Goal: Task Accomplishment & Management: Manage account settings

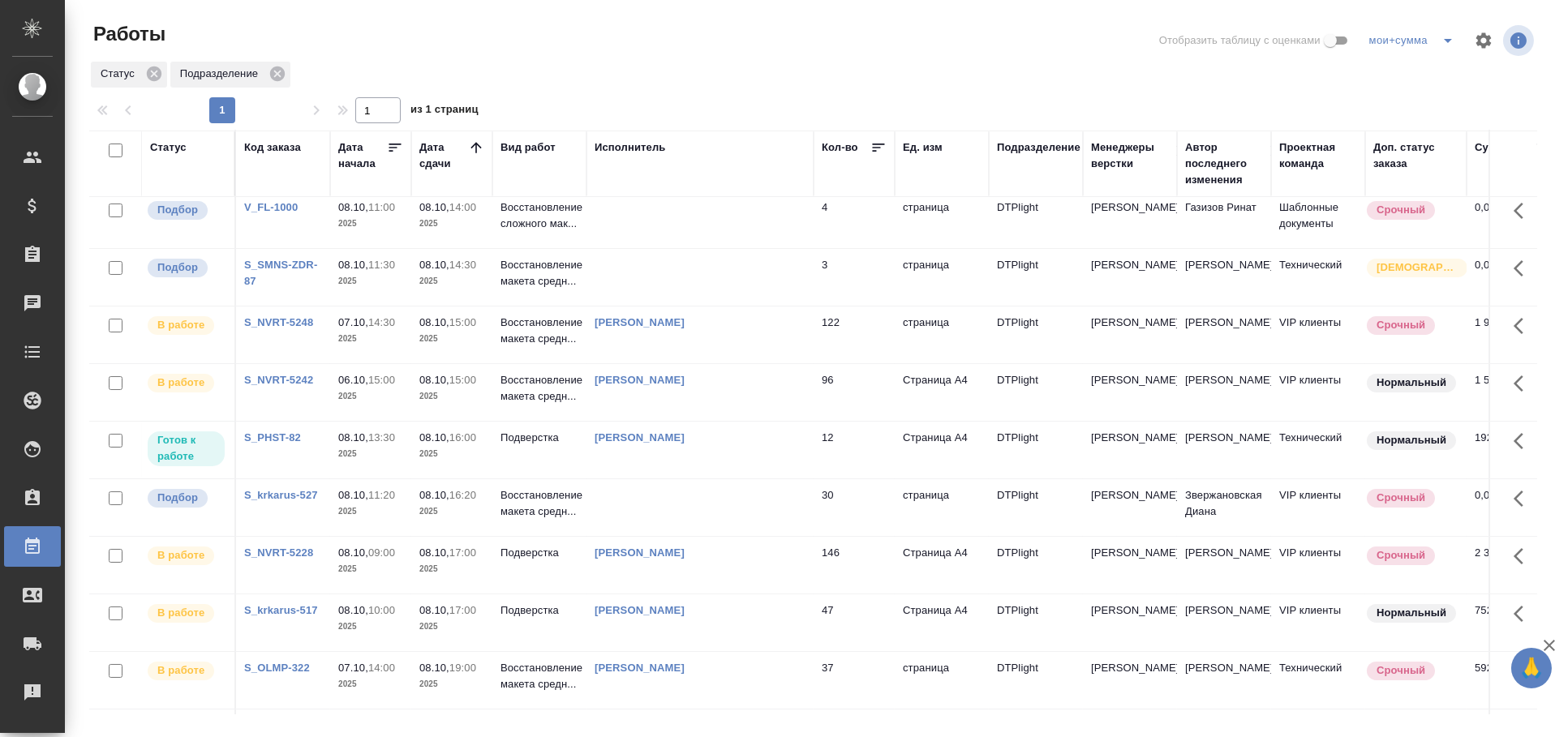
scroll to position [541, 0]
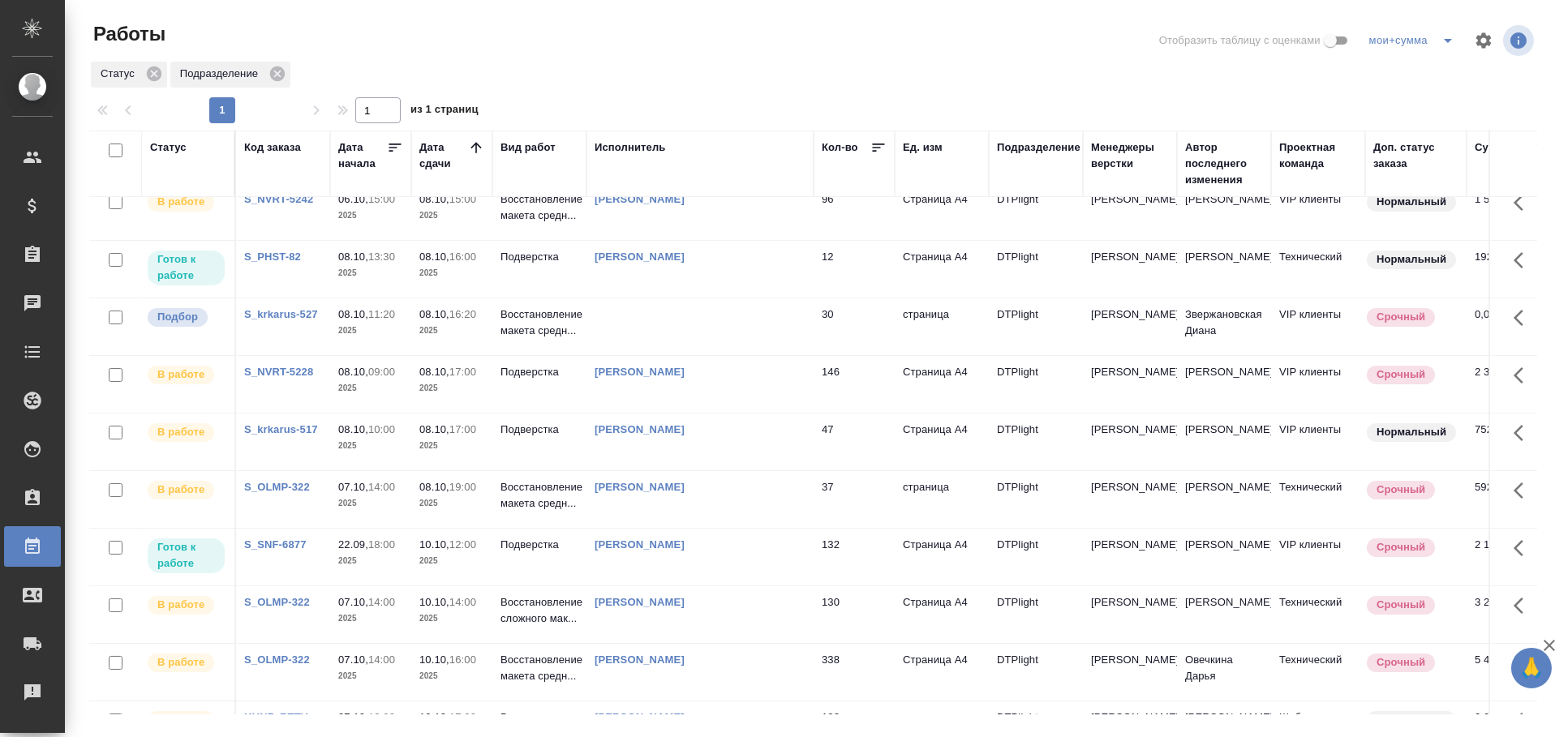
click at [729, 325] on td at bounding box center [699, 327] width 227 height 57
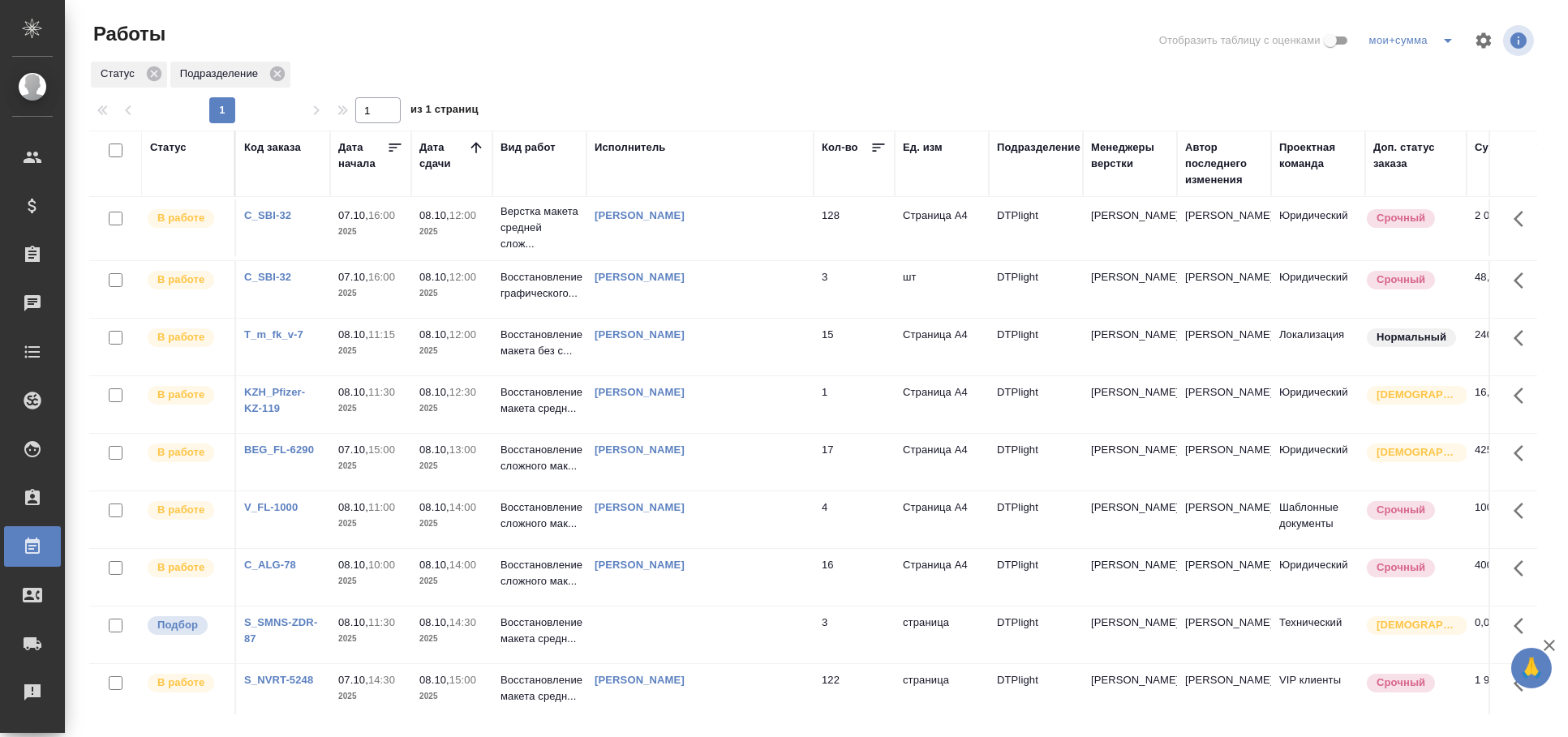
scroll to position [0, 0]
click at [170, 149] on div "Статус" at bounding box center [168, 147] width 37 height 16
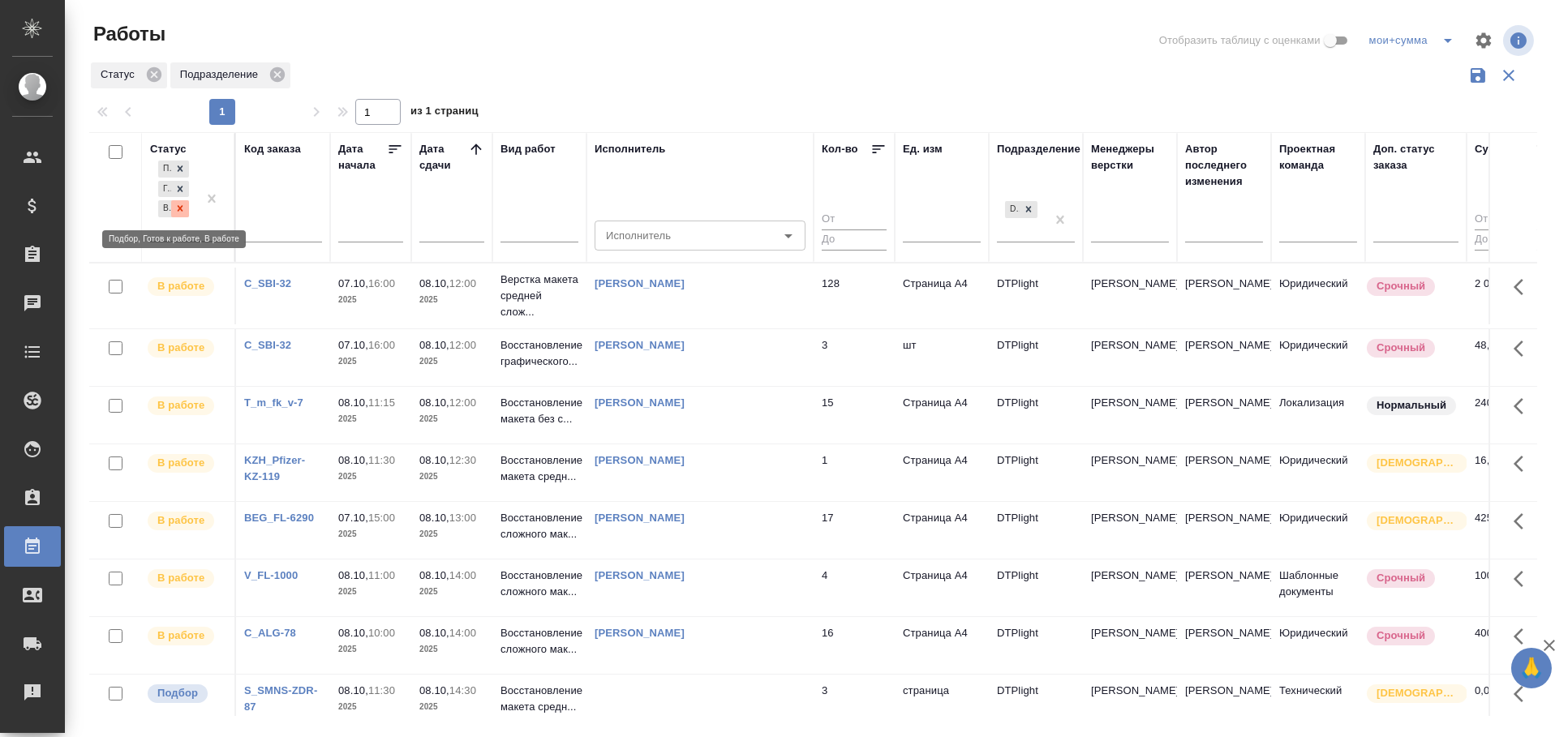
click at [186, 206] on div at bounding box center [180, 209] width 18 height 17
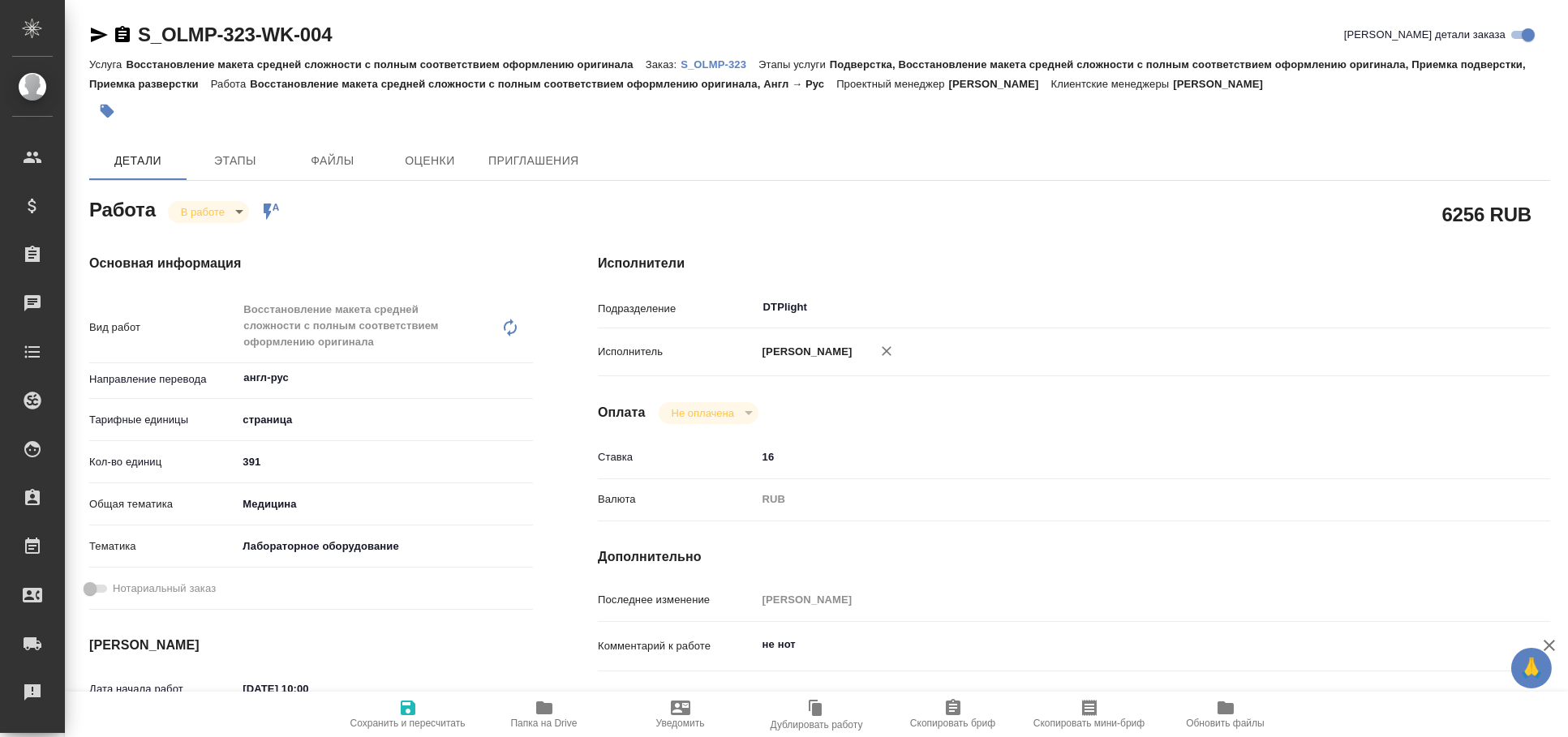
type textarea "x"
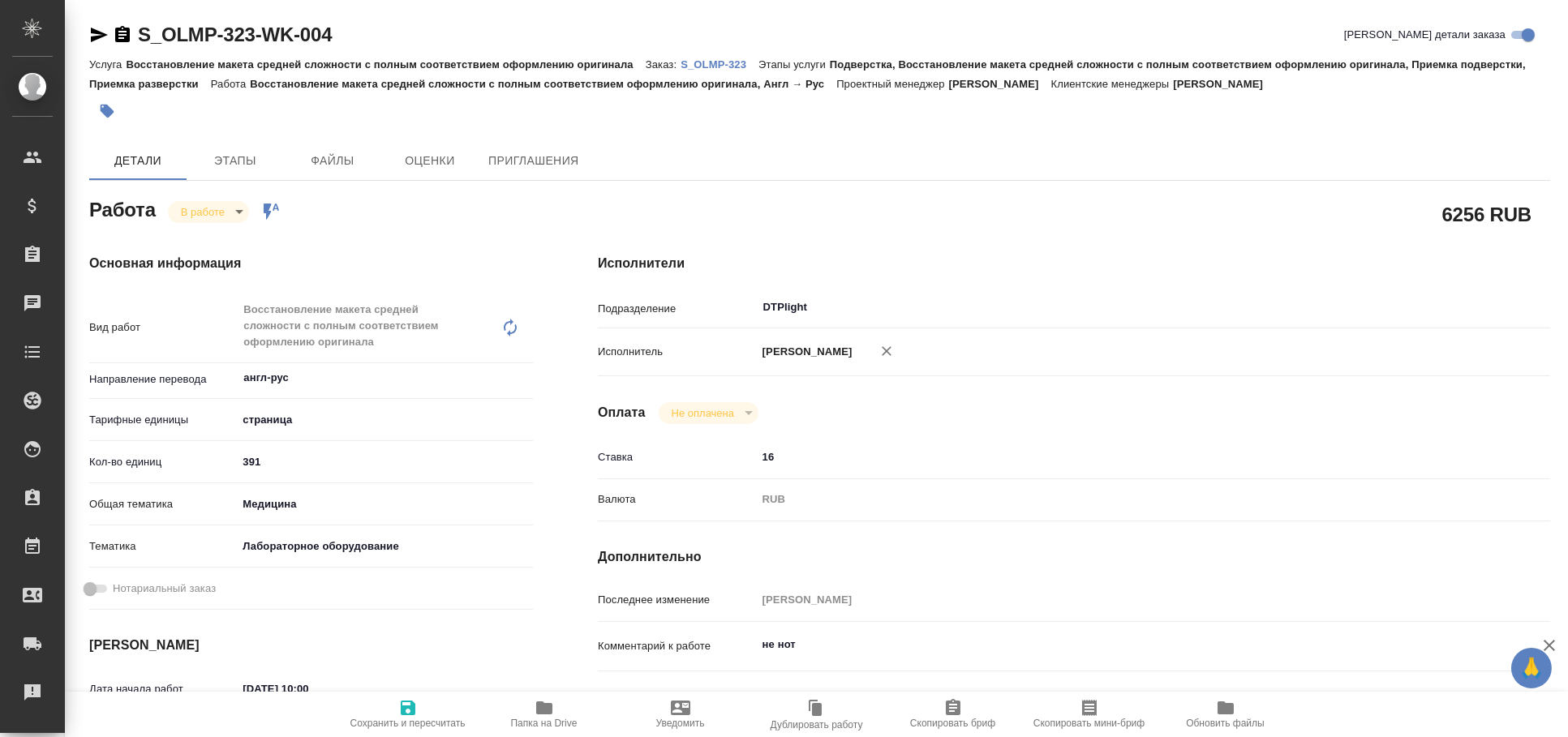
type textarea "x"
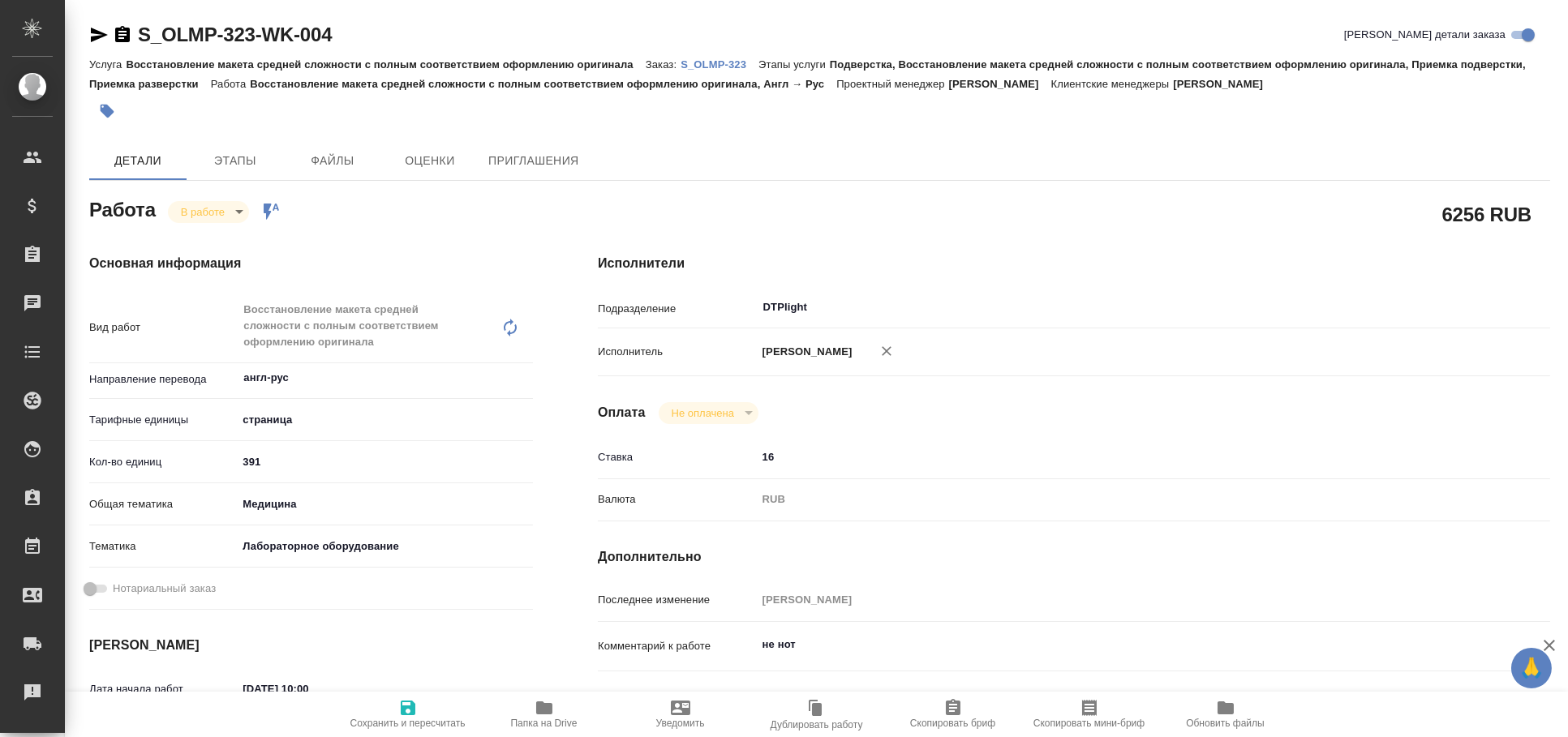
type textarea "x"
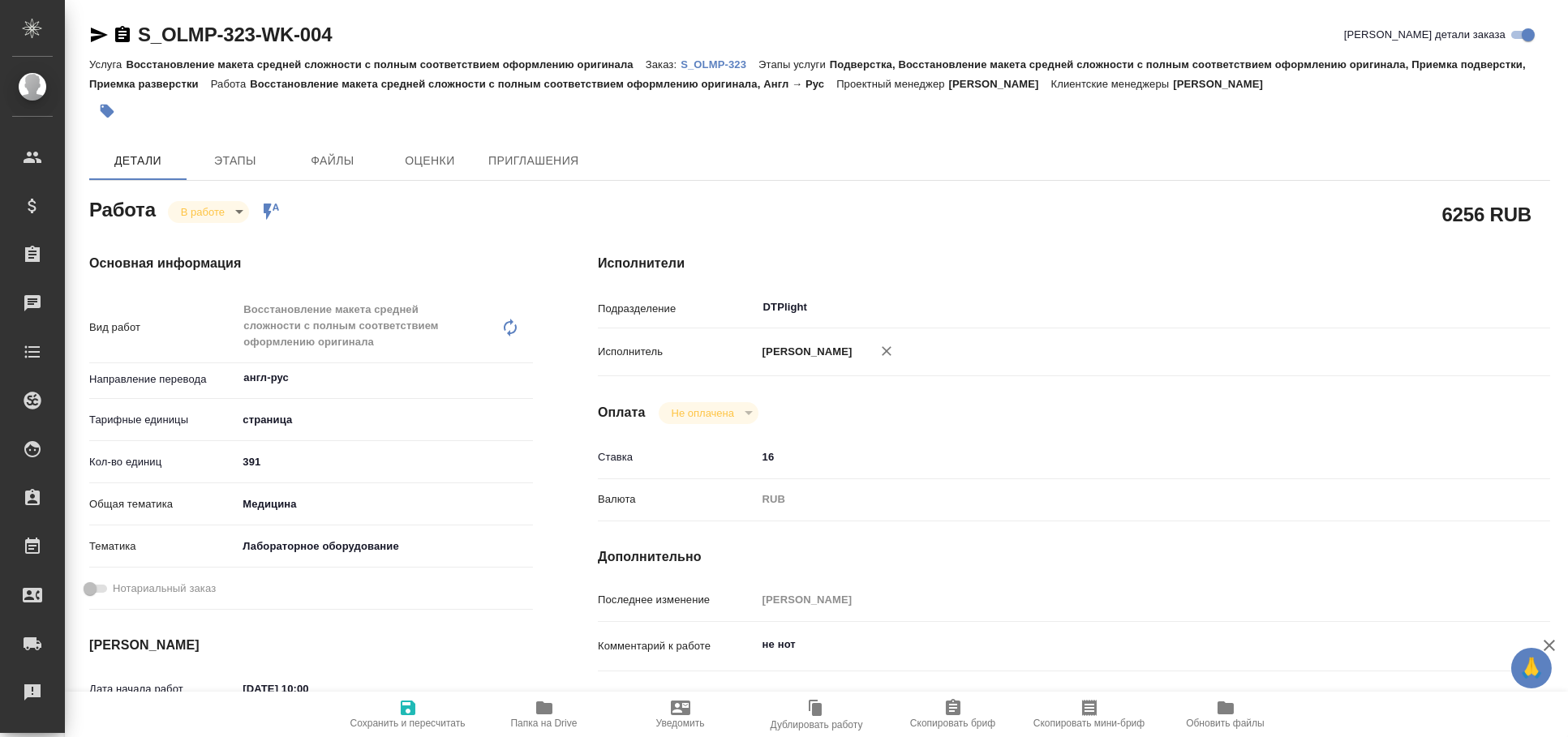
type textarea "x"
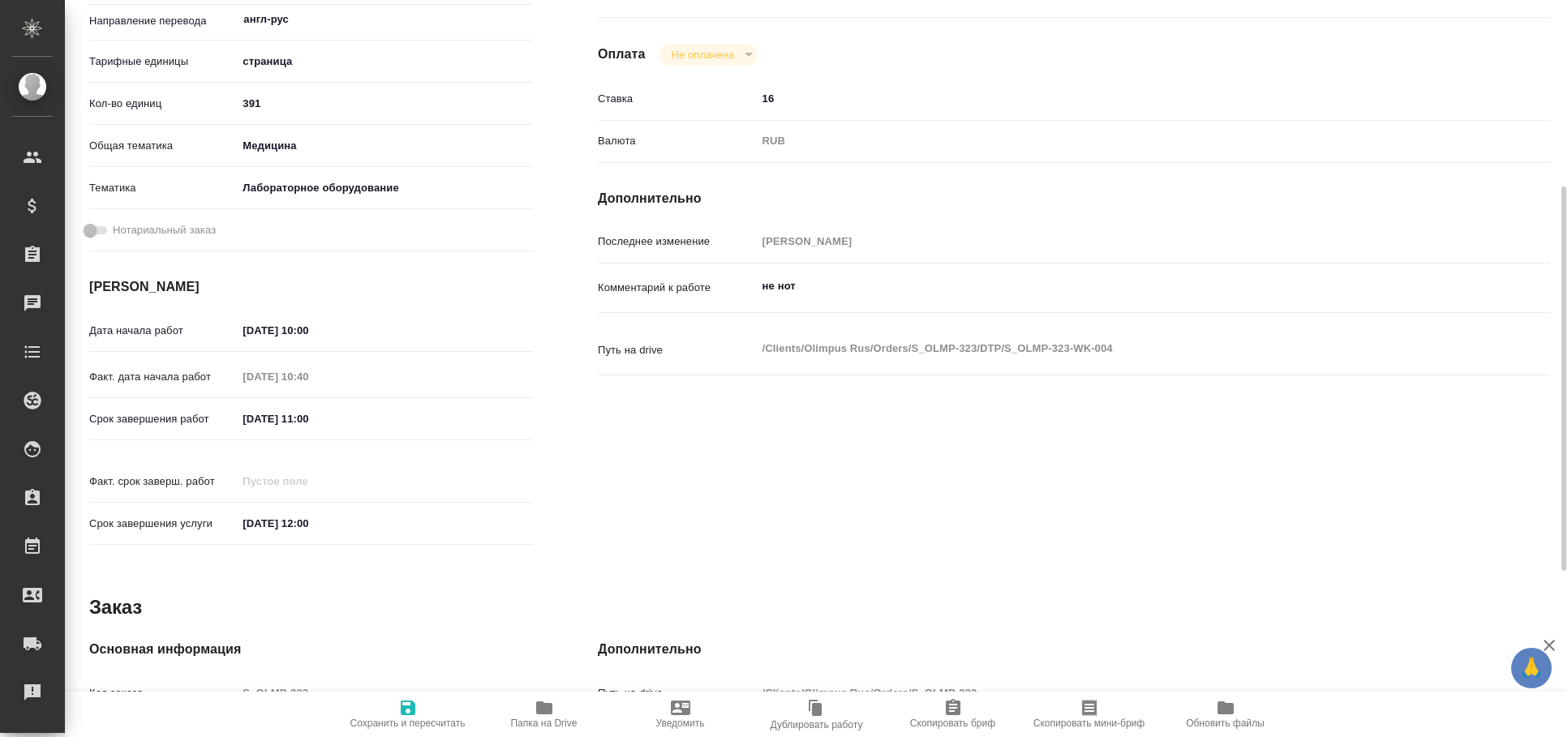
scroll to position [677, 0]
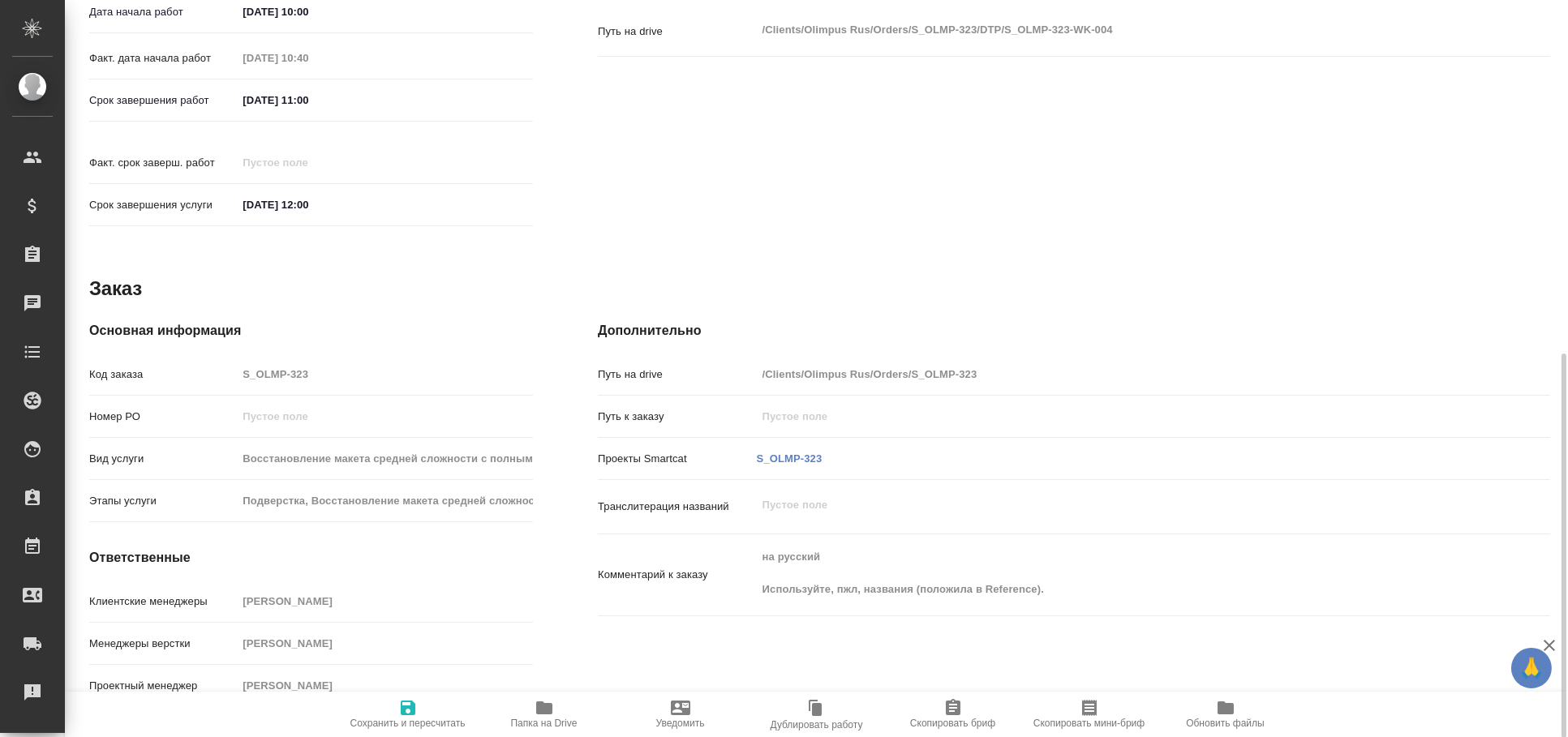
type textarea "x"
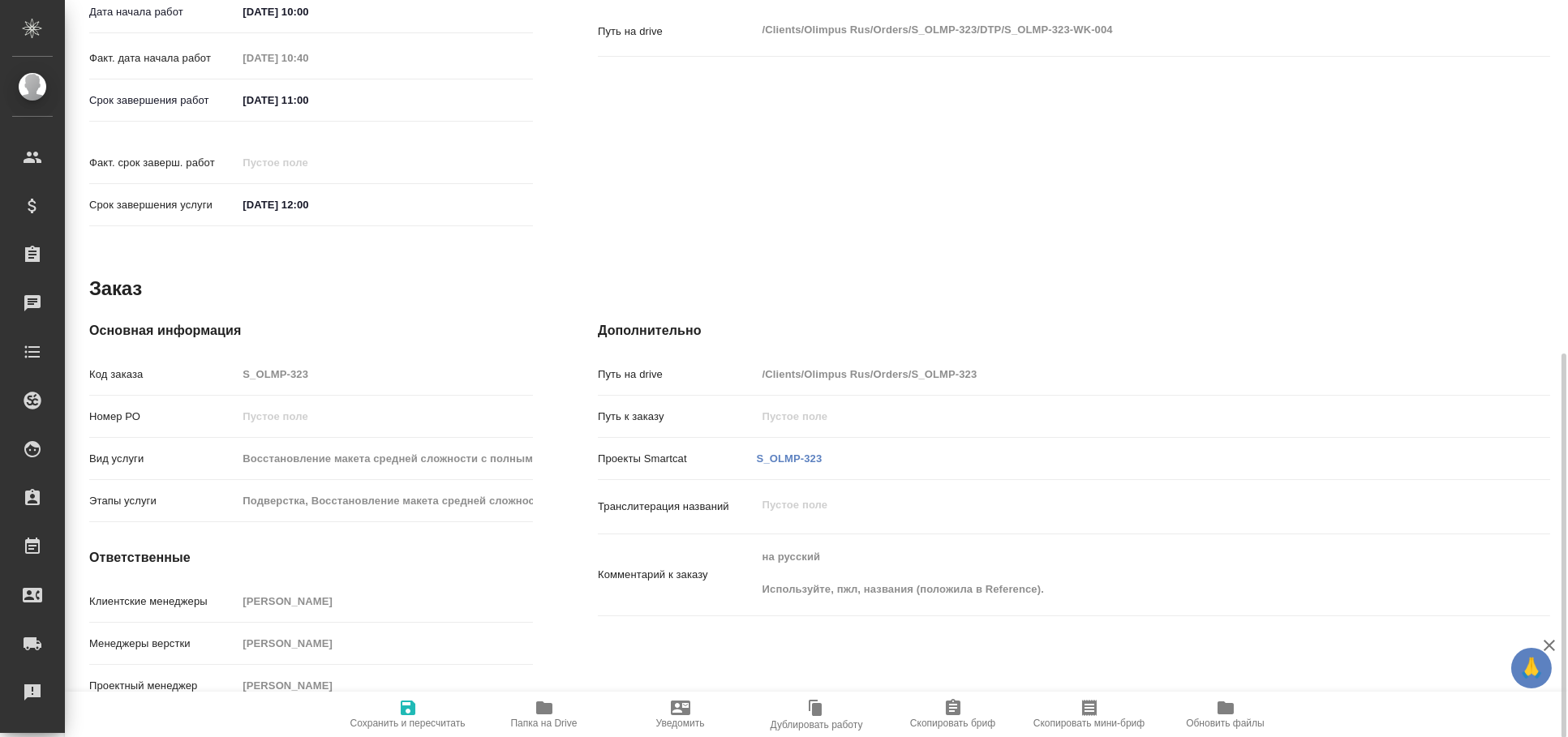
type textarea "x"
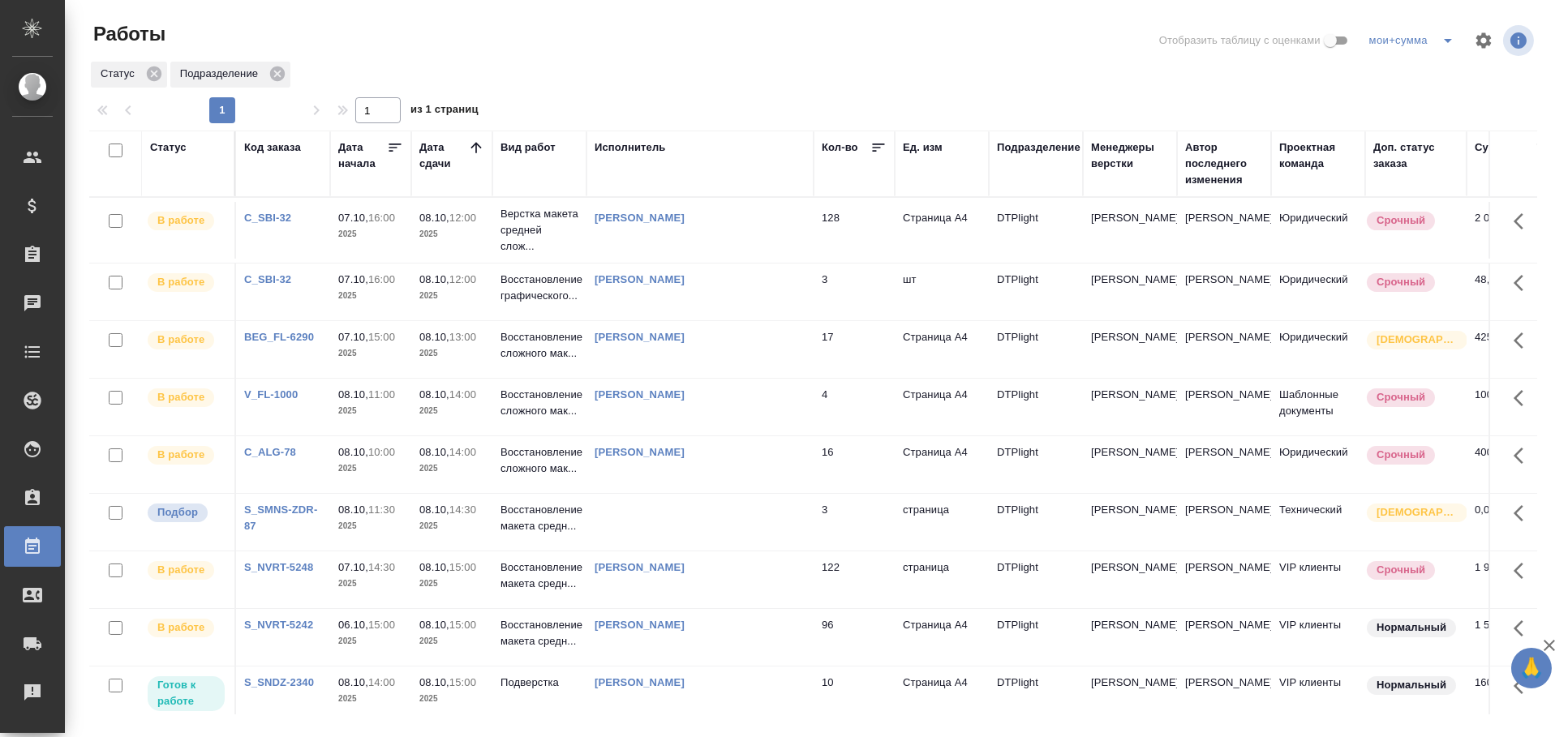
click at [722, 523] on td at bounding box center [699, 522] width 227 height 57
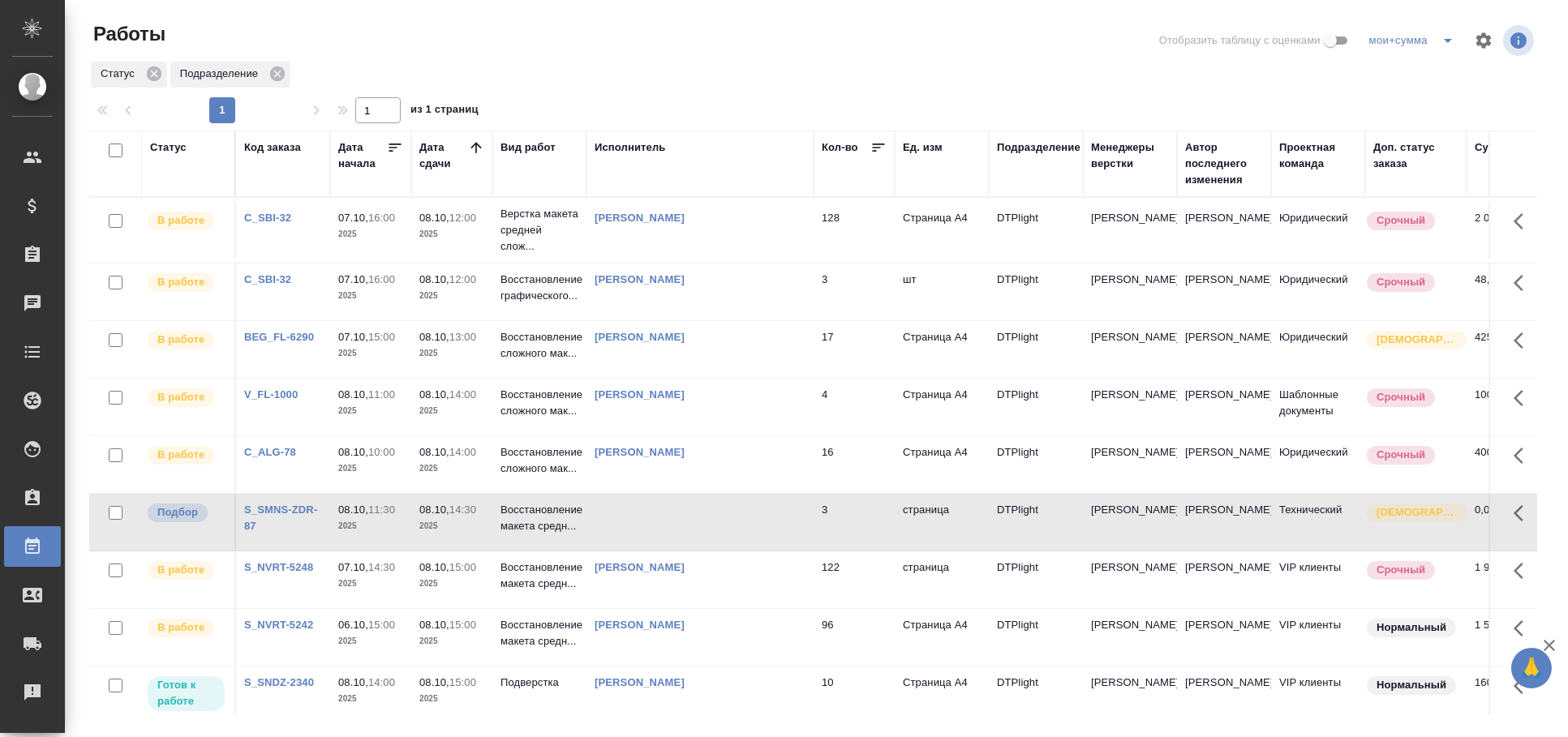
click at [722, 523] on td at bounding box center [699, 522] width 227 height 57
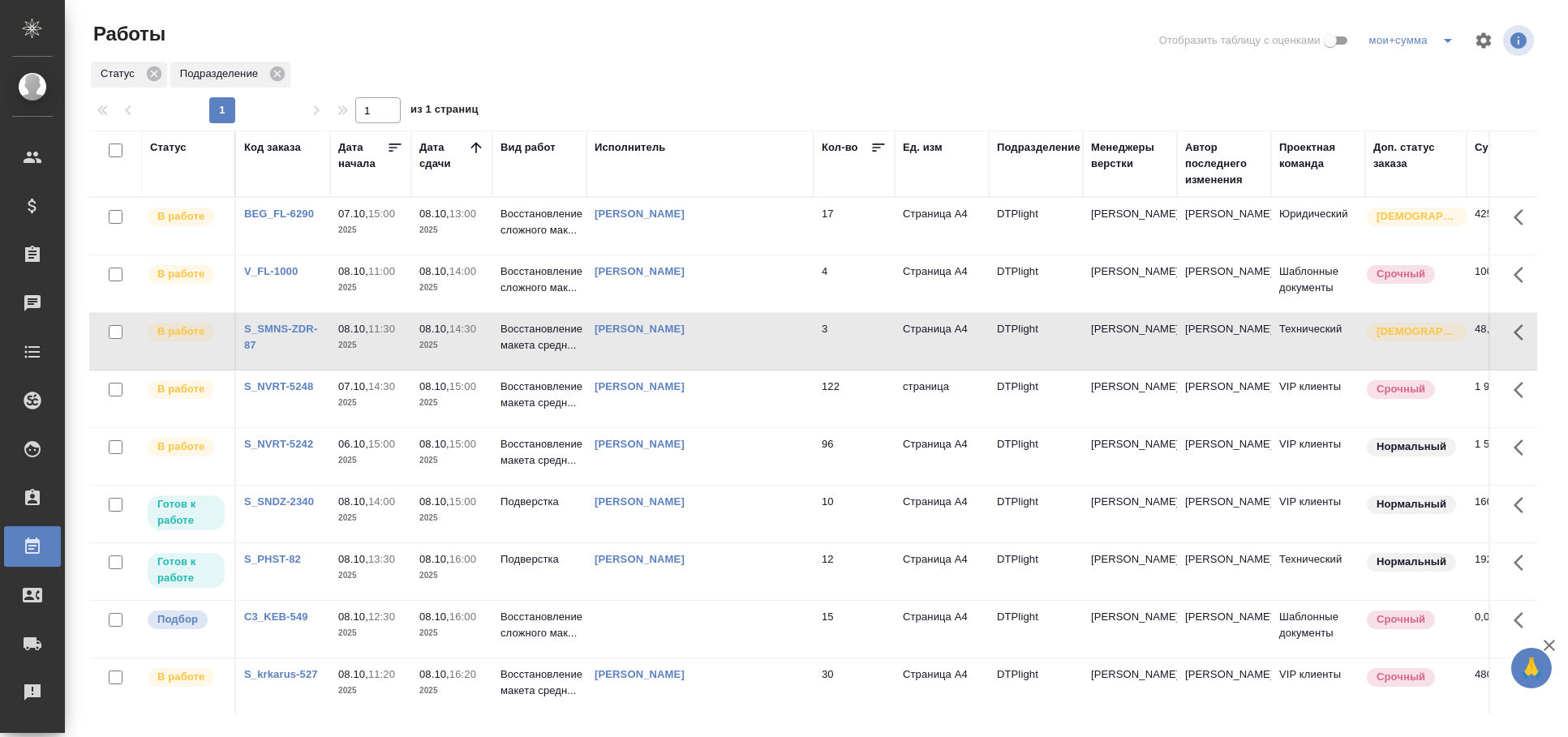
click at [815, 629] on td "15" at bounding box center [854, 629] width 81 height 57
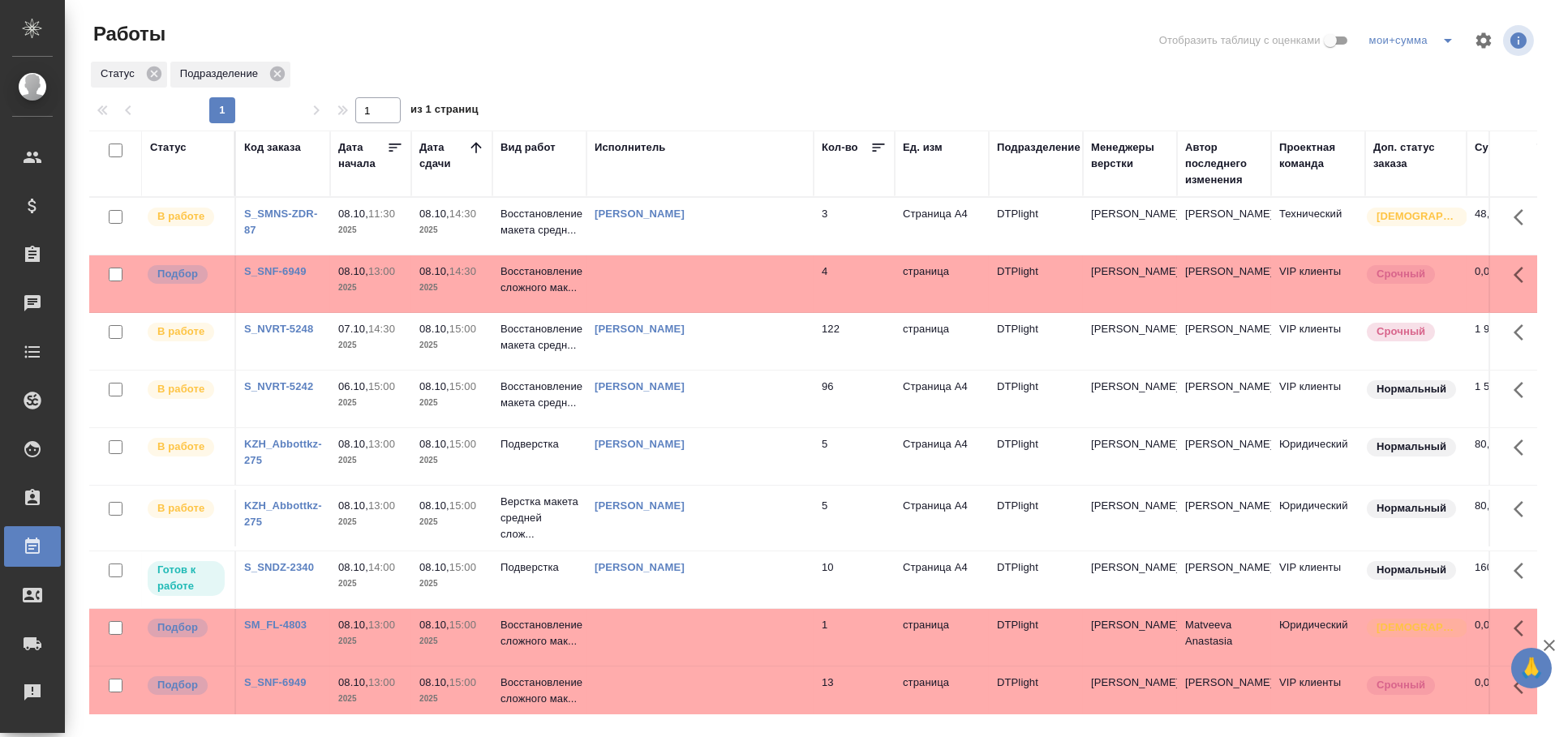
click at [718, 285] on td at bounding box center [699, 283] width 227 height 57
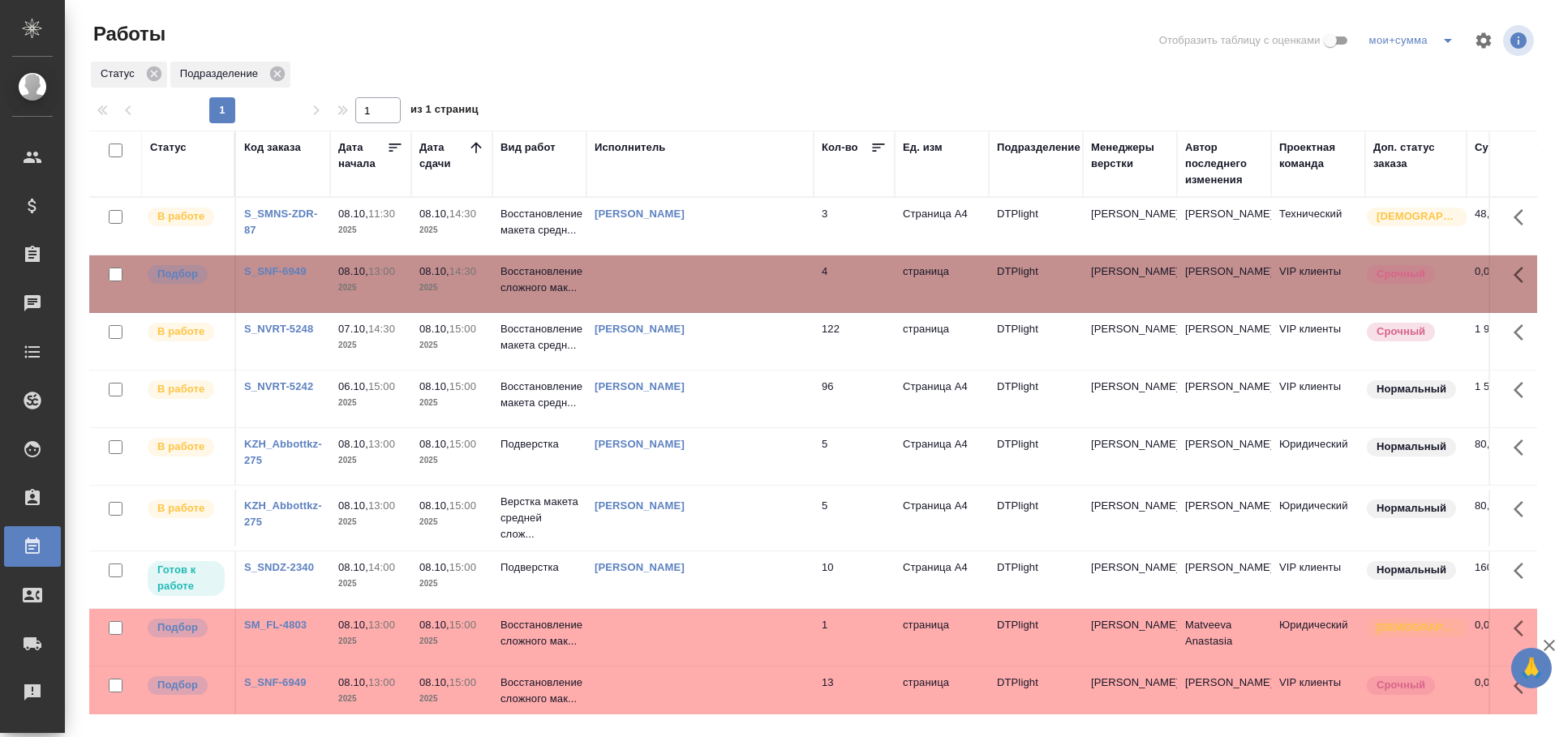
click at [718, 285] on td at bounding box center [699, 283] width 227 height 57
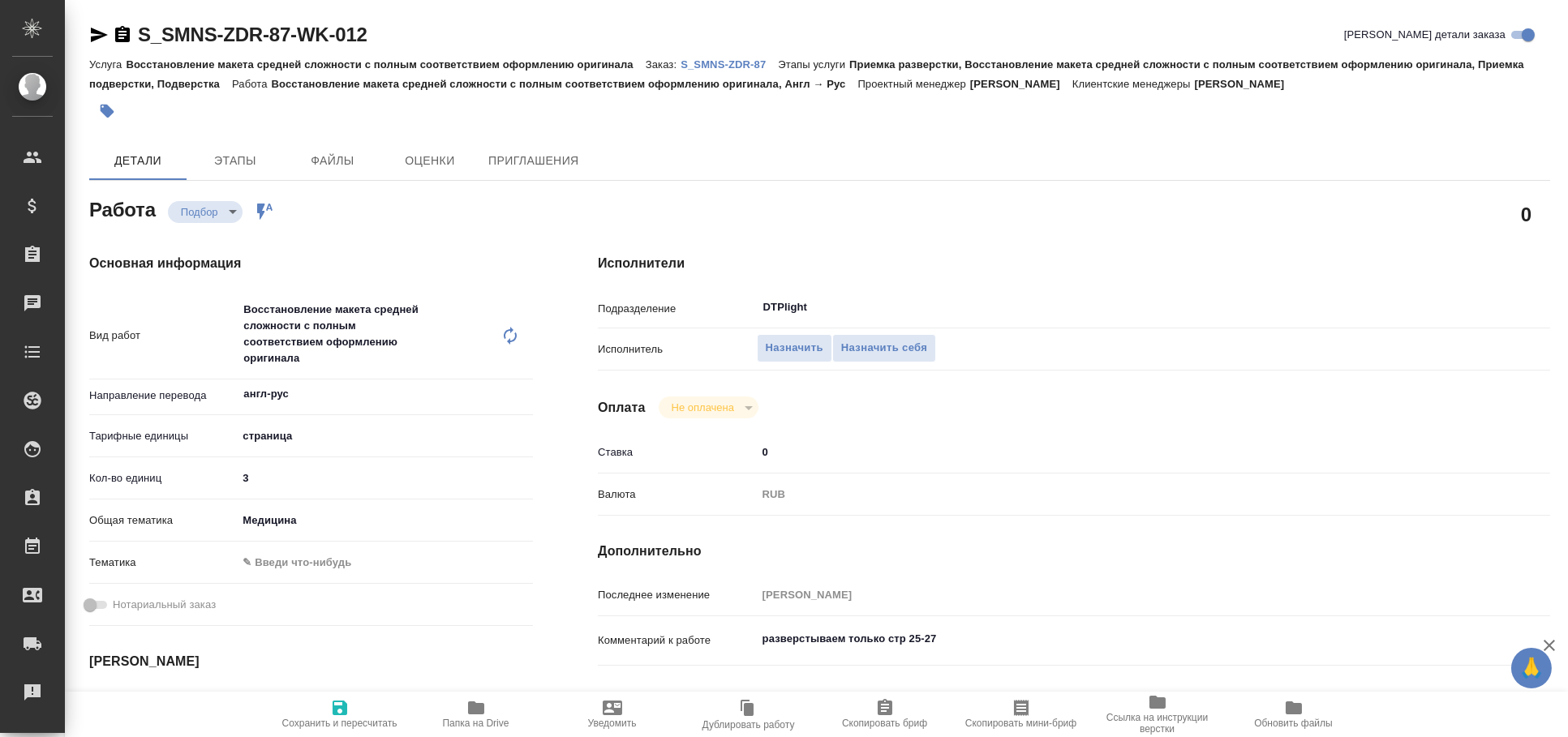
type textarea "x"
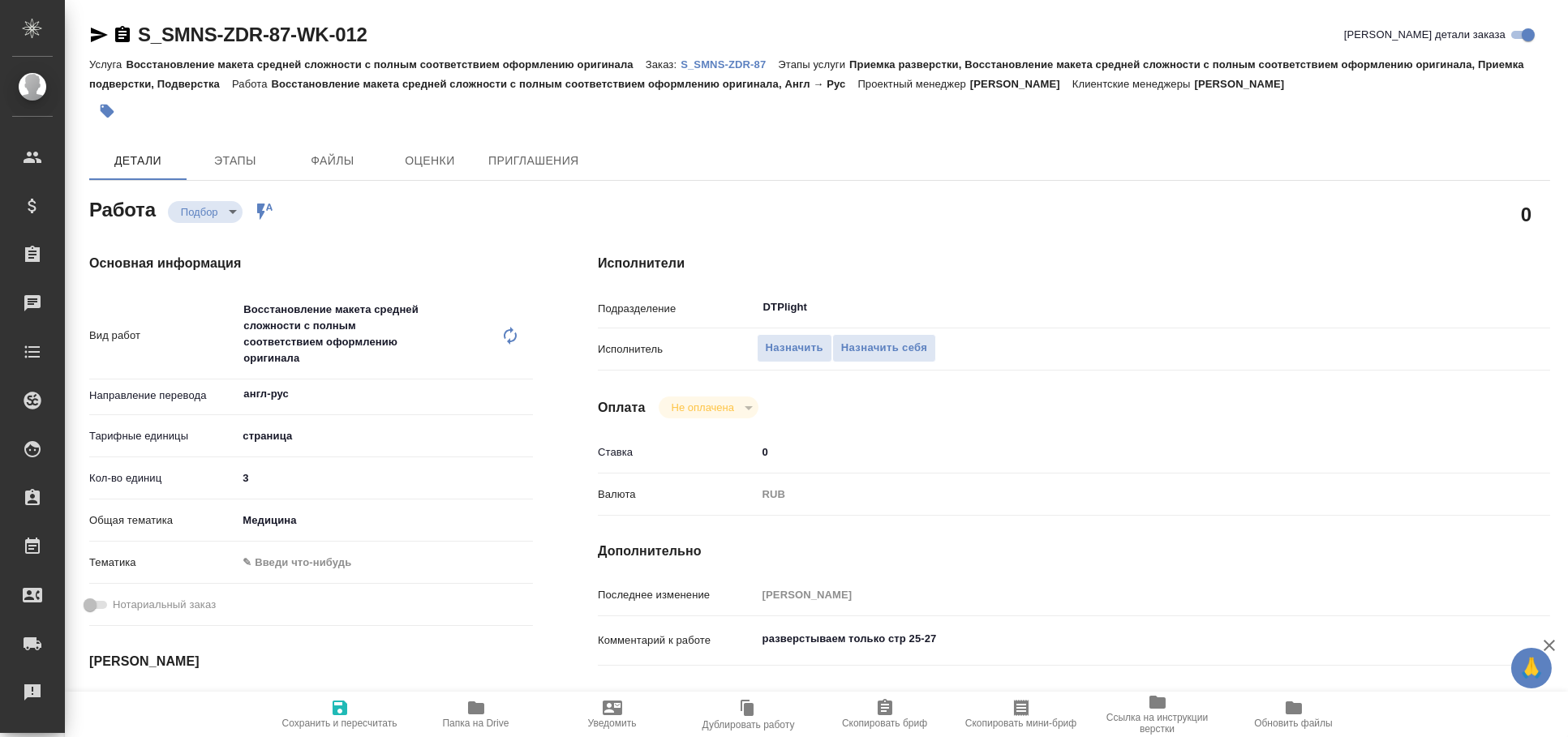
type textarea "x"
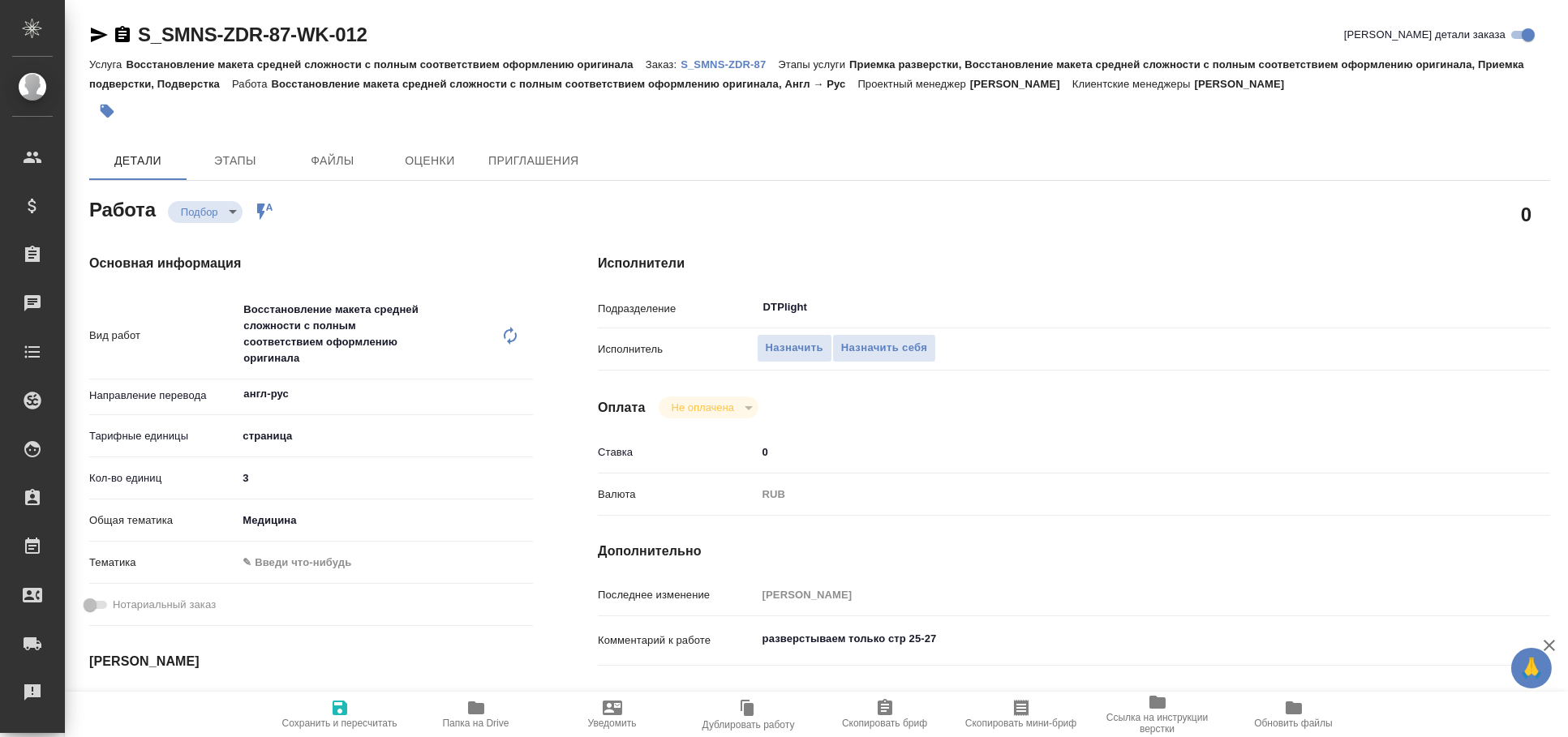
type textarea "x"
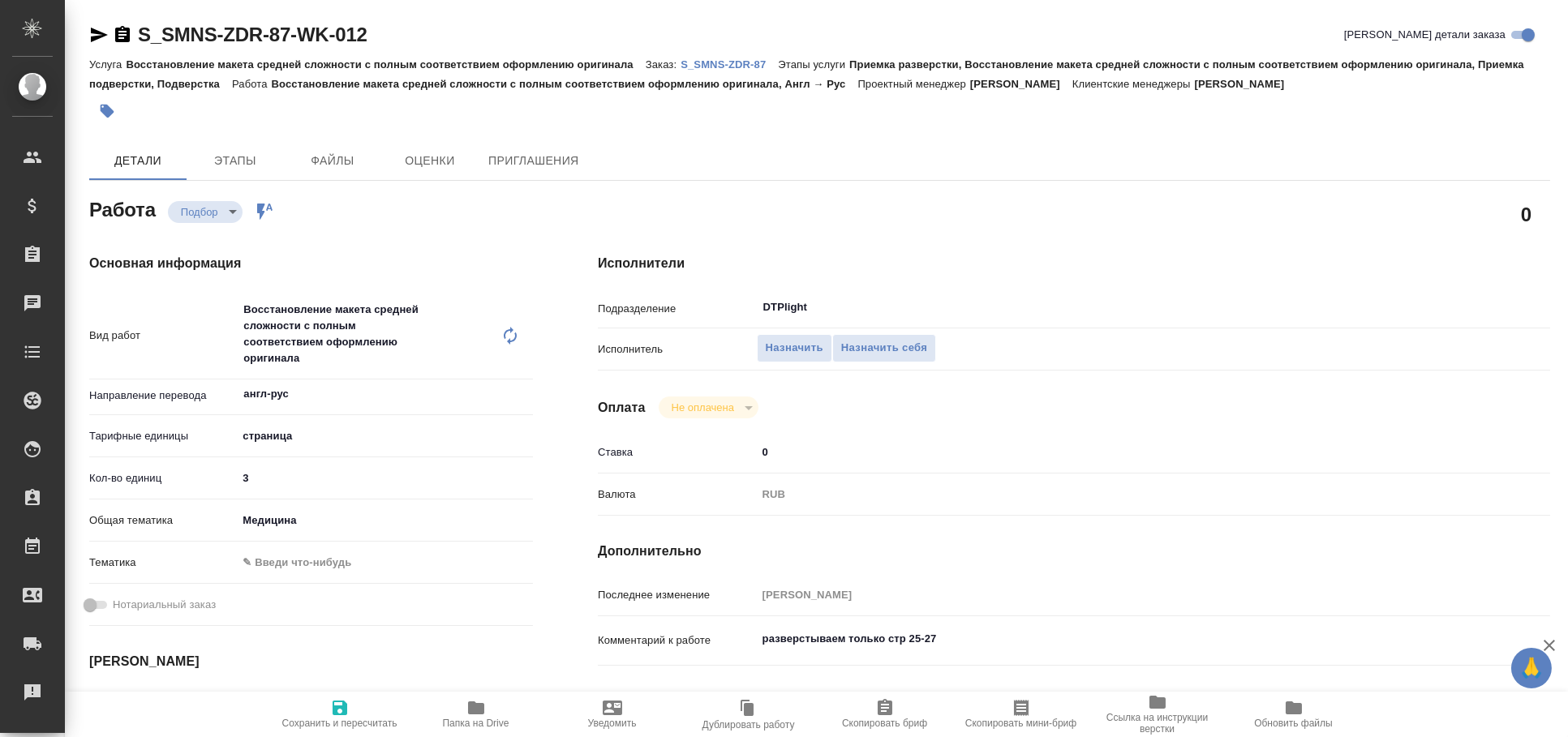
type textarea "x"
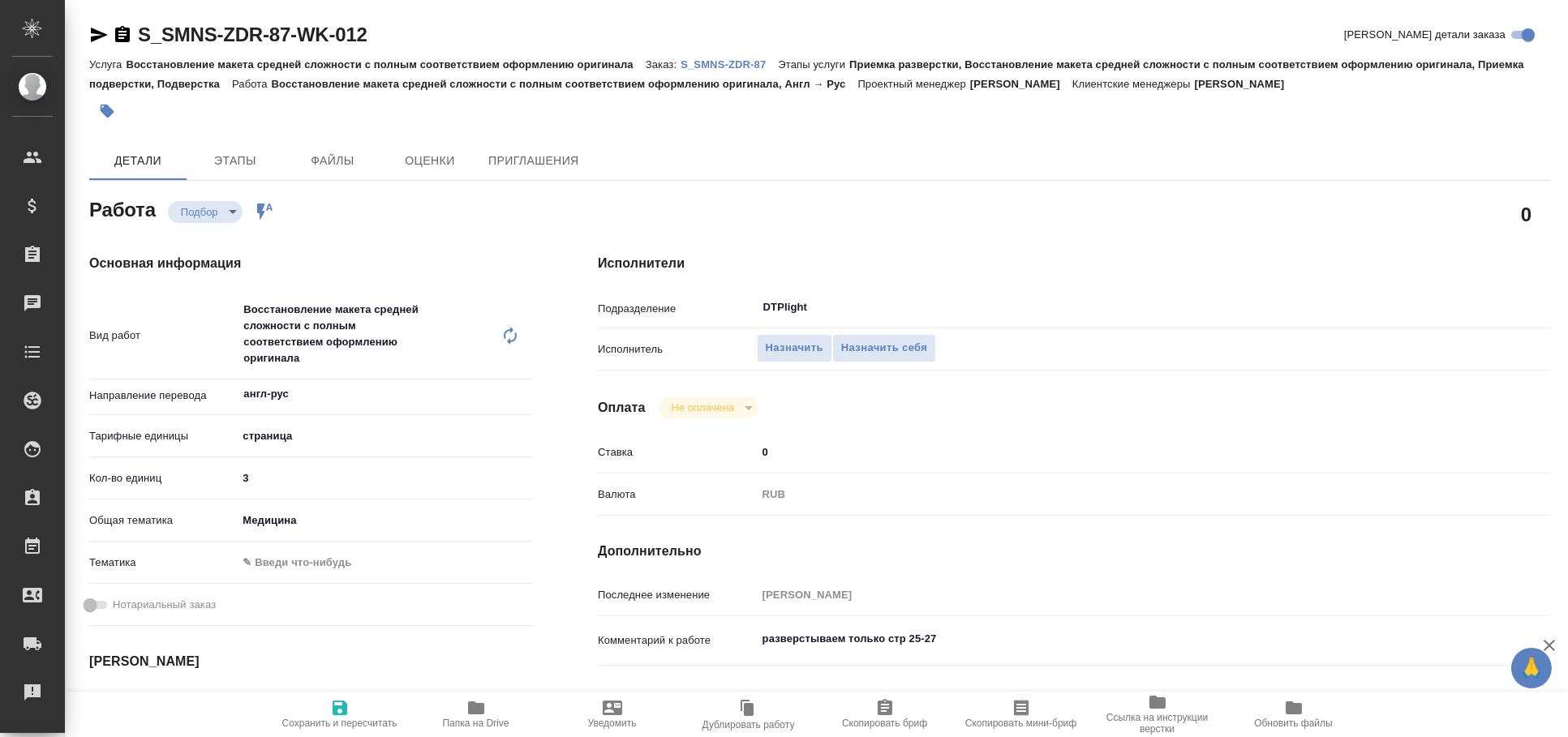
type textarea "x"
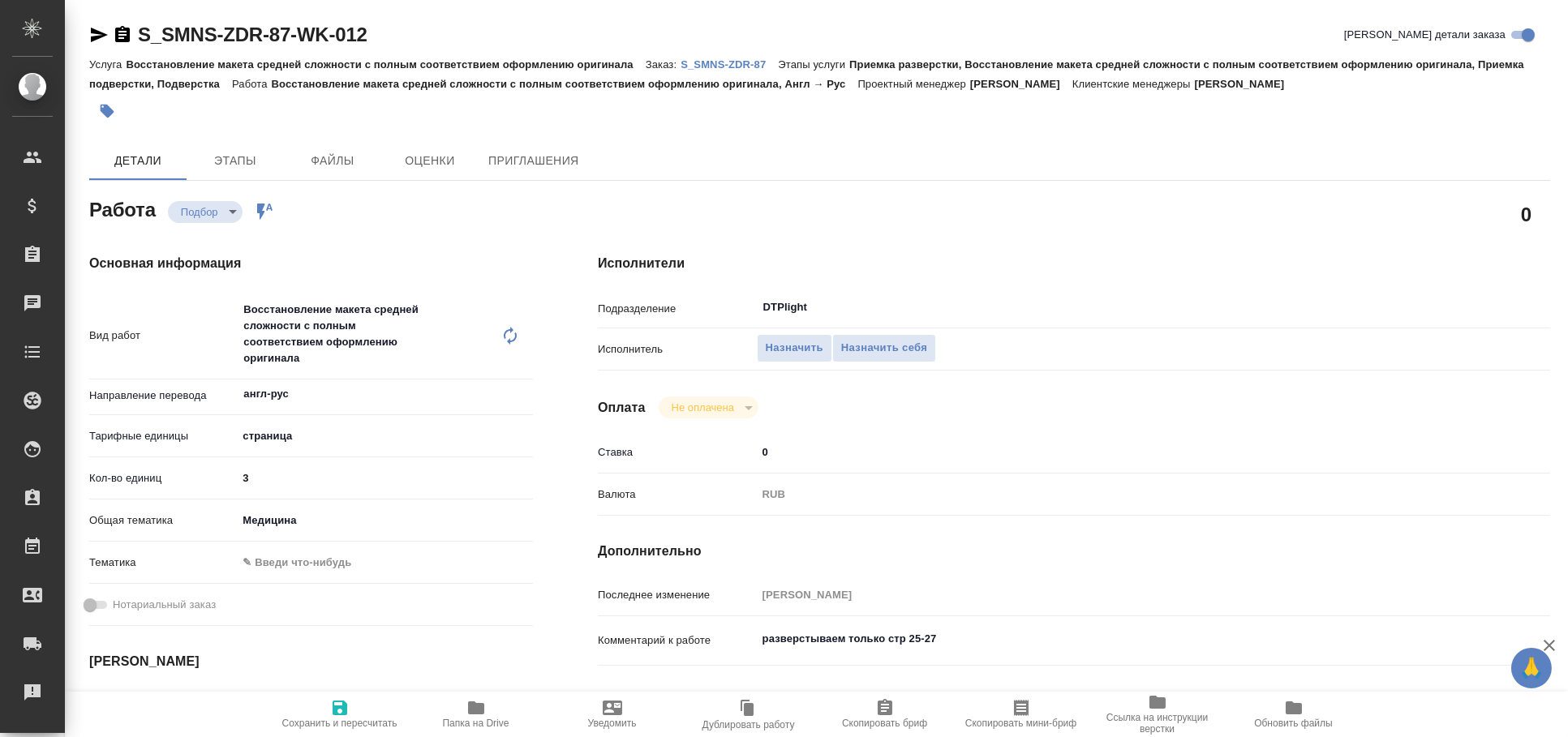
type textarea "x"
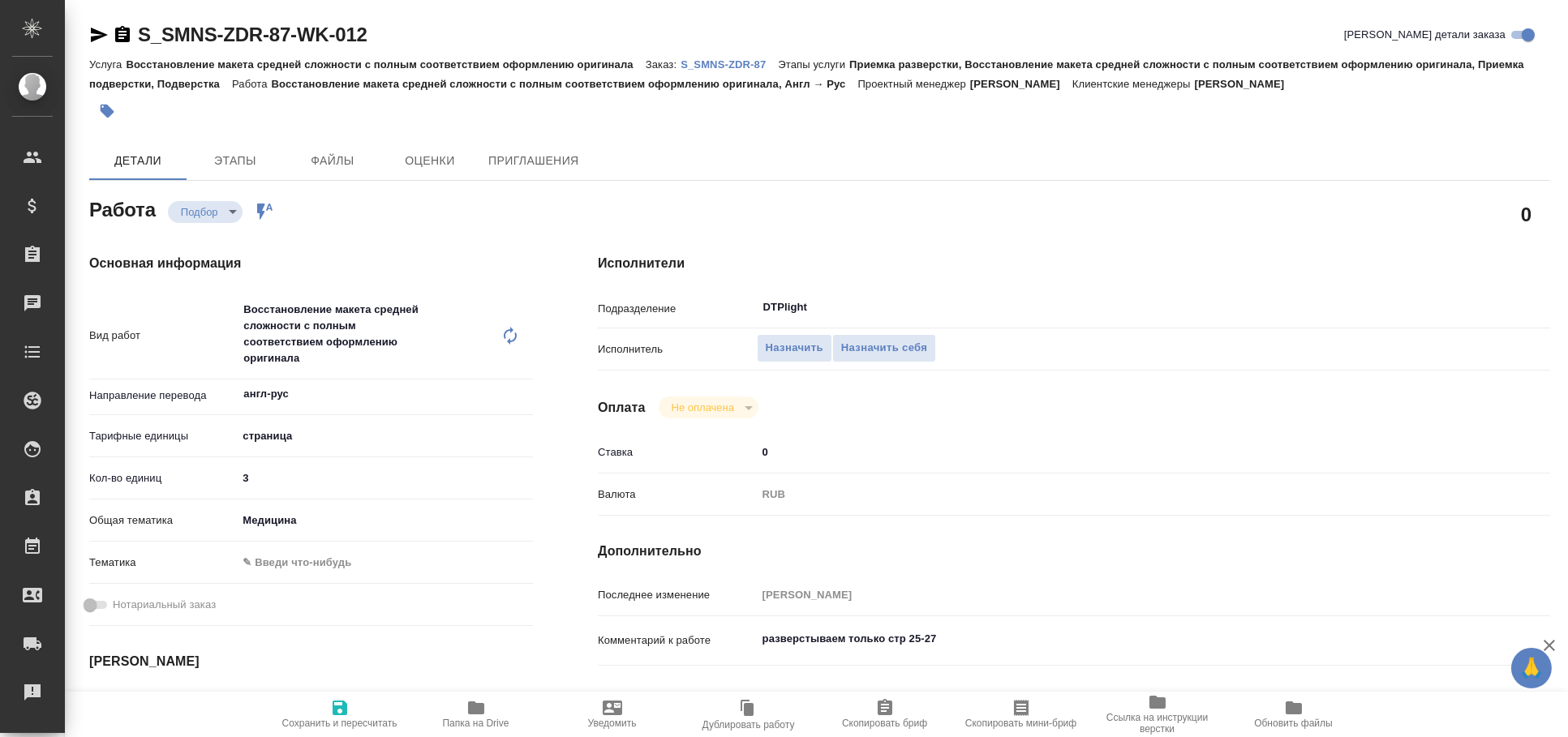
click at [459, 718] on span "Папка на Drive" at bounding box center [476, 724] width 66 height 12
click at [100, 30] on icon "button" at bounding box center [99, 35] width 19 height 19
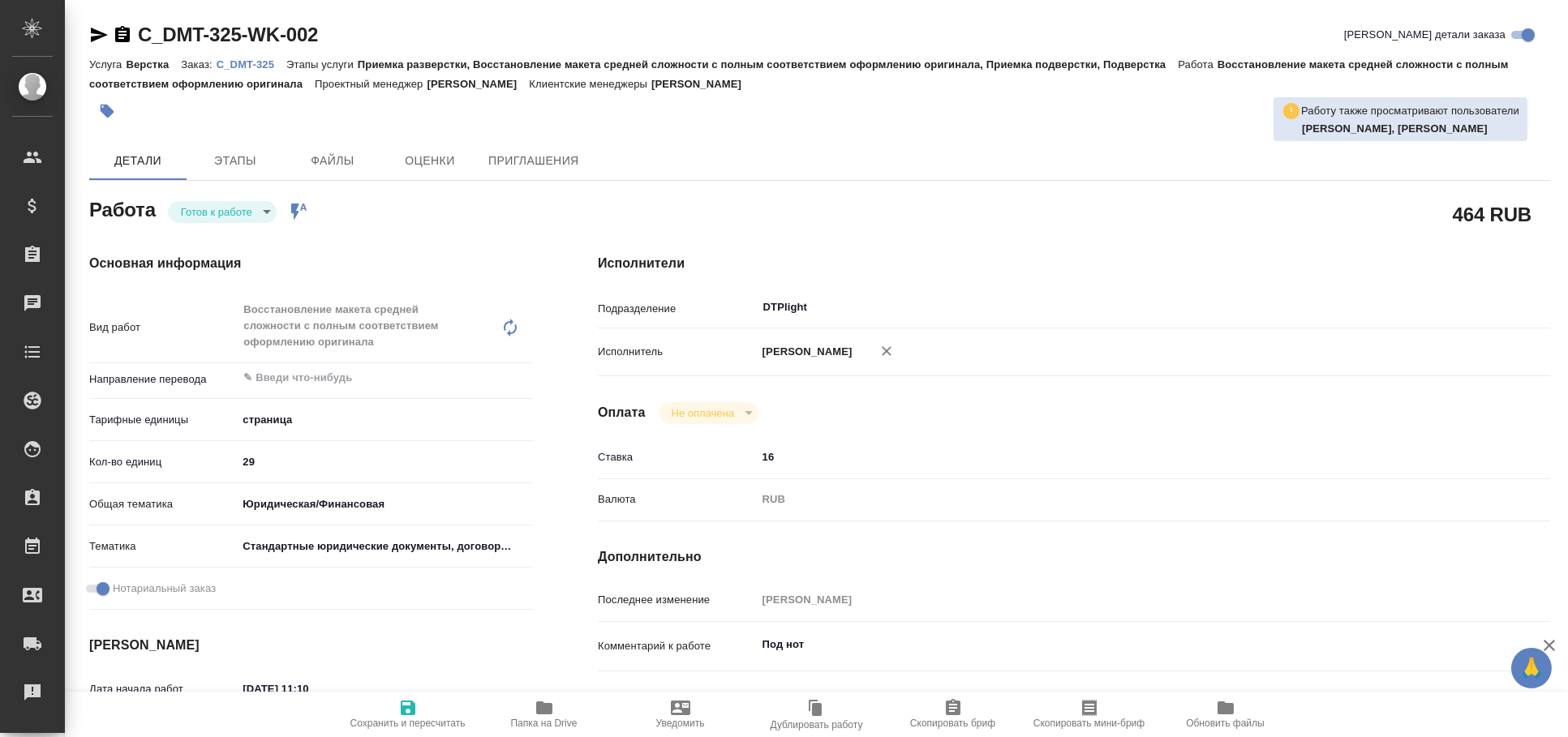
type textarea "x"
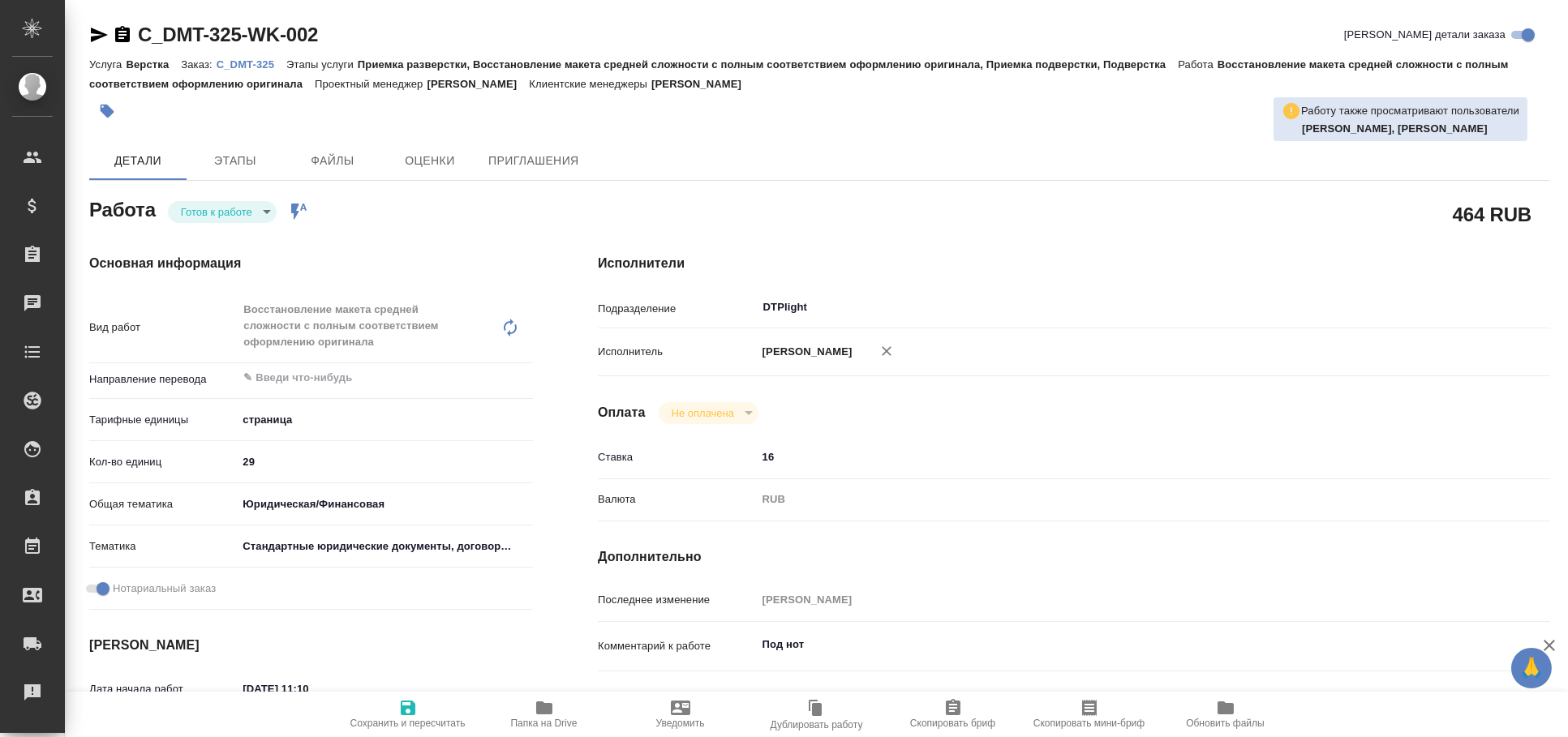
type textarea "x"
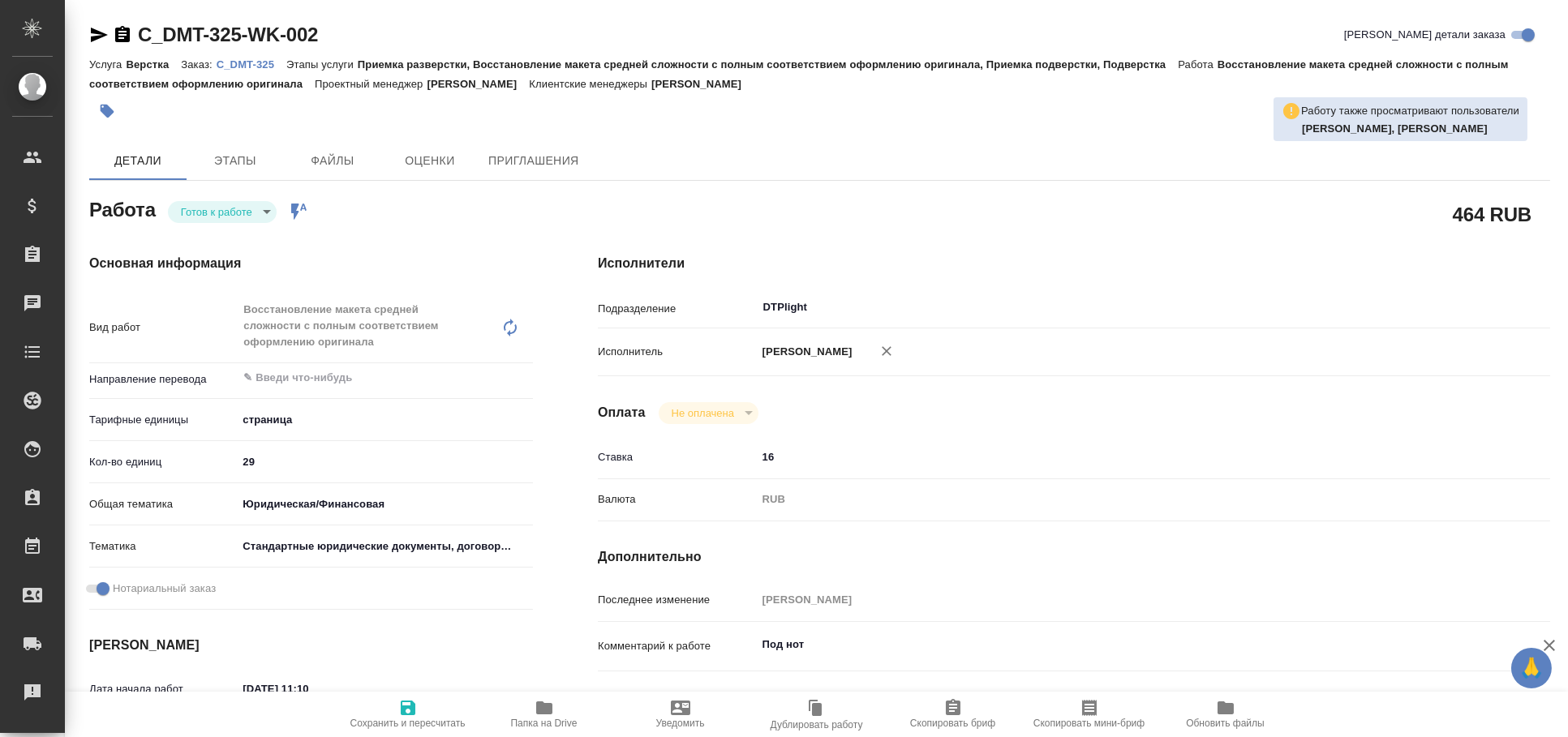
type textarea "x"
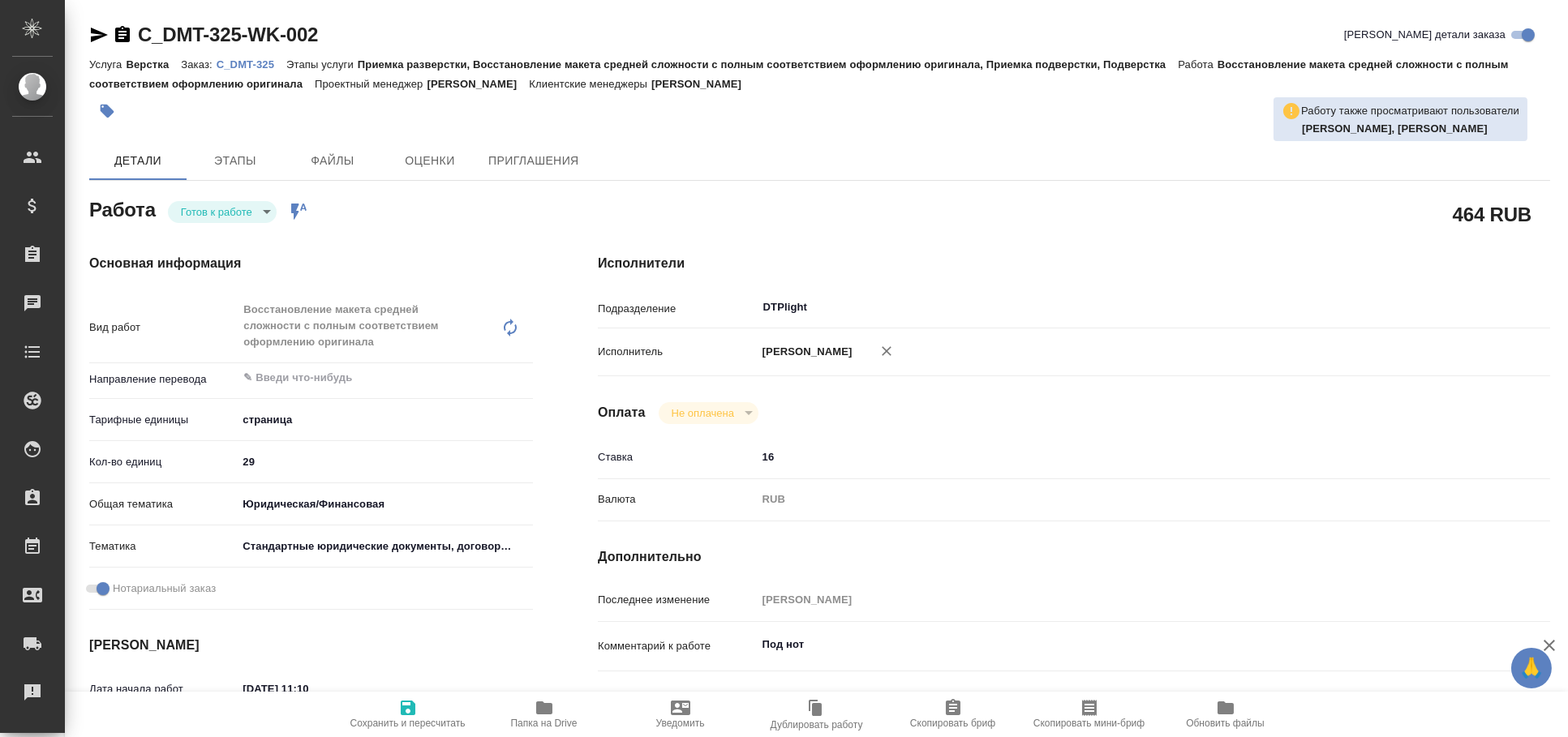
type textarea "x"
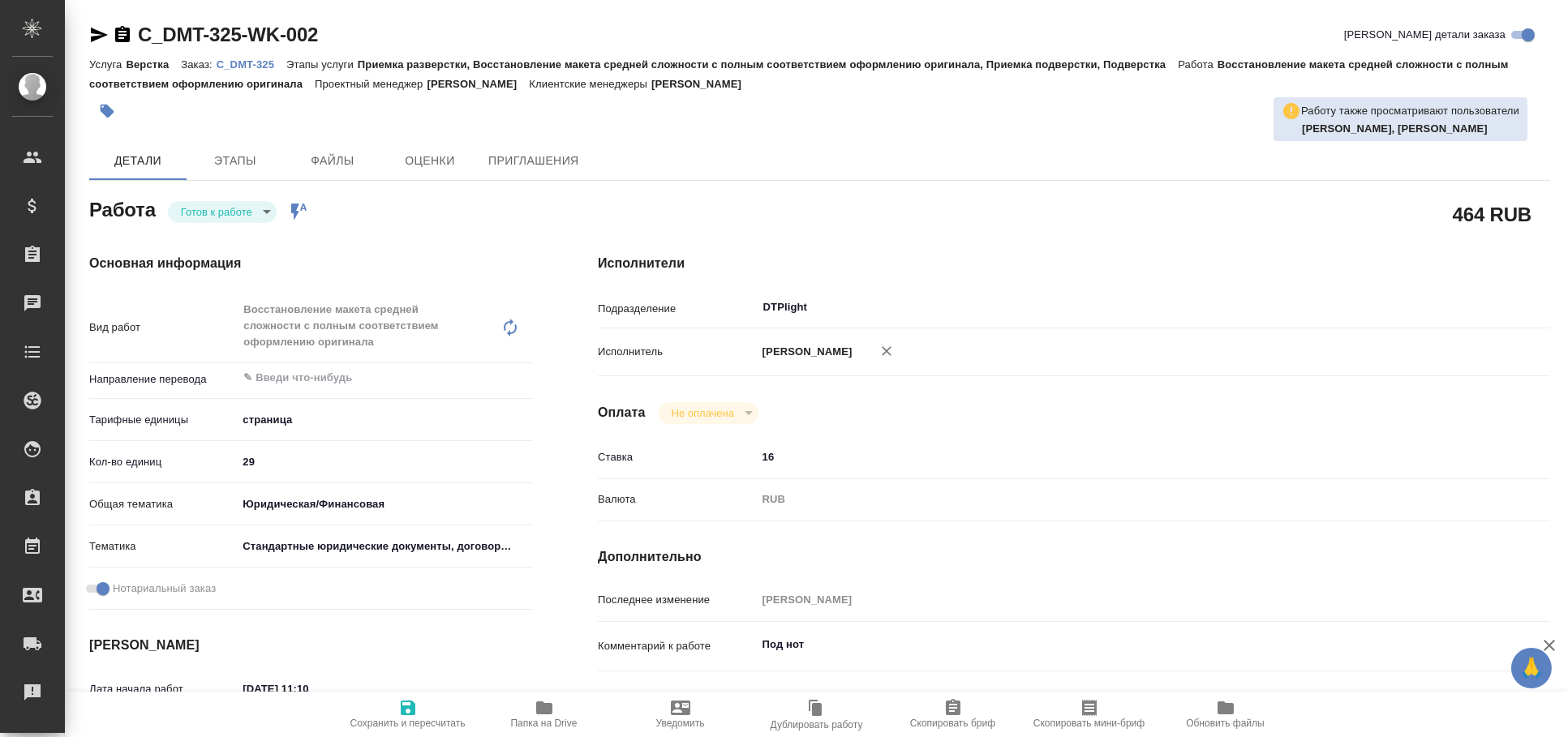
type textarea "x"
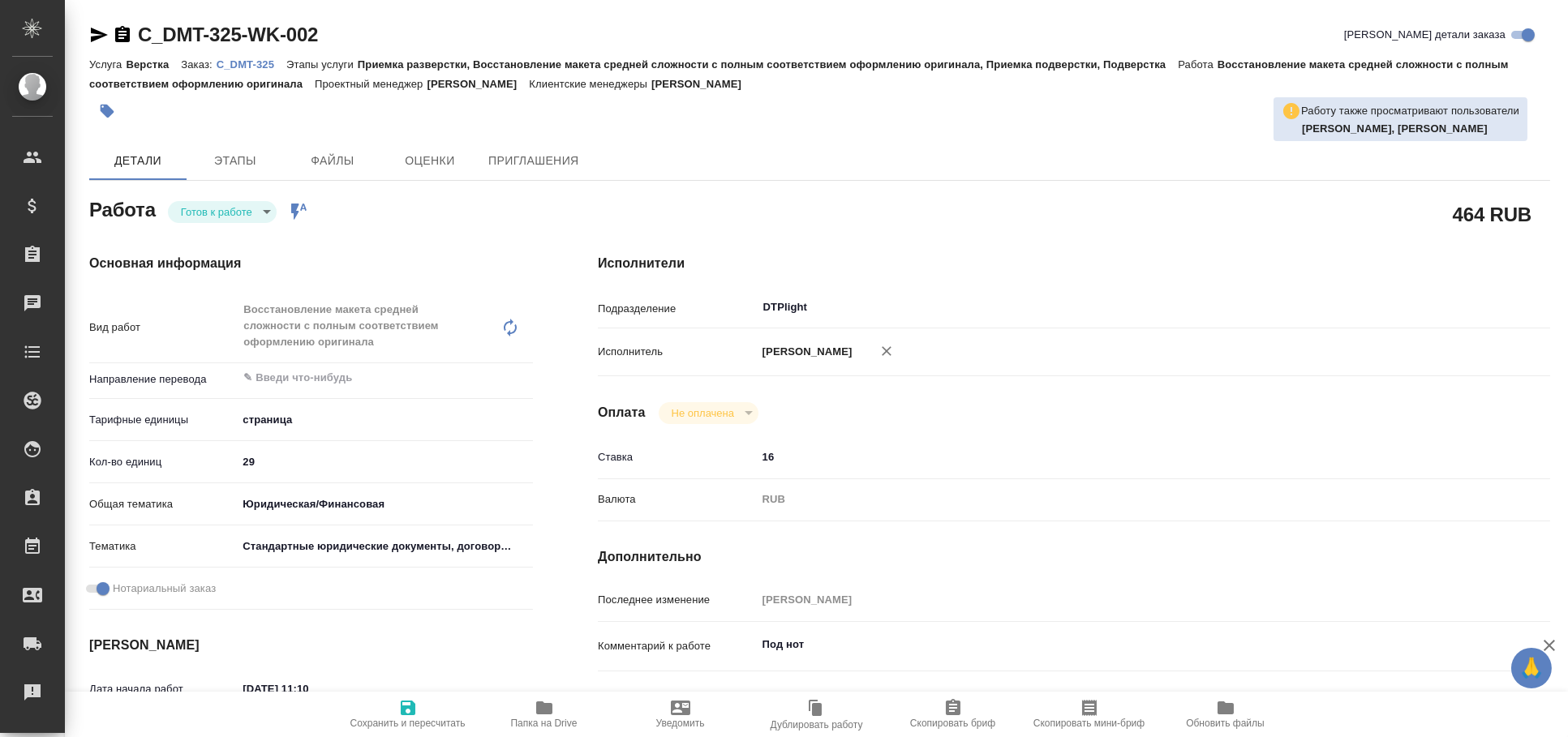
type textarea "x"
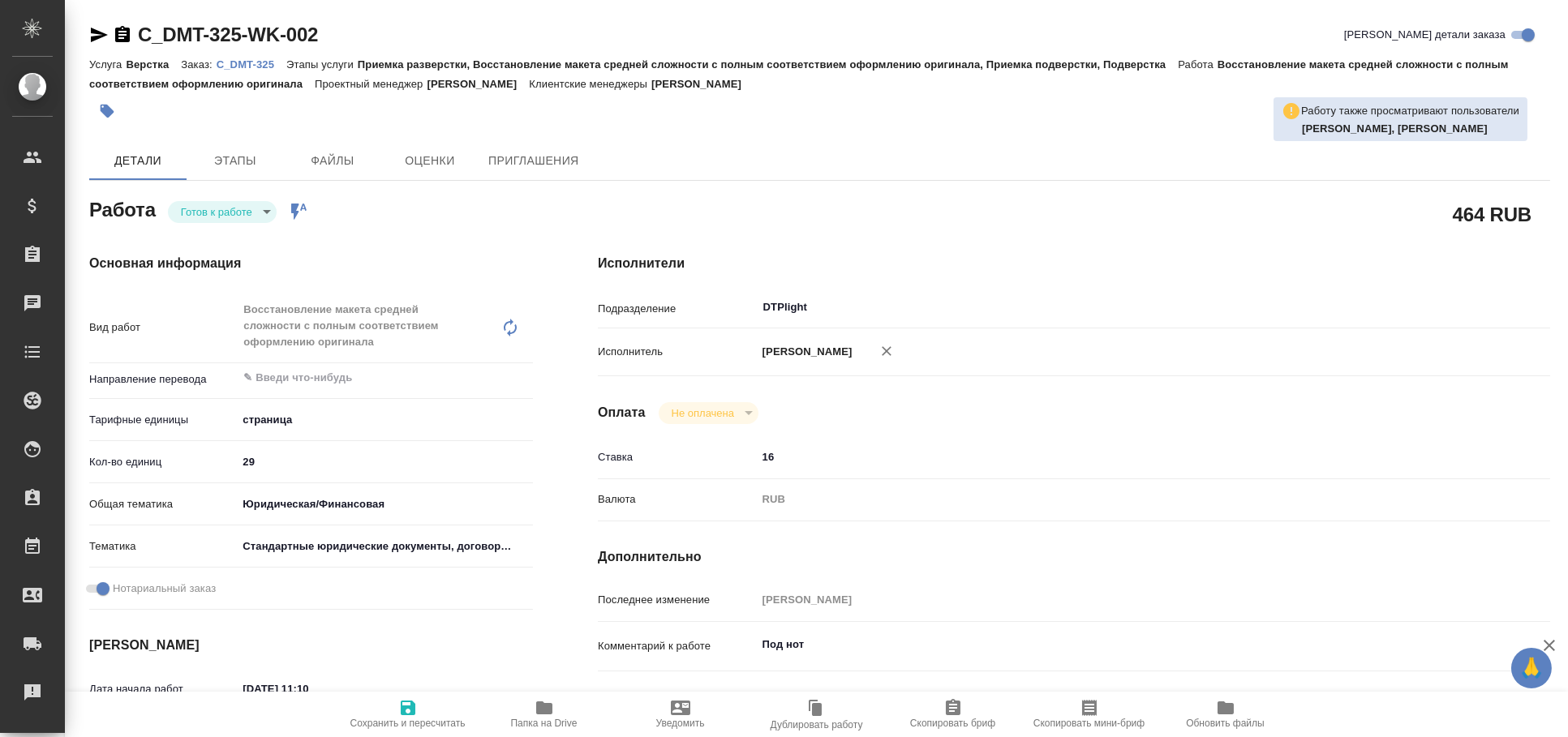
type textarea "x"
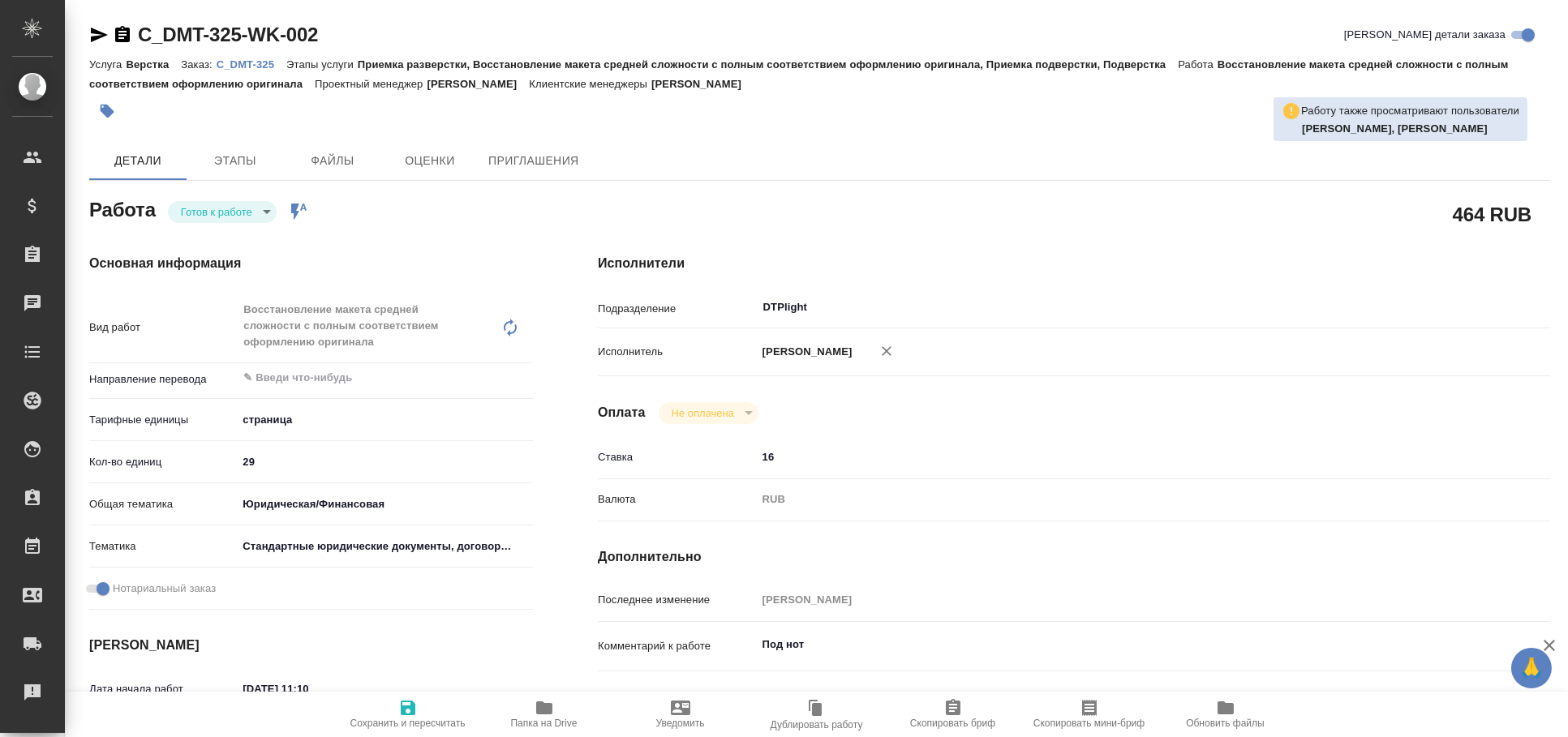
type textarea "x"
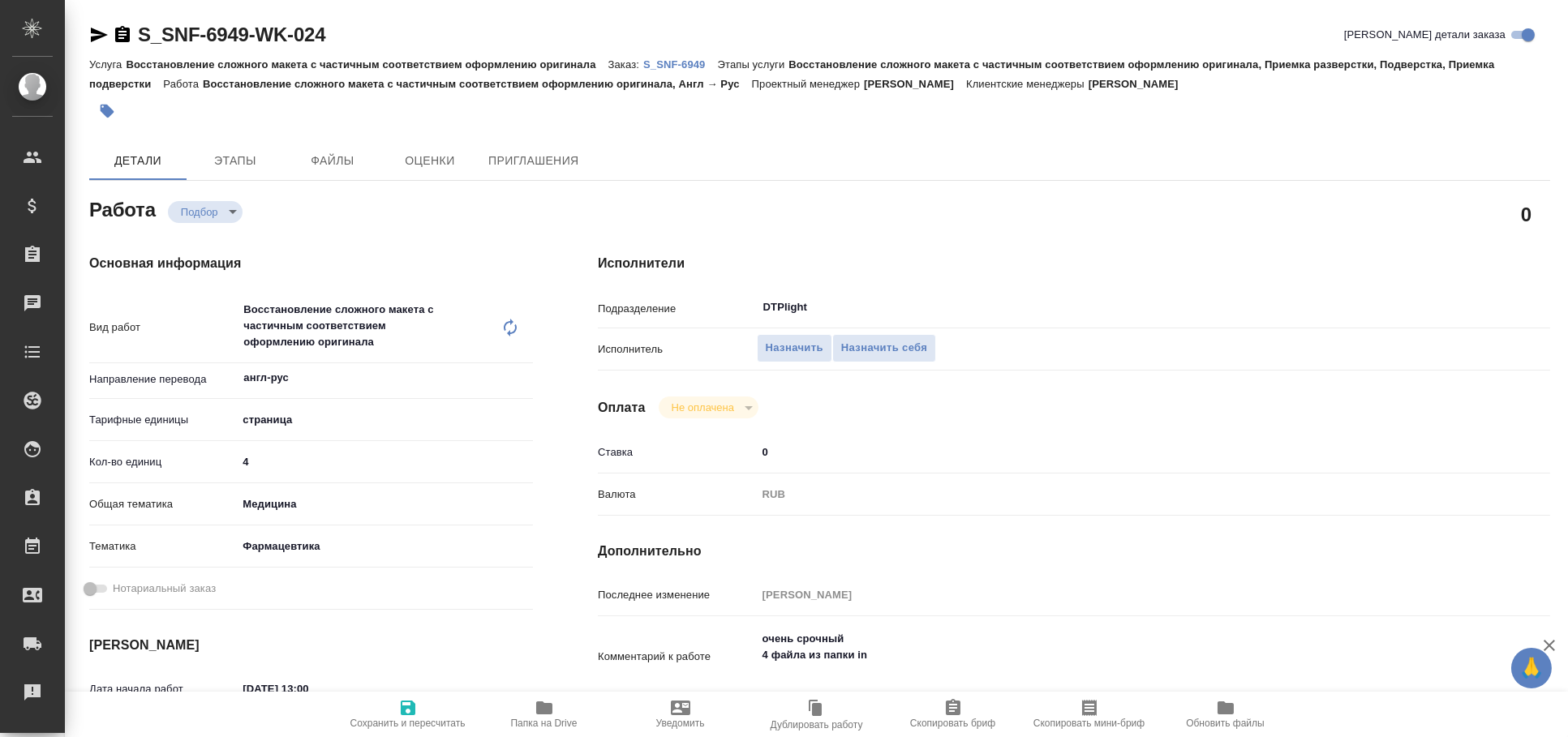
type textarea "x"
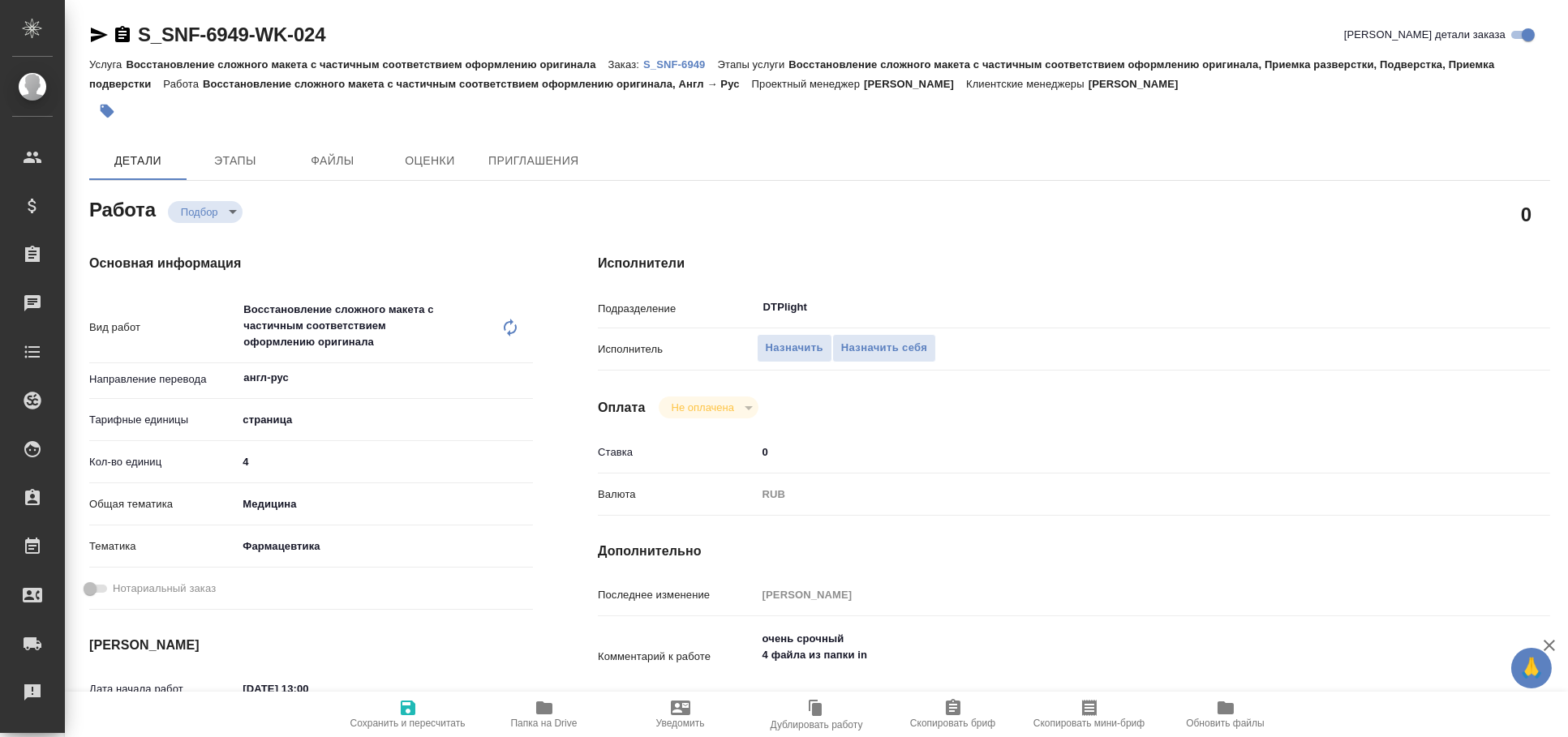
click at [102, 33] on icon "button" at bounding box center [100, 35] width 17 height 14
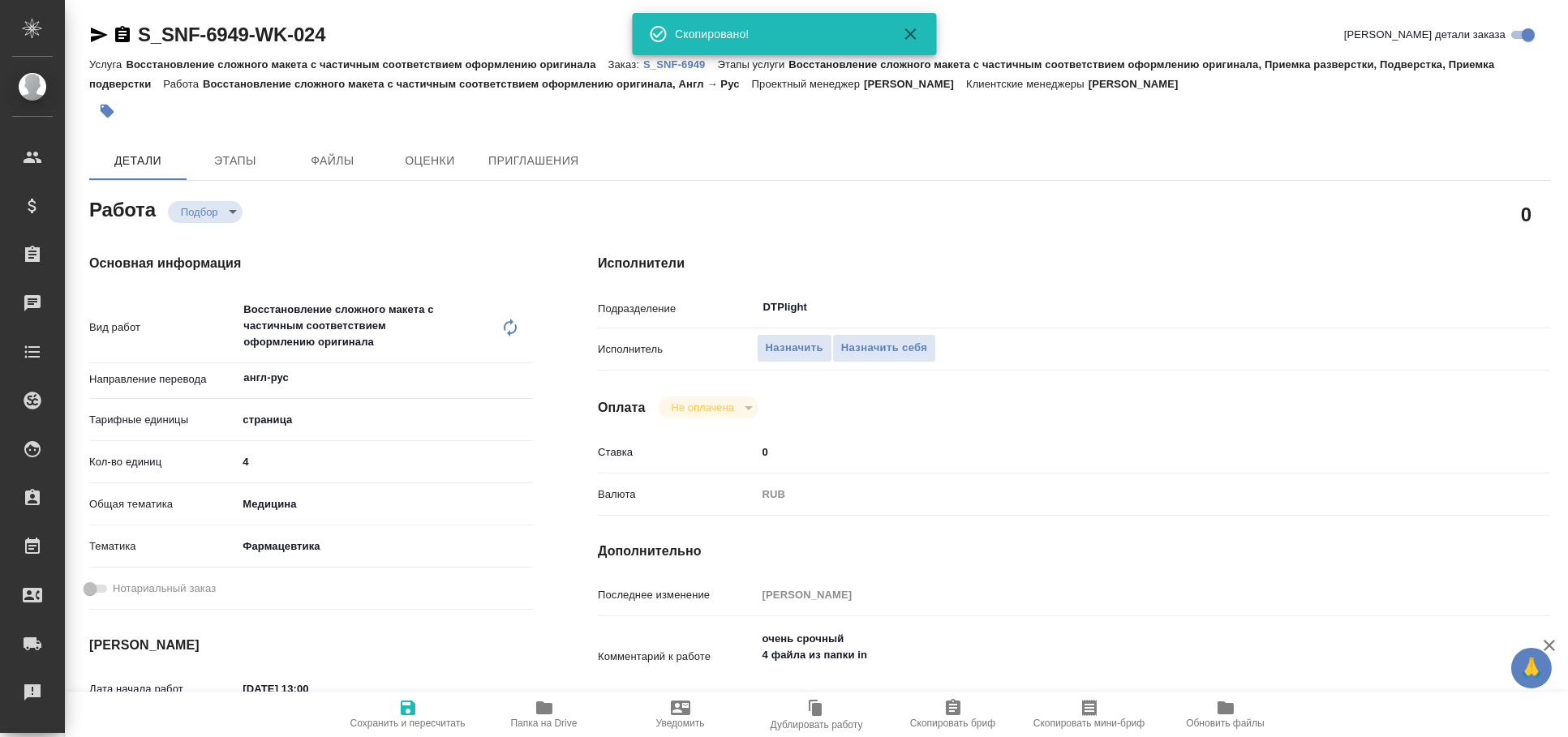
type textarea "x"
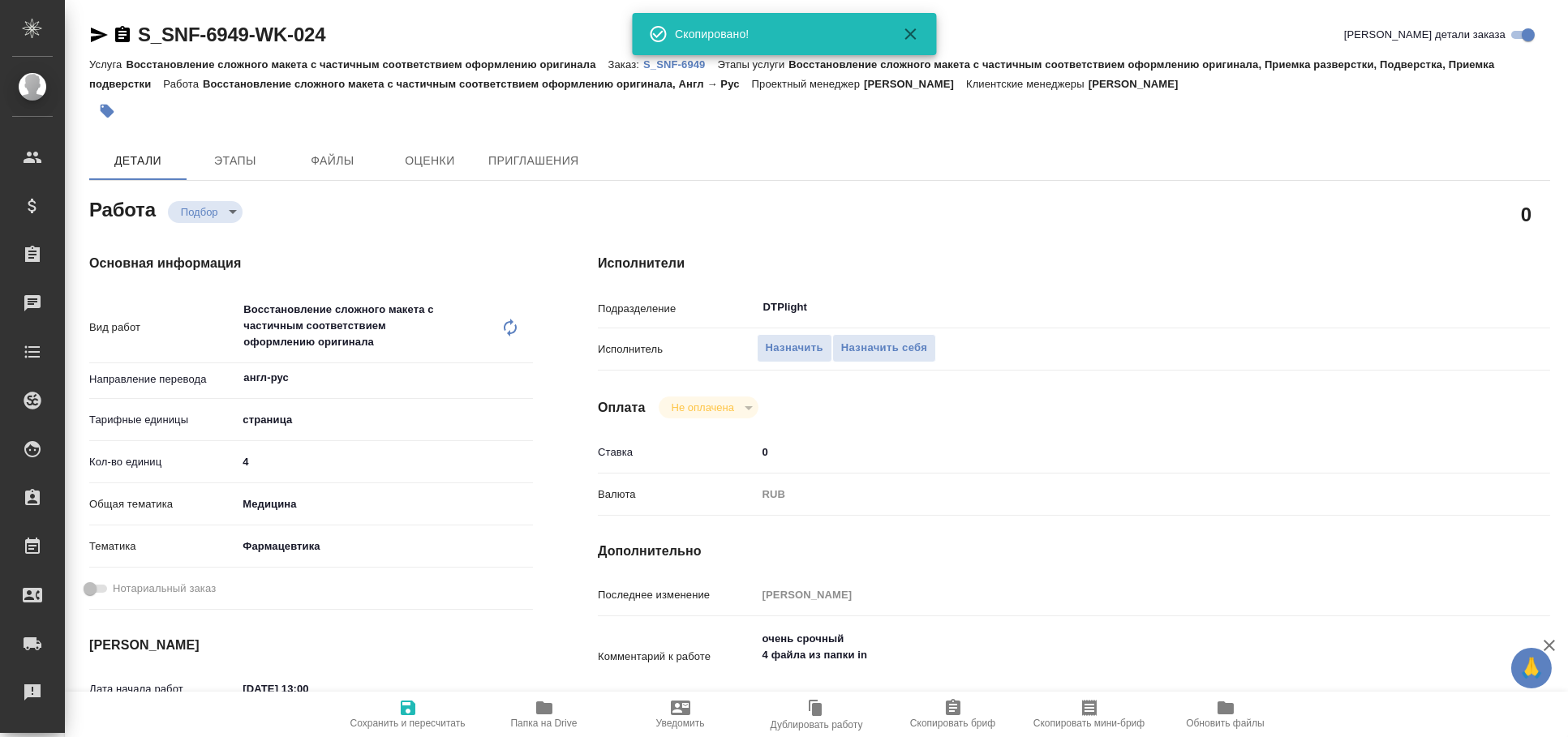
type textarea "x"
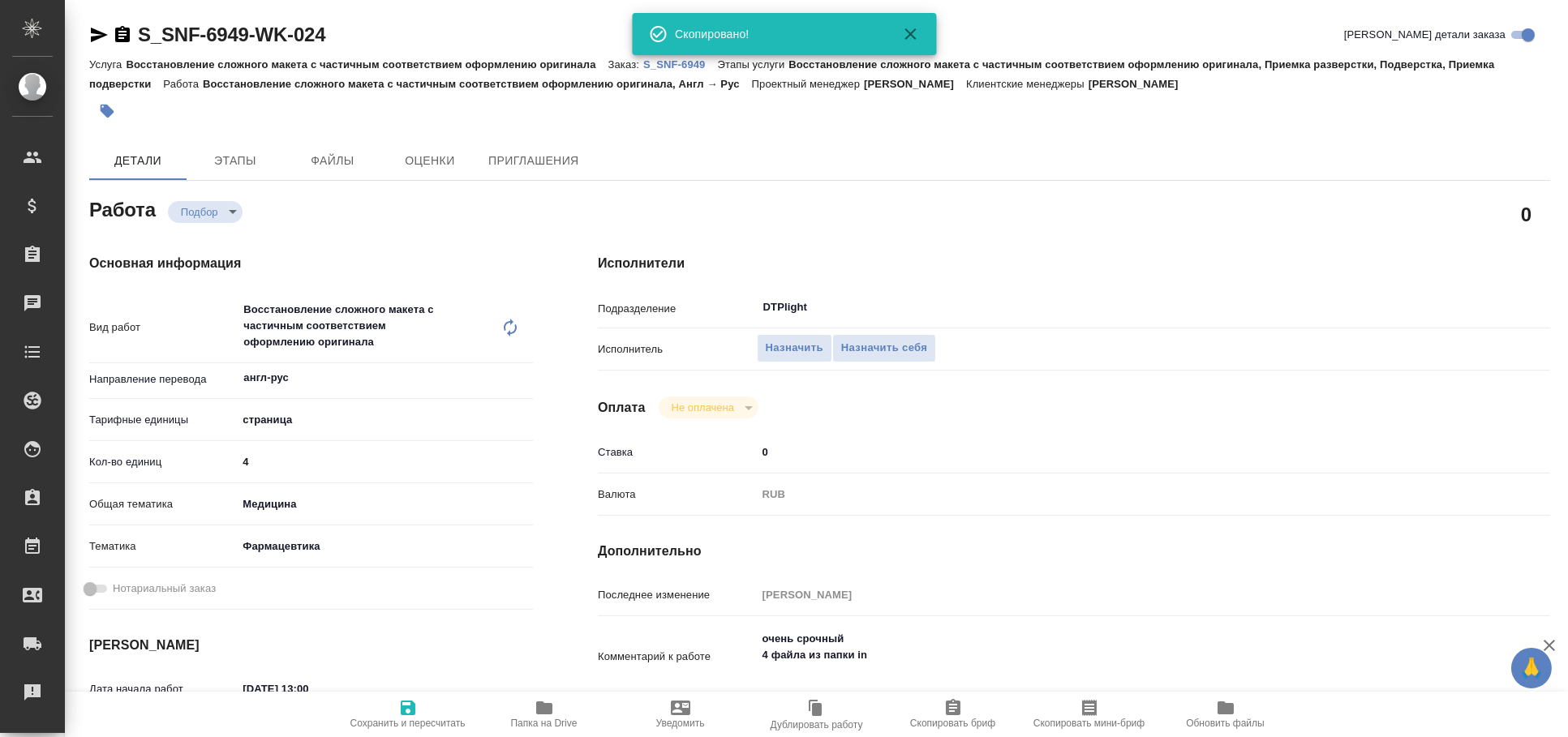
type textarea "x"
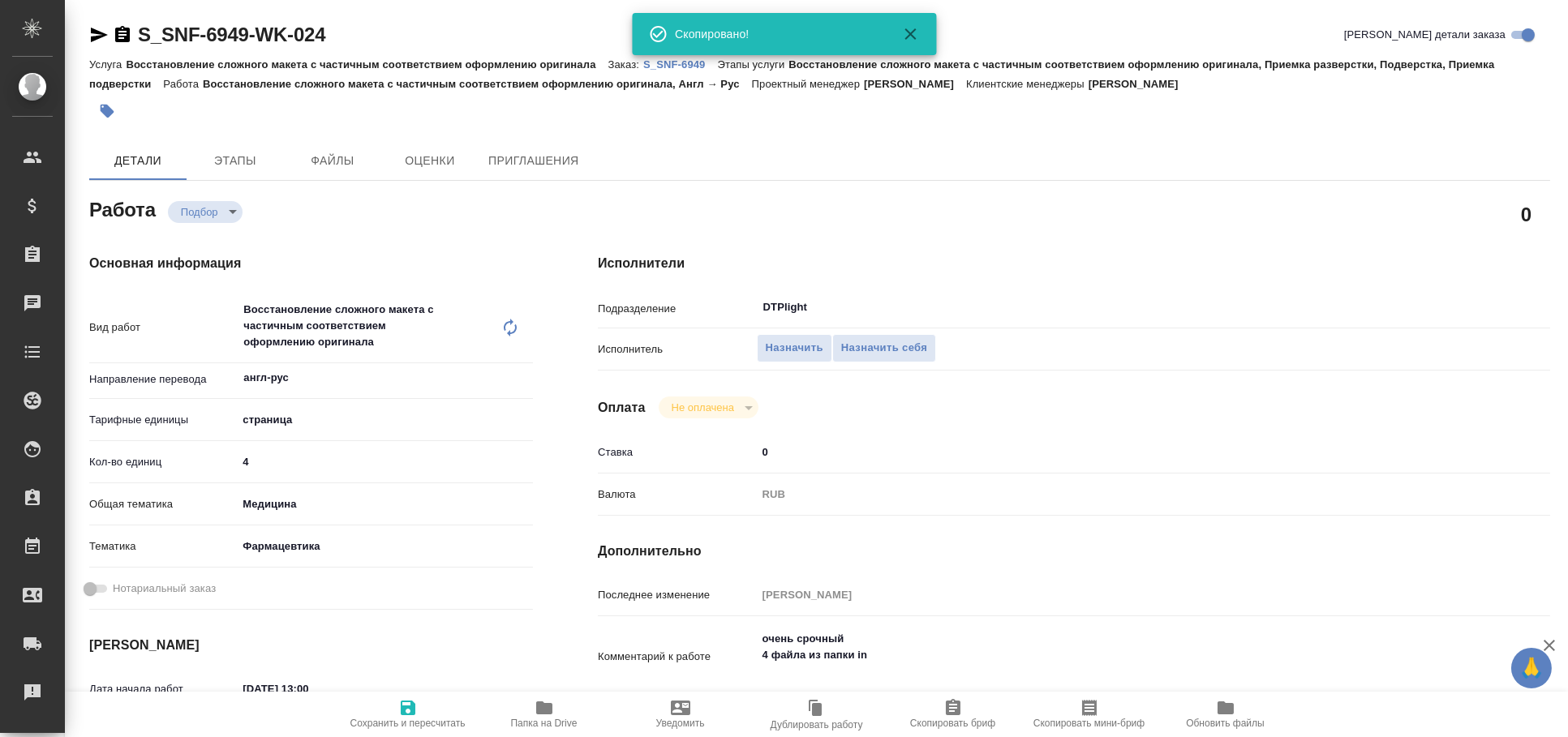
type textarea "x"
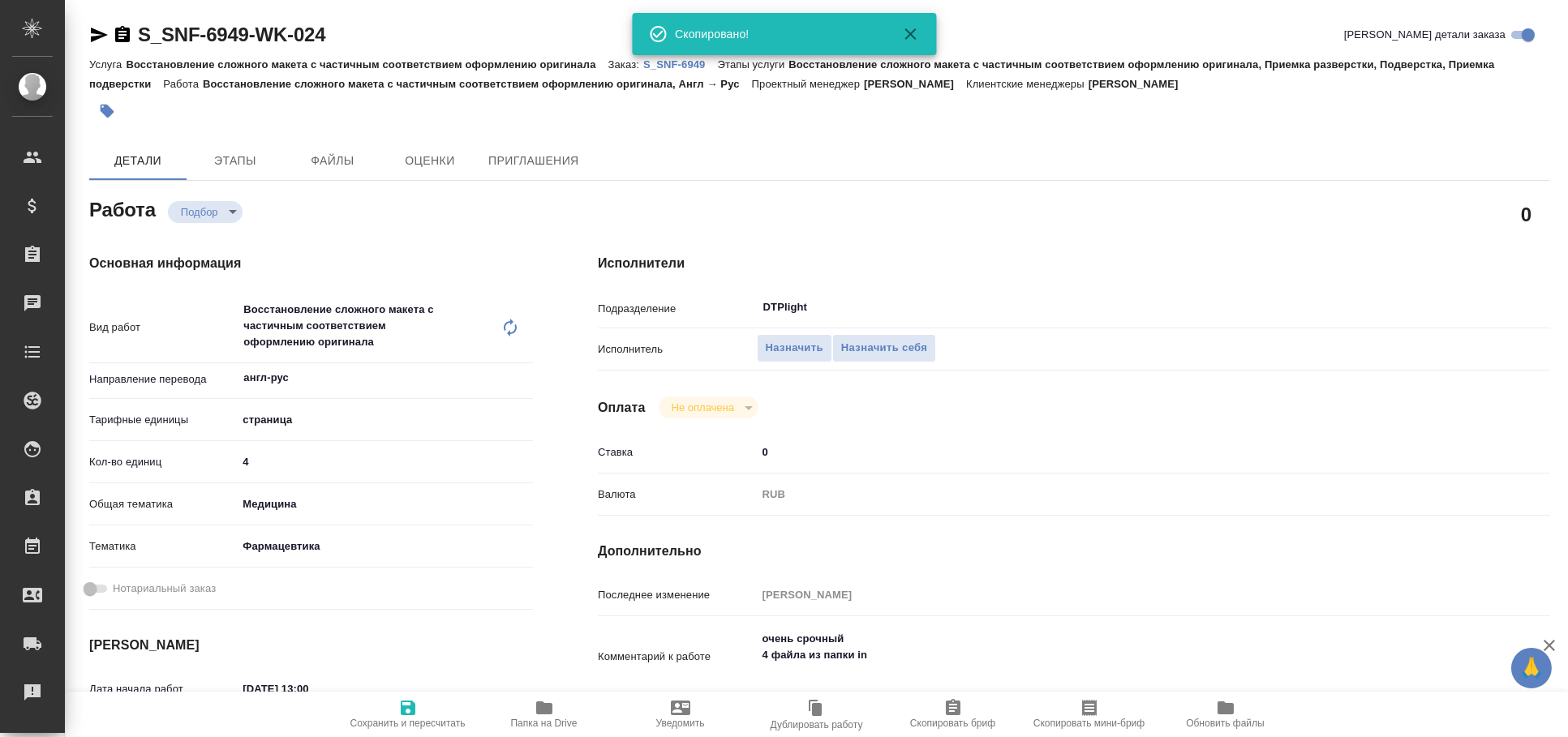
type textarea "x"
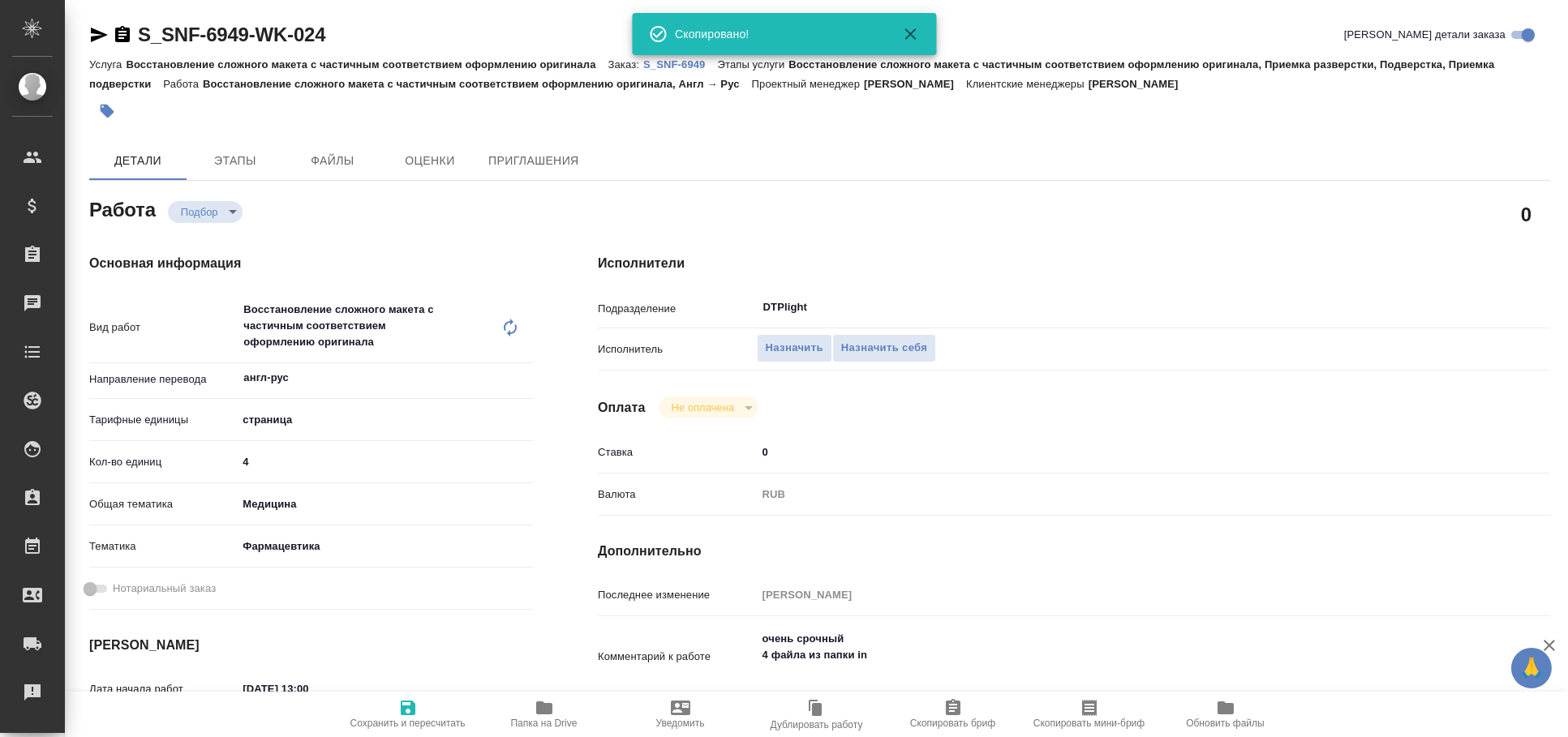
type textarea "x"
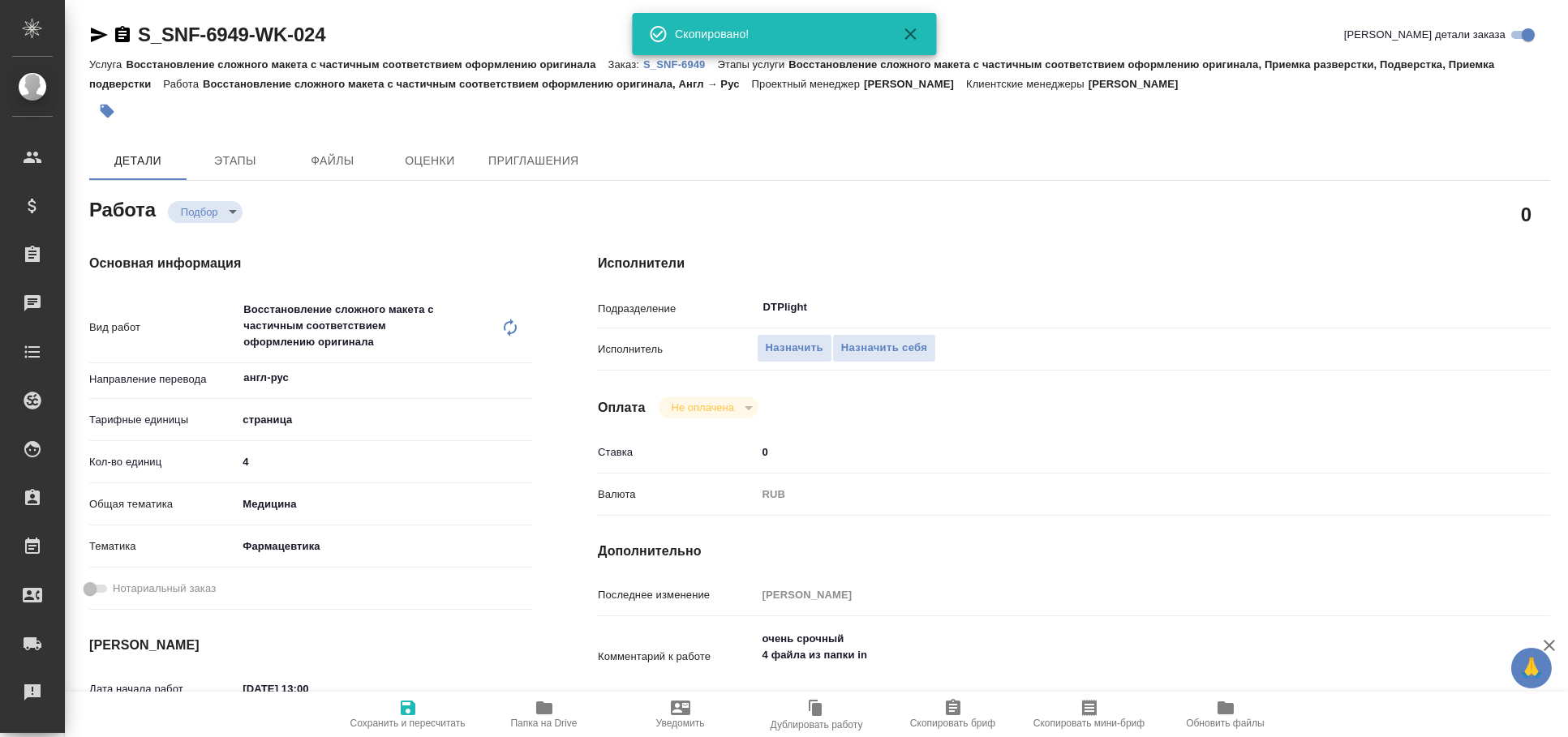
type textarea "x"
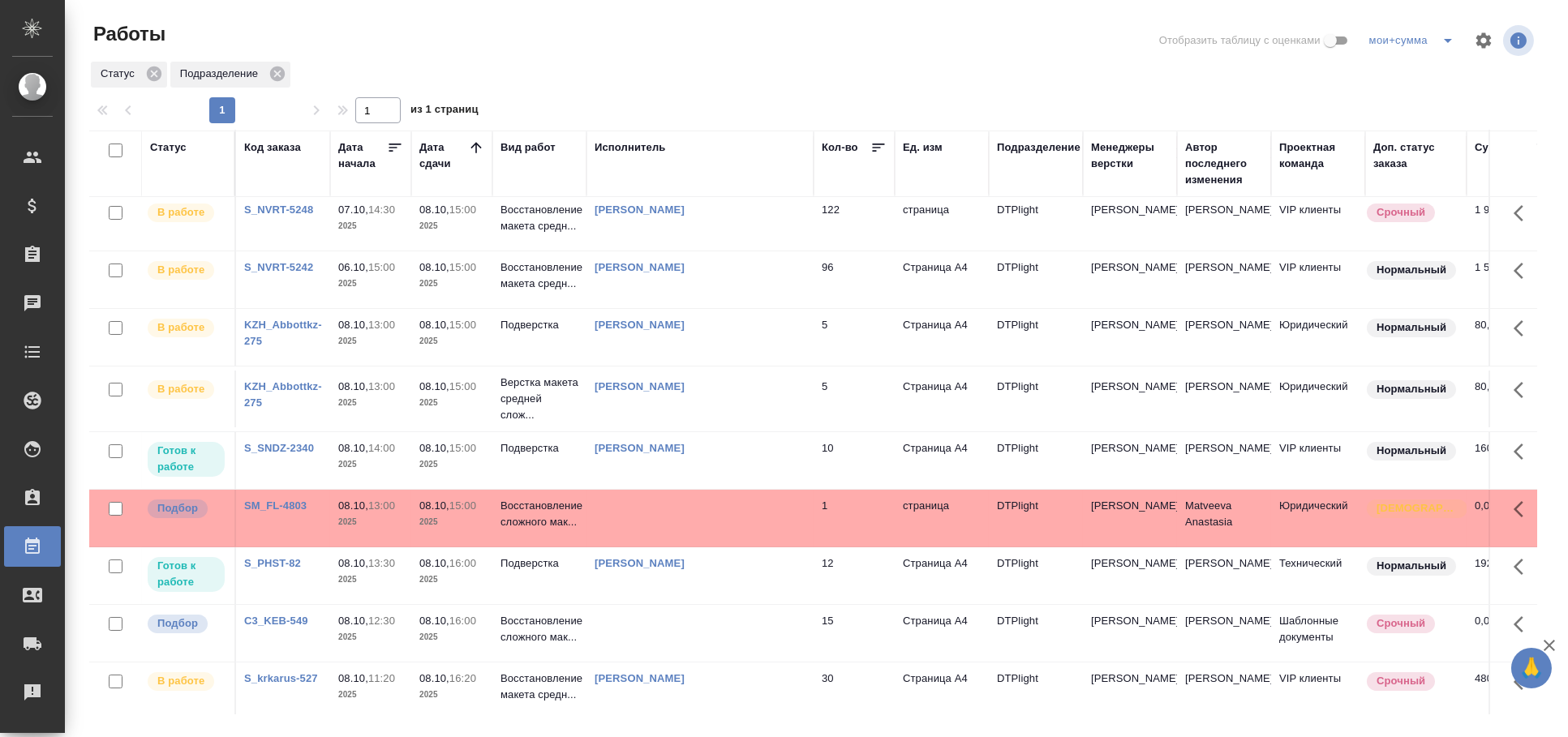
scroll to position [180, 0]
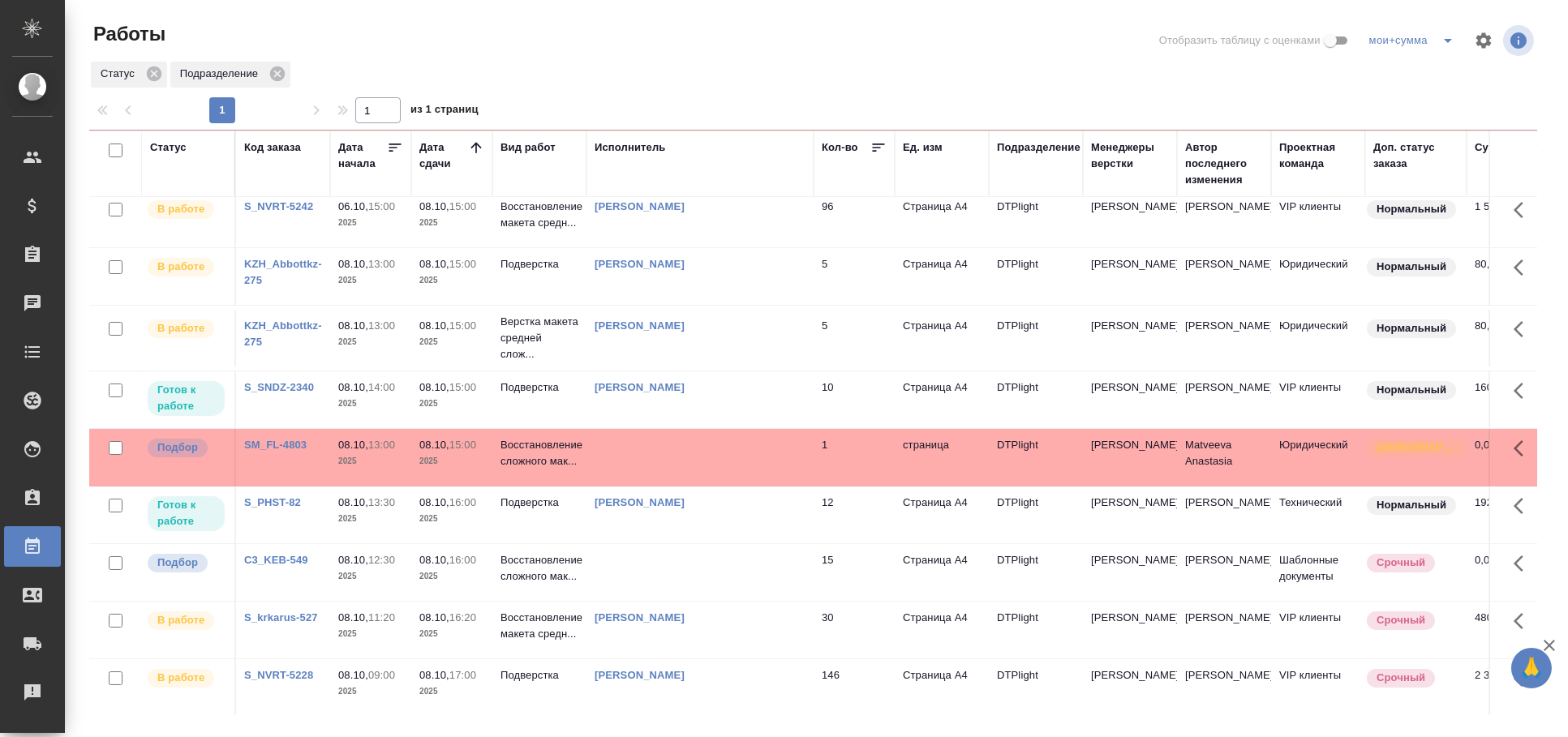
click at [795, 446] on td at bounding box center [699, 457] width 227 height 57
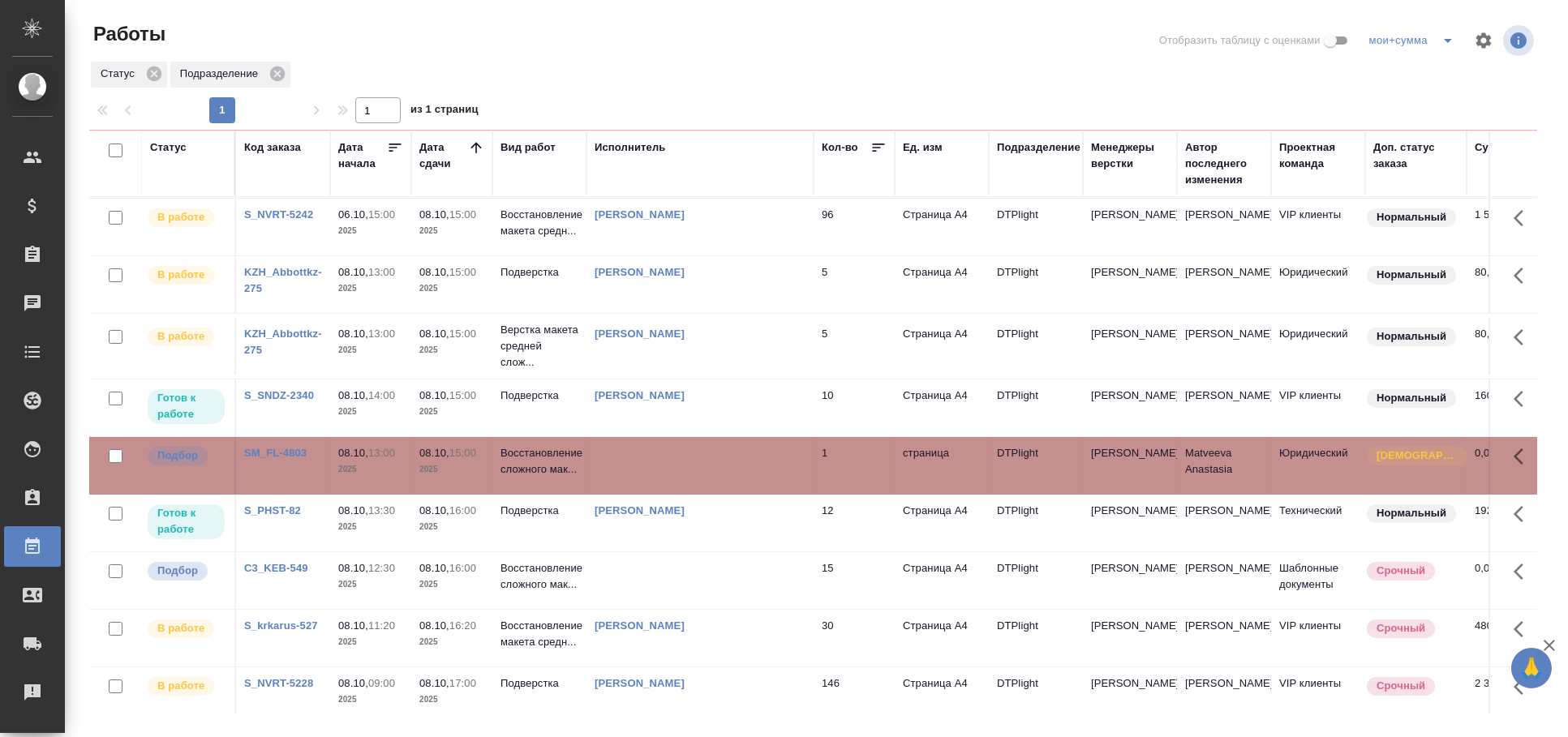
scroll to position [270, 0]
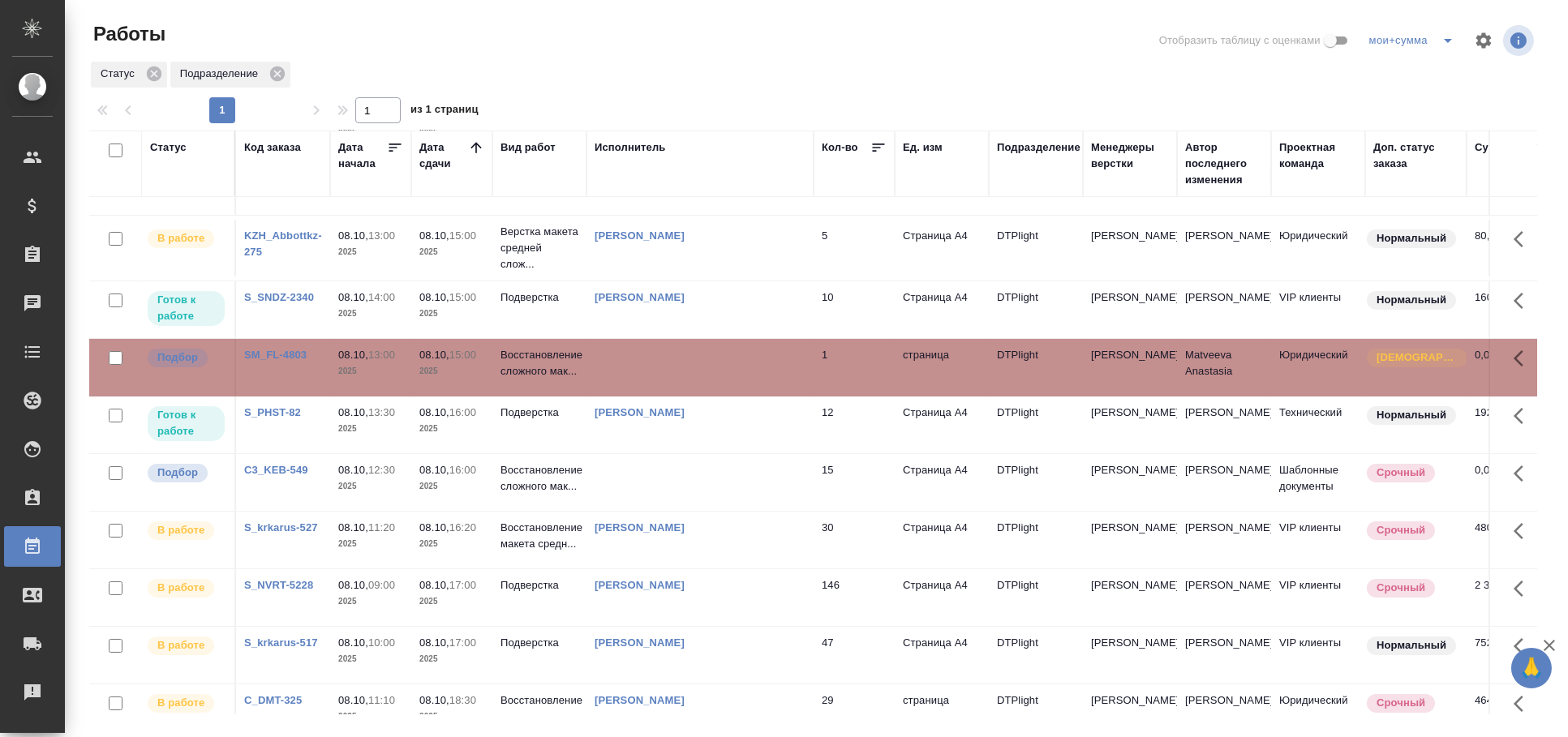
click at [749, 482] on td at bounding box center [699, 482] width 227 height 57
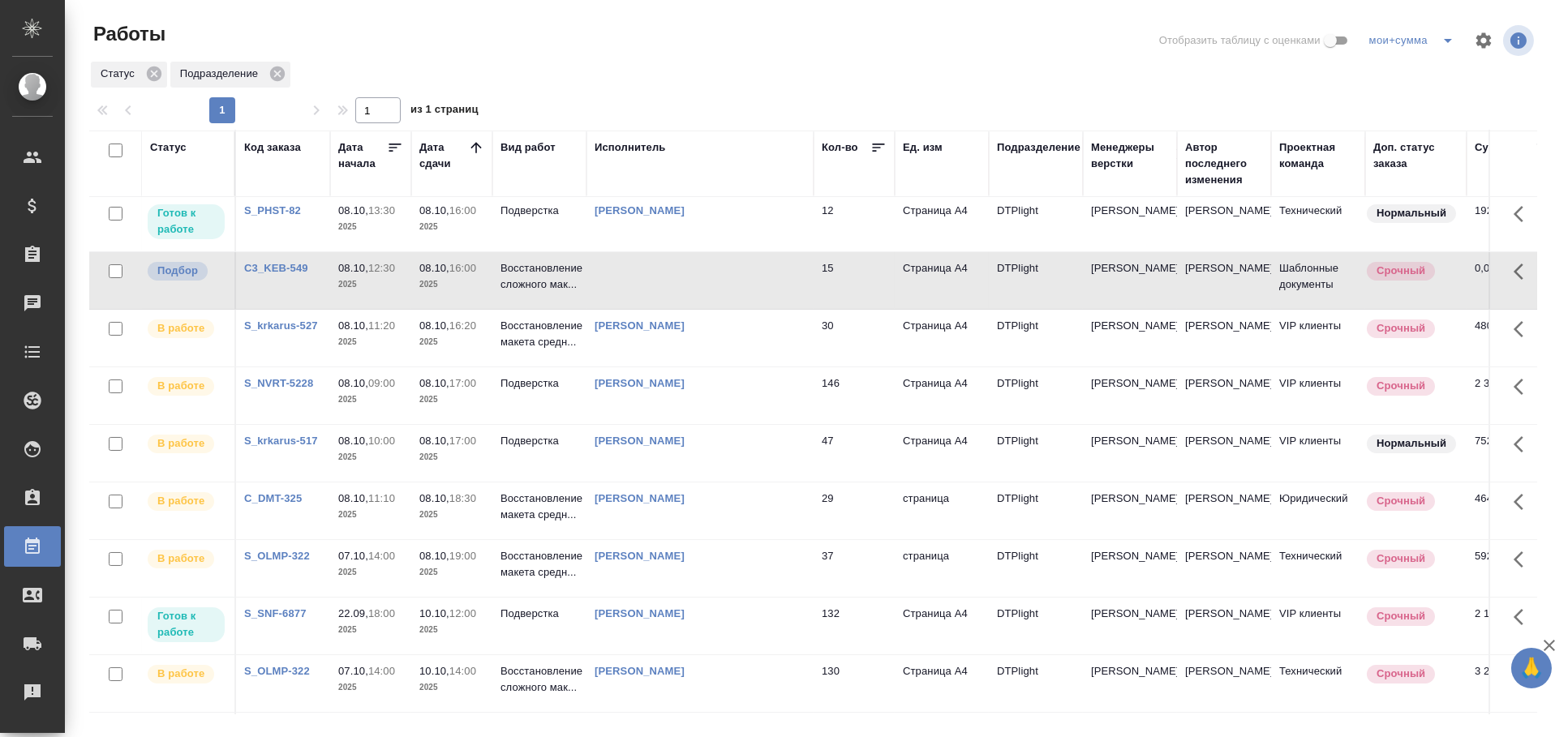
scroll to position [469, 0]
click at [662, 283] on td at bounding box center [699, 283] width 227 height 57
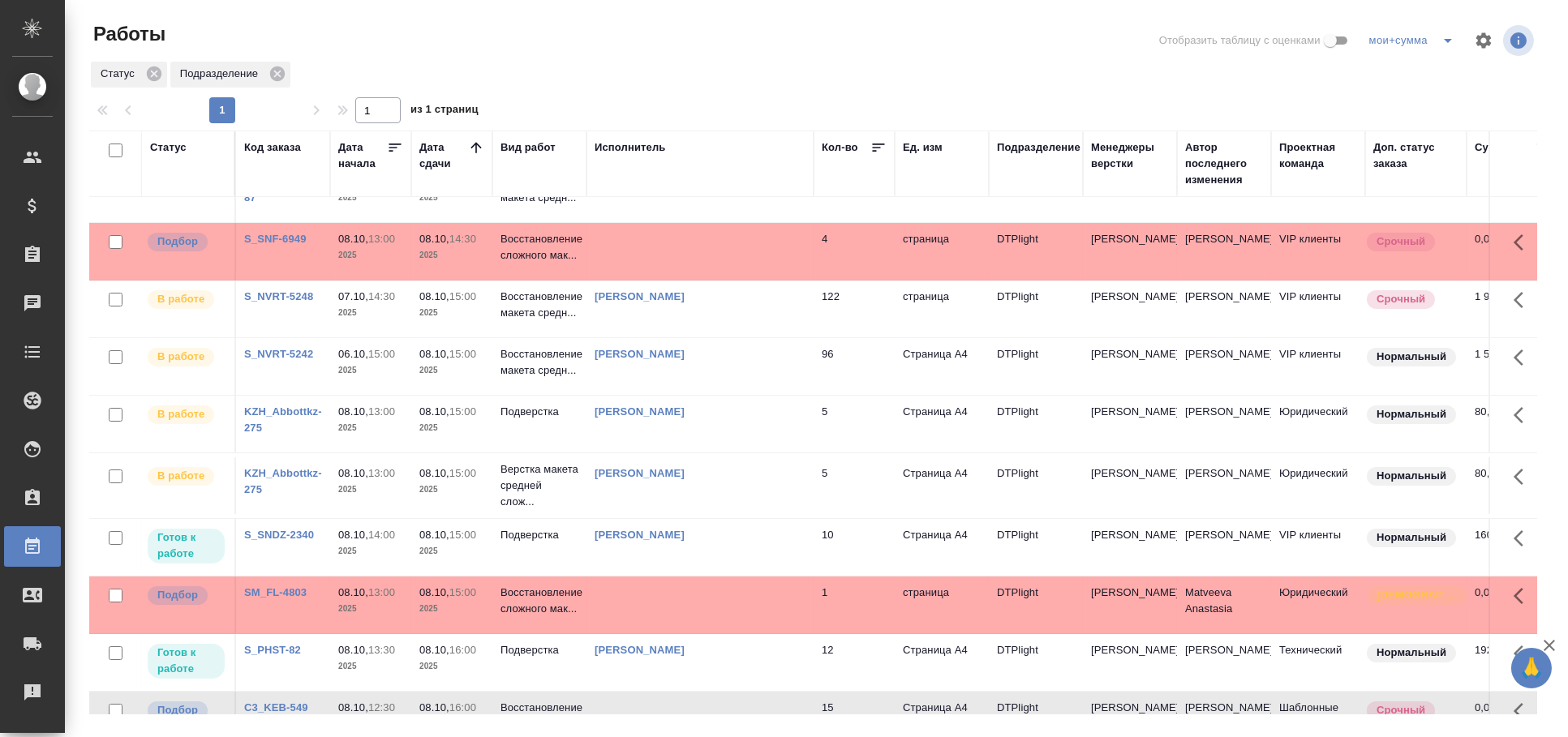
scroll to position [0, 0]
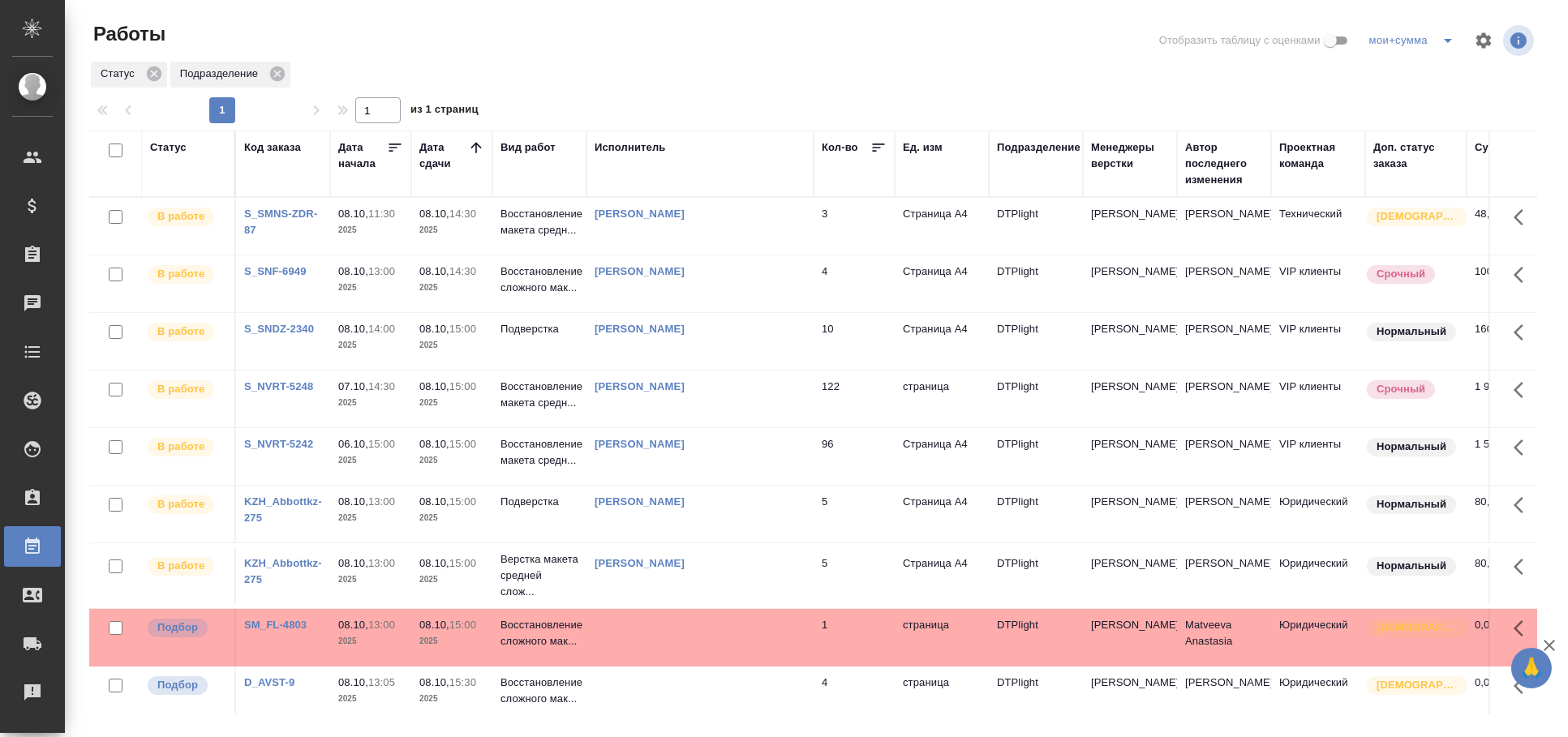
click at [635, 213] on link "Ямковенко Вера" at bounding box center [640, 213] width 90 height 12
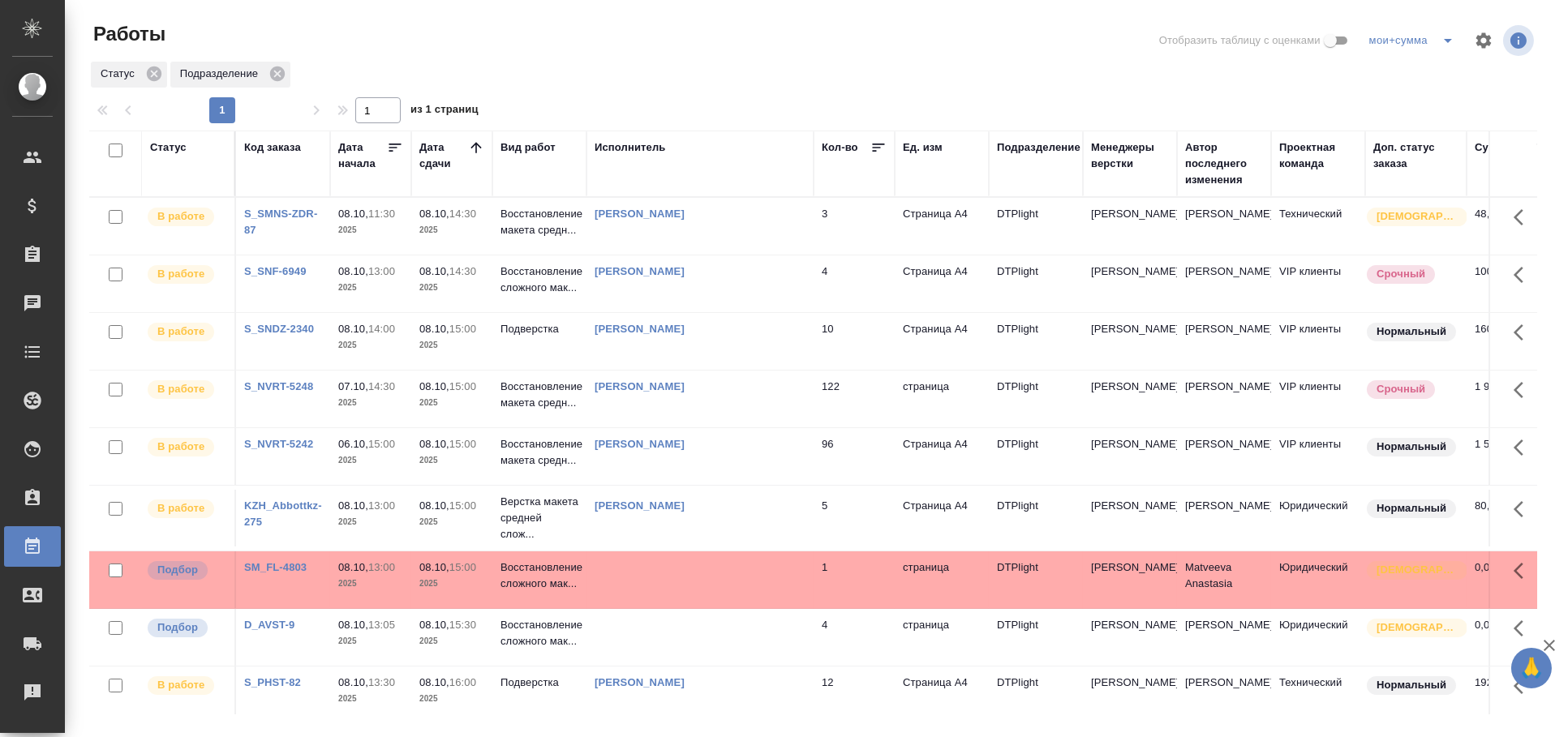
click at [685, 272] on link "Третьякова Мария Сергеевна" at bounding box center [640, 271] width 90 height 12
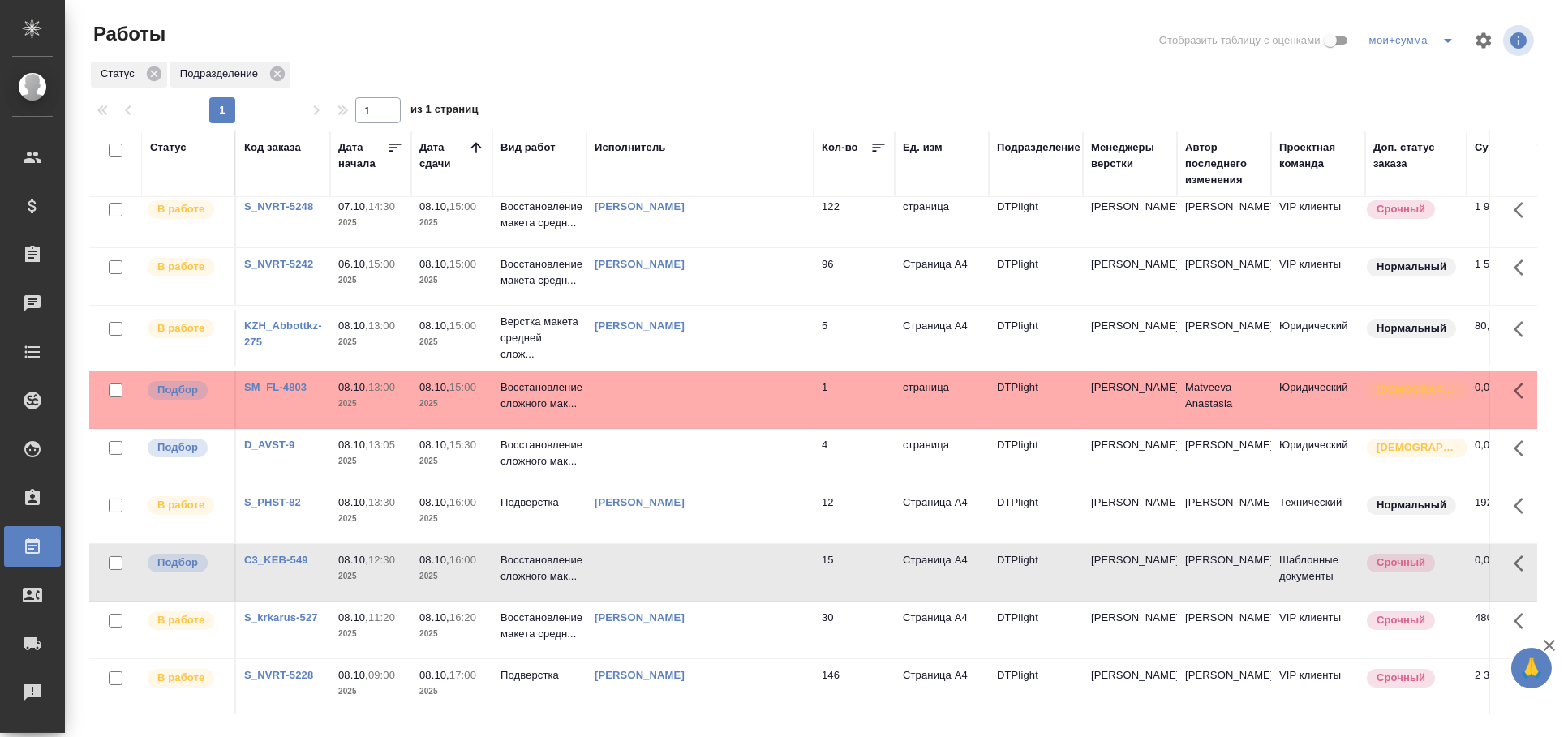
scroll to position [270, 0]
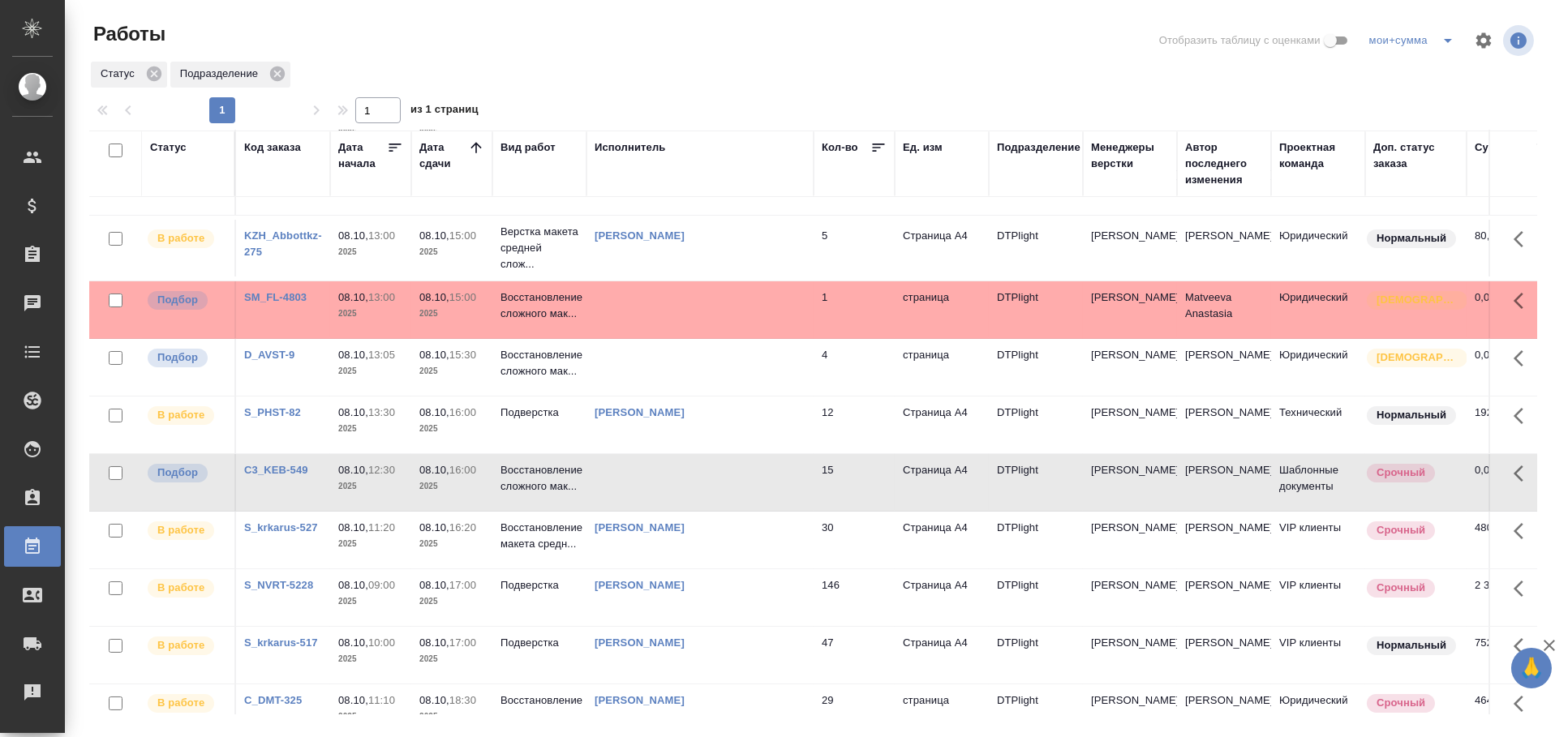
click at [671, 408] on link "Зубакова Виктория" at bounding box center [640, 412] width 90 height 12
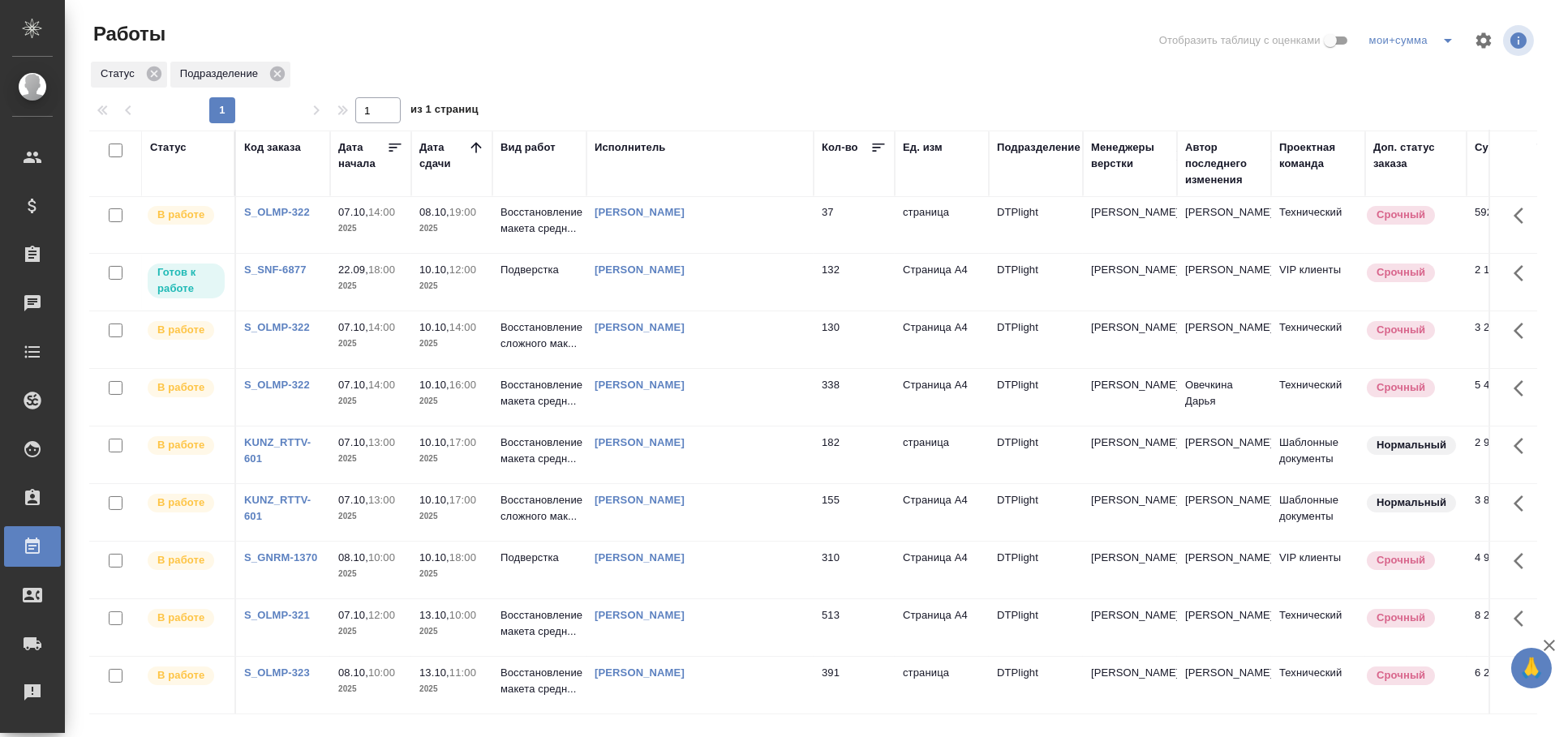
scroll to position [830, 0]
click at [685, 609] on link "Риянова Анна Александровна" at bounding box center [640, 615] width 90 height 12
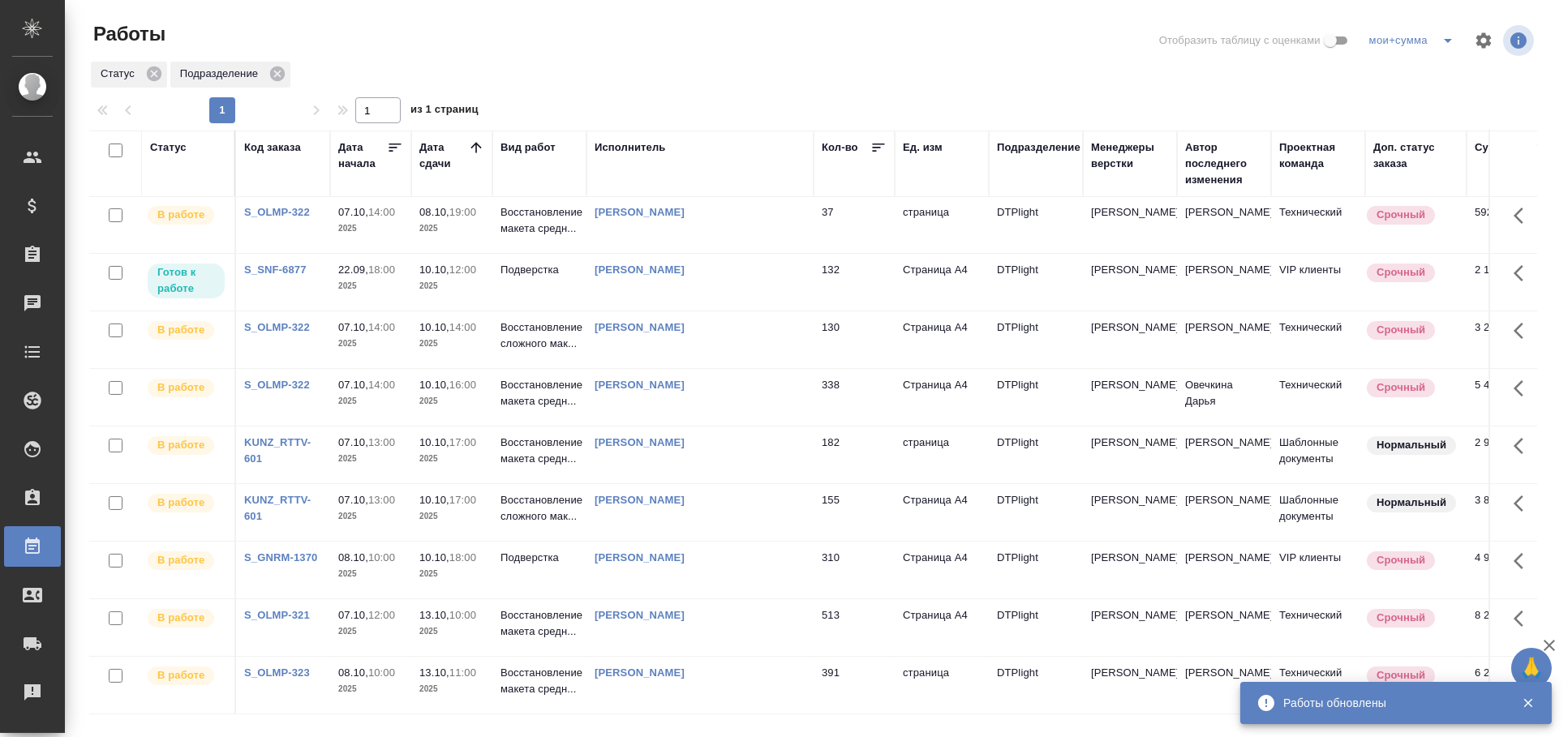
click at [685, 552] on link "[PERSON_NAME]" at bounding box center [640, 557] width 90 height 12
click at [646, 263] on link "Дзюндзя Нина" at bounding box center [640, 269] width 90 height 12
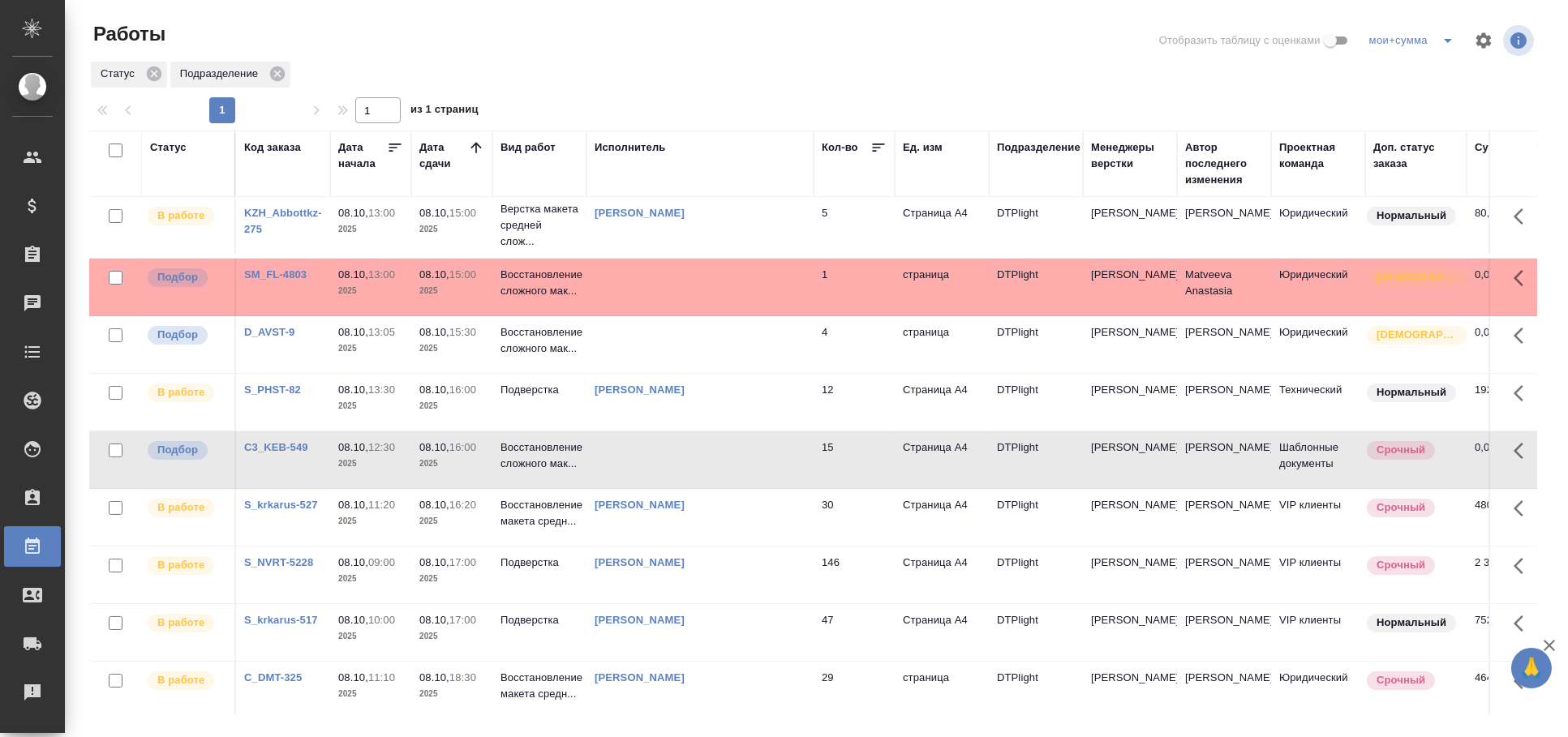
scroll to position [289, 0]
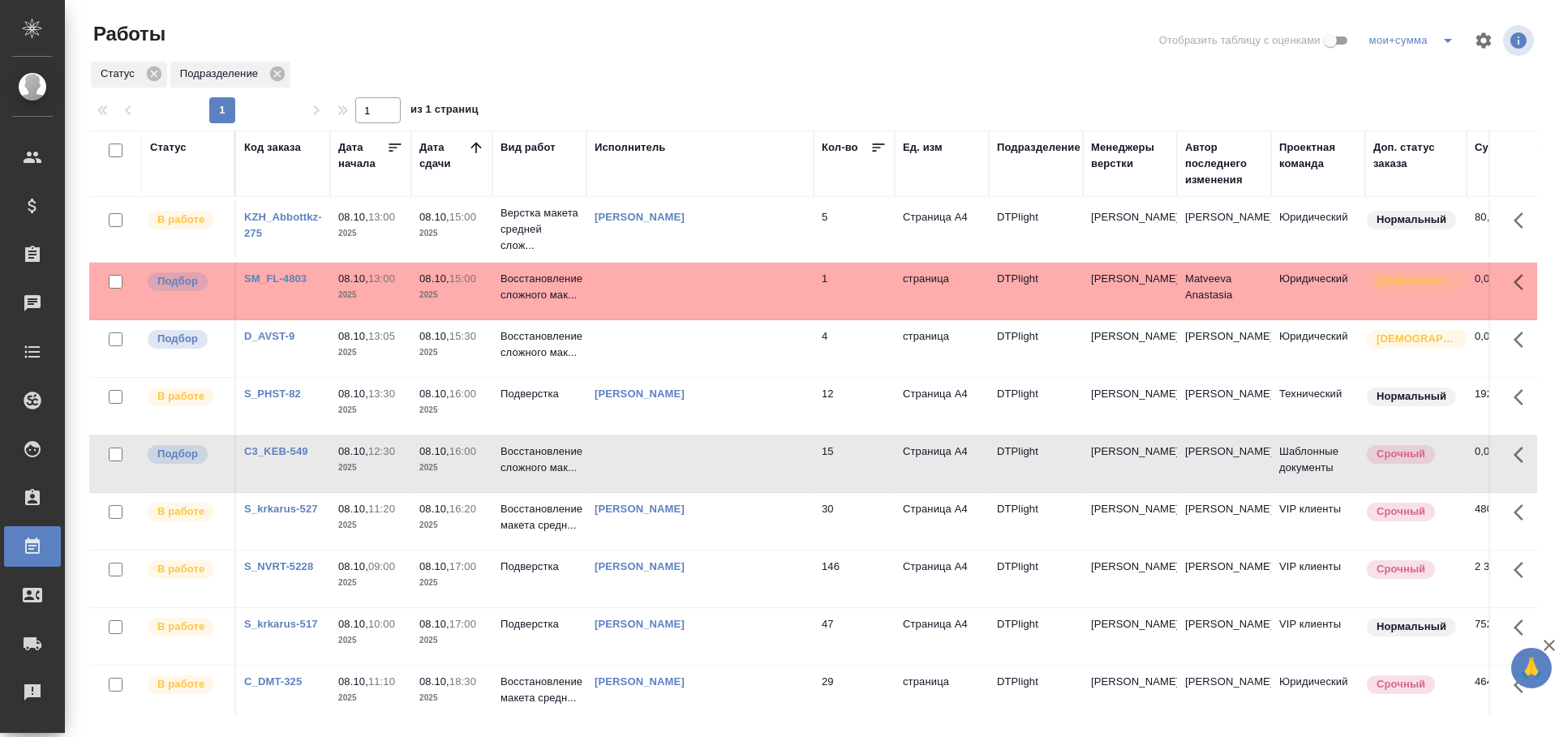
click at [632, 629] on link "[PERSON_NAME]" at bounding box center [640, 624] width 90 height 12
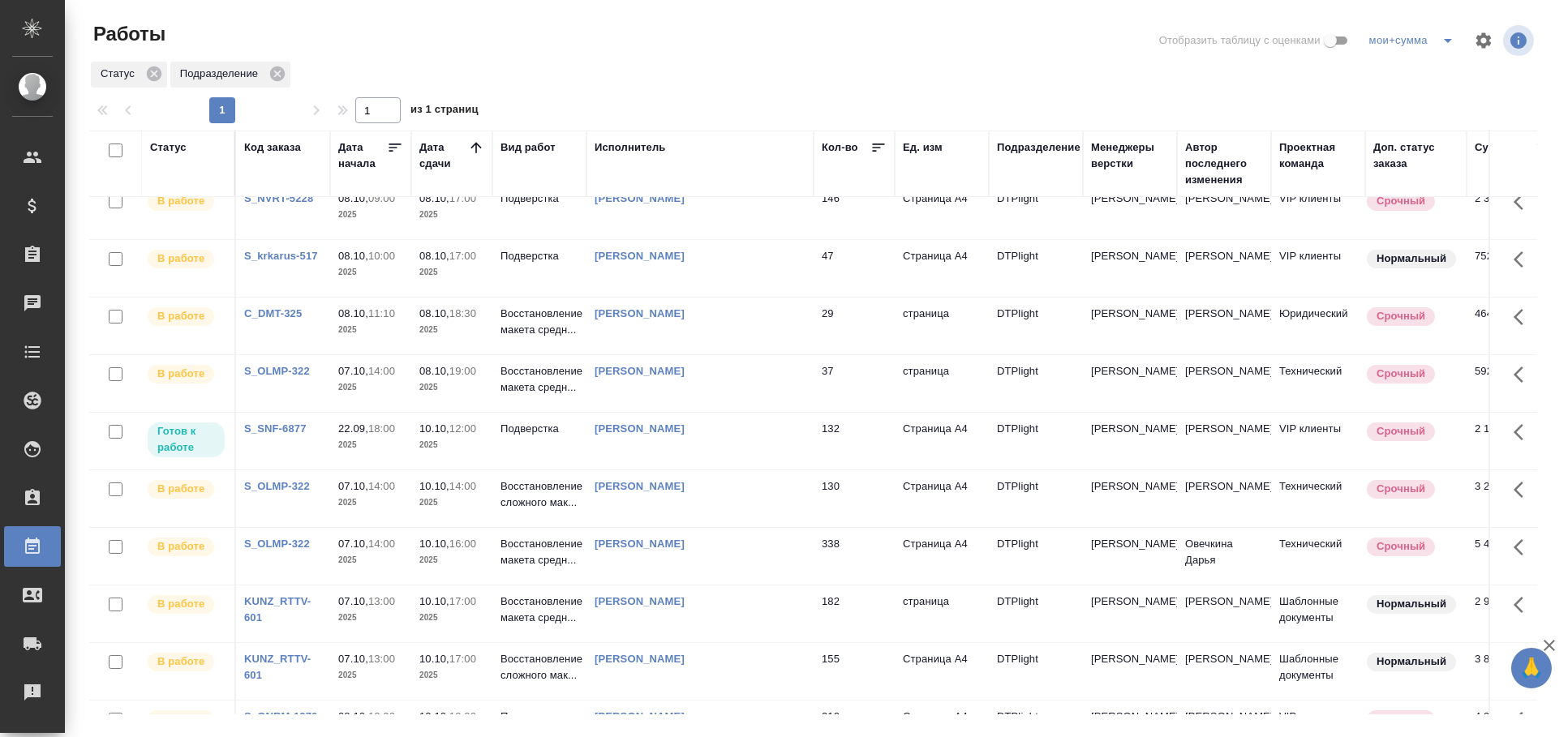
scroll to position [740, 0]
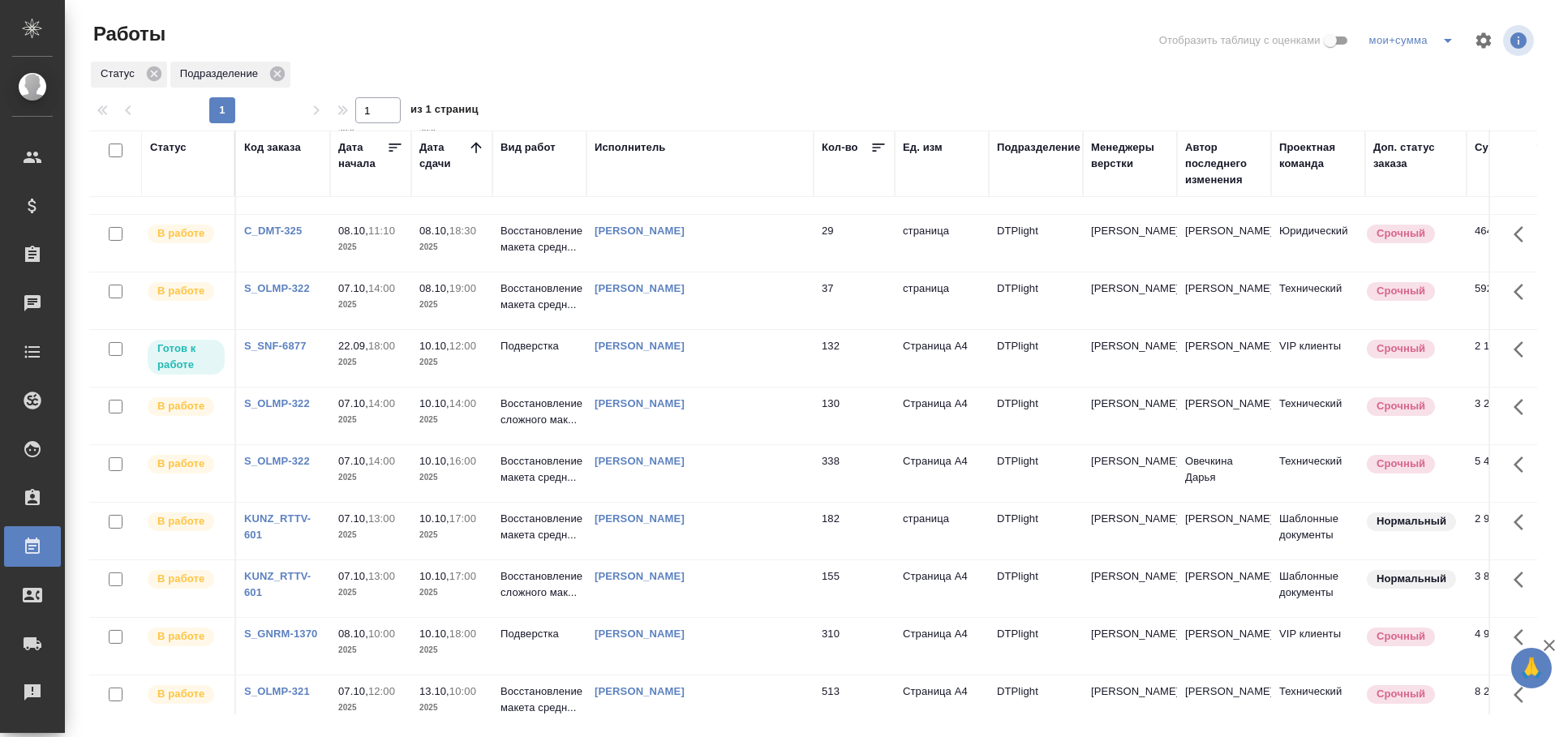
click at [685, 463] on link "[PERSON_NAME]" at bounding box center [640, 461] width 90 height 12
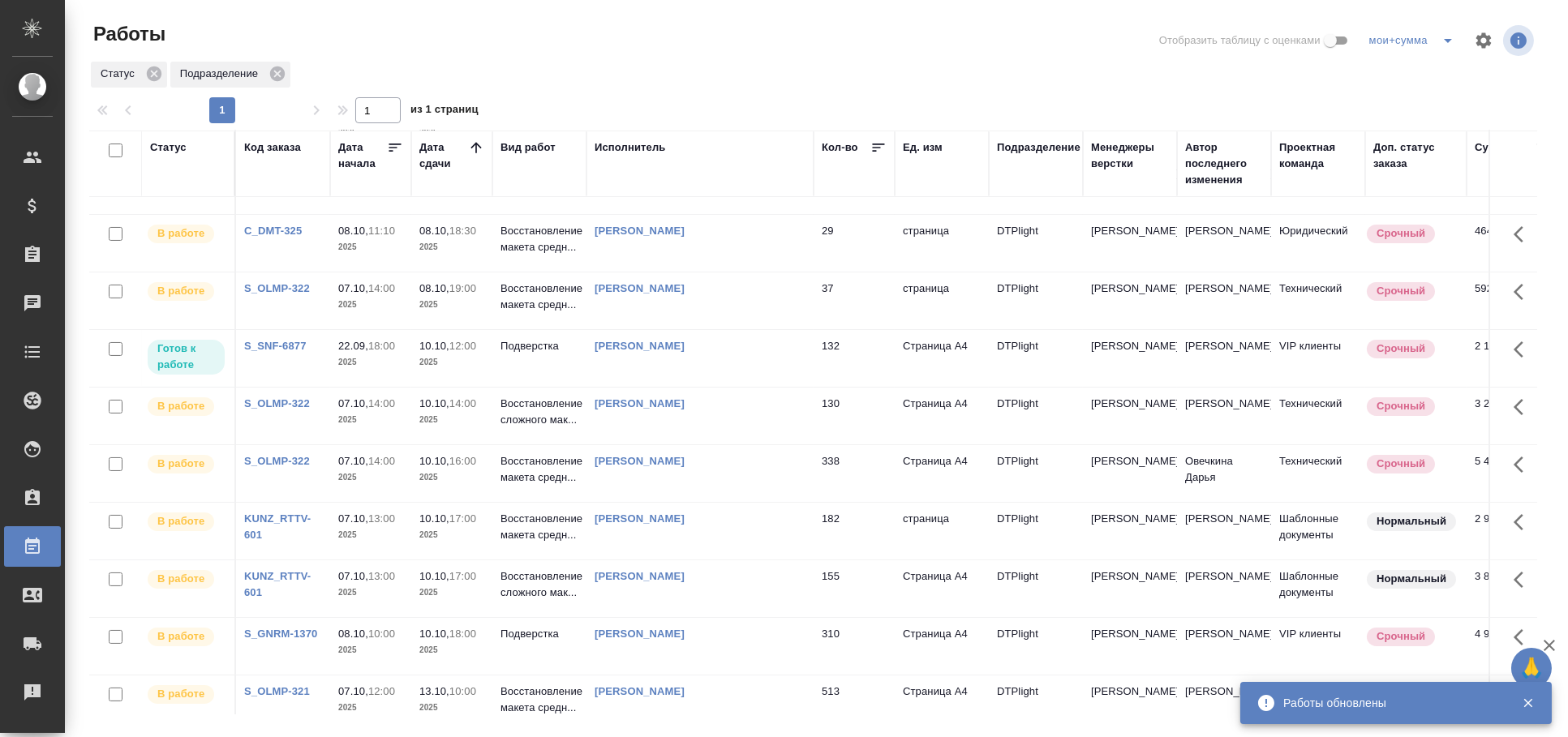
scroll to position [830, 0]
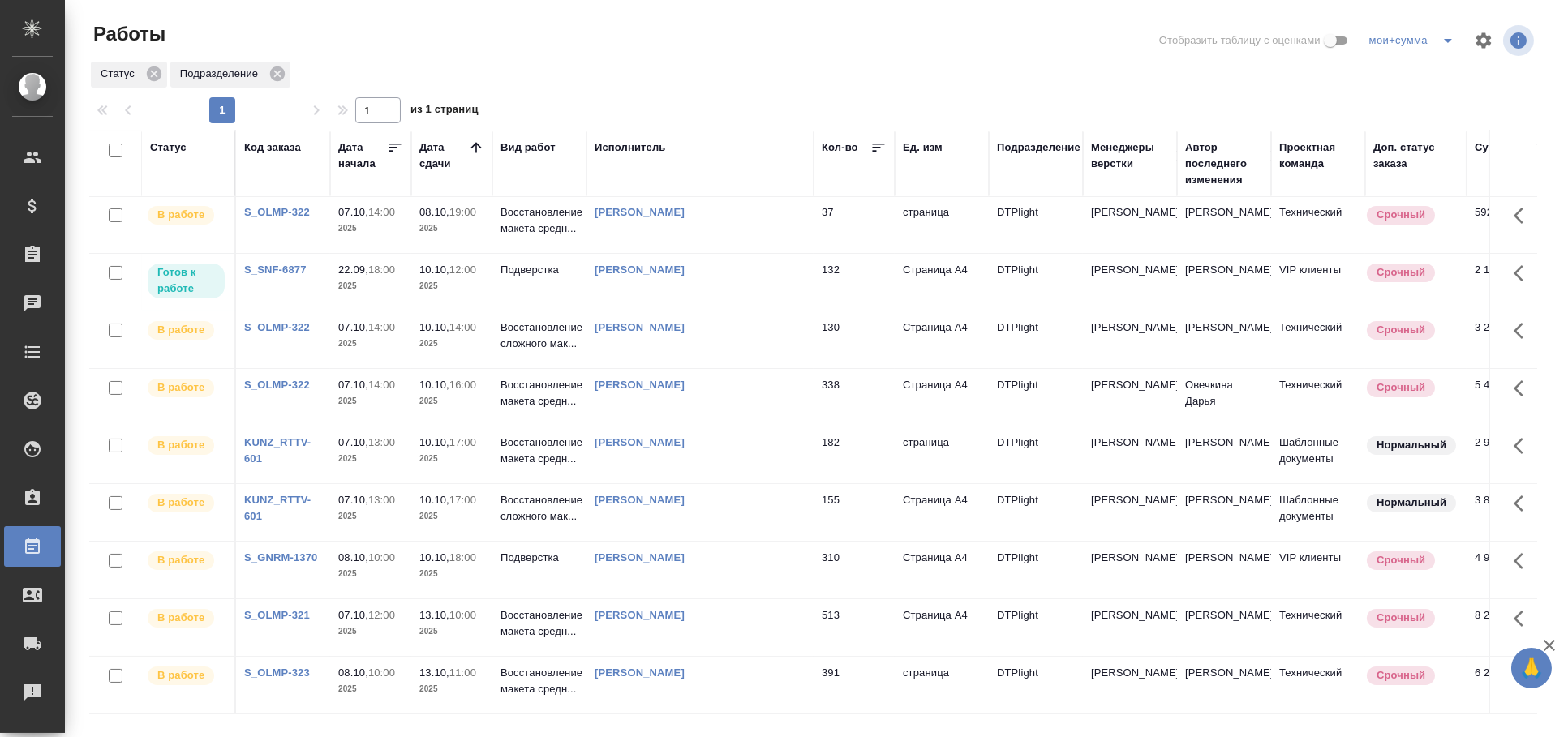
click at [658, 144] on div "Исполнитель" at bounding box center [630, 147] width 71 height 16
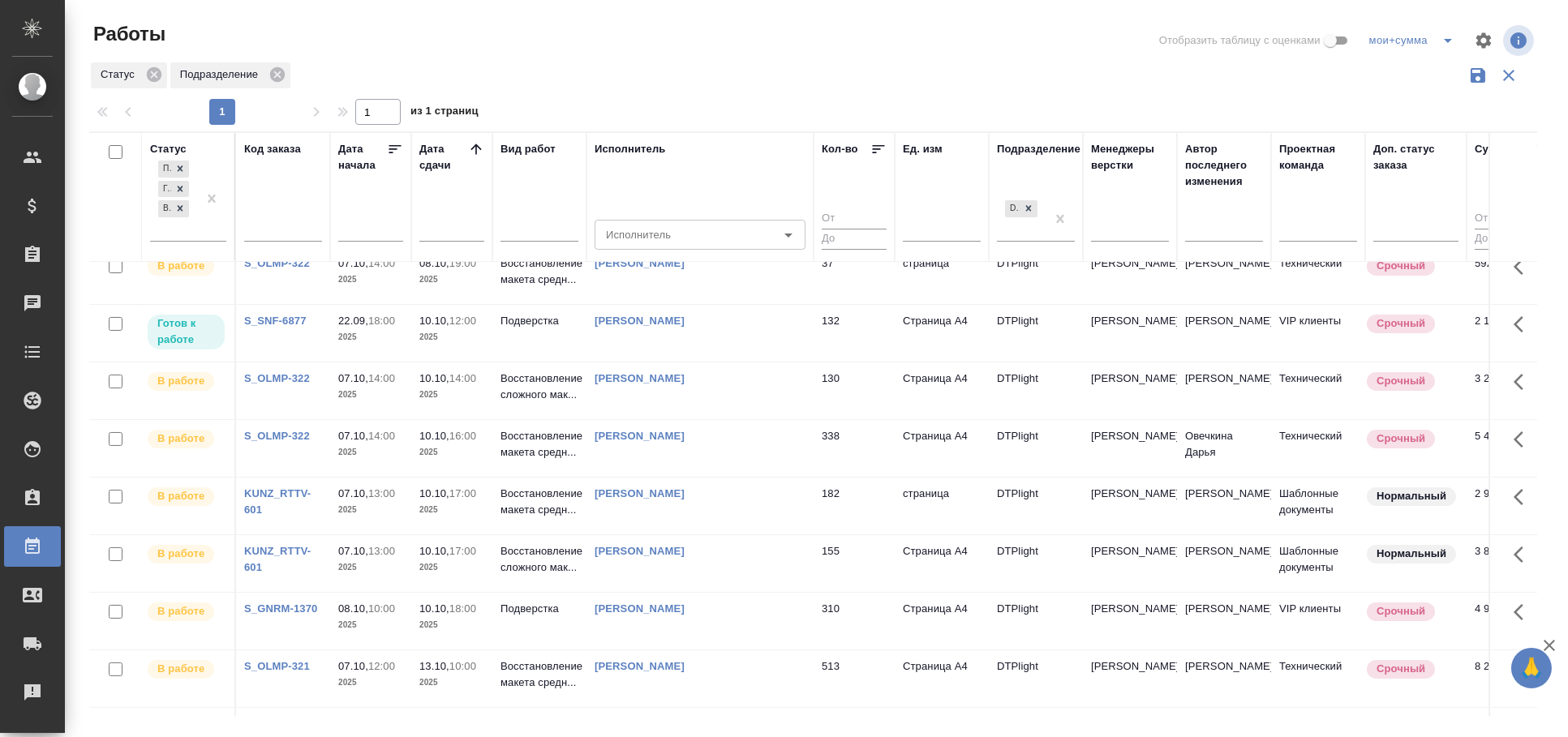
scroll to position [893, 0]
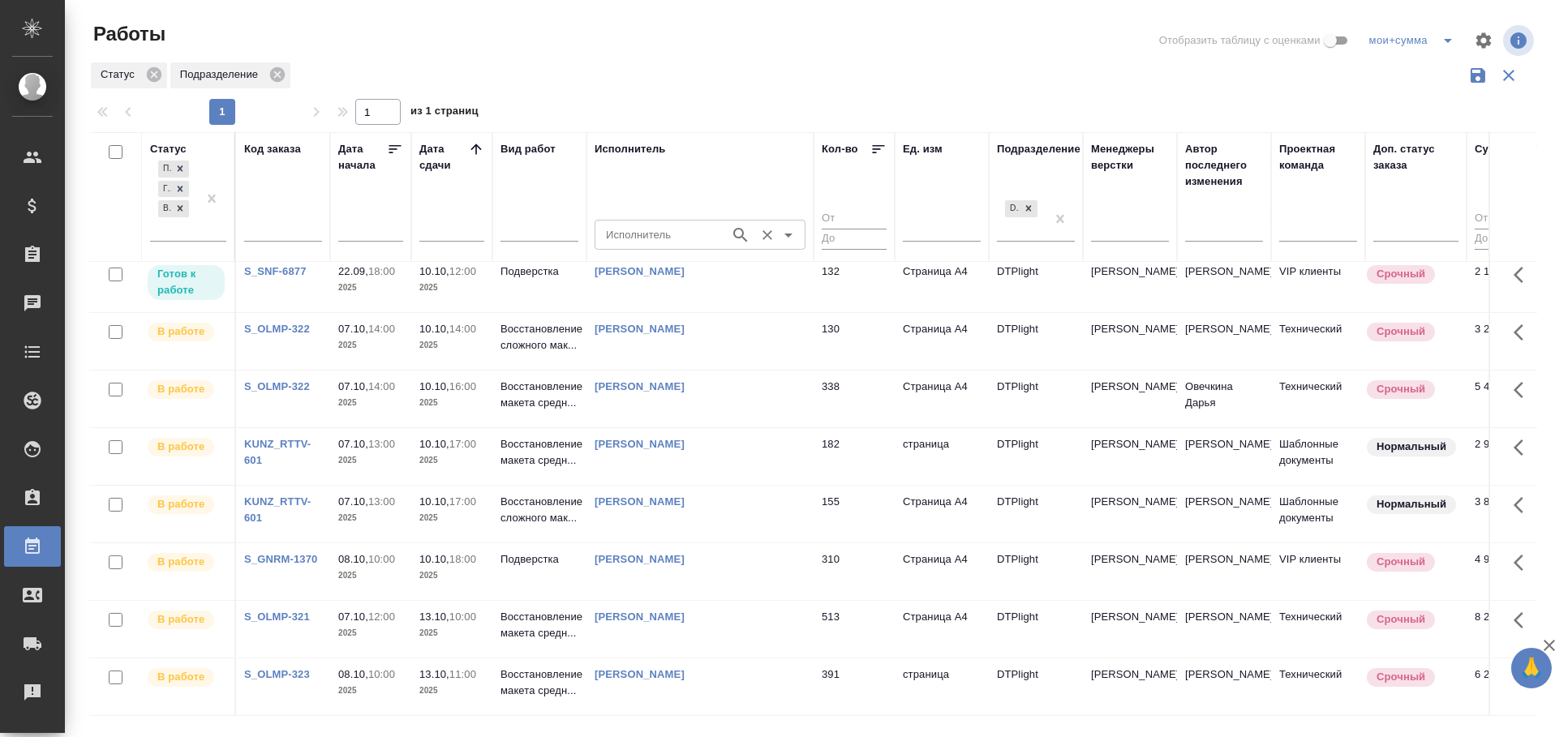
click at [659, 219] on div "Исполнитель Исполнитель" at bounding box center [700, 233] width 211 height 39
type input "овечкина"
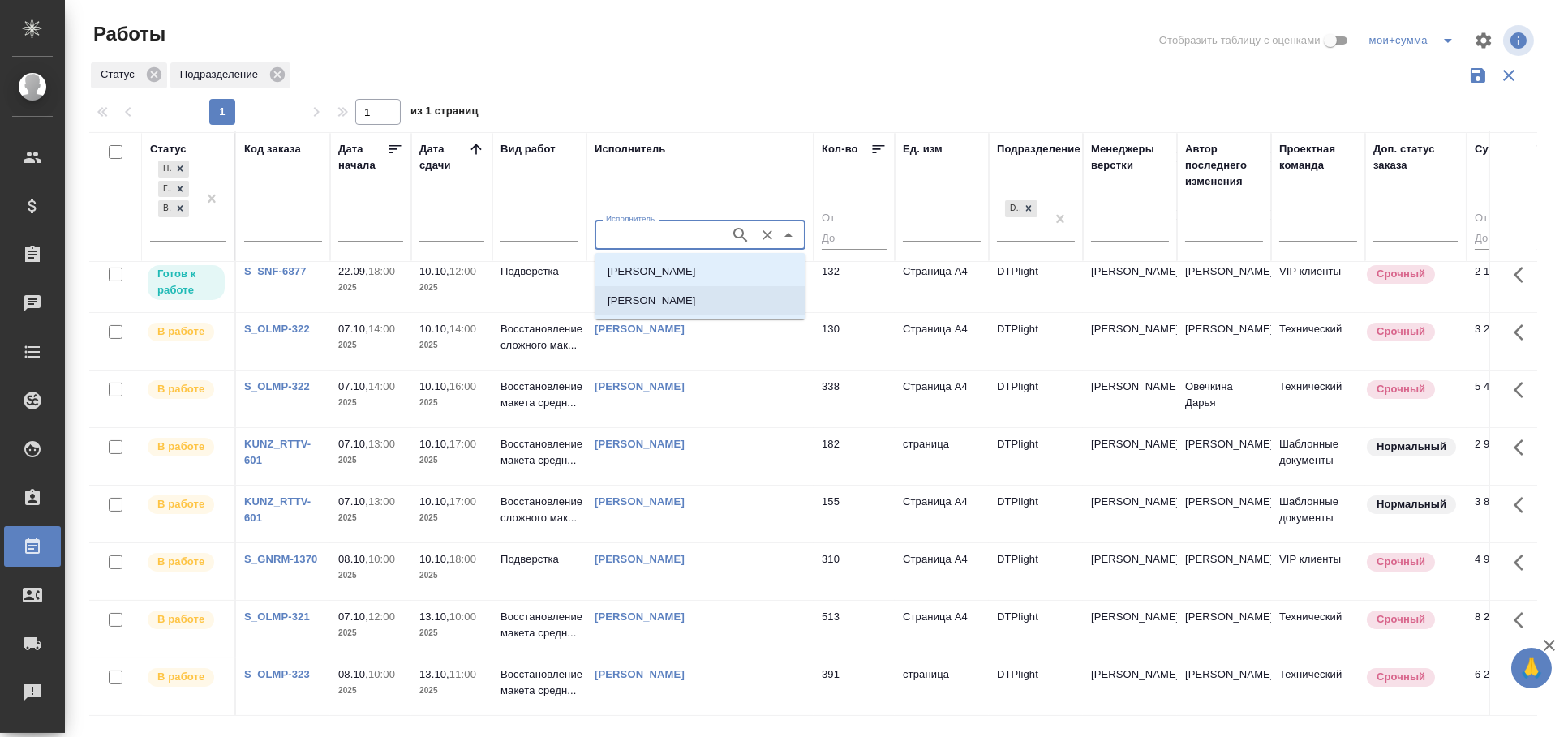
click at [674, 289] on li "Овечкина Дарья Геннадьевна" at bounding box center [700, 301] width 211 height 29
type input "Овечкина Дарья Геннадьевна"
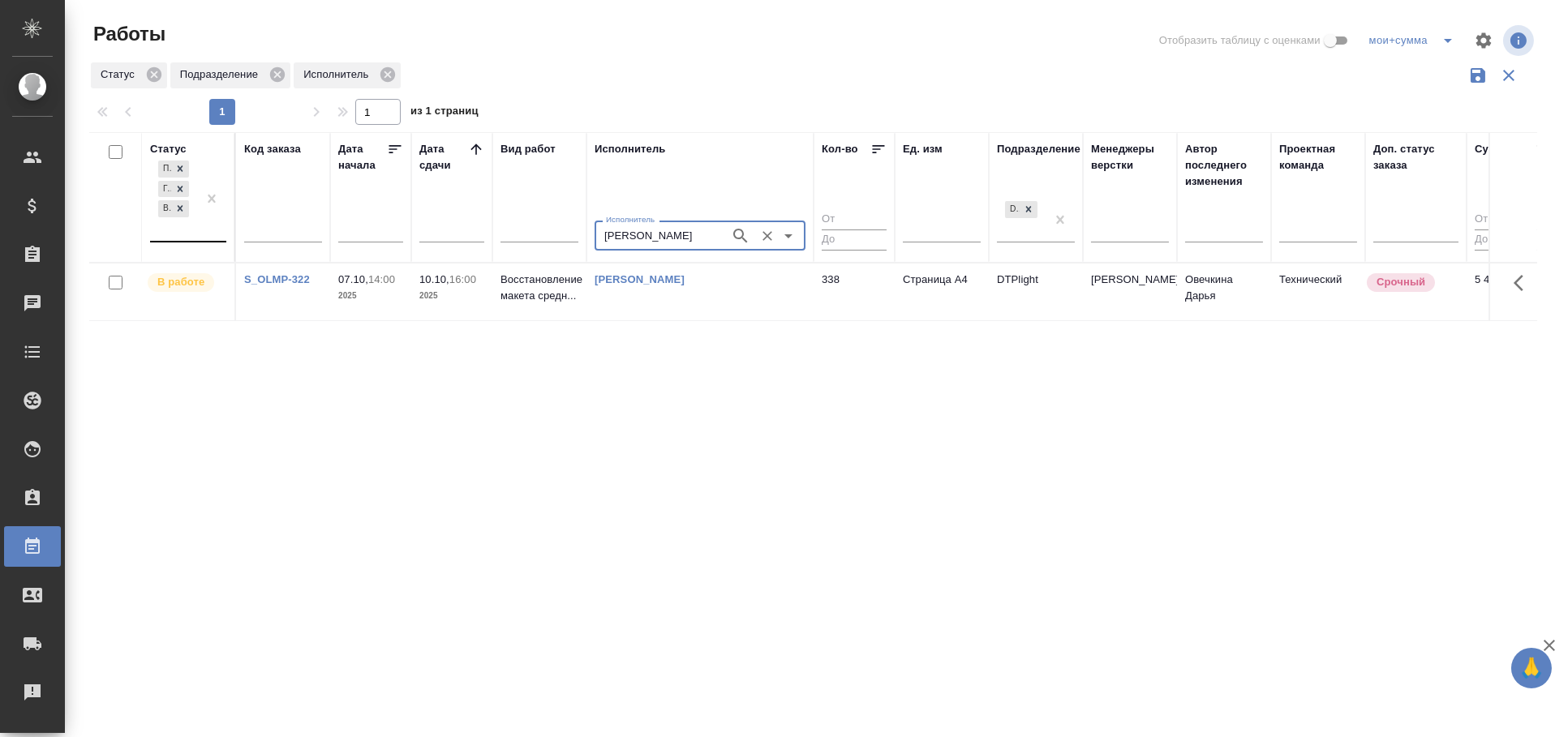
scroll to position [0, 0]
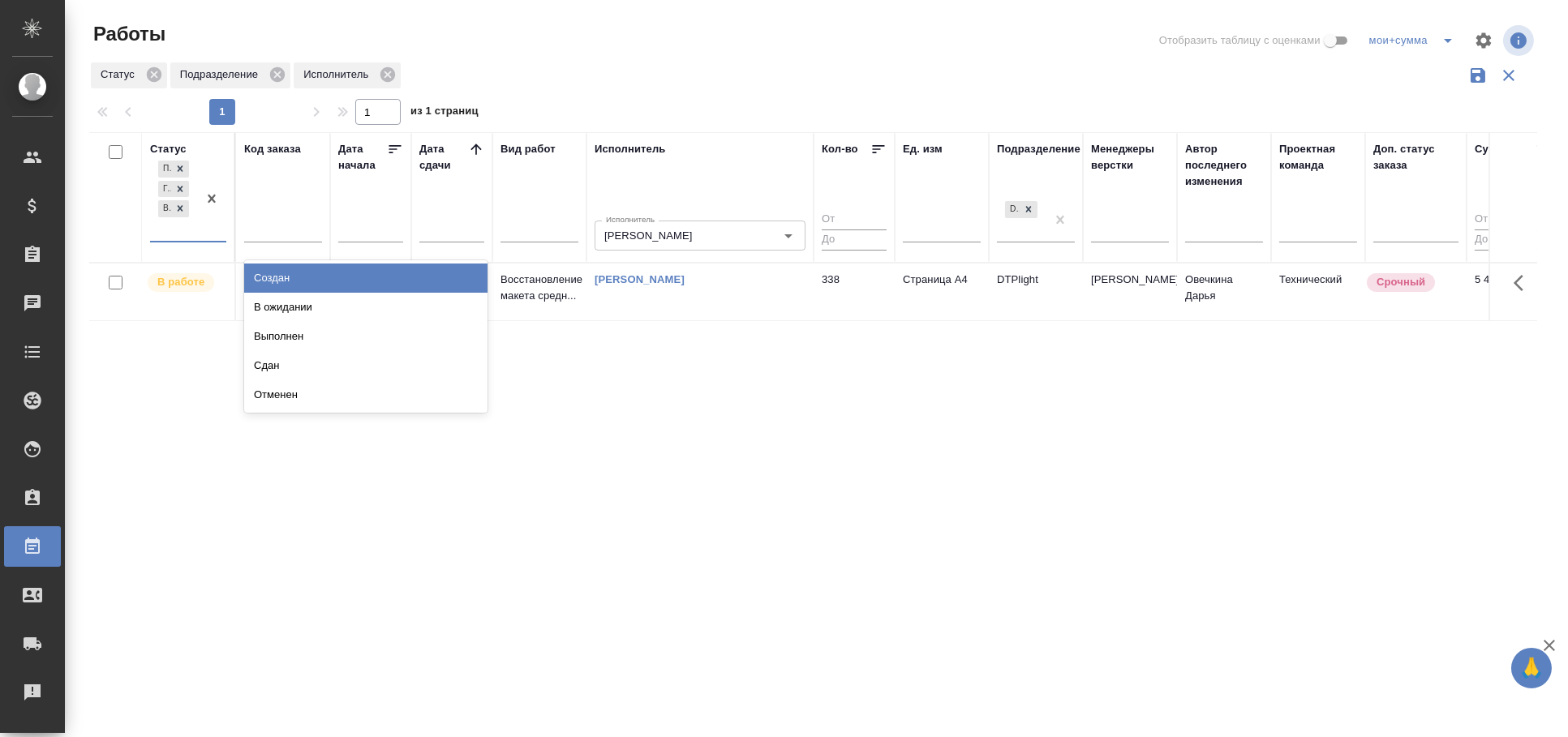
click at [197, 230] on div "Подбор Готов к работе В работе" at bounding box center [173, 199] width 47 height 84
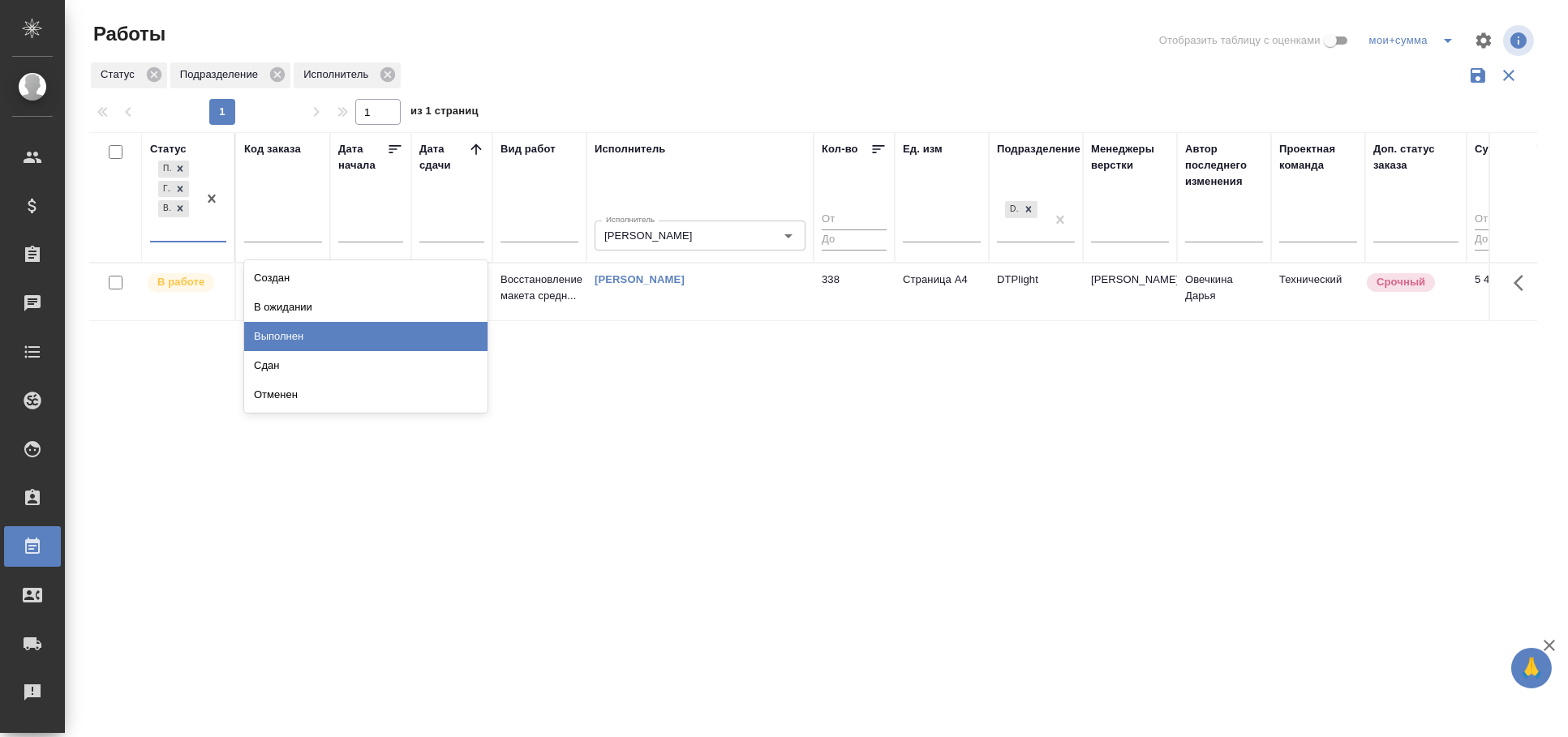
click at [301, 357] on div "Сдан" at bounding box center [365, 366] width 243 height 29
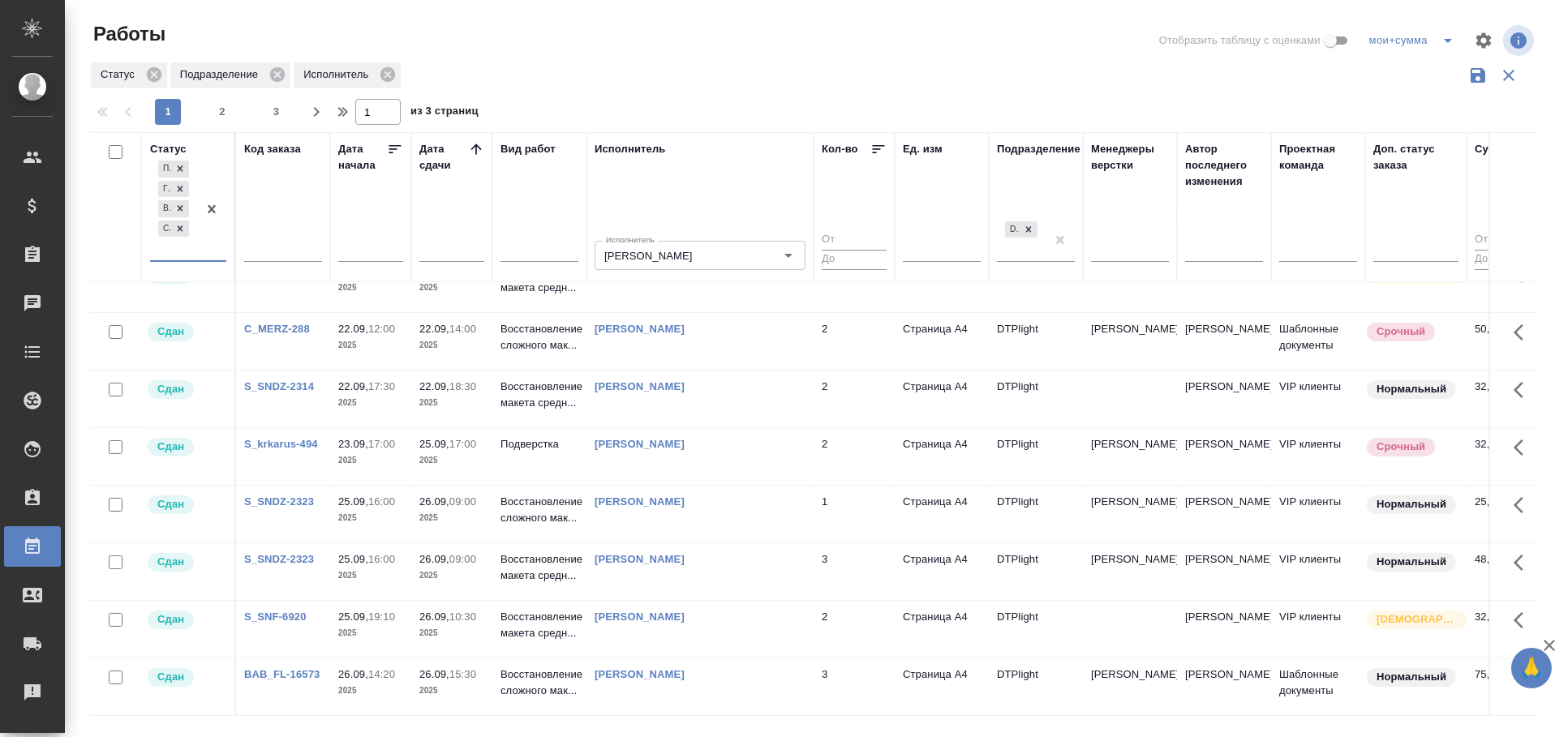
scroll to position [1118, 0]
click at [341, 108] on icon "button" at bounding box center [344, 111] width 6 height 10
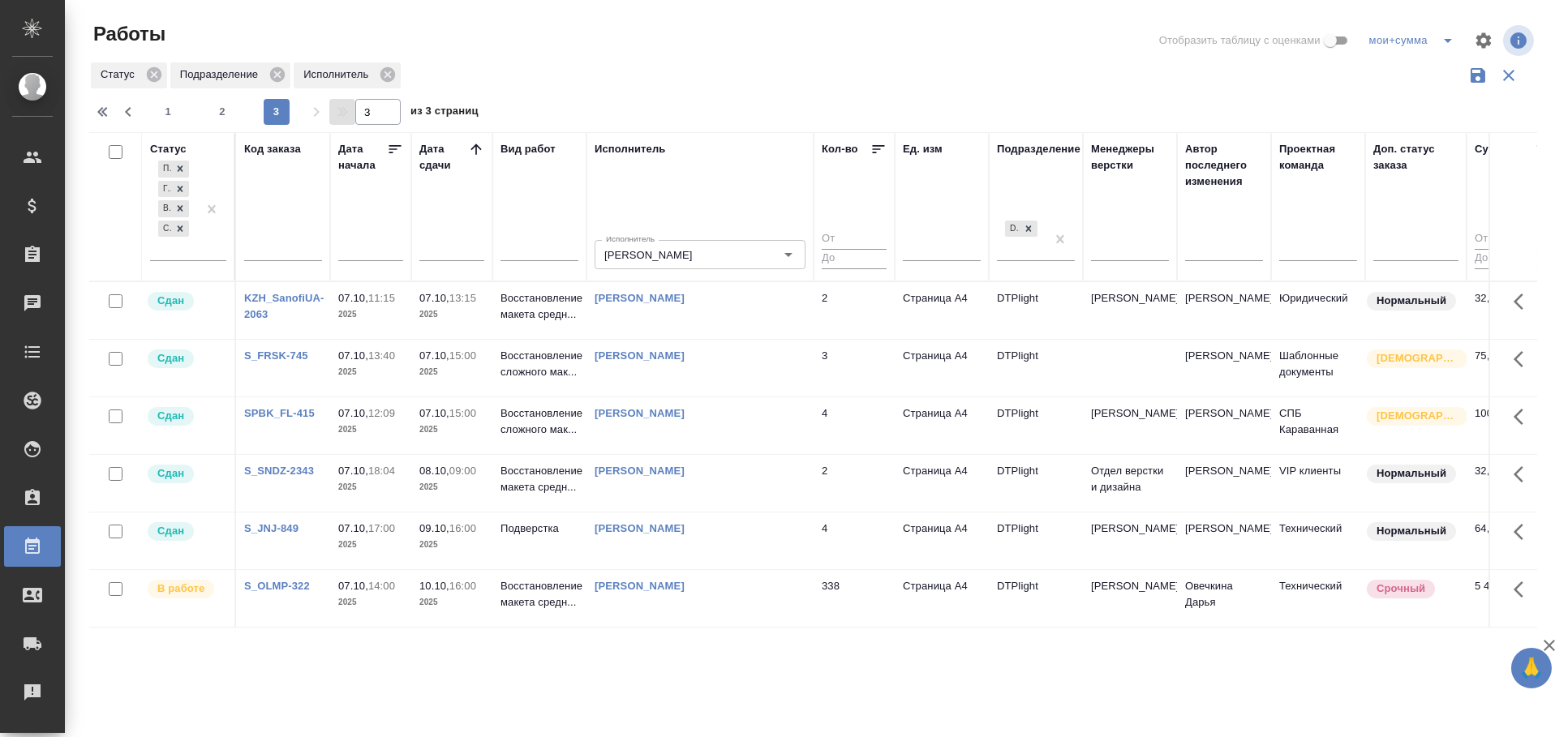
scroll to position [0, 0]
click at [91, 111] on icon "button" at bounding box center [101, 111] width 19 height 19
type input "1"
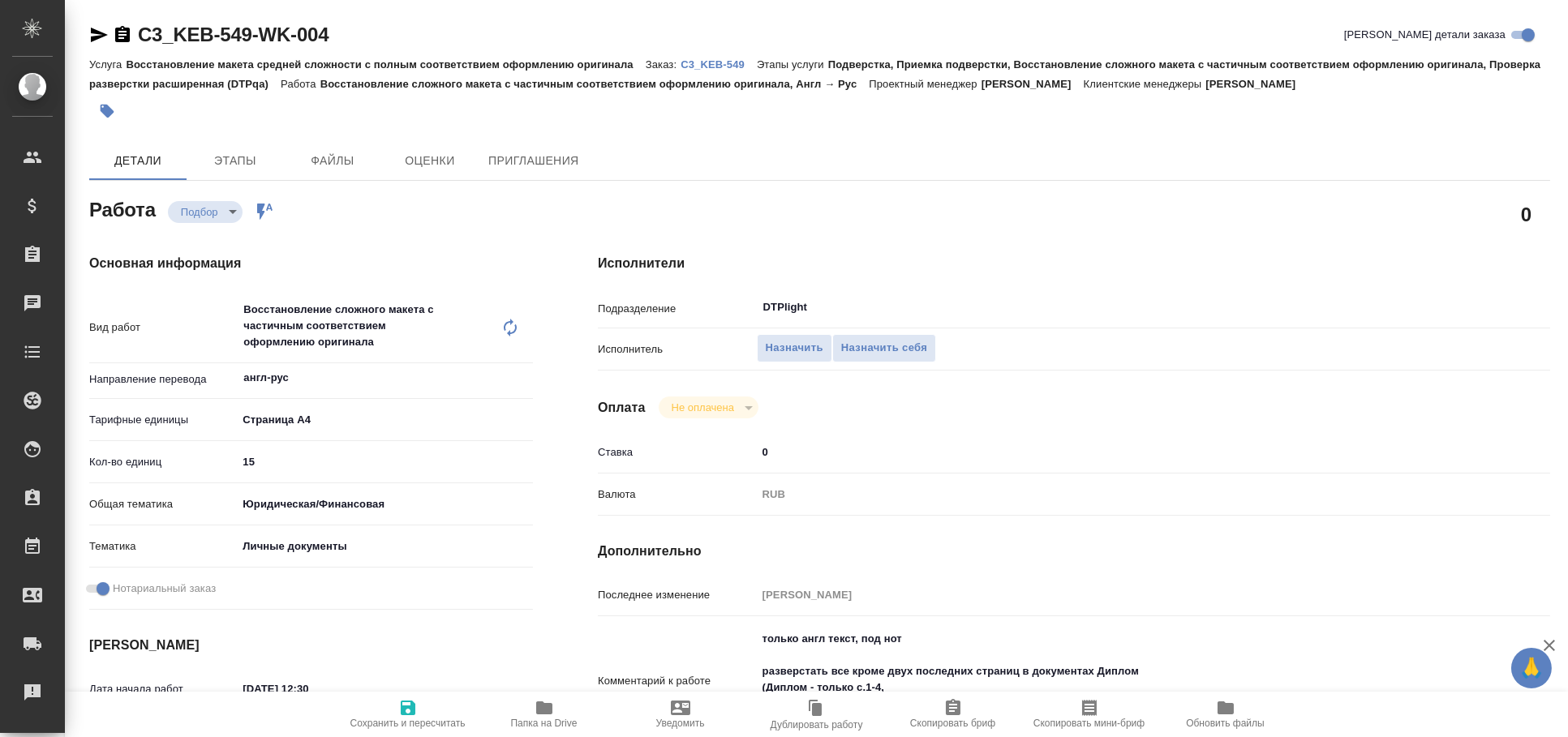
type textarea "x"
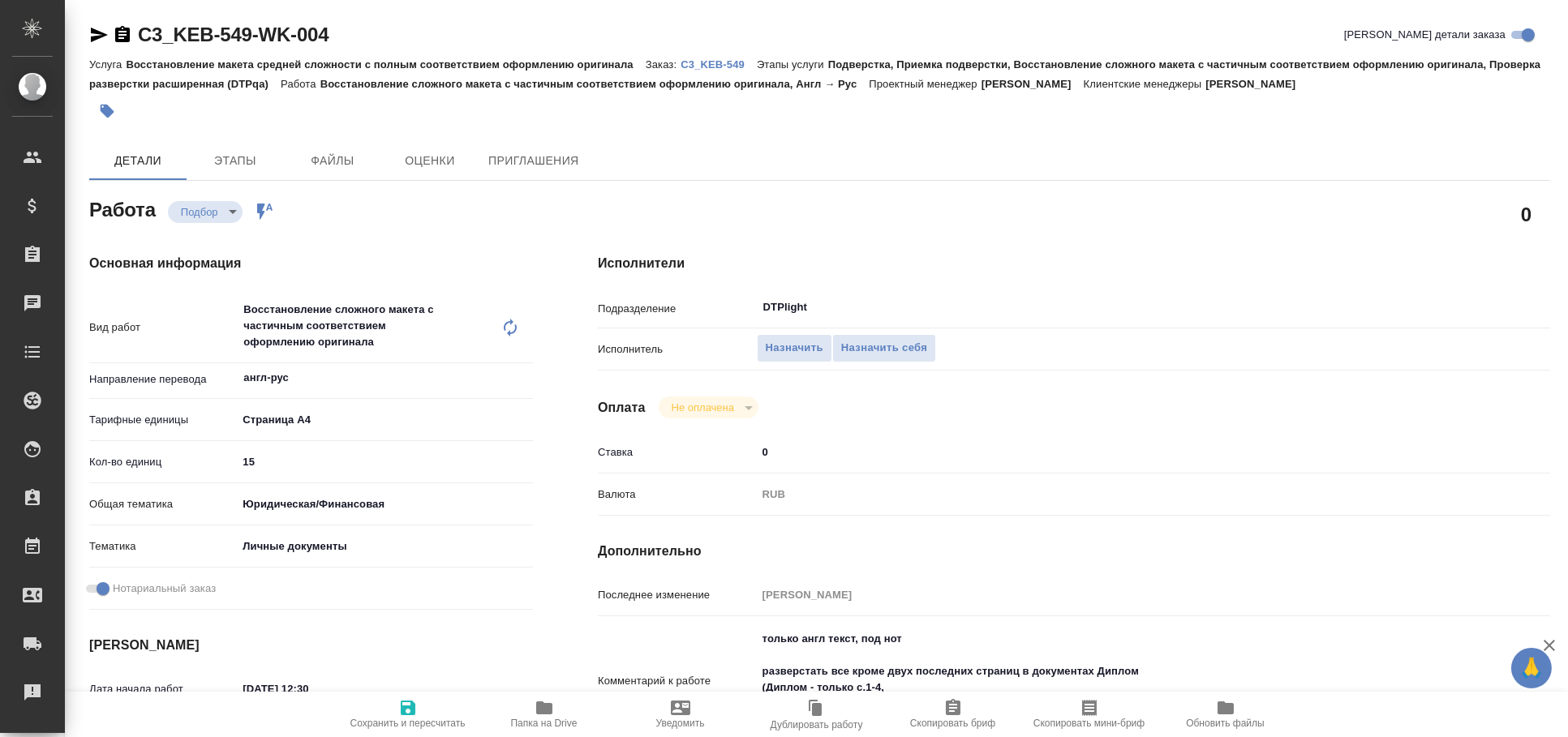
type textarea "x"
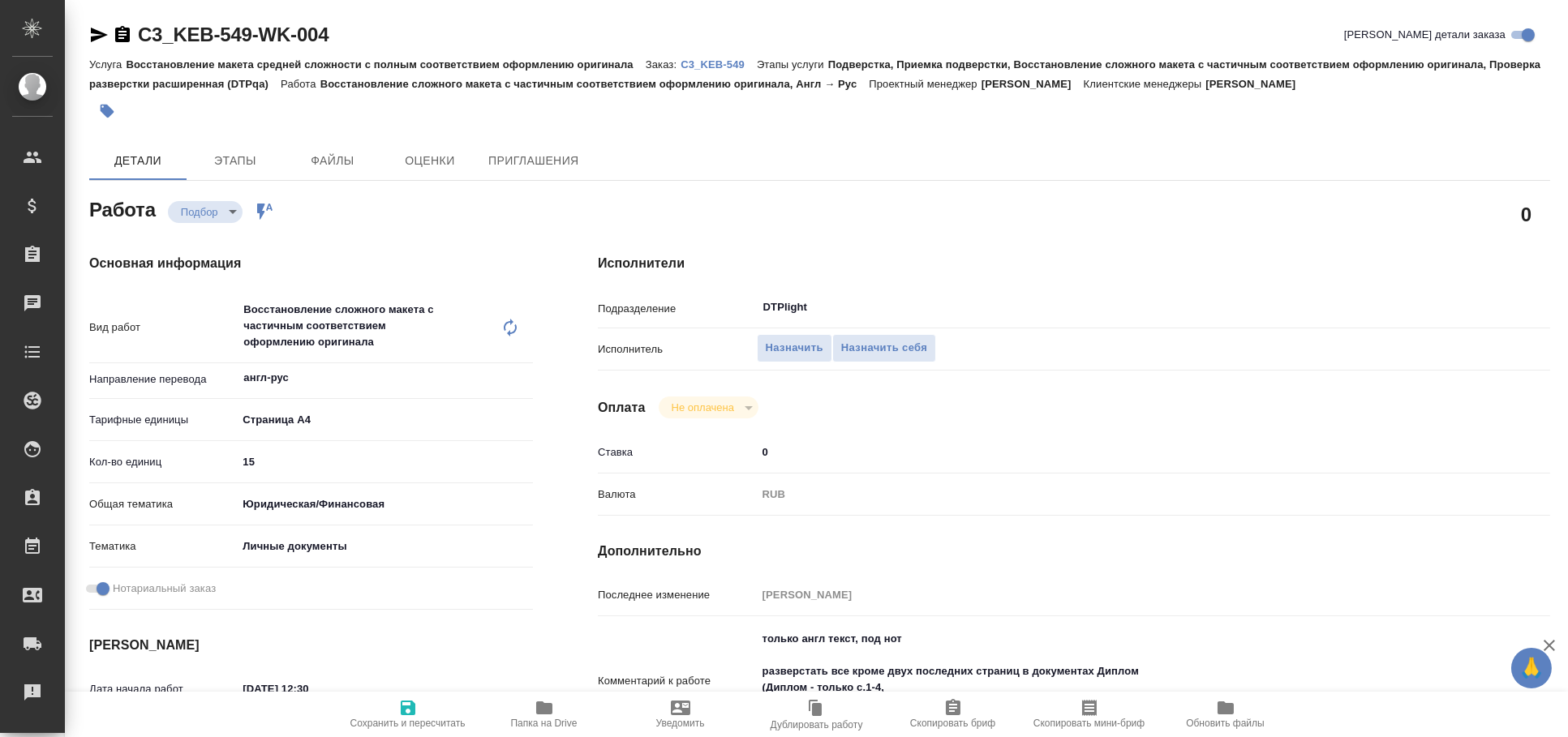
type textarea "x"
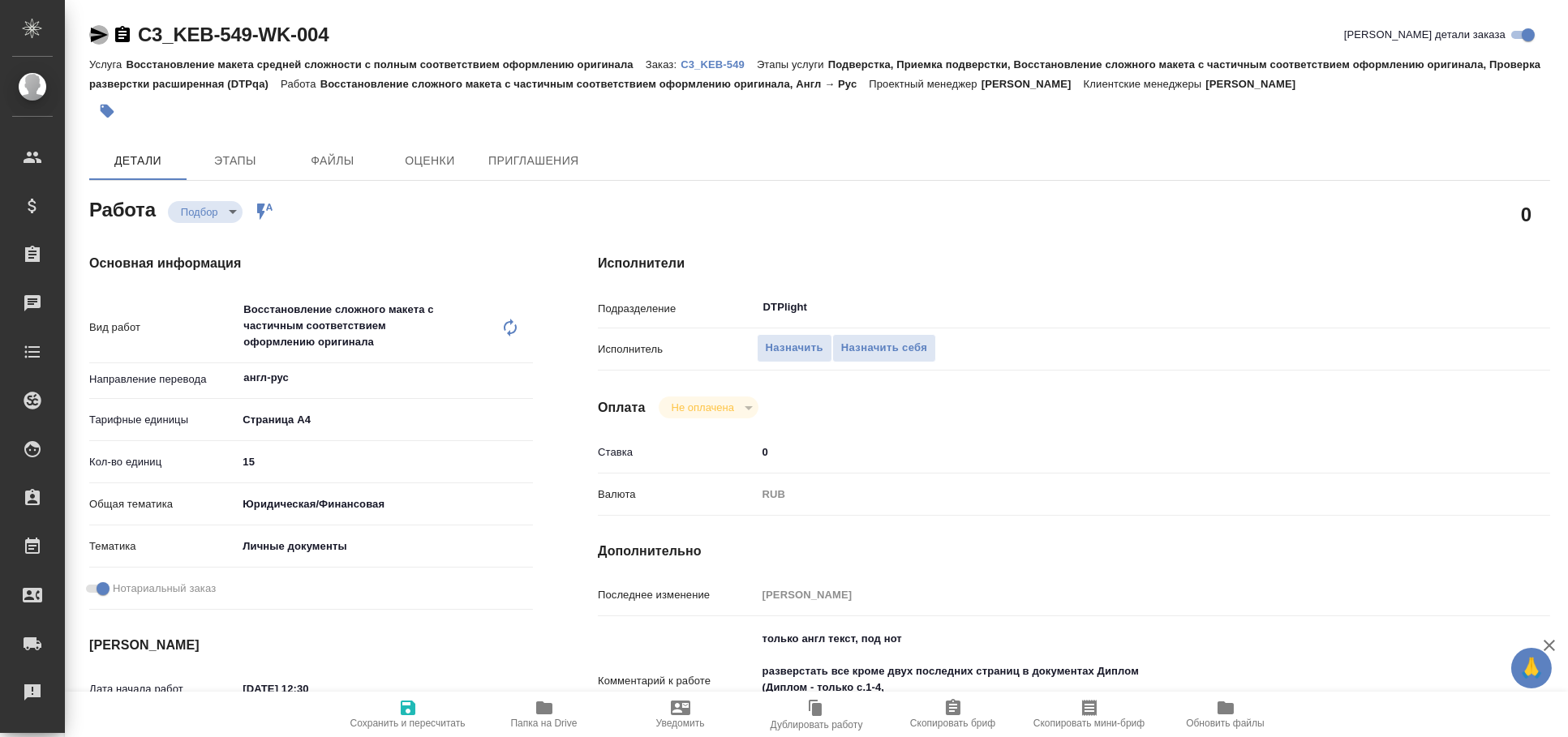
click at [98, 37] on icon "button" at bounding box center [100, 35] width 17 height 14
type textarea "x"
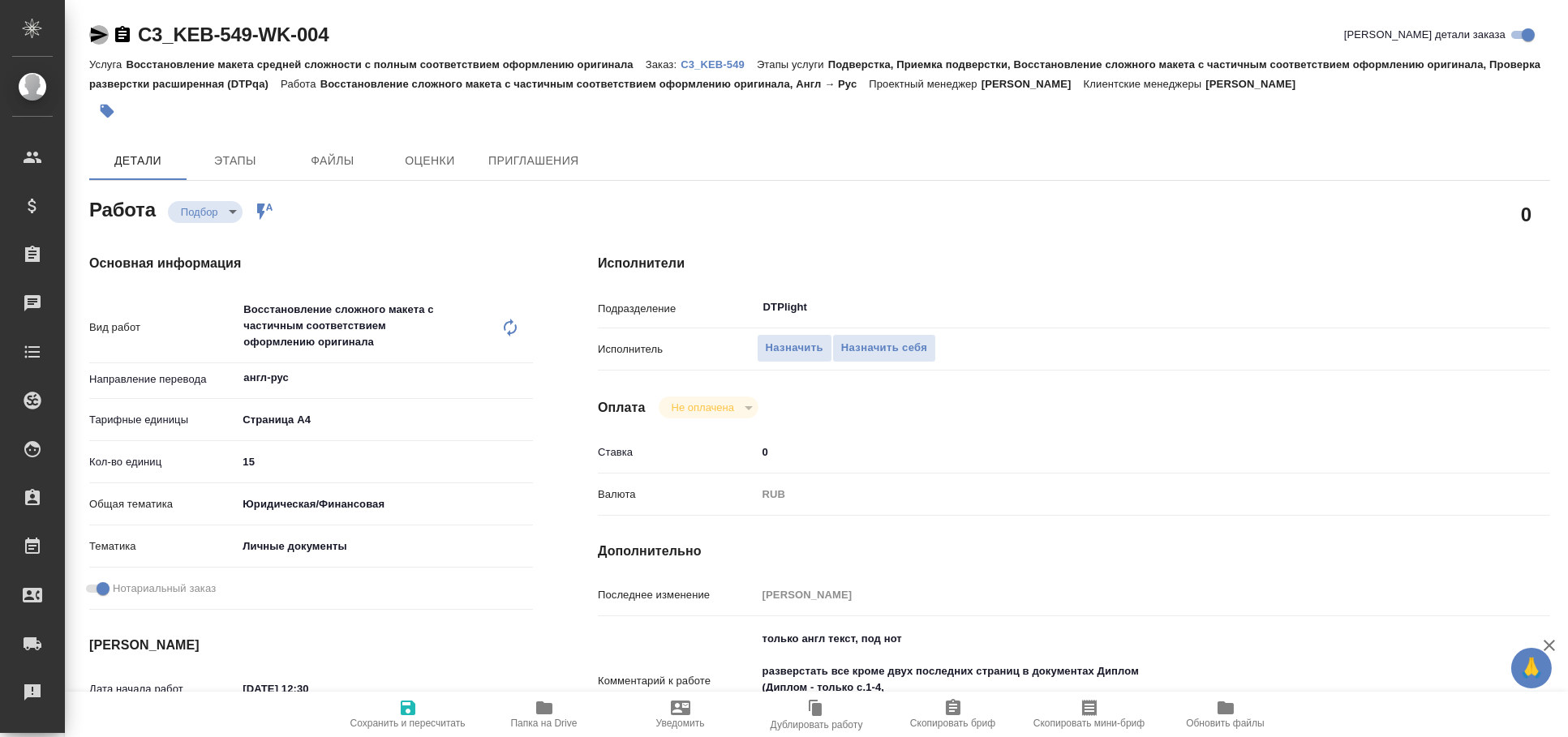
type textarea "x"
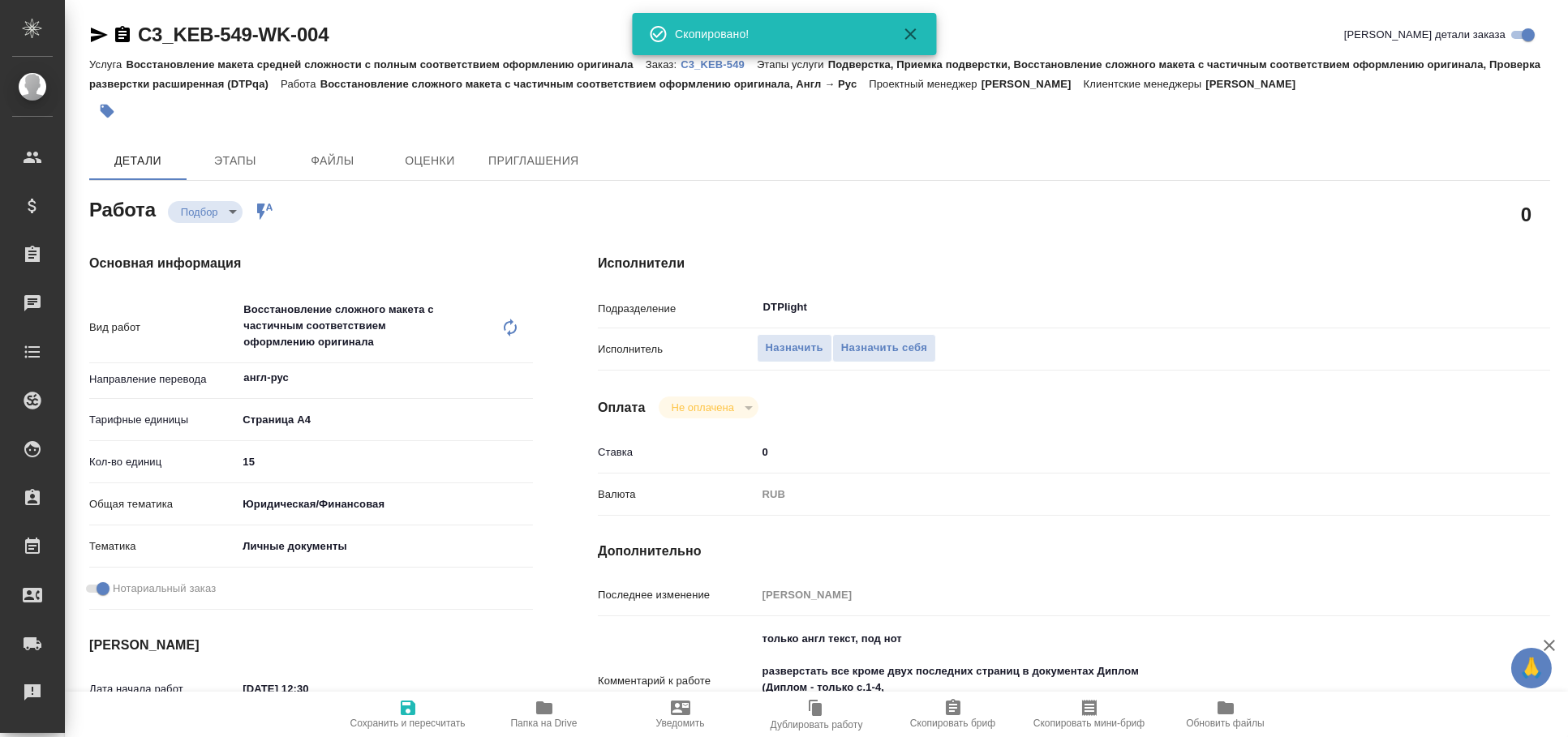
type textarea "x"
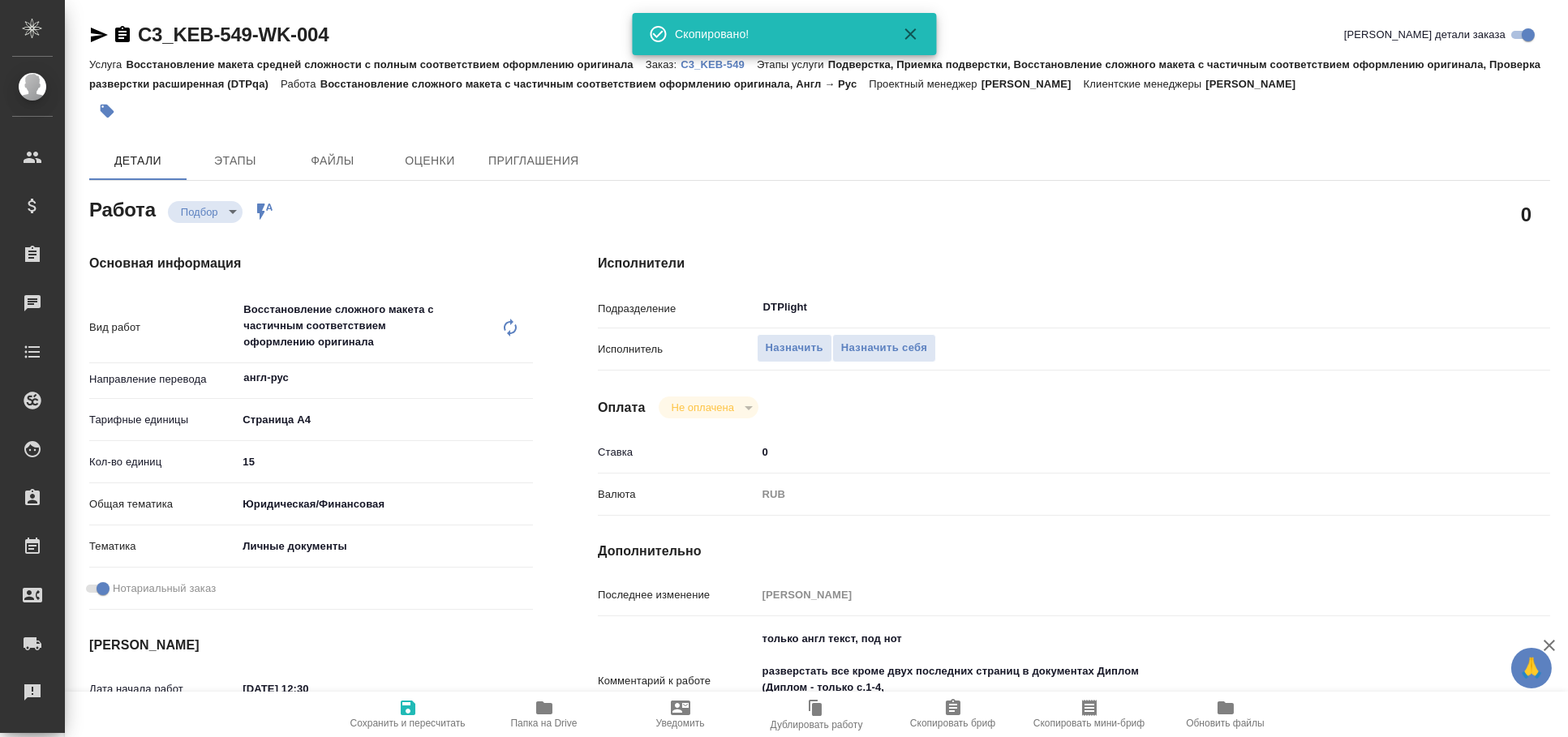
type textarea "x"
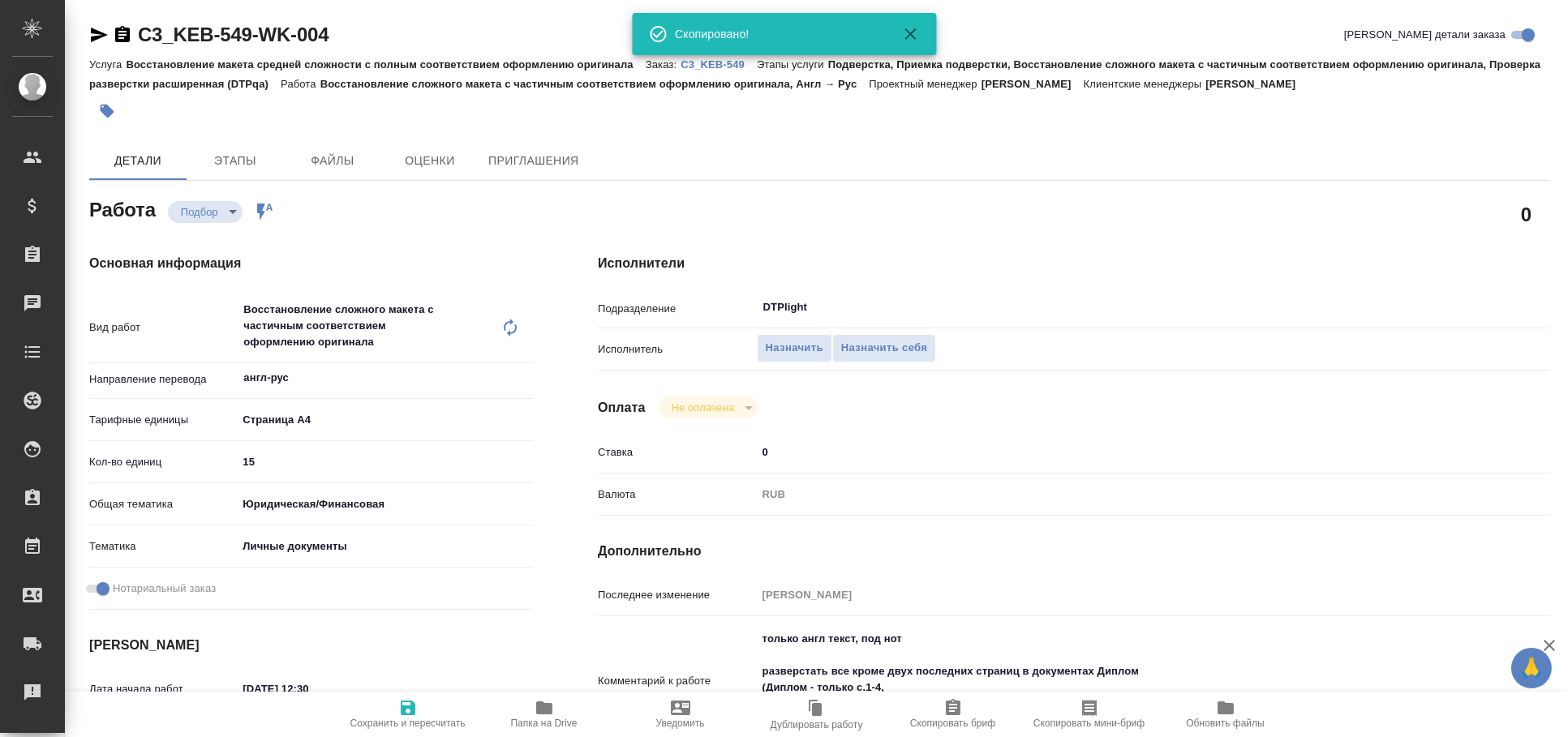
type textarea "x"
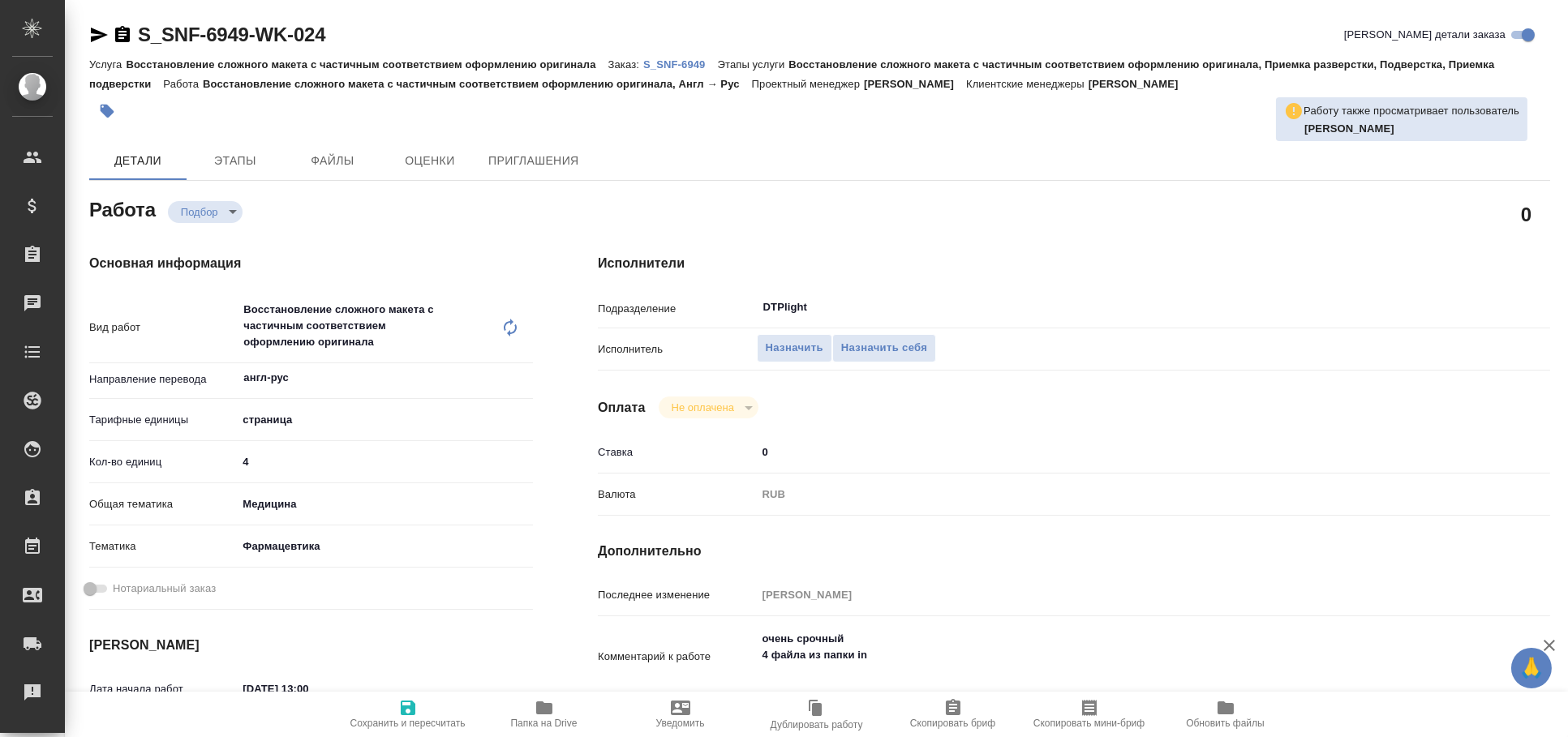
type textarea "x"
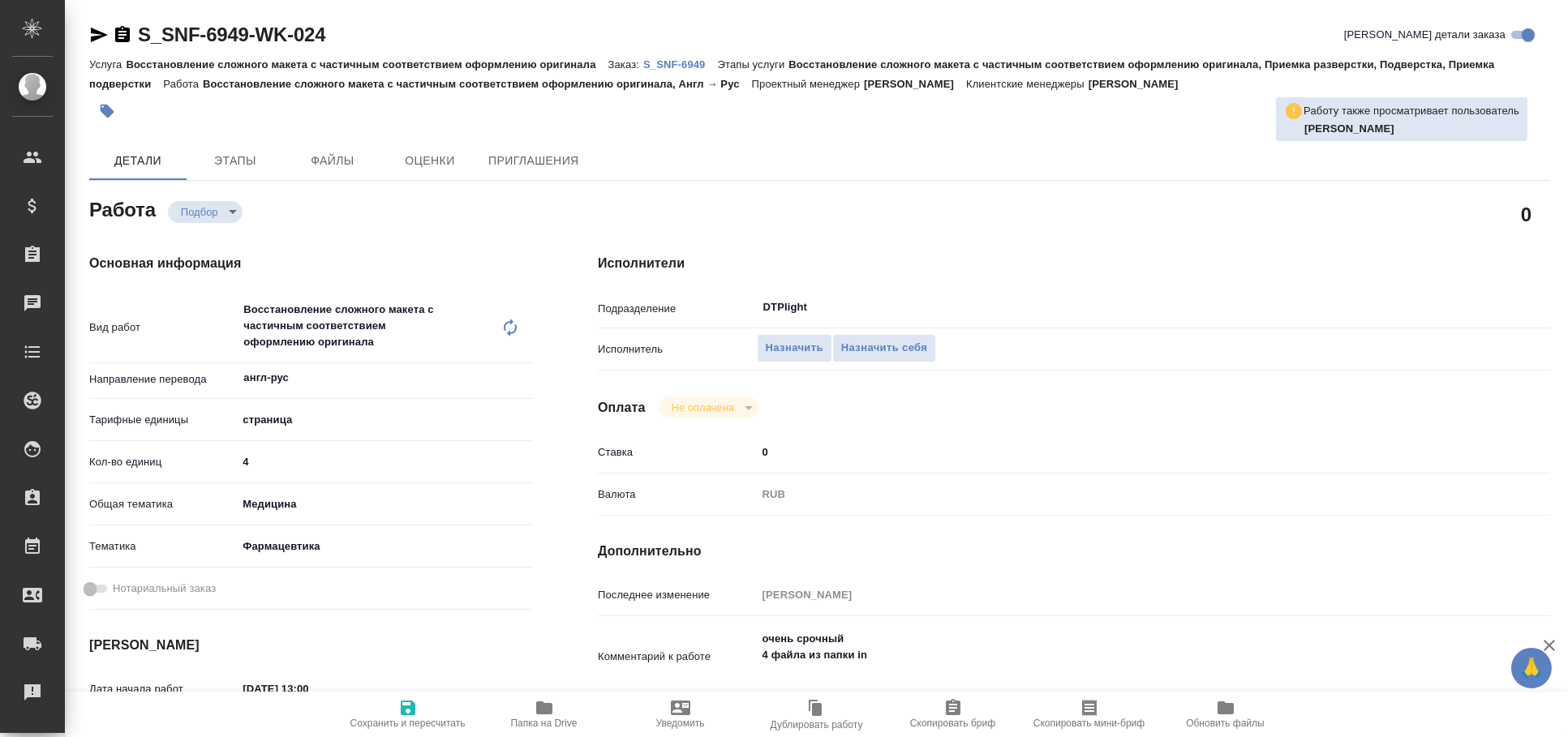
type textarea "x"
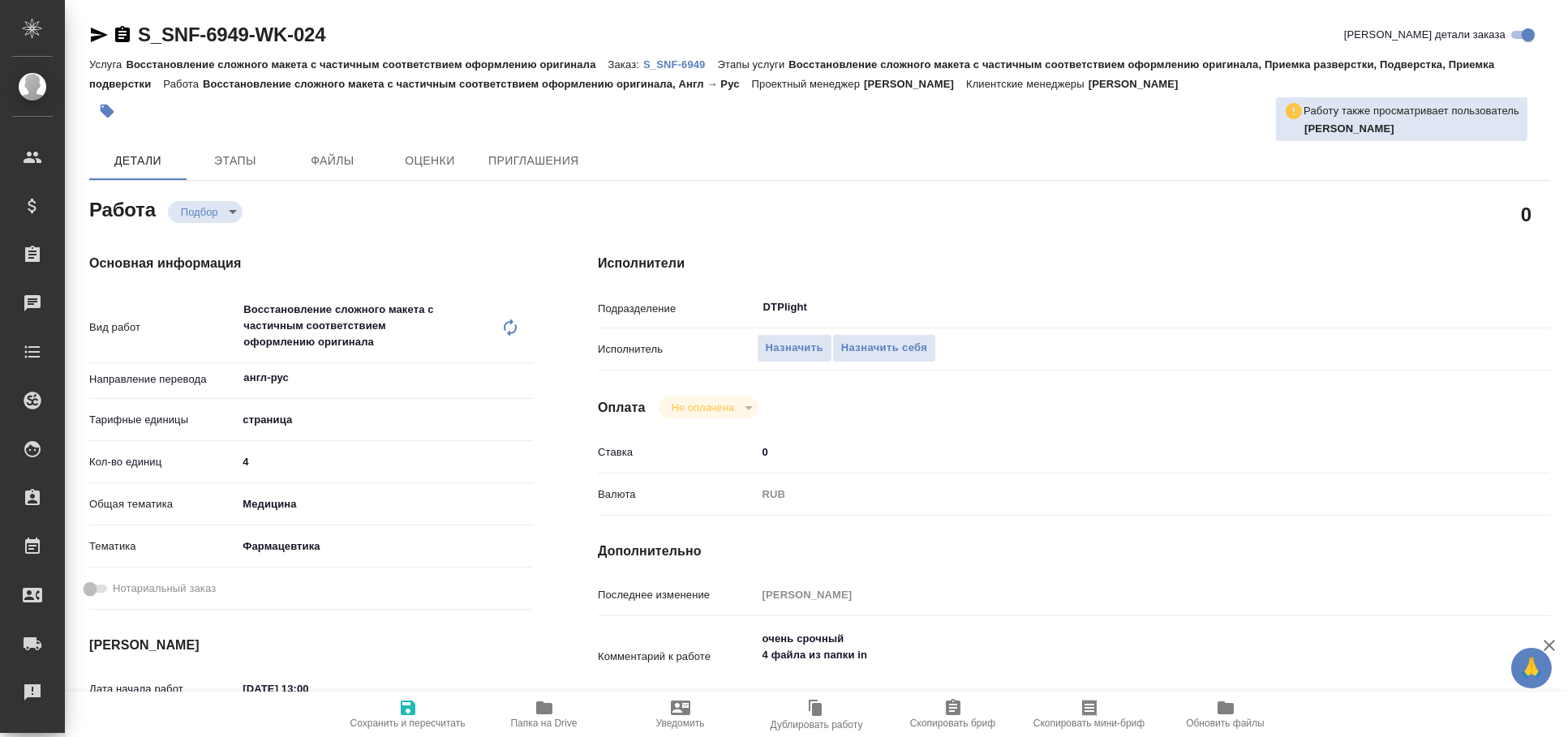
type textarea "x"
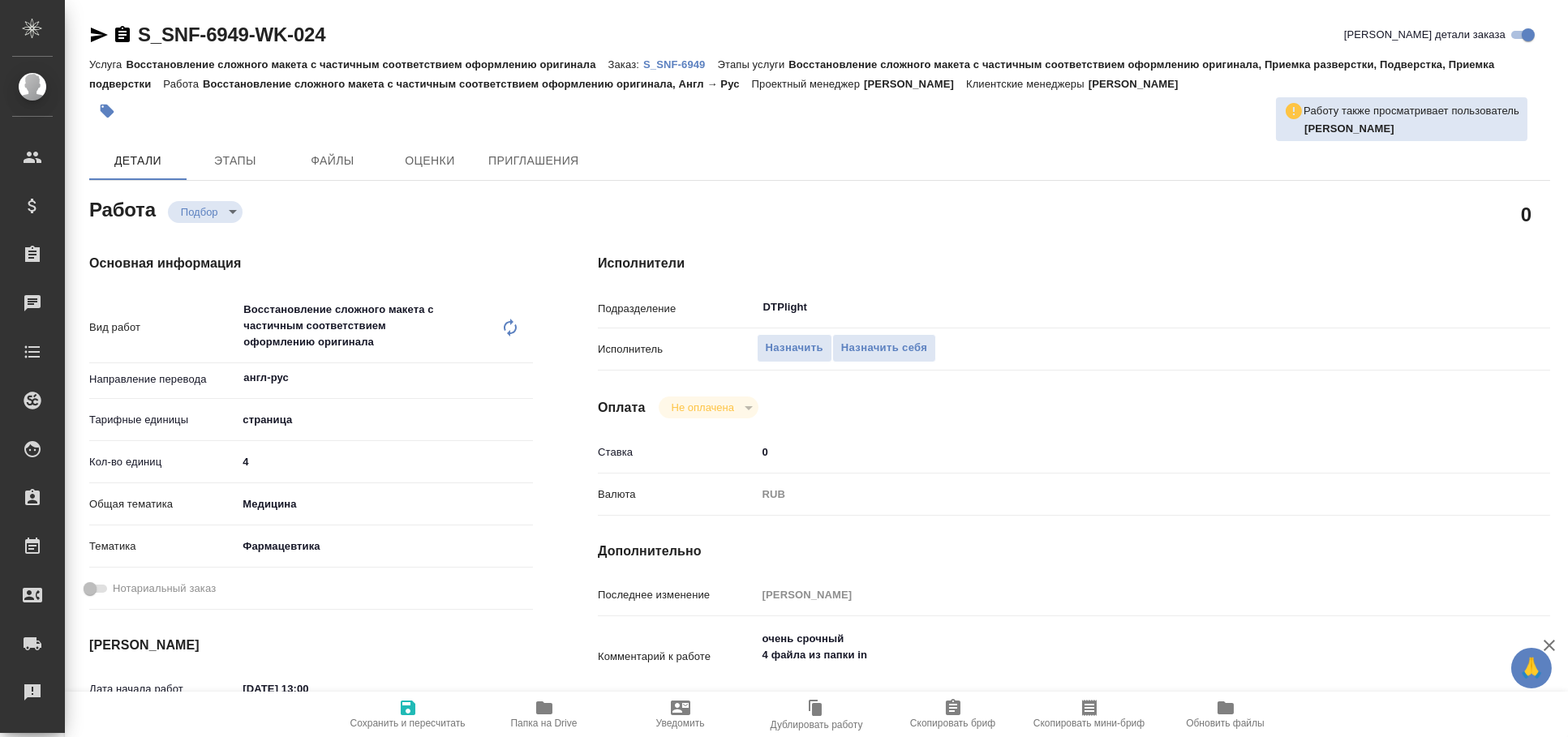
type textarea "x"
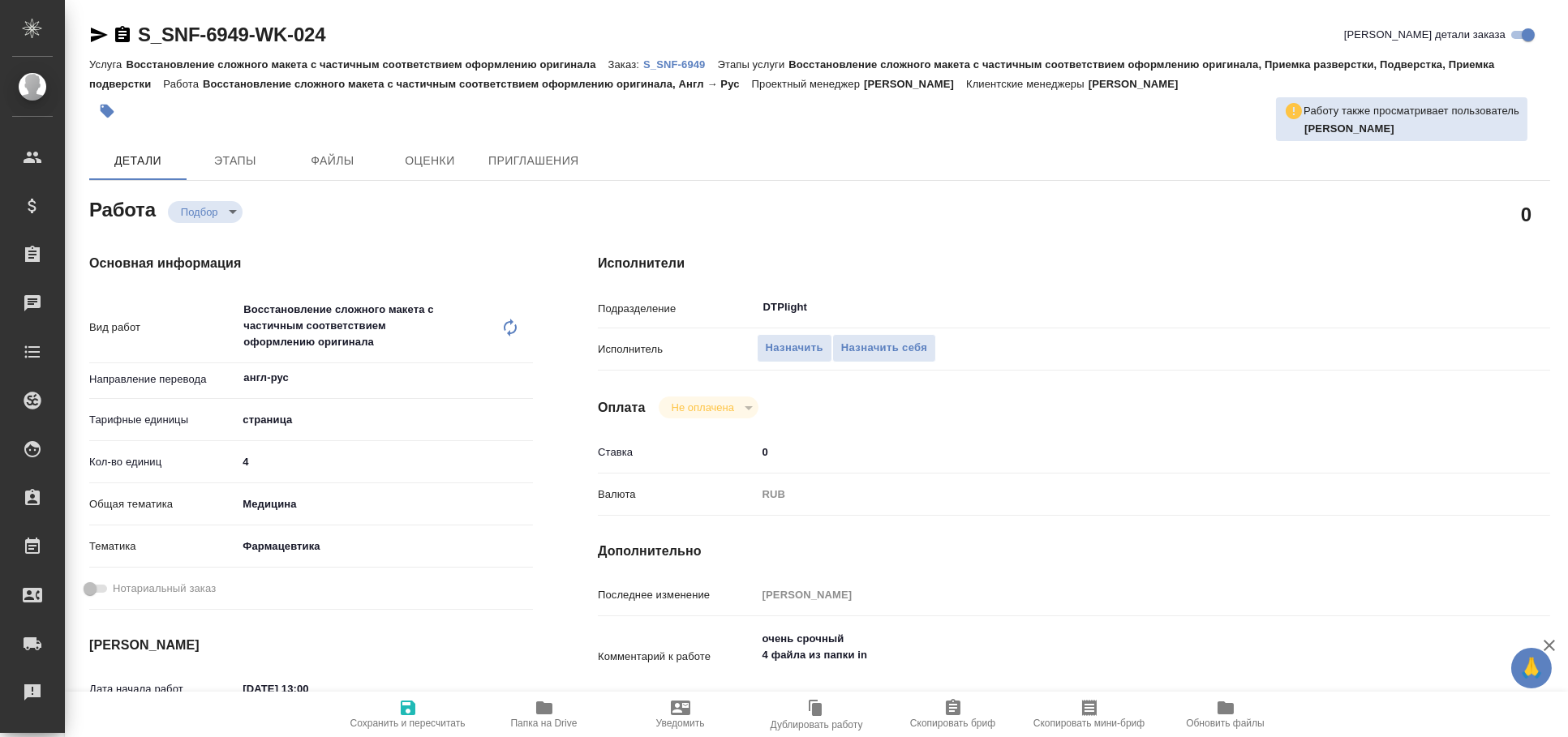
type textarea "x"
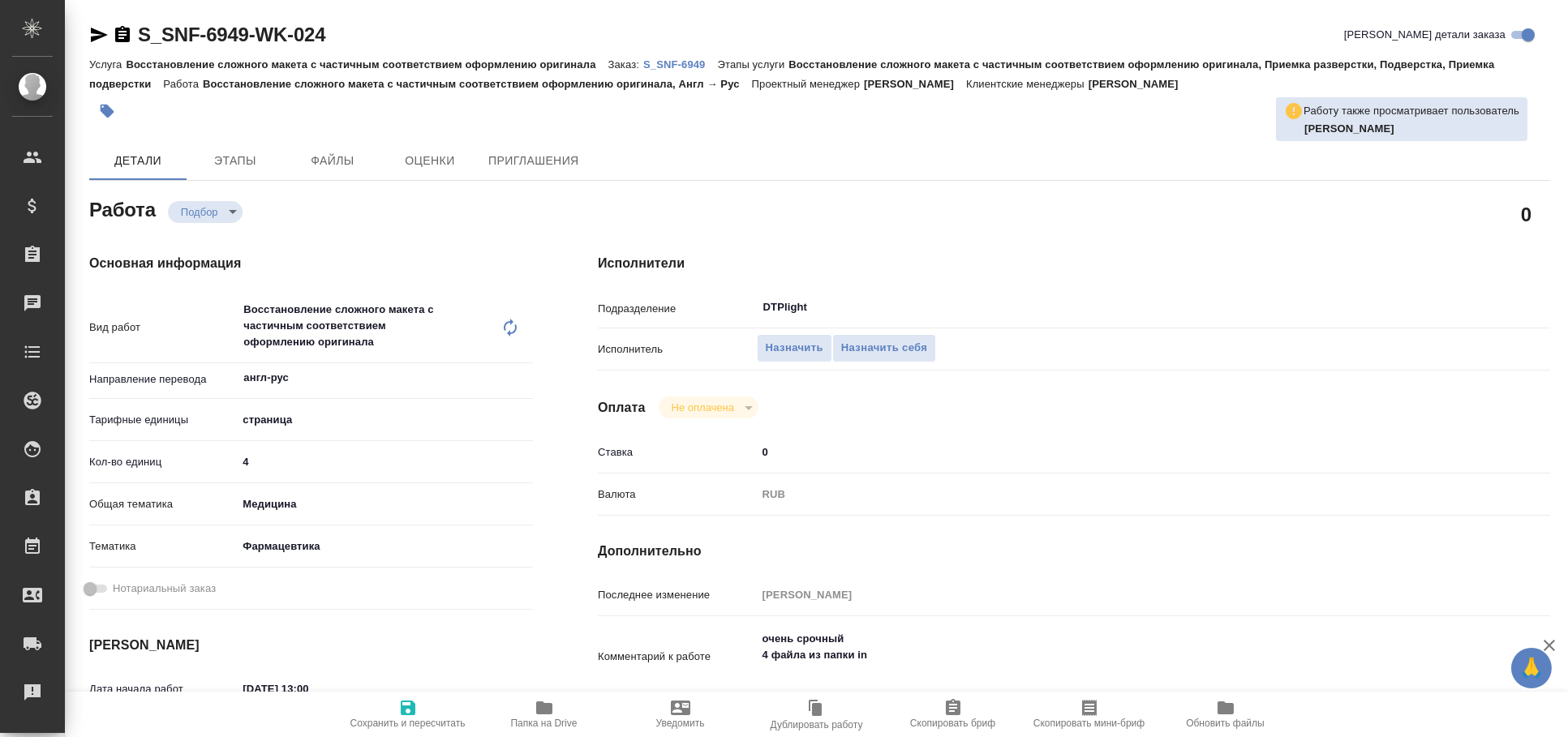
type textarea "x"
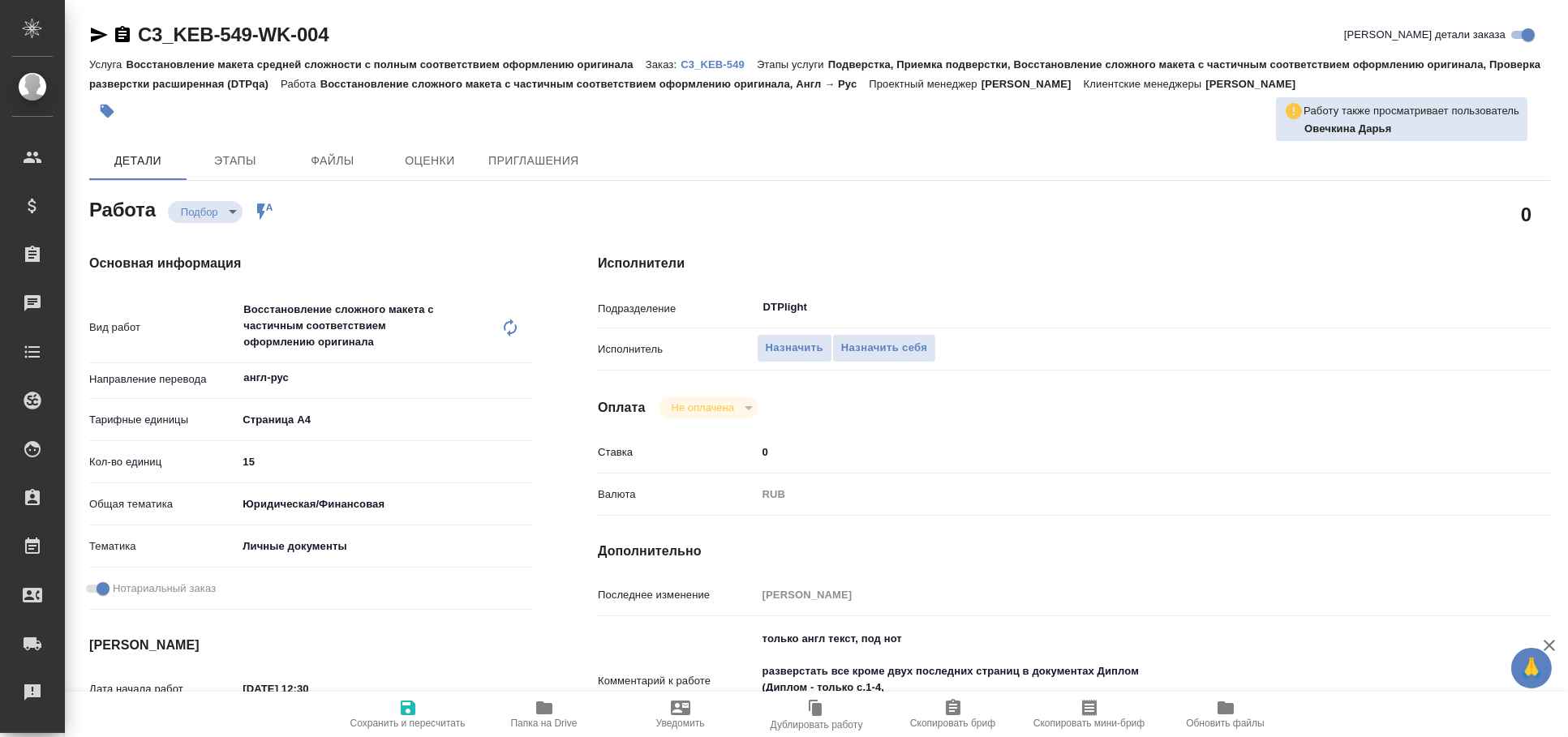
type textarea "x"
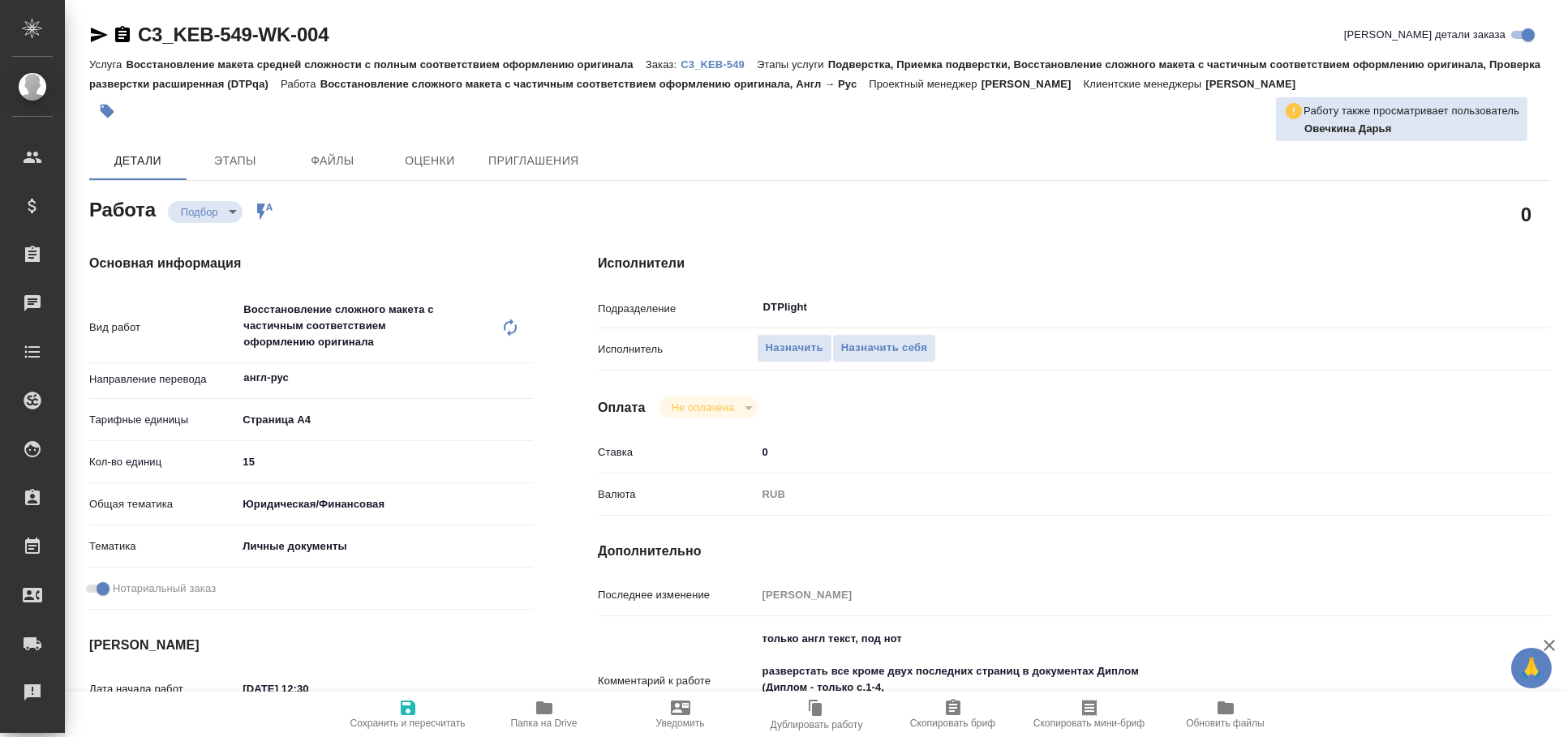
type textarea "x"
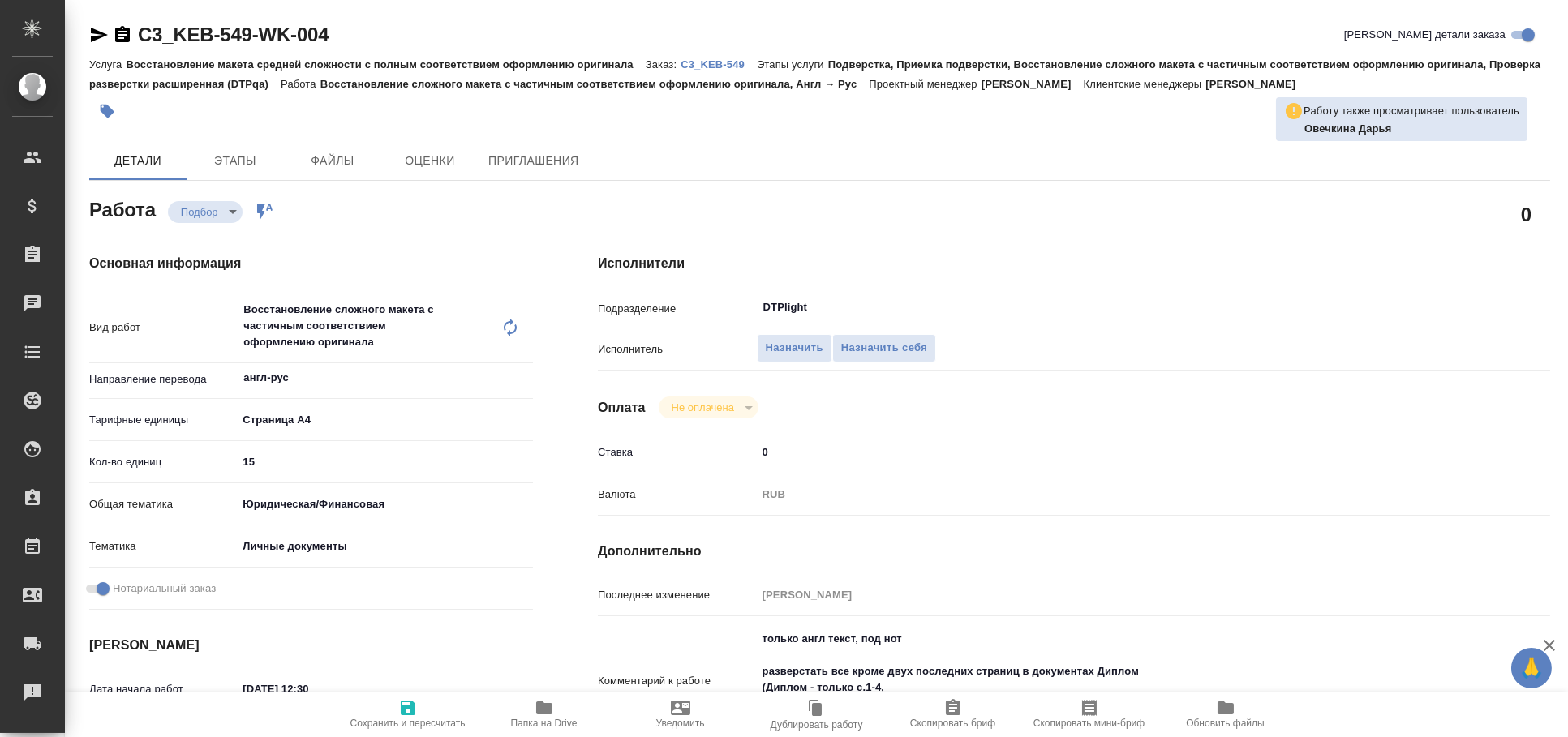
type textarea "x"
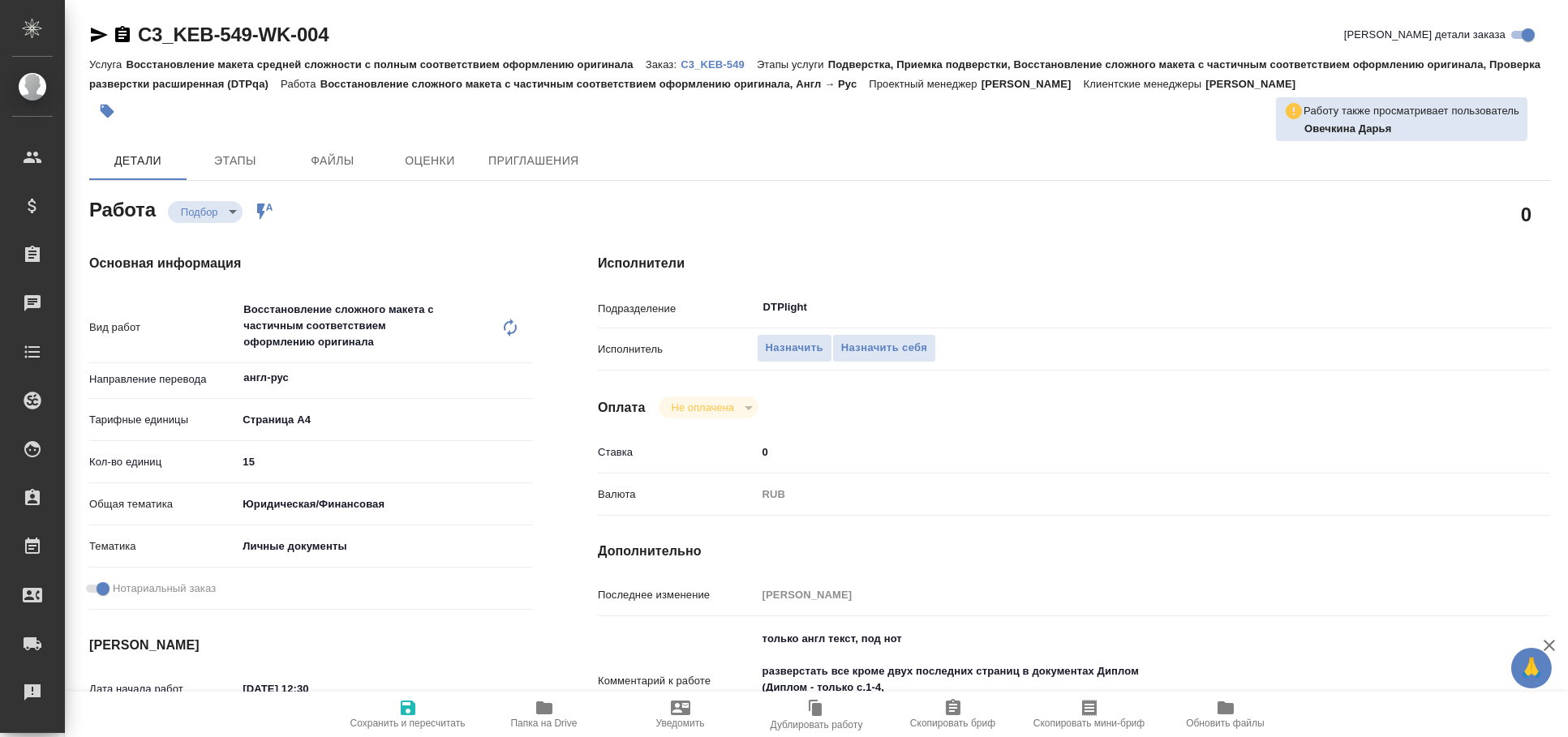
type textarea "x"
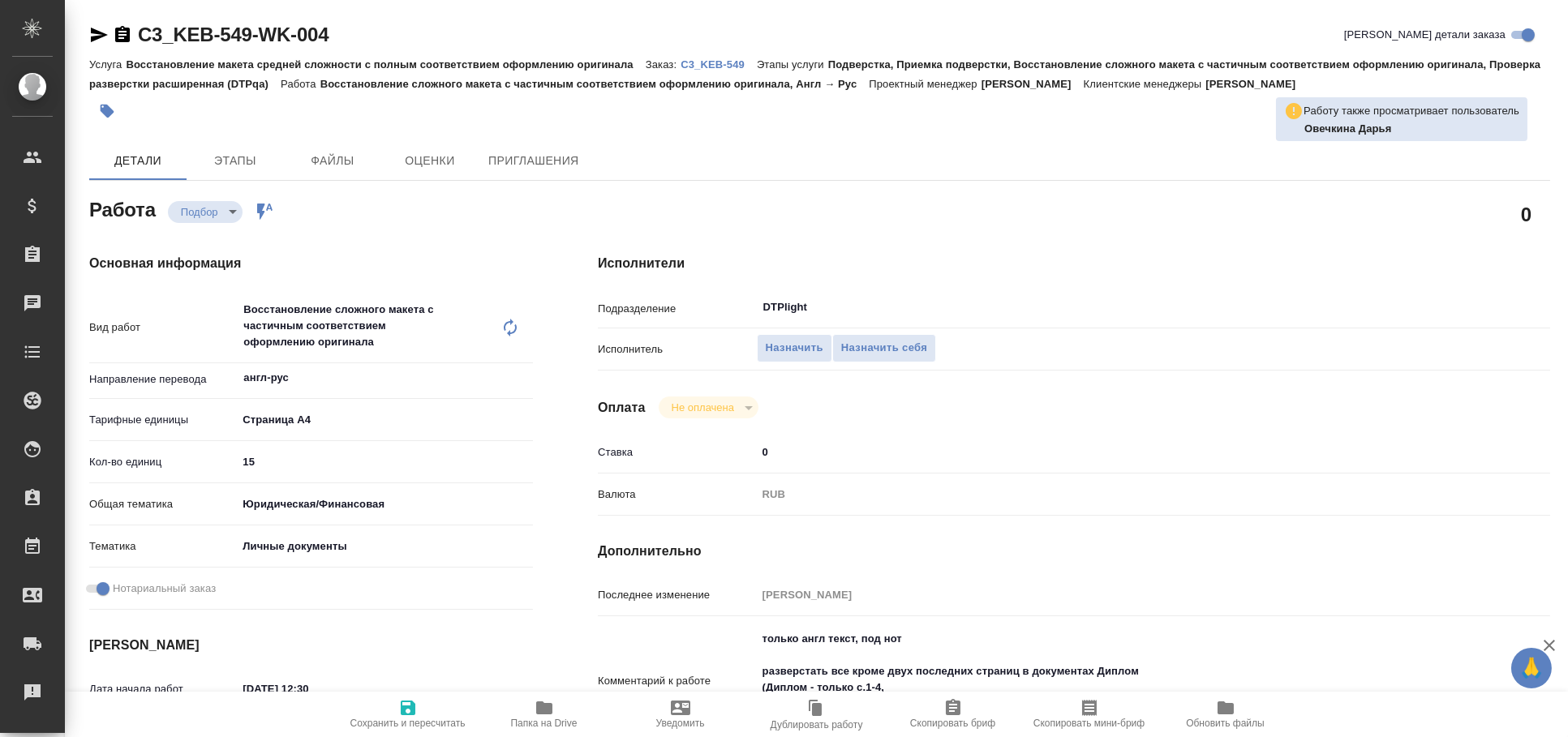
type textarea "x"
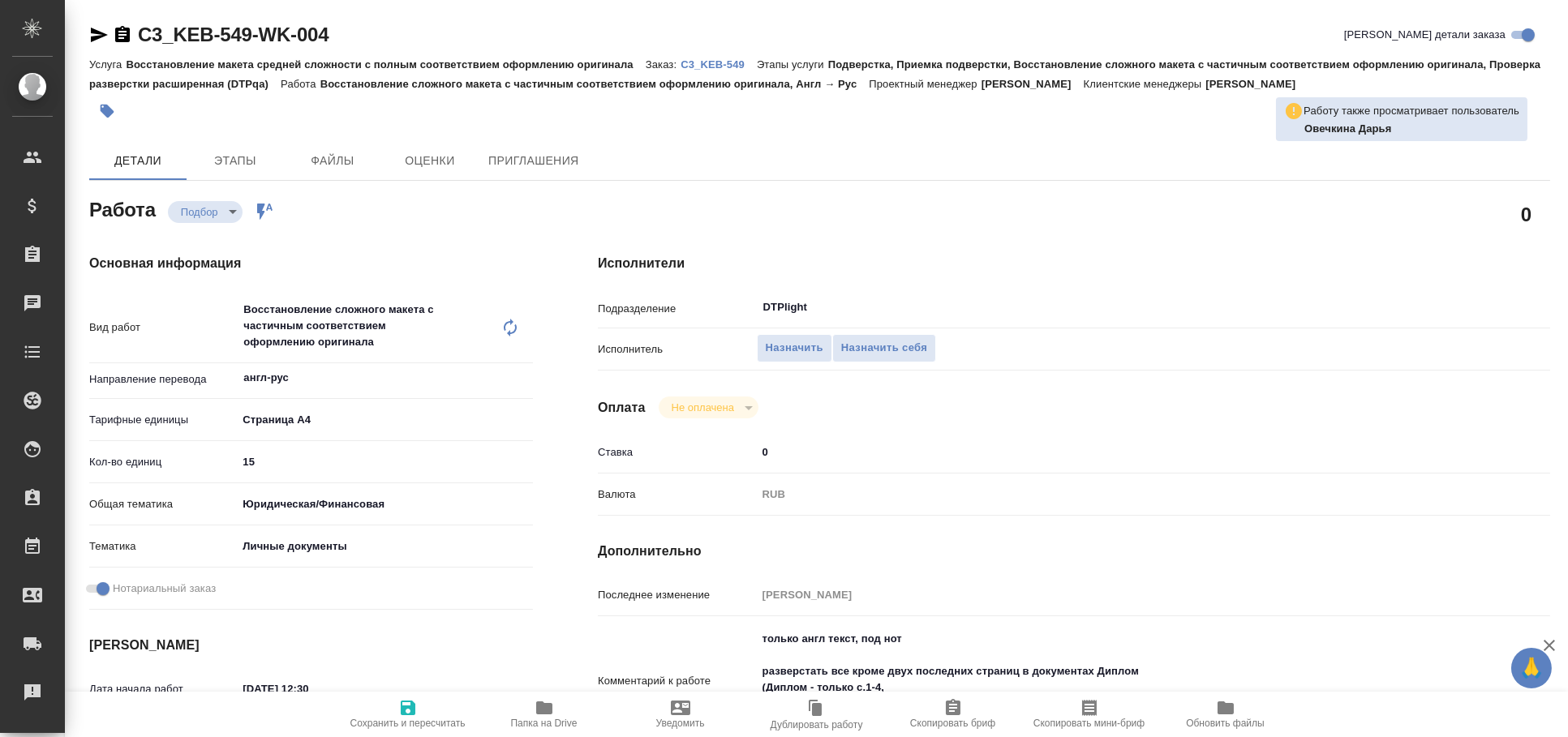
type textarea "x"
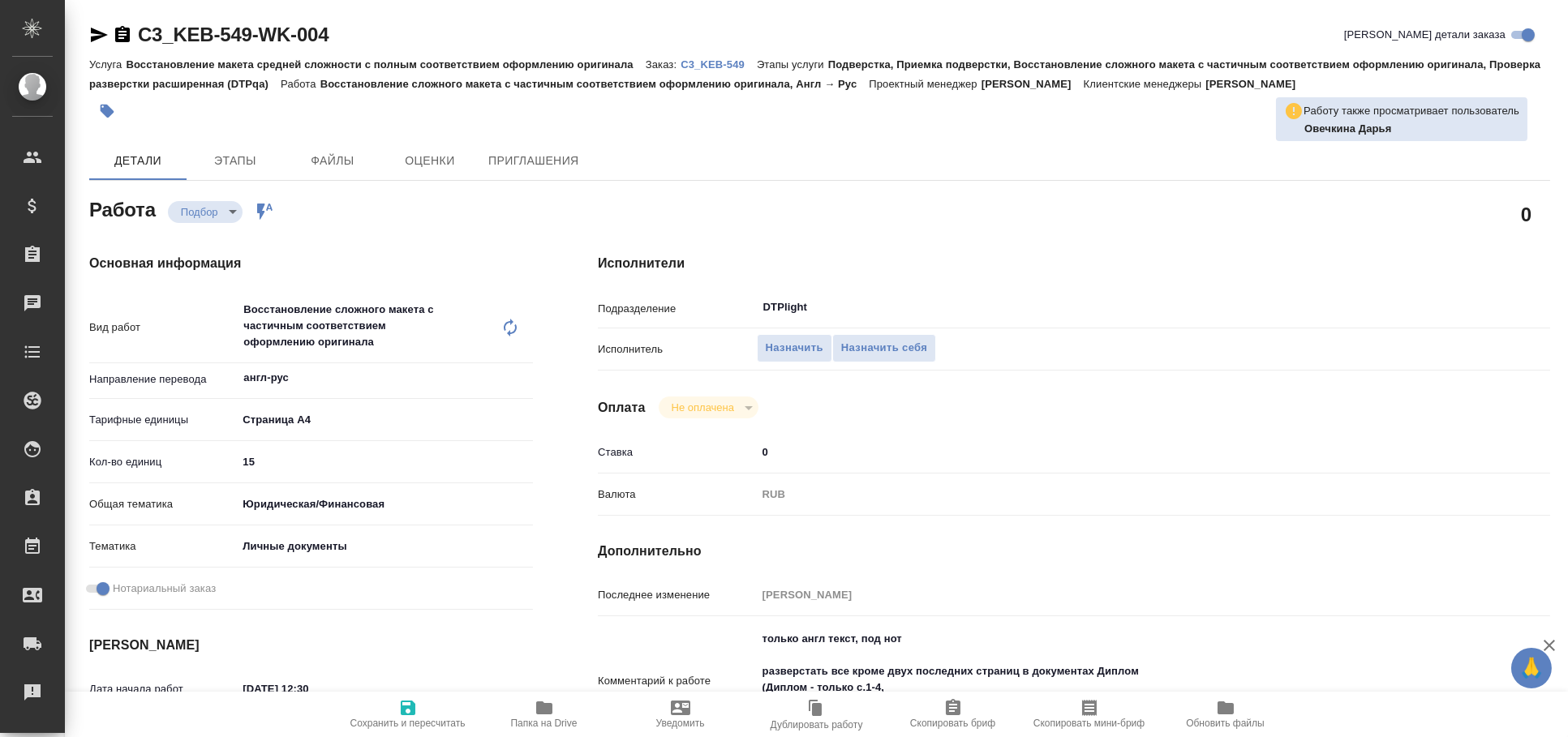
type textarea "x"
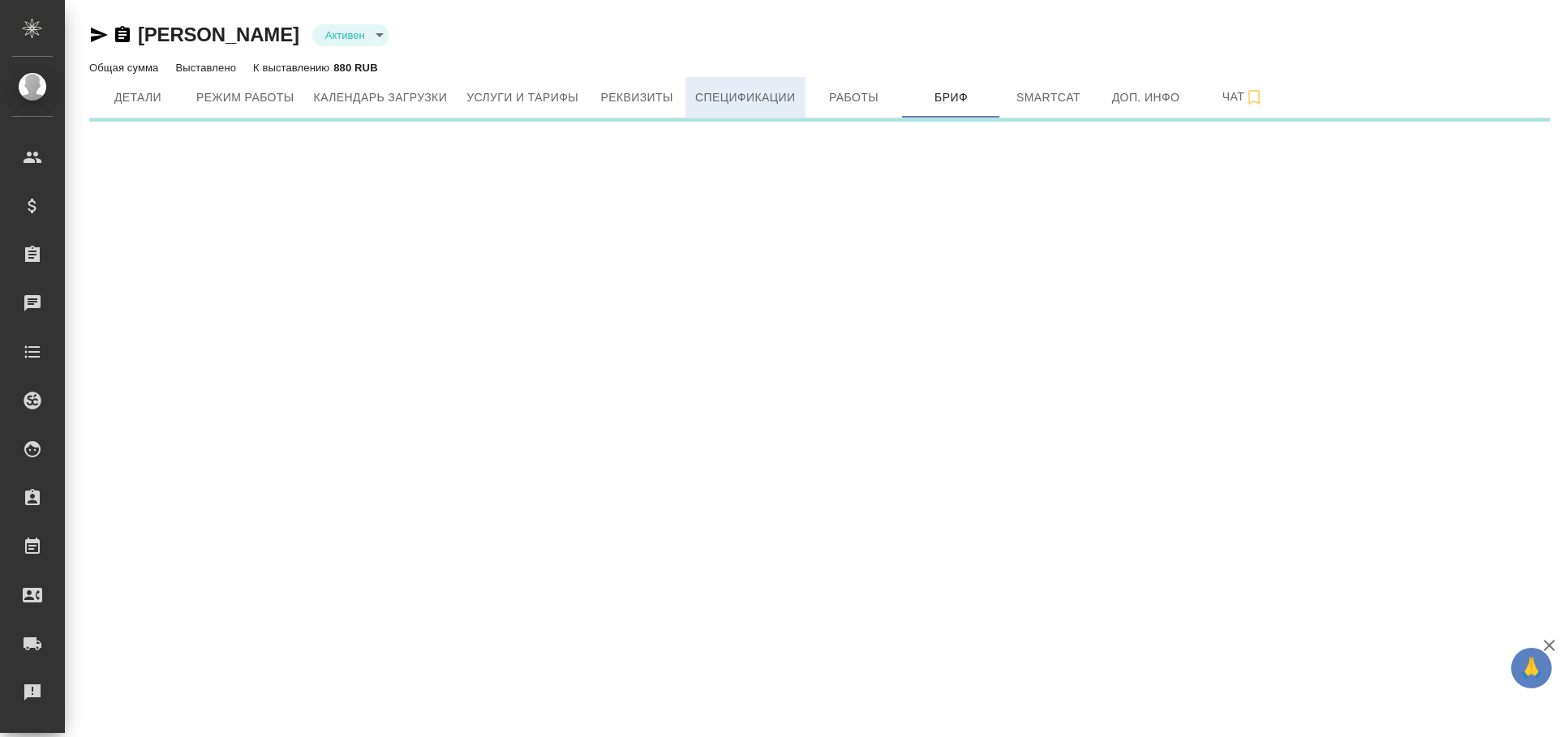
click at [728, 92] on span "Спецификации" at bounding box center [746, 97] width 100 height 20
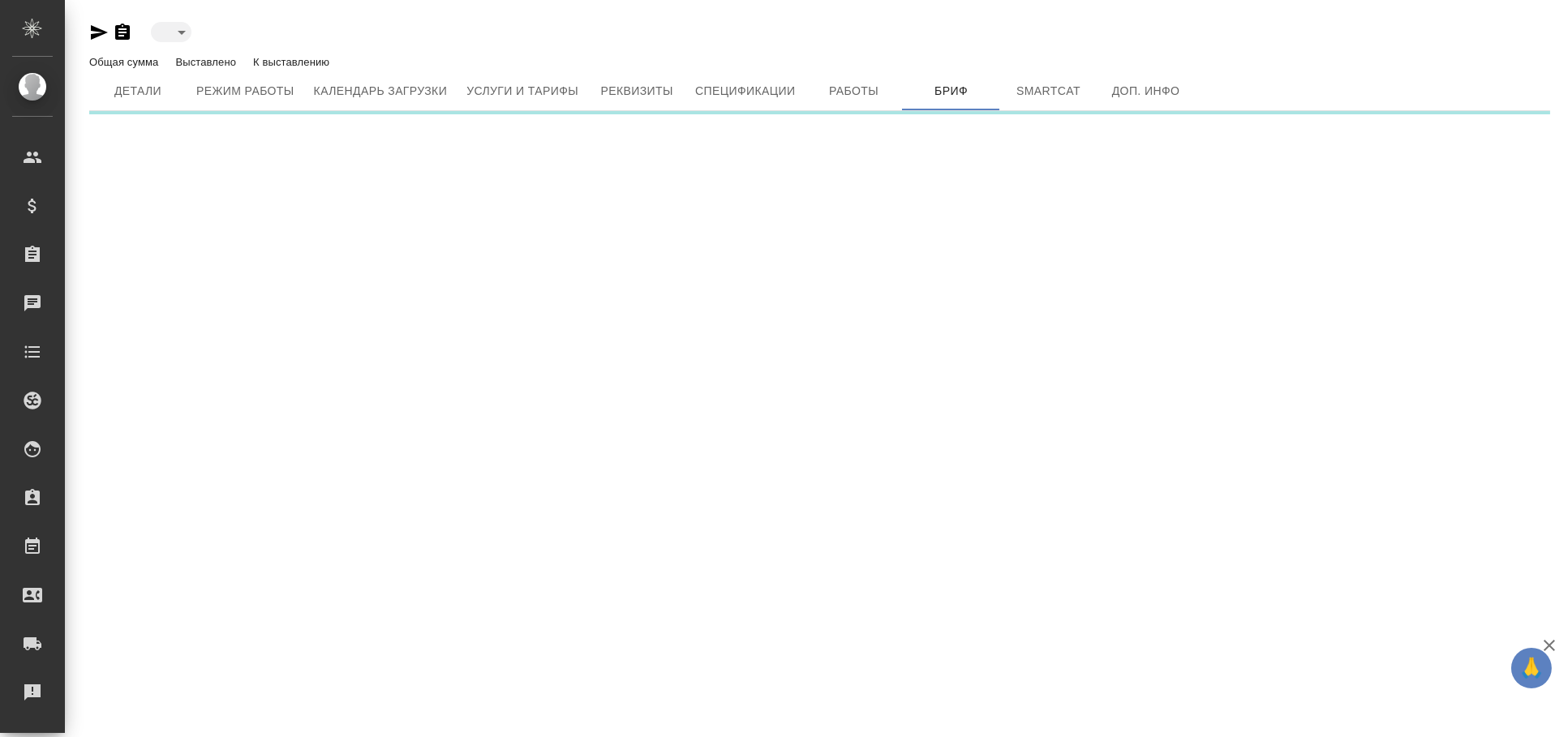
type input "active"
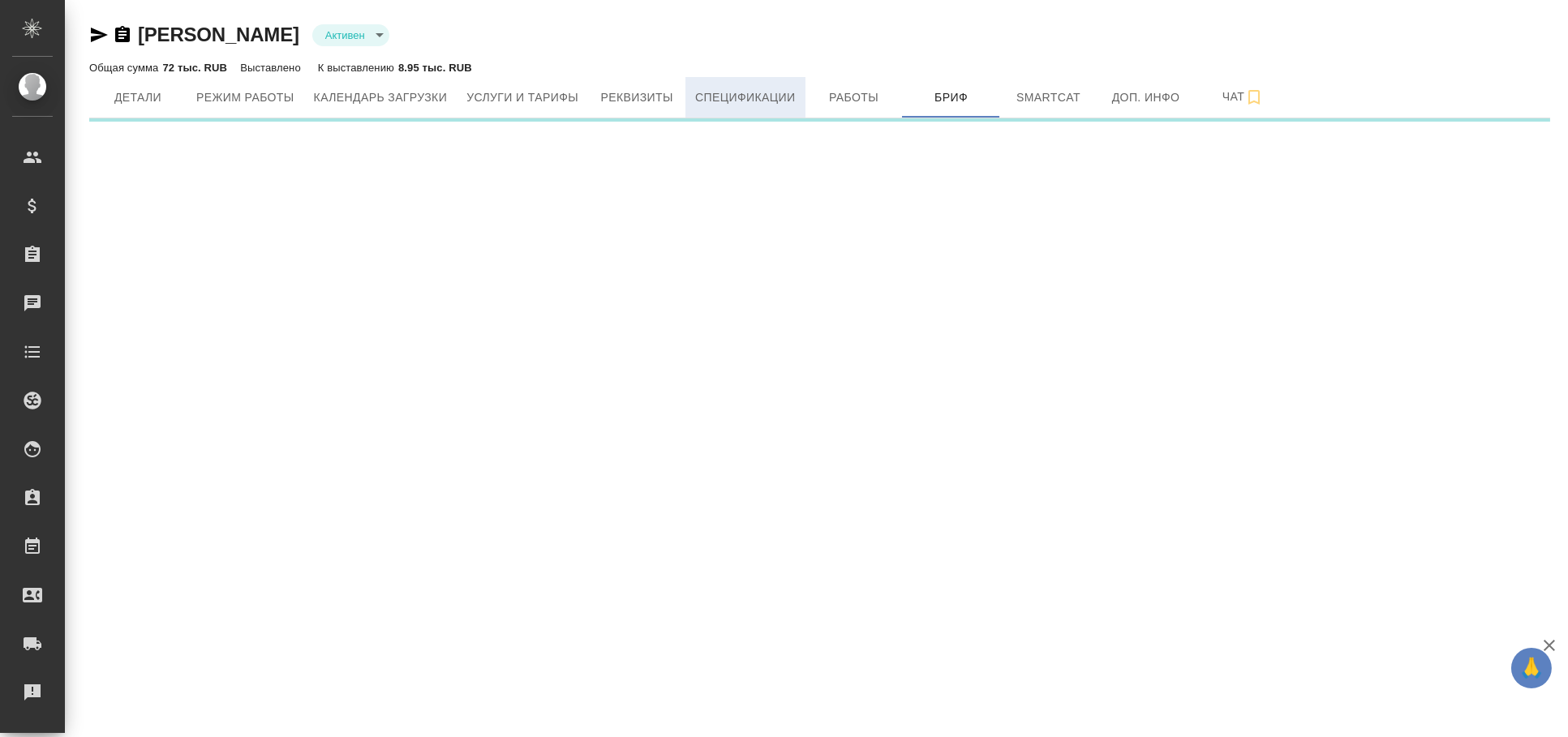
click at [754, 107] on span "Спецификации" at bounding box center [746, 97] width 100 height 20
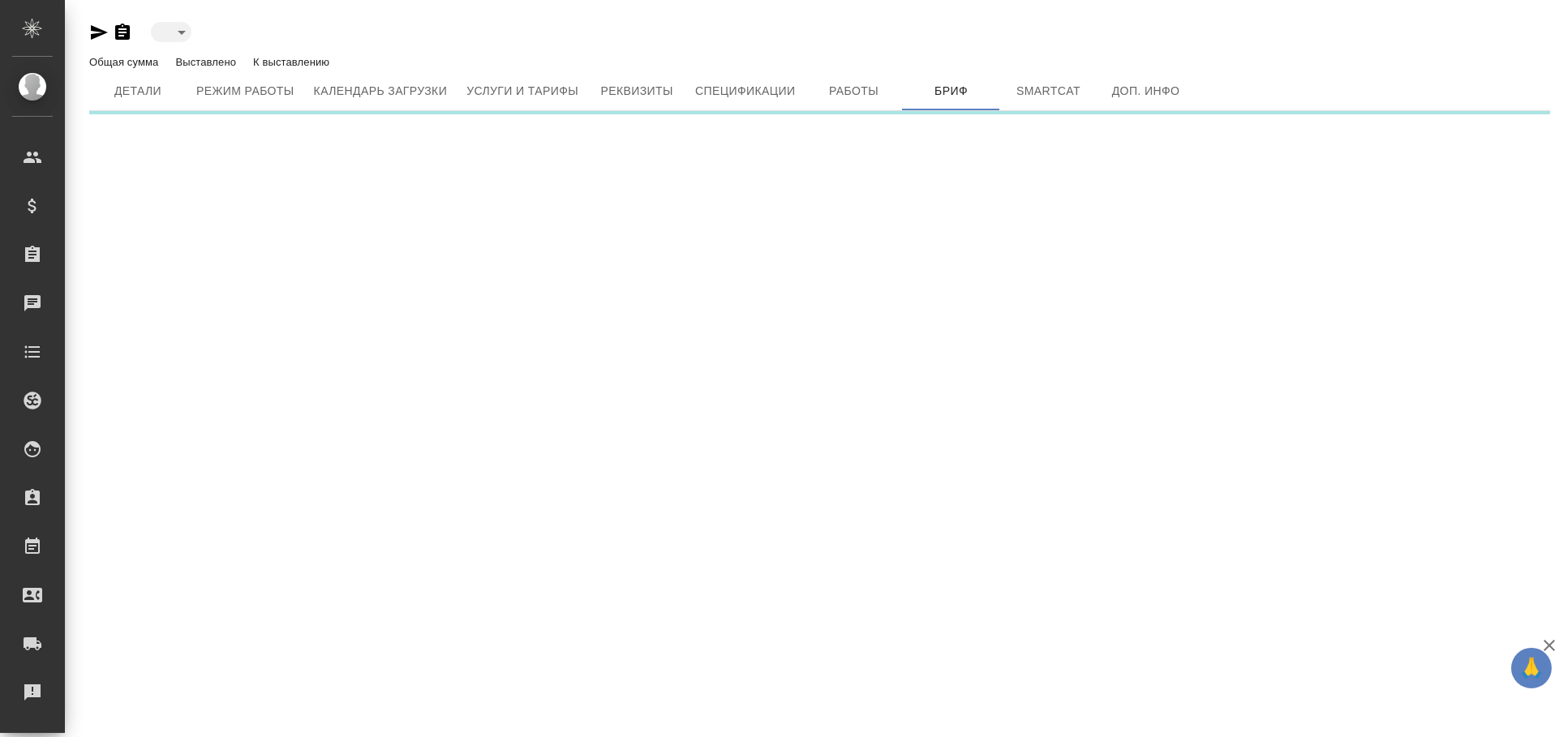
type input "active"
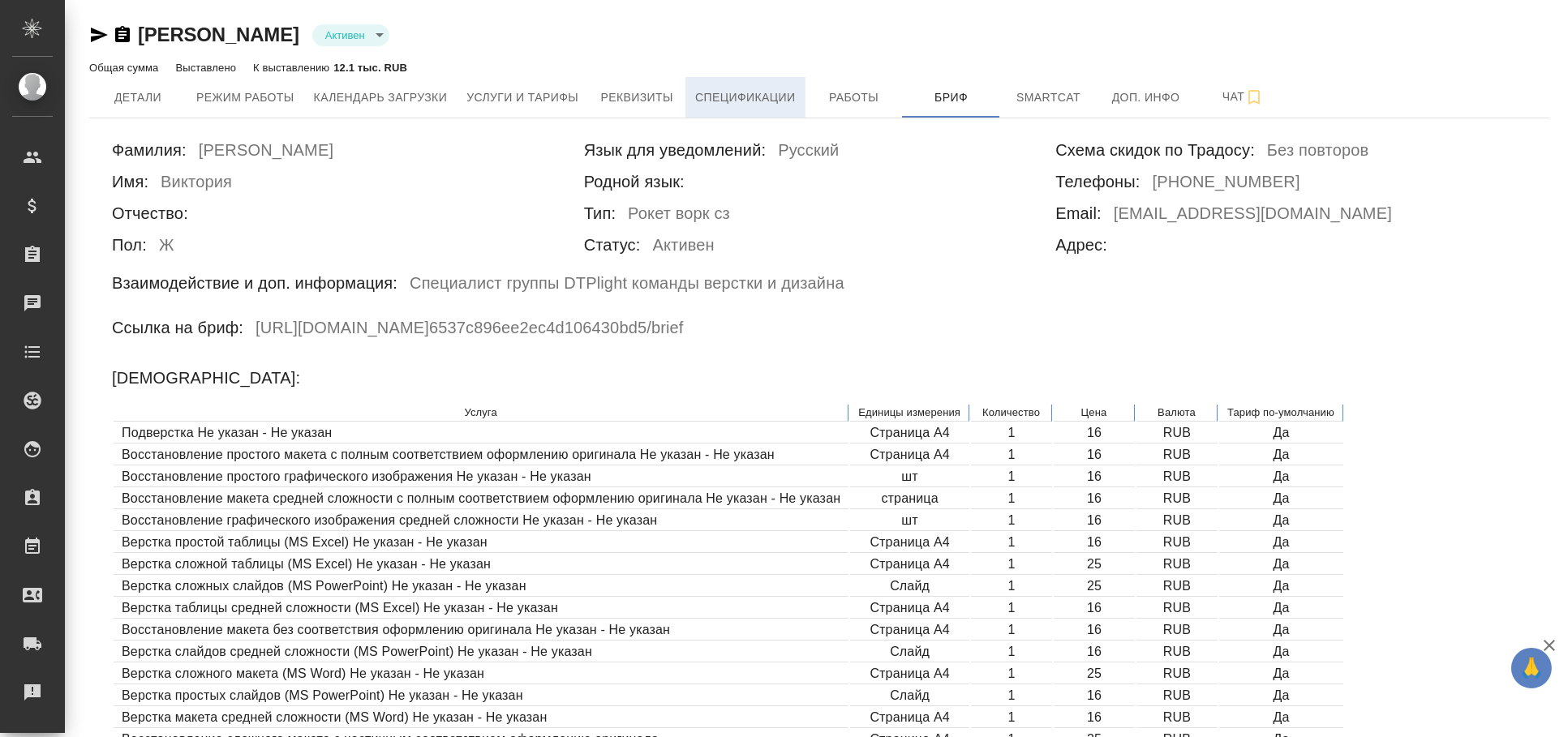
click at [727, 98] on span "Спецификации" at bounding box center [746, 97] width 100 height 20
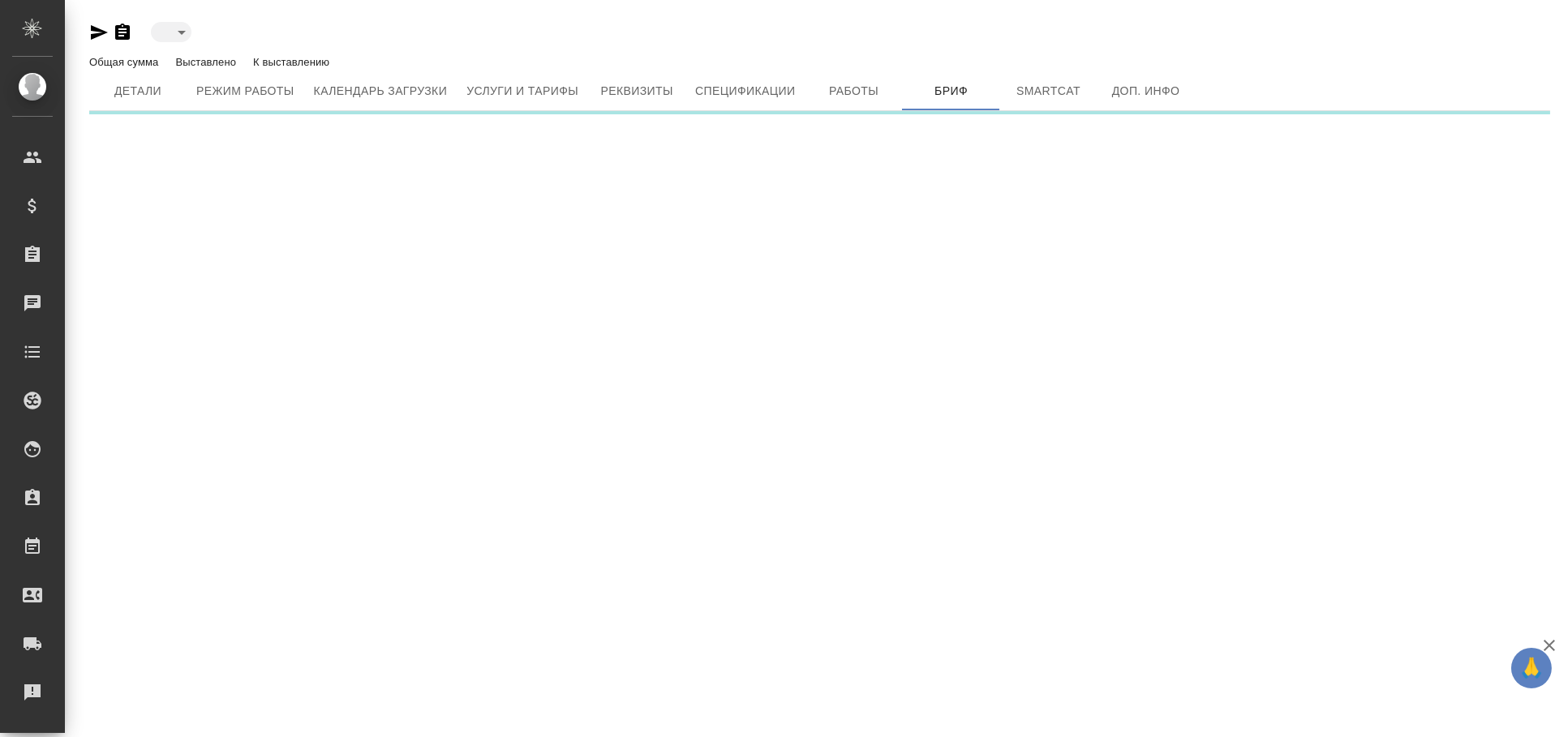
type input "active"
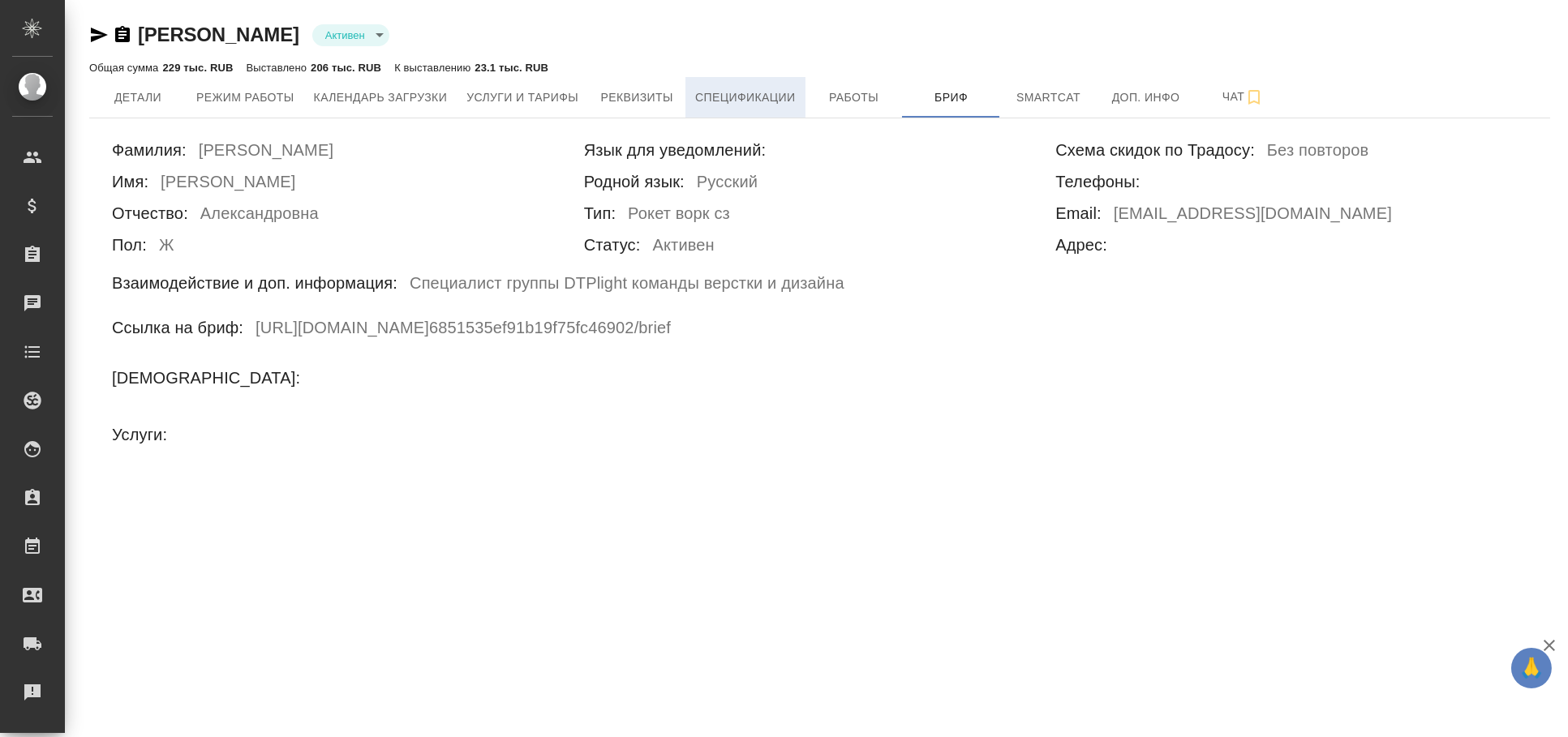
click at [726, 112] on button "Спецификации" at bounding box center [745, 97] width 119 height 40
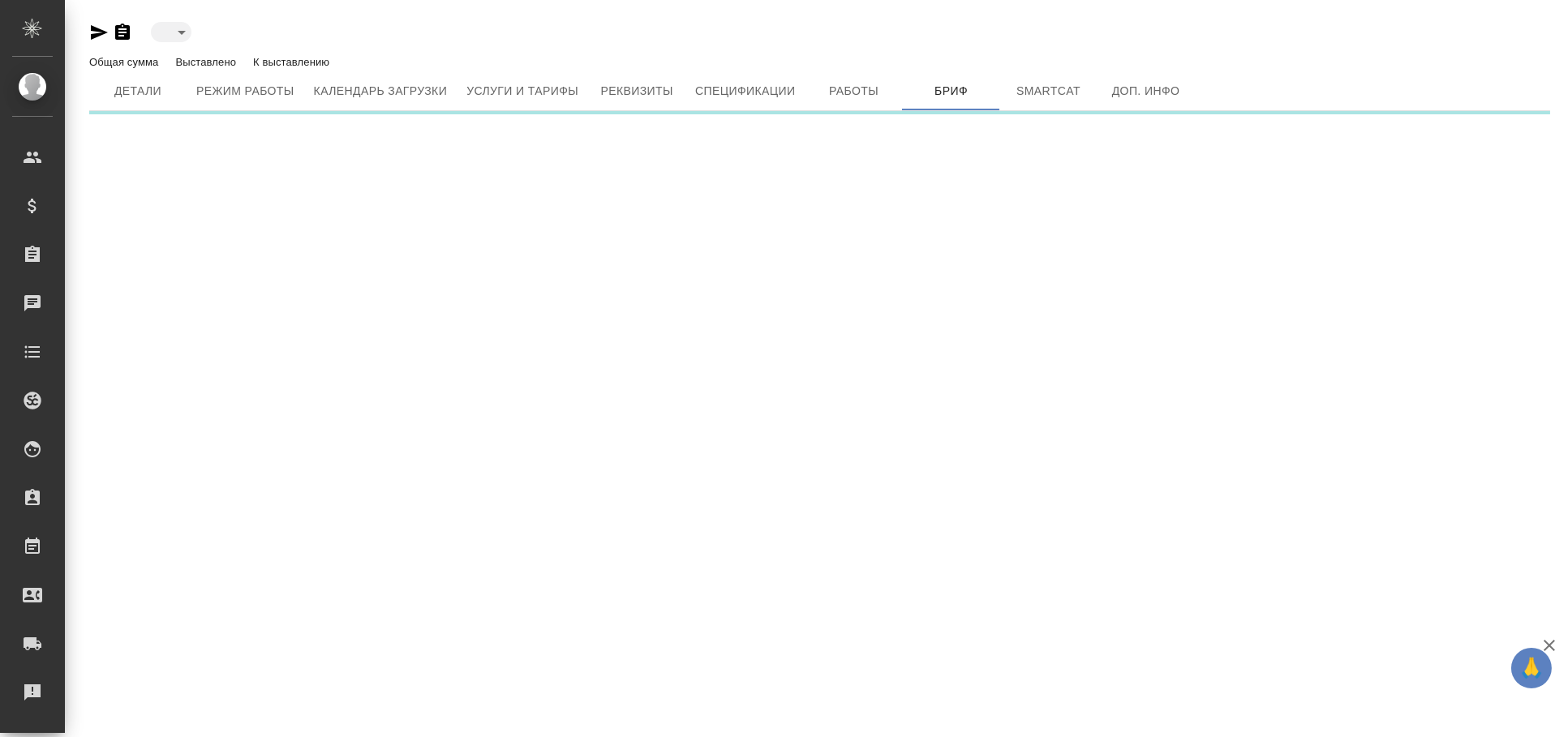
type input "active"
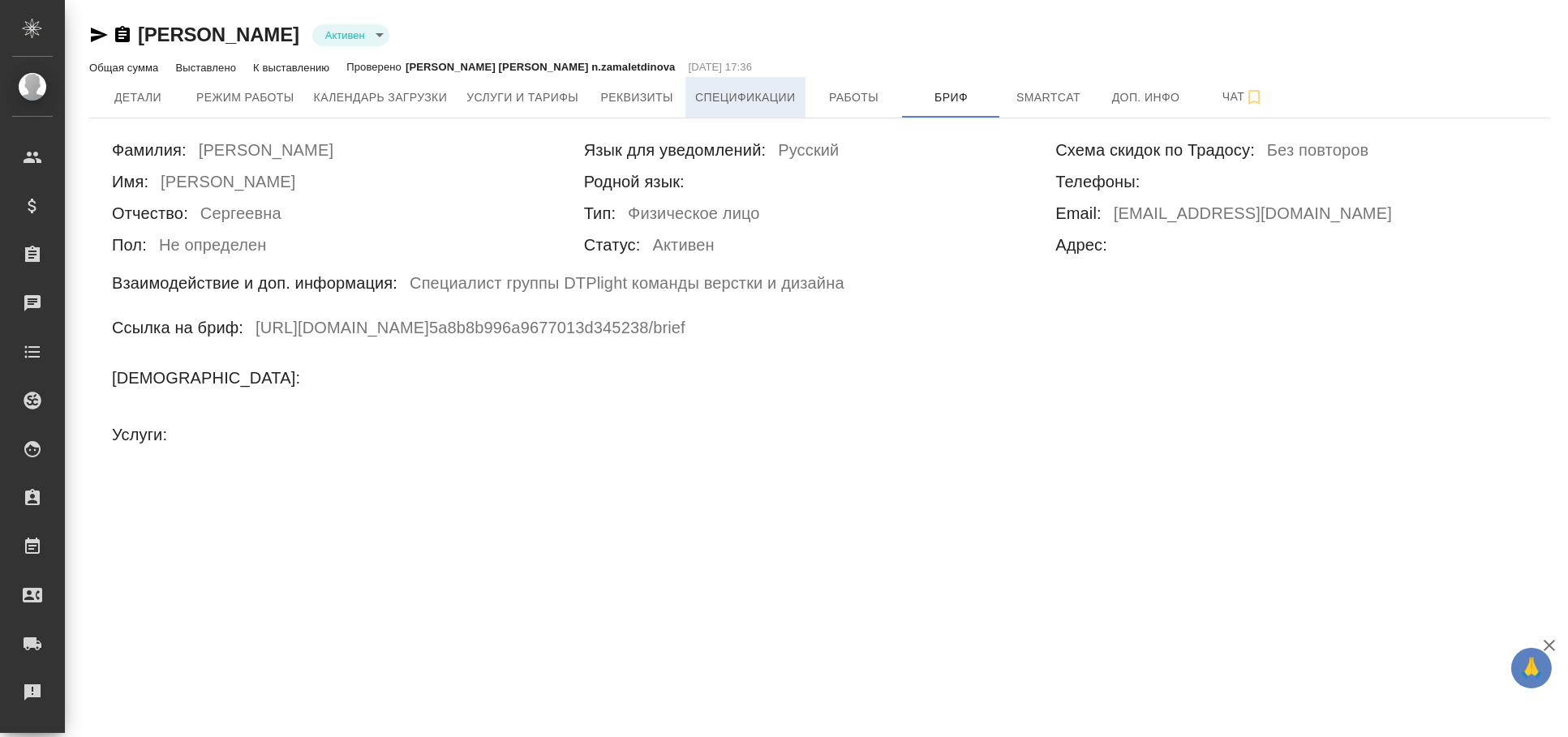
click at [745, 106] on span "Спецификации" at bounding box center [746, 97] width 100 height 20
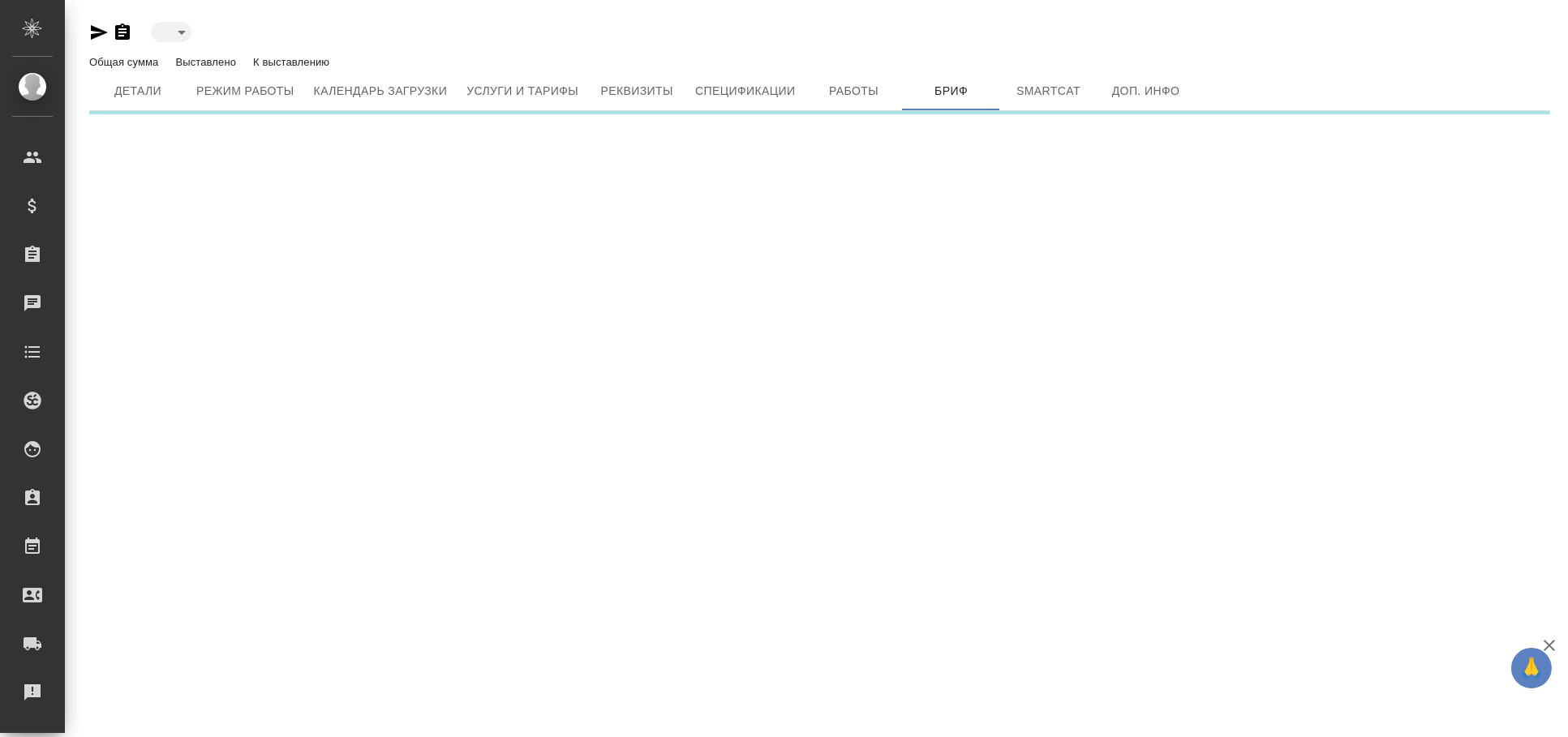
type input "active"
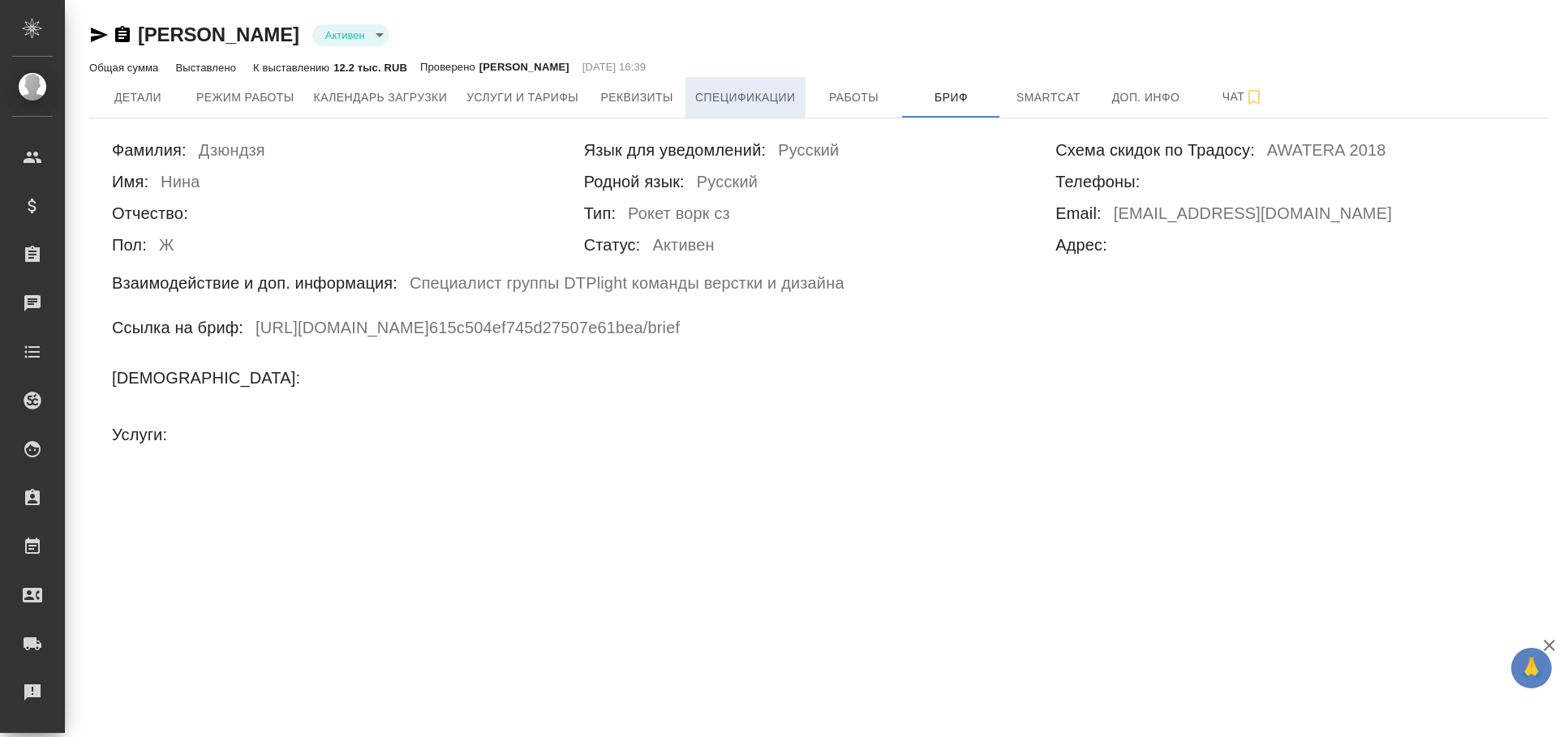
click at [733, 99] on span "Спецификации" at bounding box center [746, 97] width 100 height 20
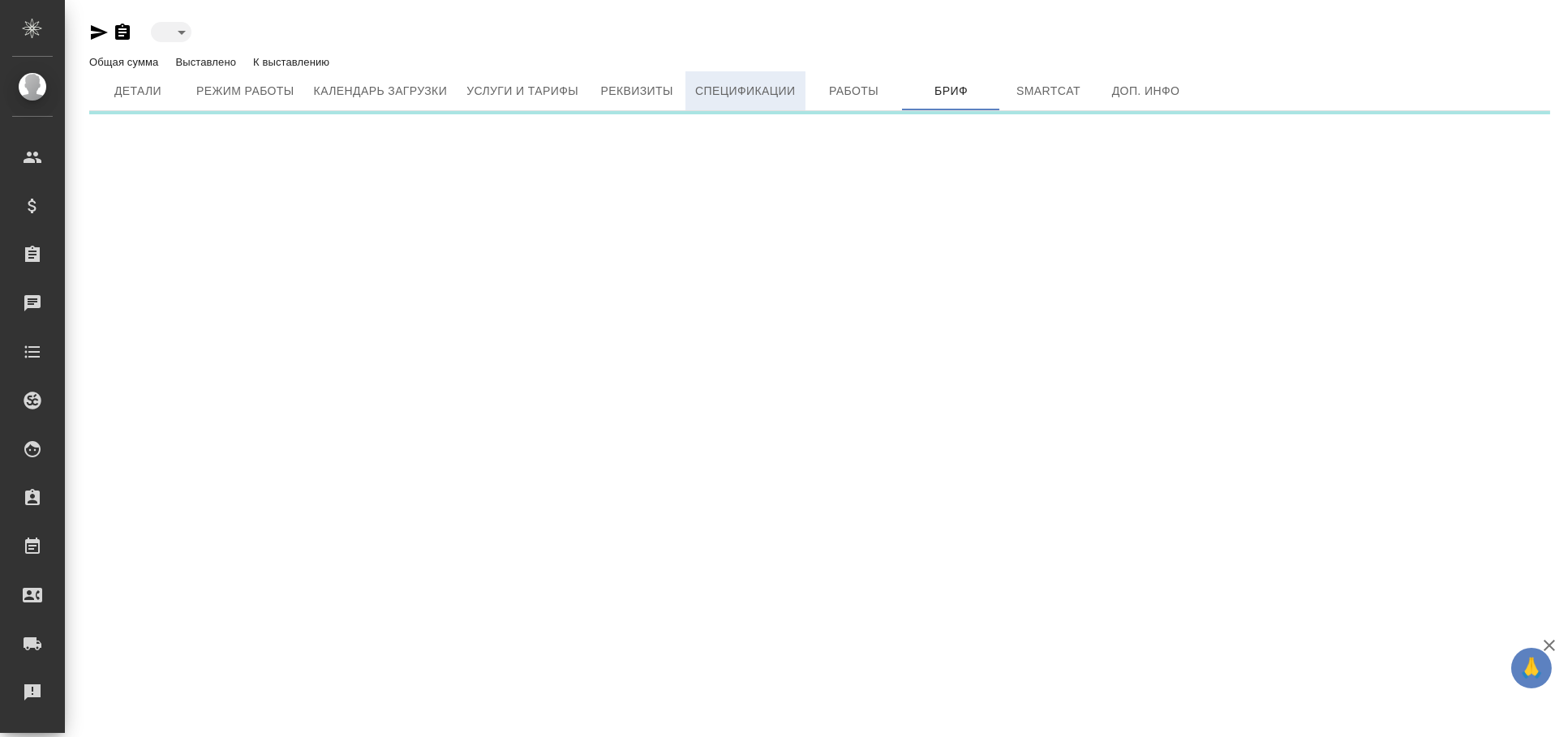
type input "active"
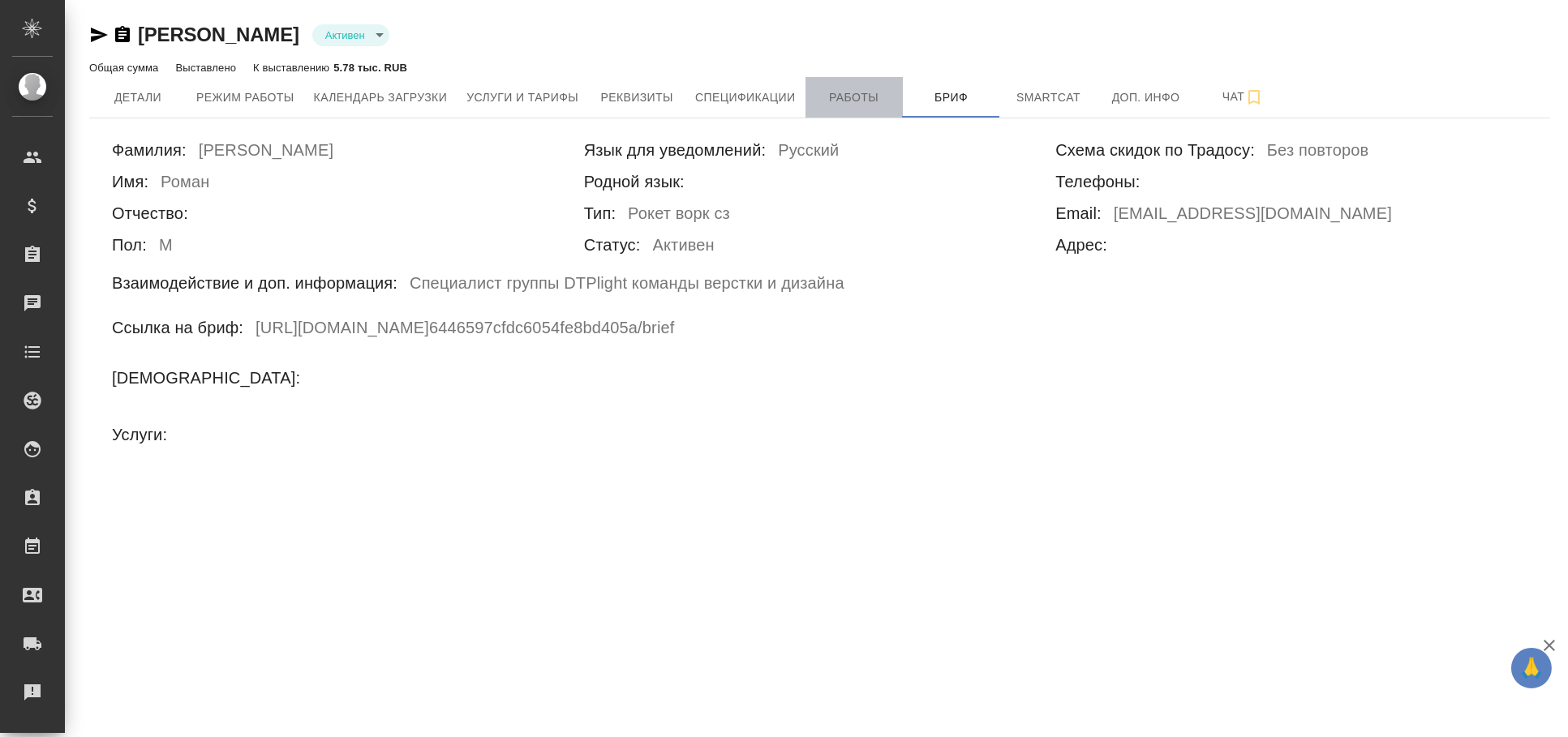
click at [807, 107] on button "Работы" at bounding box center [853, 97] width 97 height 40
click at [789, 105] on span "Спецификации" at bounding box center [746, 97] width 100 height 20
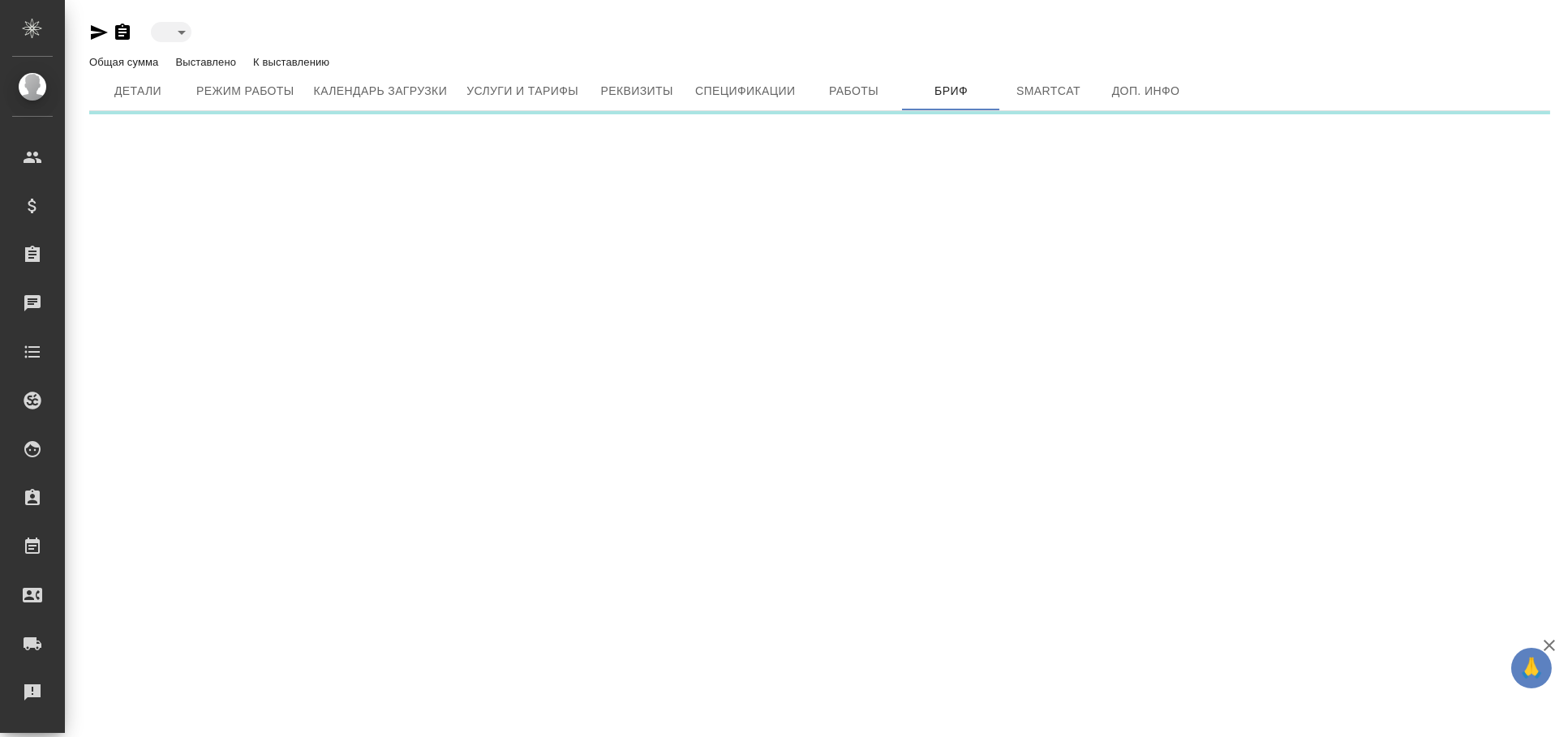
type input "active"
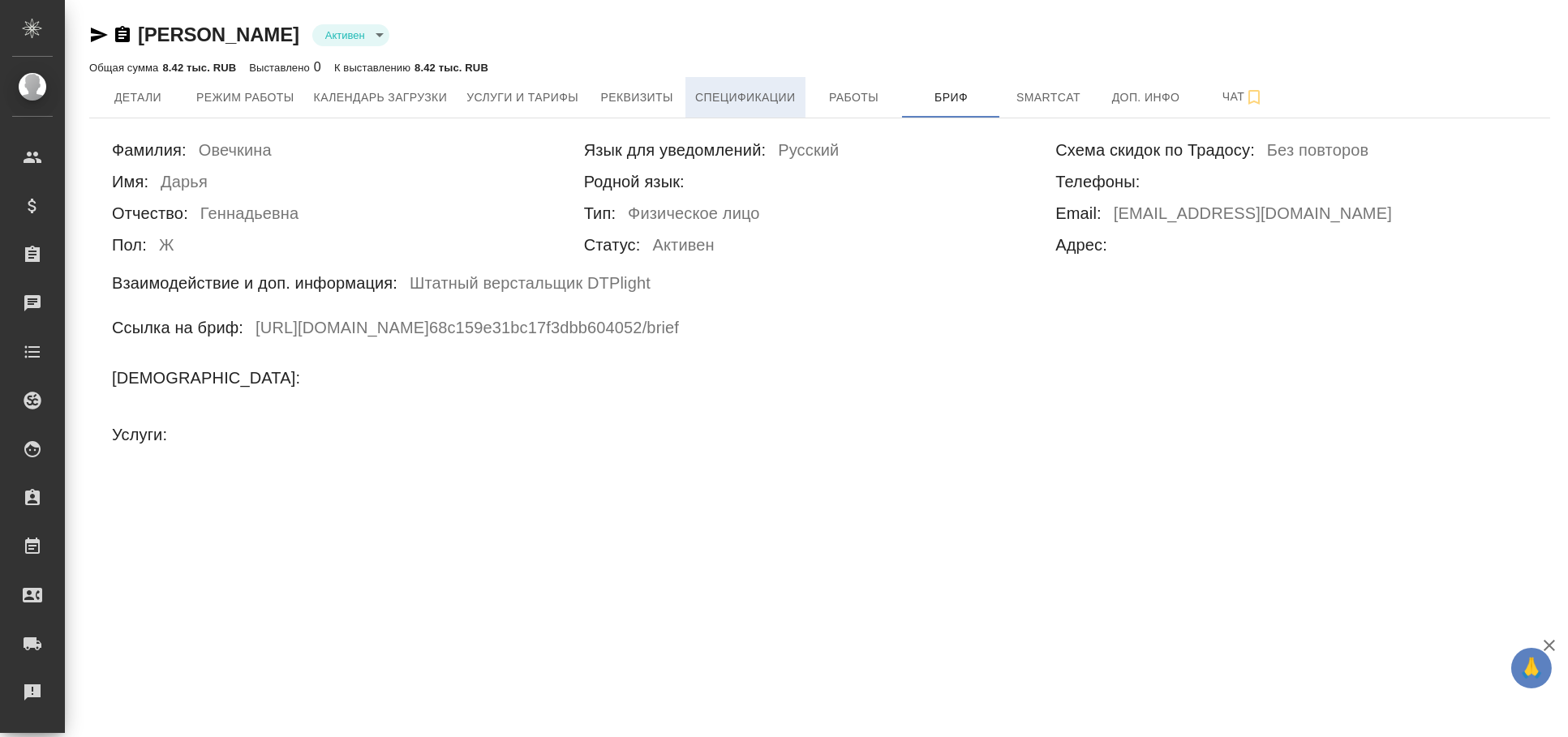
click at [743, 108] on button "Спецификации" at bounding box center [745, 97] width 119 height 40
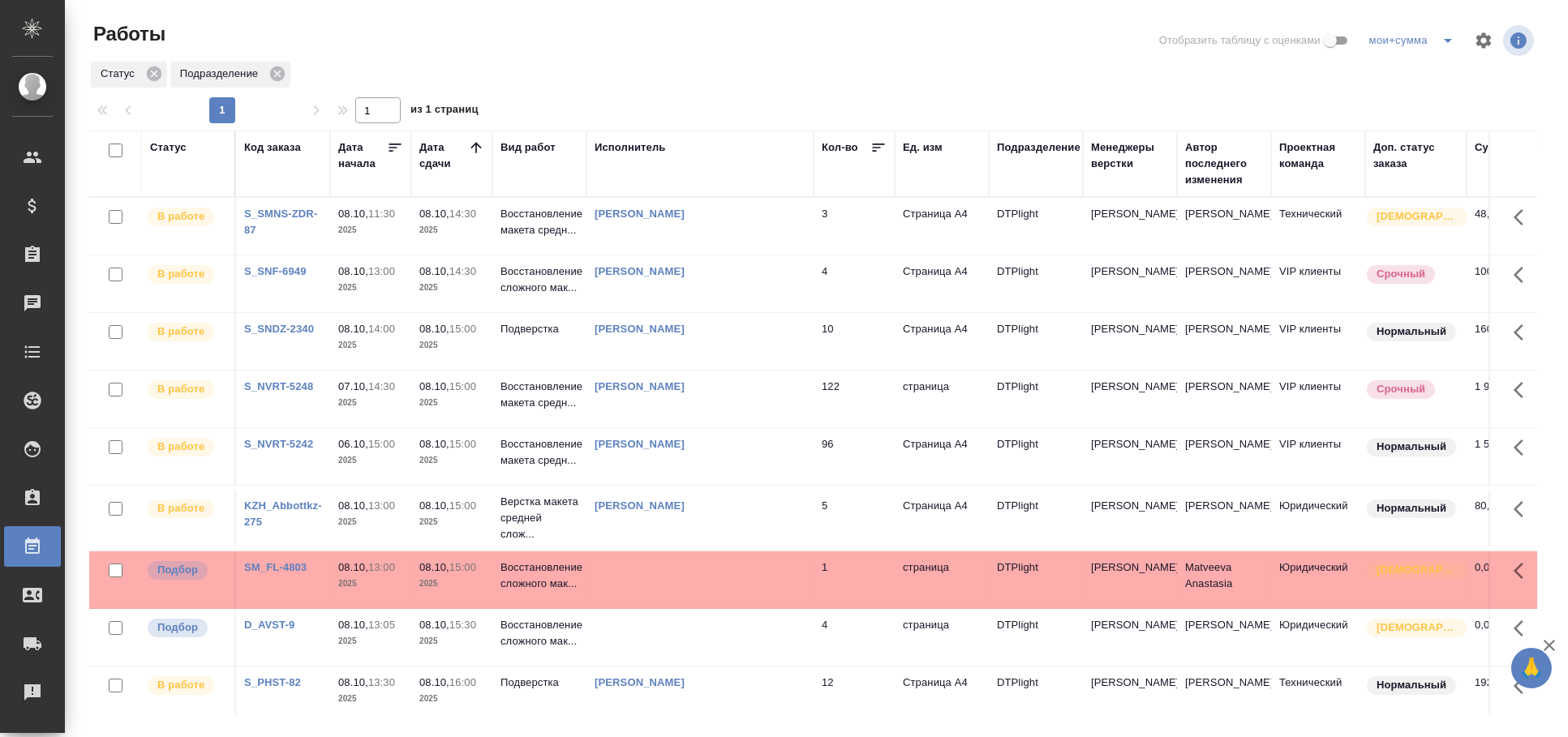
scroll to position [89, 0]
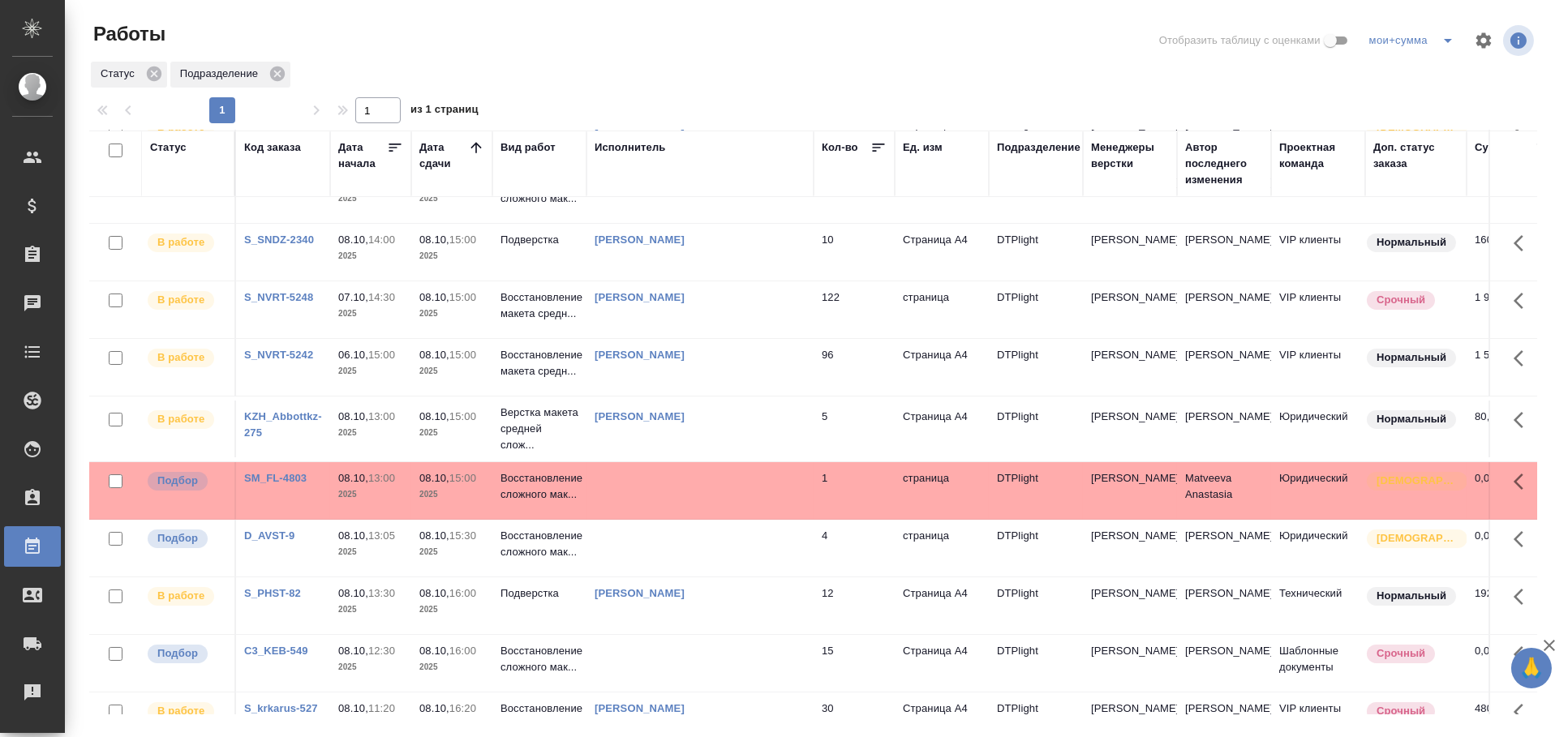
click at [764, 539] on td at bounding box center [699, 548] width 227 height 57
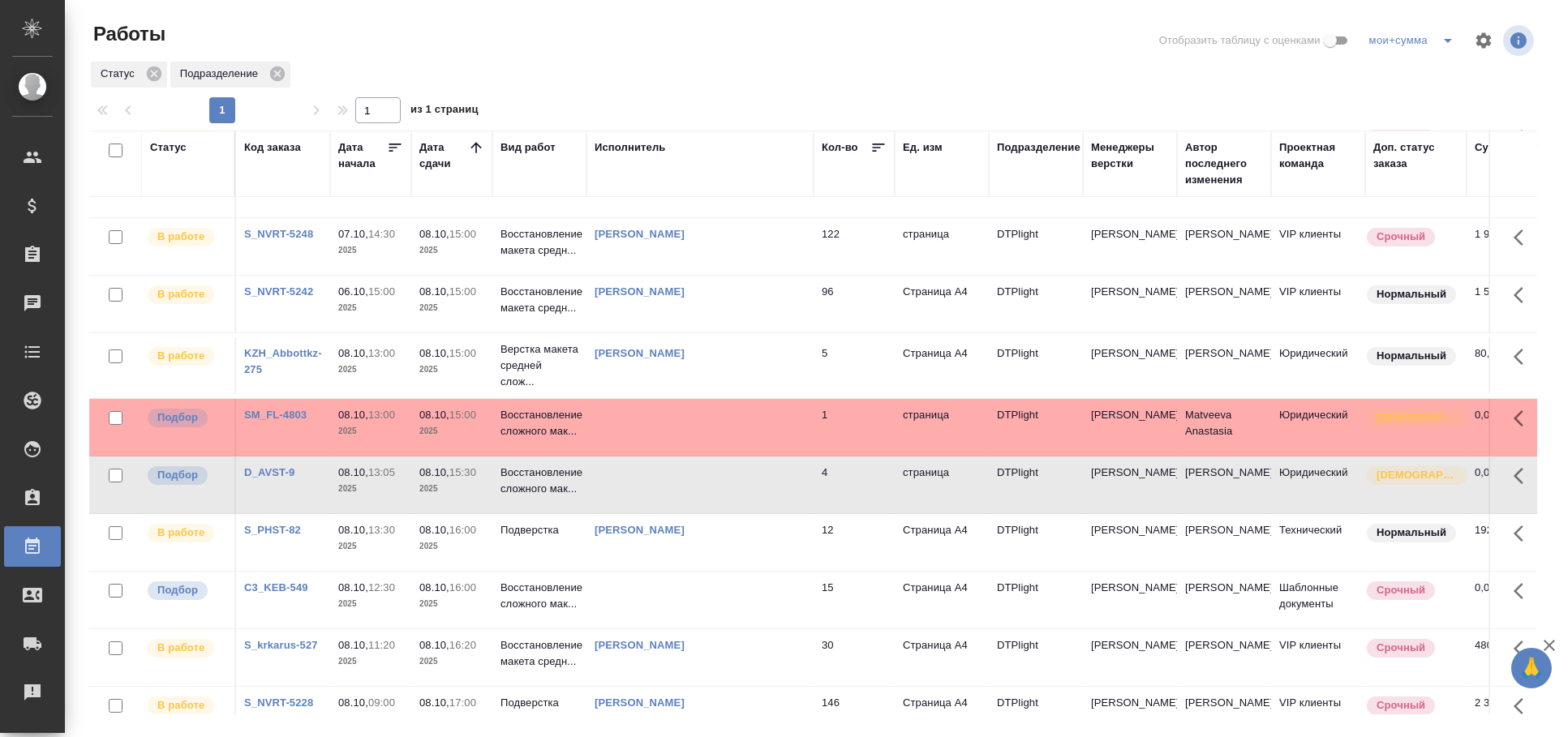
scroll to position [180, 0]
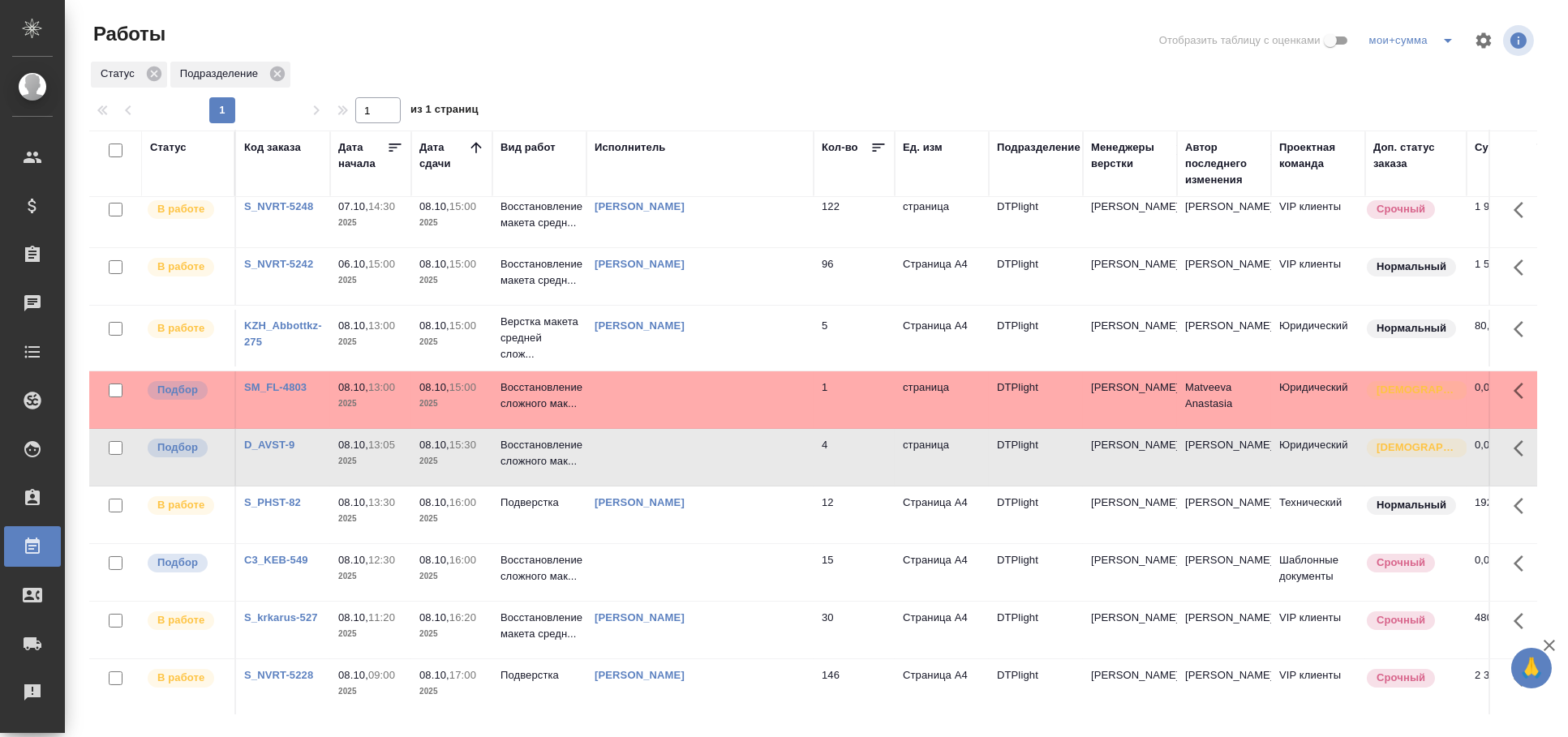
click at [770, 455] on td at bounding box center [699, 457] width 227 height 57
click at [750, 460] on td at bounding box center [699, 457] width 227 height 57
click at [735, 380] on td at bounding box center [699, 400] width 227 height 57
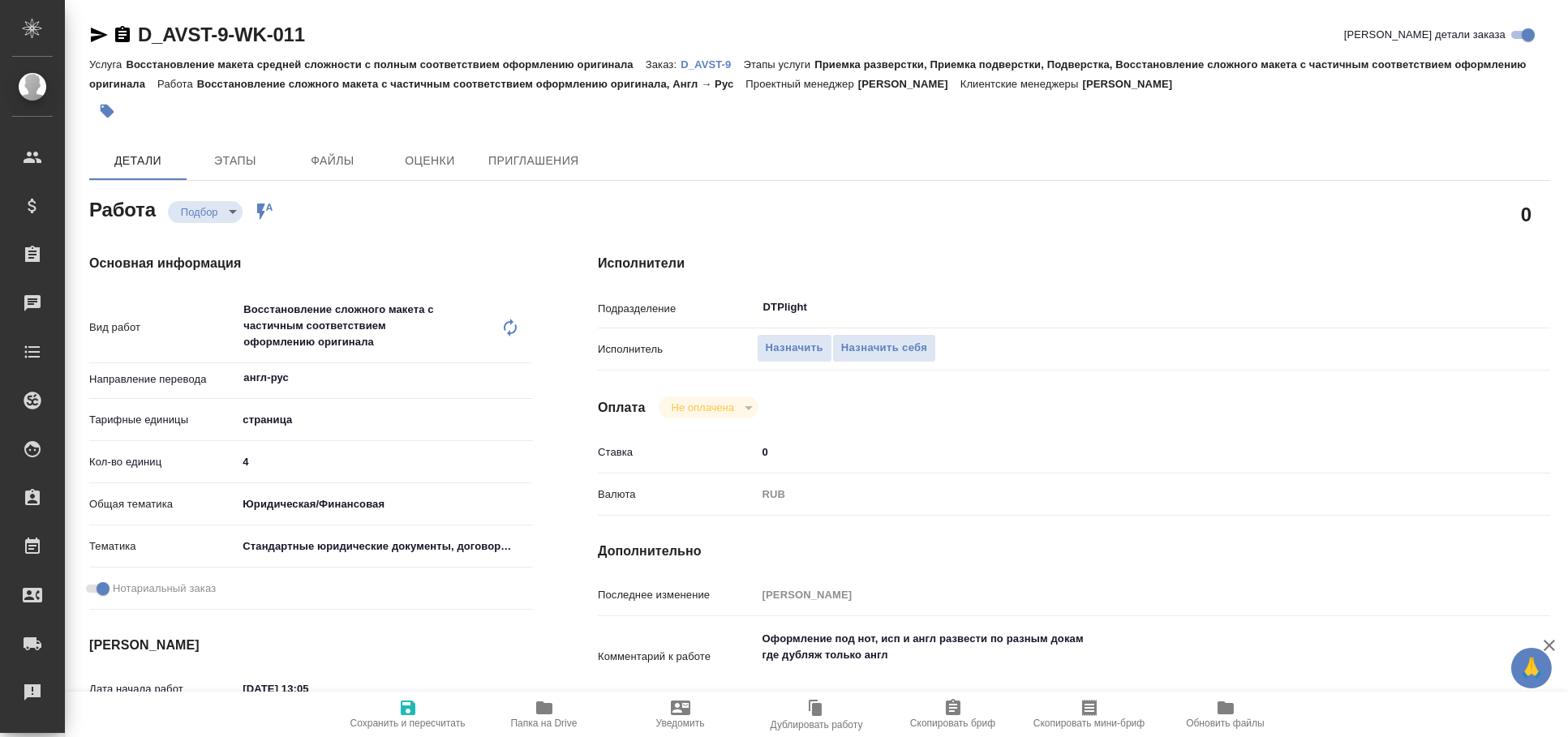
type textarea "x"
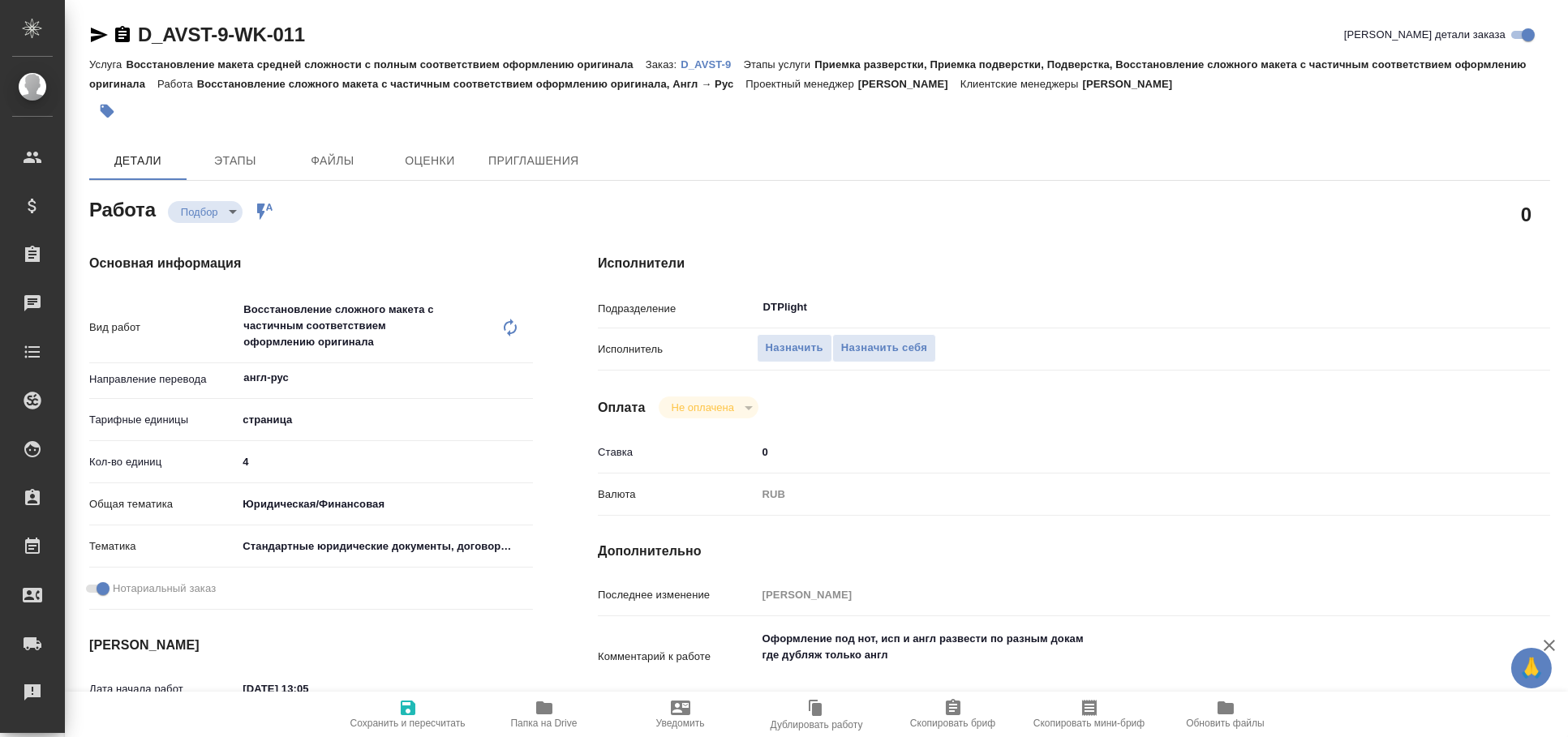
type textarea "x"
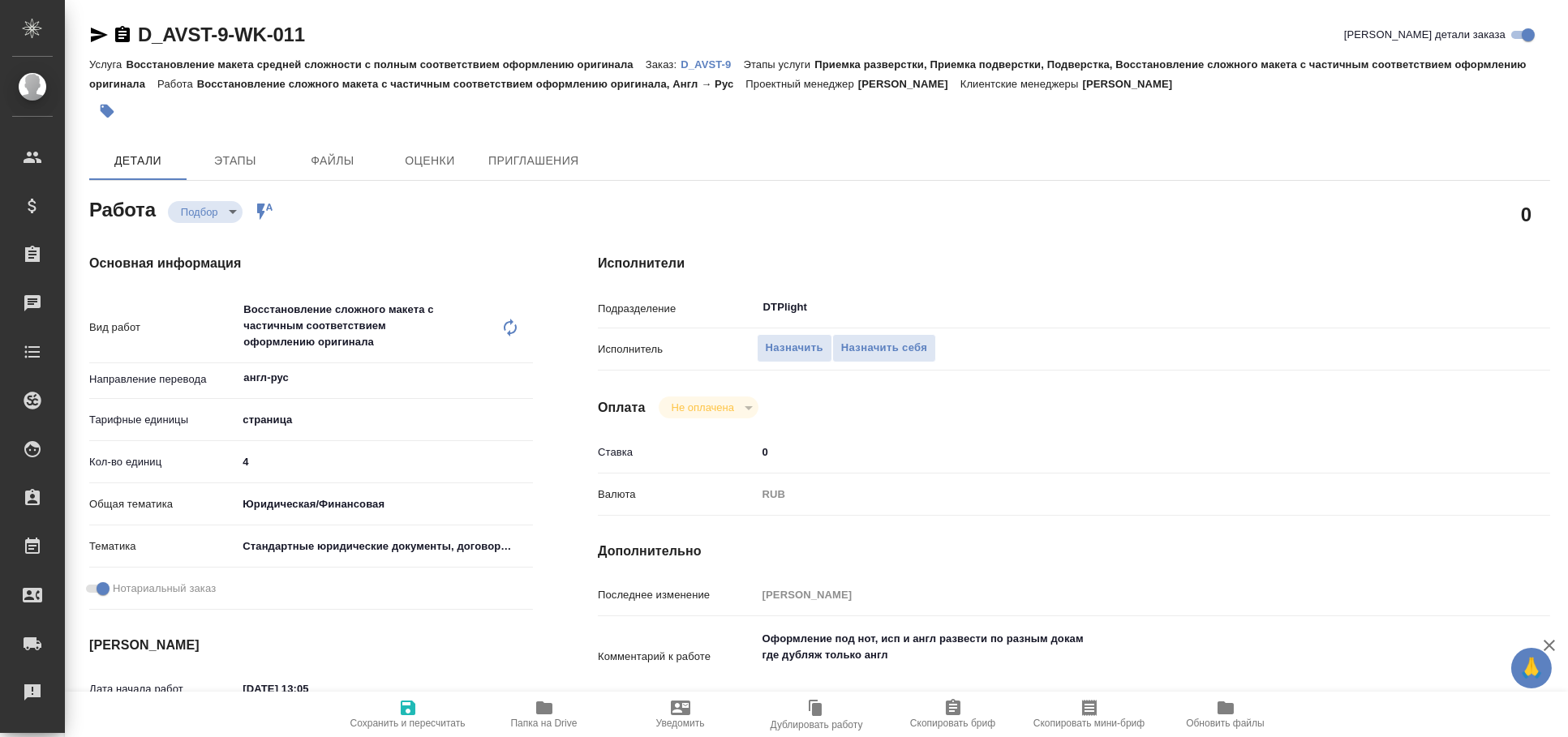
click at [89, 31] on icon "button" at bounding box center [99, 35] width 19 height 19
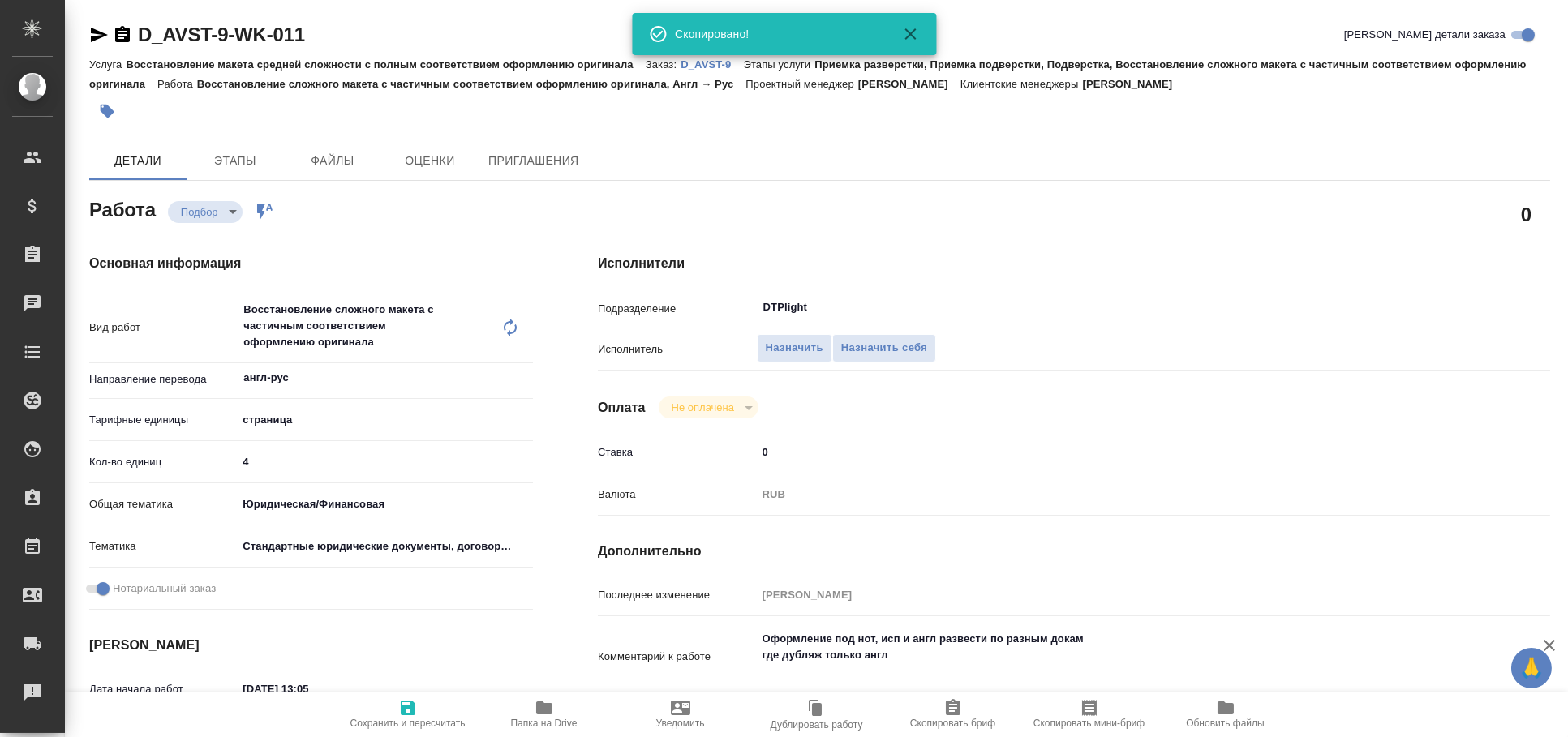
type textarea "x"
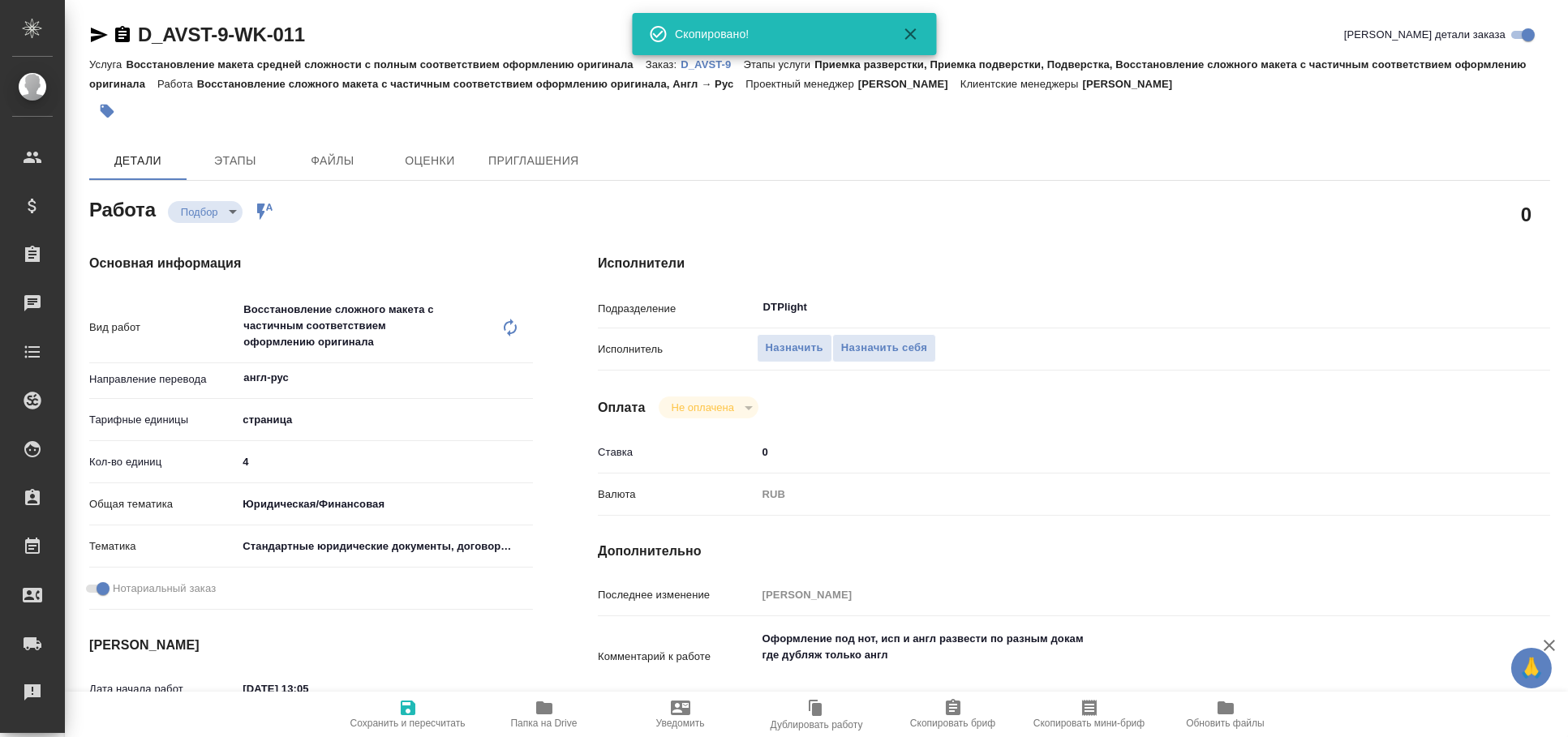
type textarea "x"
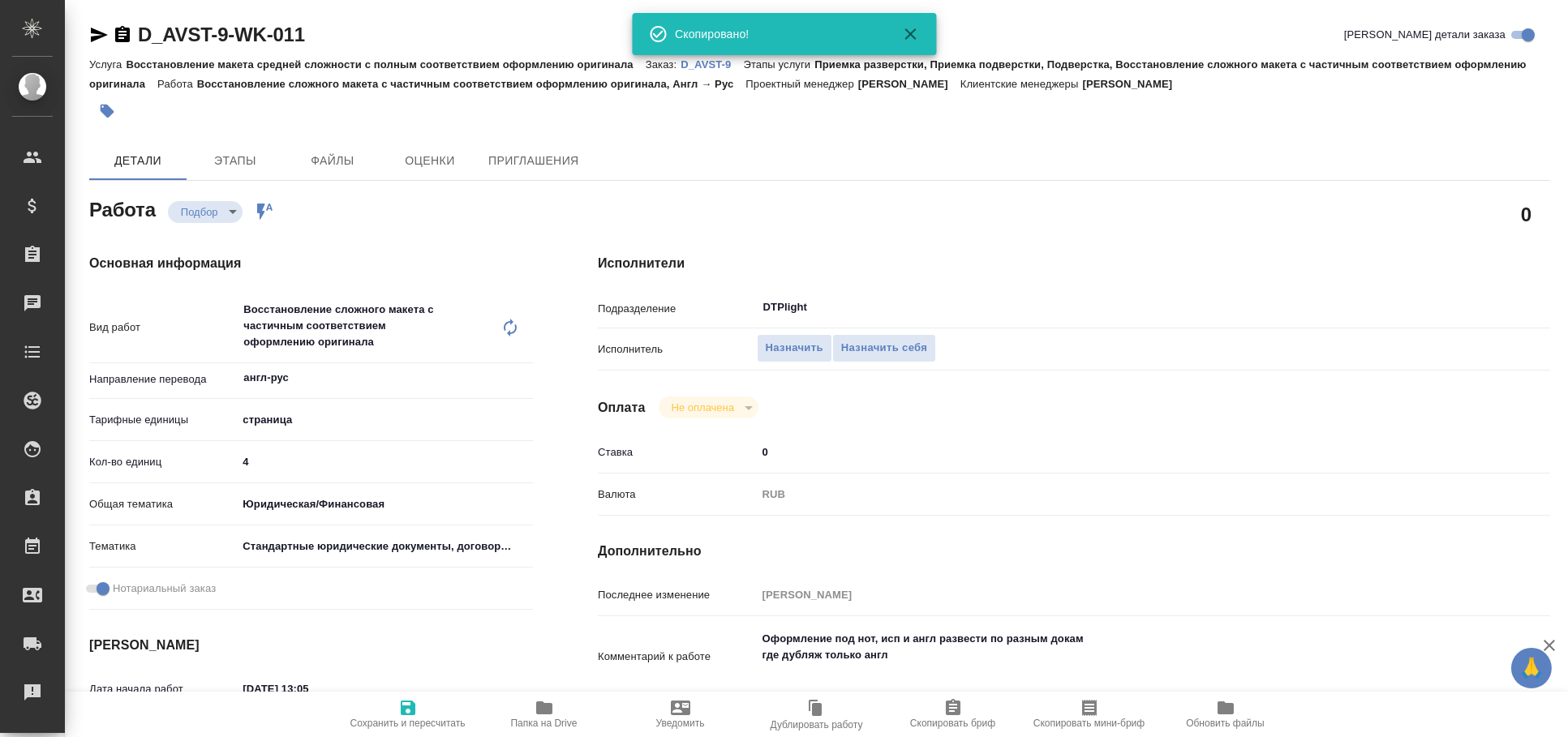
type textarea "x"
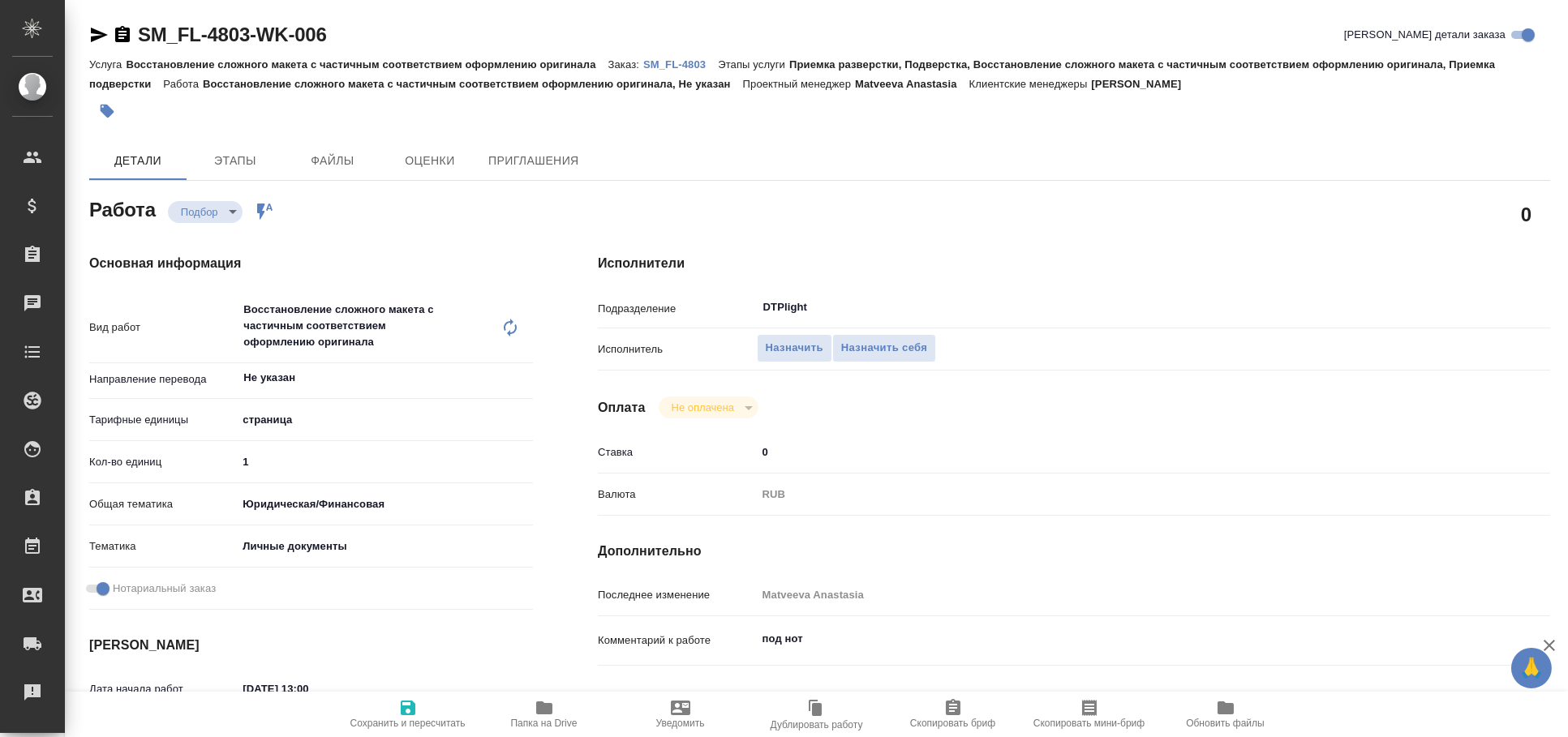
type textarea "x"
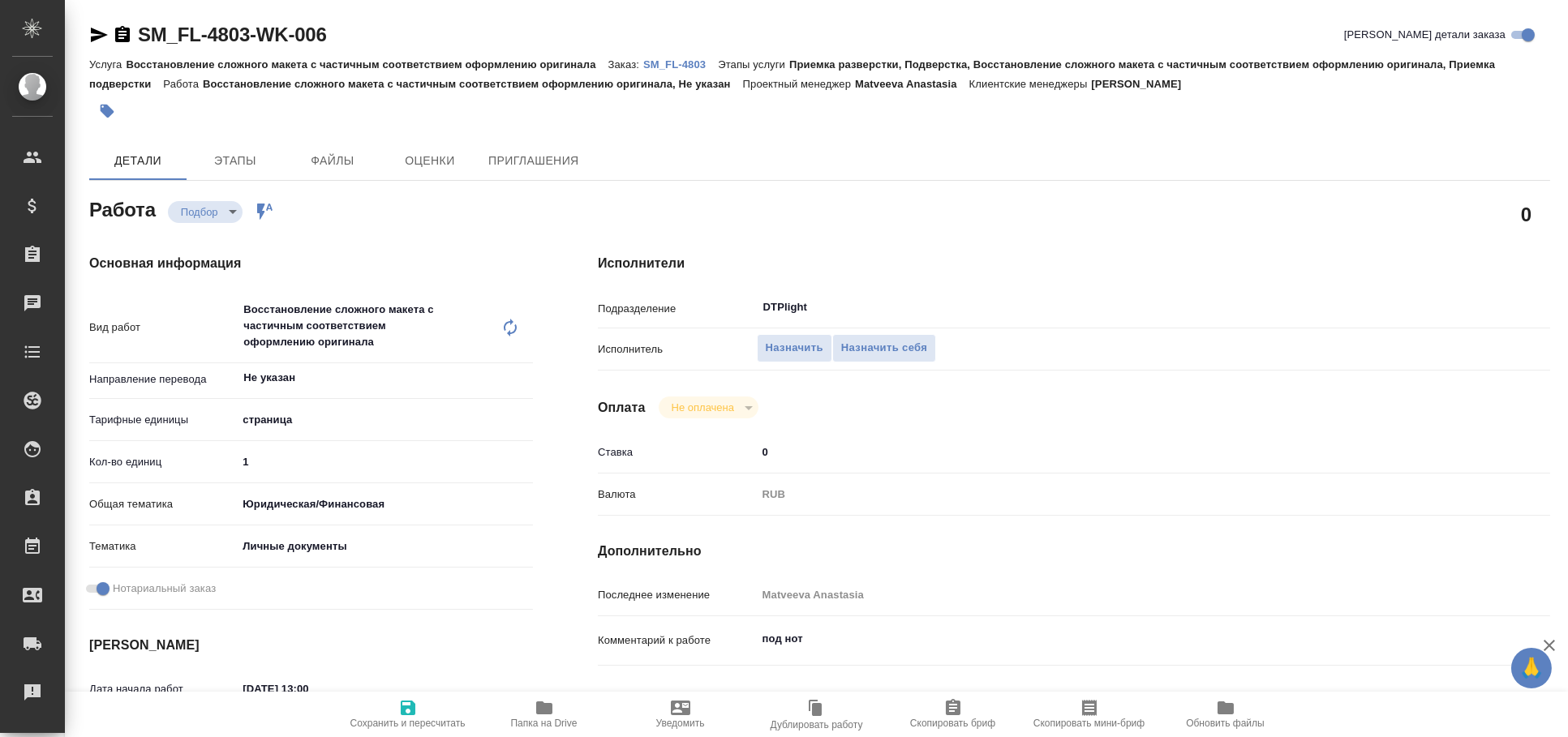
type textarea "x"
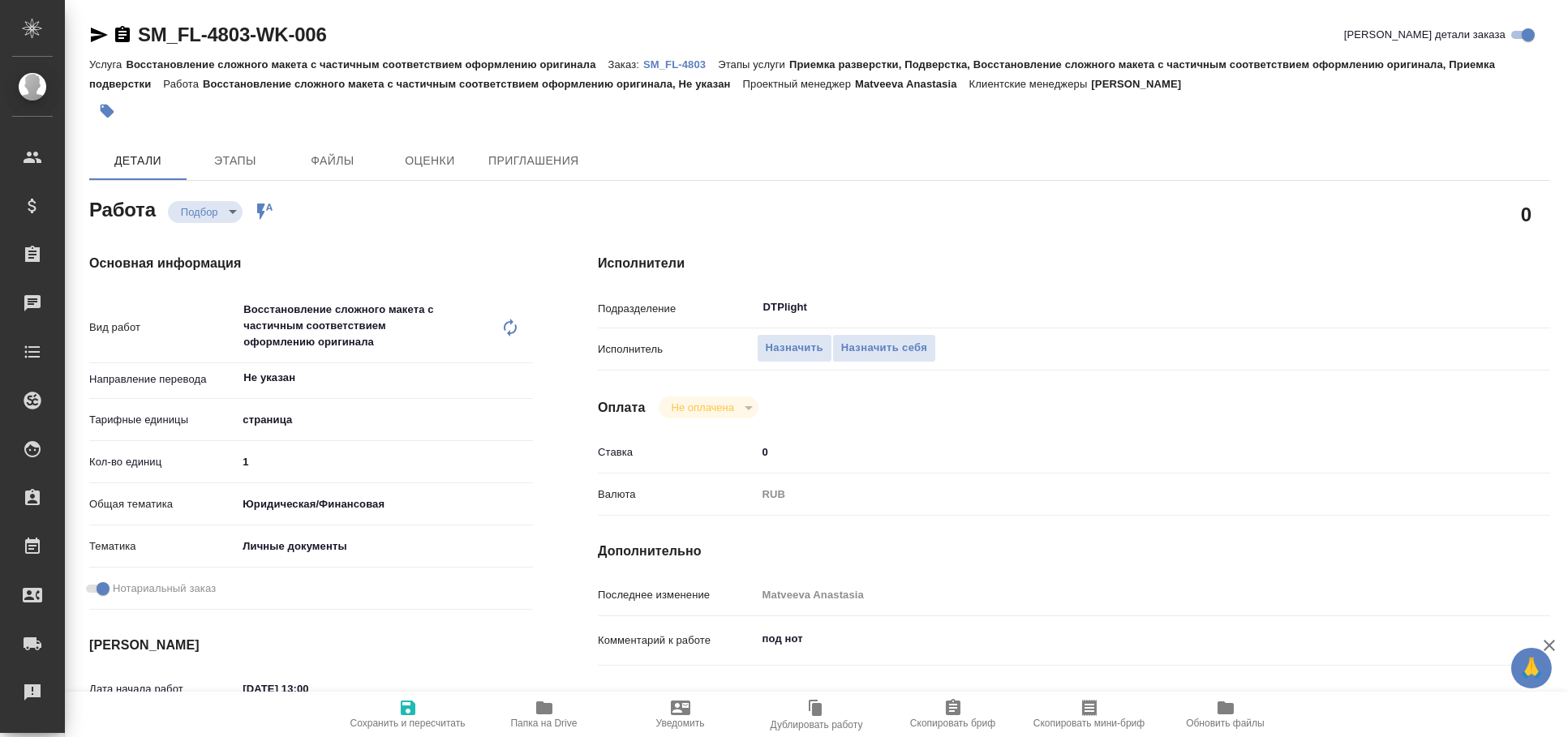
click at [95, 34] on icon "button" at bounding box center [99, 35] width 19 height 19
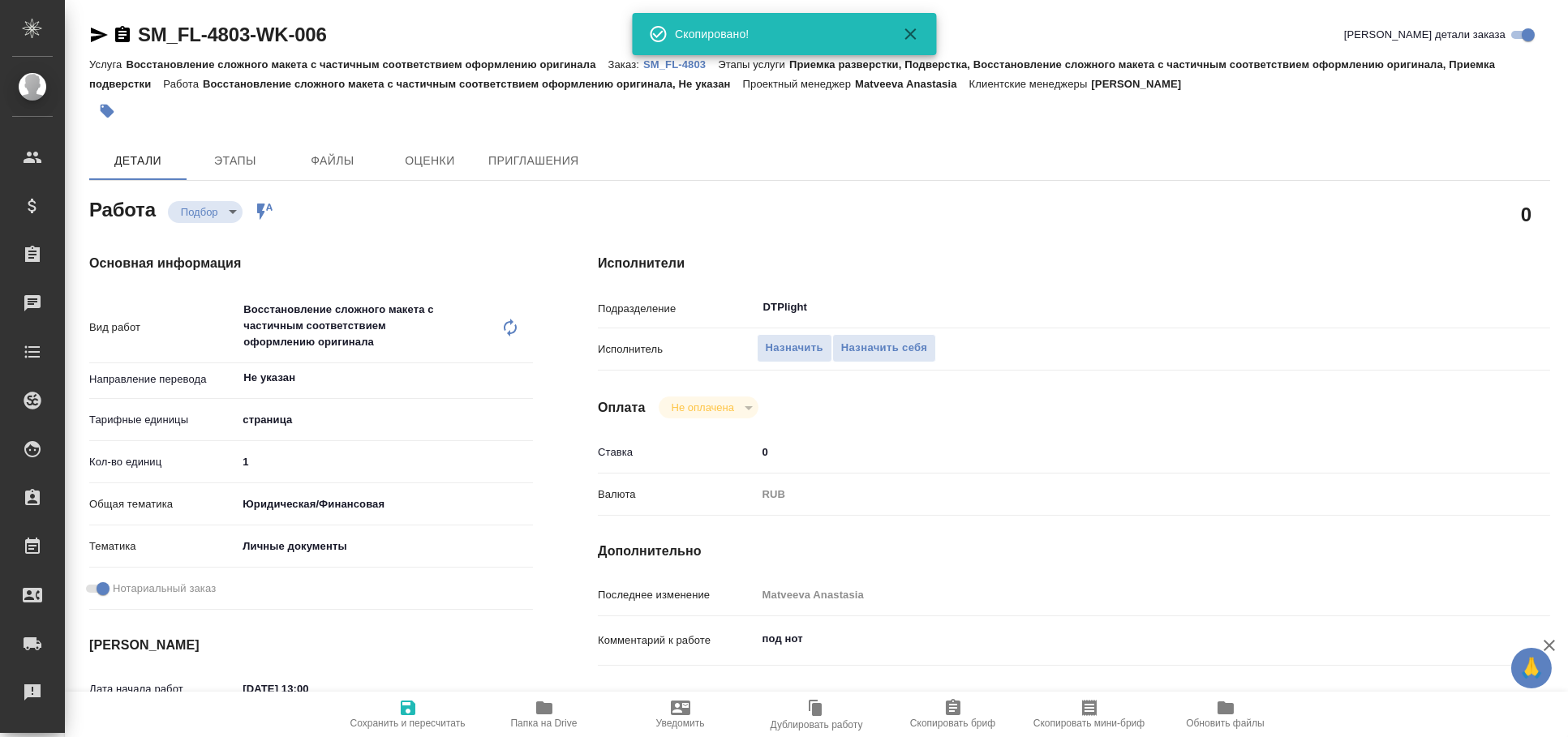
type textarea "x"
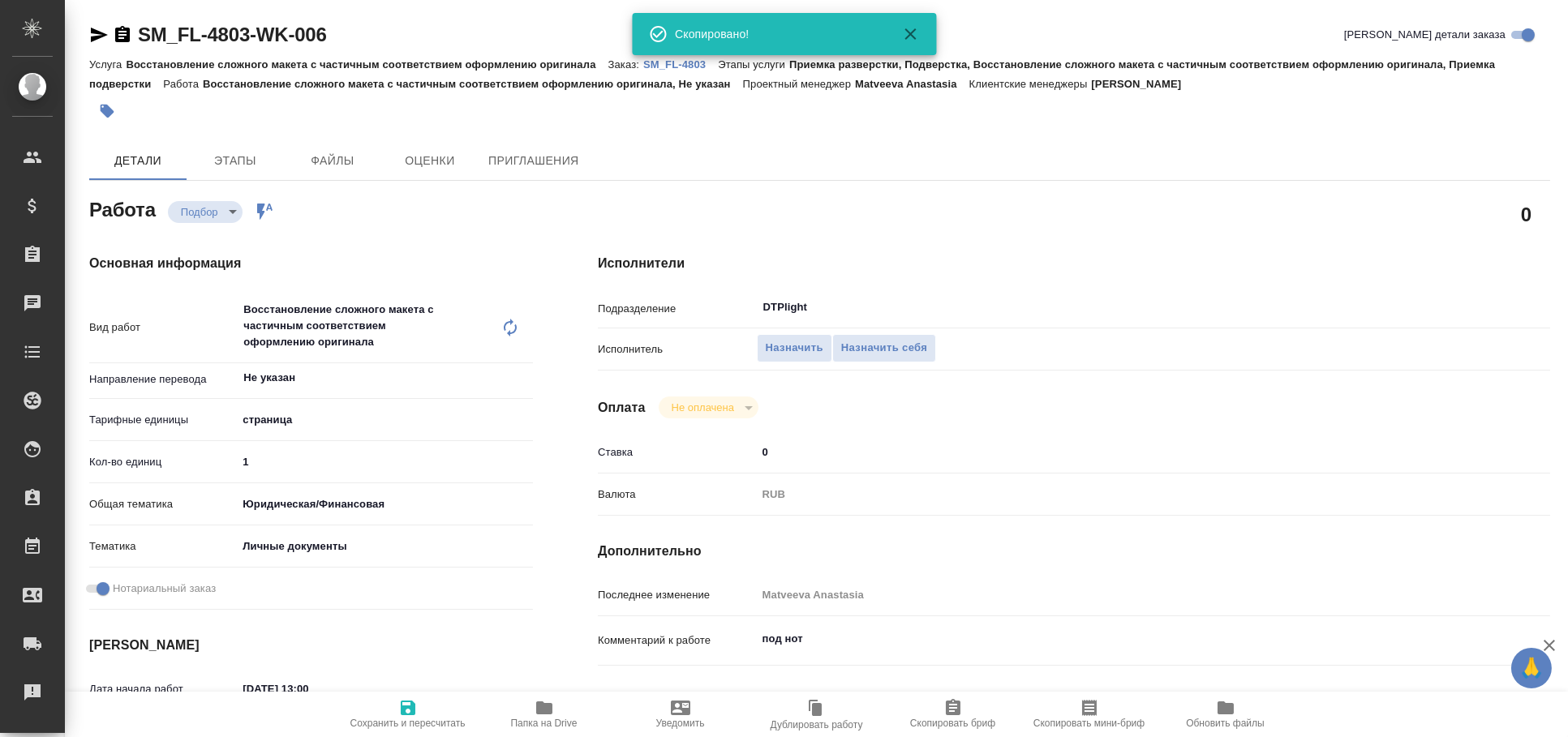
type textarea "x"
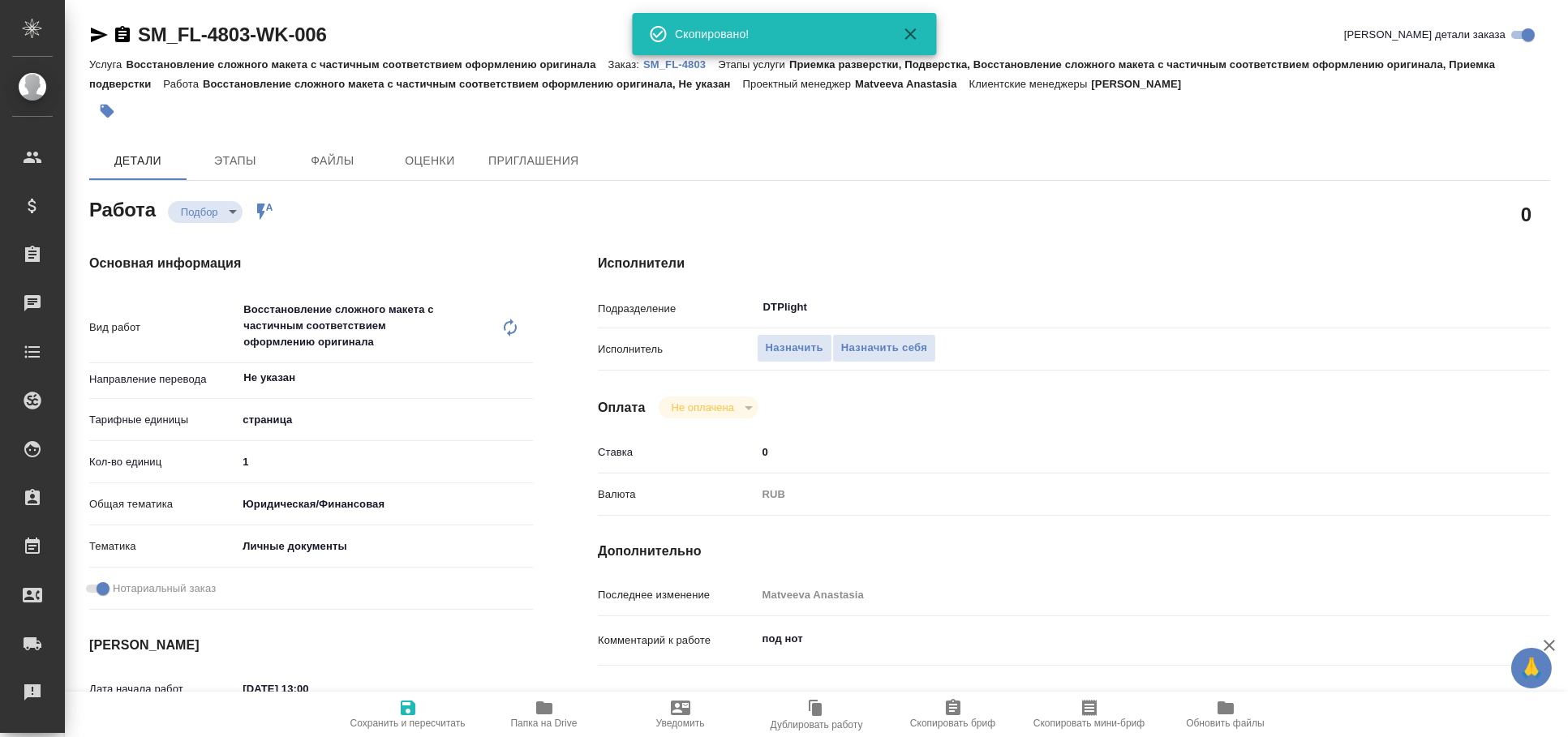
type textarea "x"
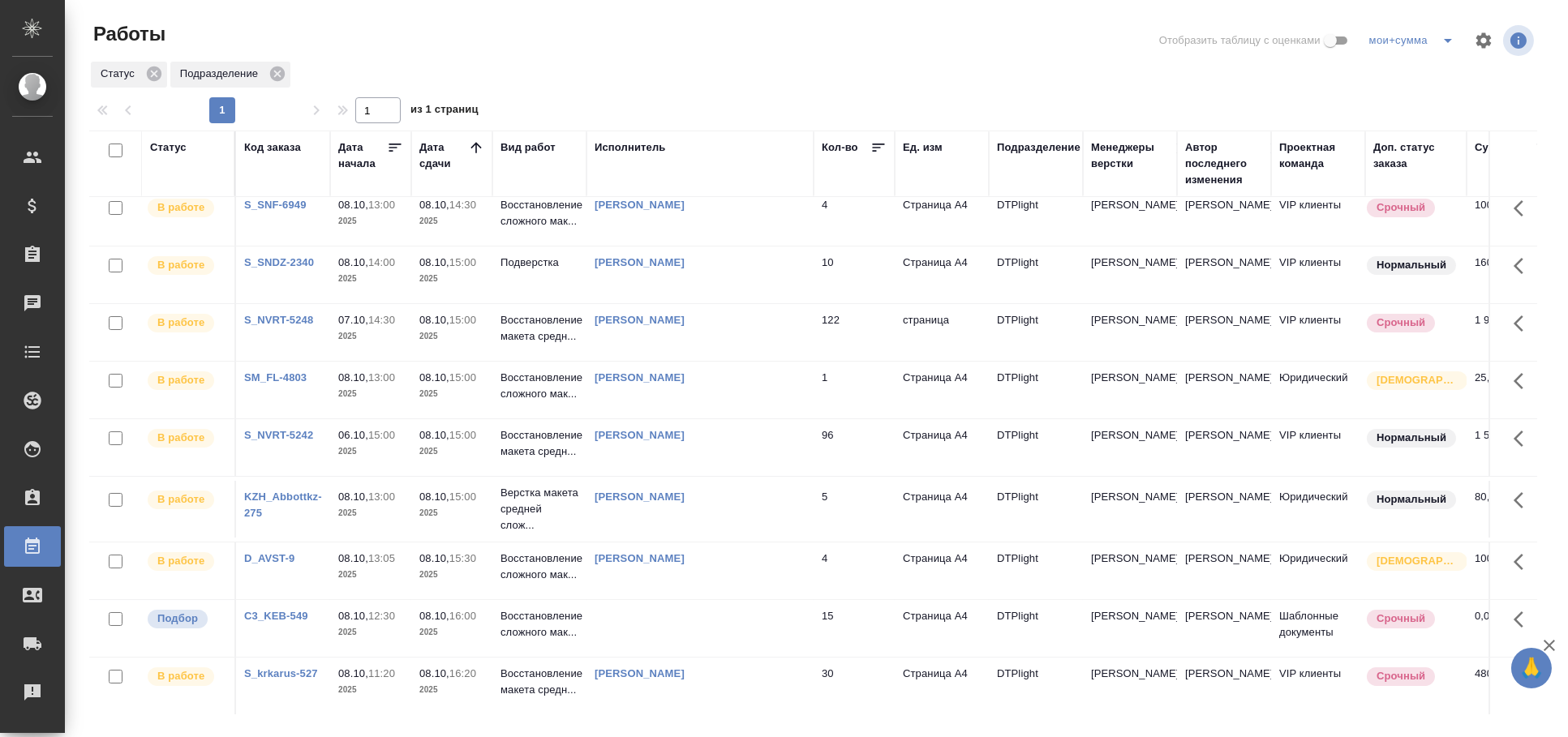
scroll to position [89, 0]
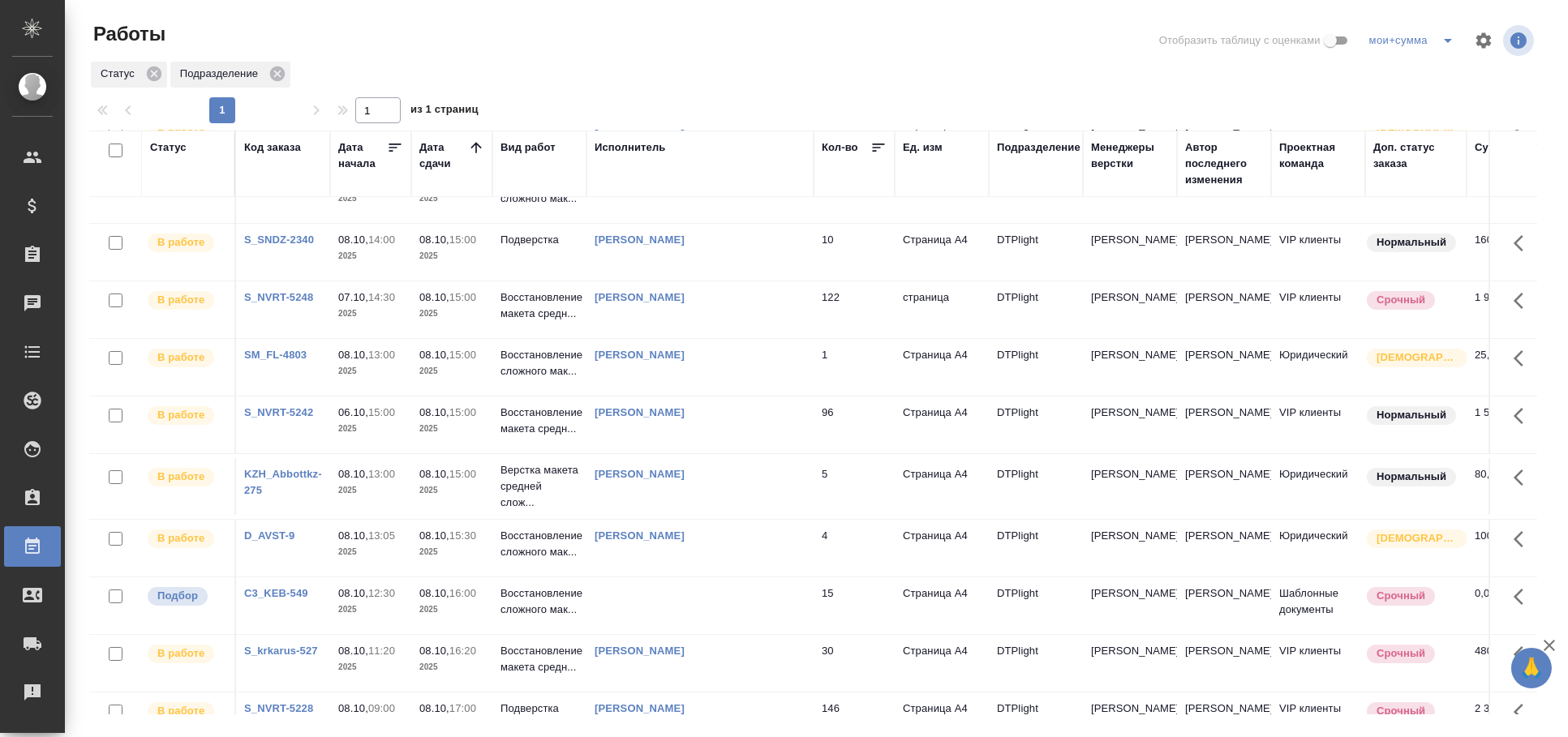
click at [698, 610] on td at bounding box center [699, 605] width 227 height 57
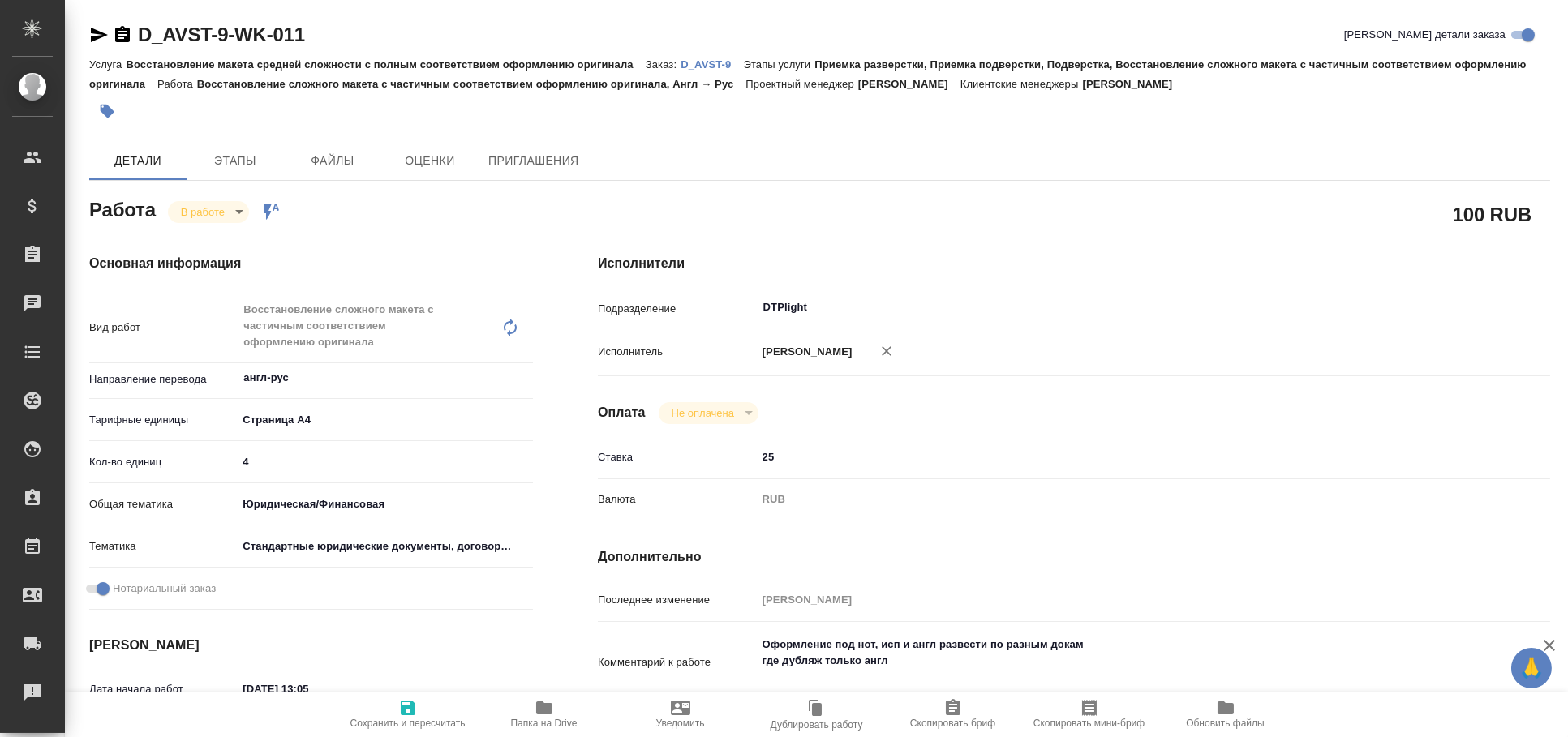
type textarea "x"
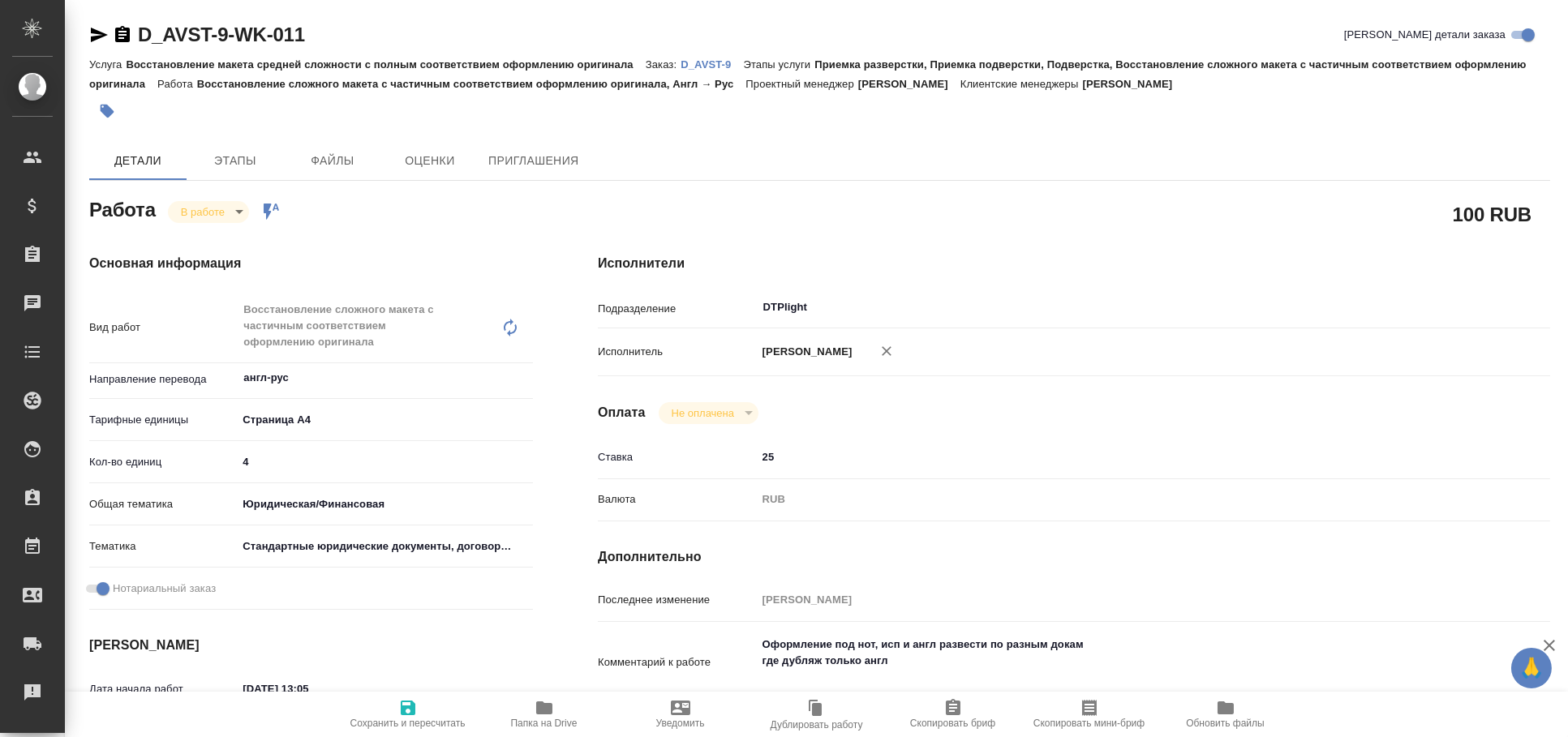
type textarea "x"
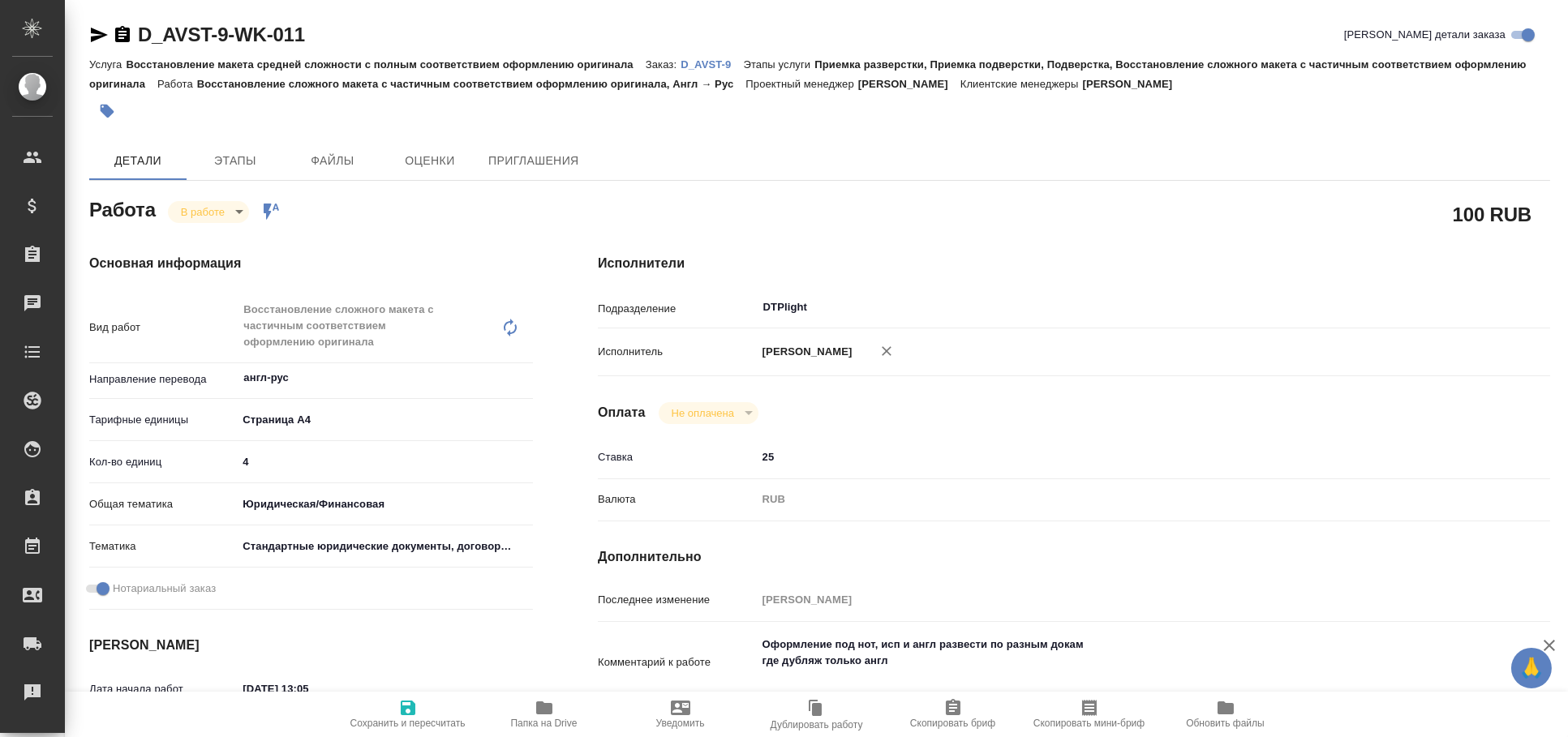
type textarea "x"
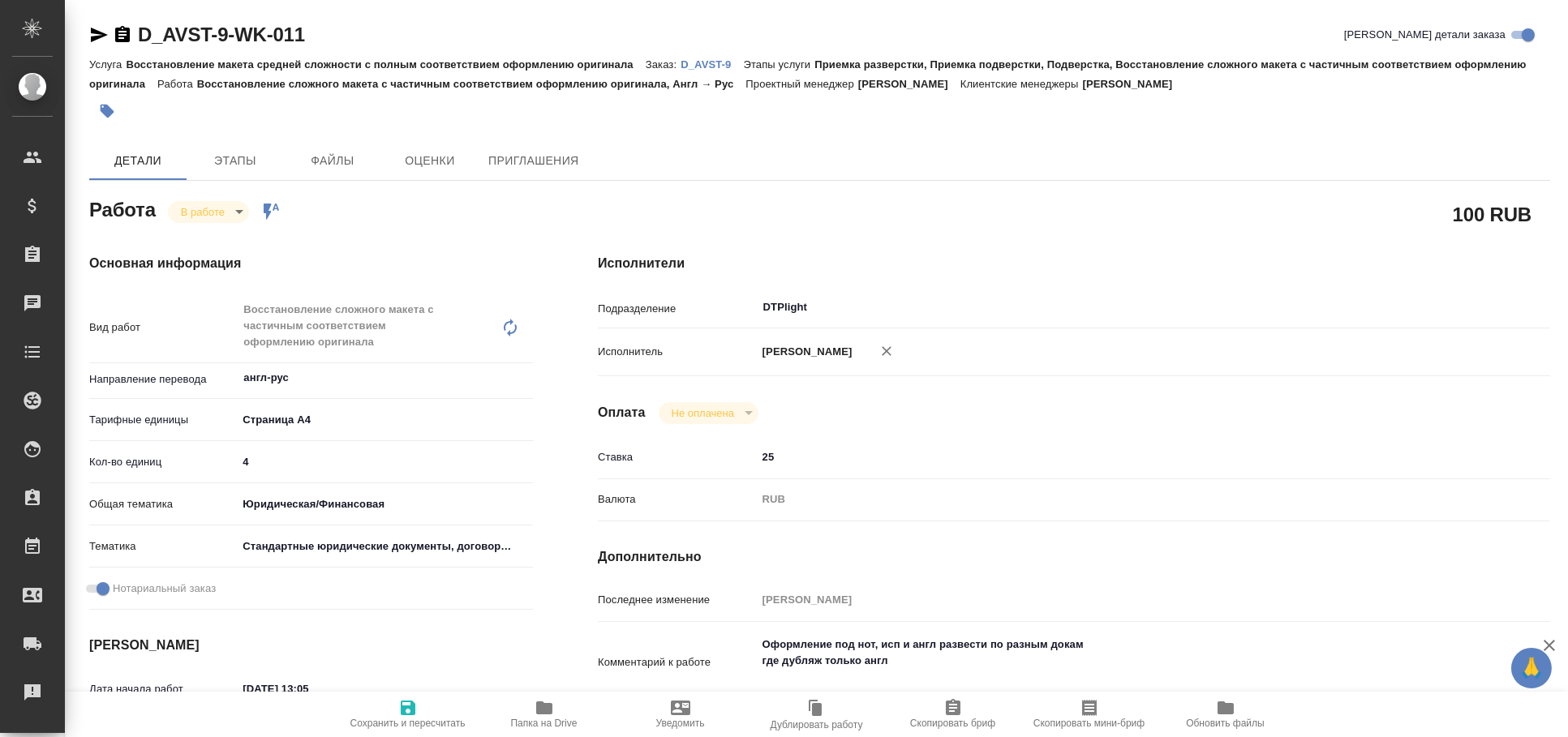
type textarea "x"
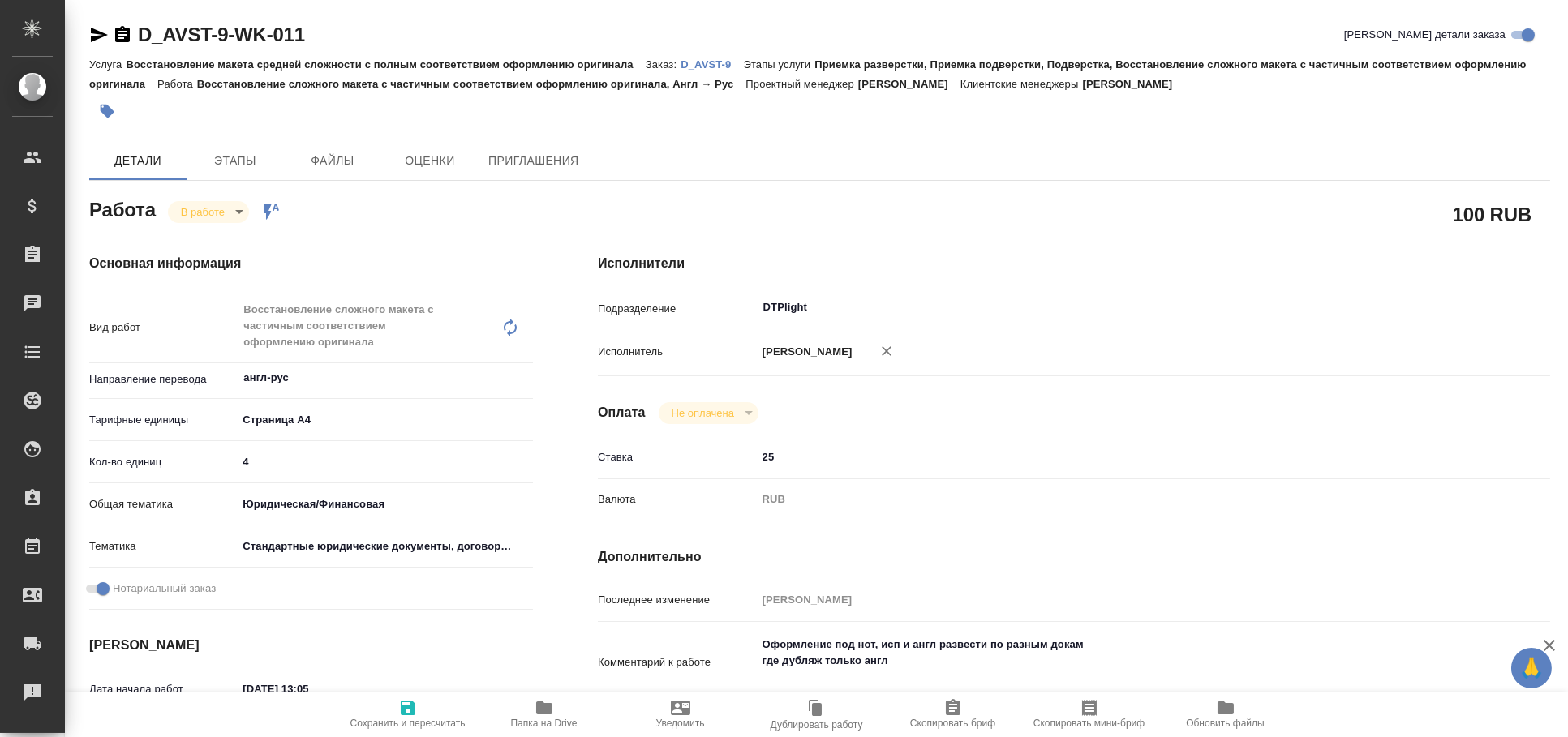
type textarea "x"
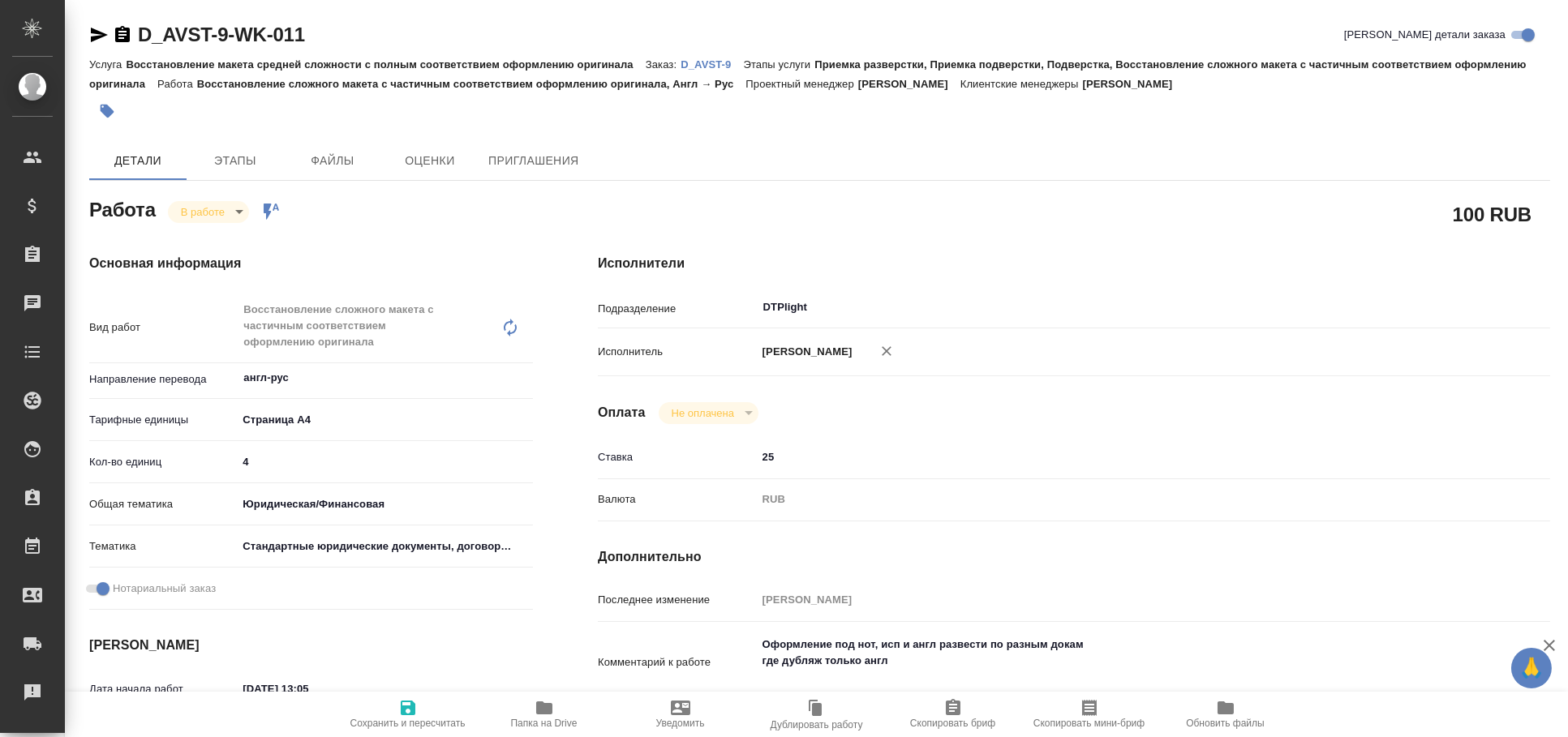
type textarea "x"
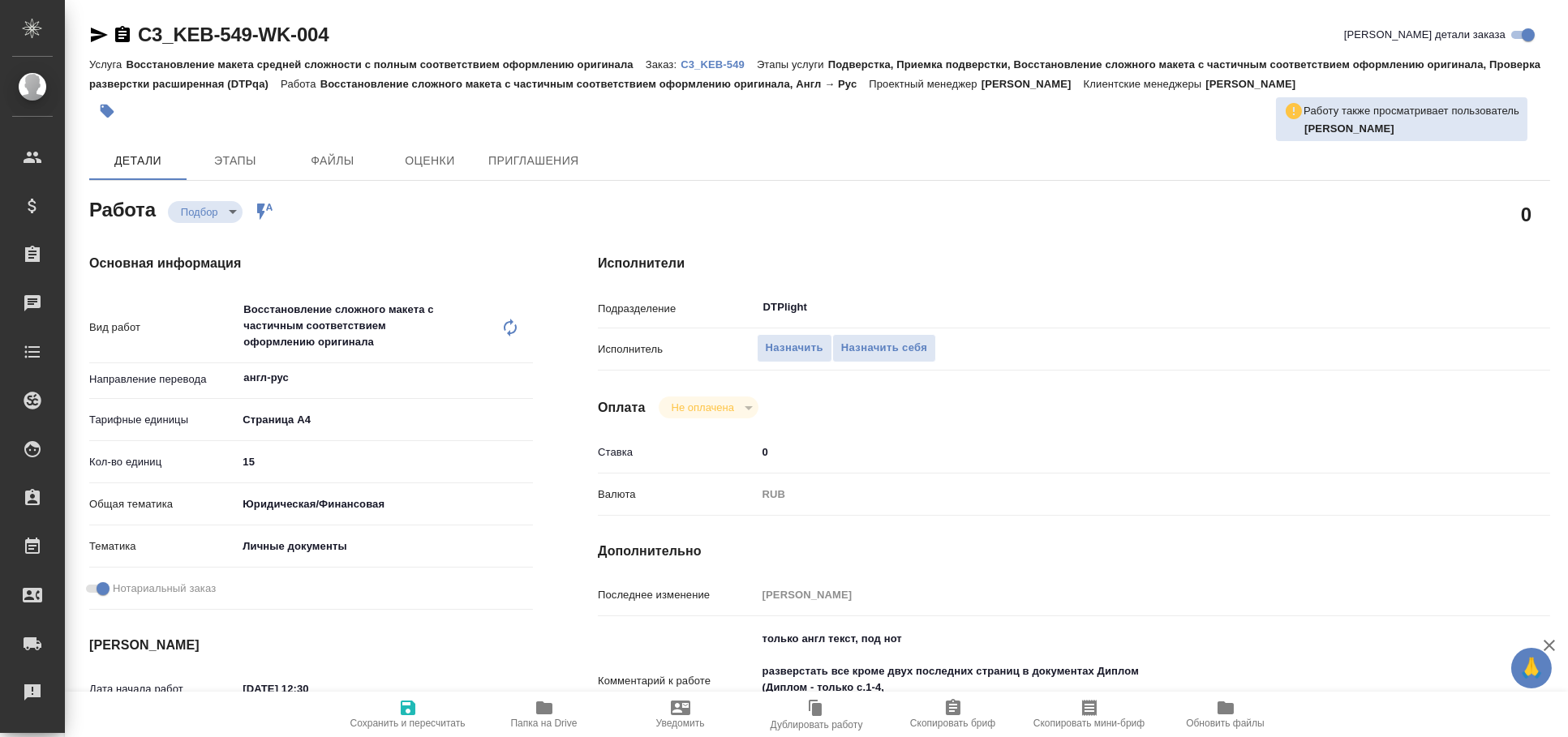
type textarea "x"
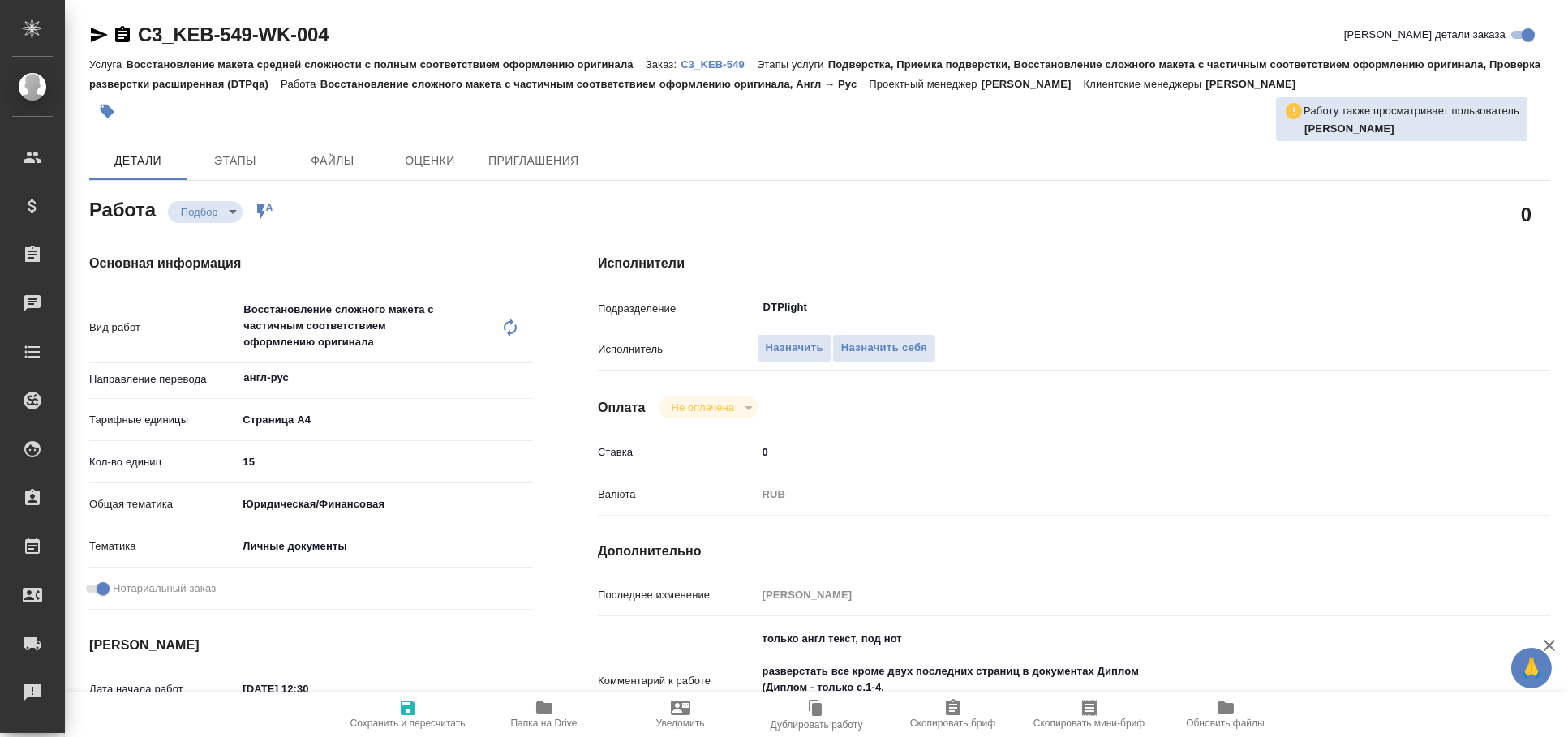
type textarea "x"
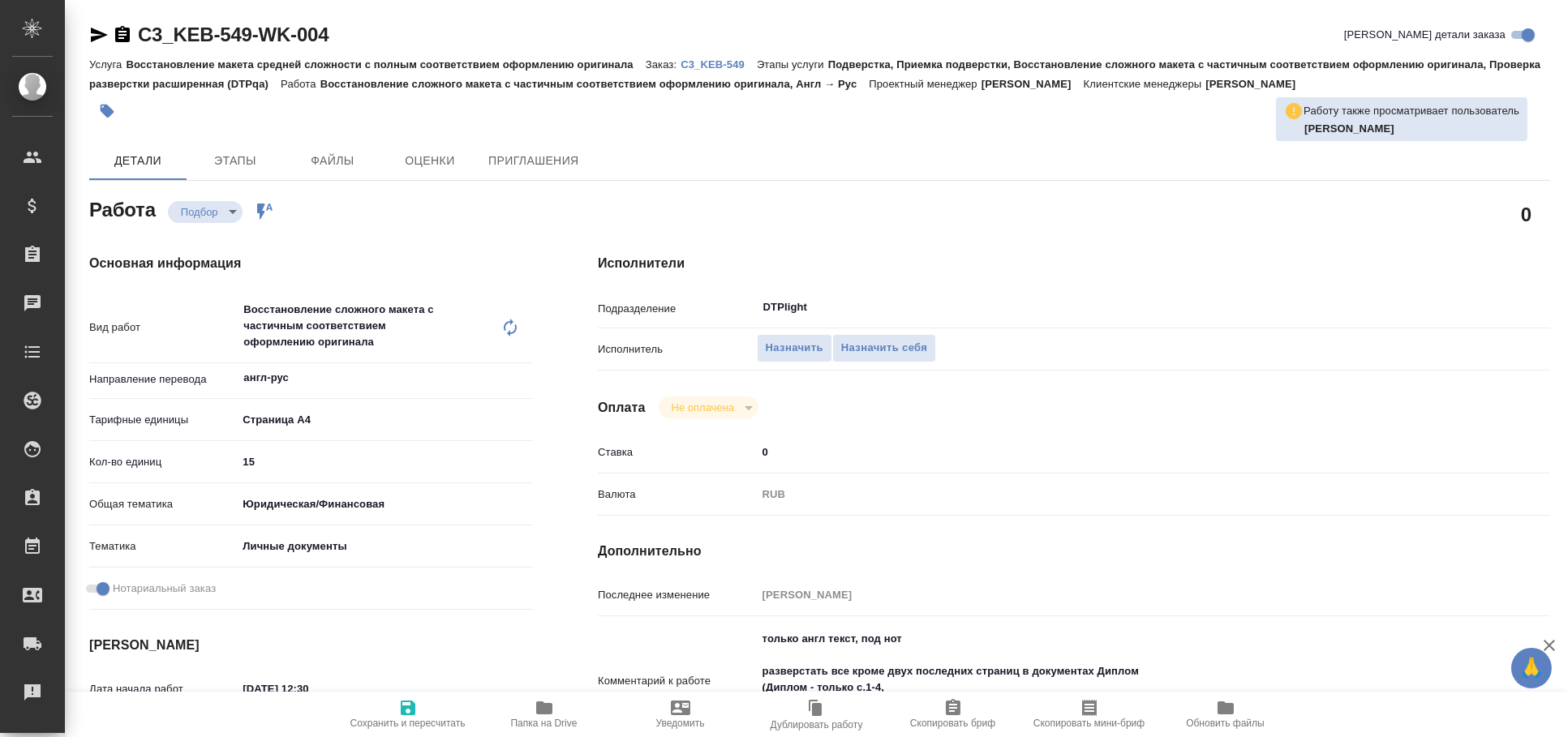
type textarea "x"
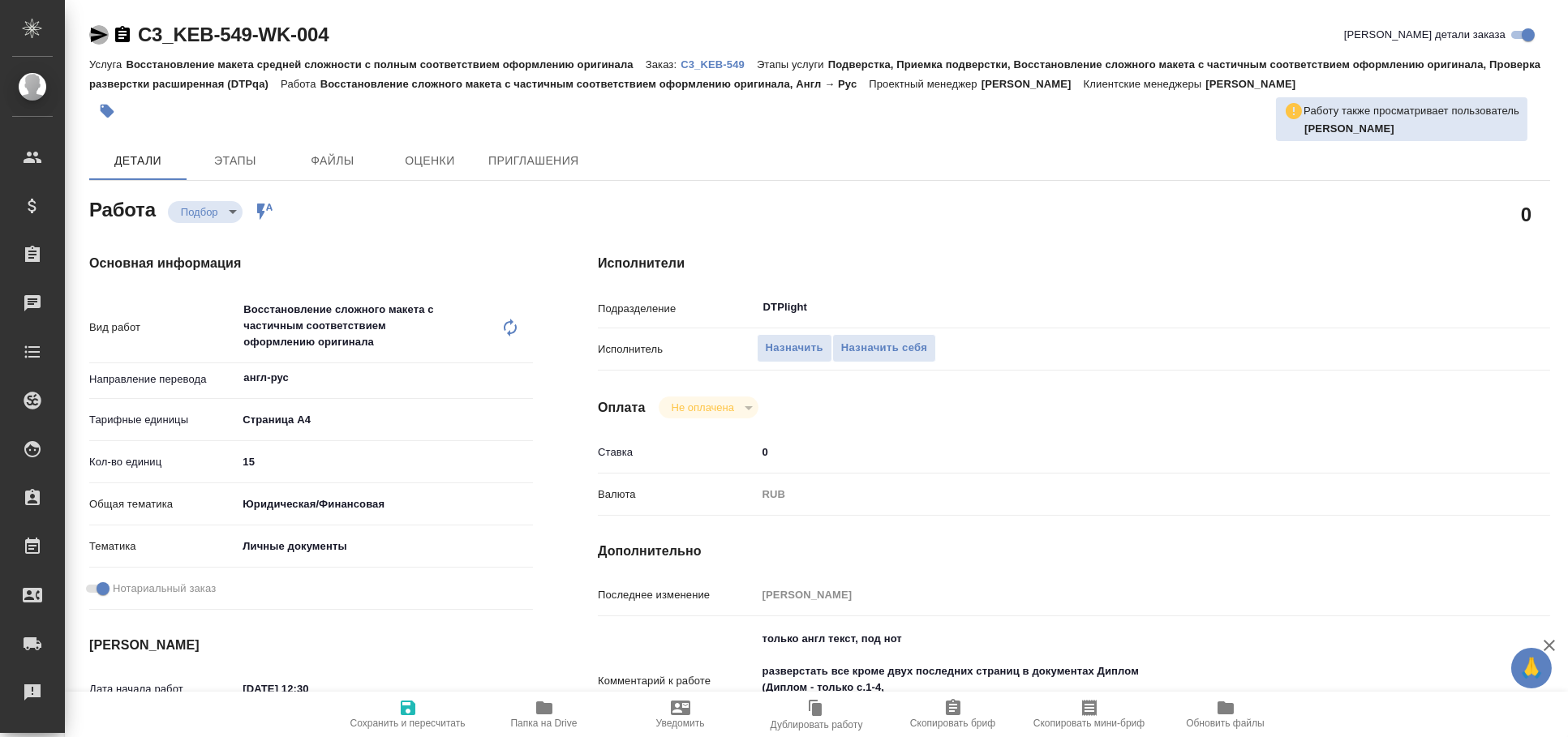
click at [98, 34] on icon "button" at bounding box center [99, 35] width 19 height 19
type textarea "x"
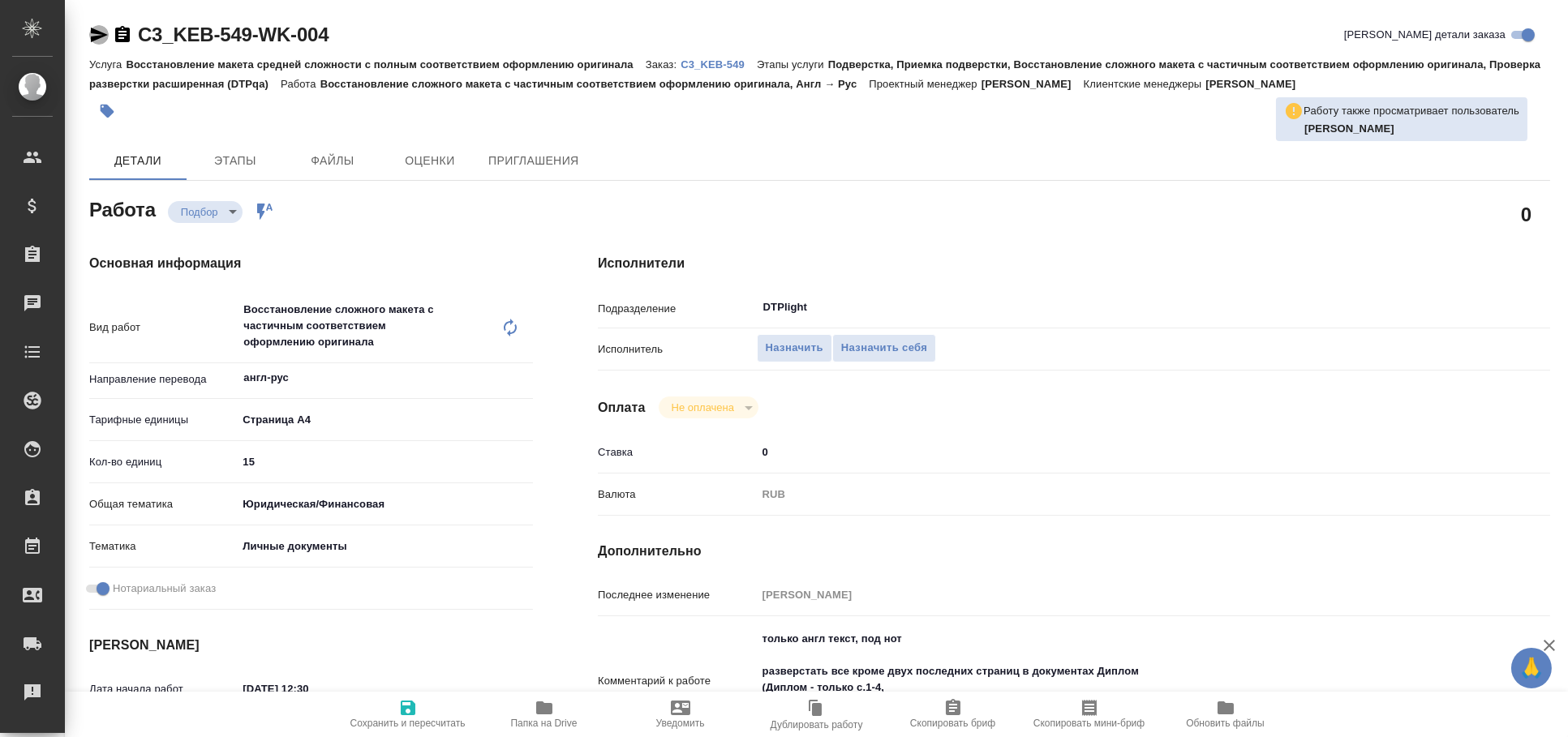
type textarea "x"
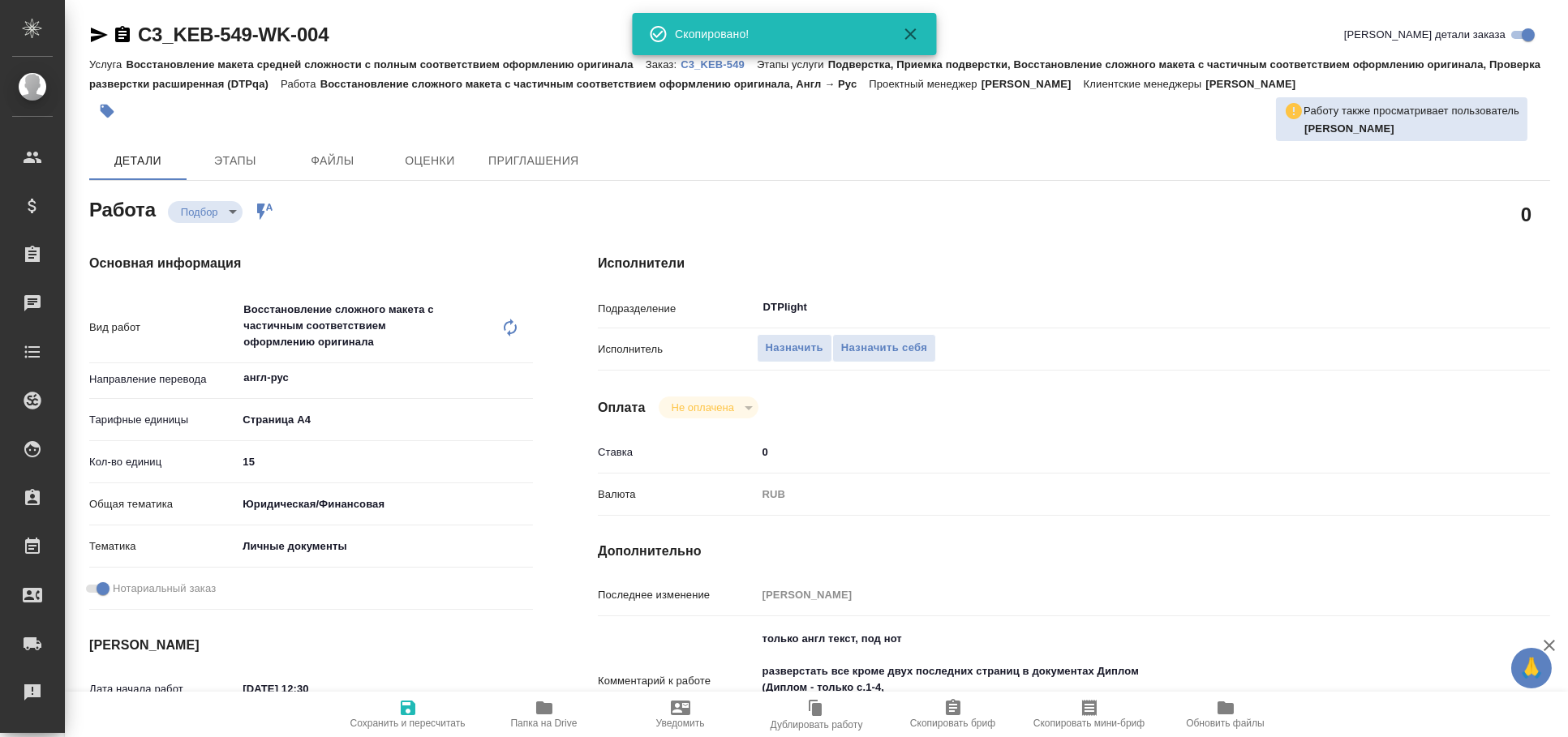
type textarea "x"
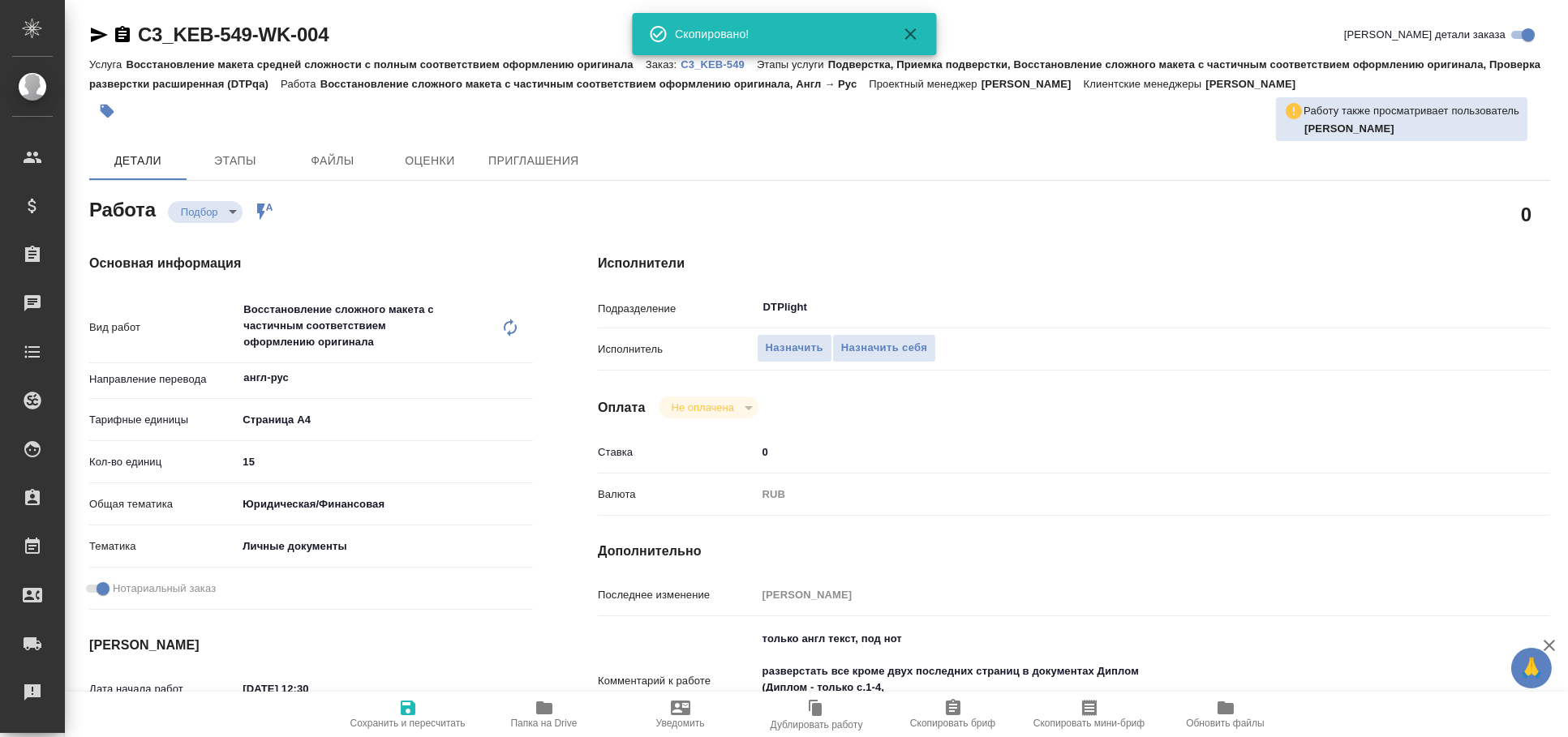
type textarea "x"
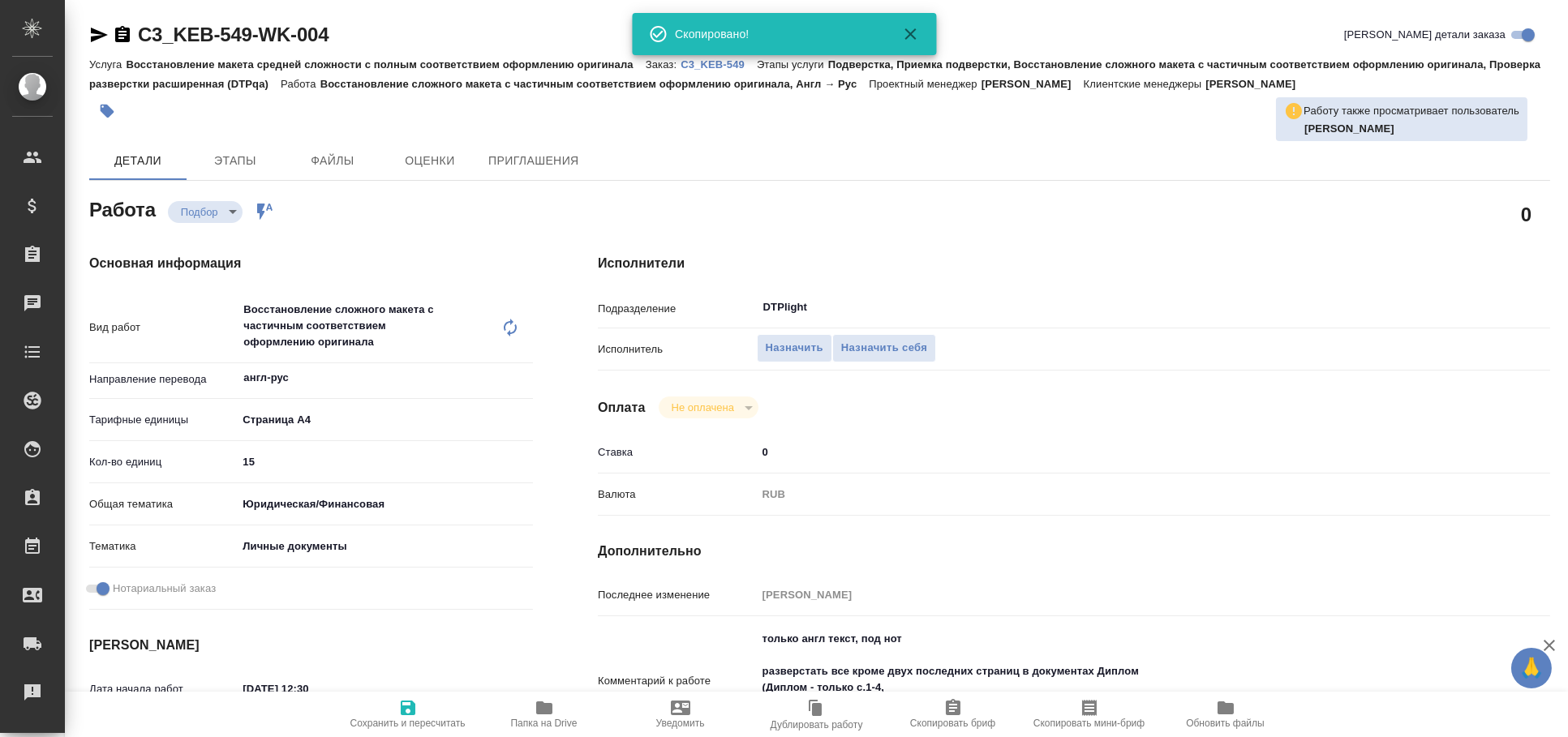
scroll to position [89, 0]
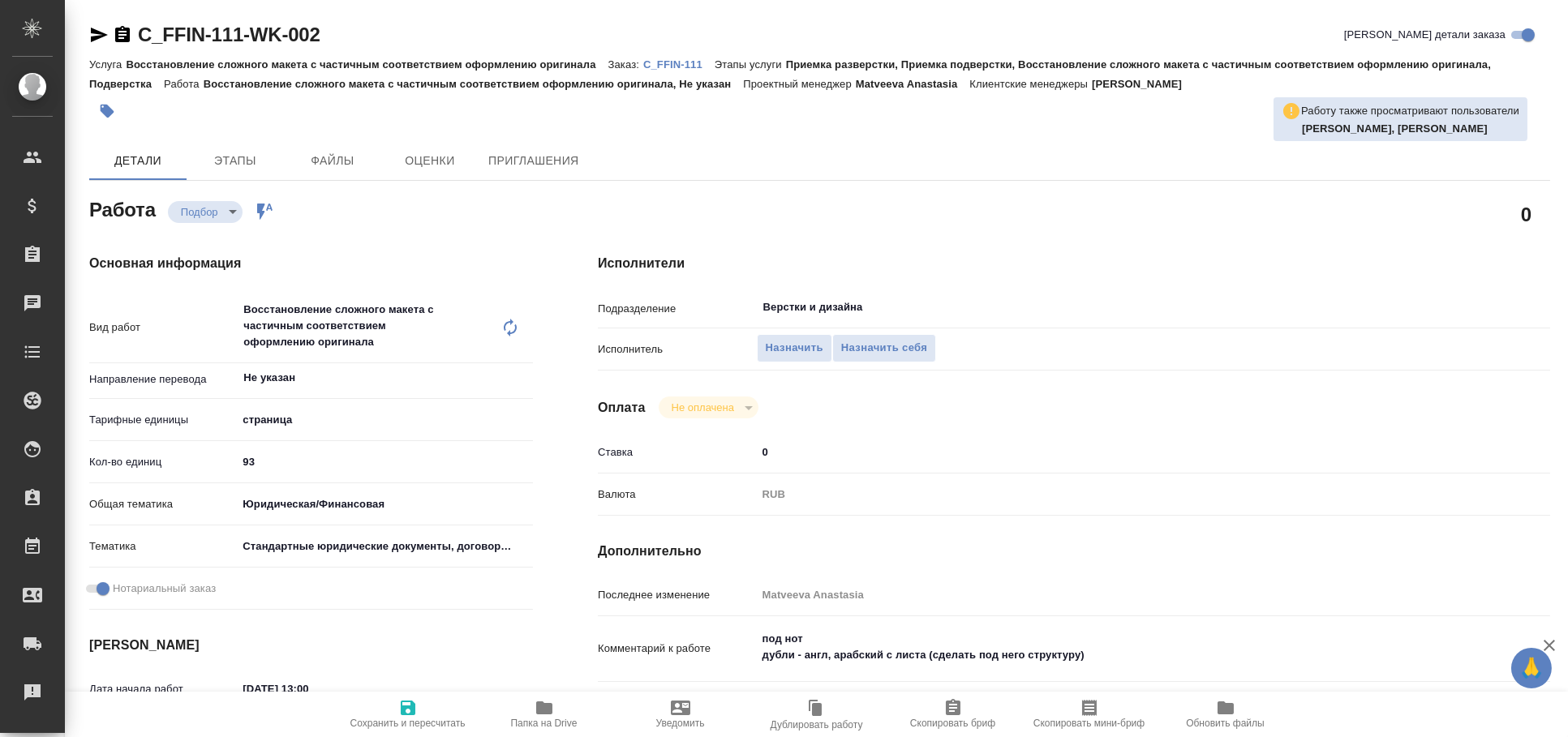
type textarea "x"
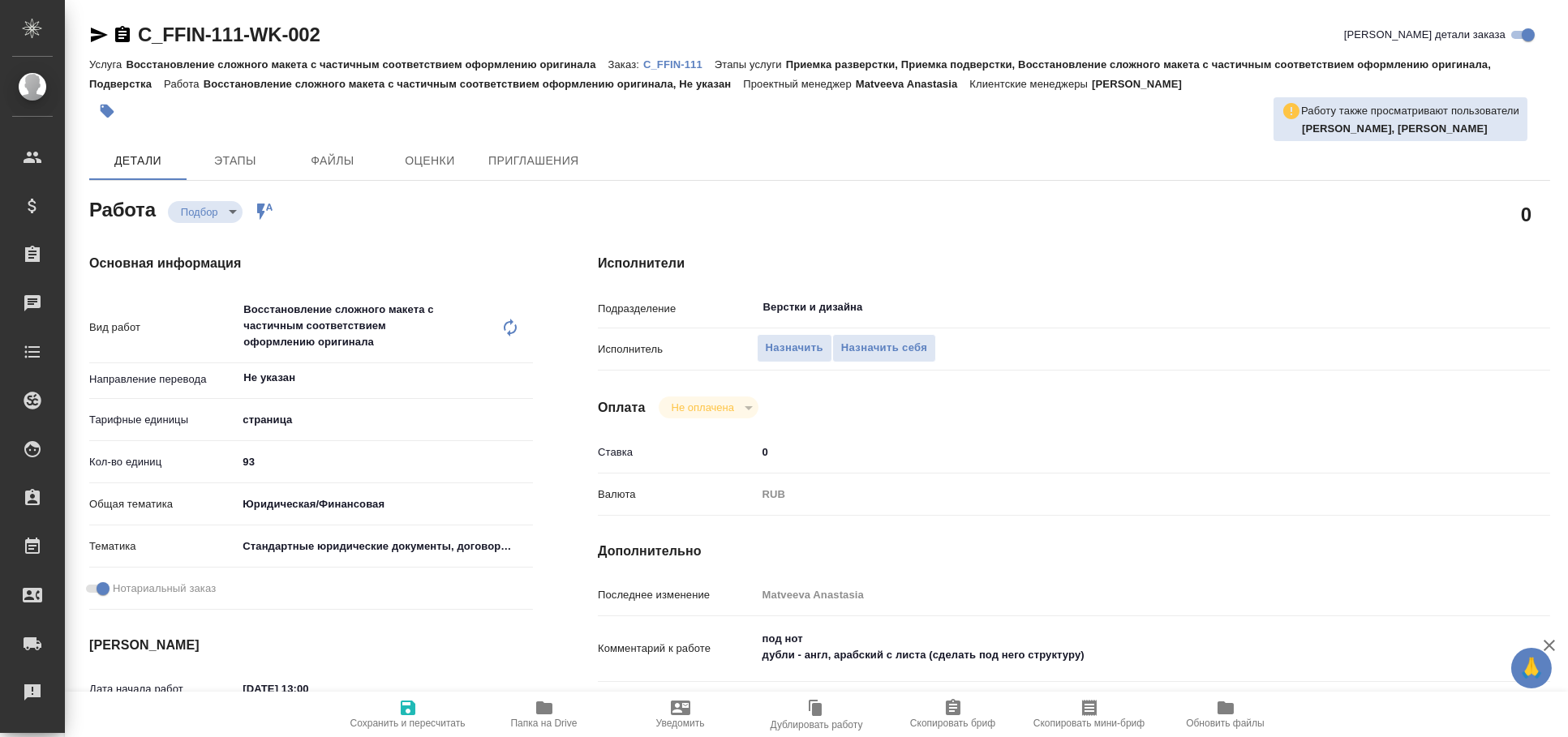
type textarea "x"
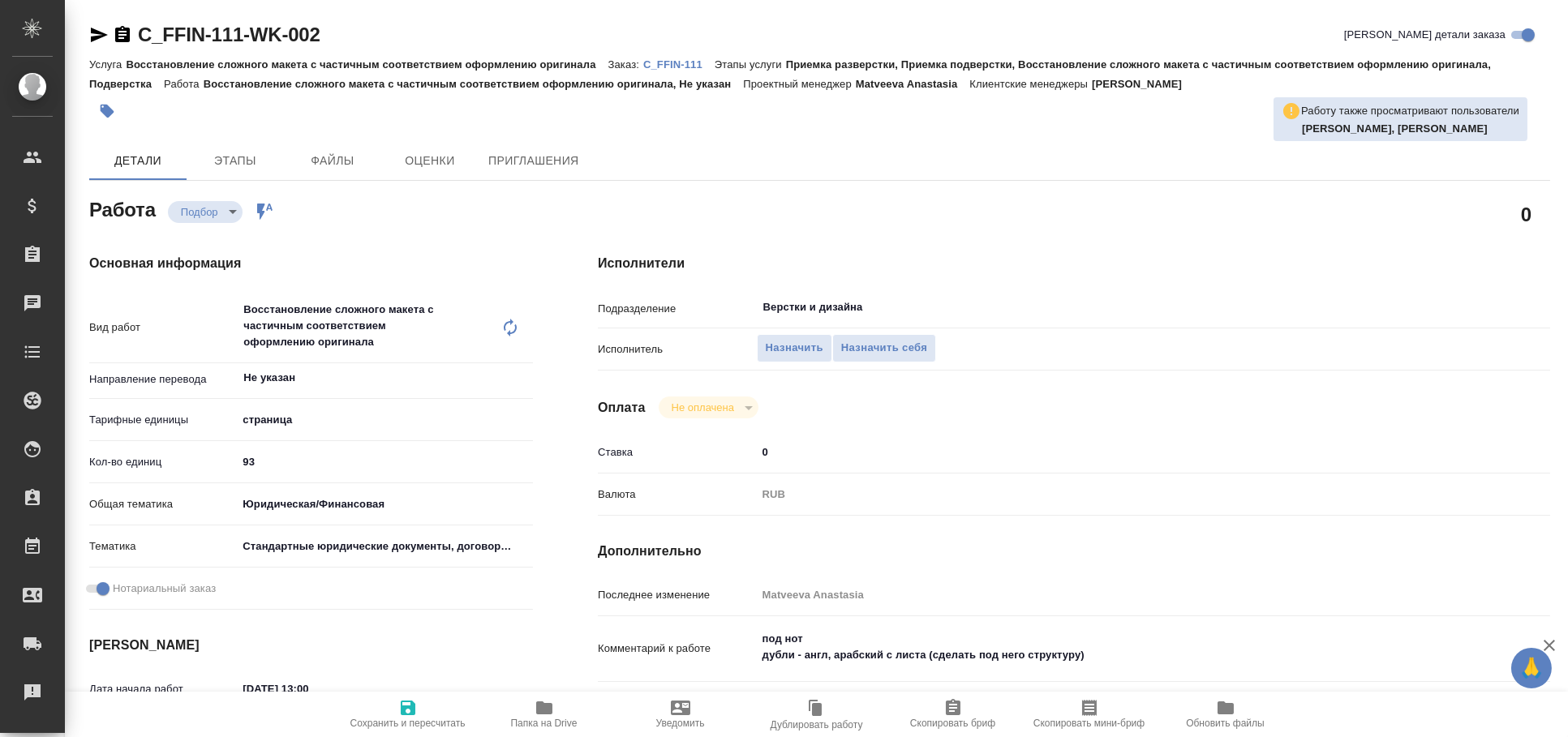
type textarea "x"
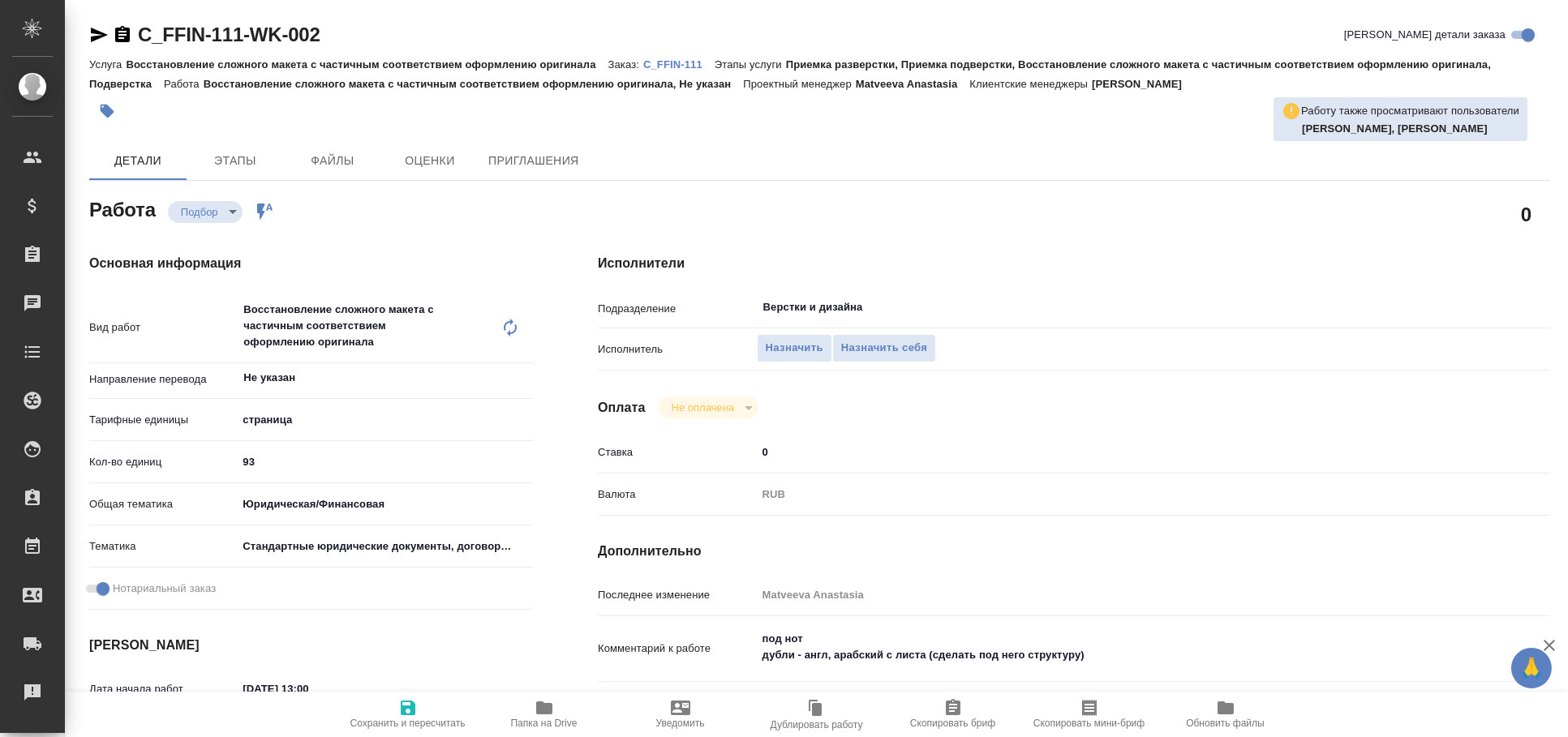
scroll to position [269, 0]
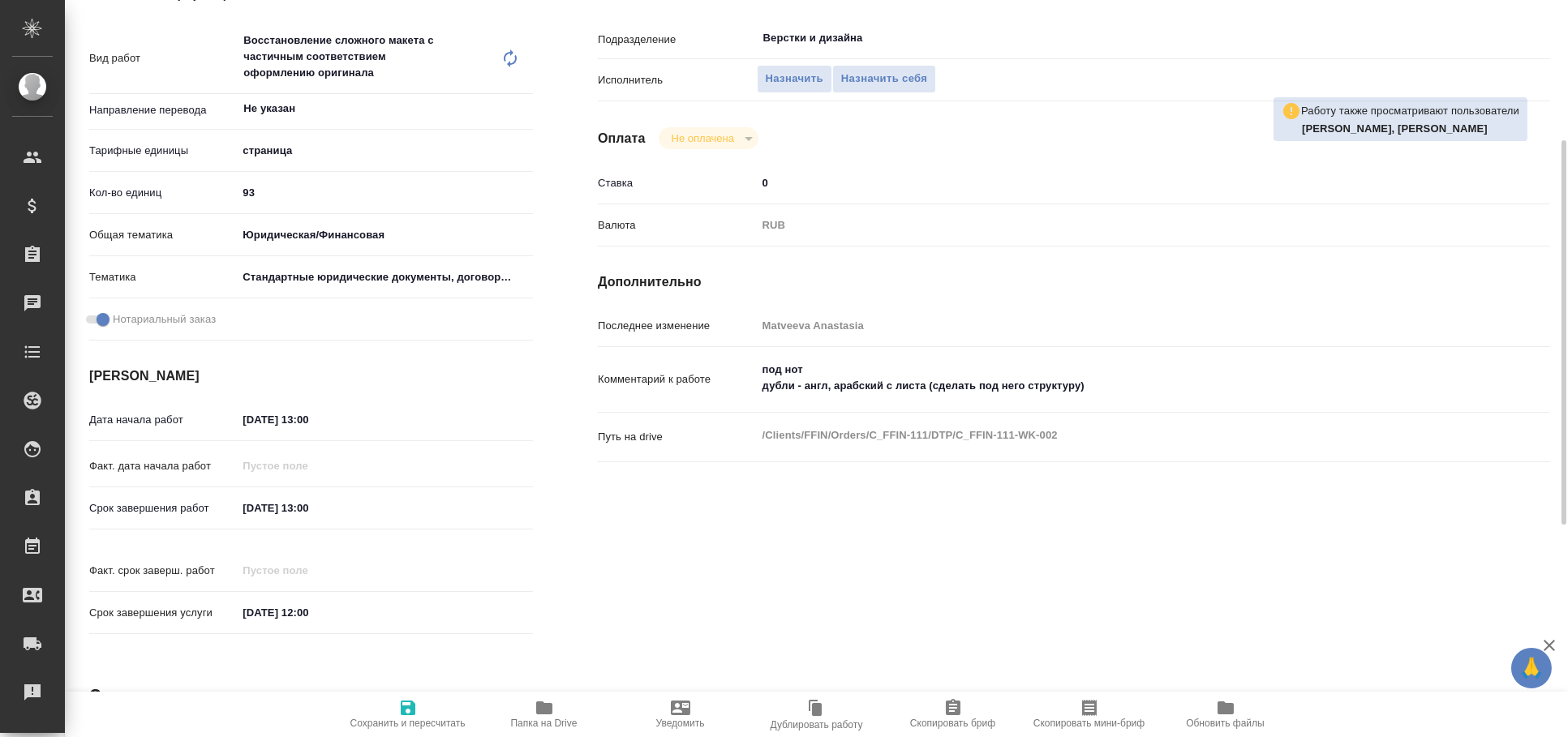
click at [576, 705] on span "Папка на Drive" at bounding box center [545, 714] width 117 height 31
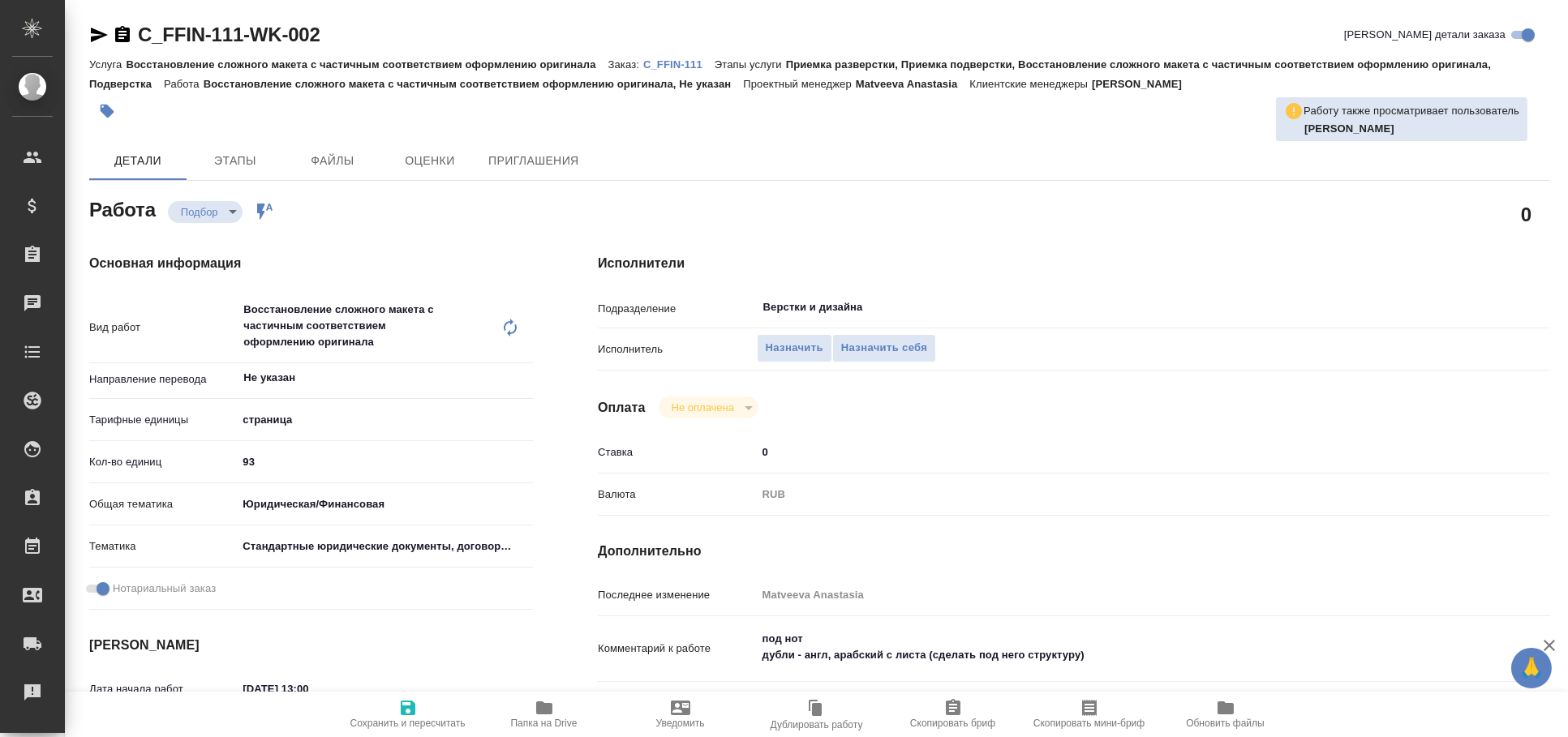
type textarea "x"
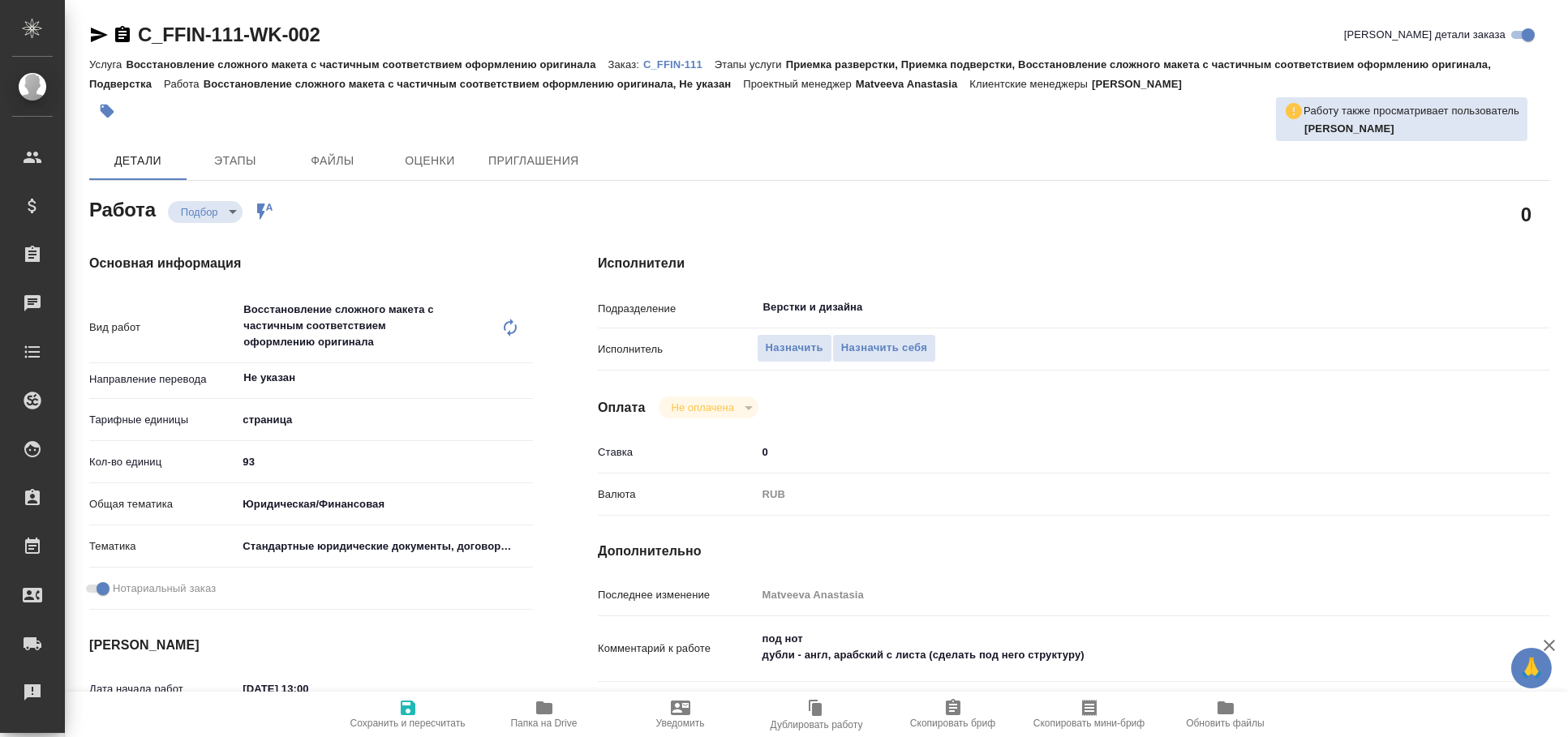
type textarea "x"
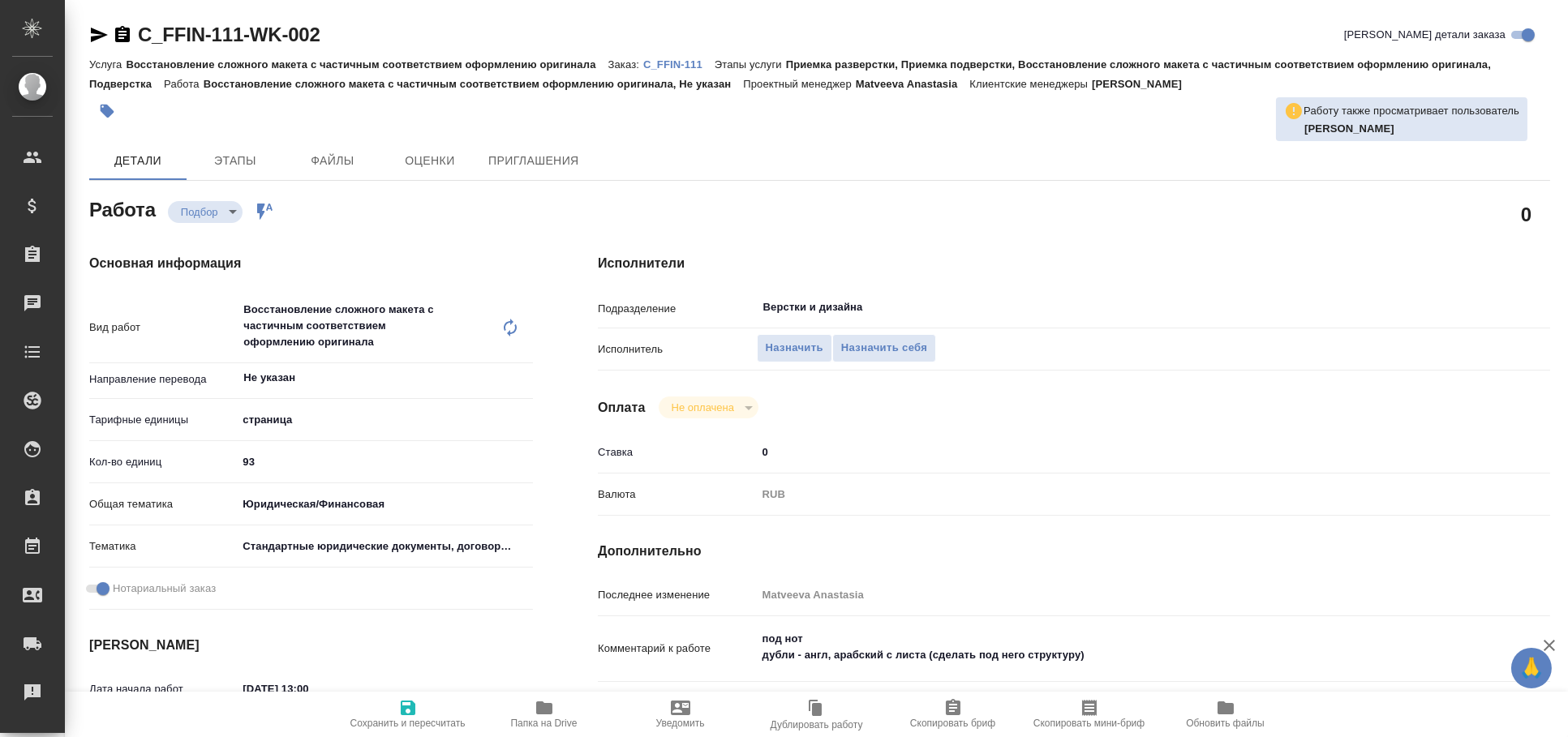
type textarea "x"
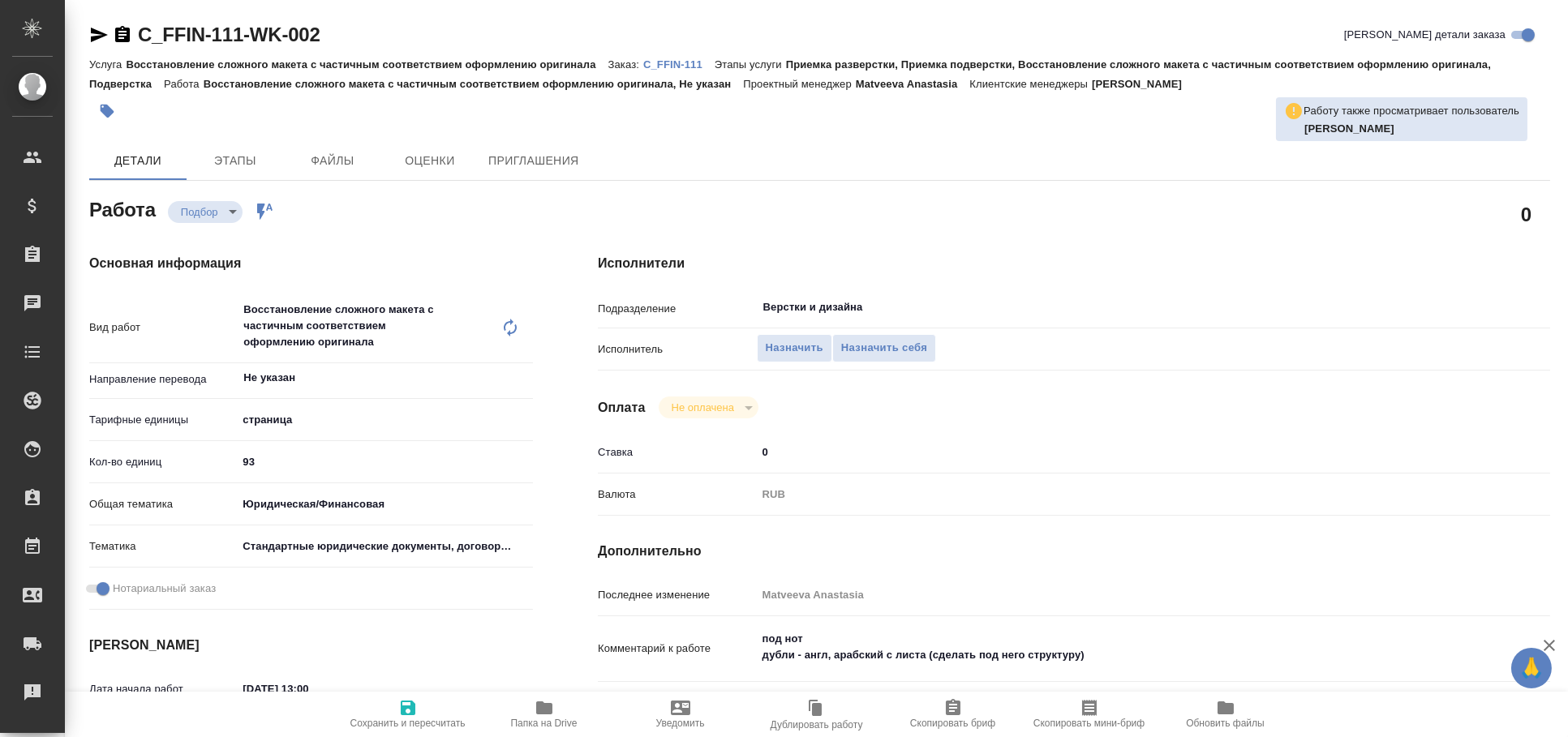
type textarea "x"
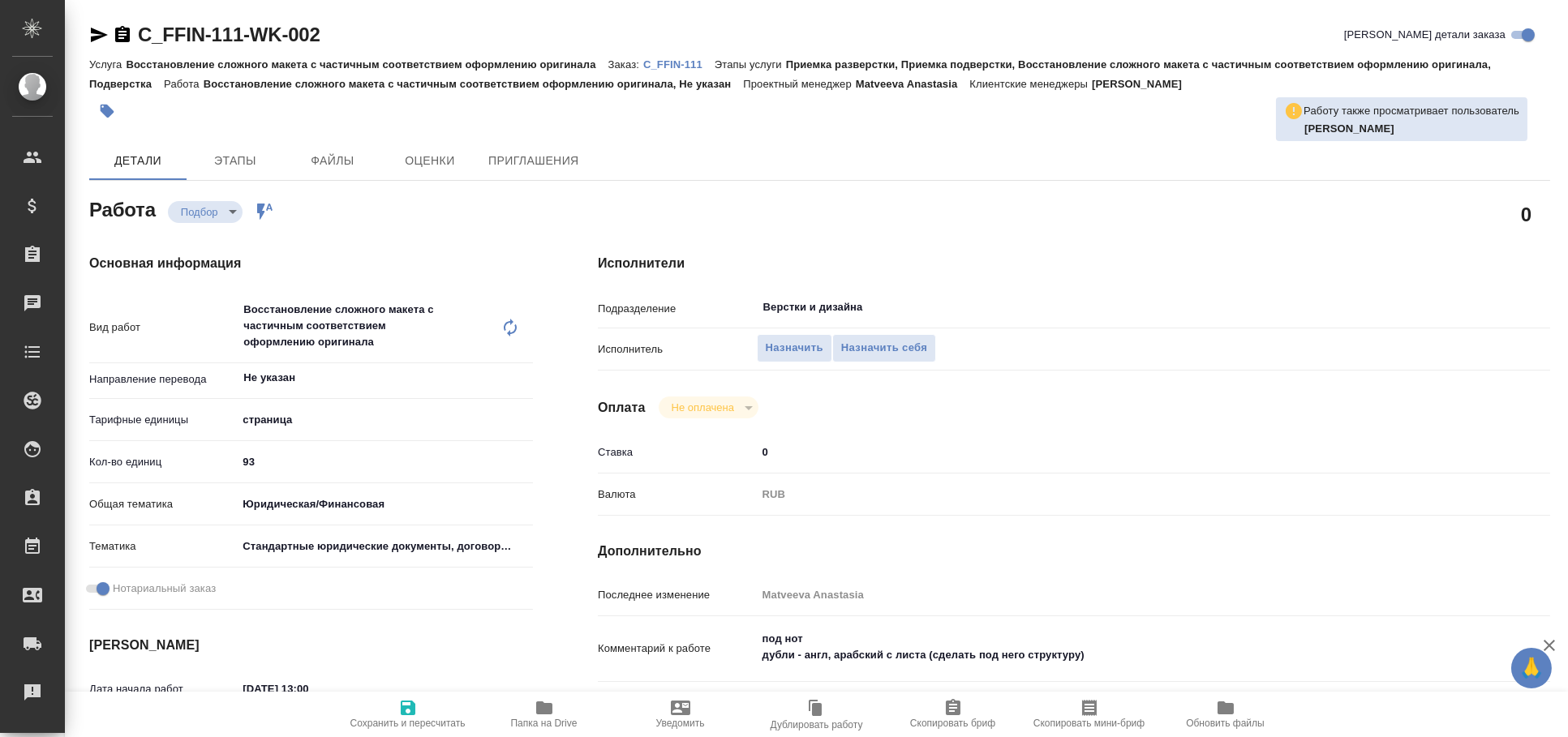
type textarea "x"
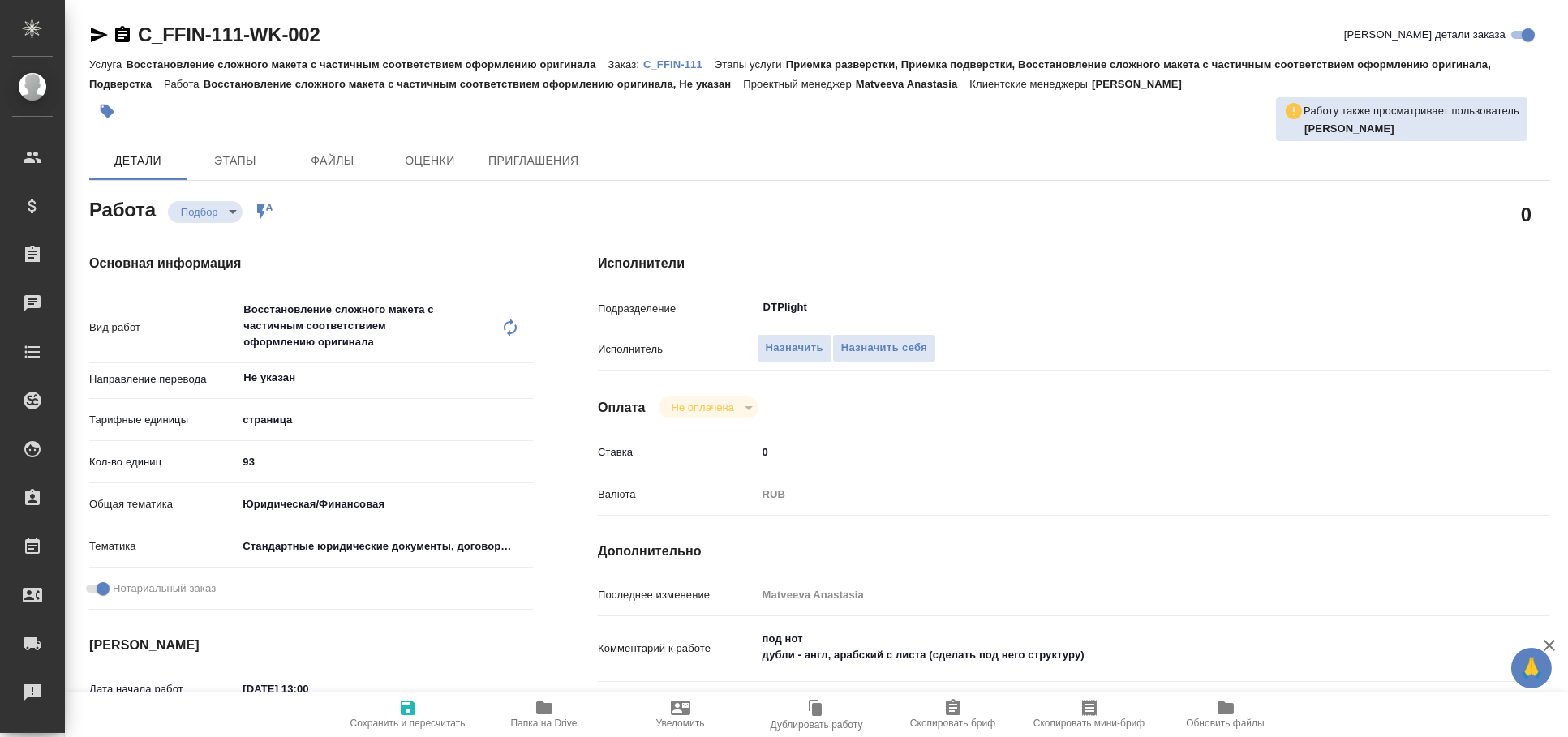
type textarea "x"
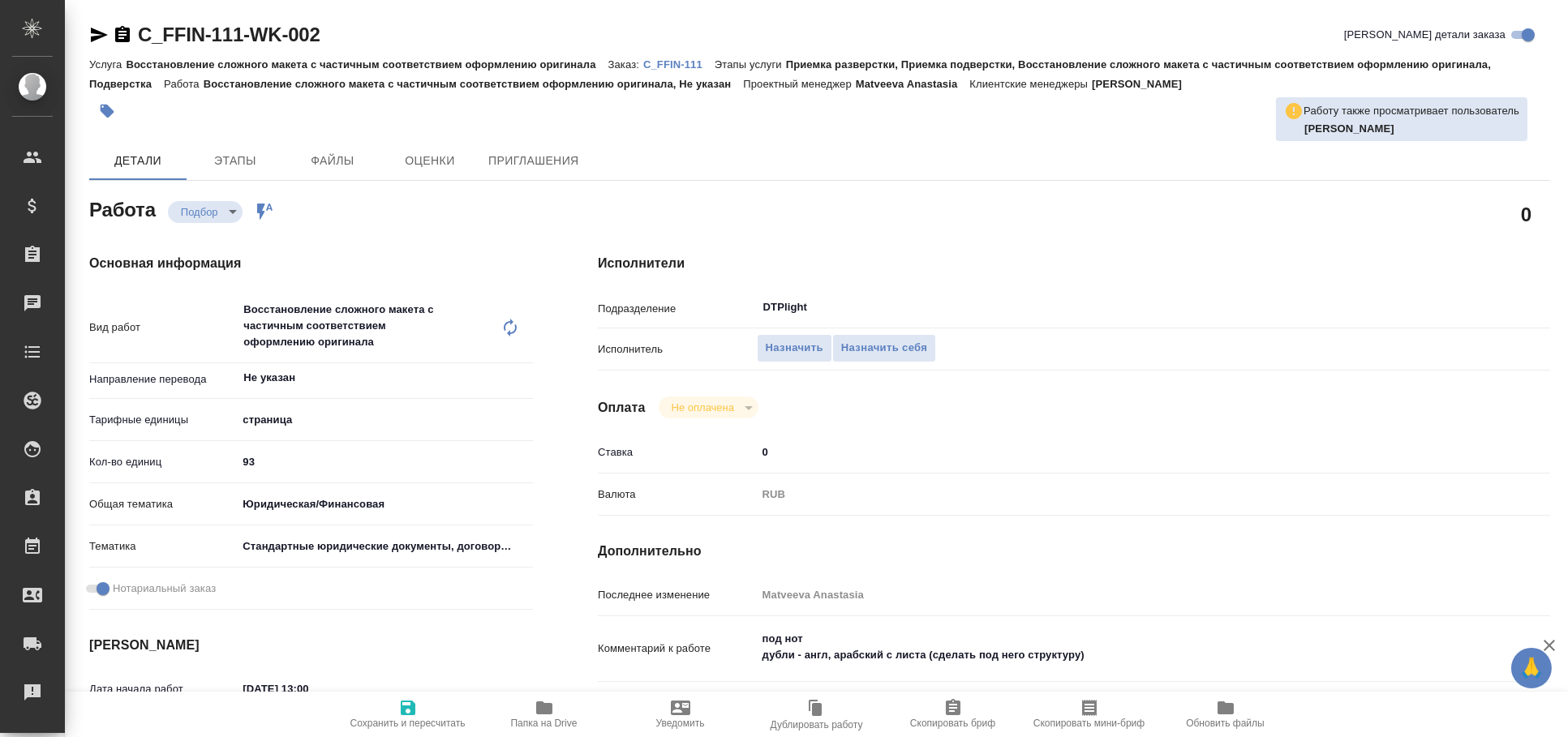
type textarea "x"
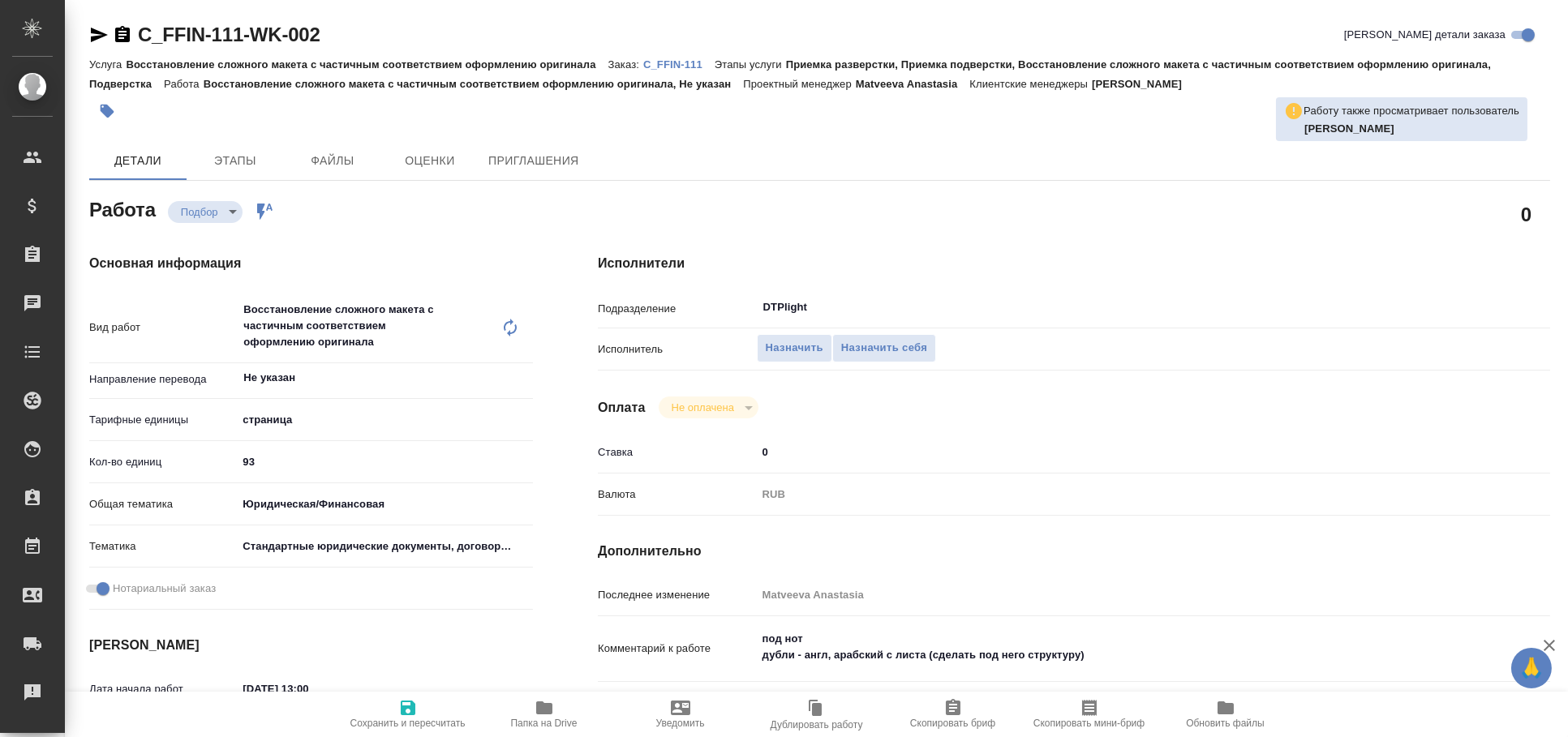
type textarea "x"
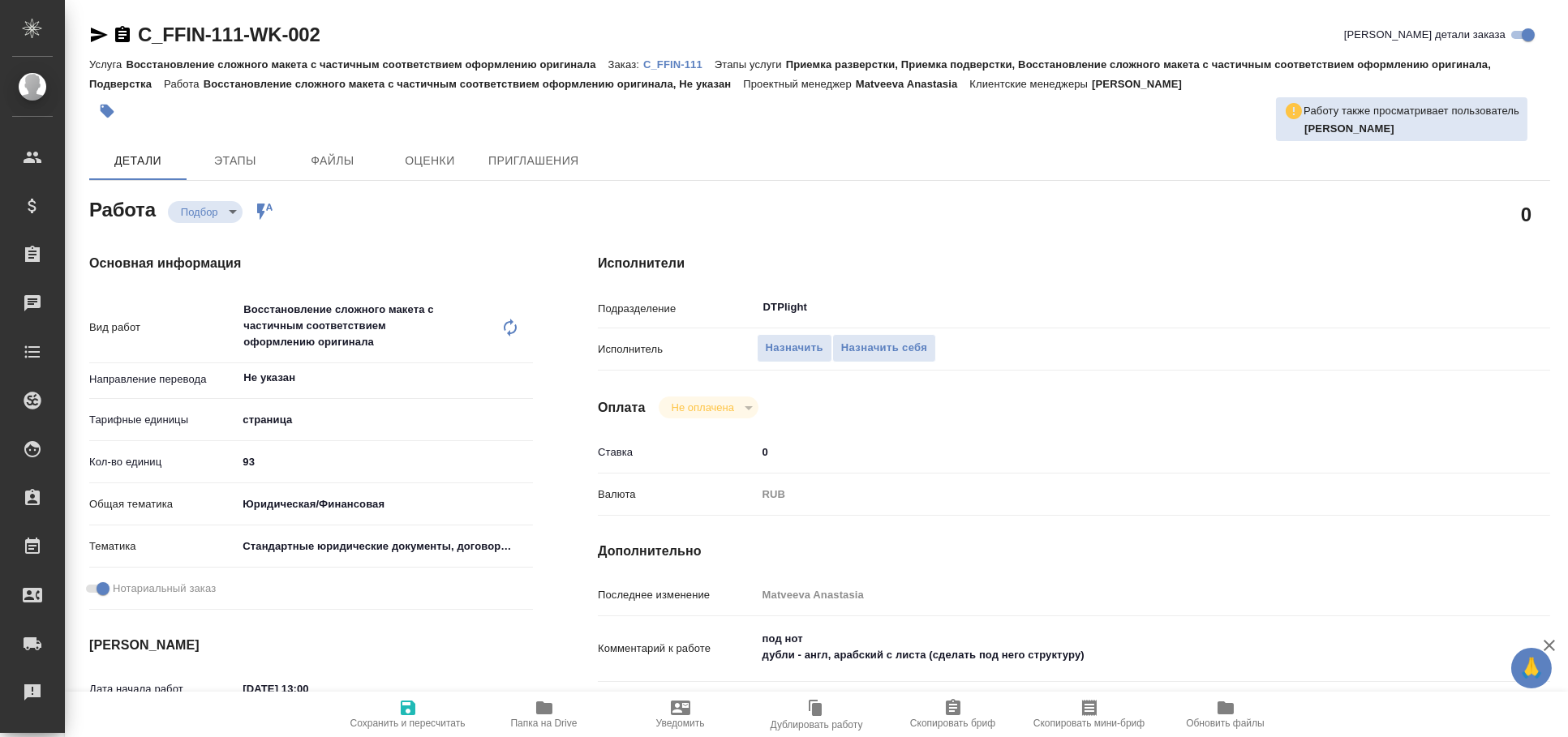
type textarea "x"
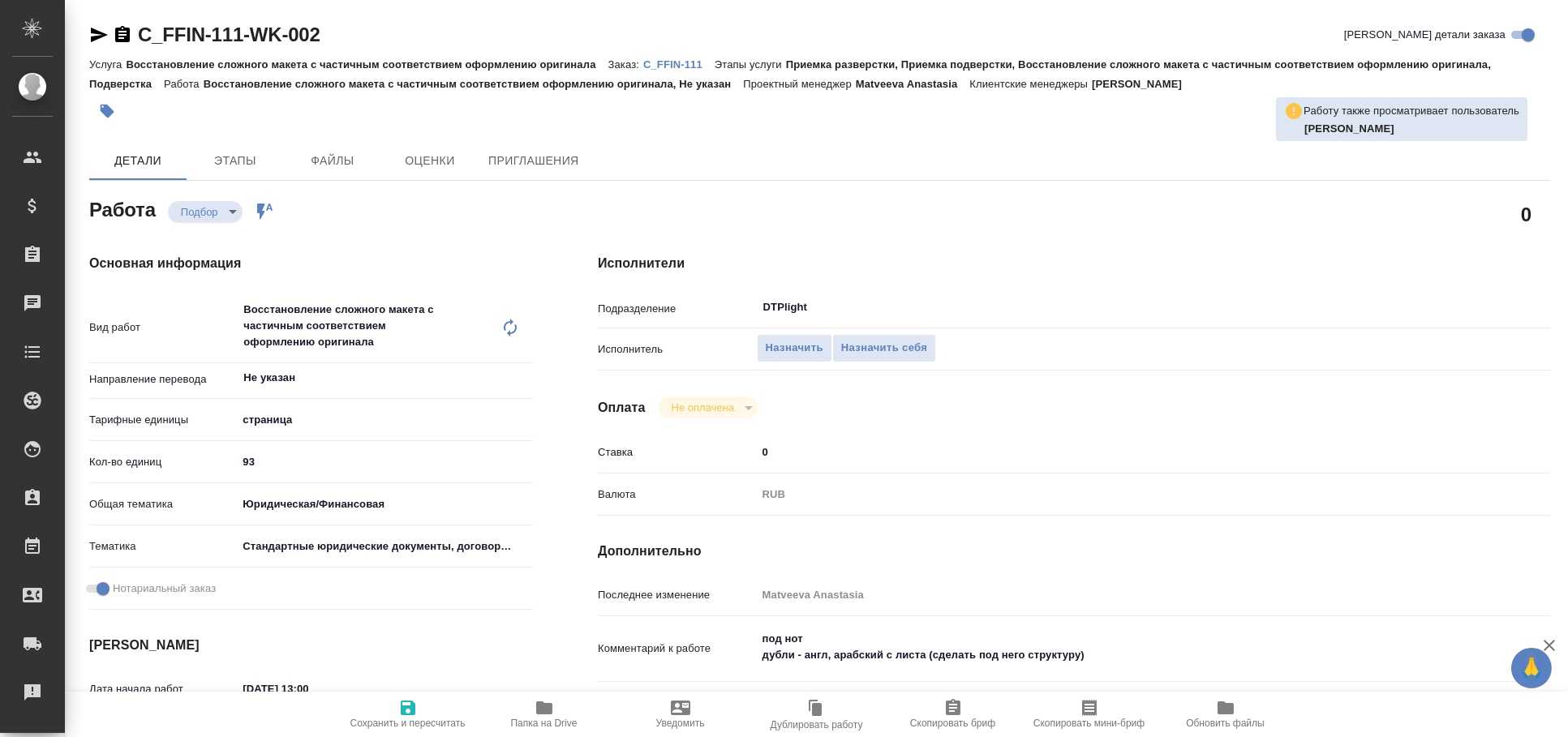
type textarea "x"
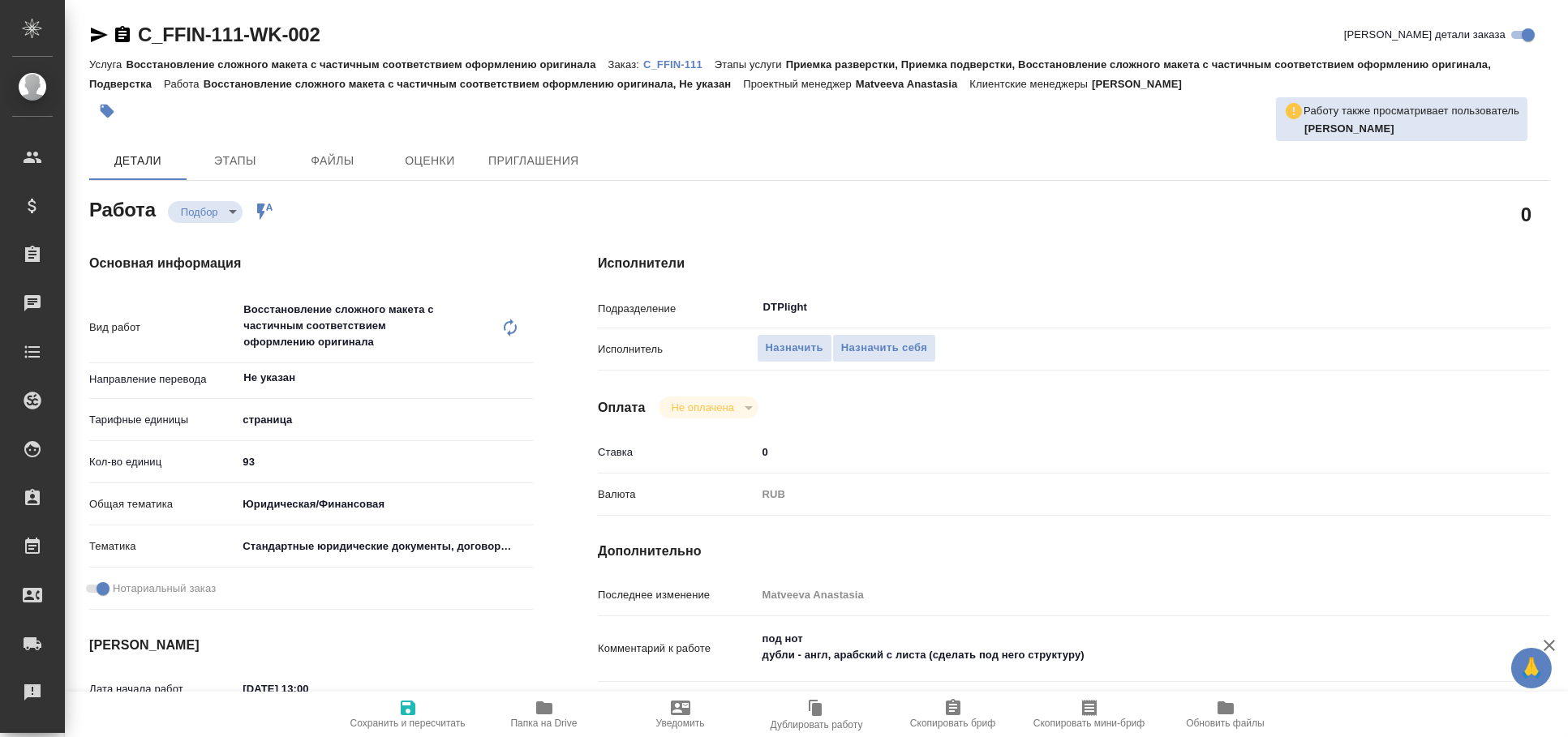
type textarea "x"
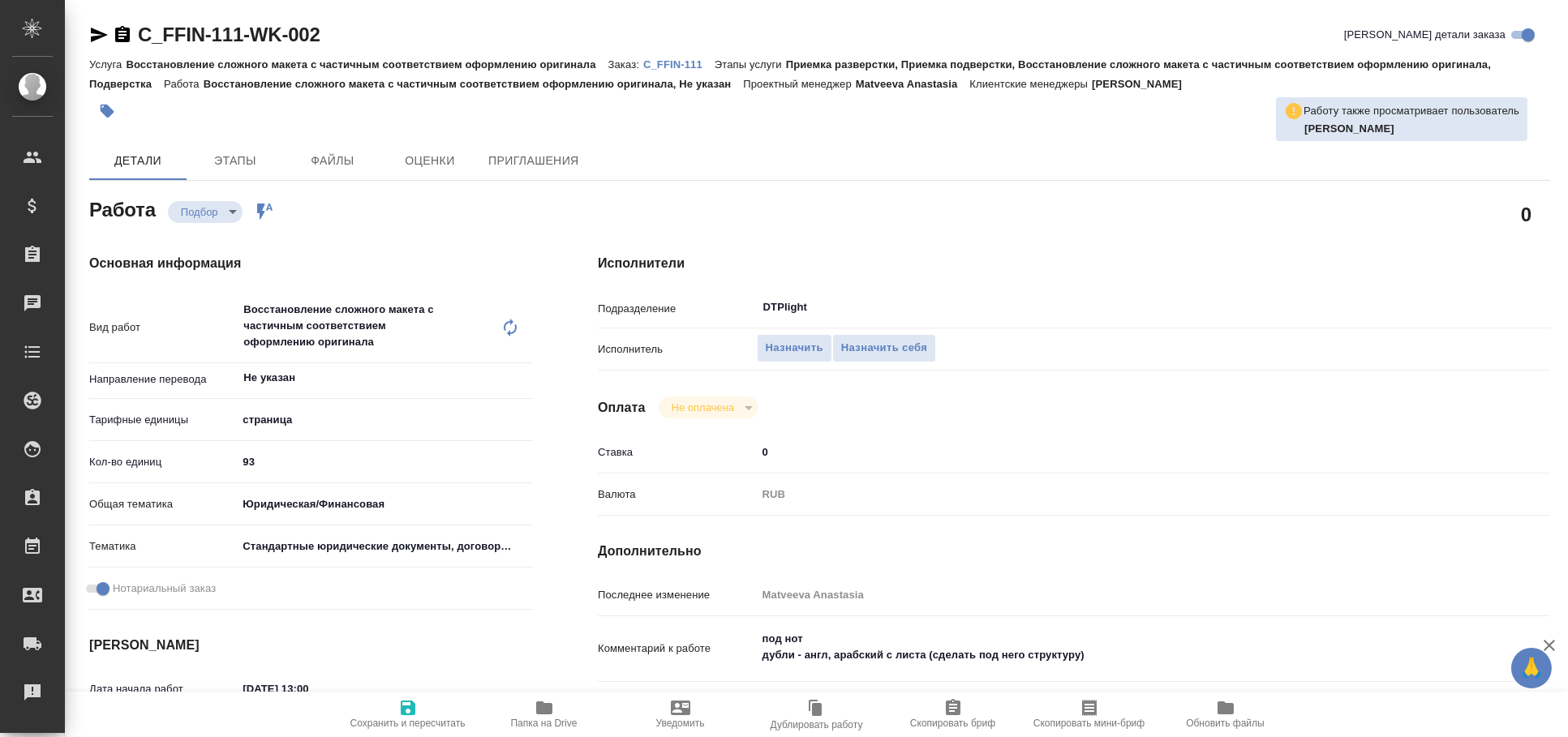
type textarea "x"
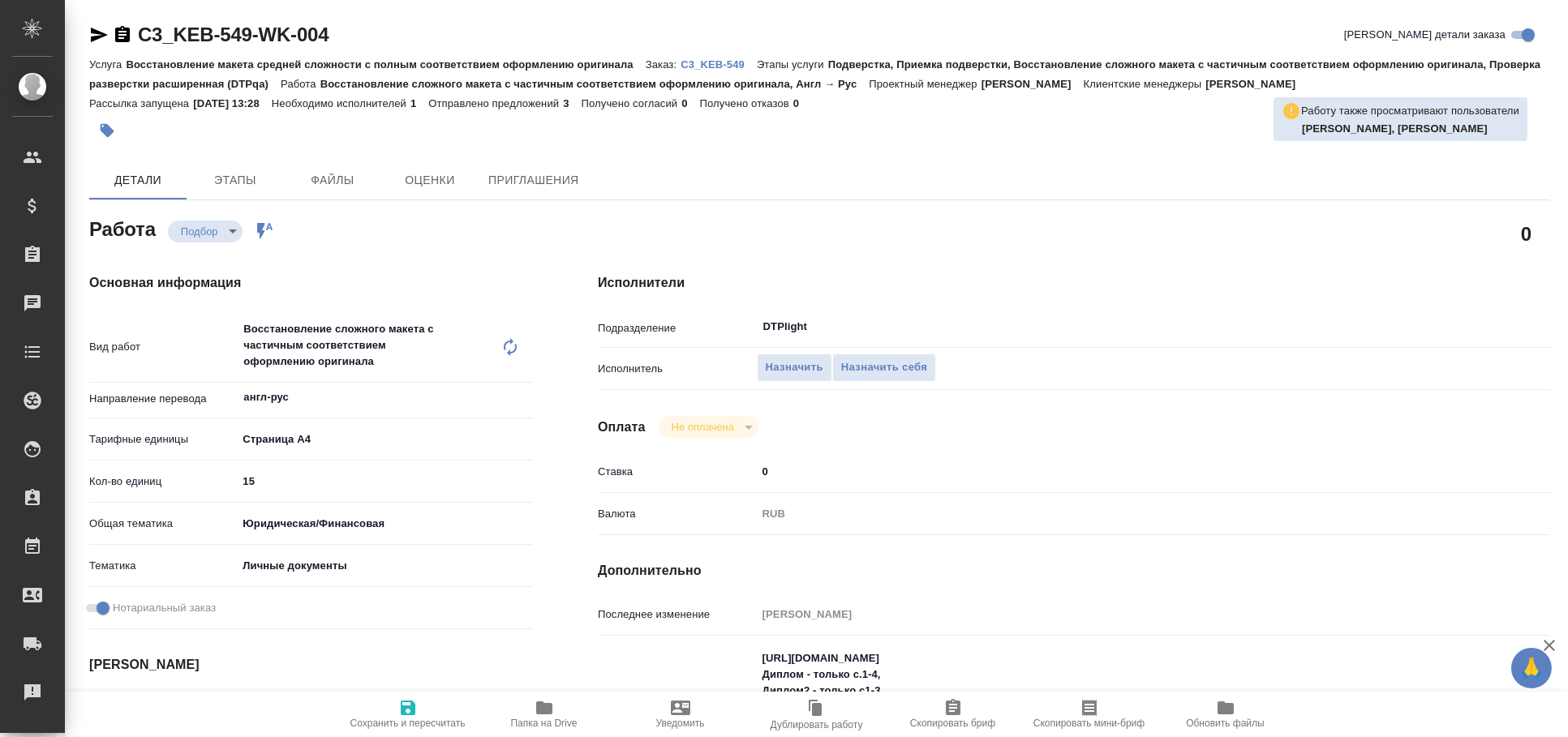
type textarea "x"
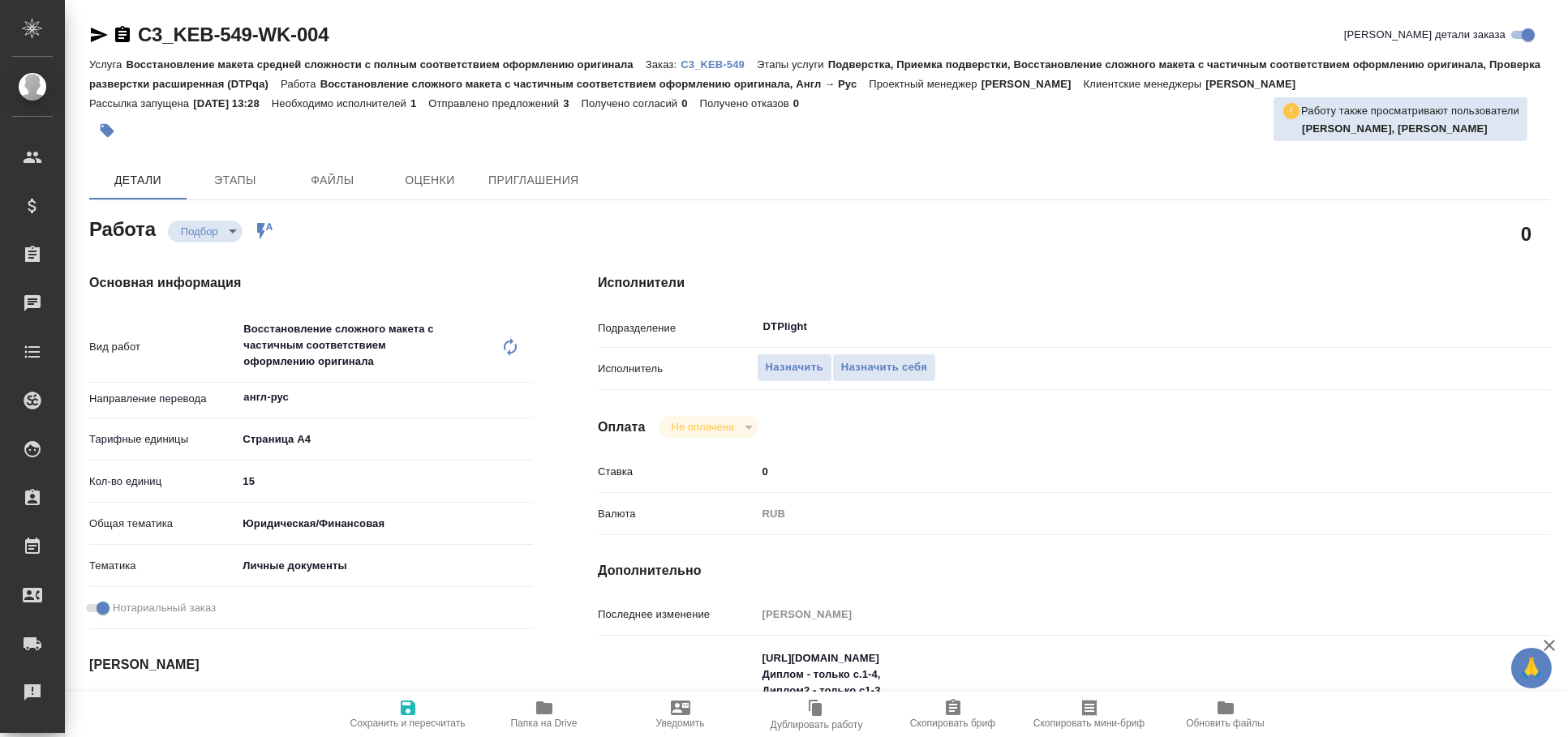
type textarea "x"
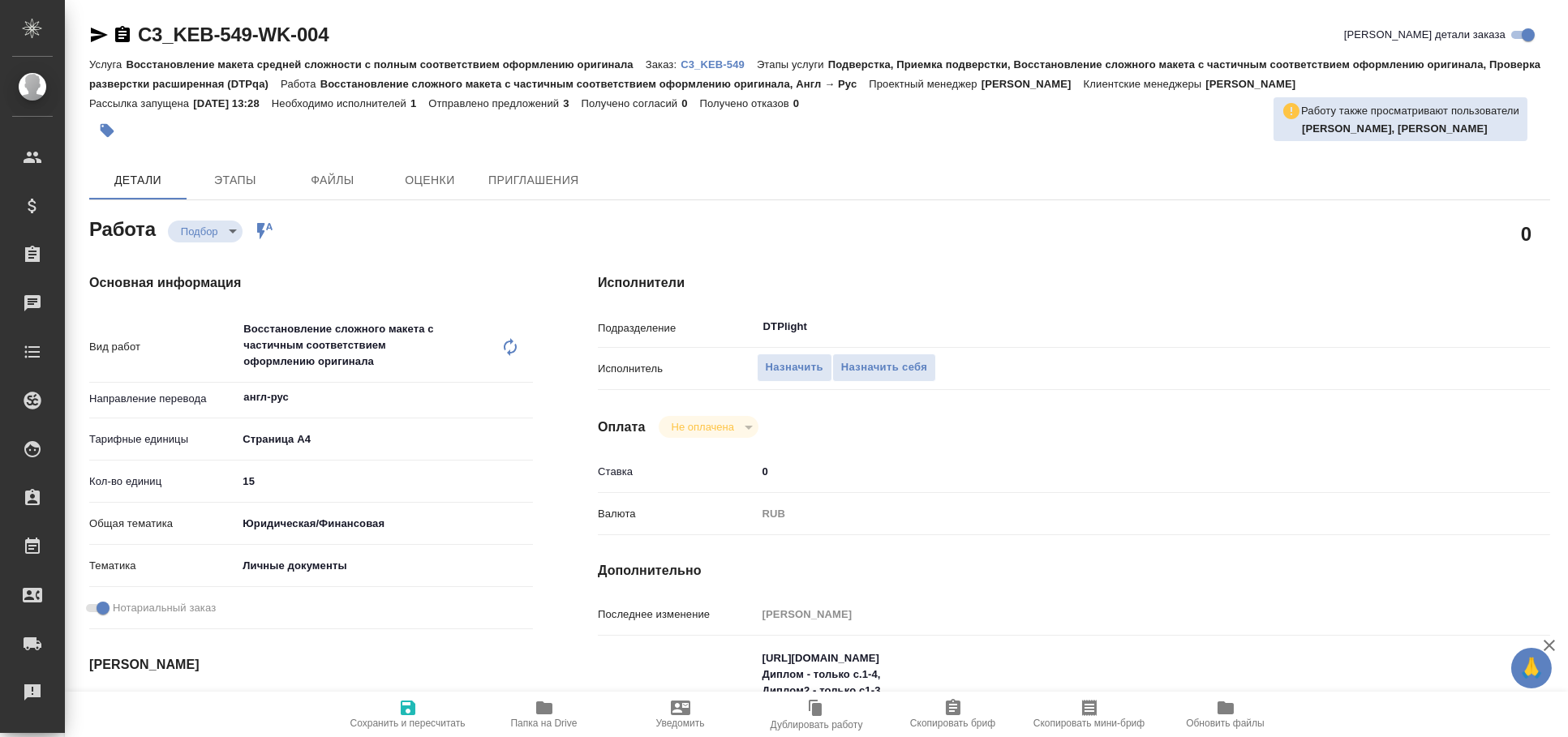
type textarea "x"
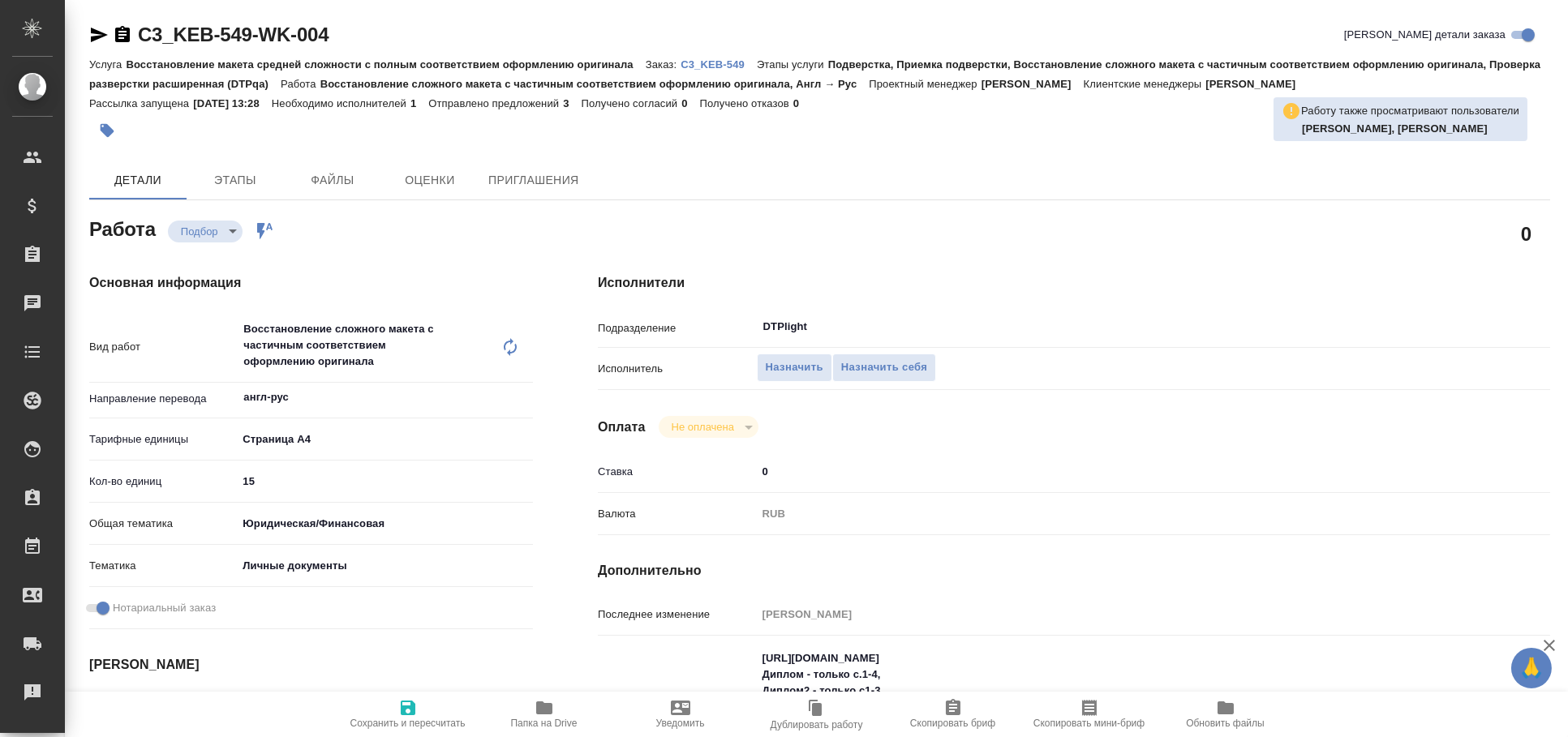
type textarea "x"
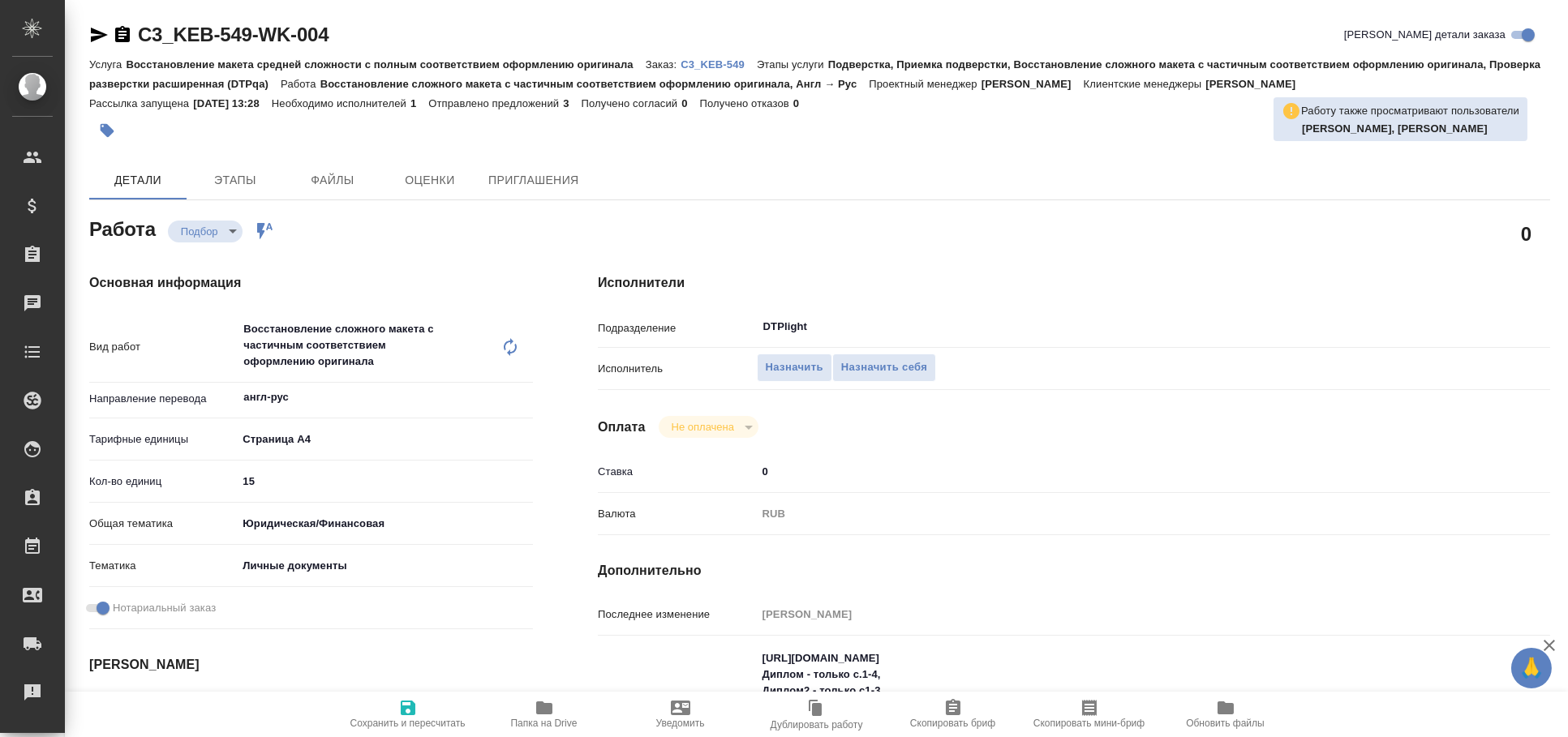
type textarea "x"
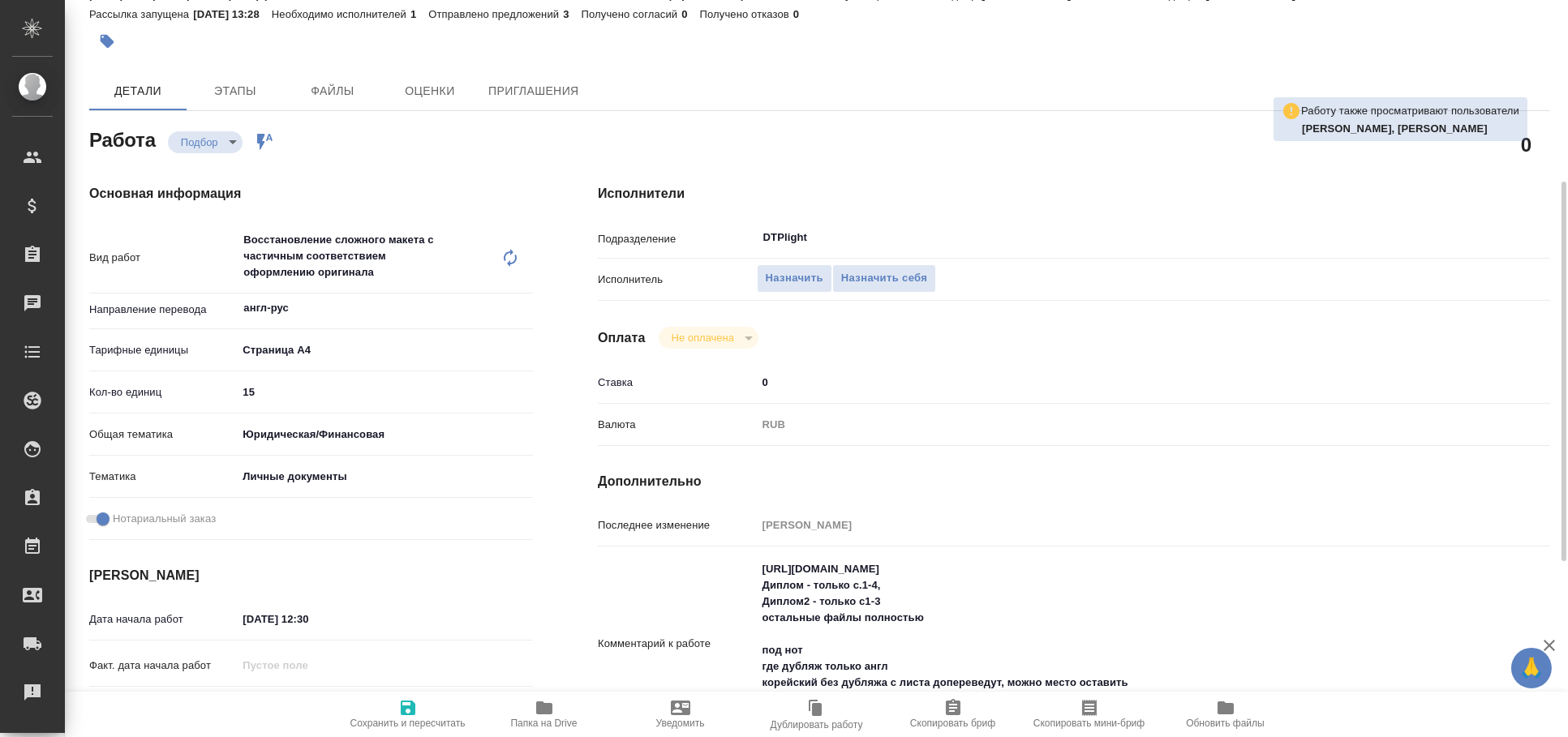
scroll to position [269, 0]
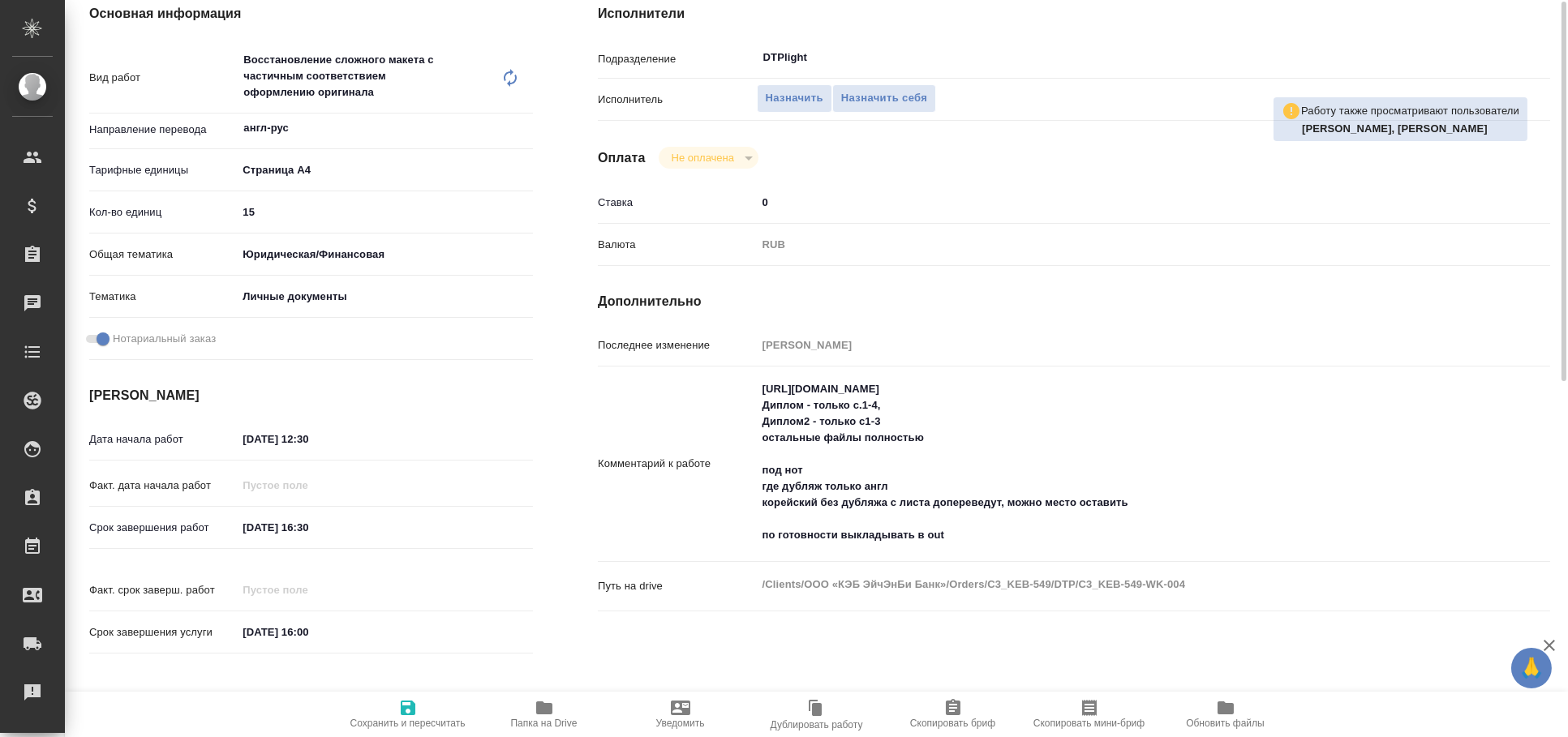
type textarea "x"
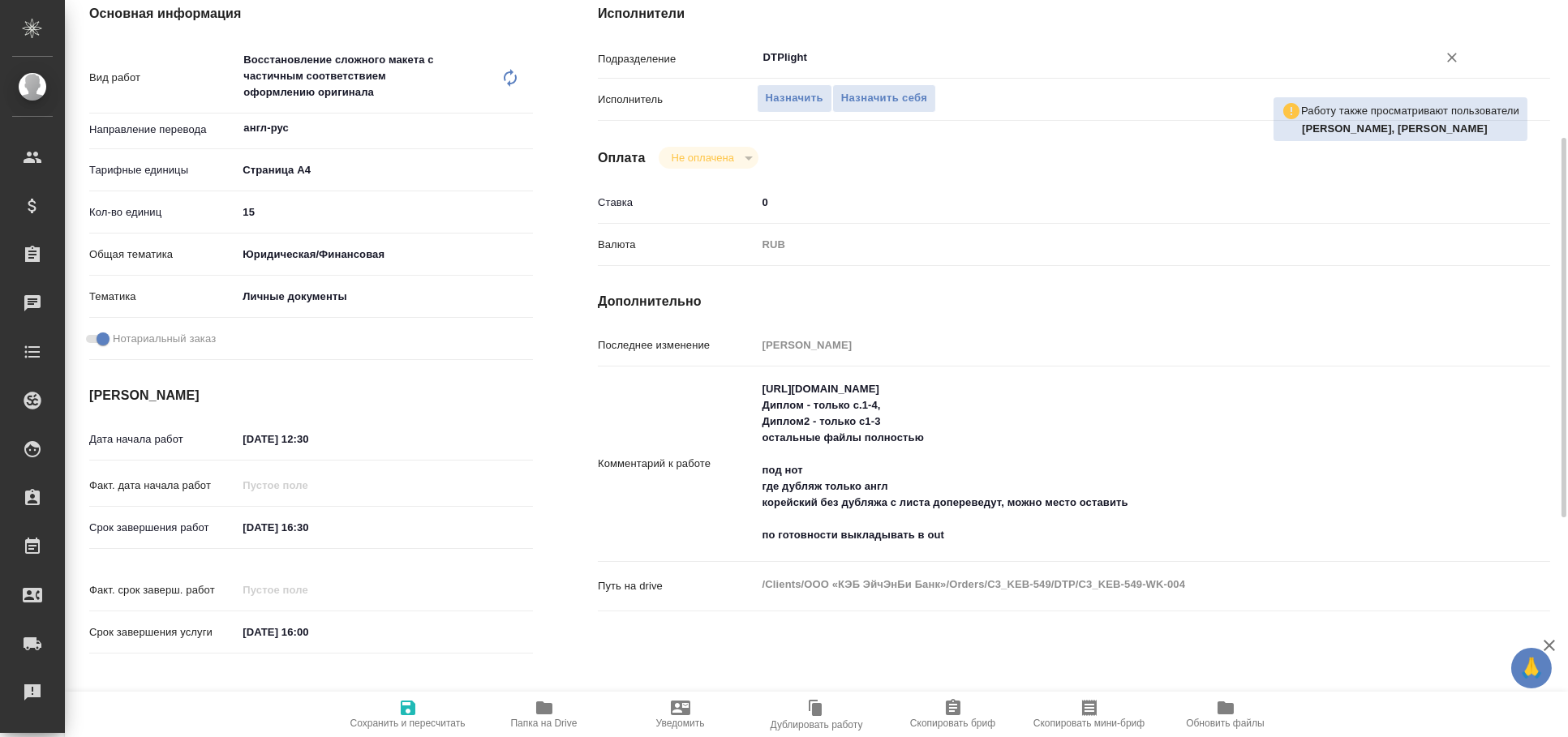
type textarea "x"
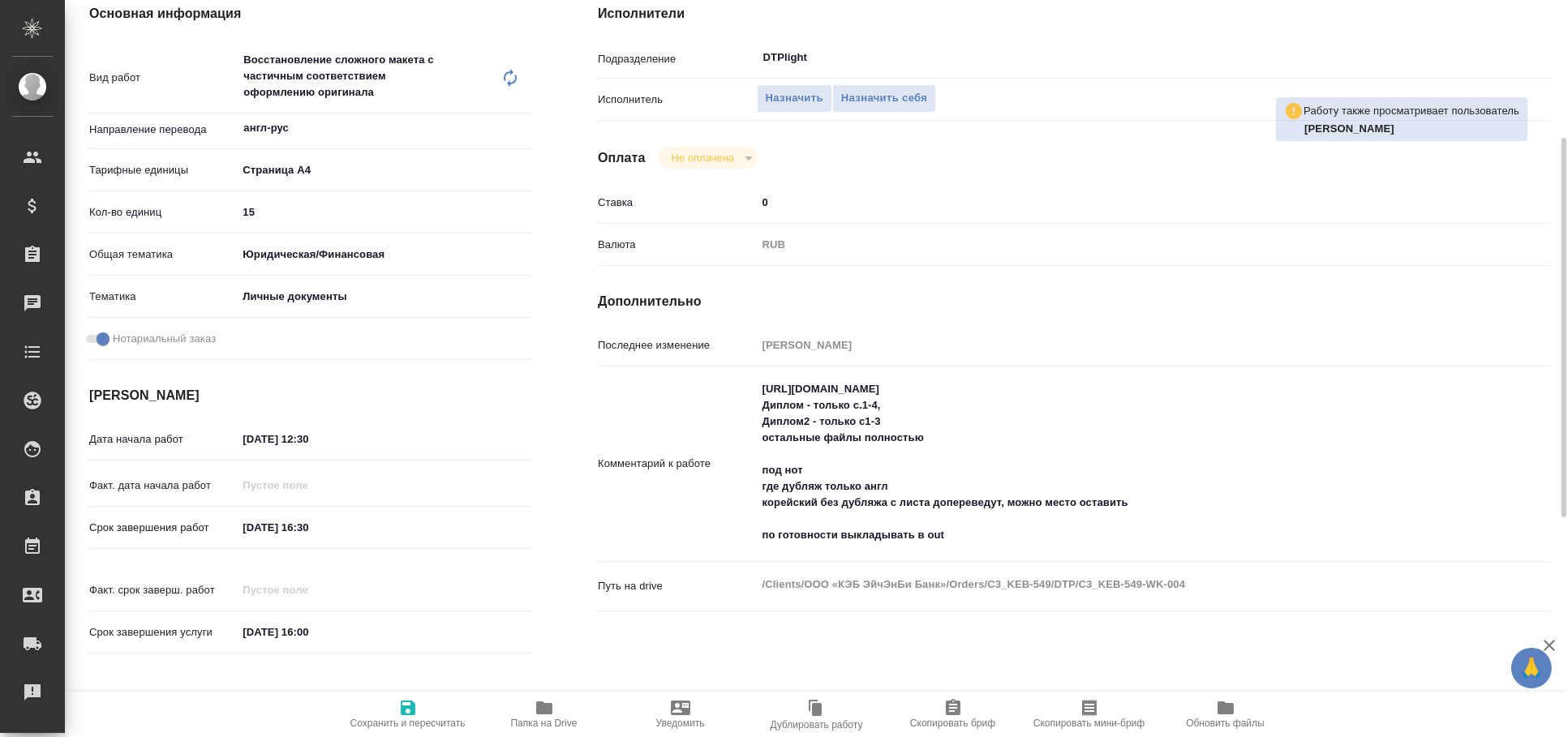
scroll to position [0, 0]
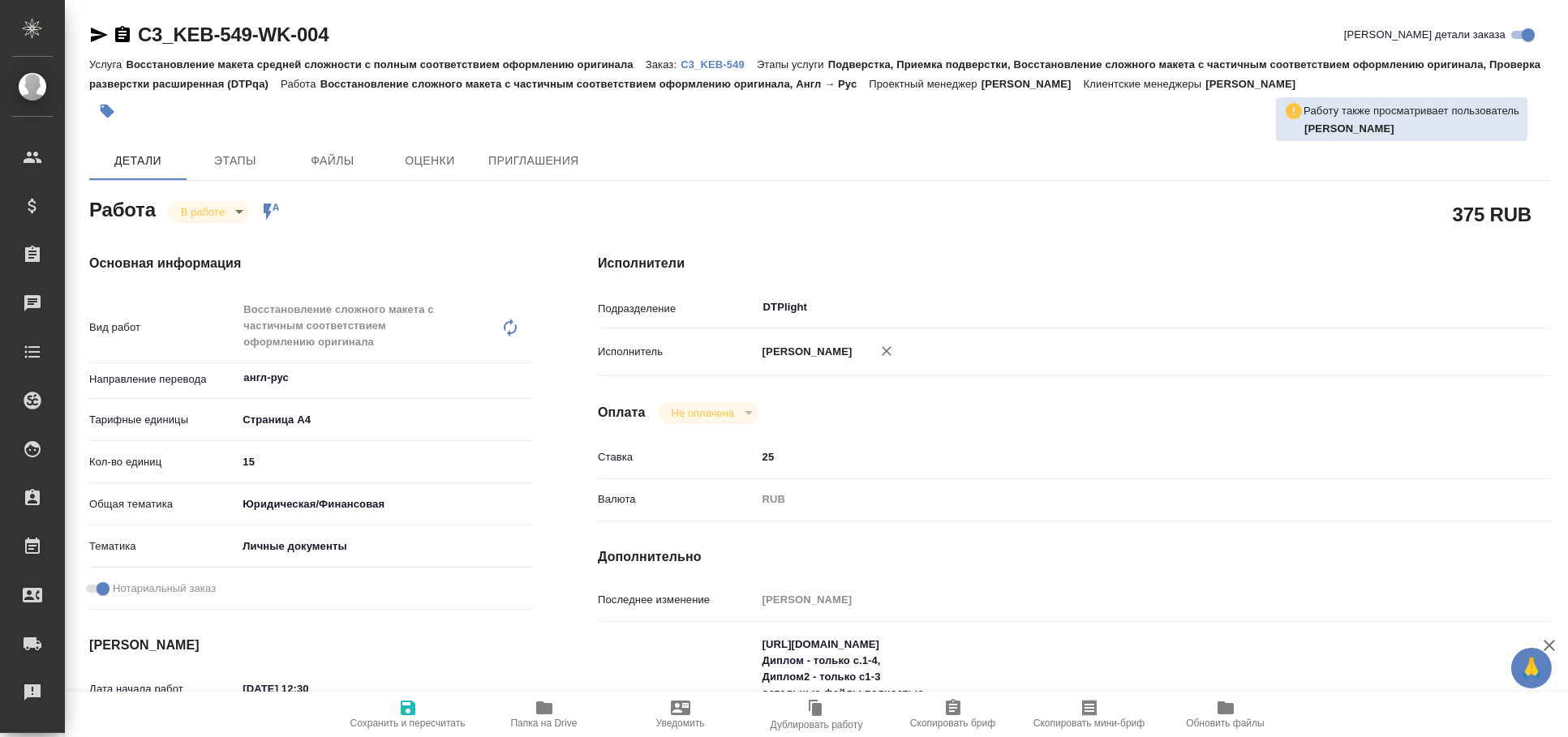
type textarea "x"
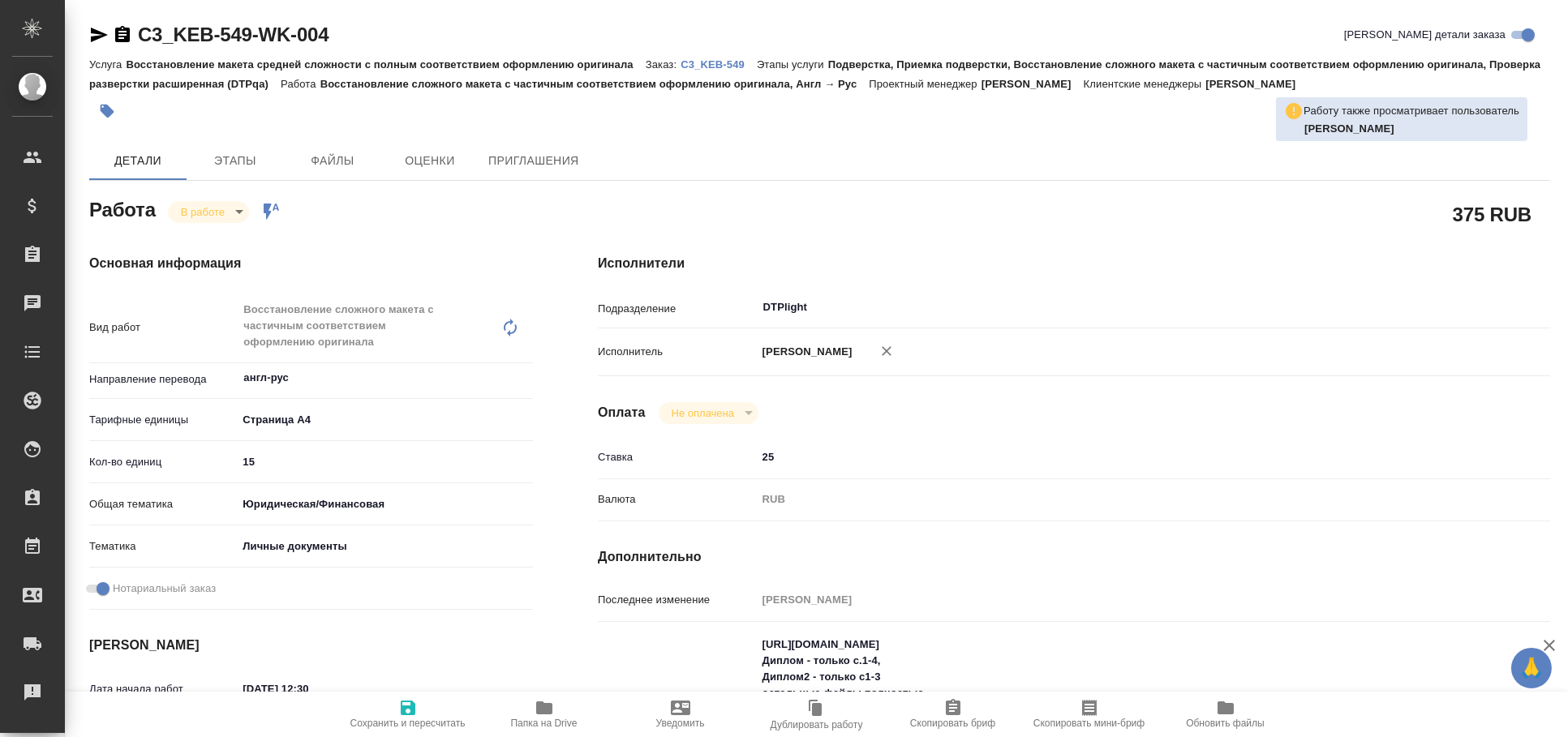
type textarea "x"
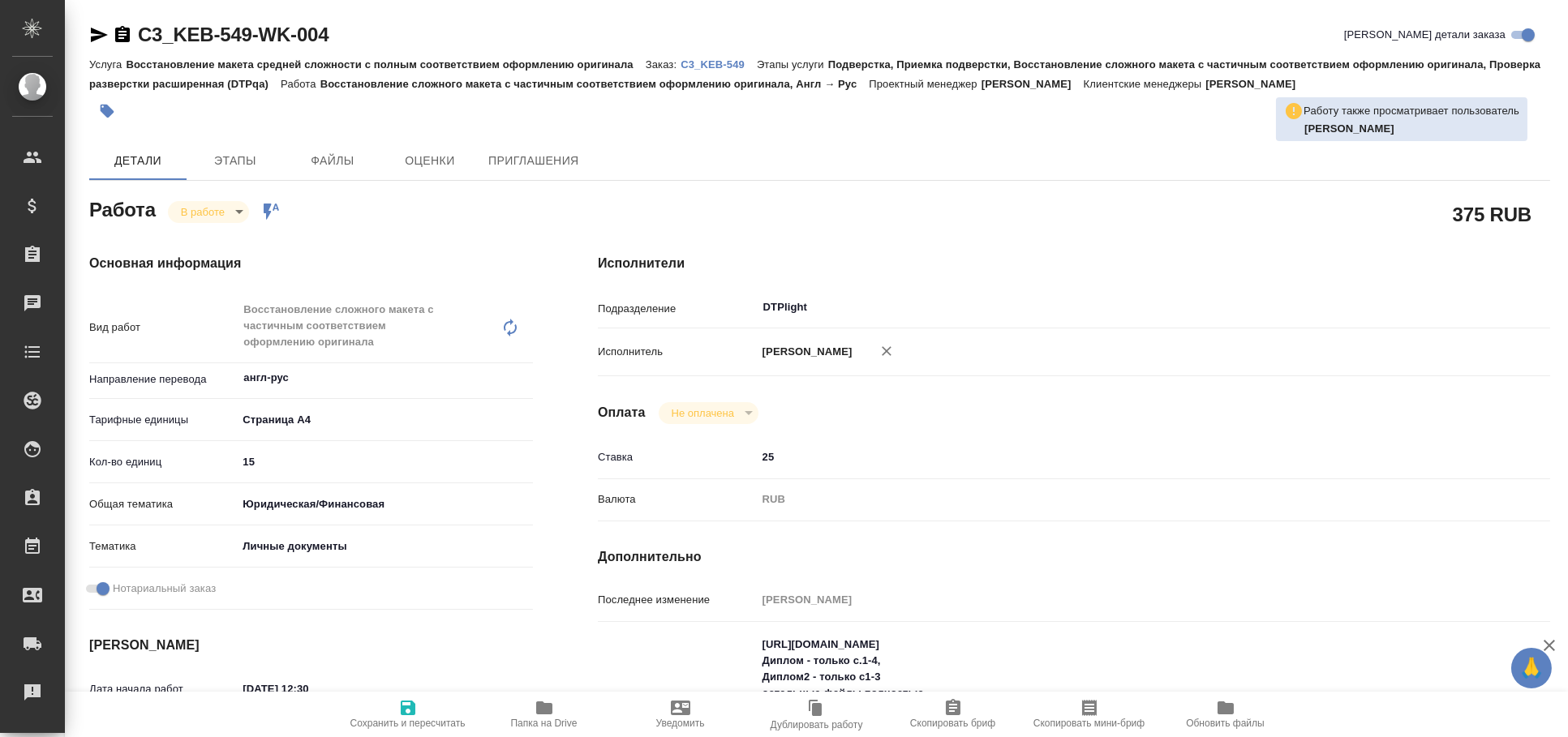
type textarea "x"
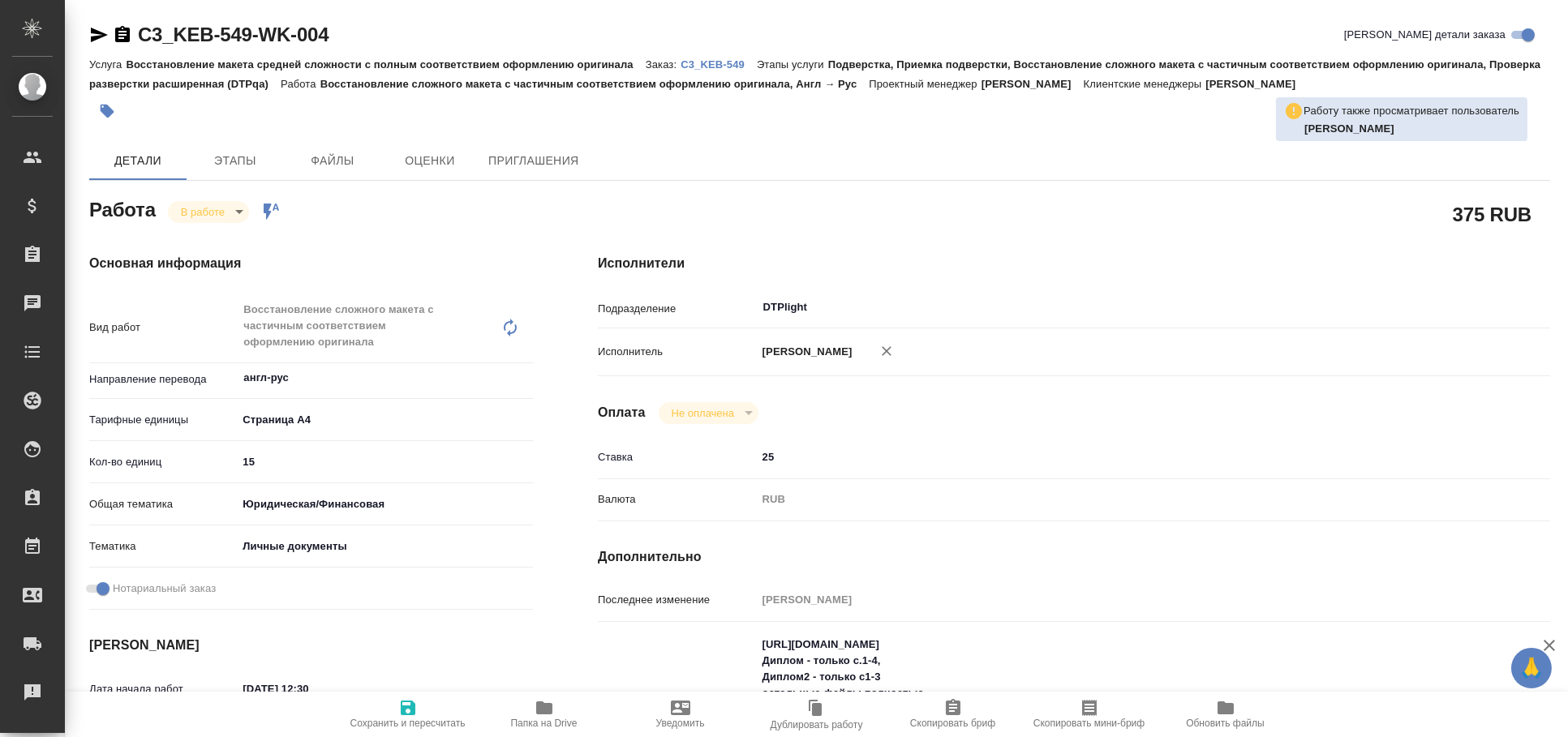
type textarea "x"
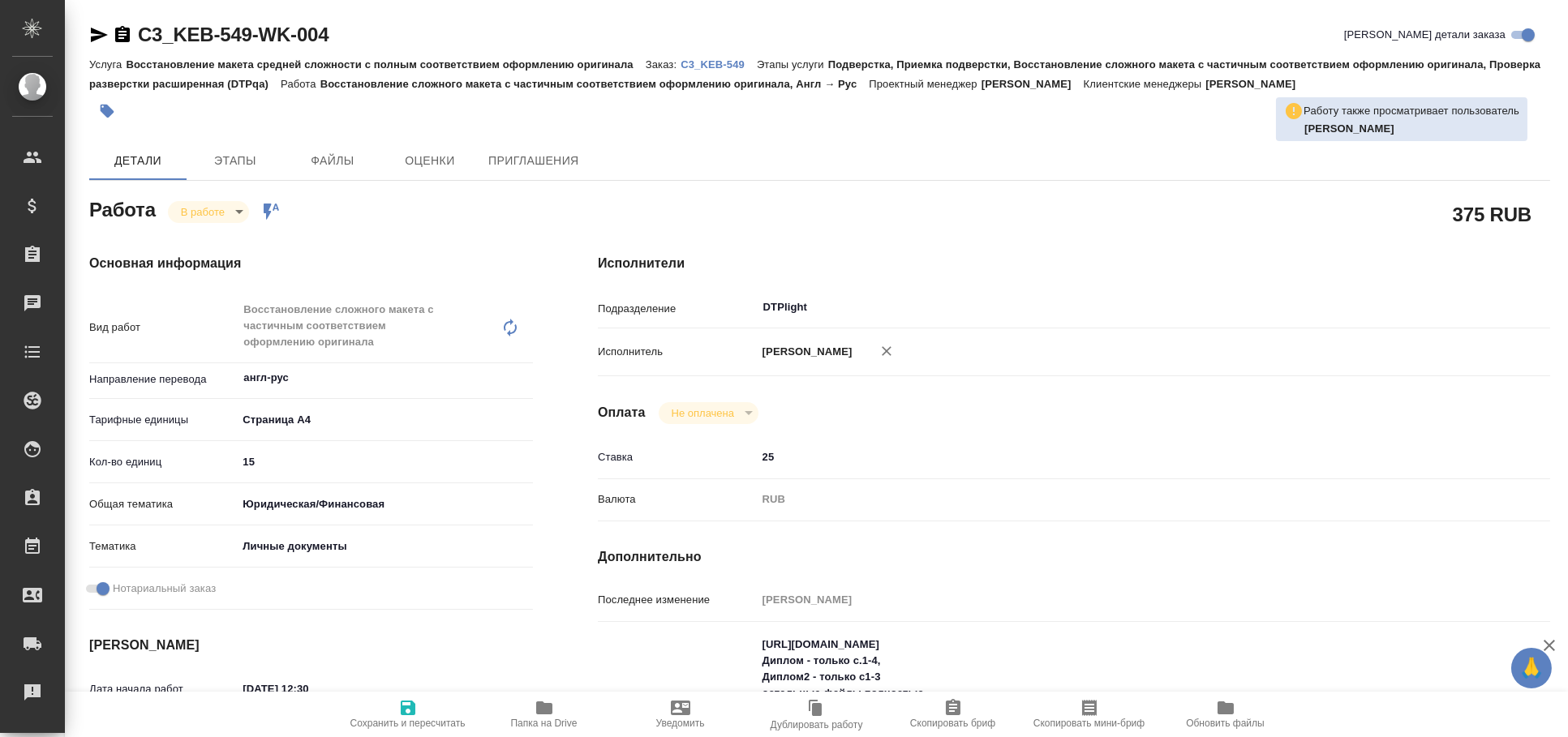
type textarea "x"
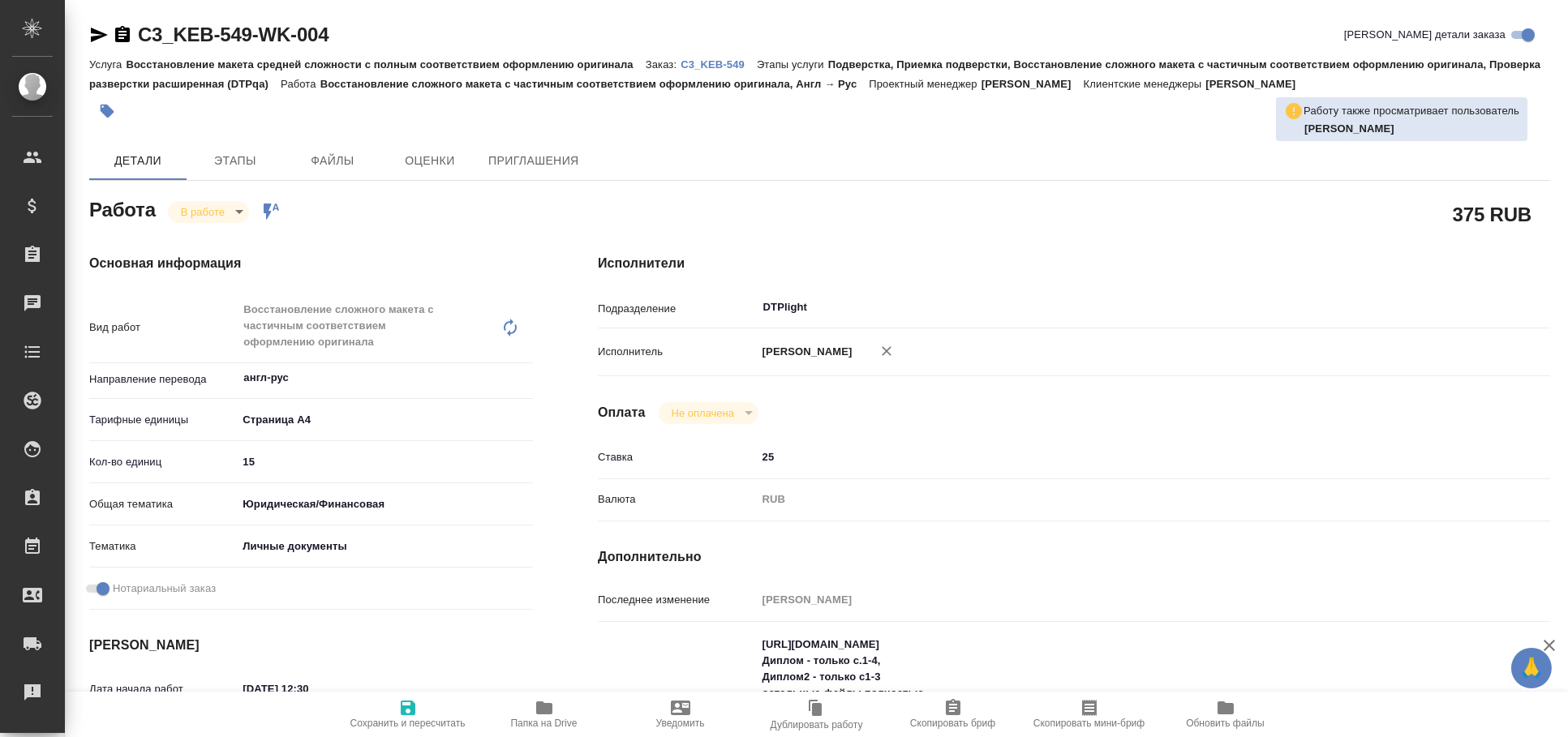
type textarea "x"
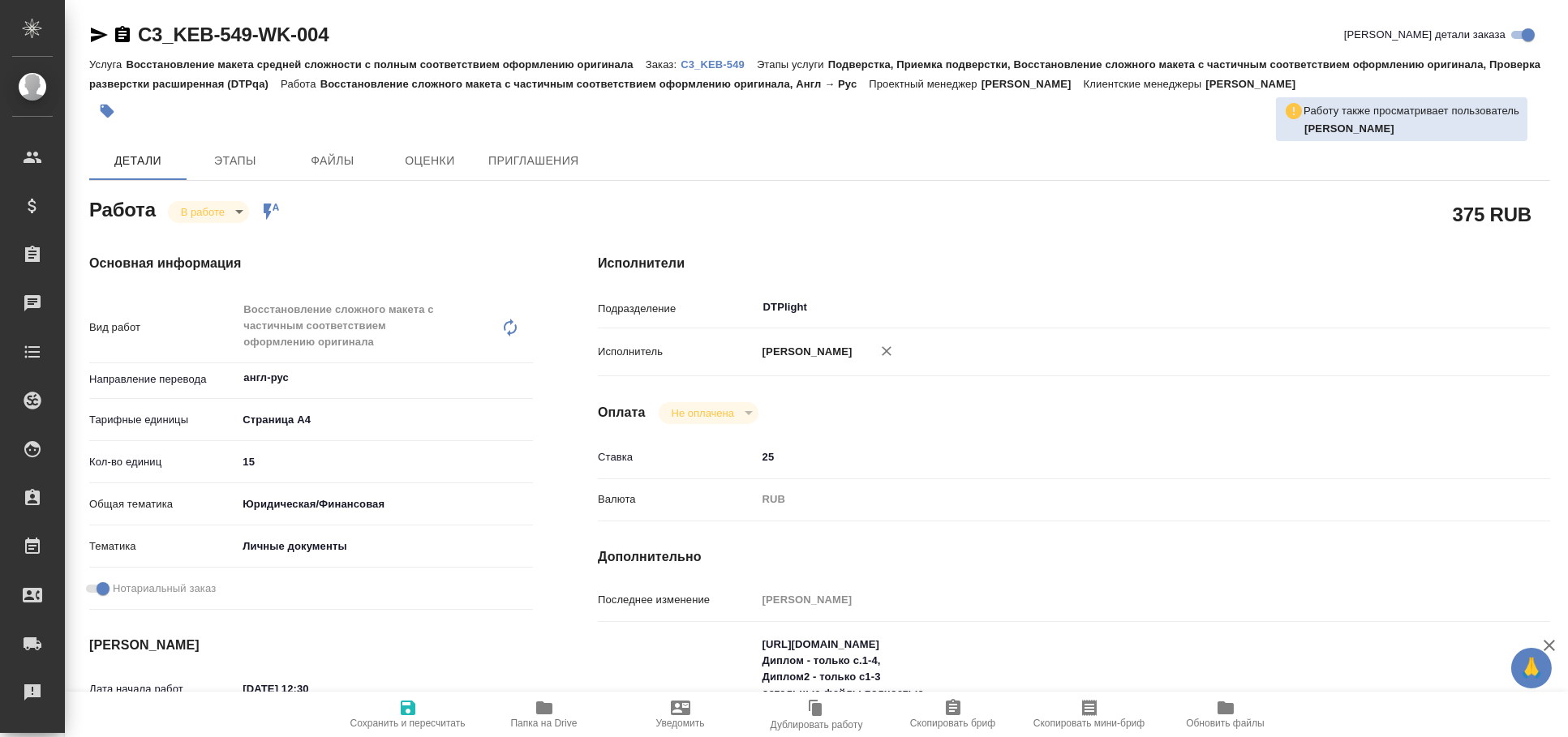
type textarea "x"
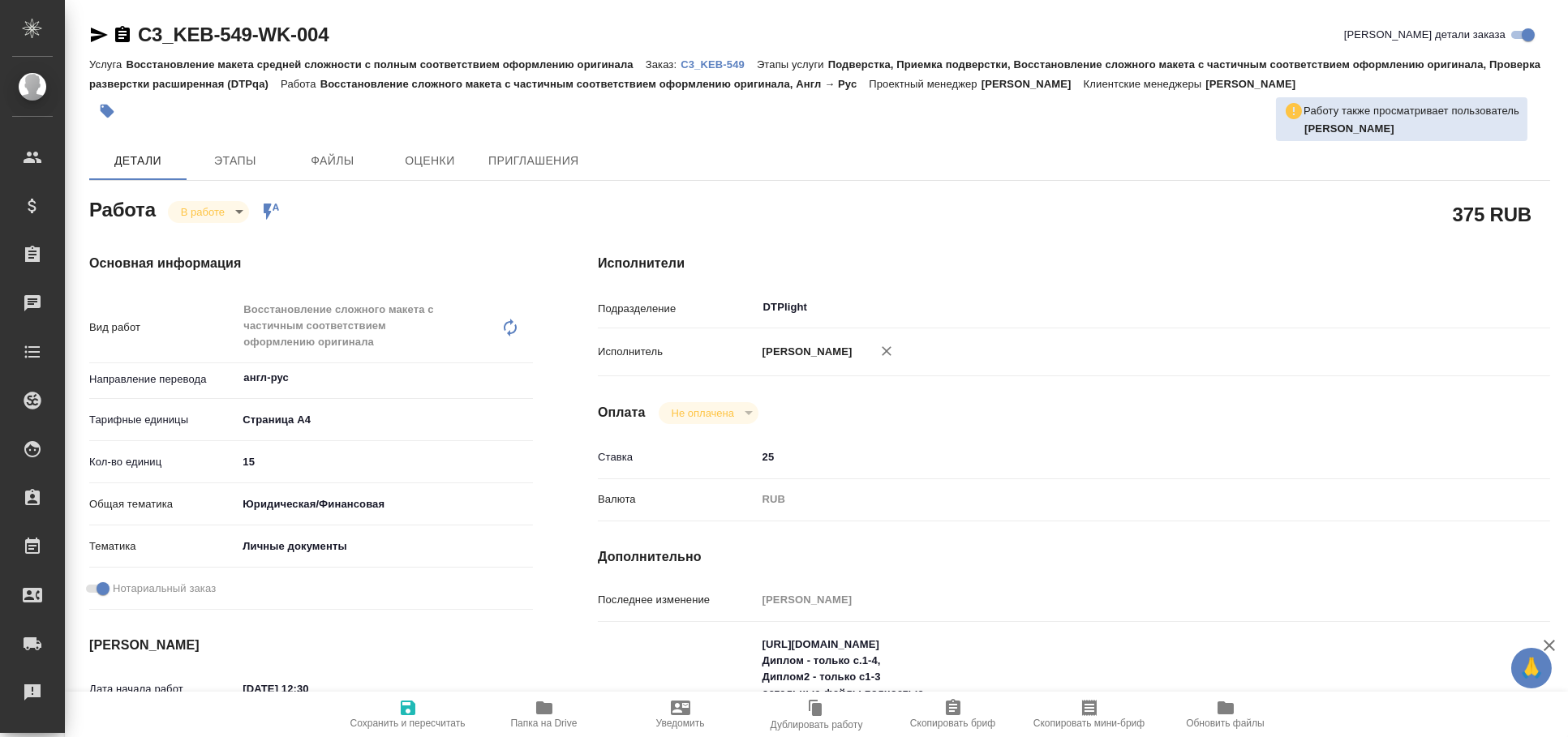
type textarea "x"
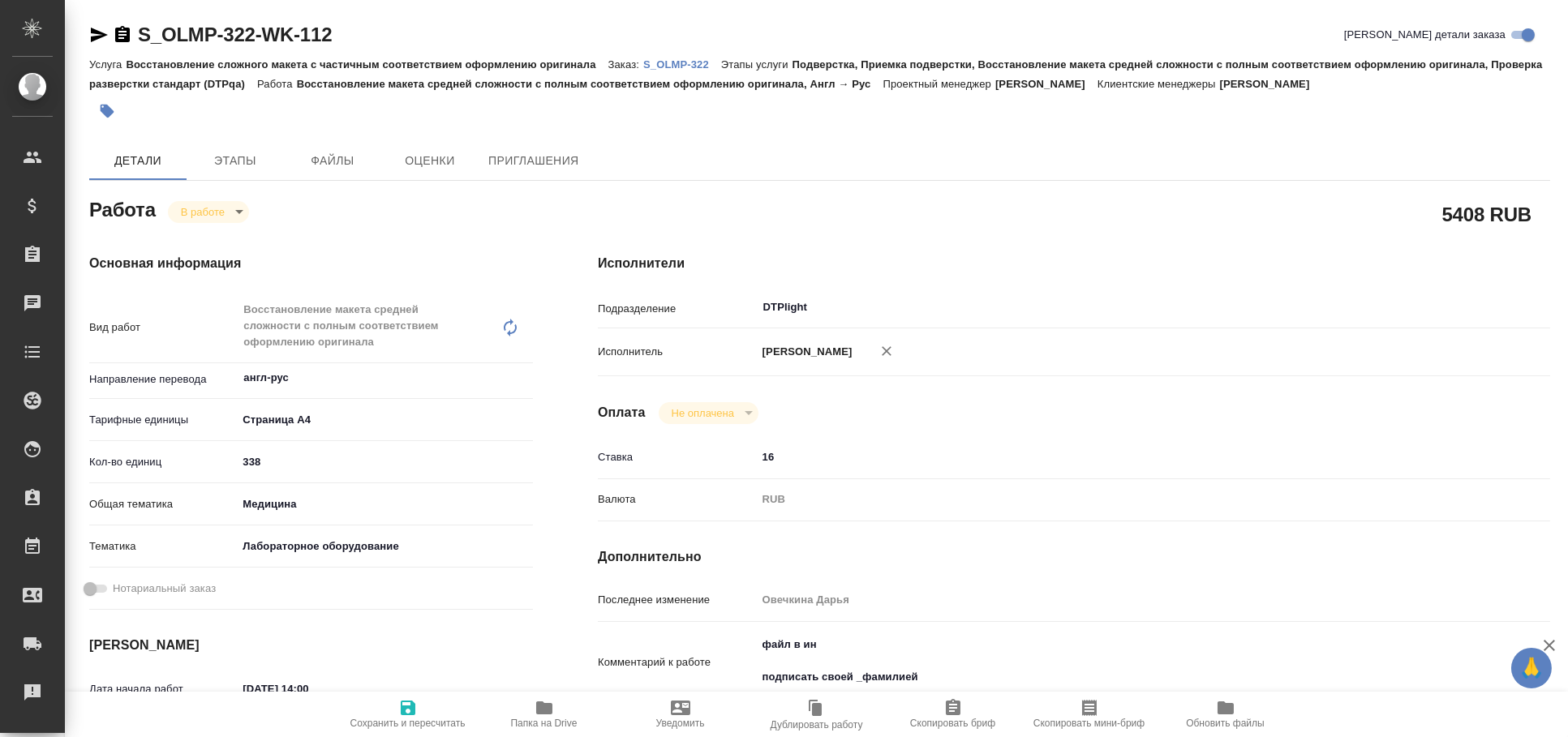
type textarea "x"
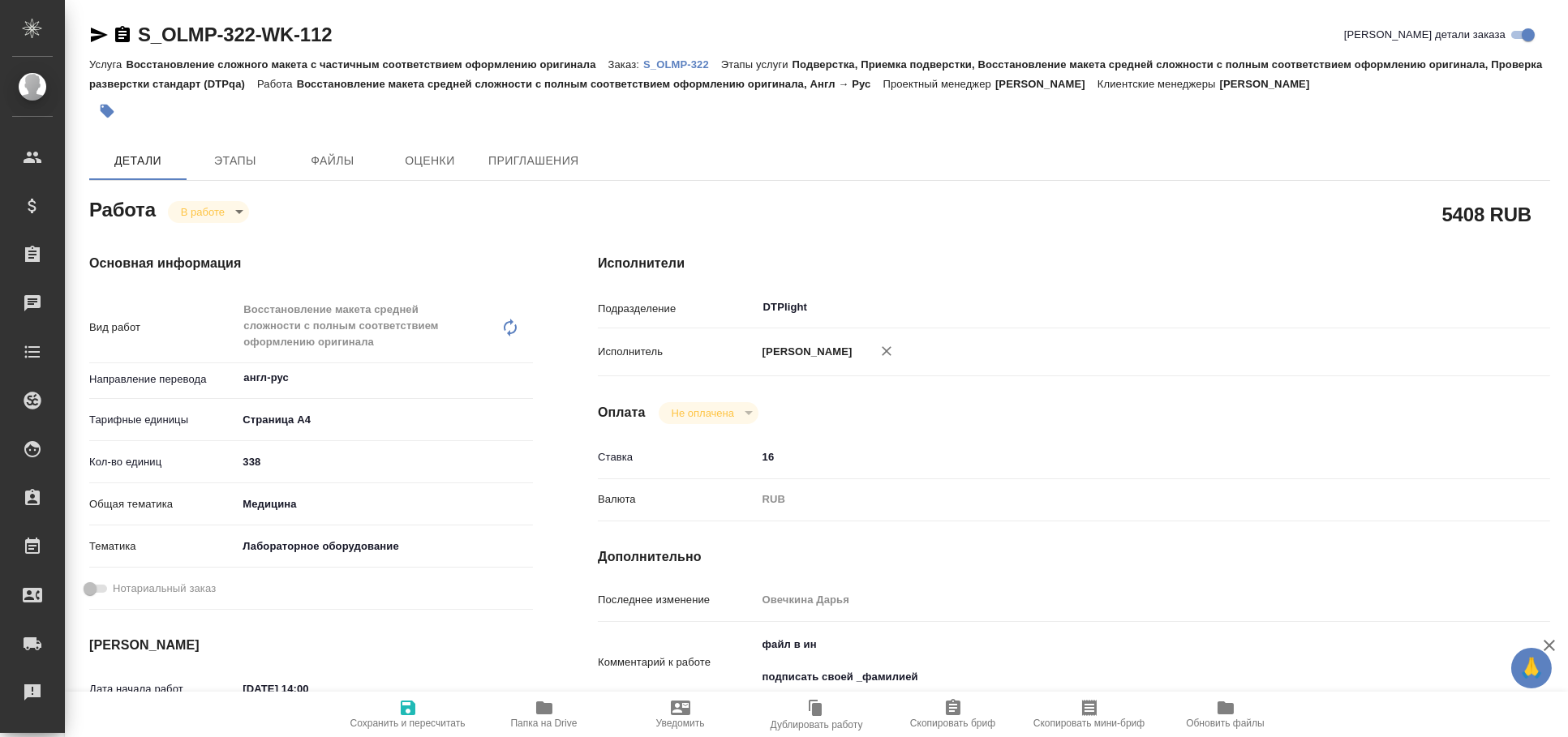
type textarea "x"
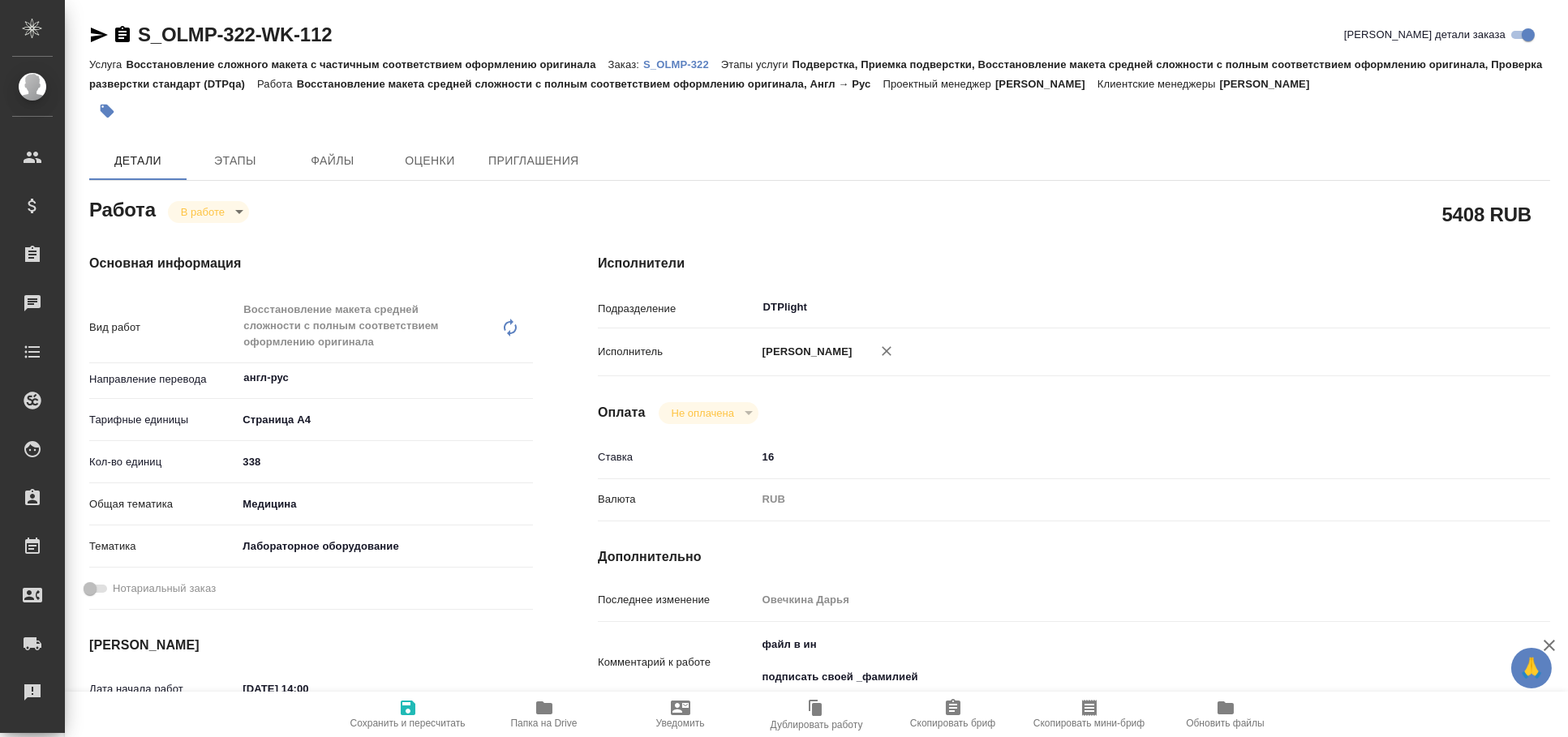
type textarea "x"
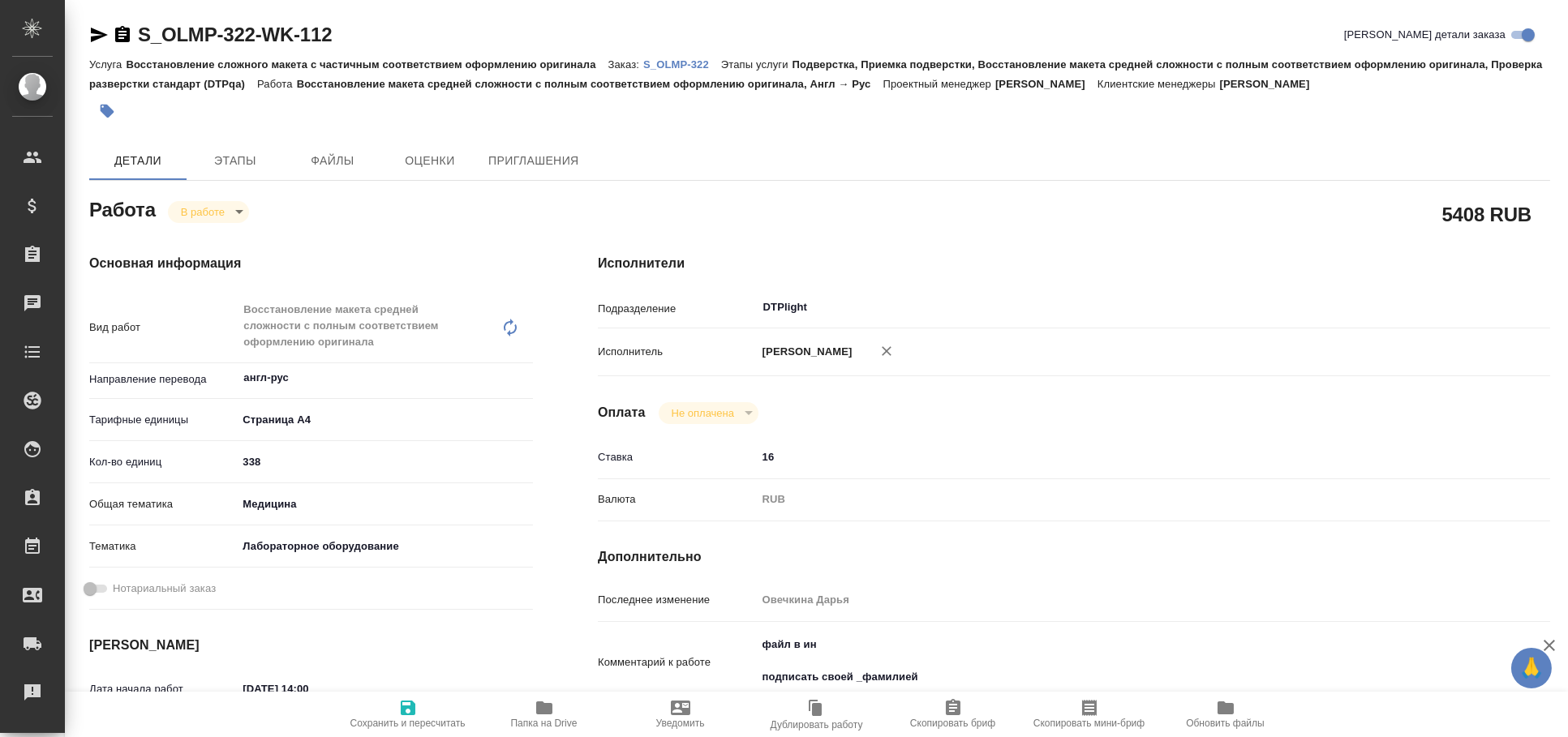
scroll to position [269, 0]
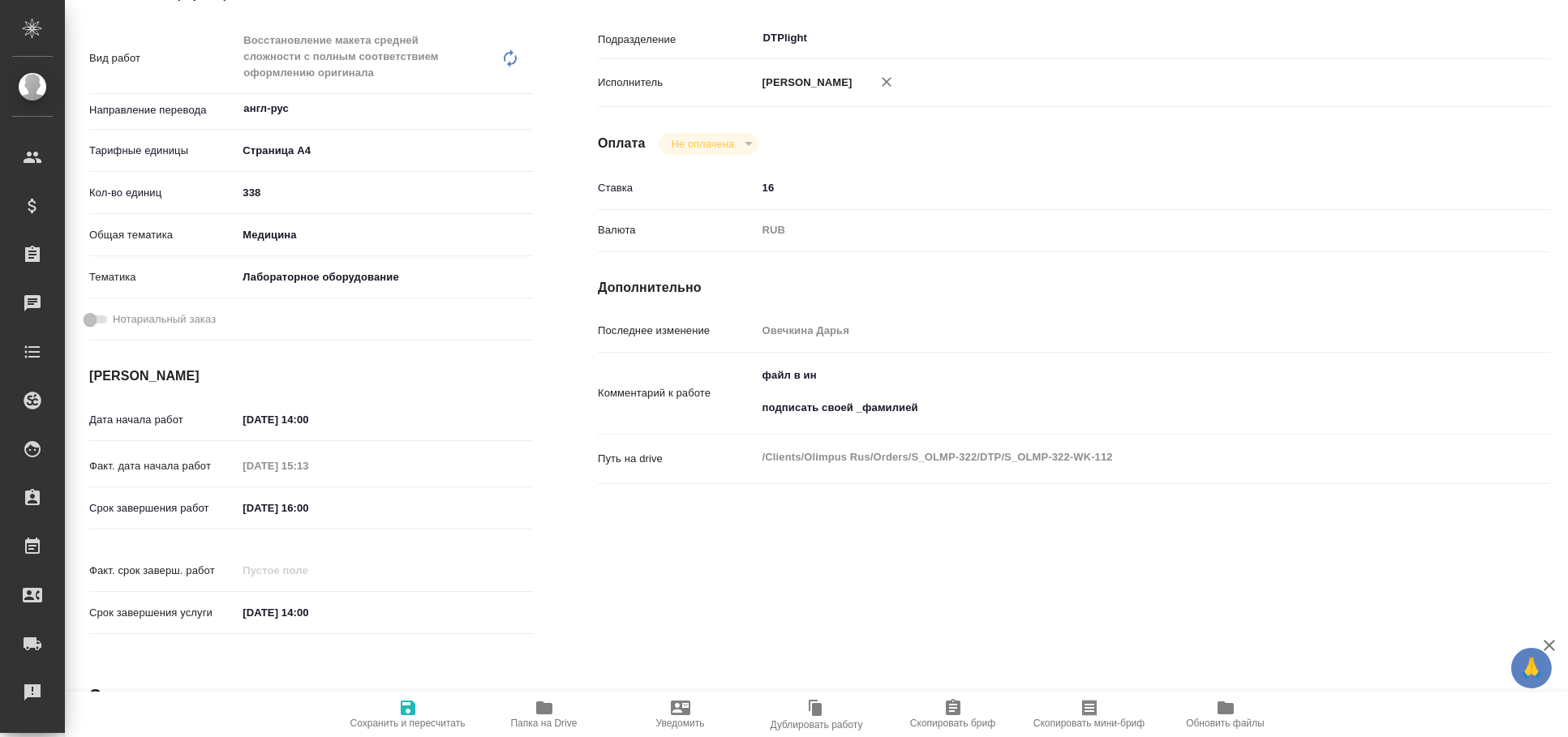
type textarea "x"
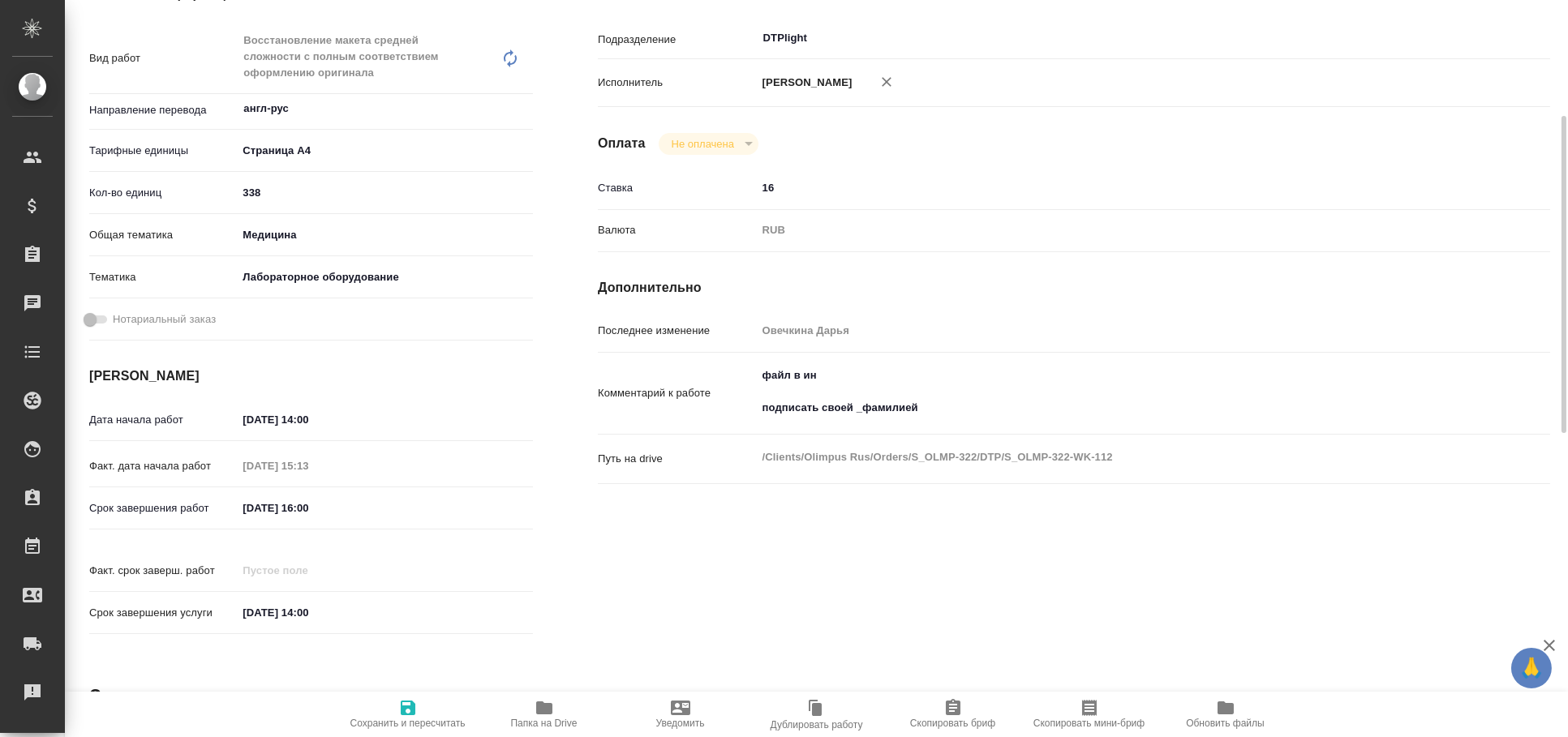
type textarea "x"
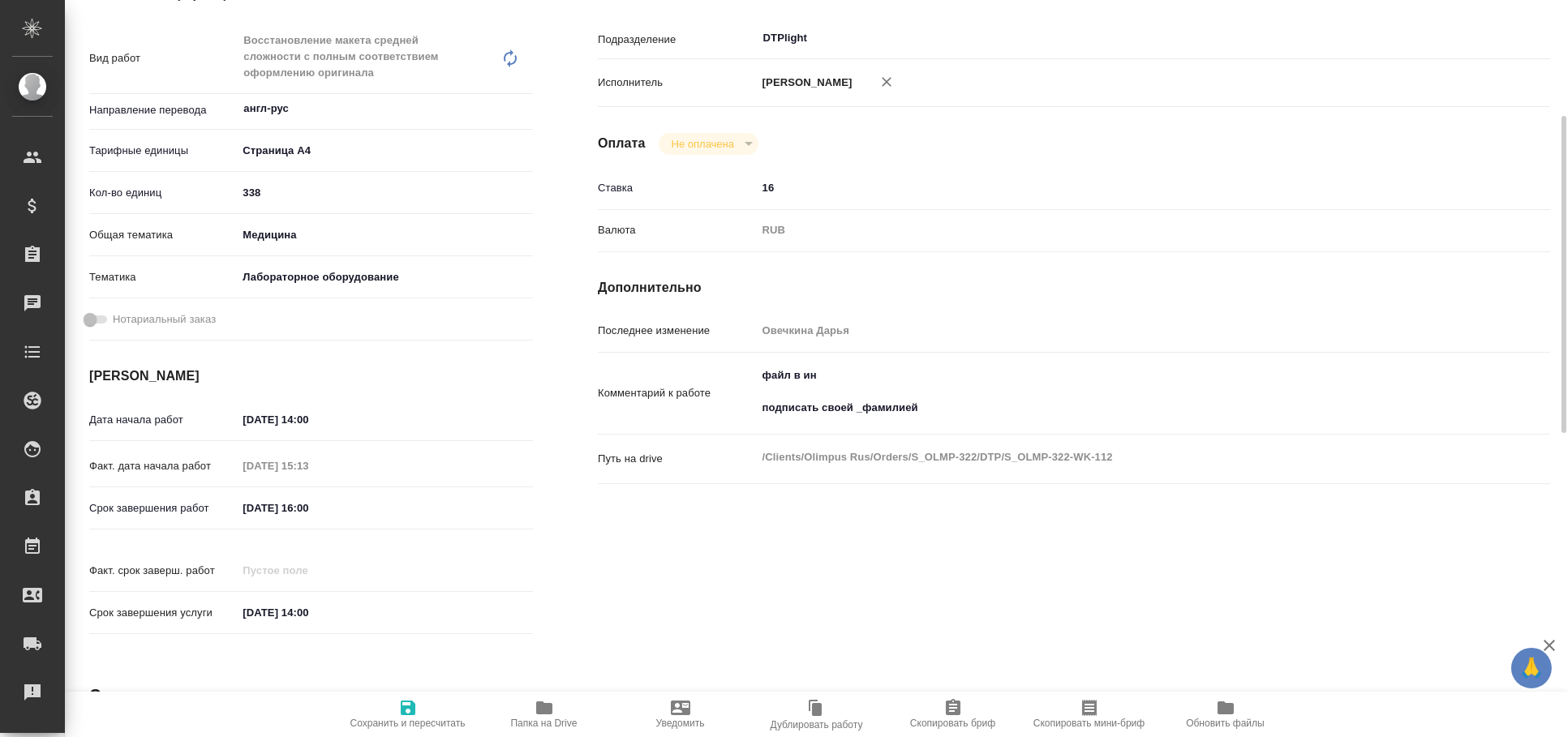
type textarea "x"
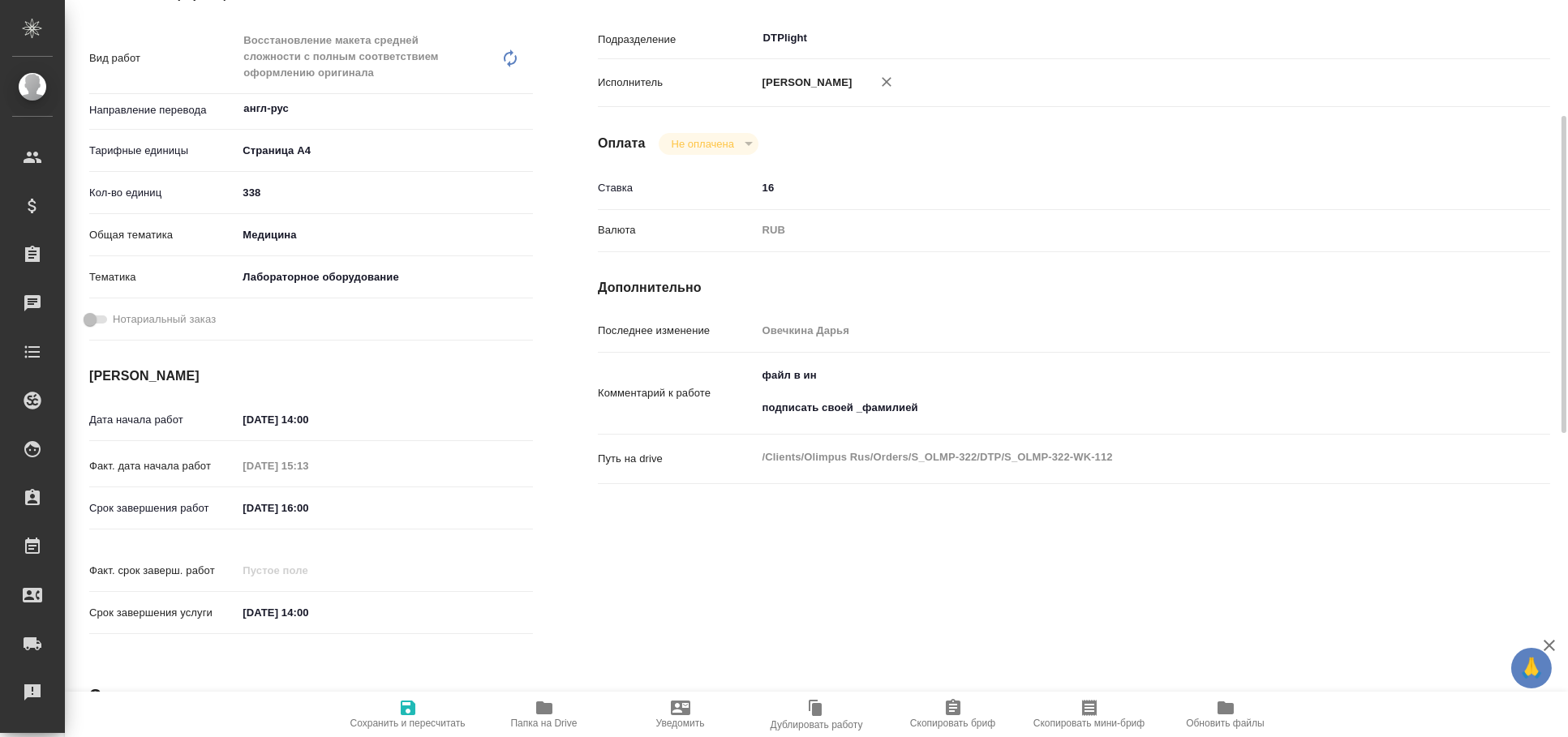
type textarea "x"
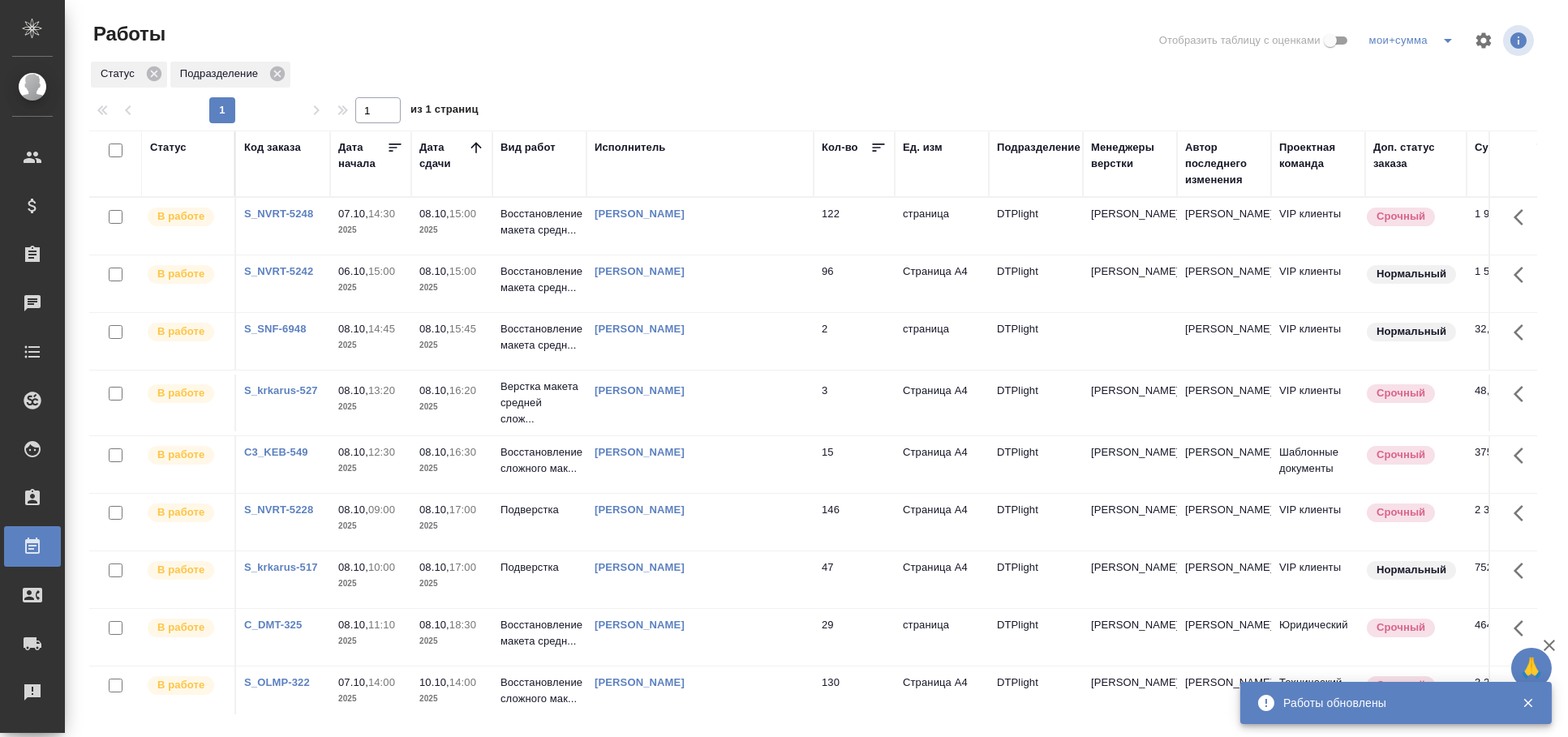
click at [1539, 696] on button "button" at bounding box center [1528, 702] width 34 height 14
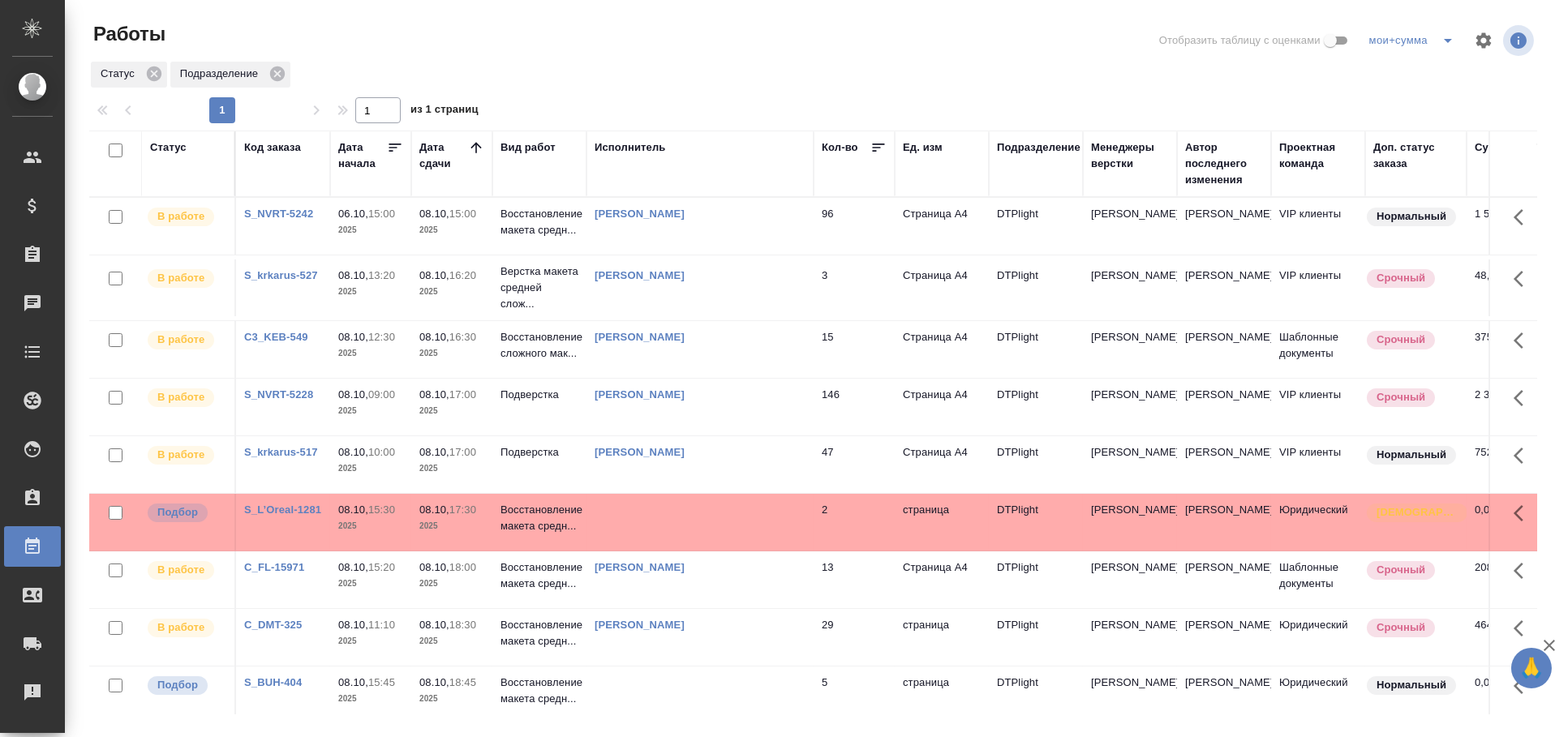
click at [730, 509] on td at bounding box center [699, 522] width 227 height 57
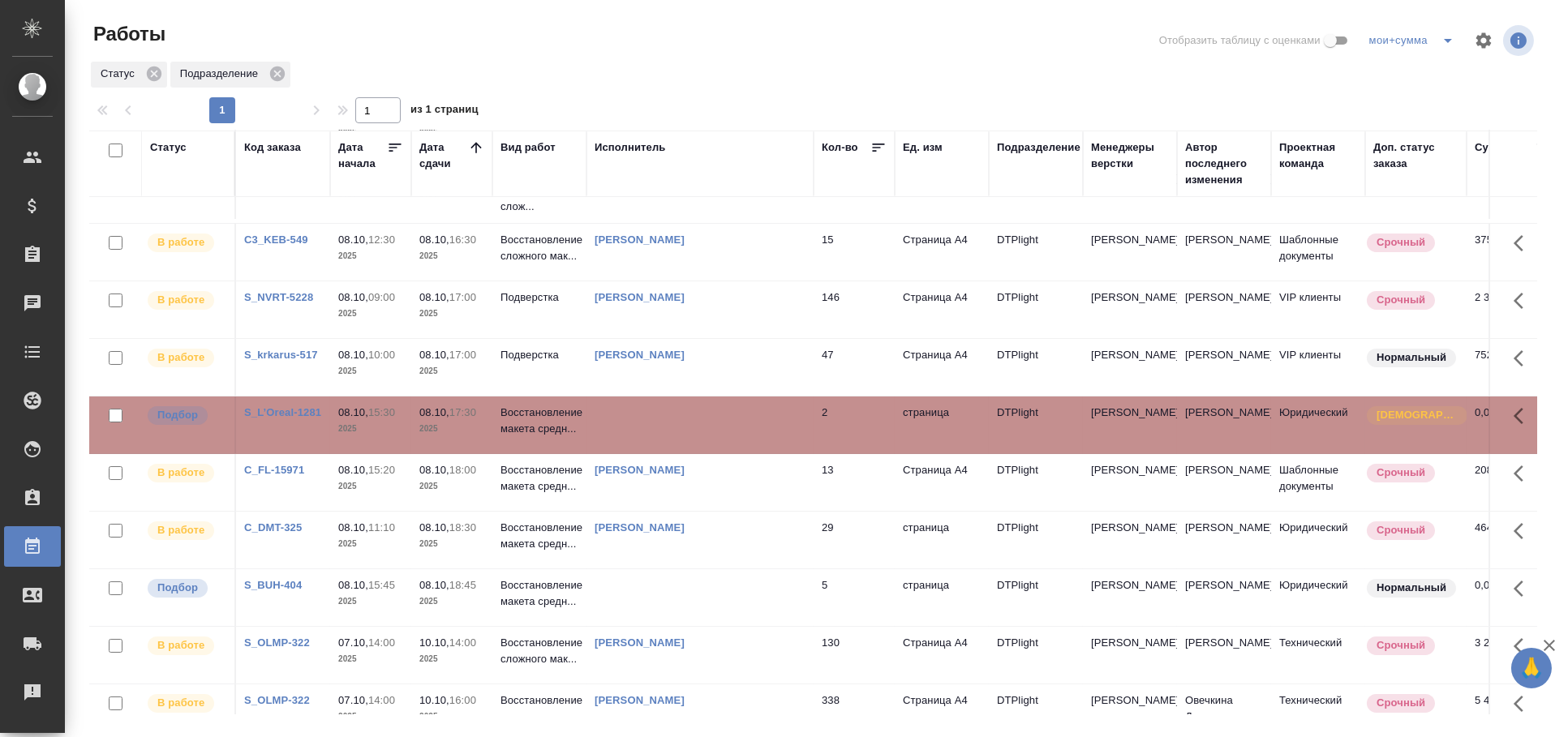
scroll to position [180, 0]
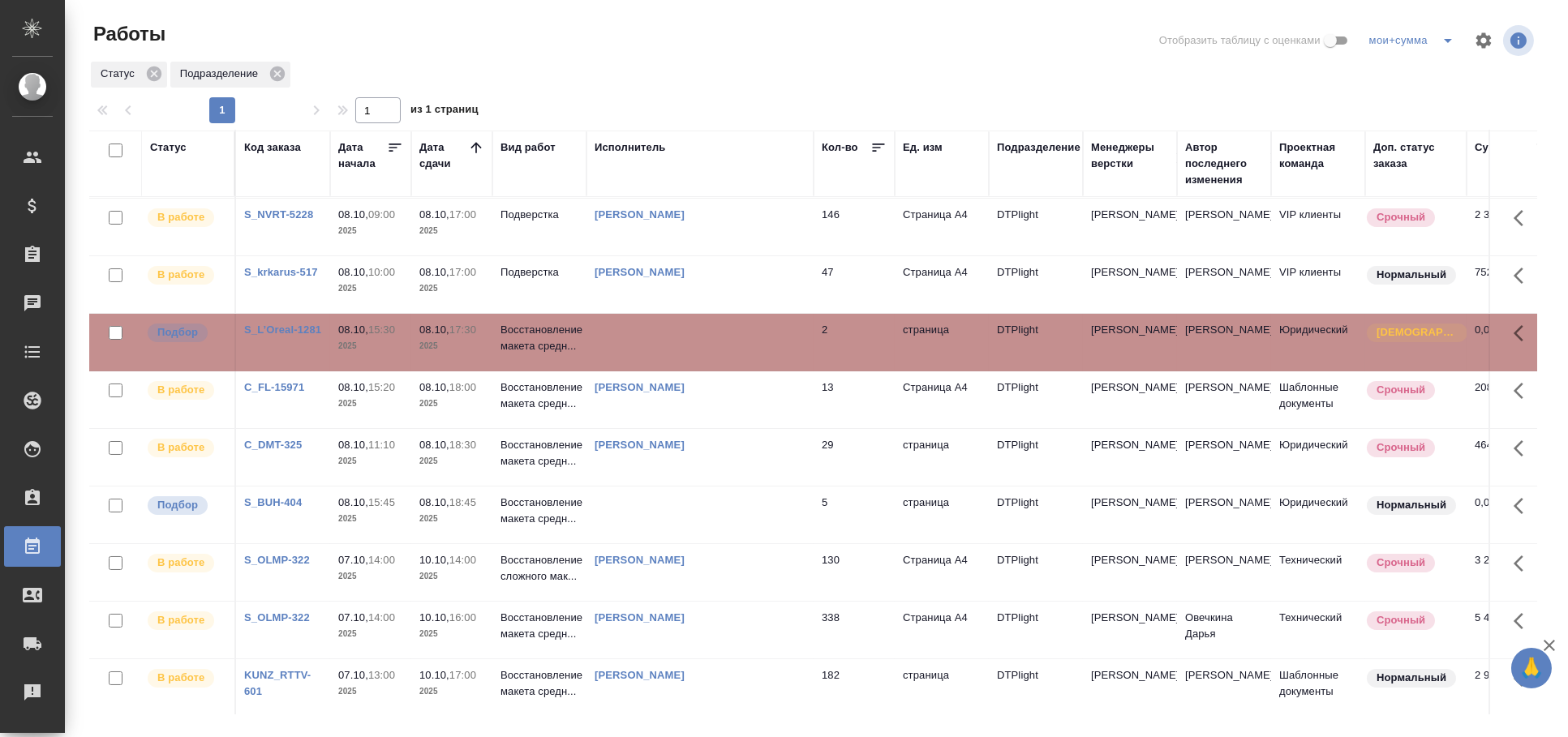
click at [712, 309] on td "Гусельников Роман" at bounding box center [699, 284] width 227 height 57
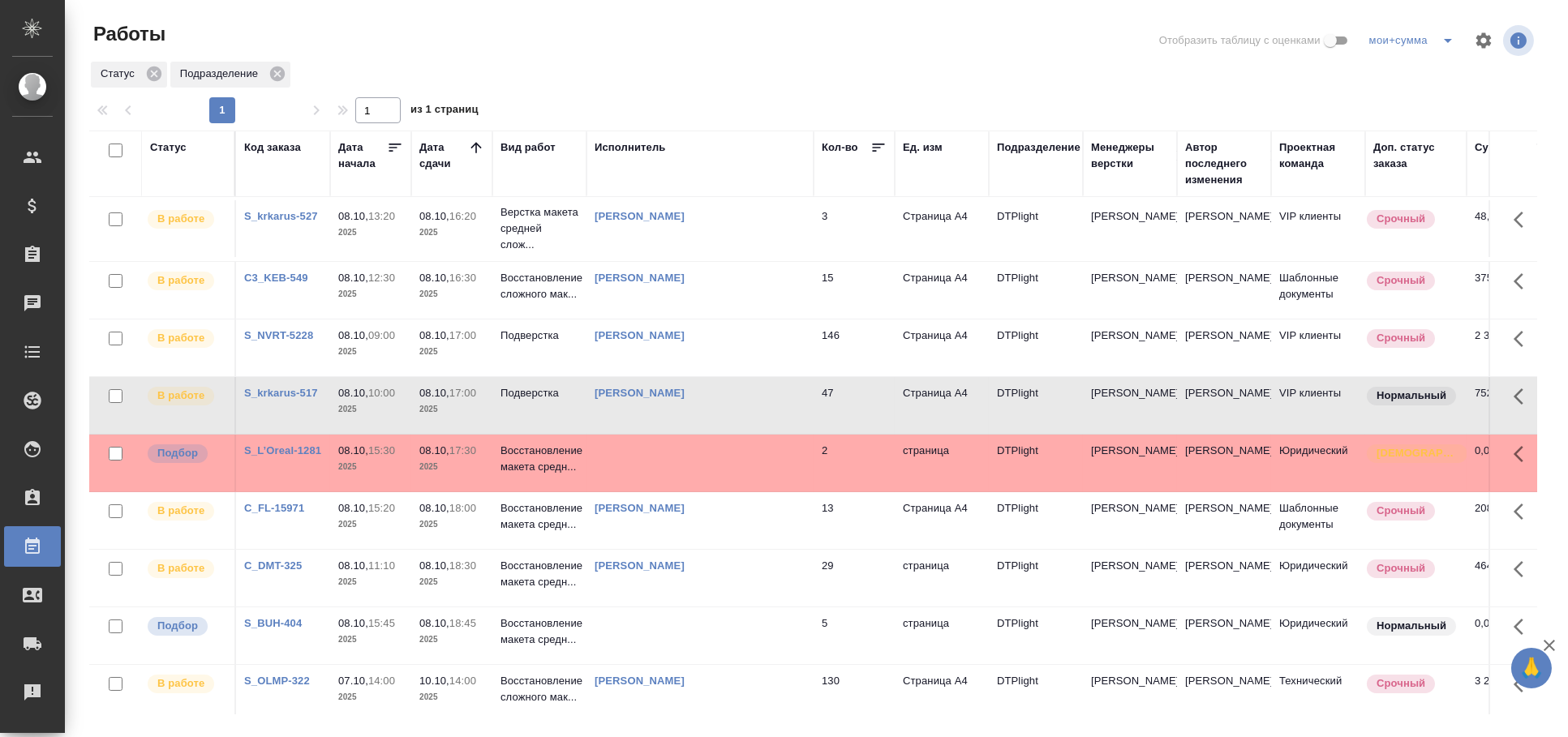
scroll to position [89, 0]
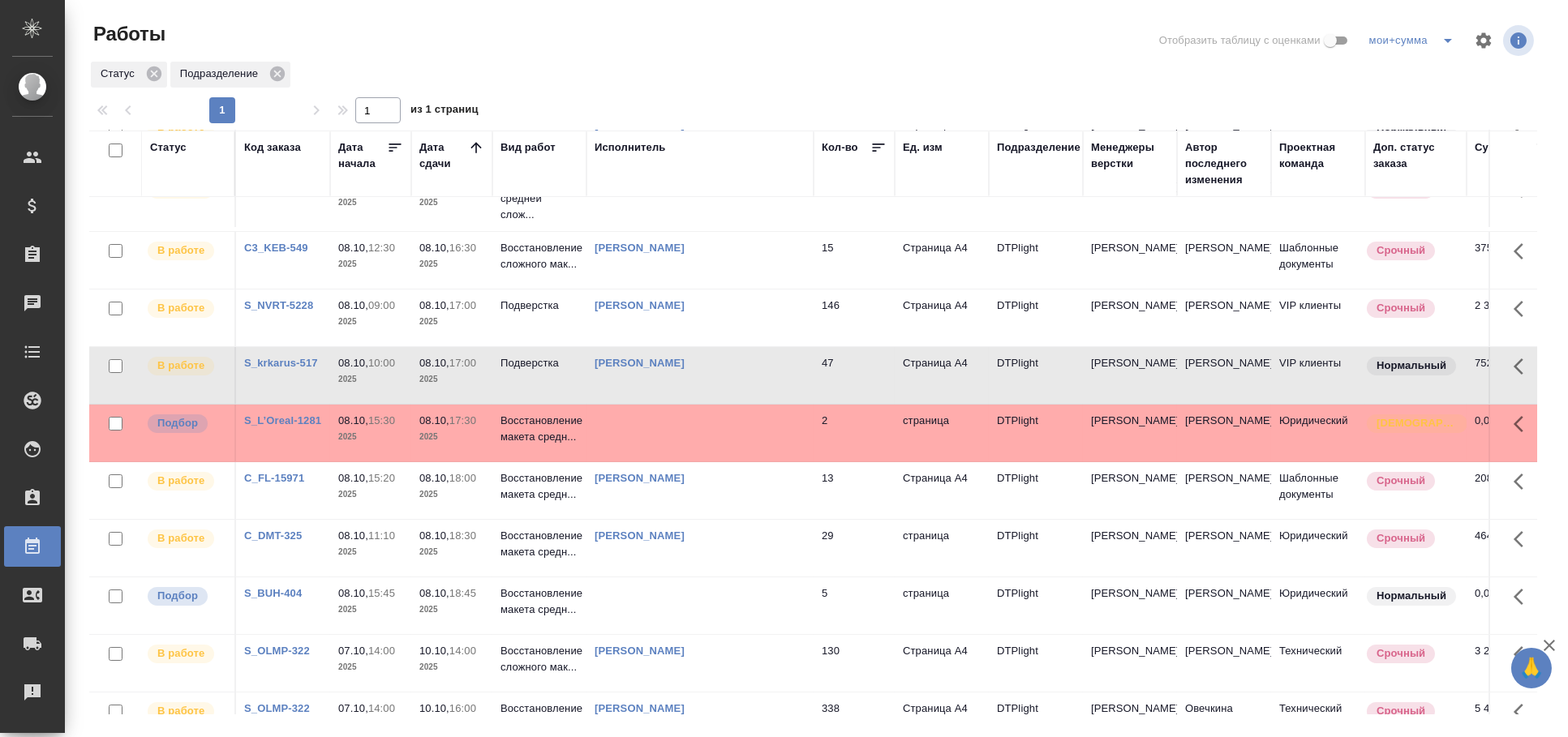
click at [747, 426] on td at bounding box center [699, 432] width 227 height 57
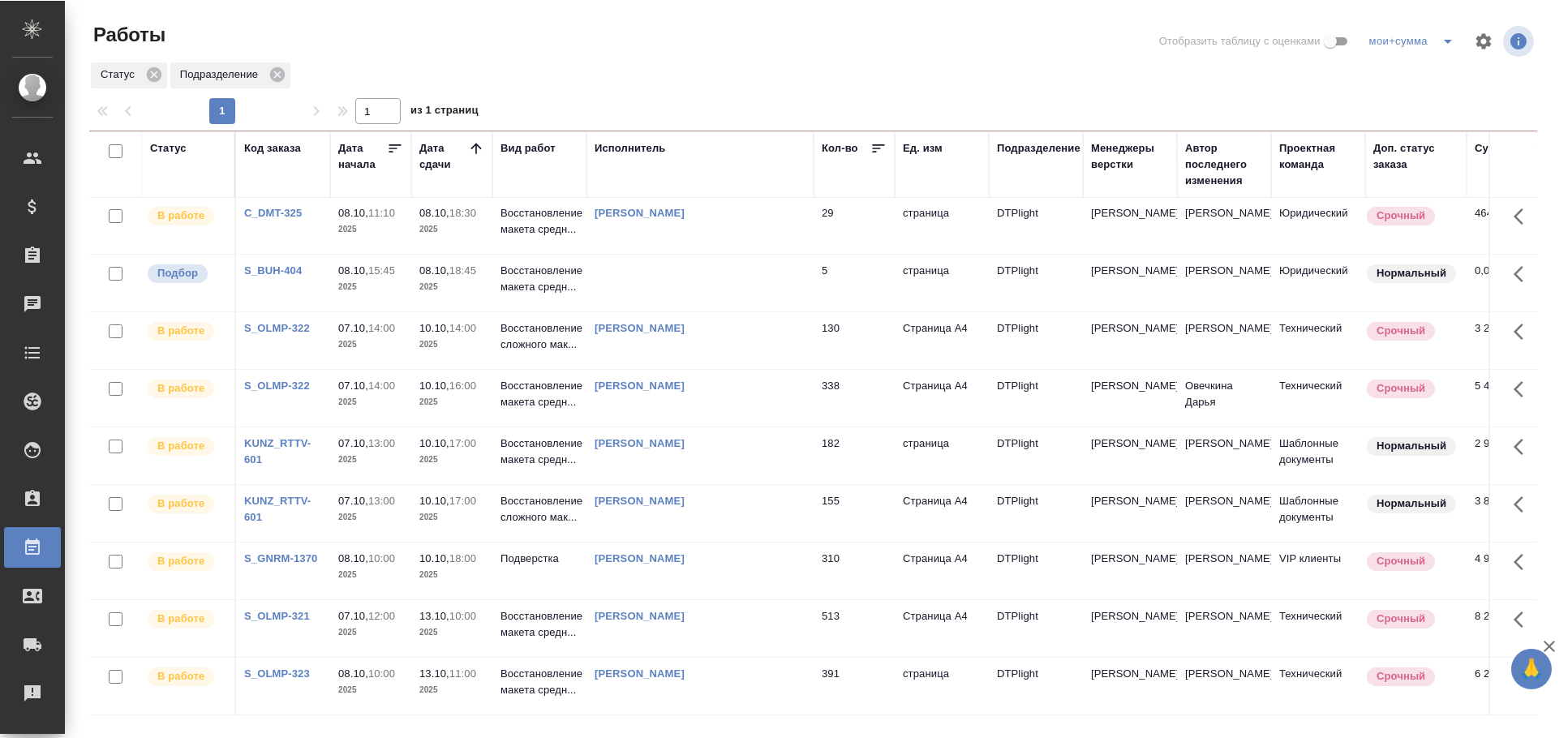
scroll to position [157, 0]
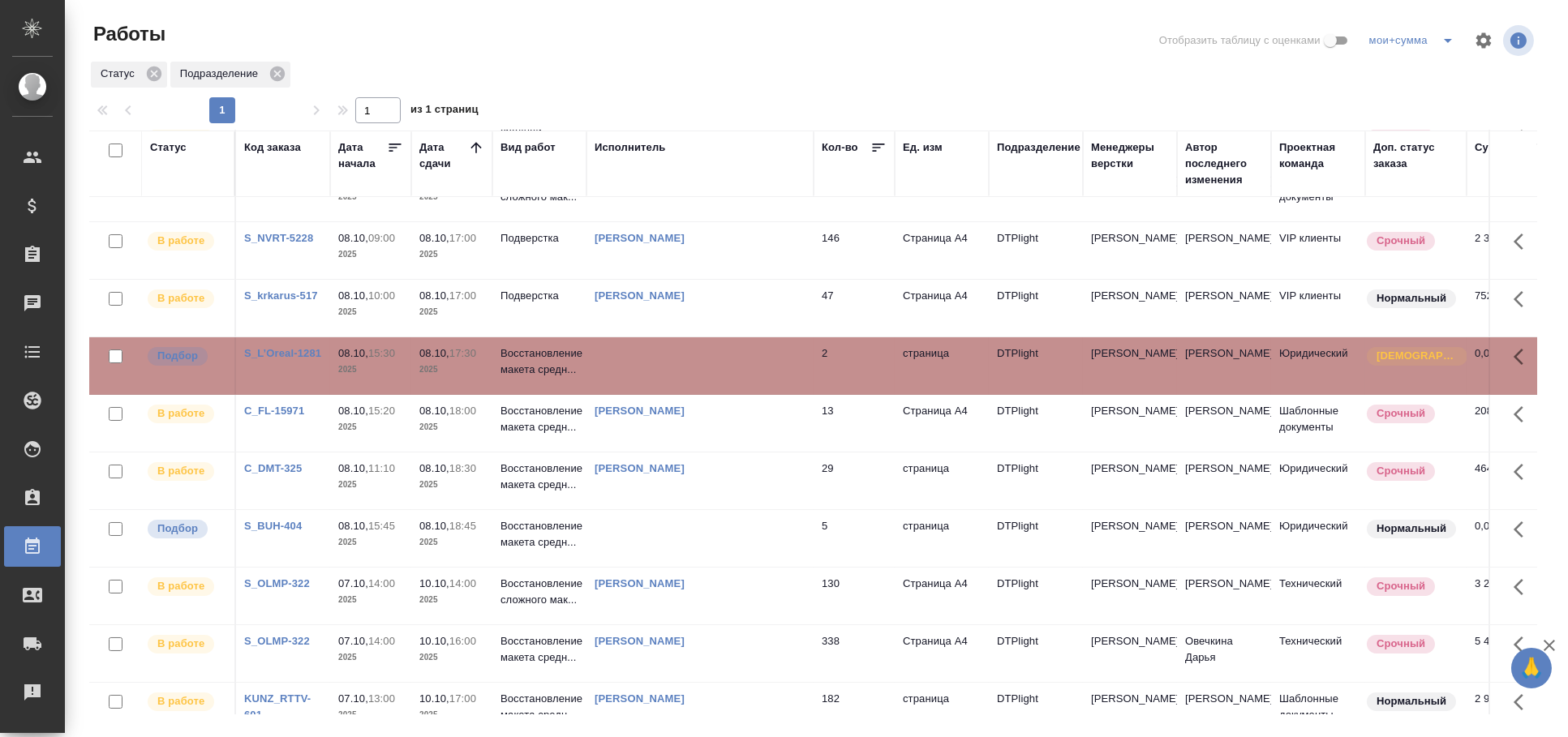
click at [725, 364] on td at bounding box center [699, 365] width 227 height 57
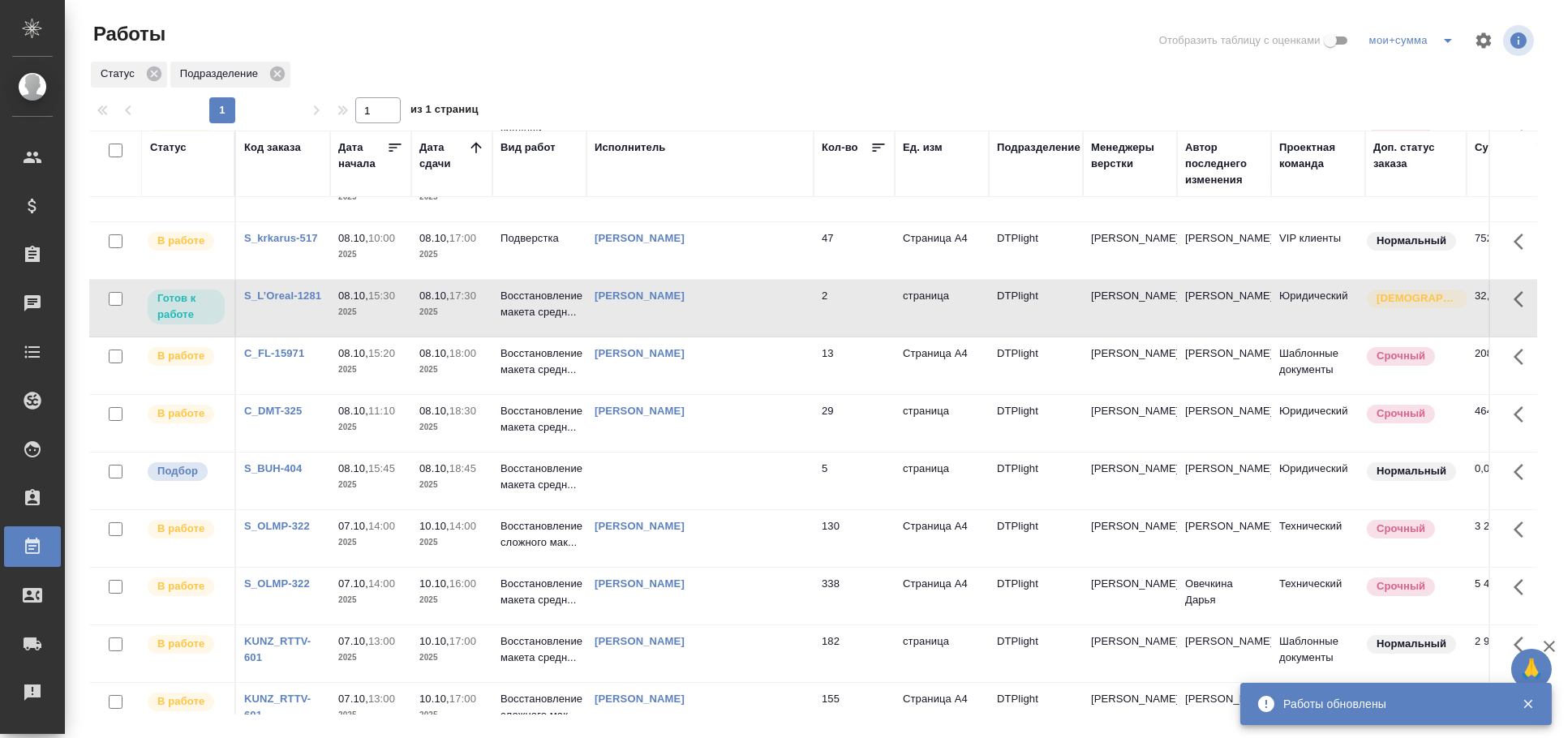
scroll to position [0, 0]
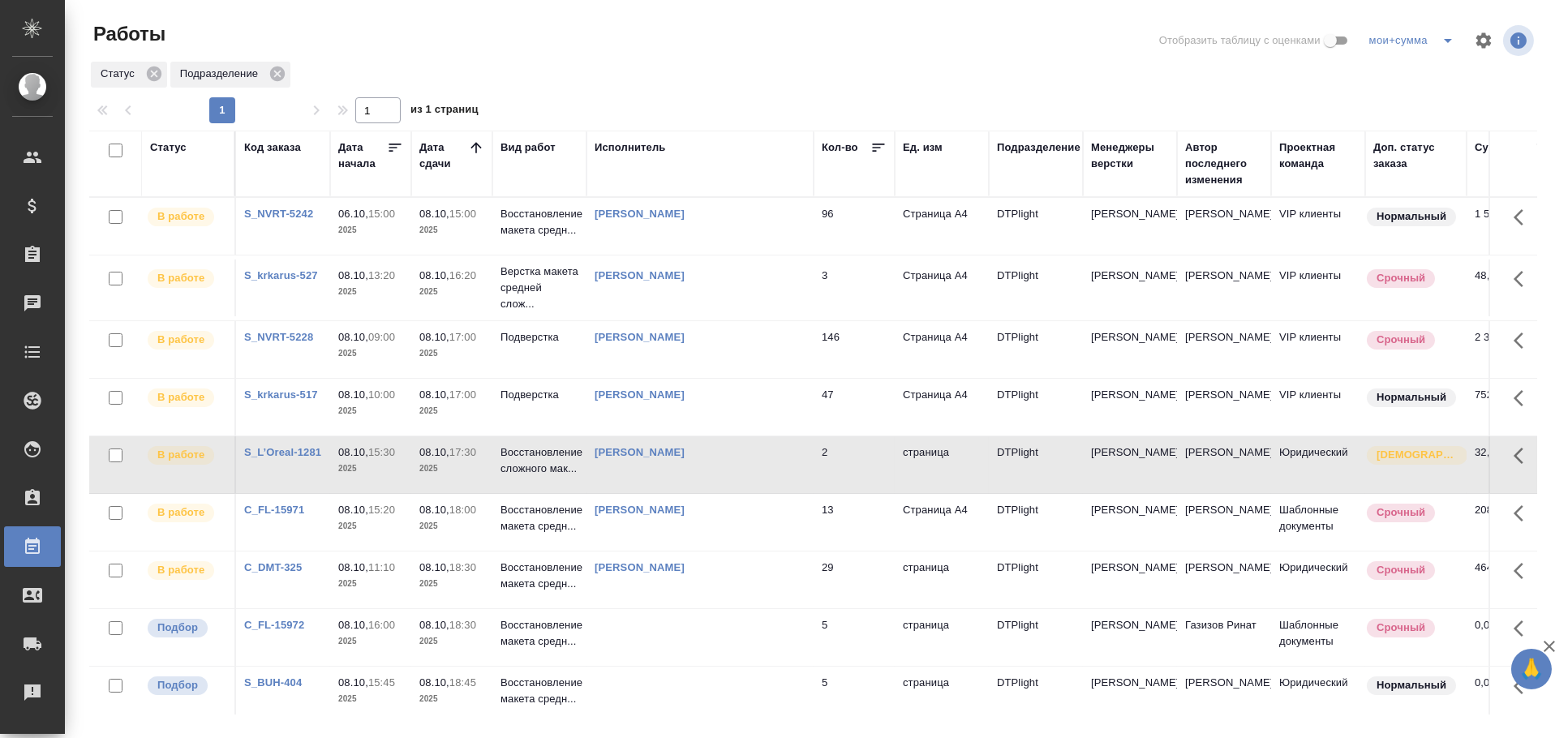
click at [719, 445] on div "Бартеньева Светлана Владимировна" at bounding box center [700, 453] width 211 height 16
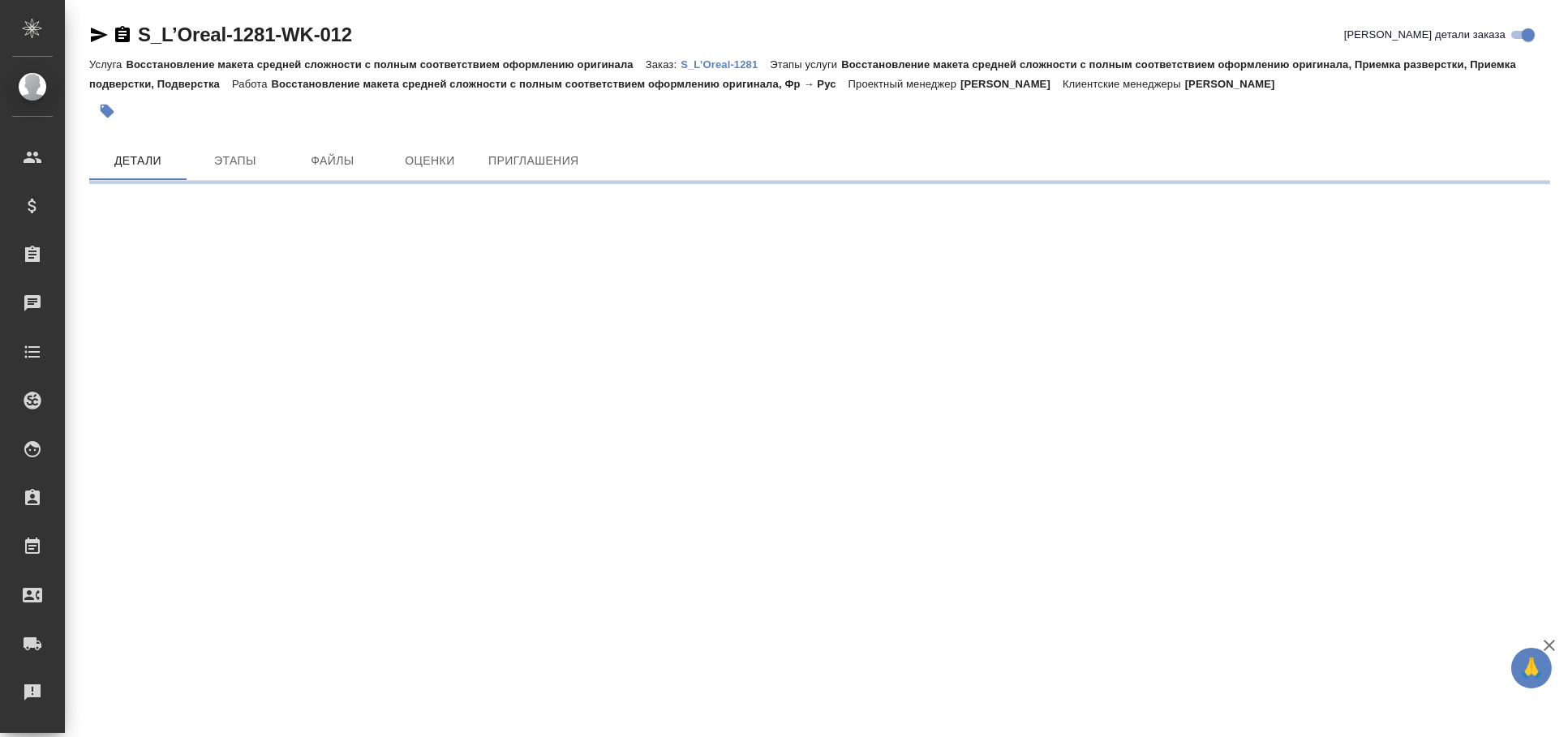
click at [93, 38] on icon "button" at bounding box center [100, 35] width 17 height 14
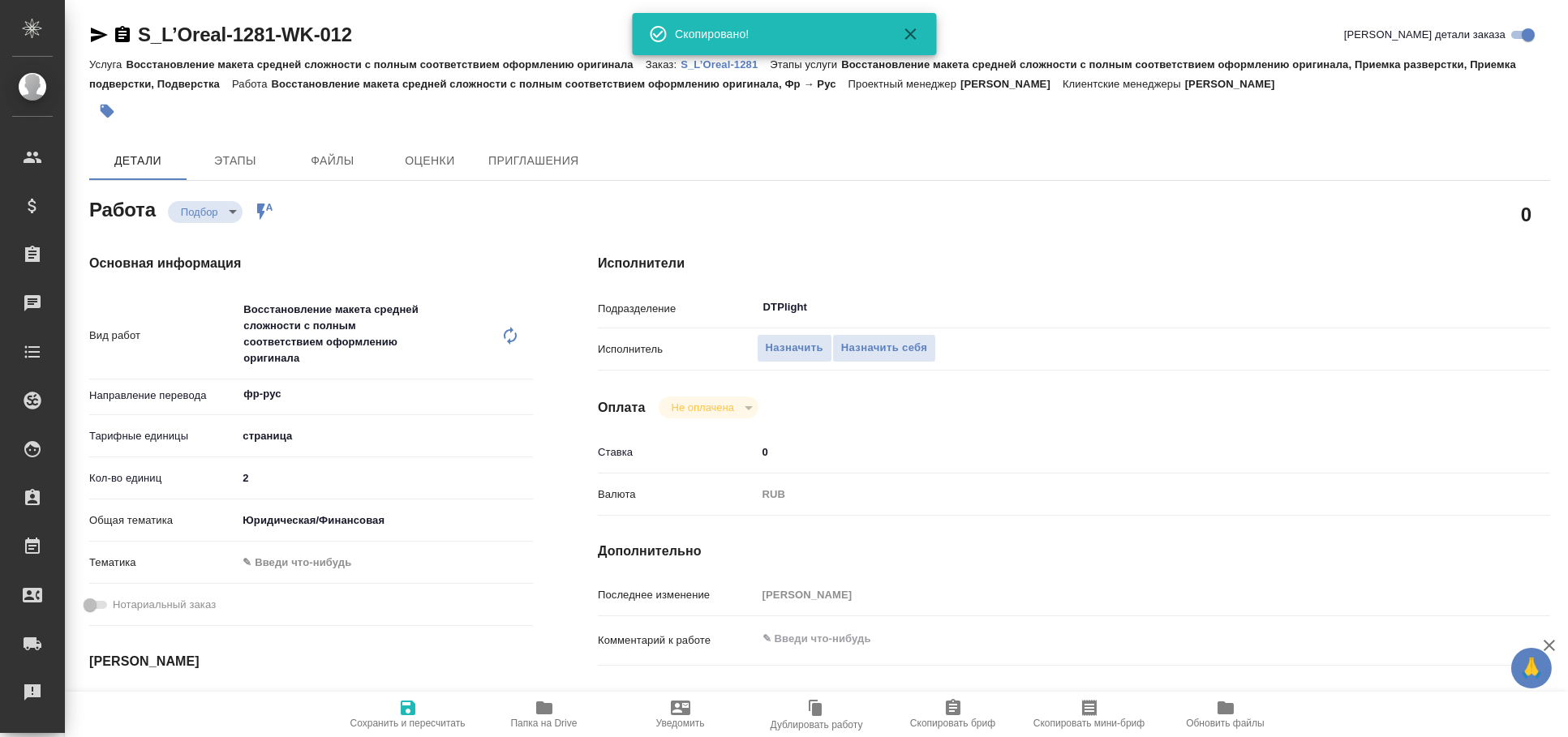
type textarea "x"
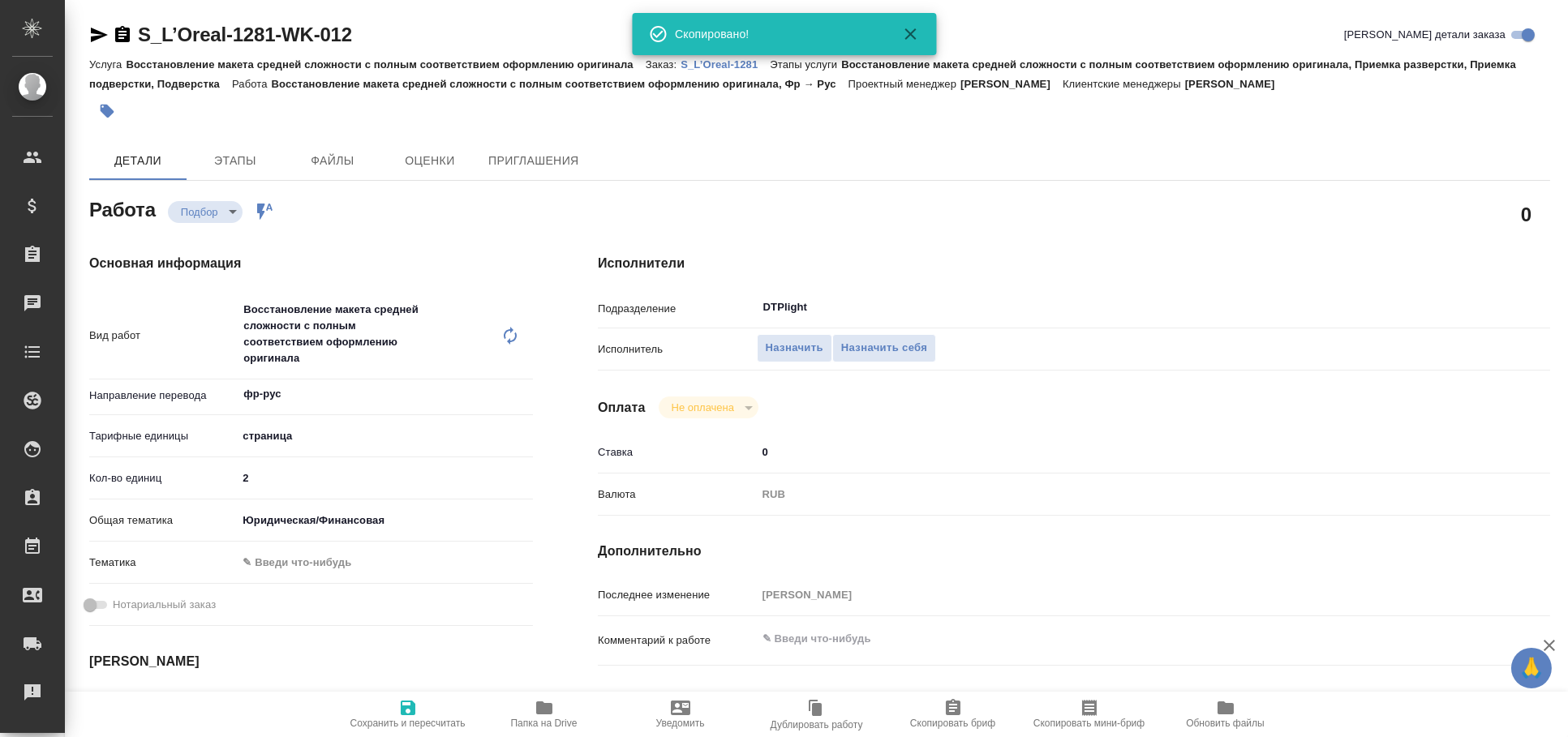
type textarea "x"
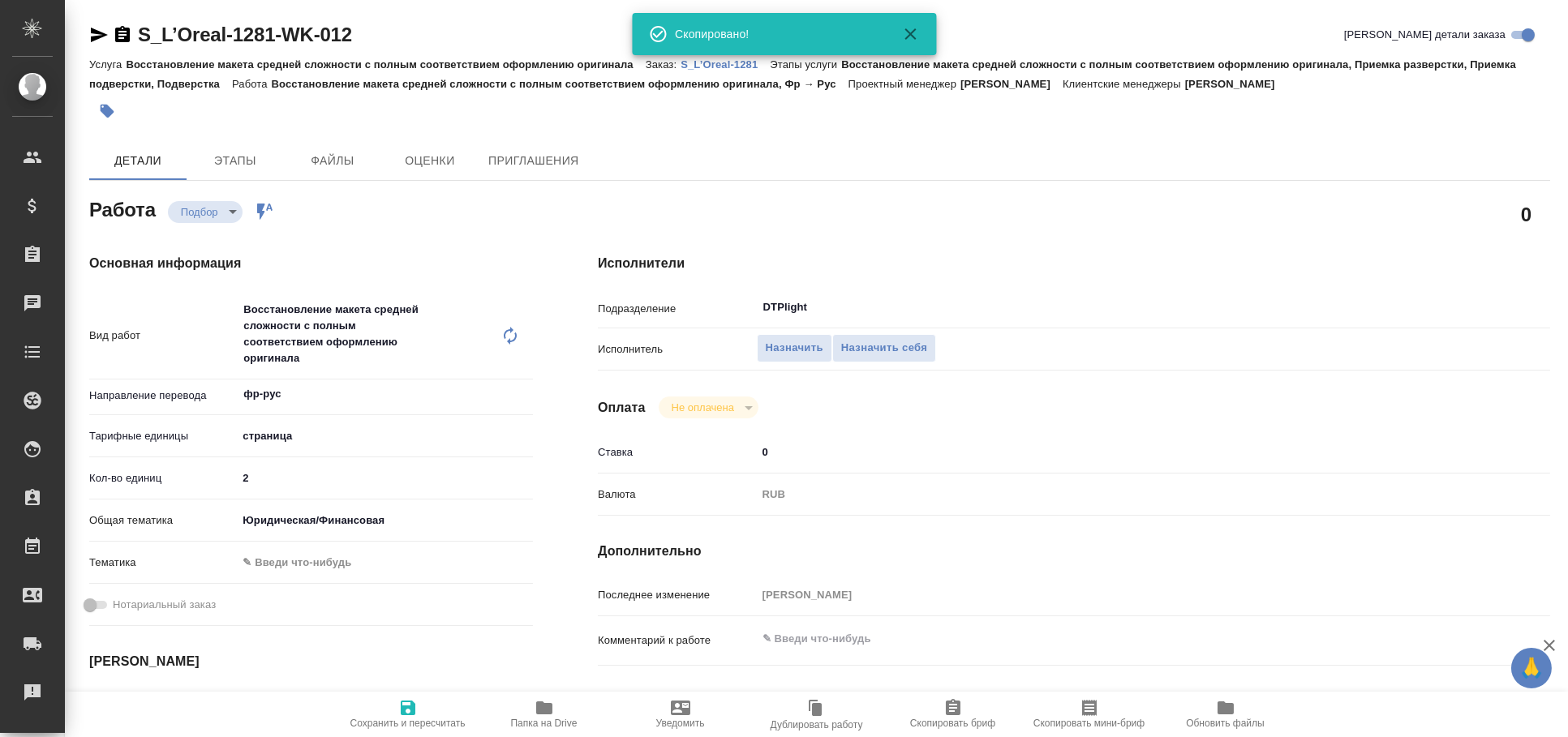
type textarea "x"
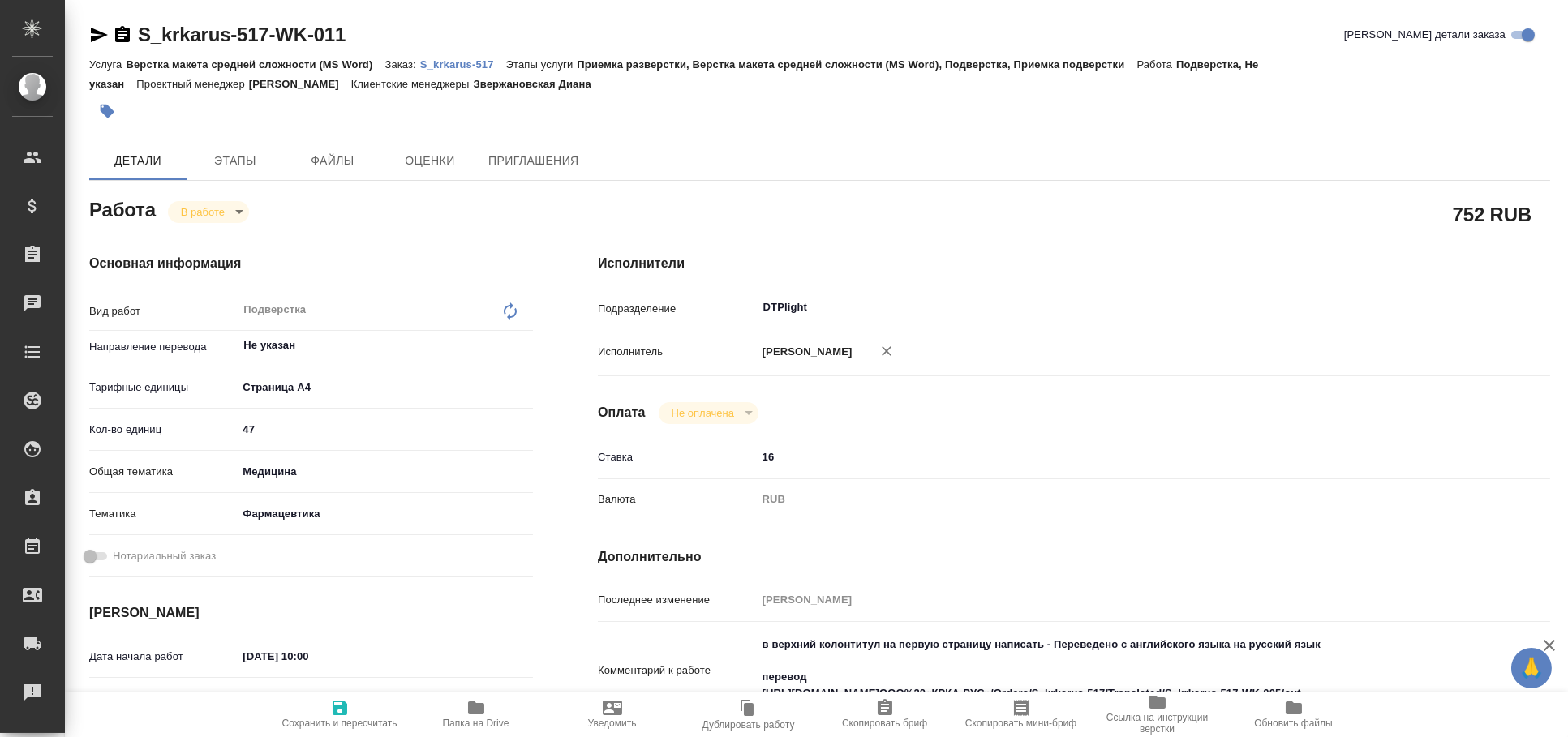
type textarea "x"
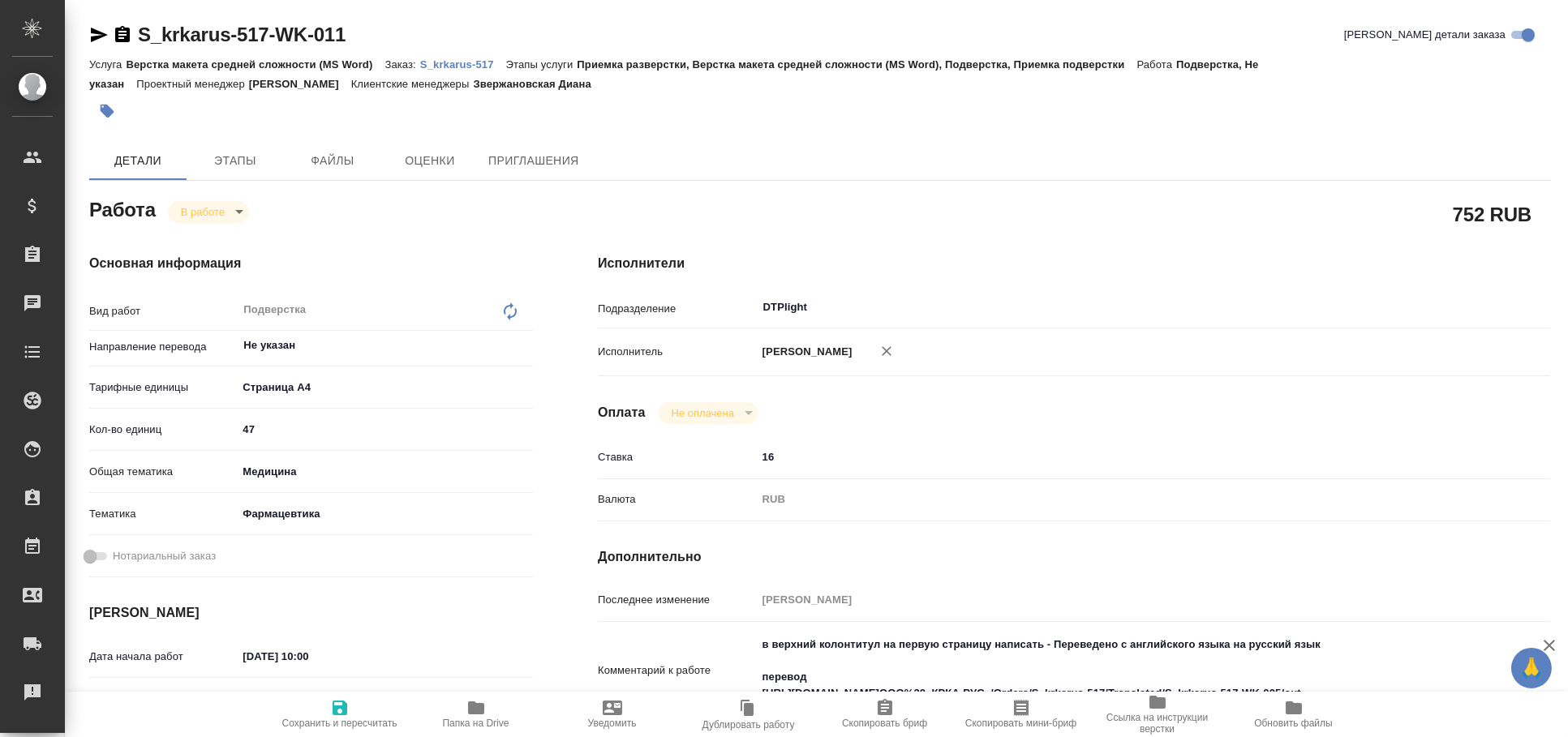
type textarea "x"
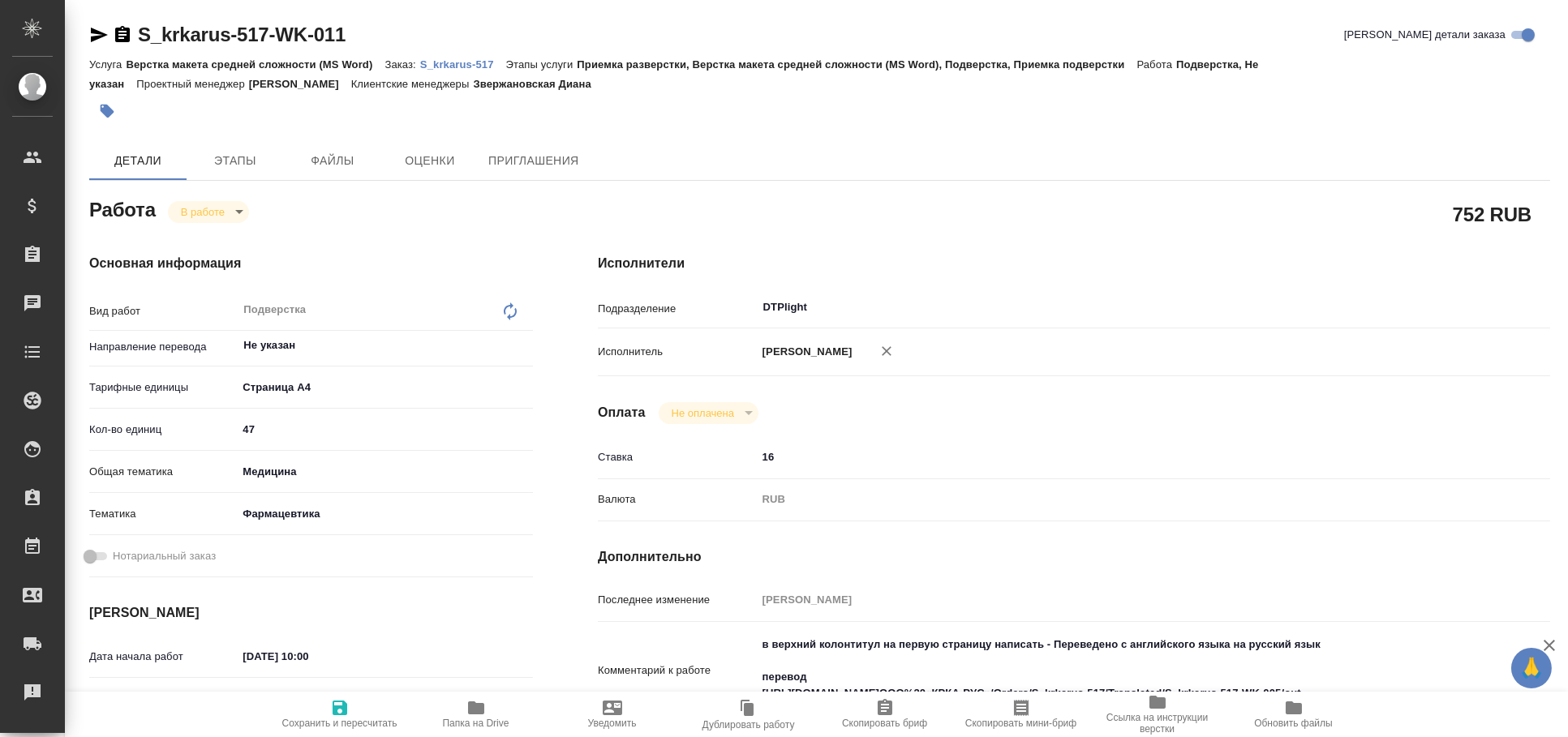
scroll to position [180, 0]
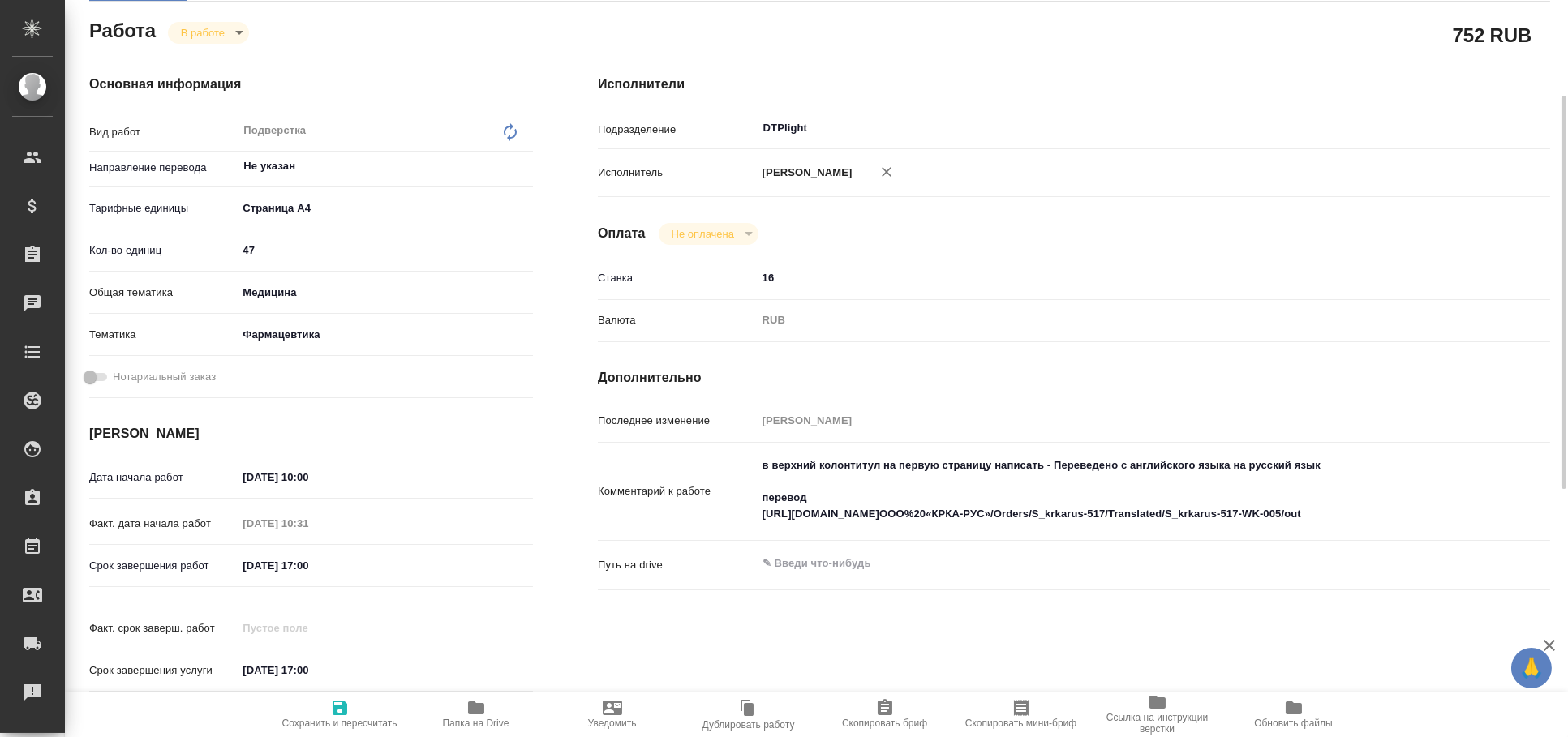
type textarea "x"
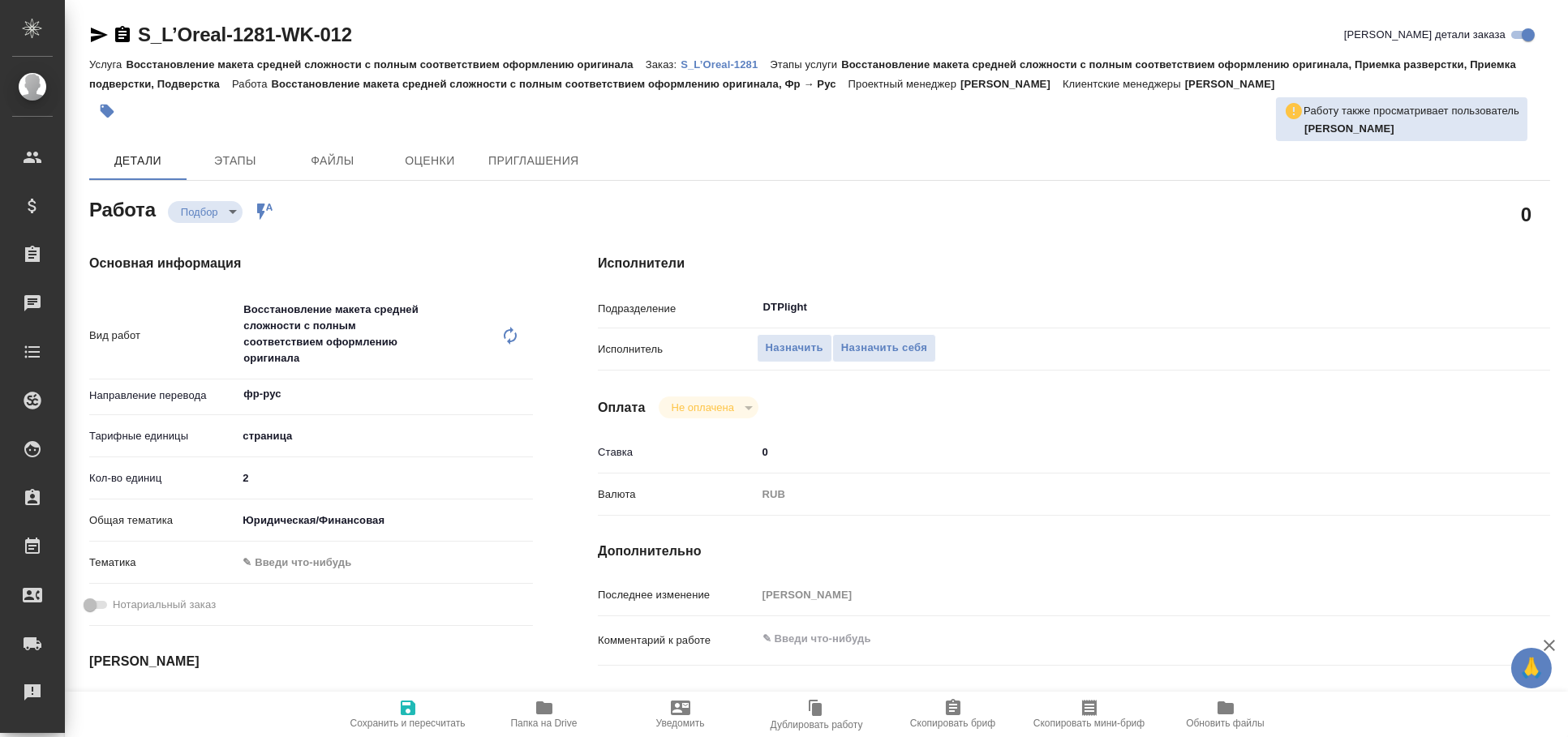
type textarea "x"
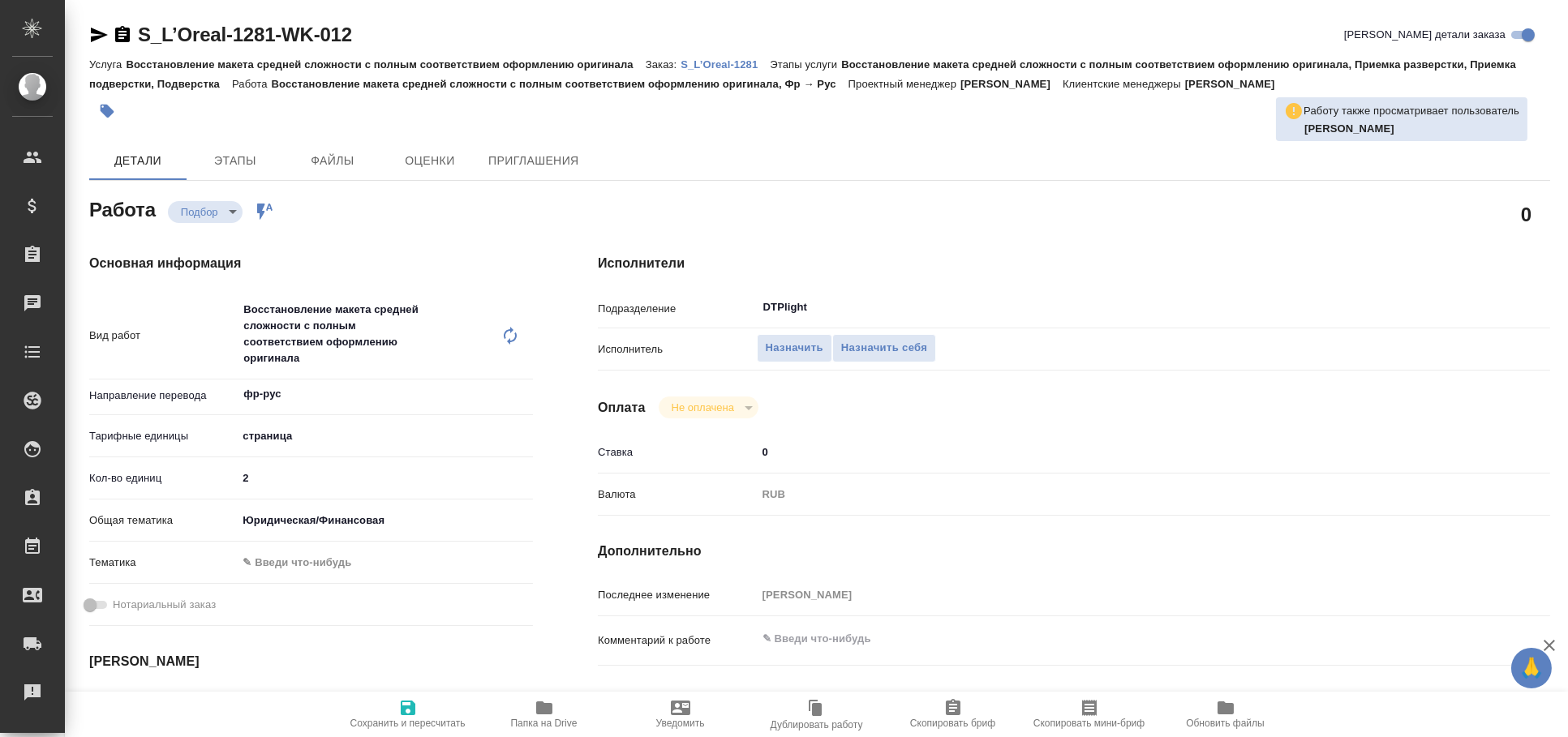
type textarea "x"
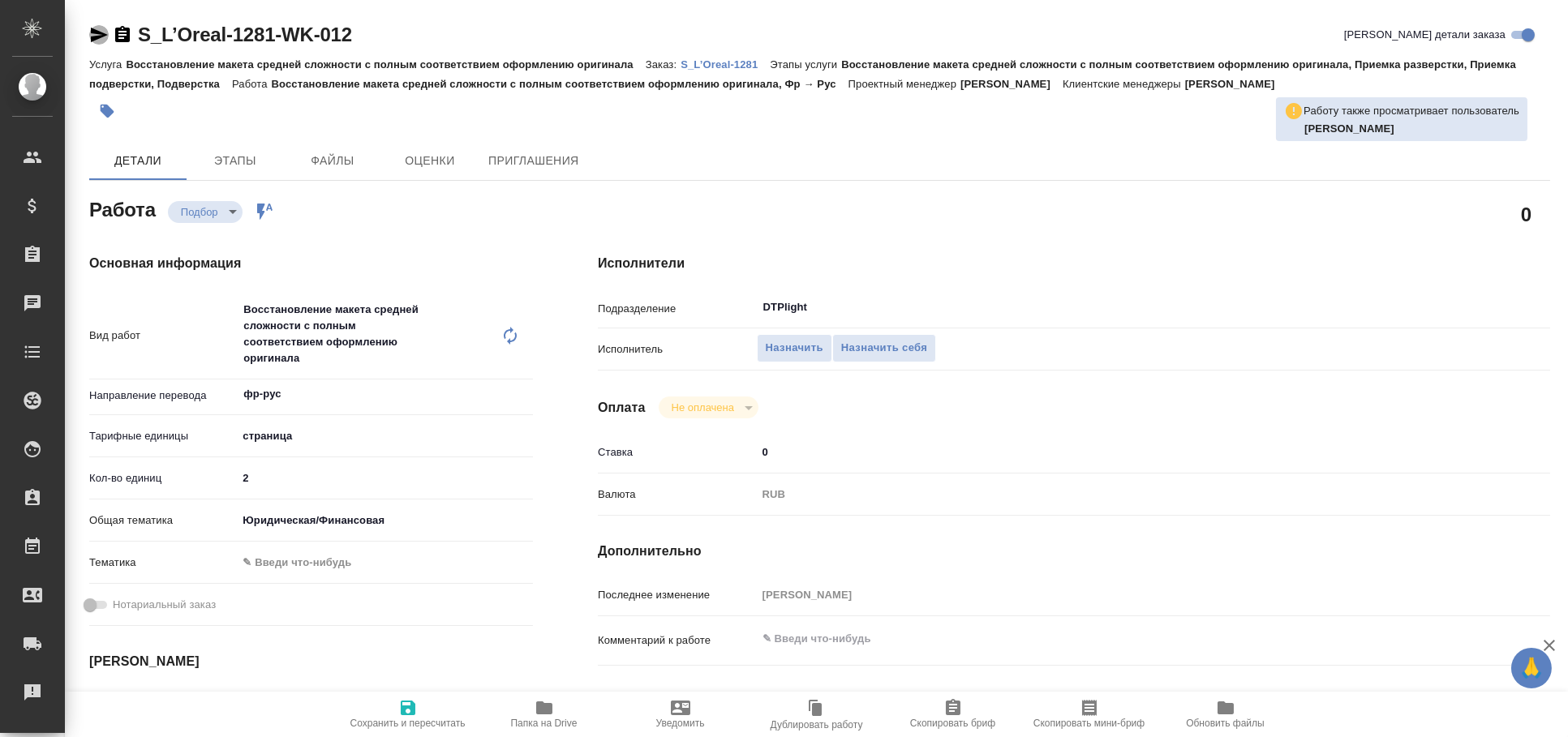
click at [98, 27] on icon "button" at bounding box center [99, 35] width 19 height 19
type textarea "x"
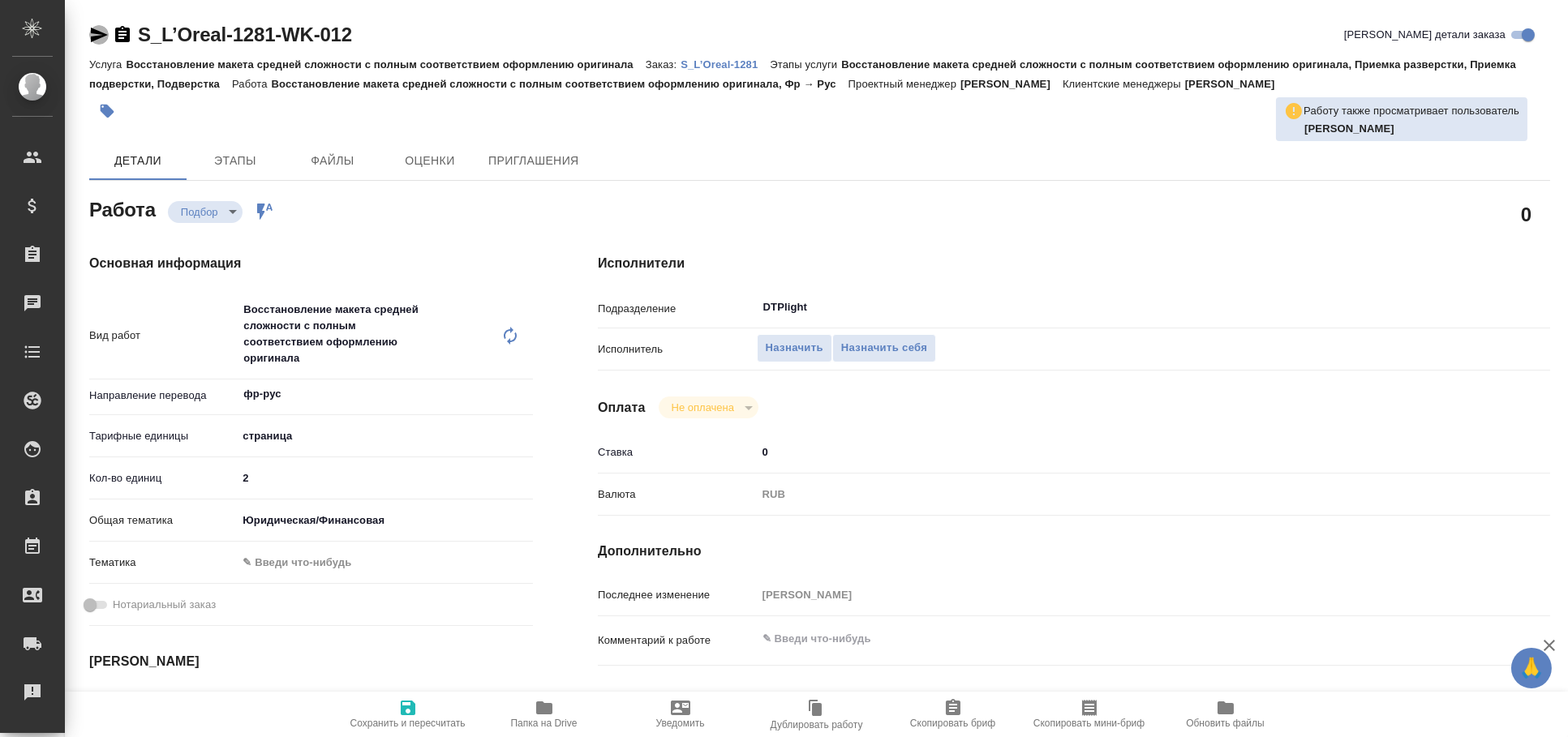
type textarea "x"
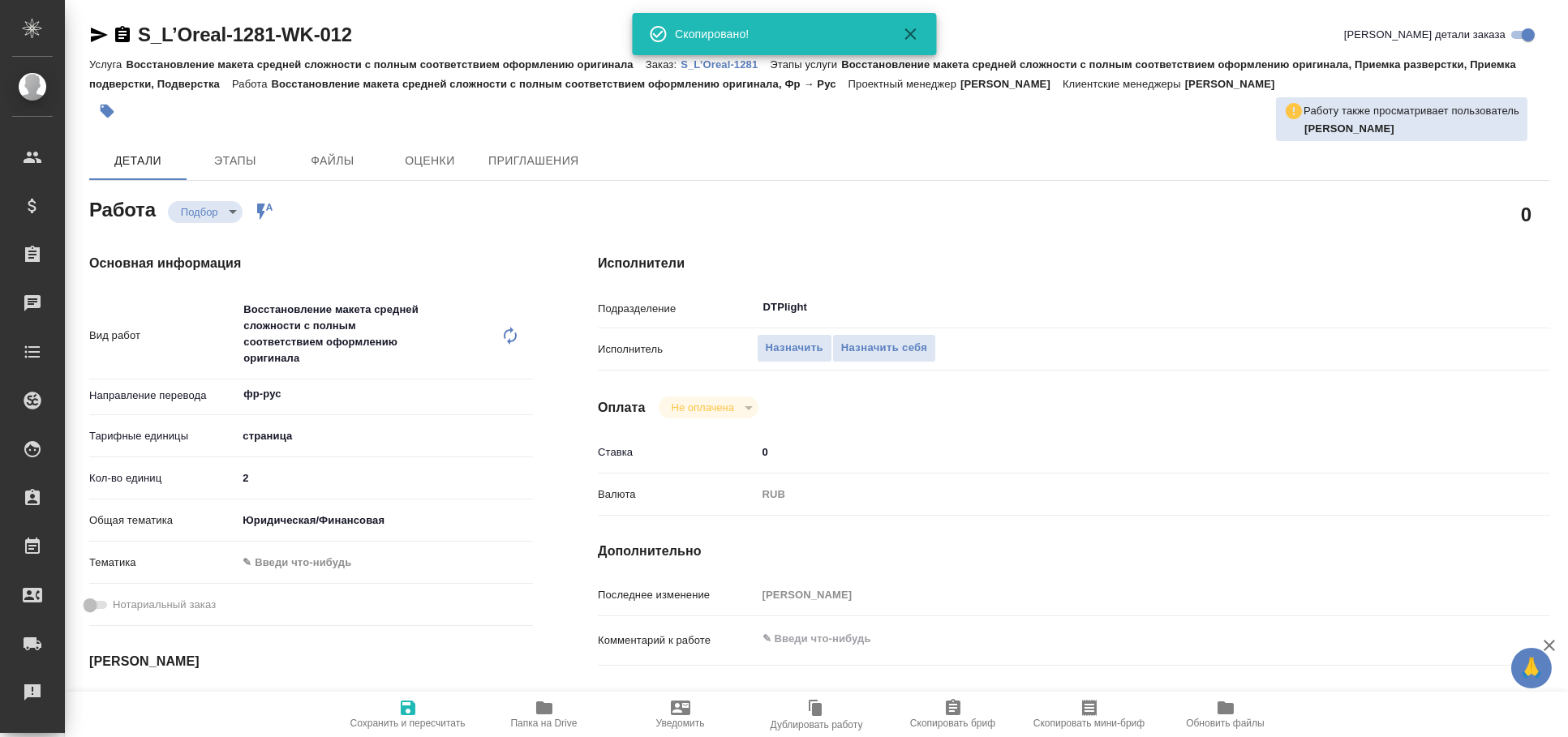
type textarea "x"
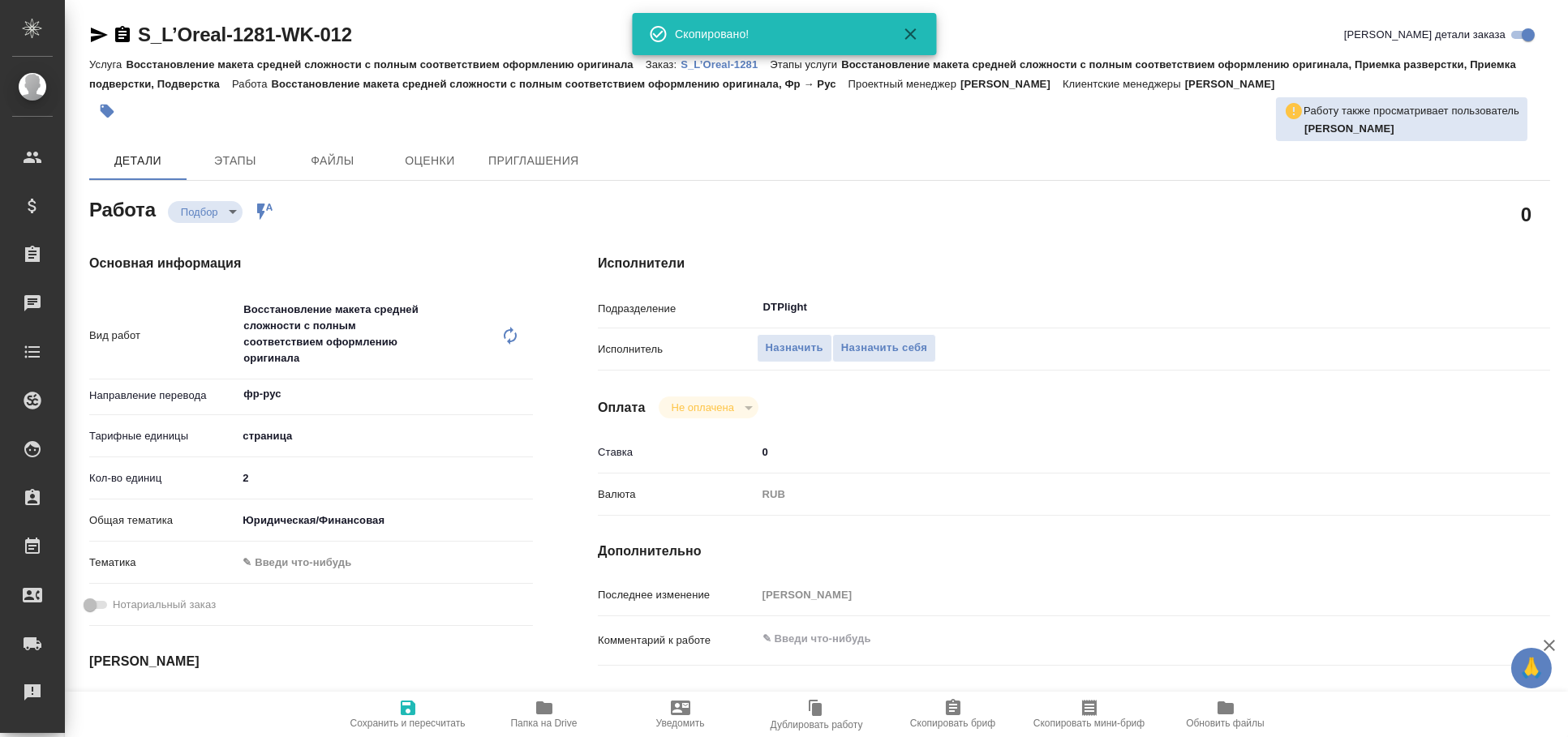
type textarea "x"
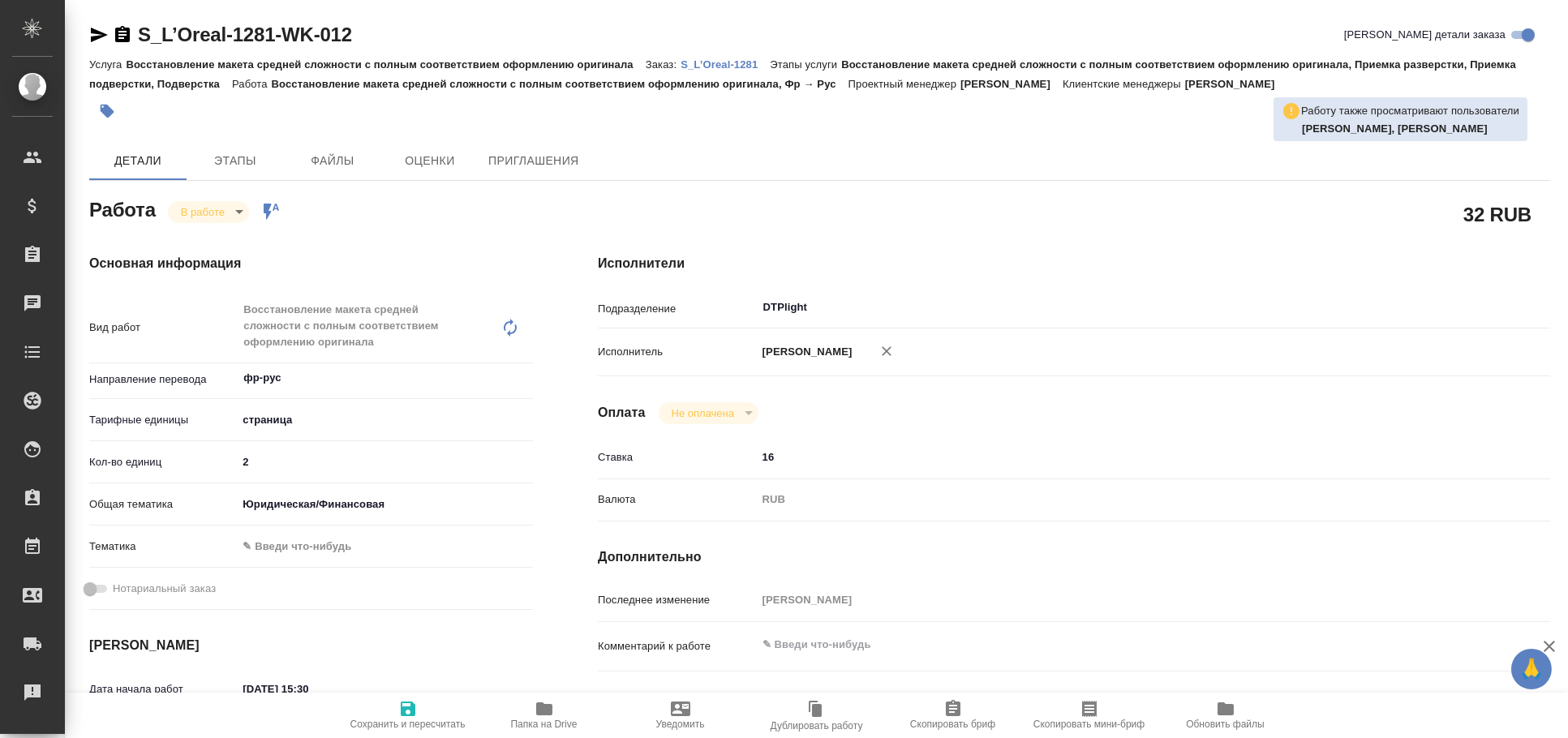
type textarea "x"
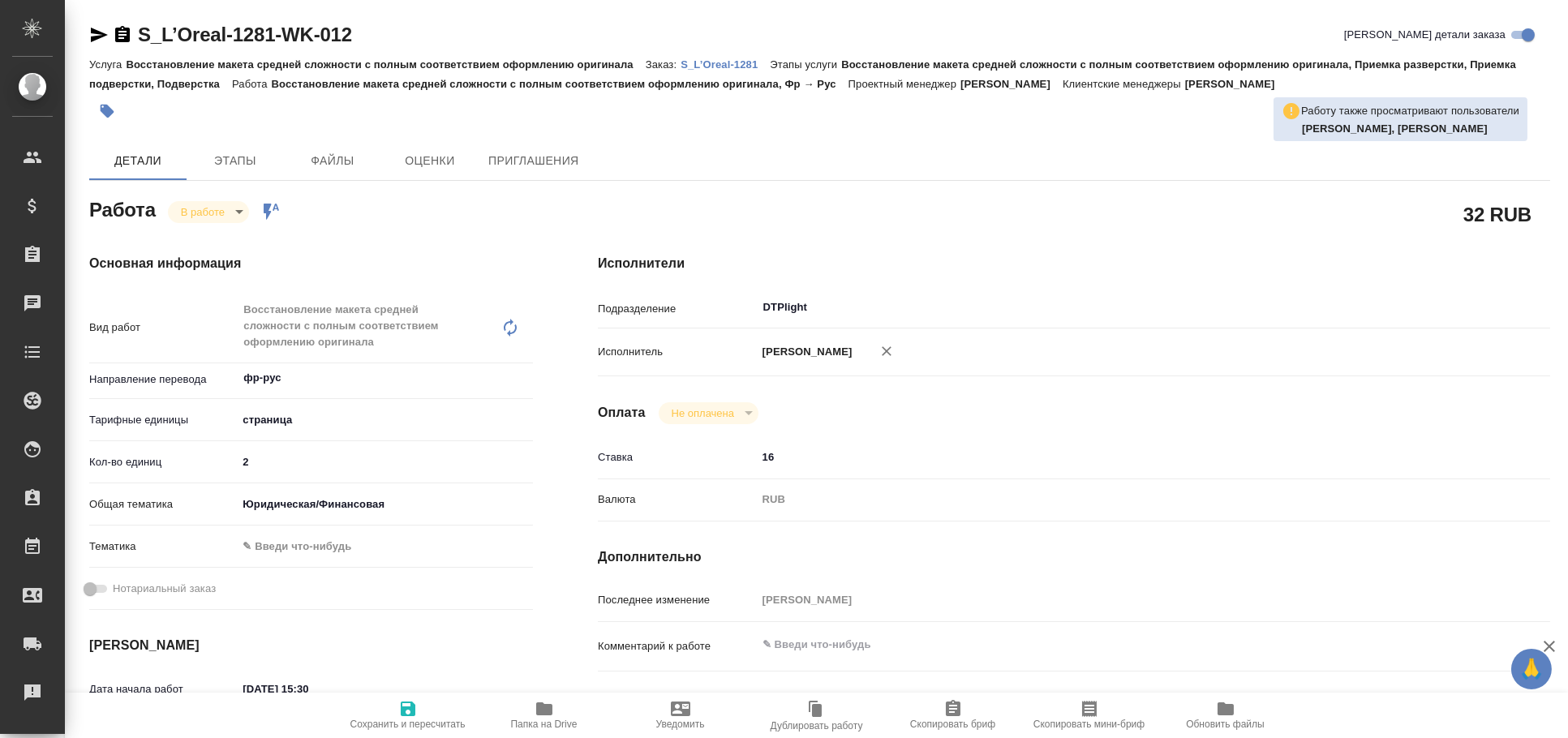
type textarea "x"
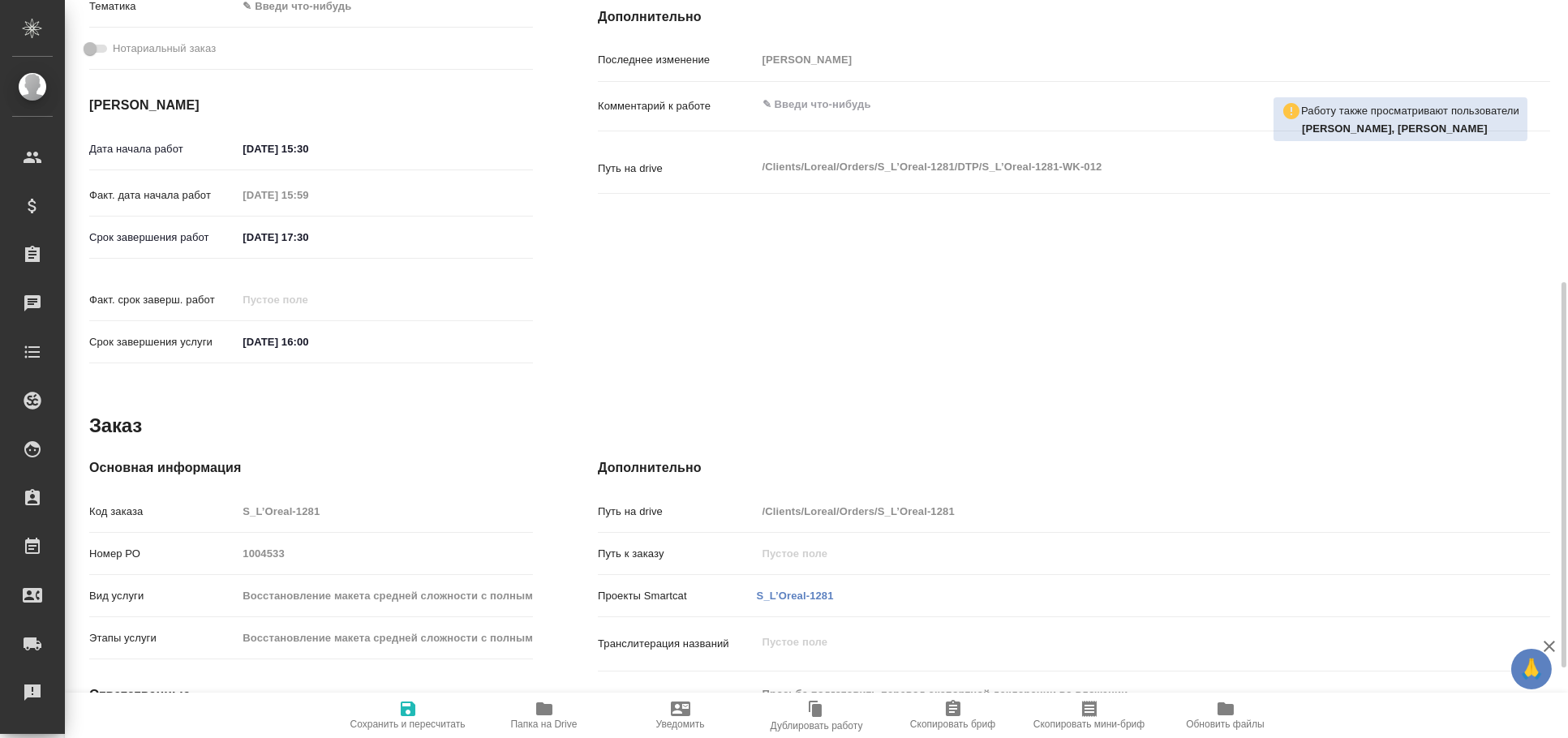
scroll to position [676, 0]
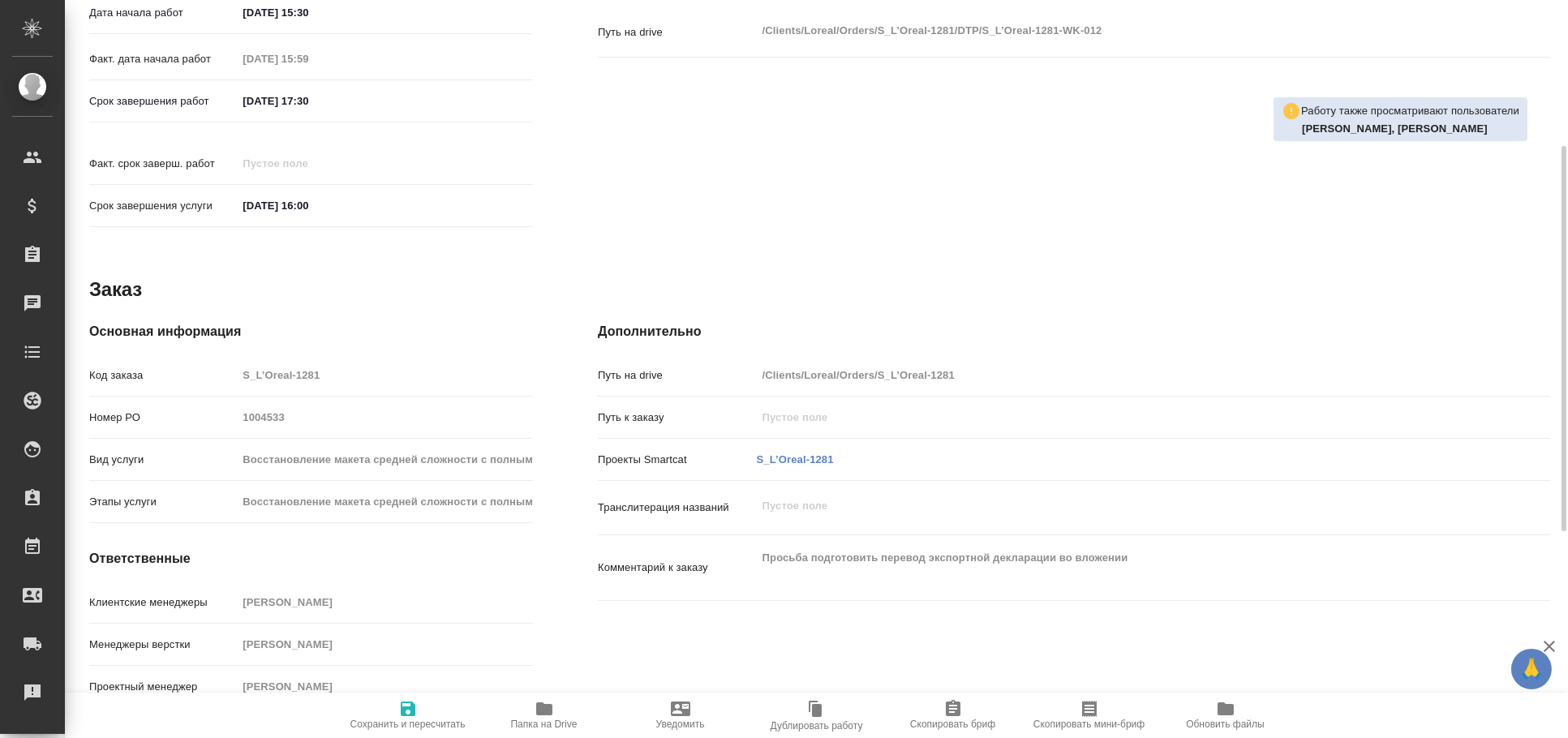
type textarea "x"
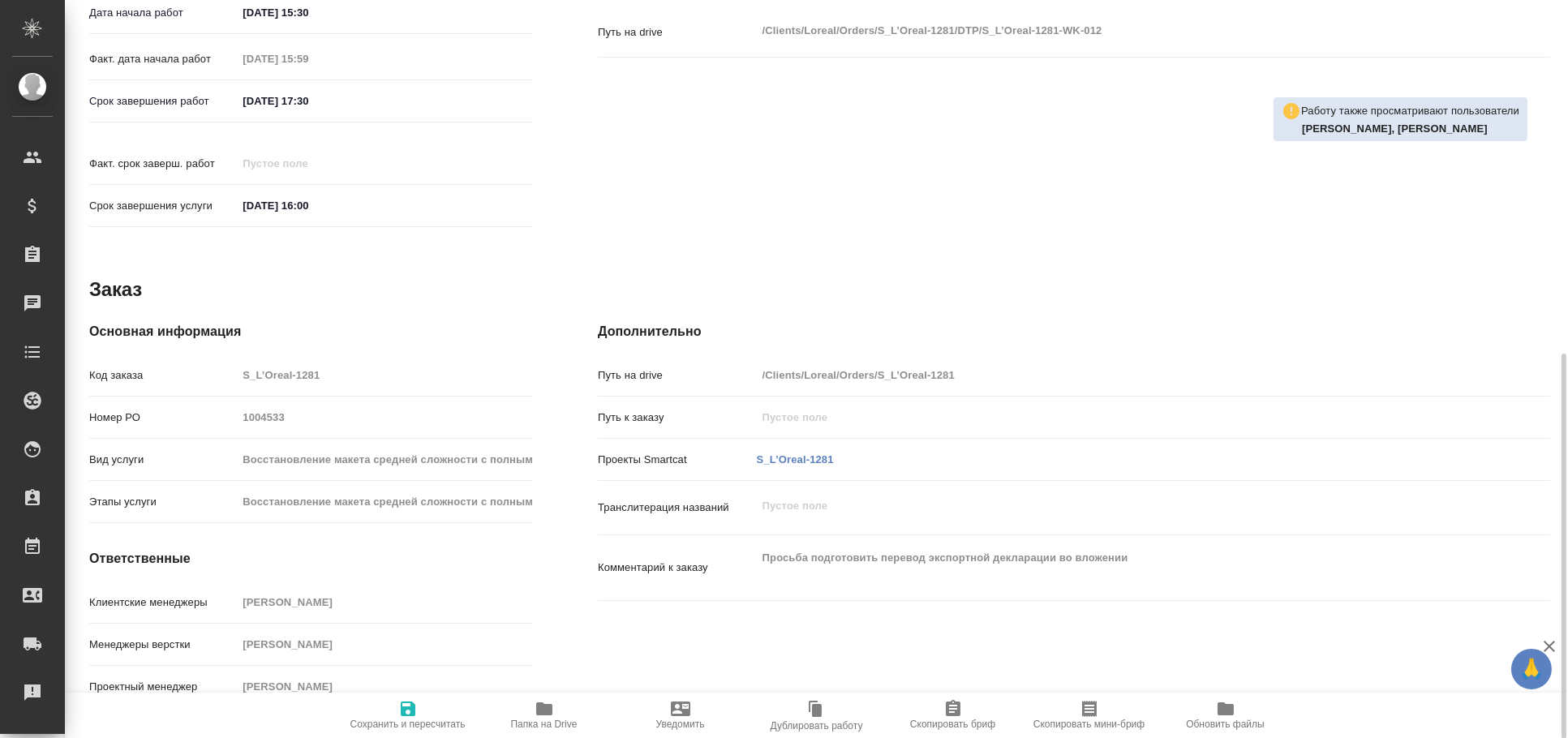
scroll to position [0, 0]
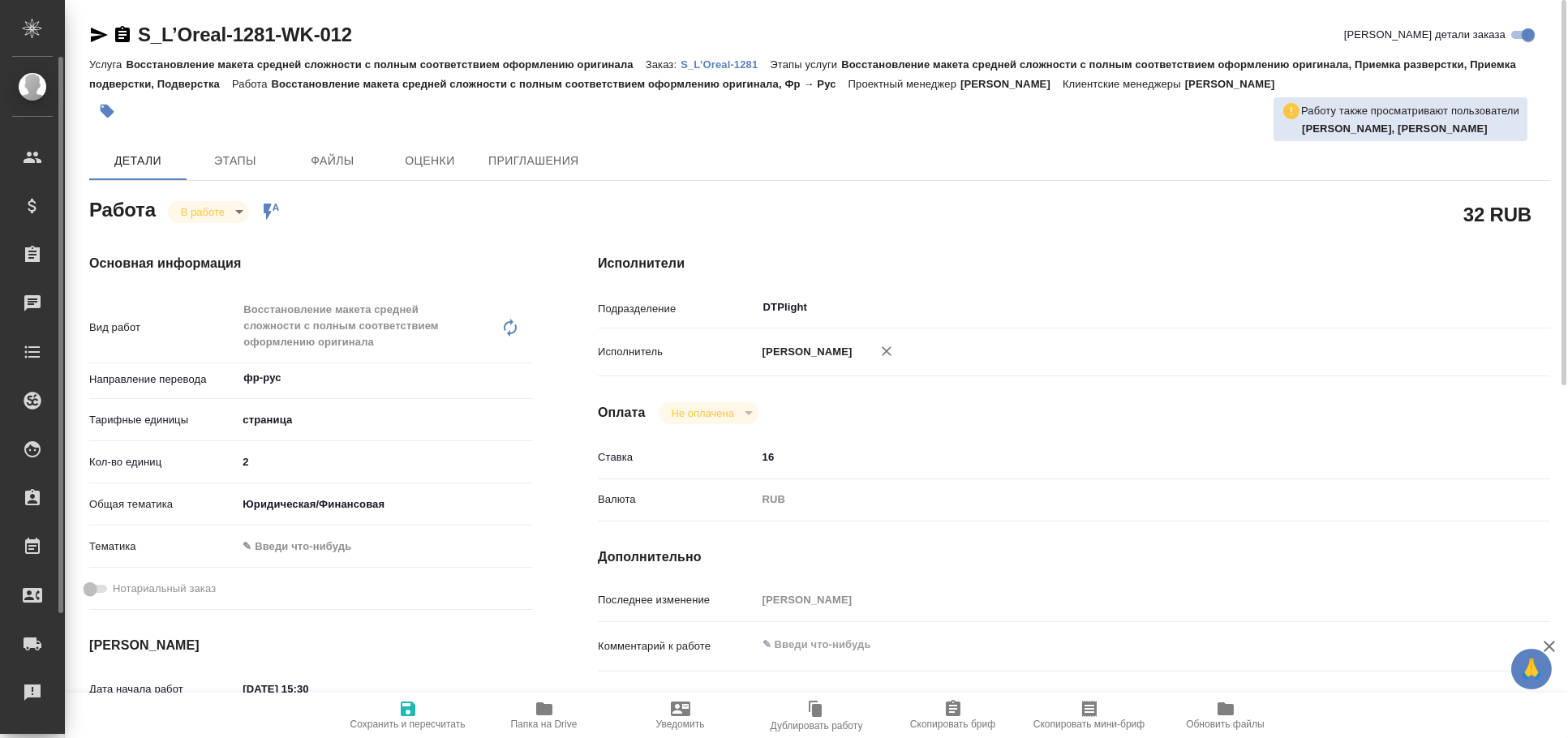
type textarea "x"
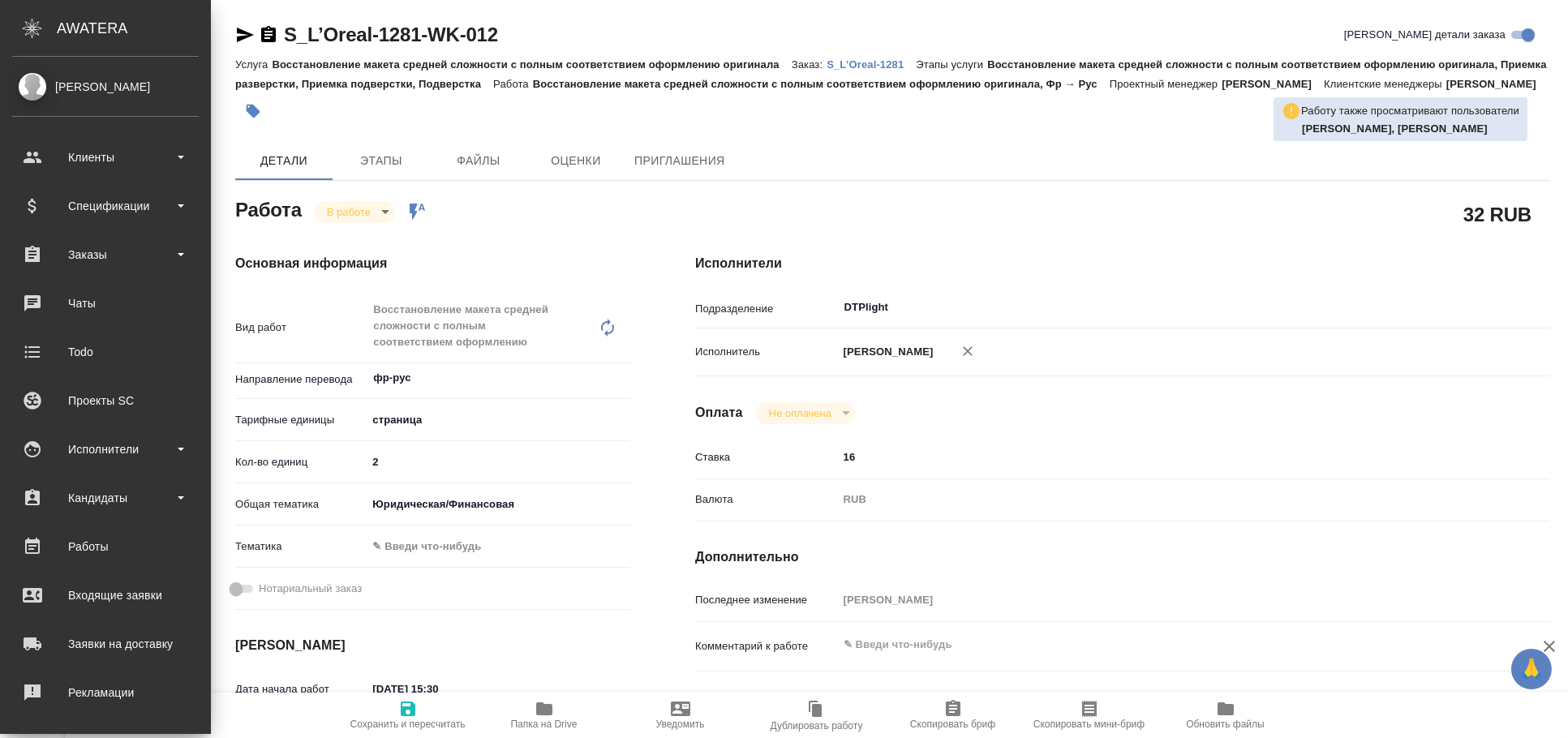
type textarea "x"
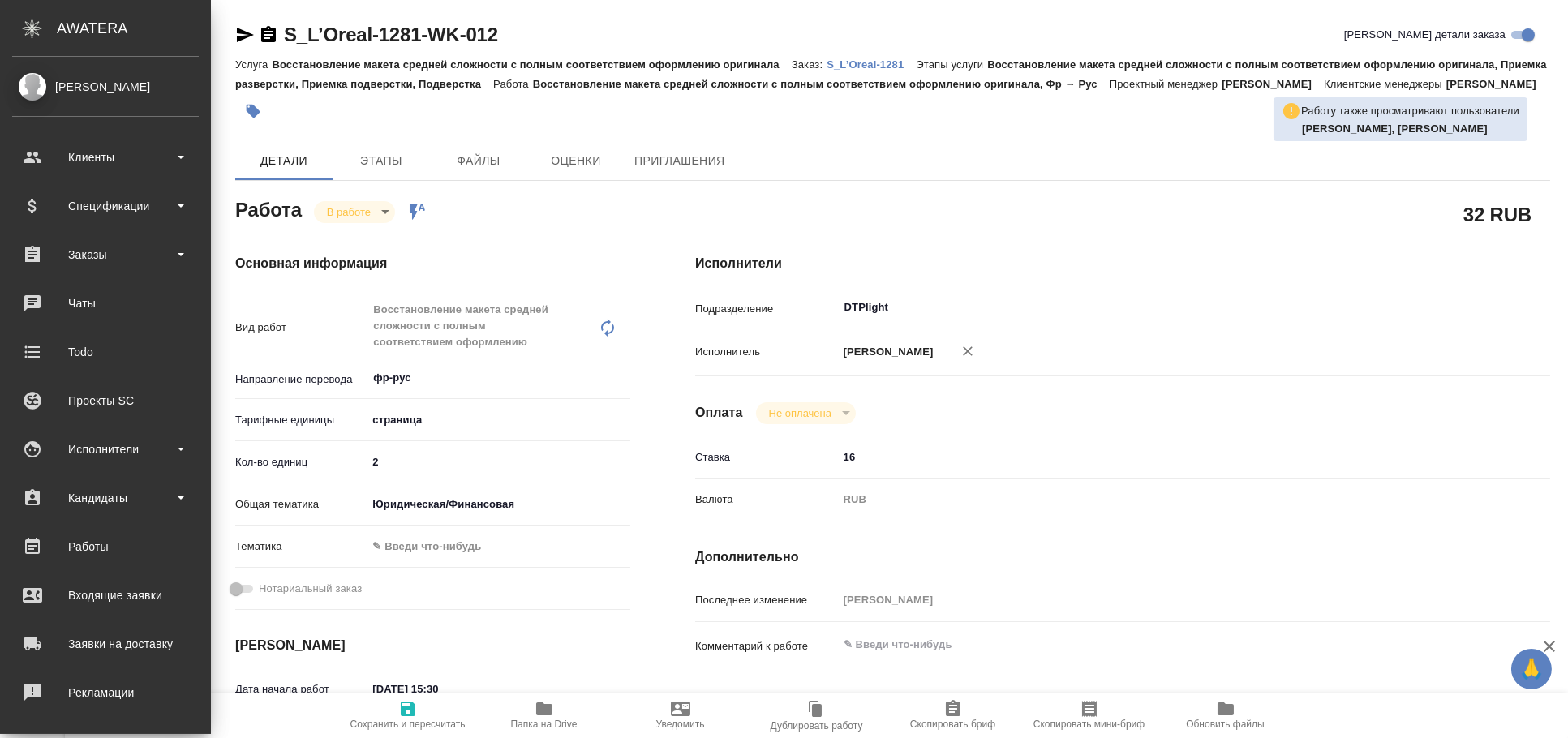
type textarea "x"
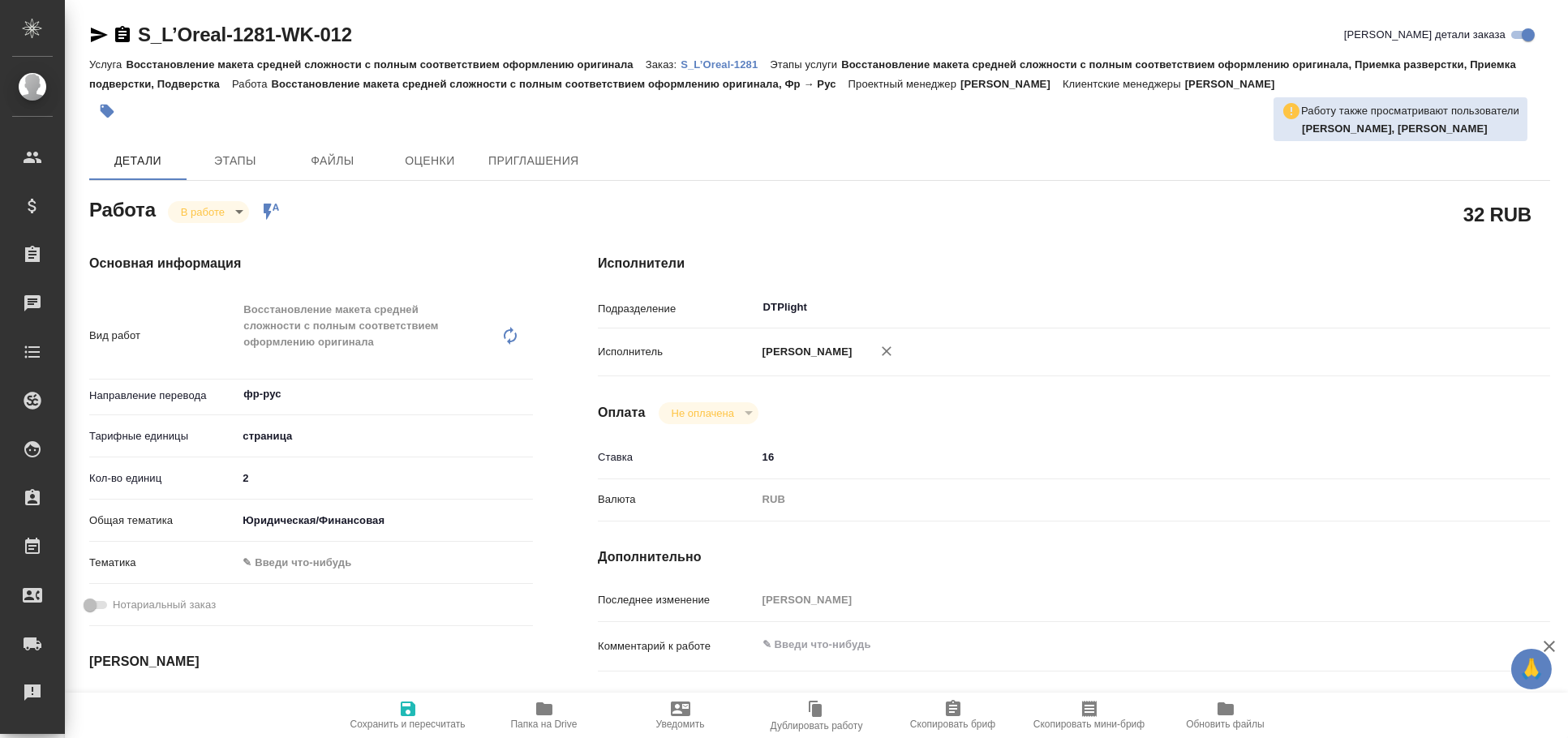
type textarea "x"
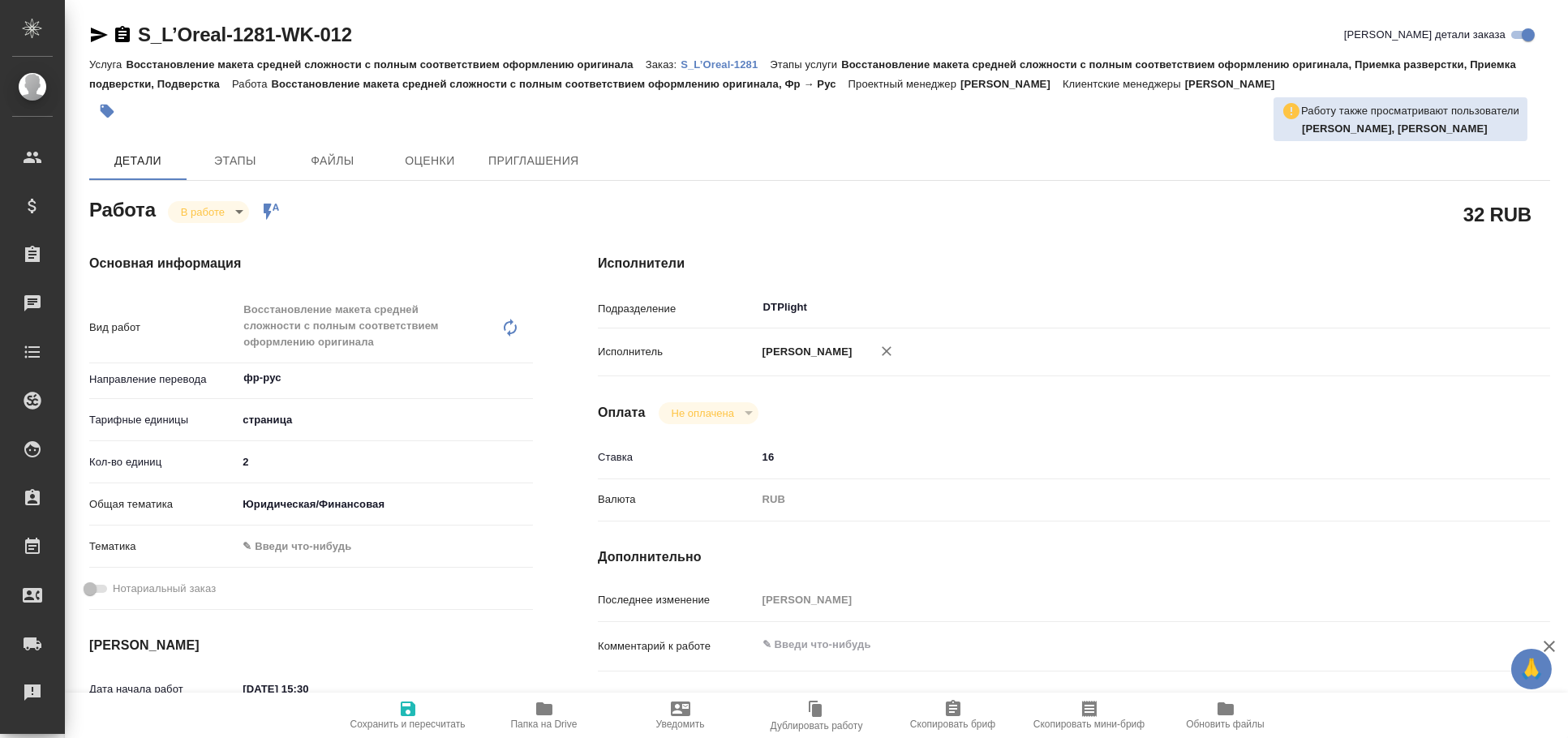
click at [553, 706] on icon "button" at bounding box center [544, 709] width 19 height 19
click at [95, 36] on icon "button" at bounding box center [100, 35] width 17 height 14
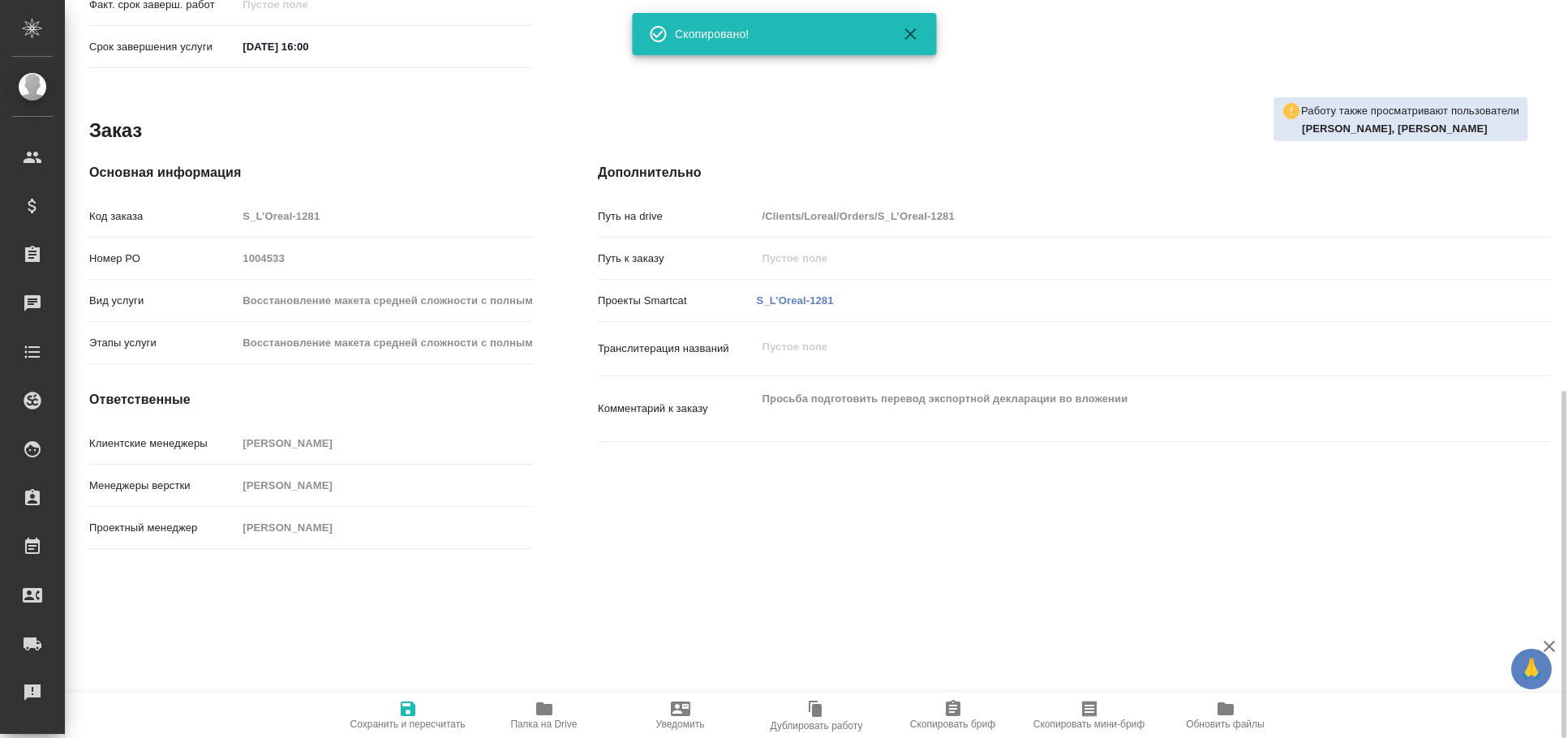
scroll to position [841, 0]
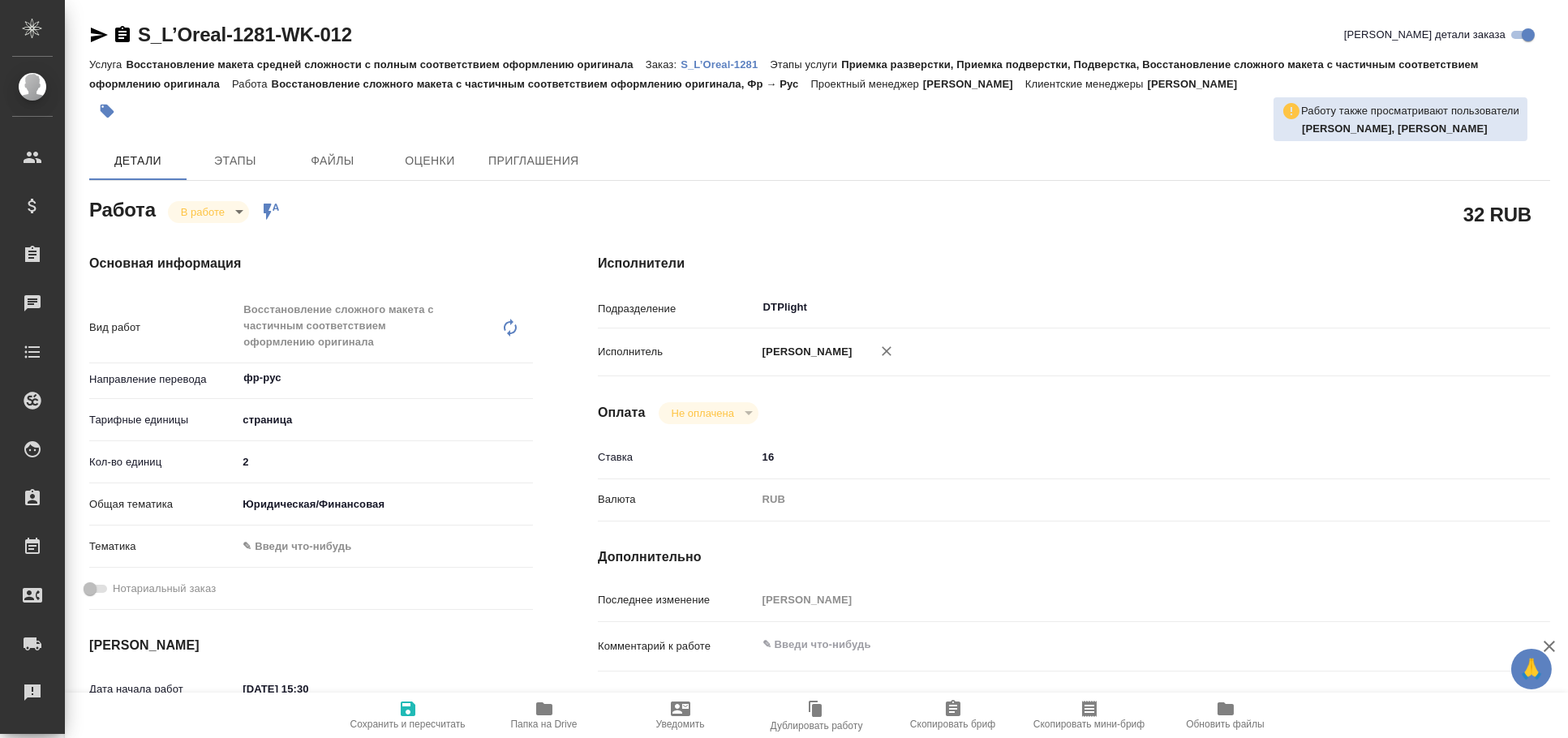
type textarea "x"
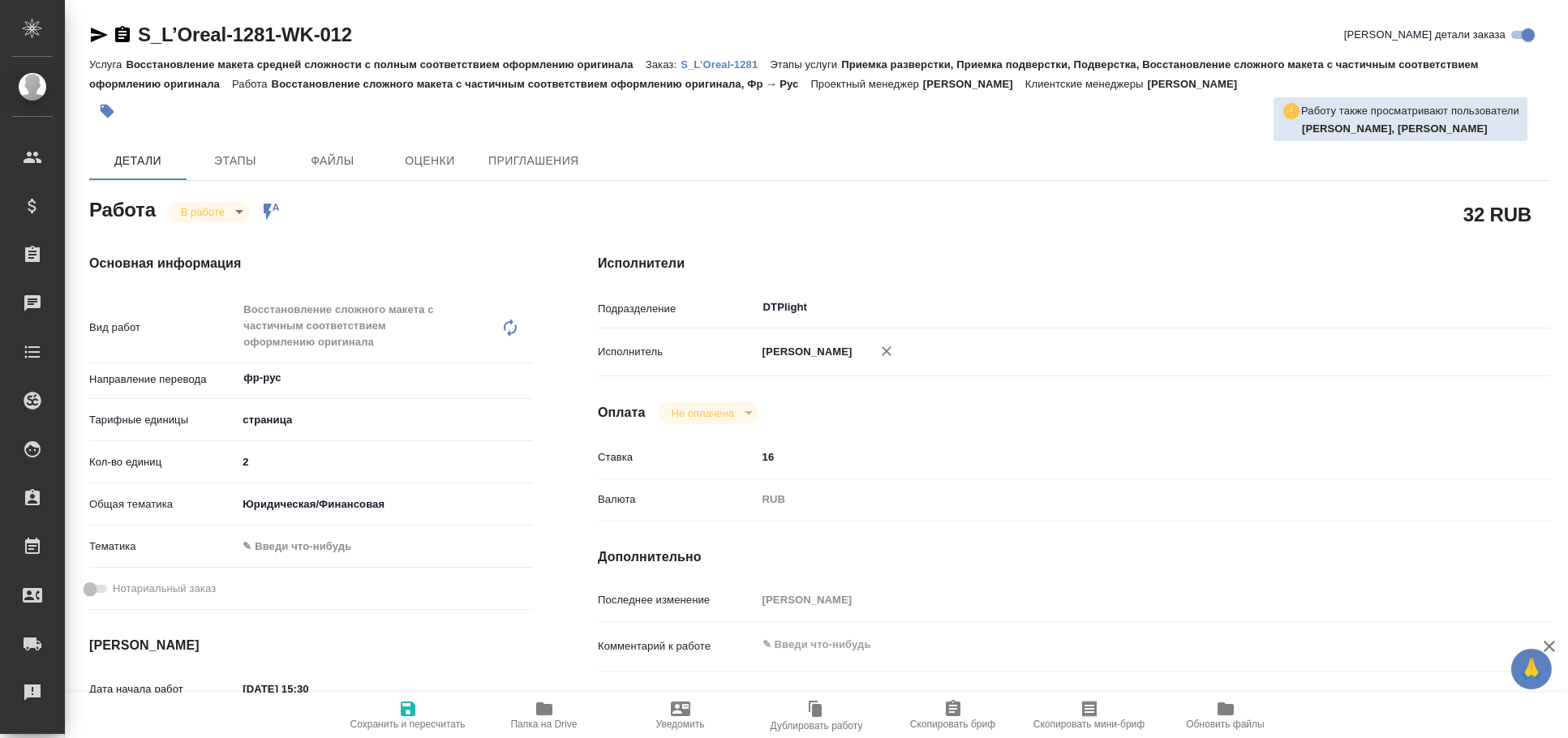
type textarea "x"
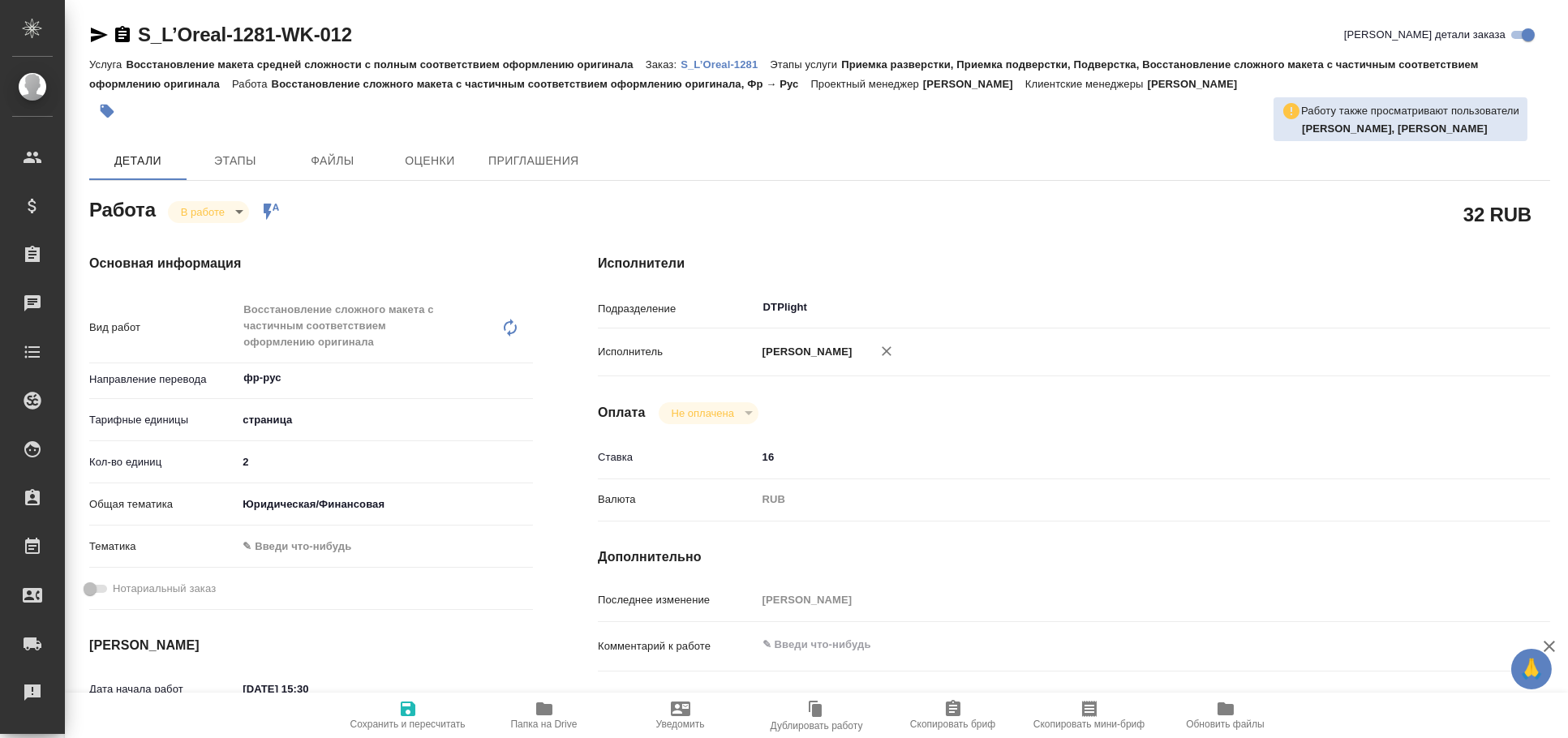
scroll to position [358, 0]
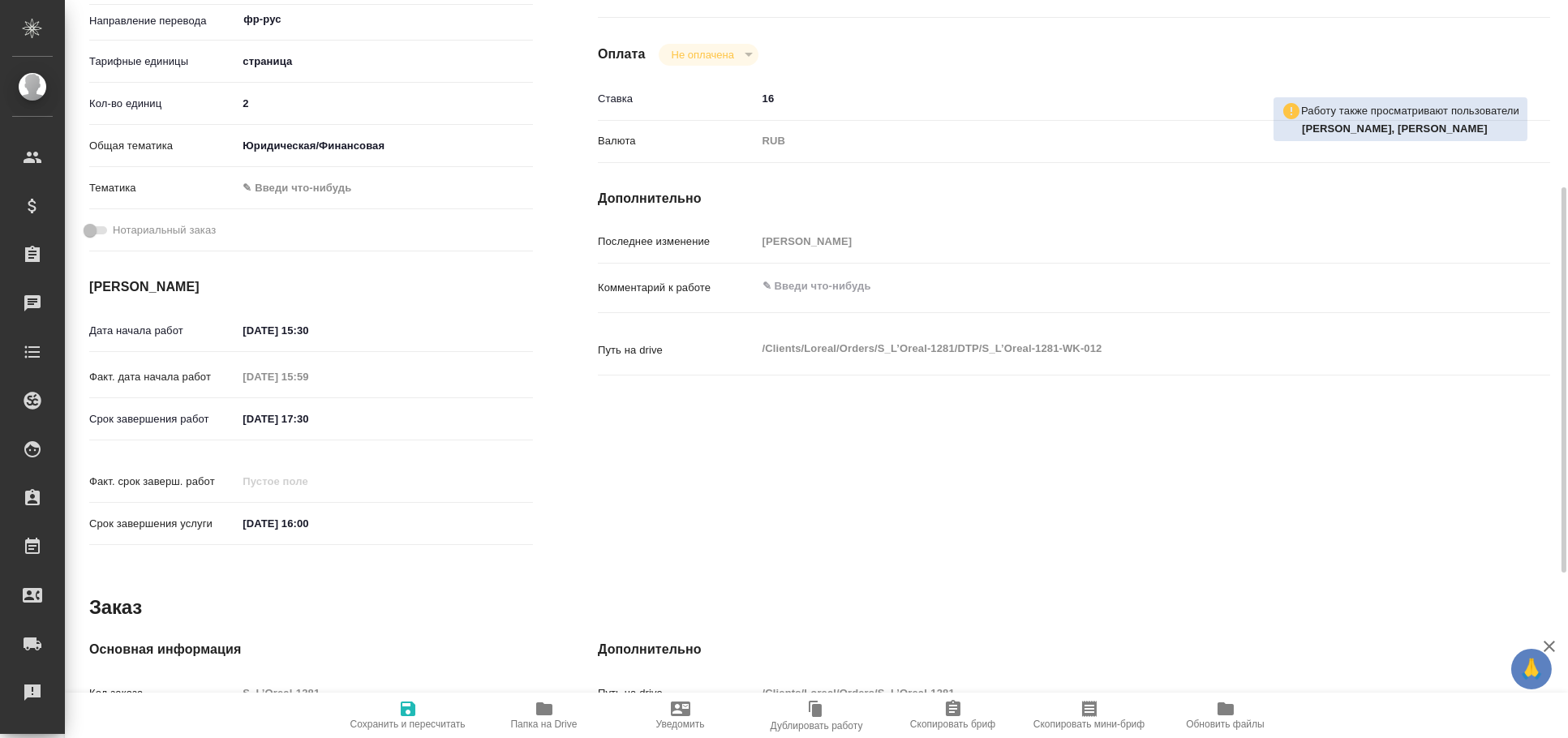
type textarea "x"
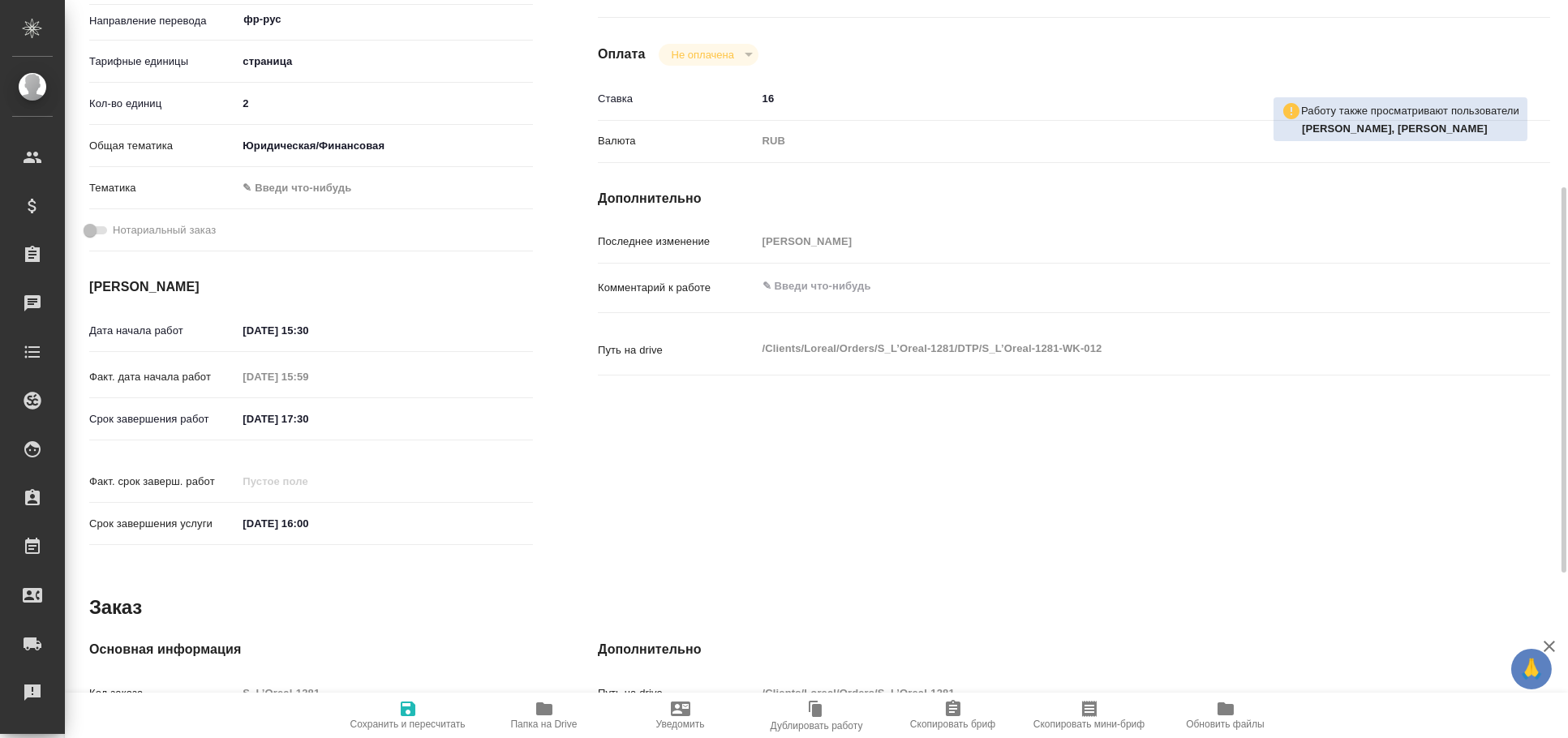
click at [541, 701] on icon "button" at bounding box center [544, 709] width 19 height 19
type textarea "x"
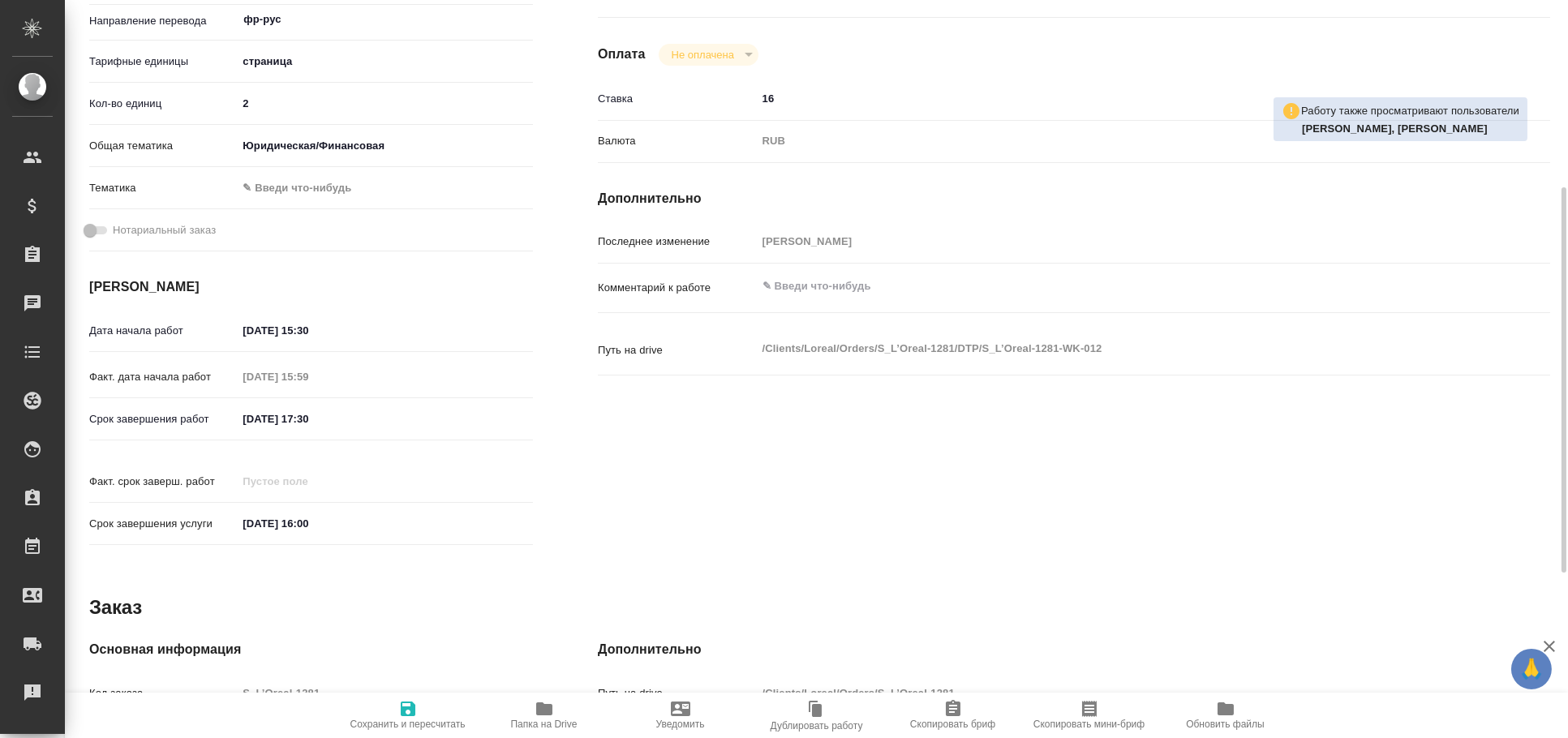
type textarea "x"
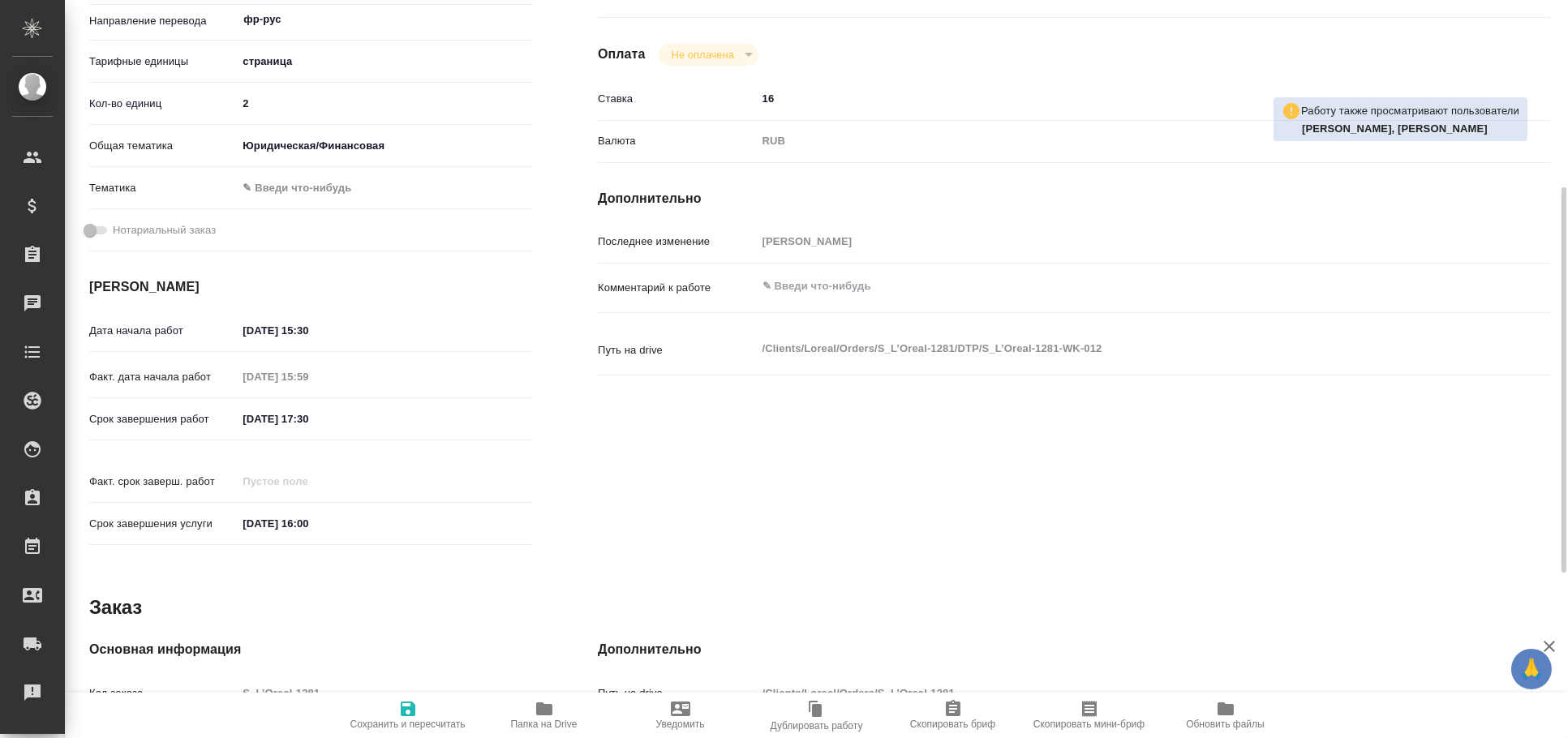
type textarea "x"
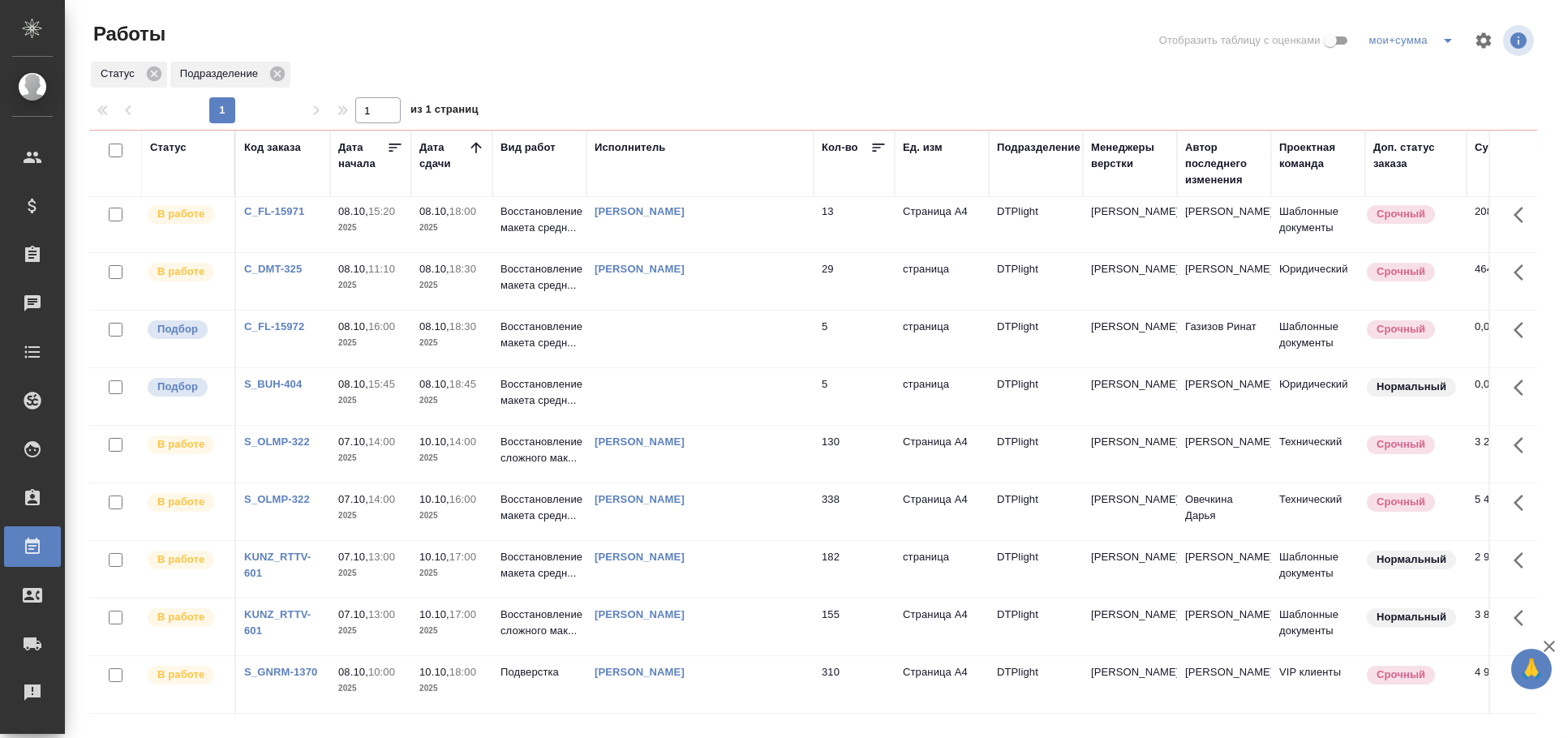
scroll to position [360, 0]
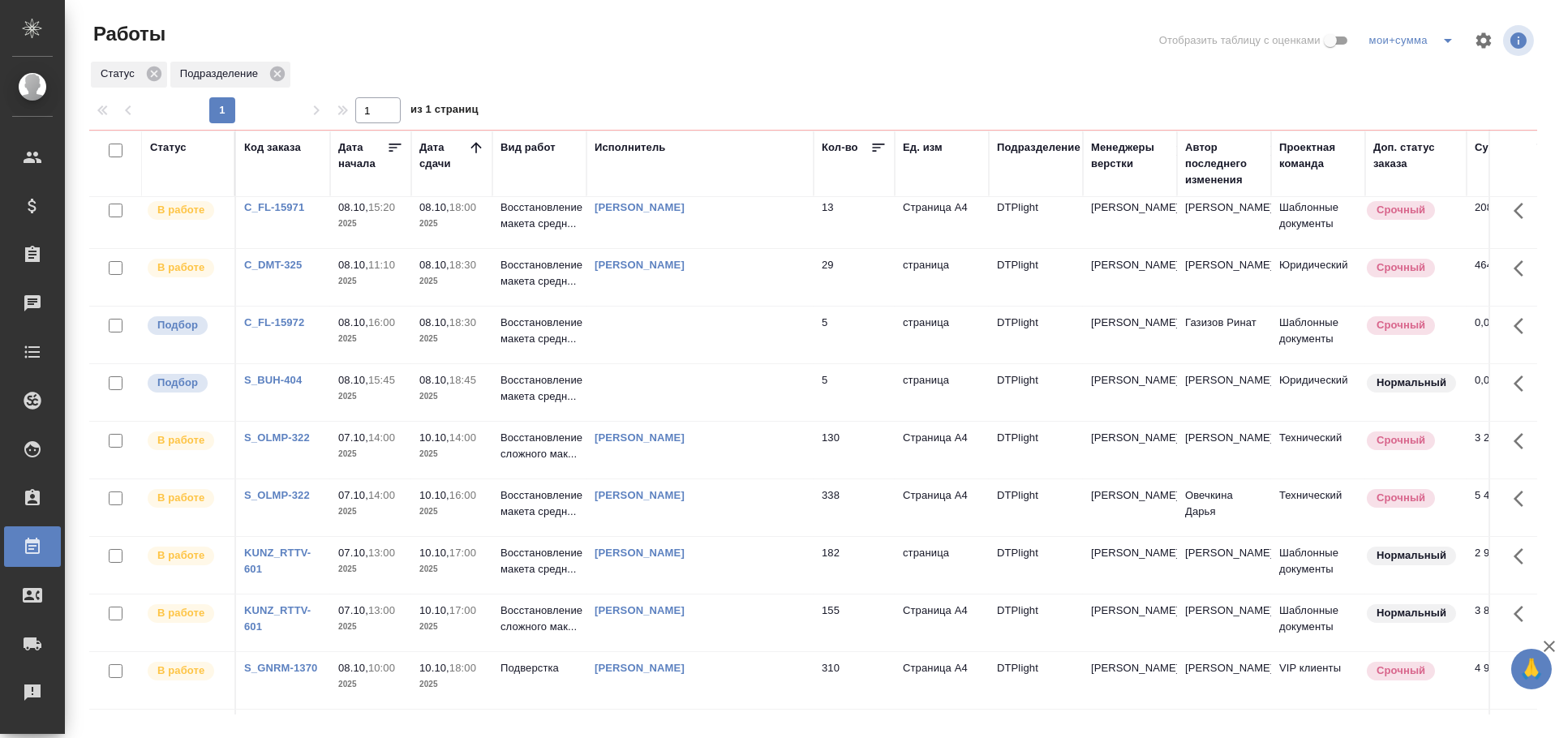
click at [759, 324] on td at bounding box center [699, 334] width 227 height 57
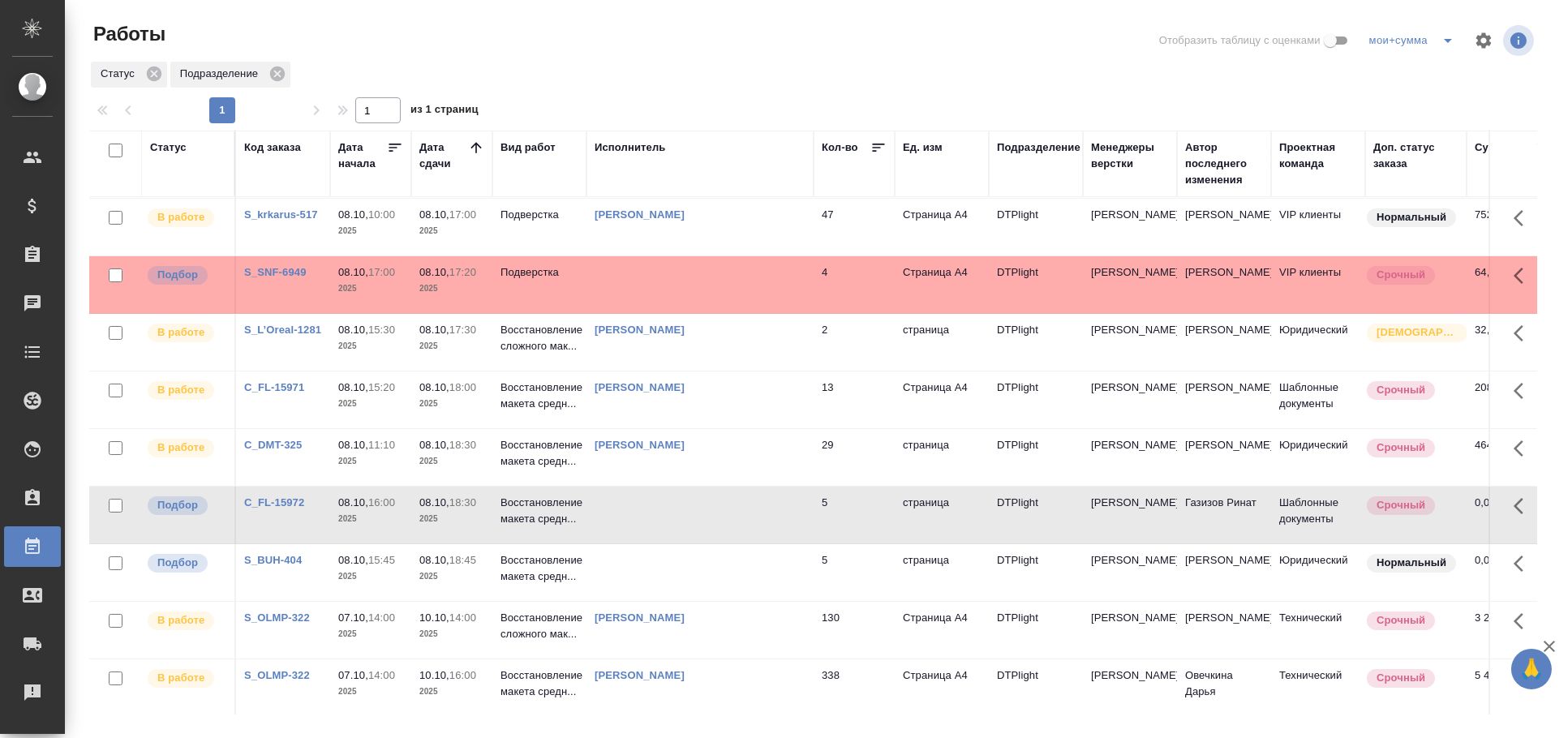
scroll to position [270, 0]
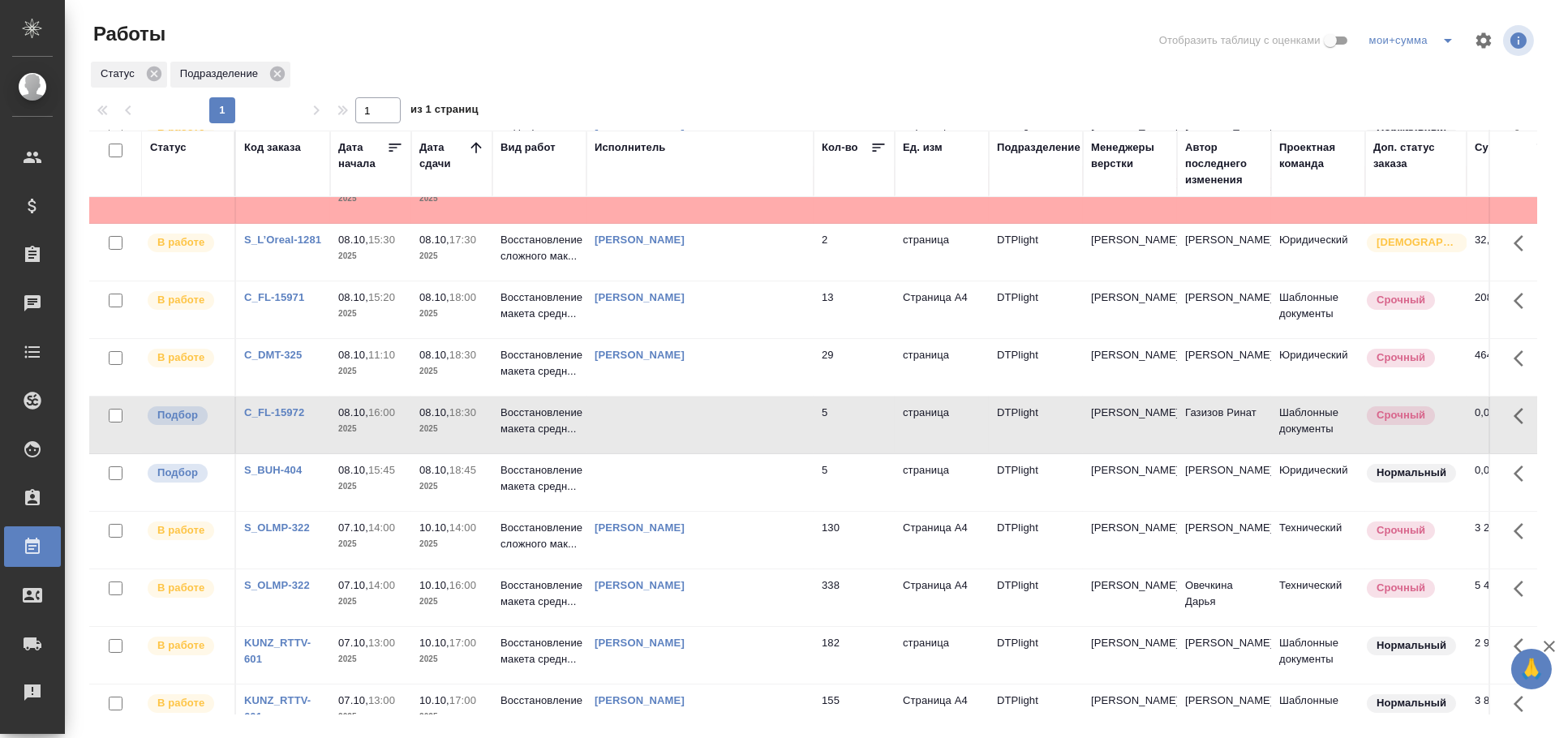
click at [733, 420] on td at bounding box center [699, 425] width 227 height 57
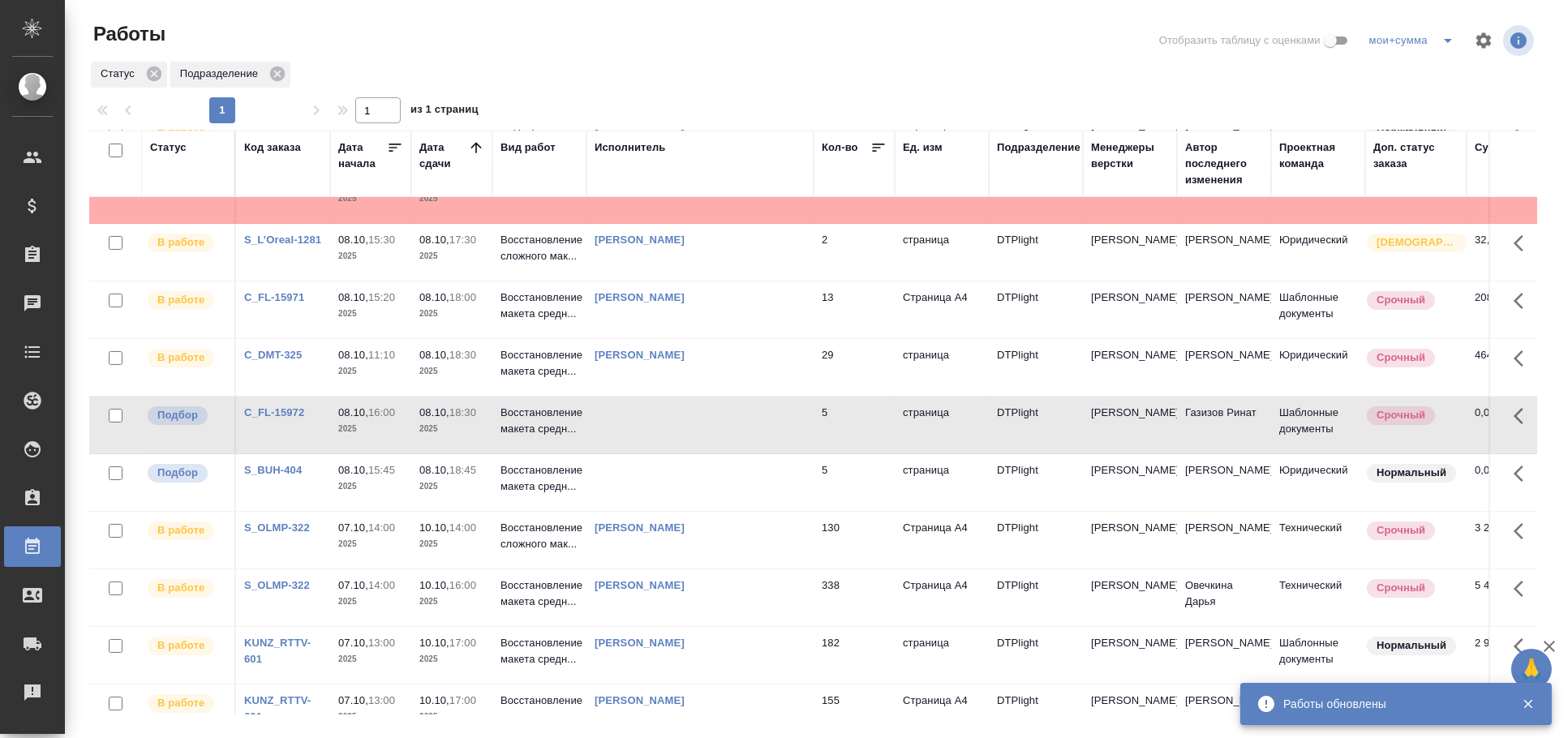
click at [634, 484] on td at bounding box center [699, 482] width 227 height 57
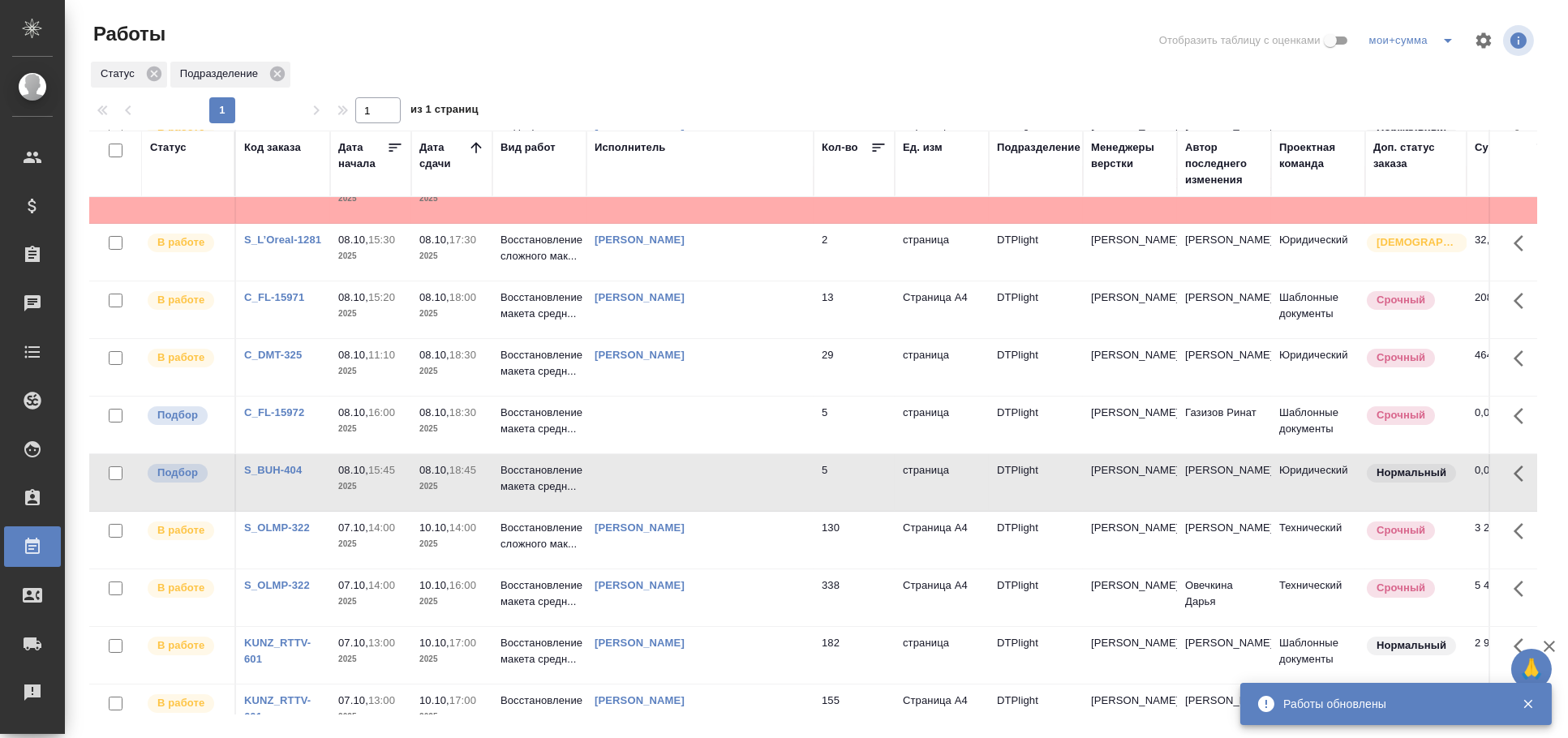
click at [634, 484] on td at bounding box center [699, 482] width 227 height 57
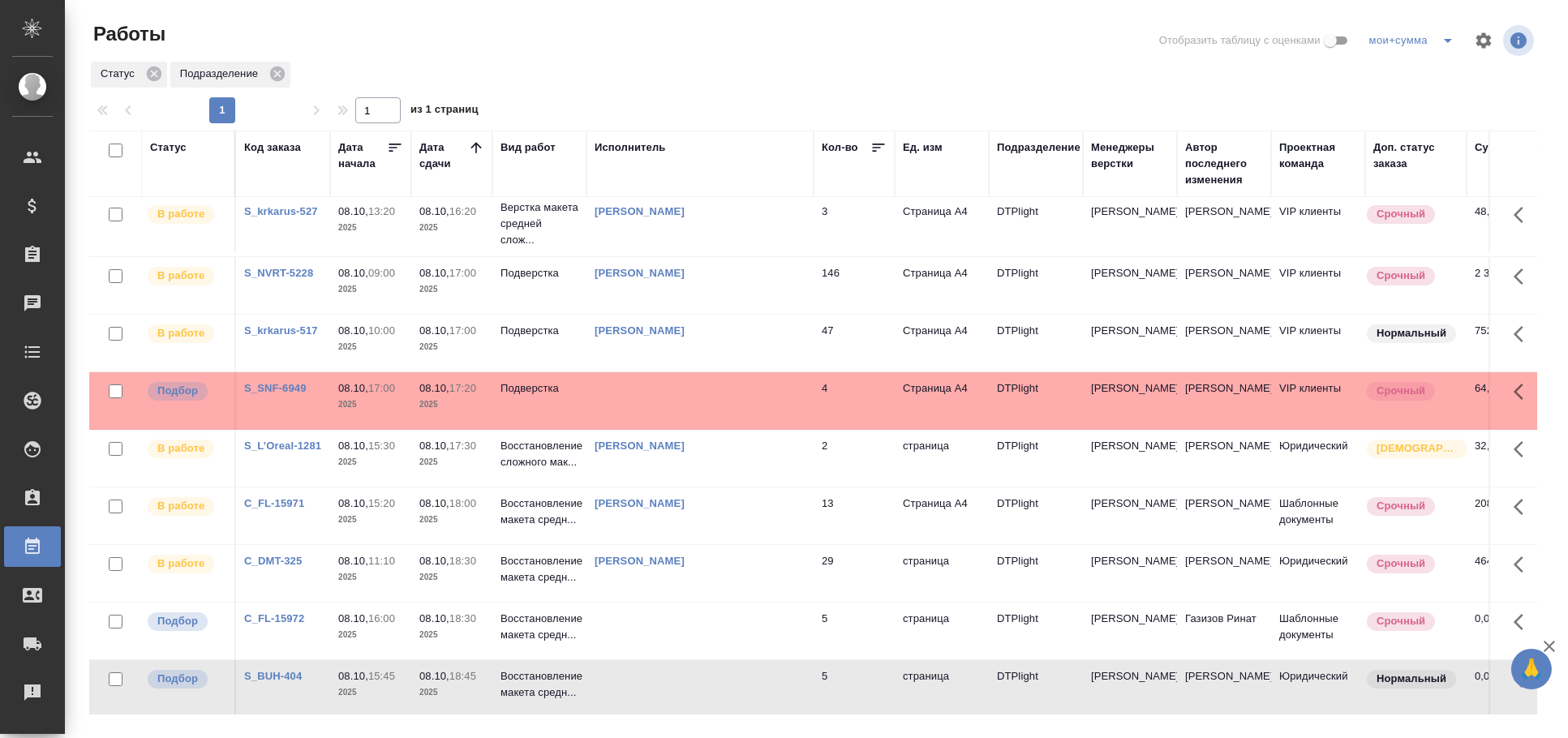
scroll to position [0, 0]
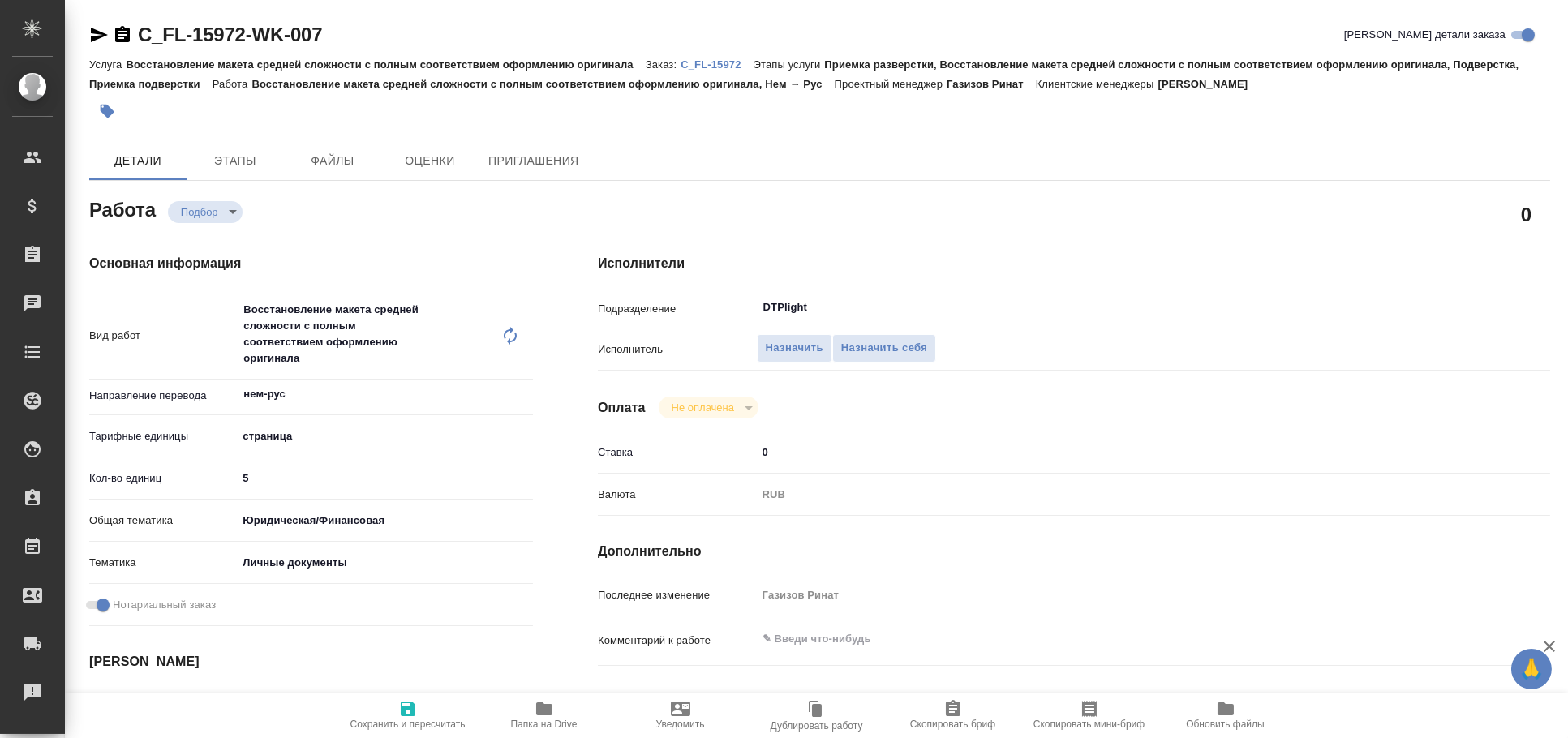
type textarea "x"
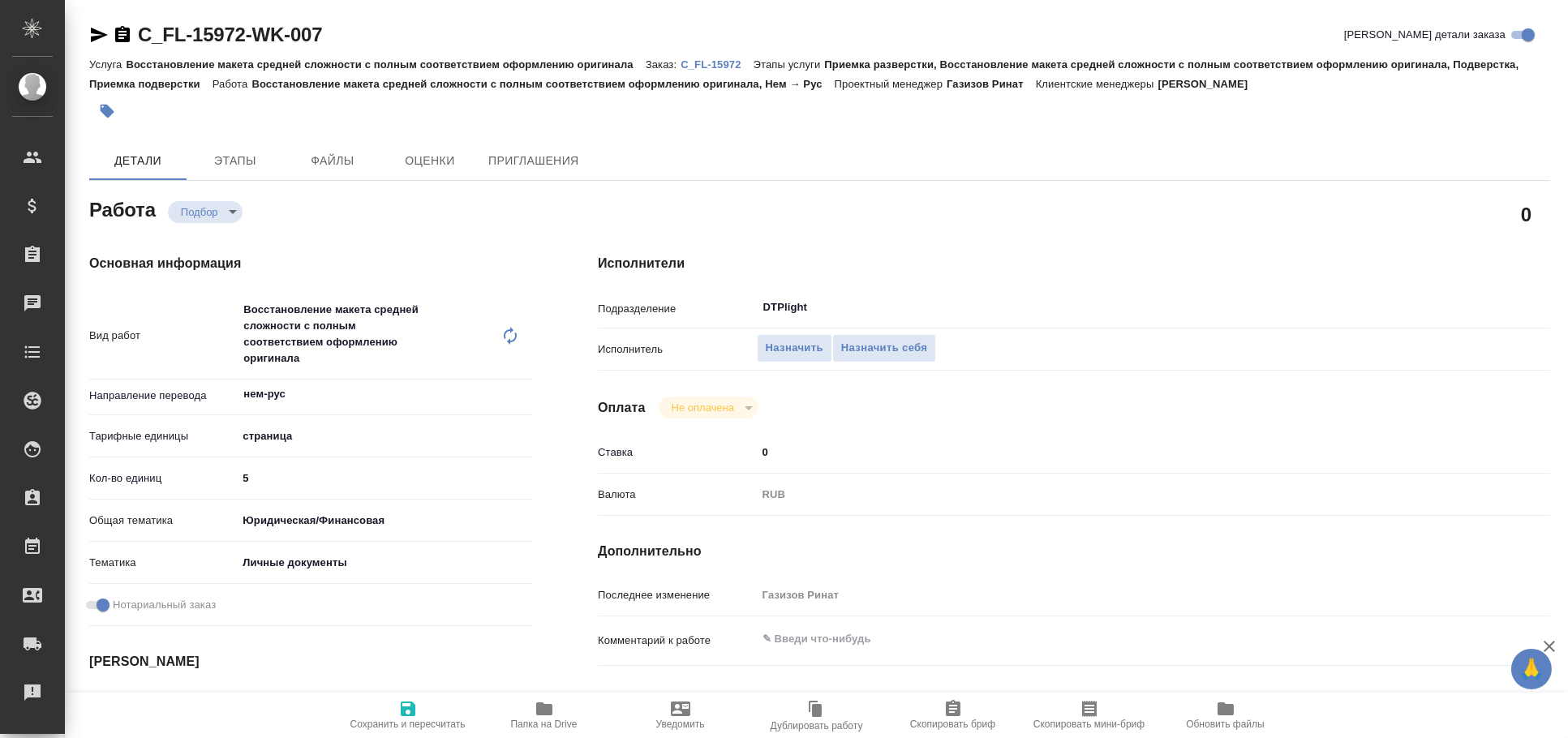
type textarea "x"
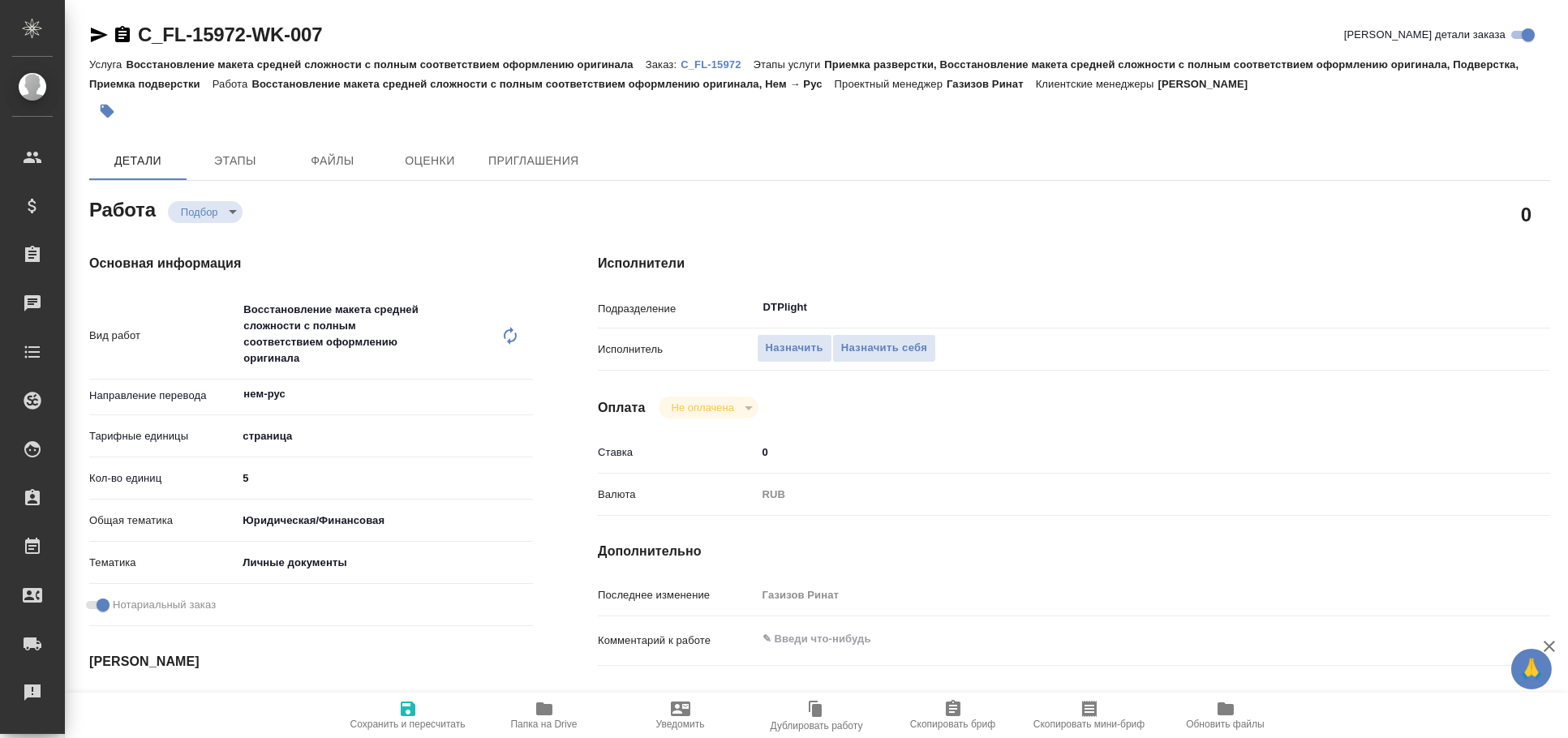
type textarea "x"
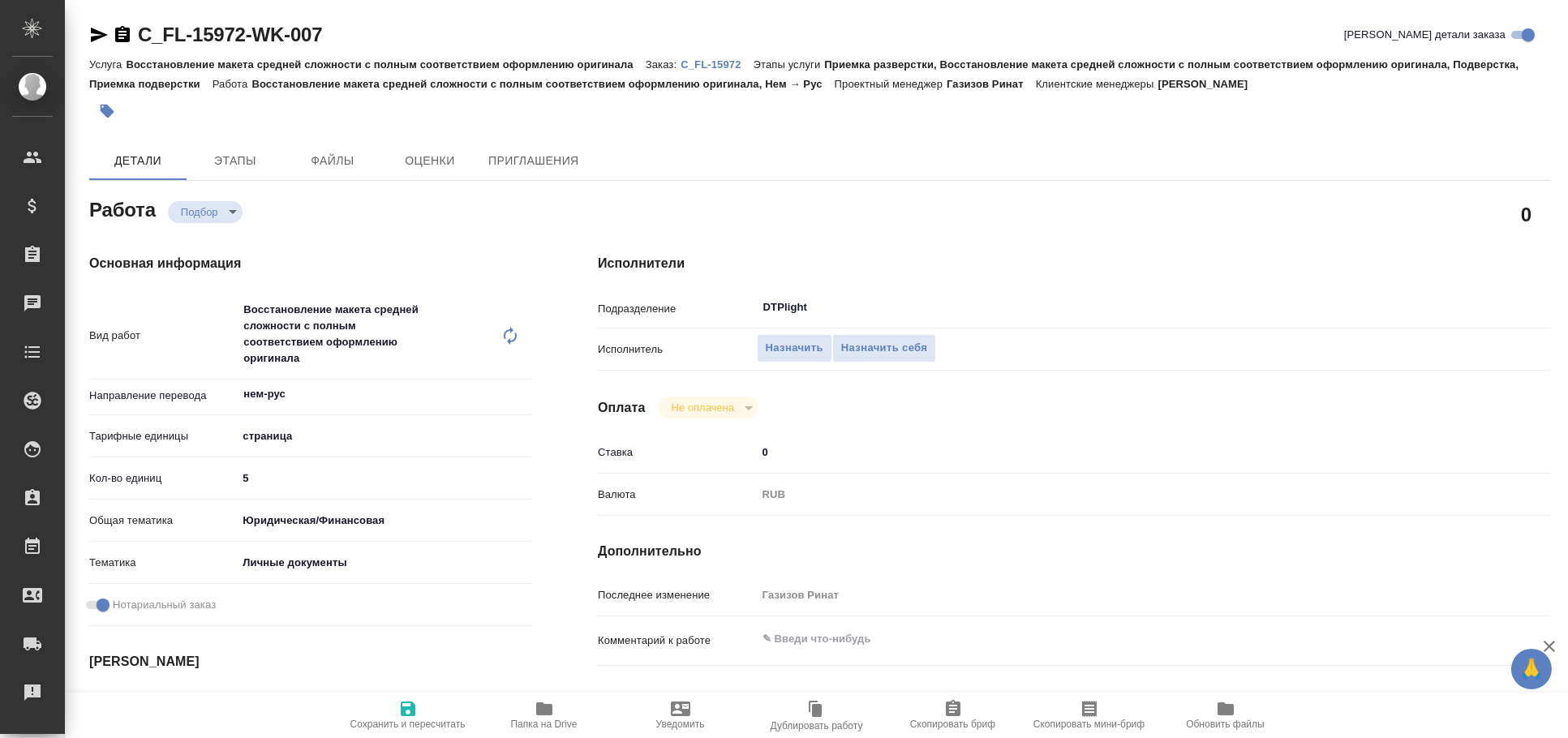
type textarea "x"
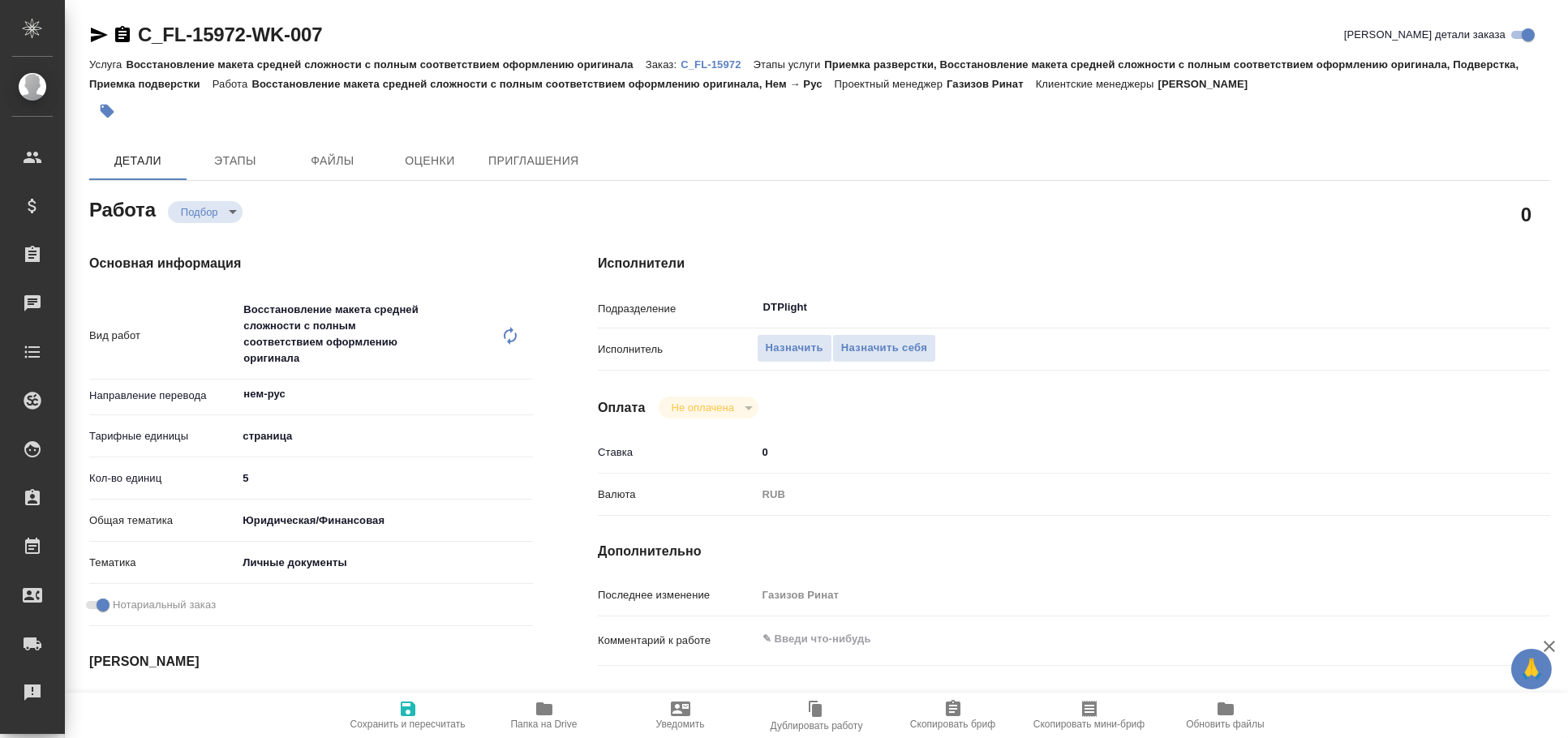
type textarea "x"
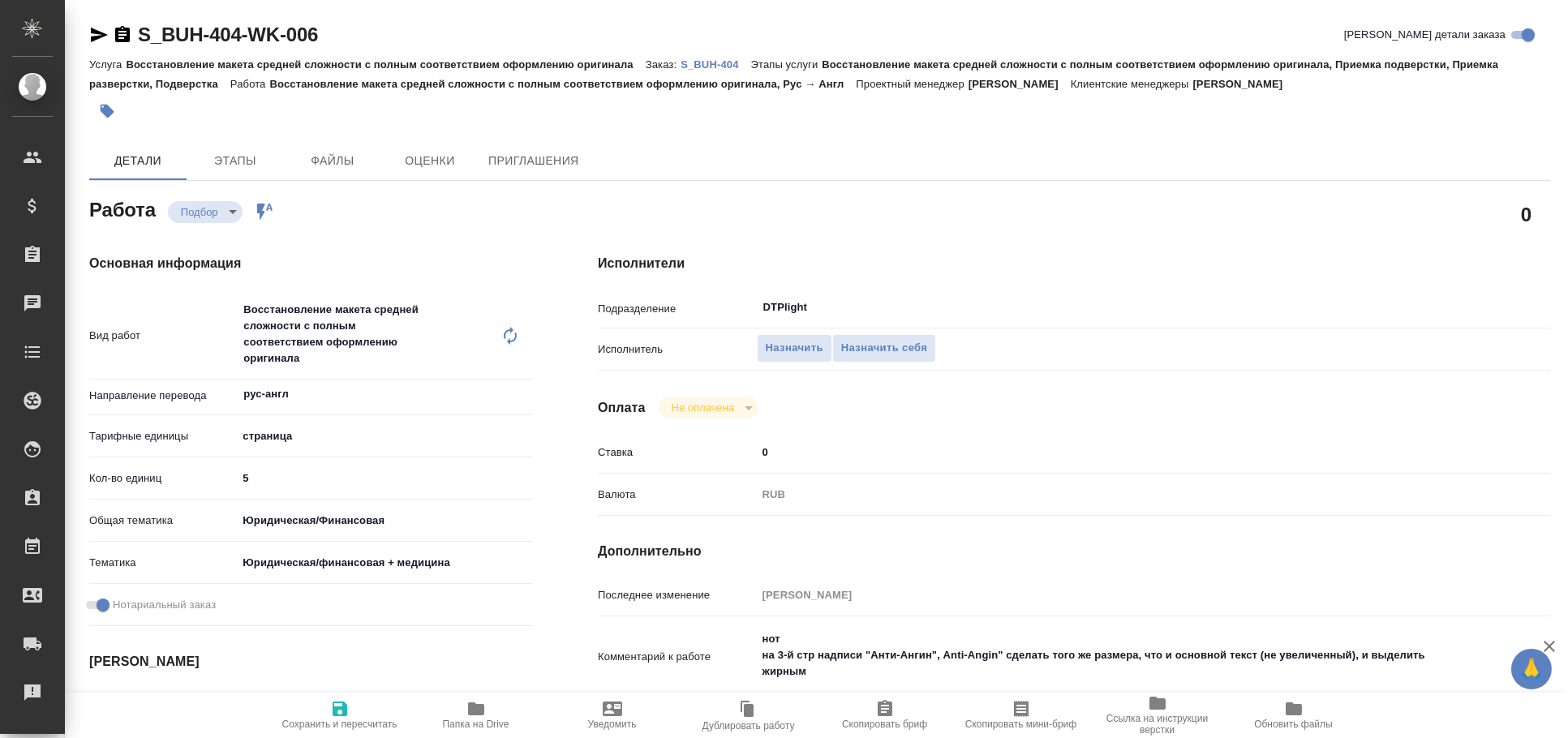
type textarea "x"
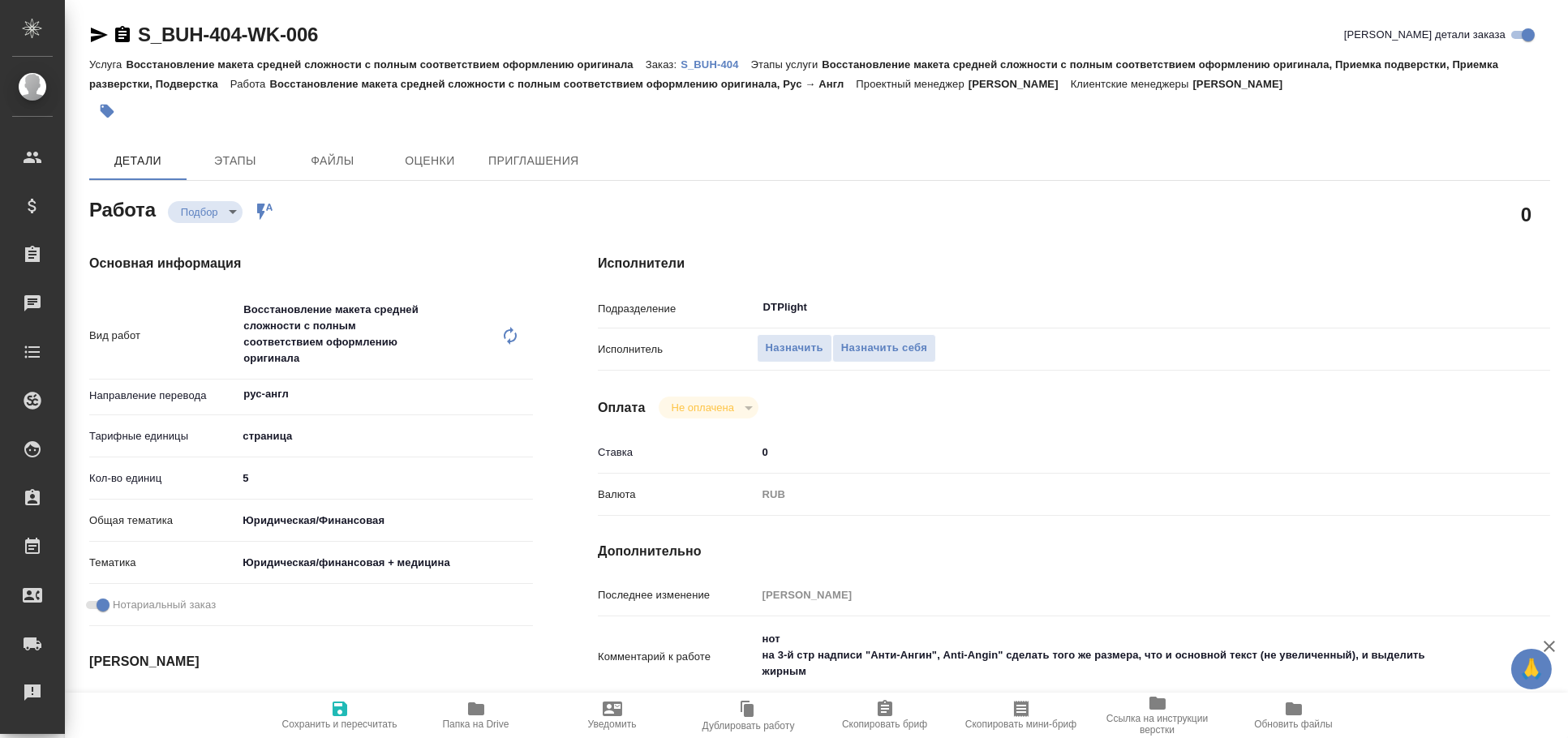
type textarea "x"
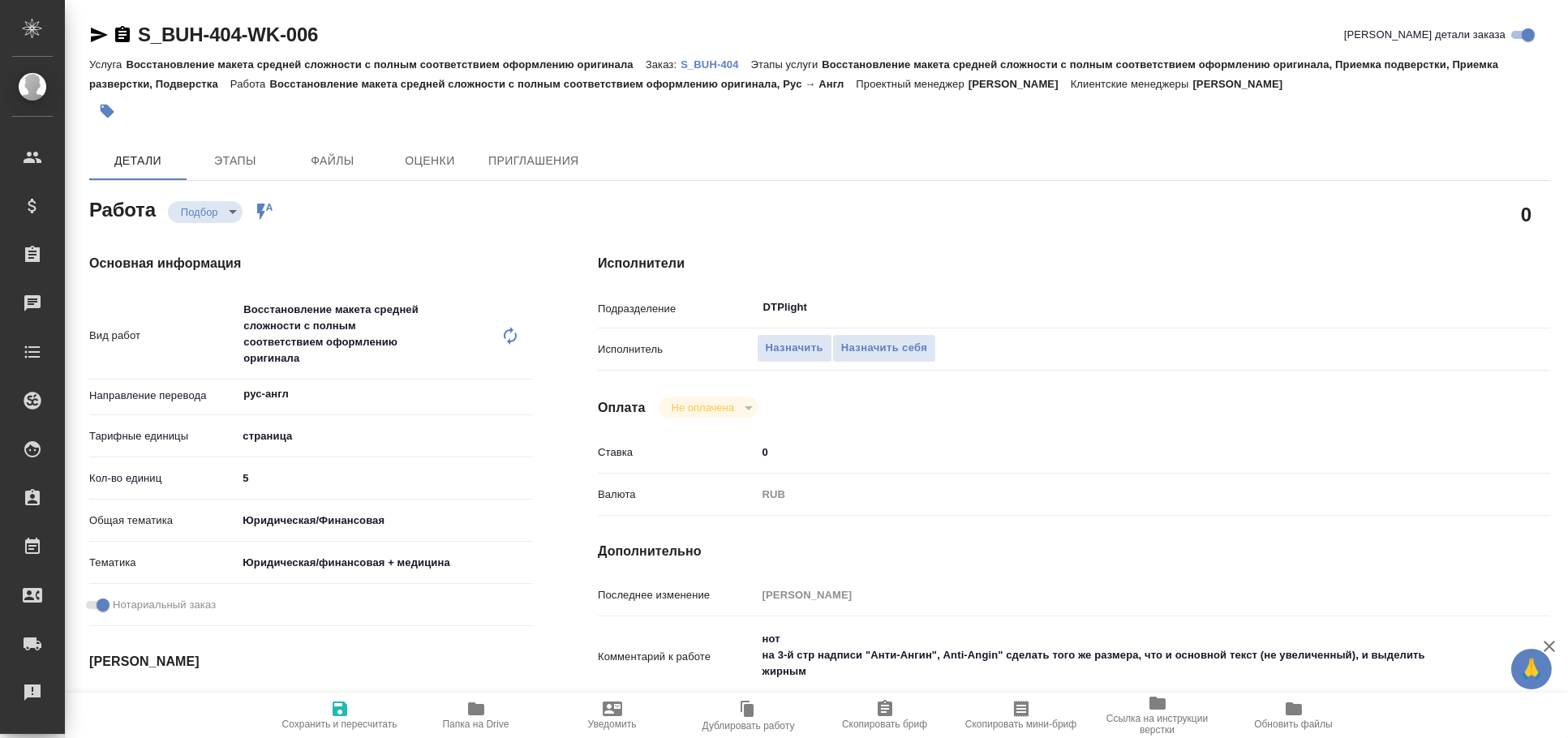
type textarea "x"
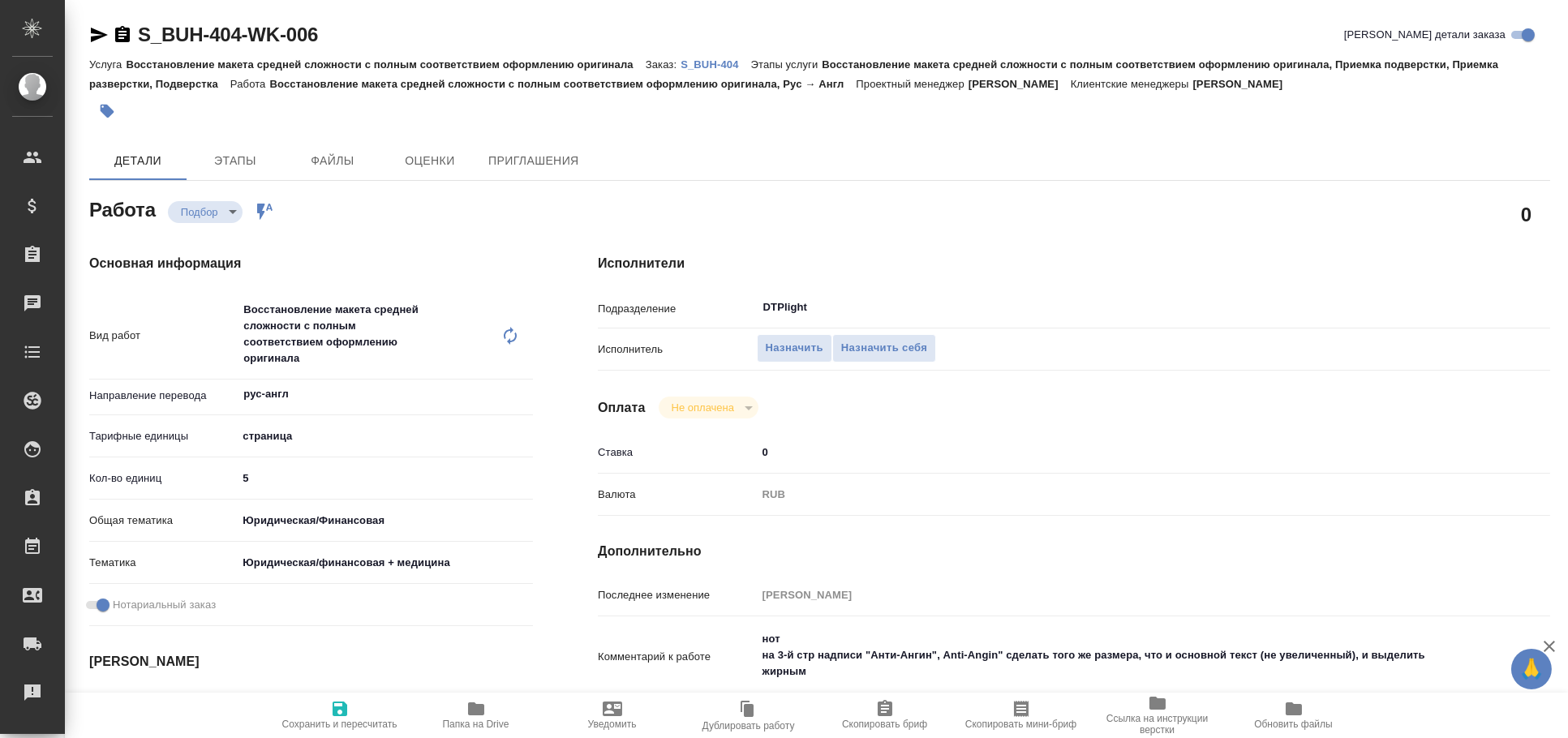
type textarea "x"
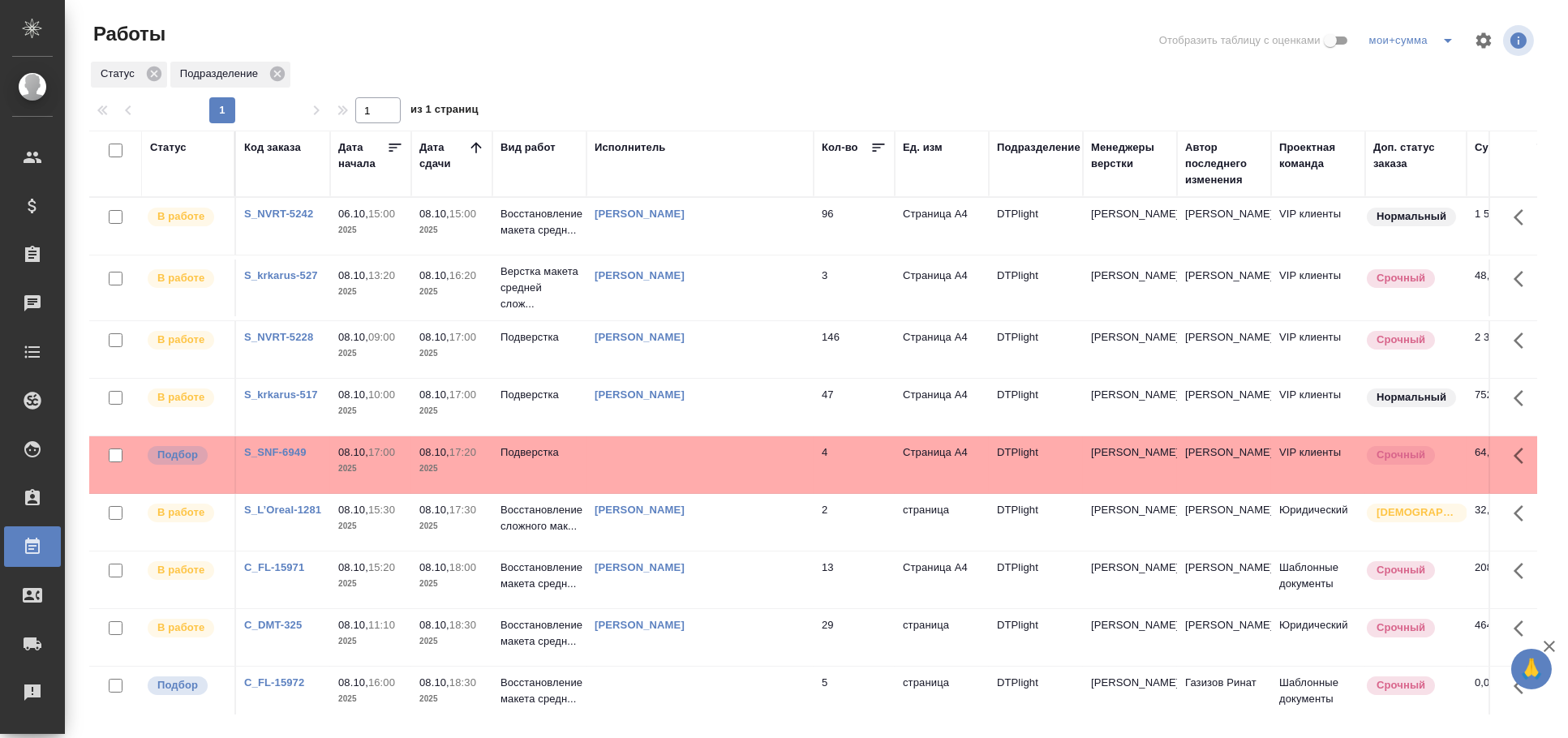
scroll to position [180, 0]
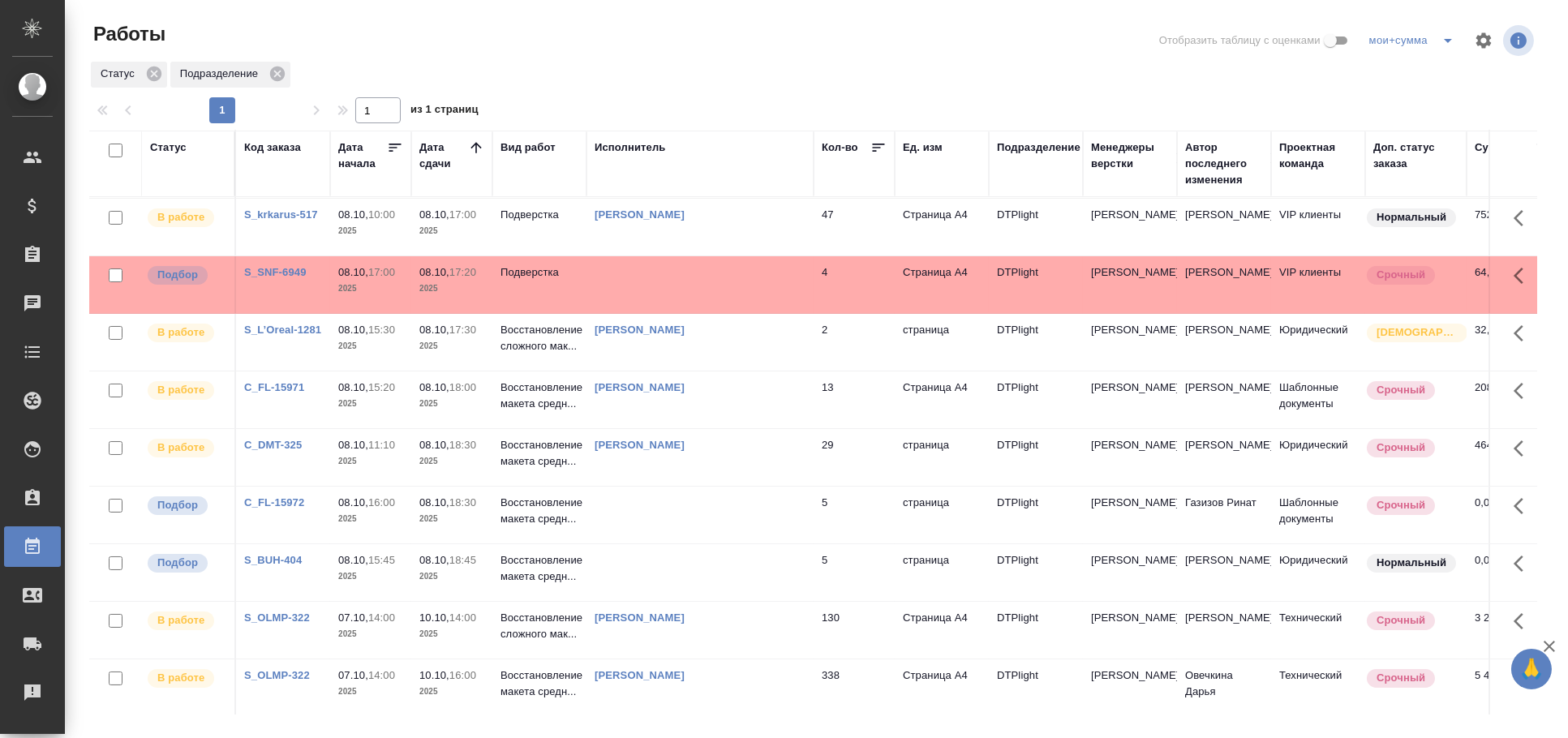
click at [747, 497] on td at bounding box center [699, 515] width 227 height 57
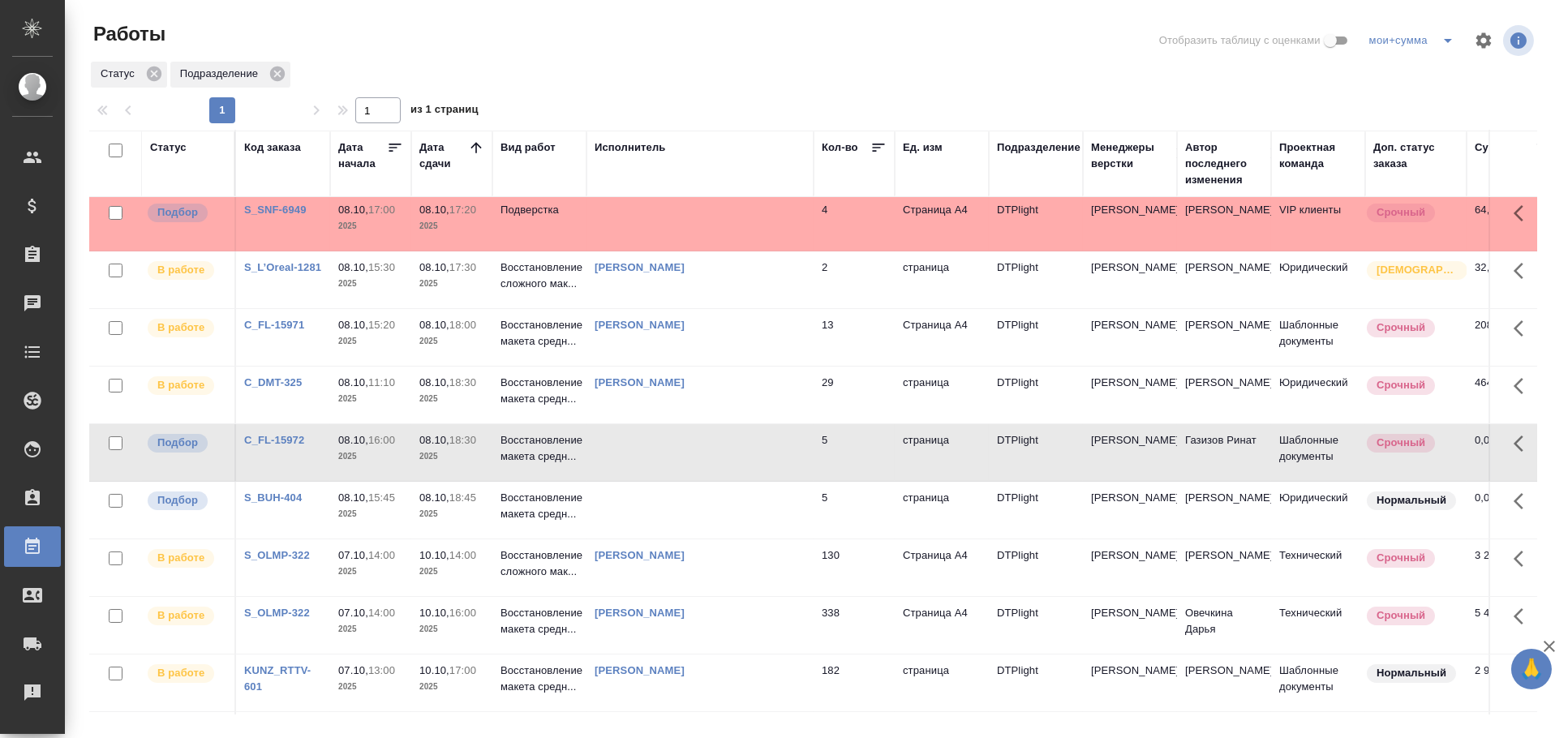
scroll to position [123, 0]
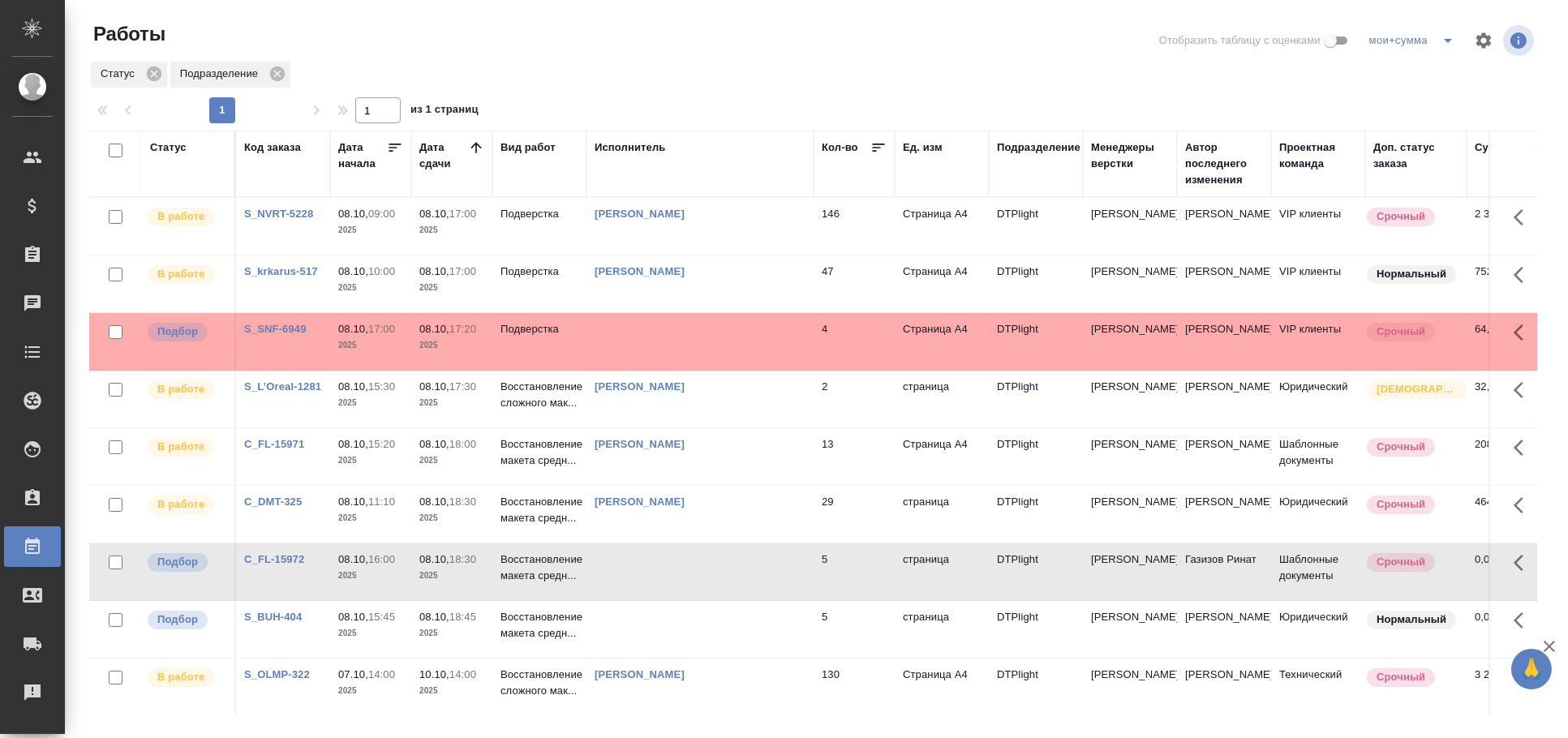
click at [723, 574] on td at bounding box center [699, 572] width 227 height 57
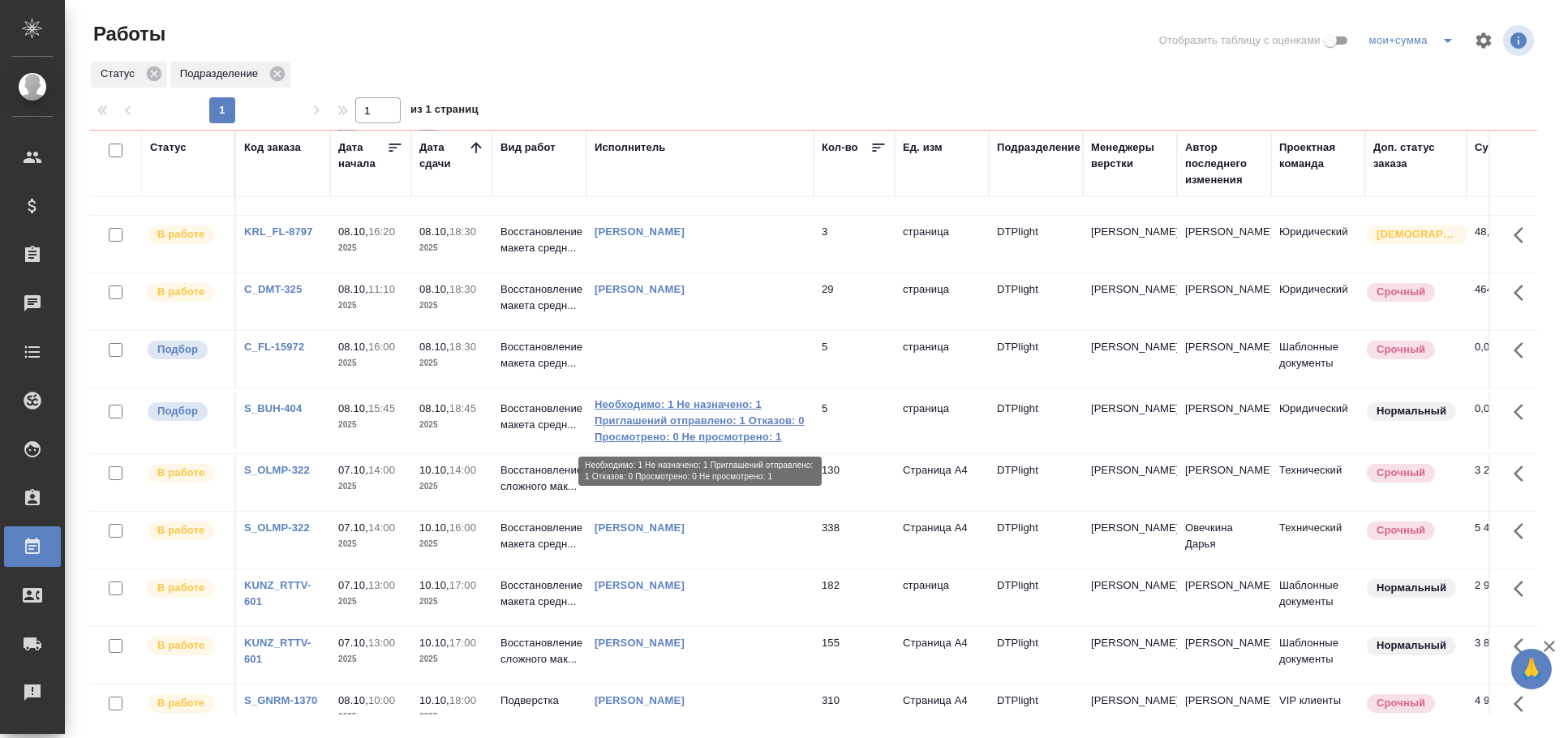
scroll to position [0, 0]
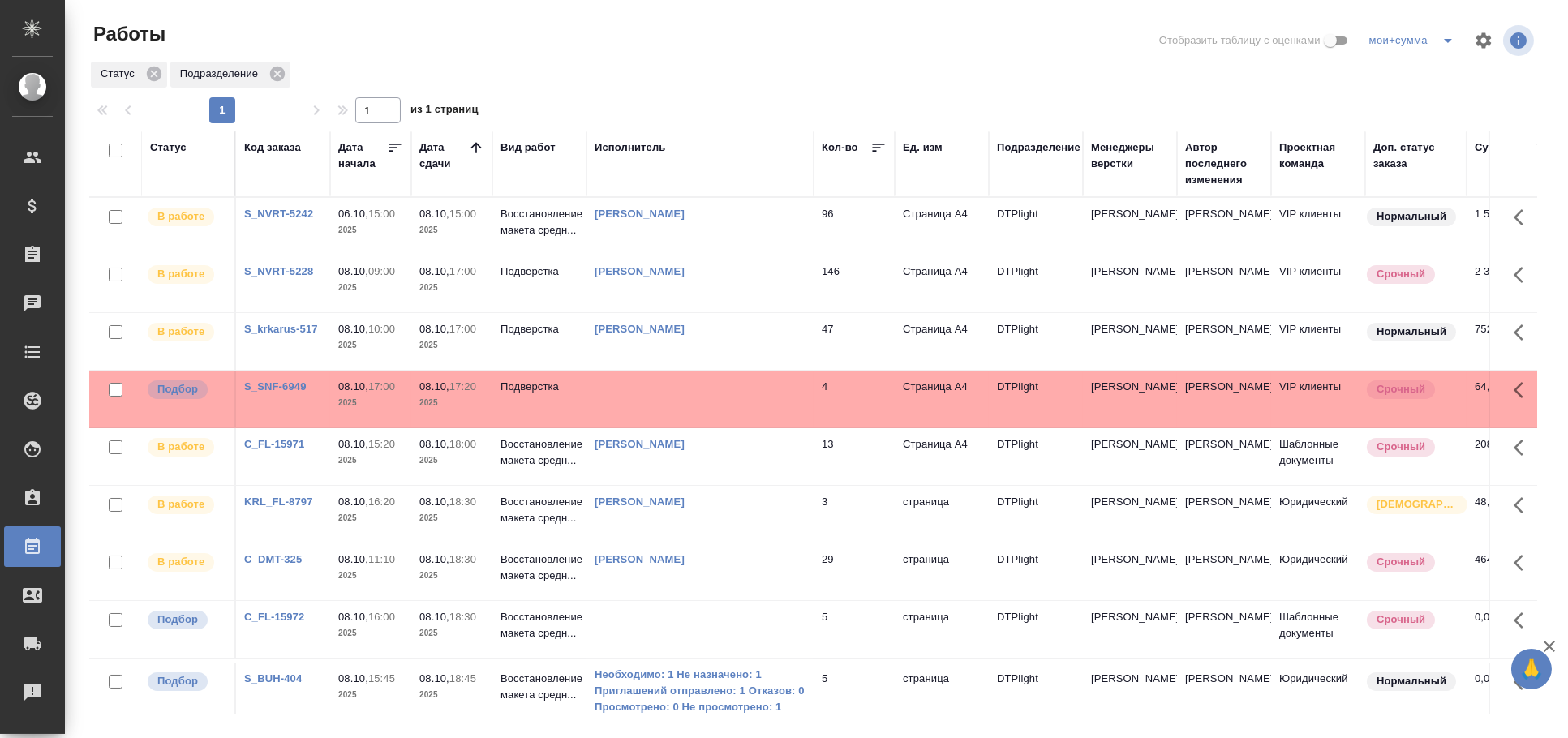
click at [741, 618] on td at bounding box center [699, 629] width 227 height 57
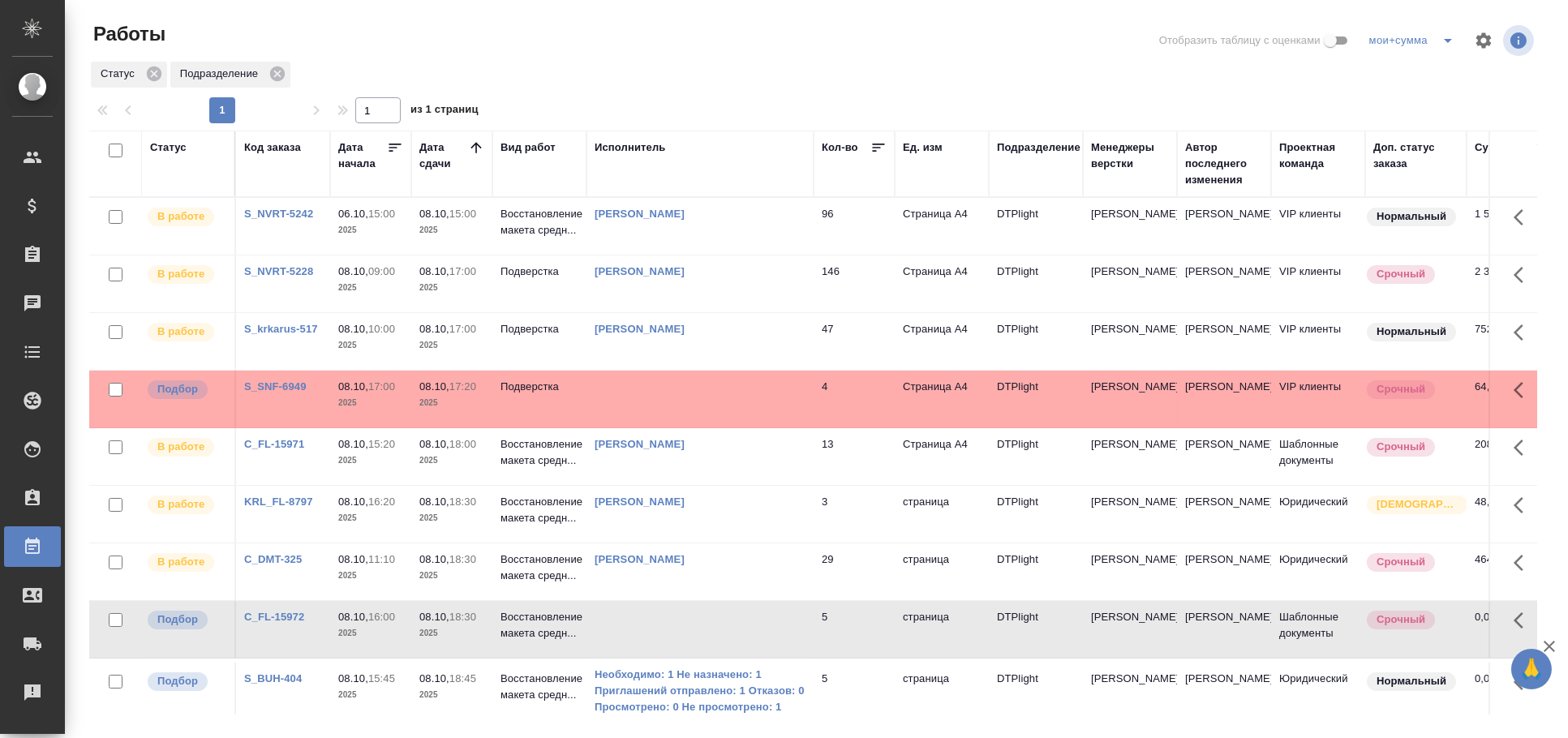
click at [741, 618] on td at bounding box center [699, 629] width 227 height 57
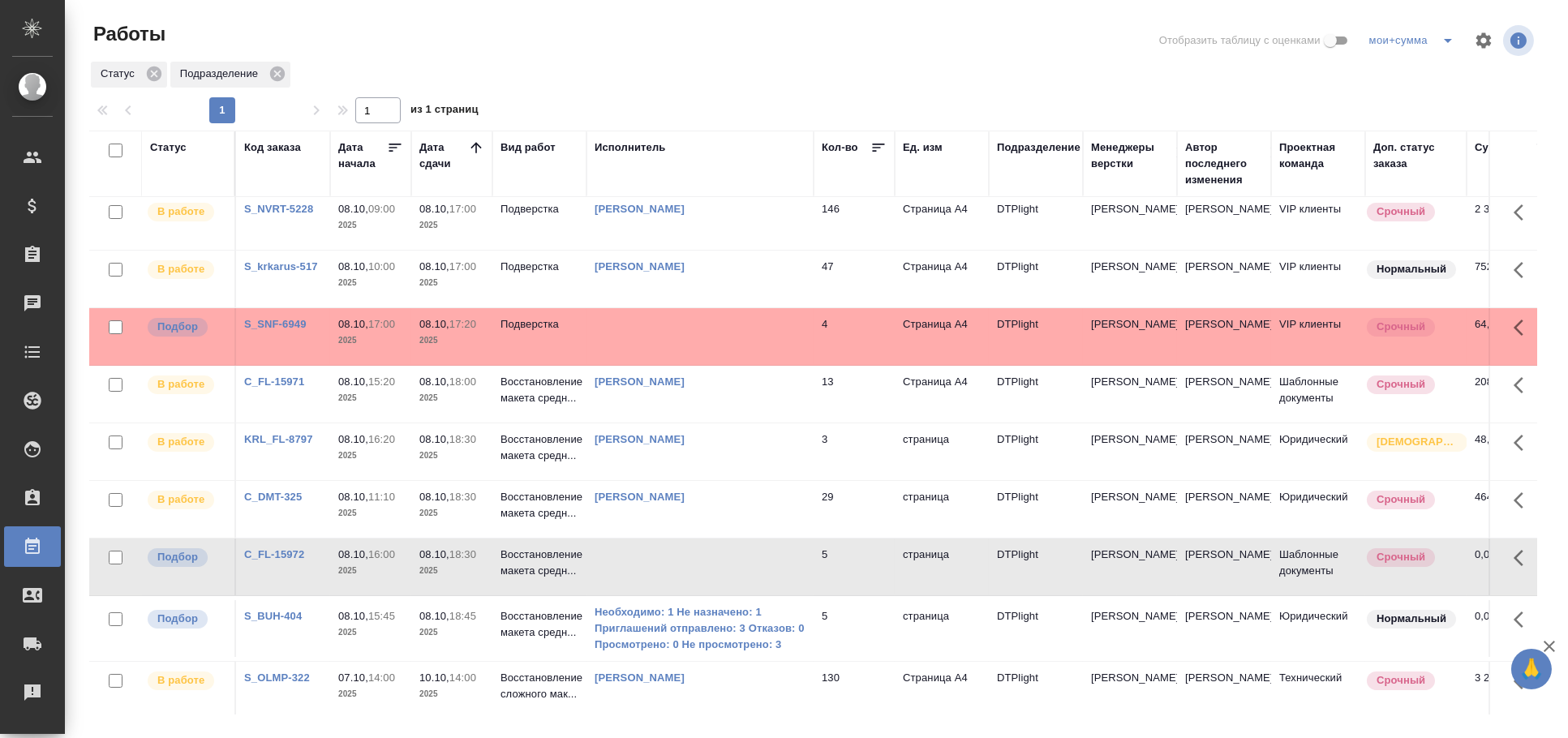
scroll to position [89, 0]
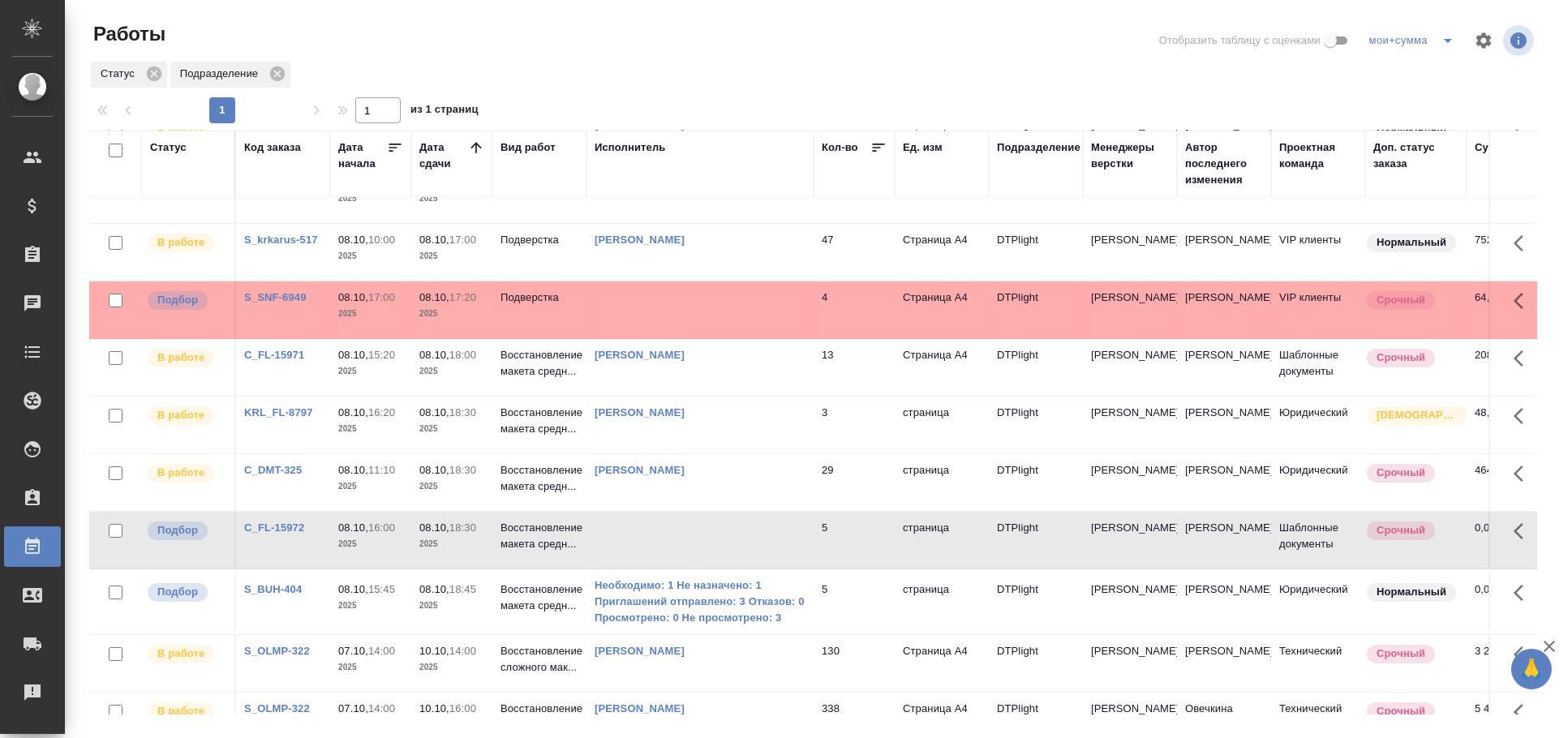
click at [868, 603] on td "5" at bounding box center [854, 602] width 81 height 57
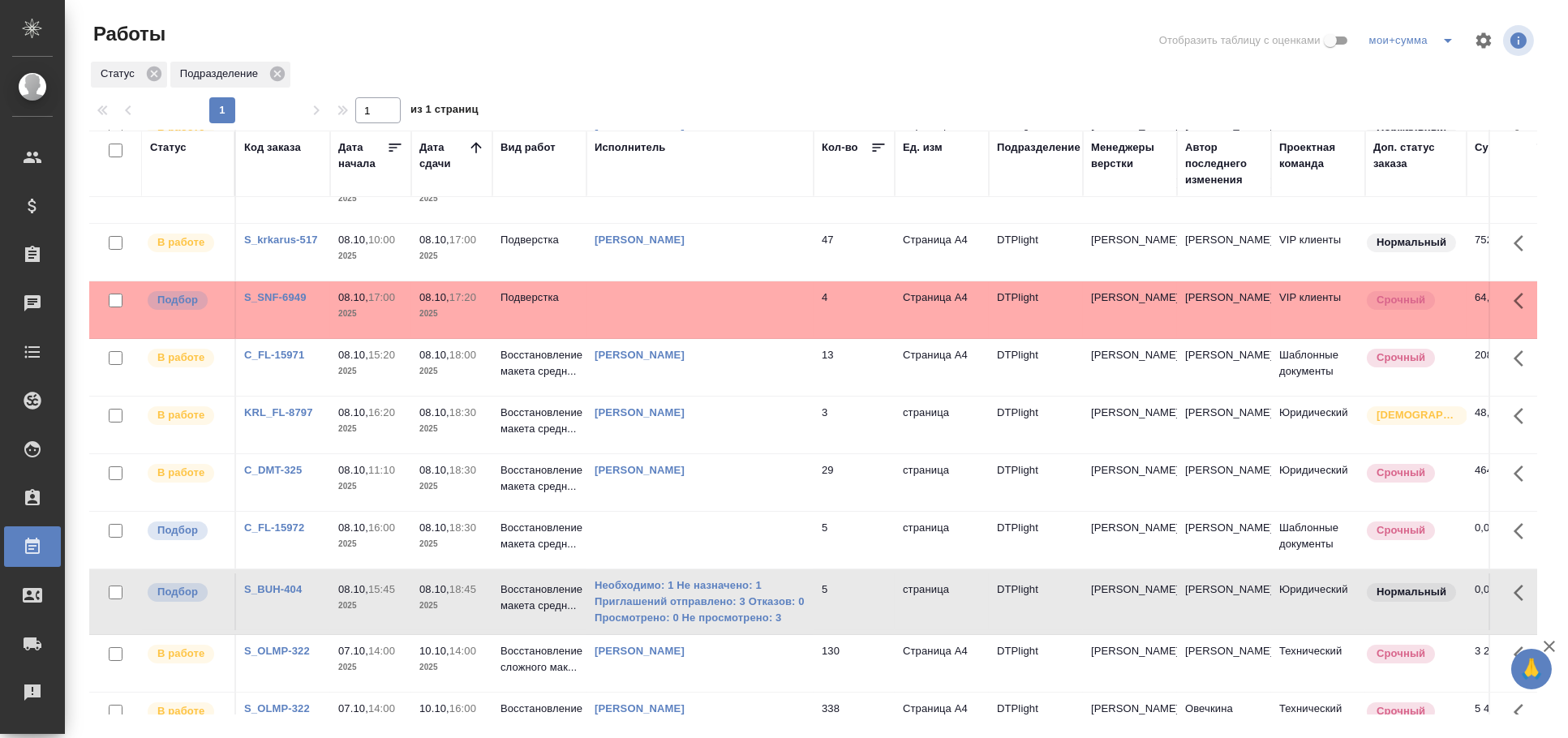
click at [868, 603] on td "5" at bounding box center [854, 602] width 81 height 57
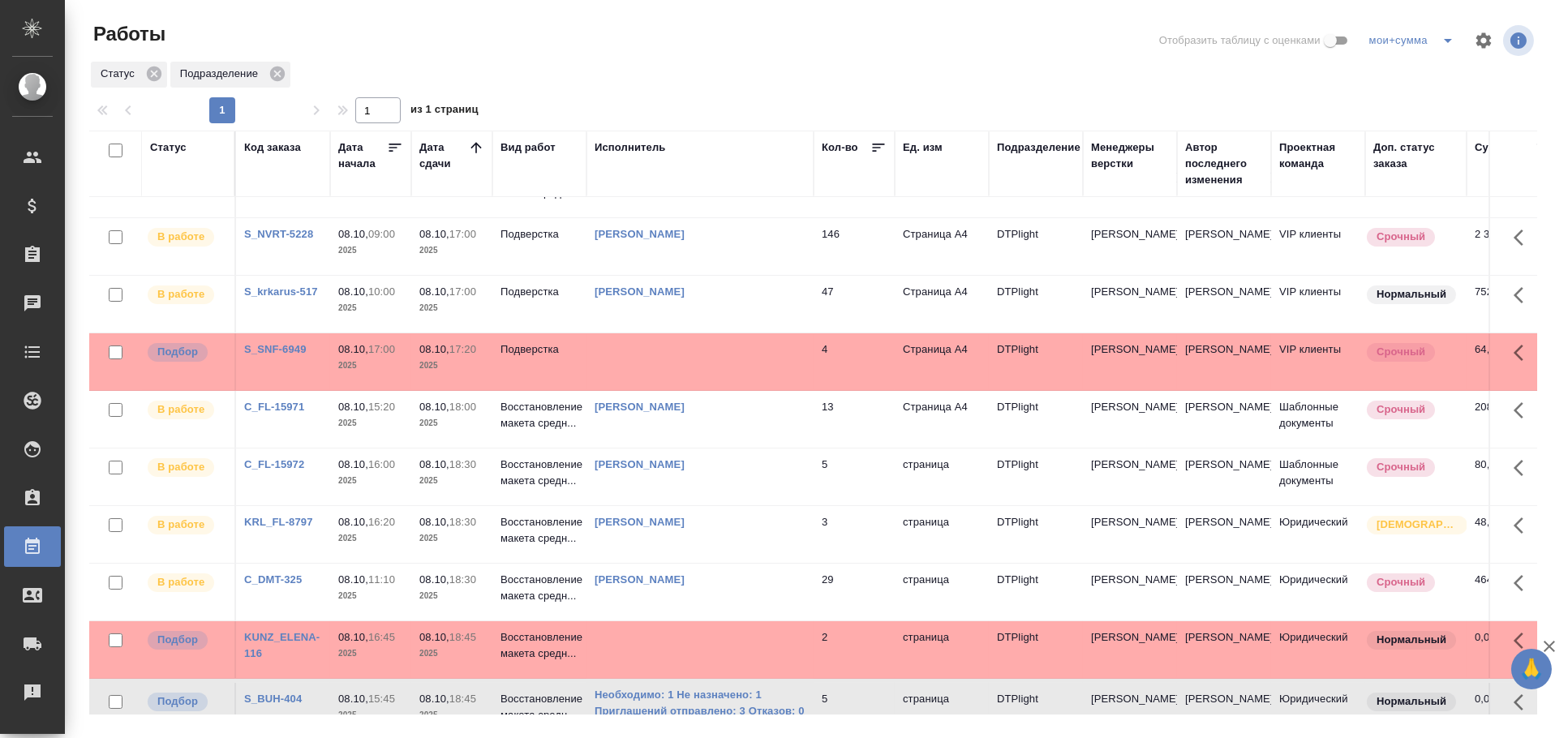
scroll to position [0, 0]
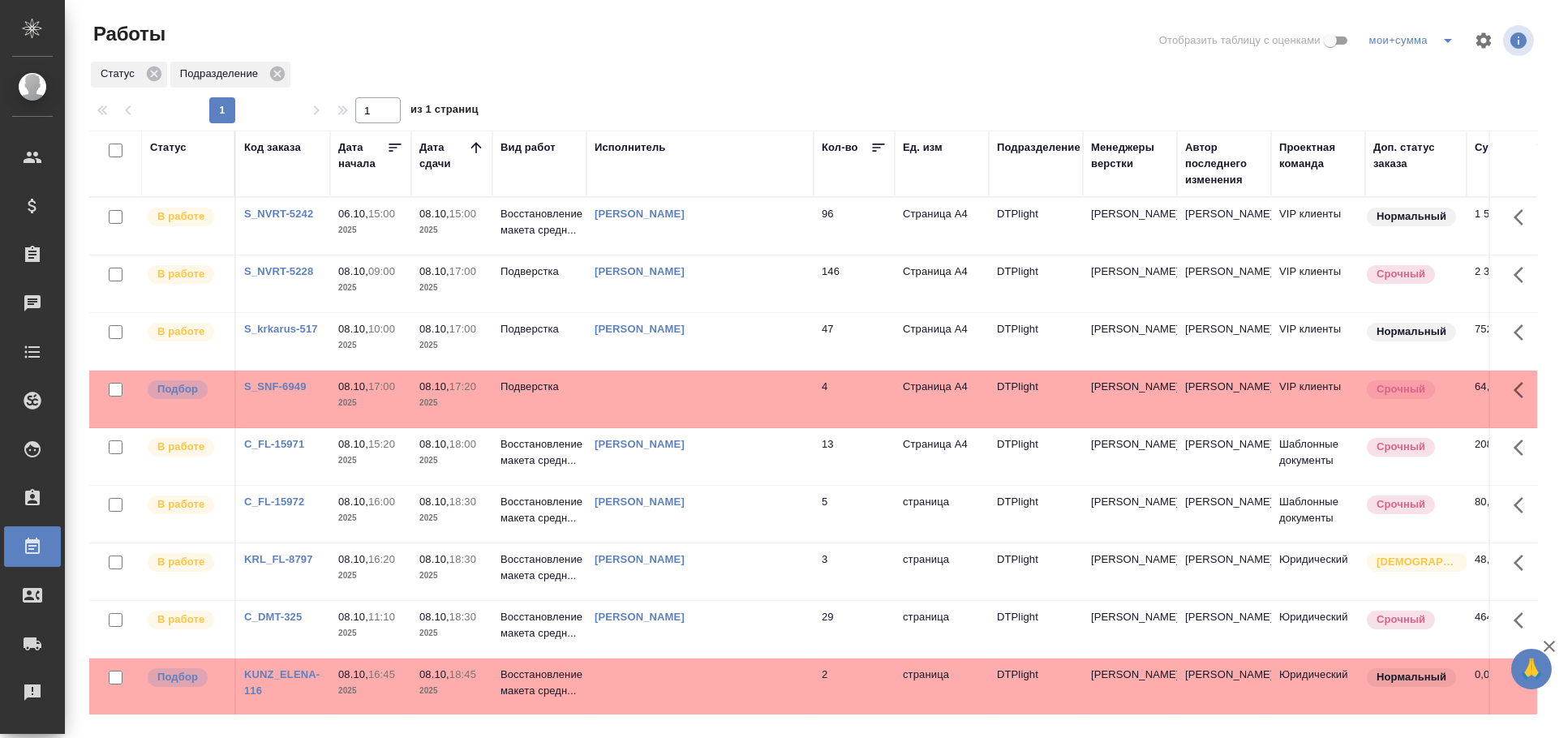
click at [730, 406] on td at bounding box center [699, 399] width 227 height 57
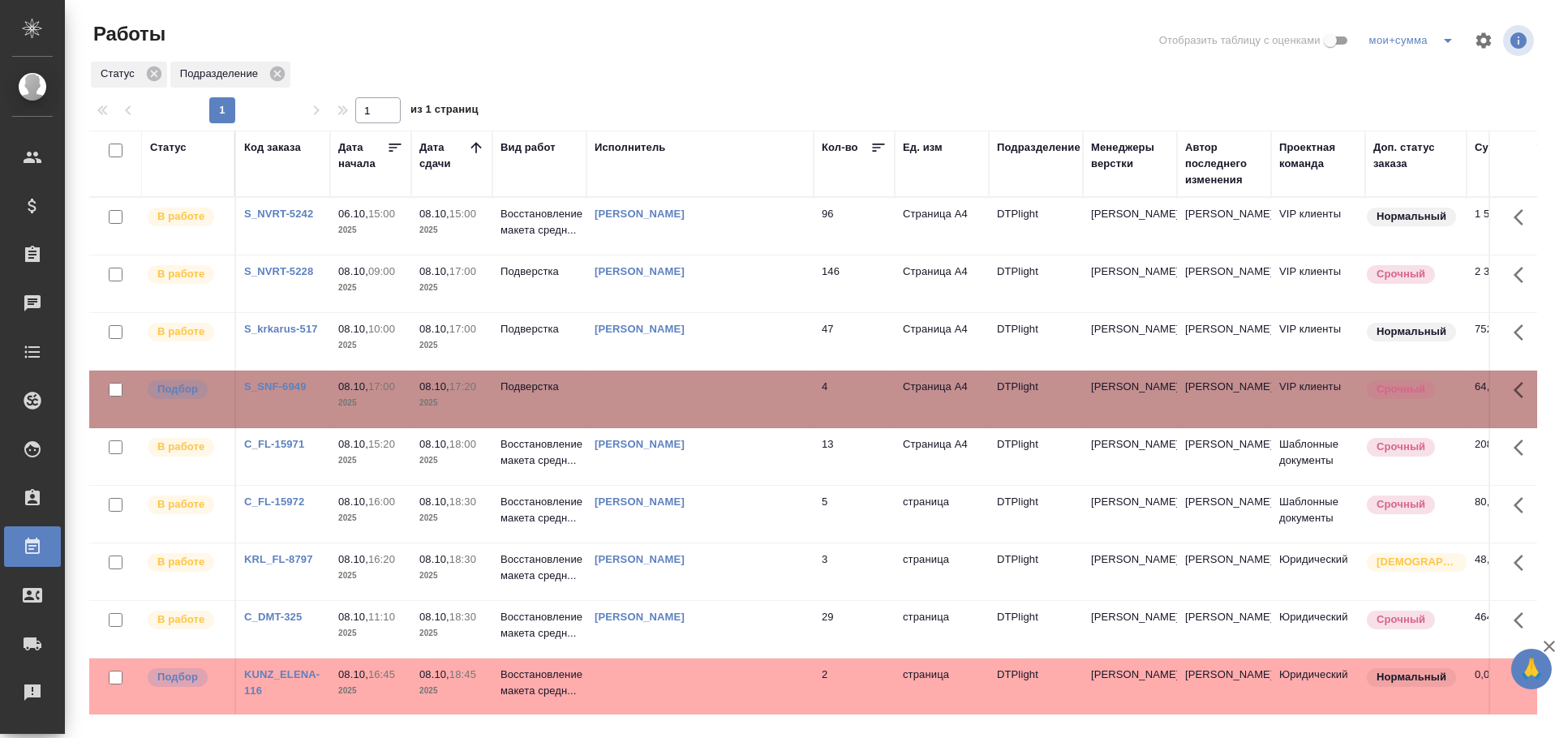
click at [730, 406] on td at bounding box center [699, 399] width 227 height 57
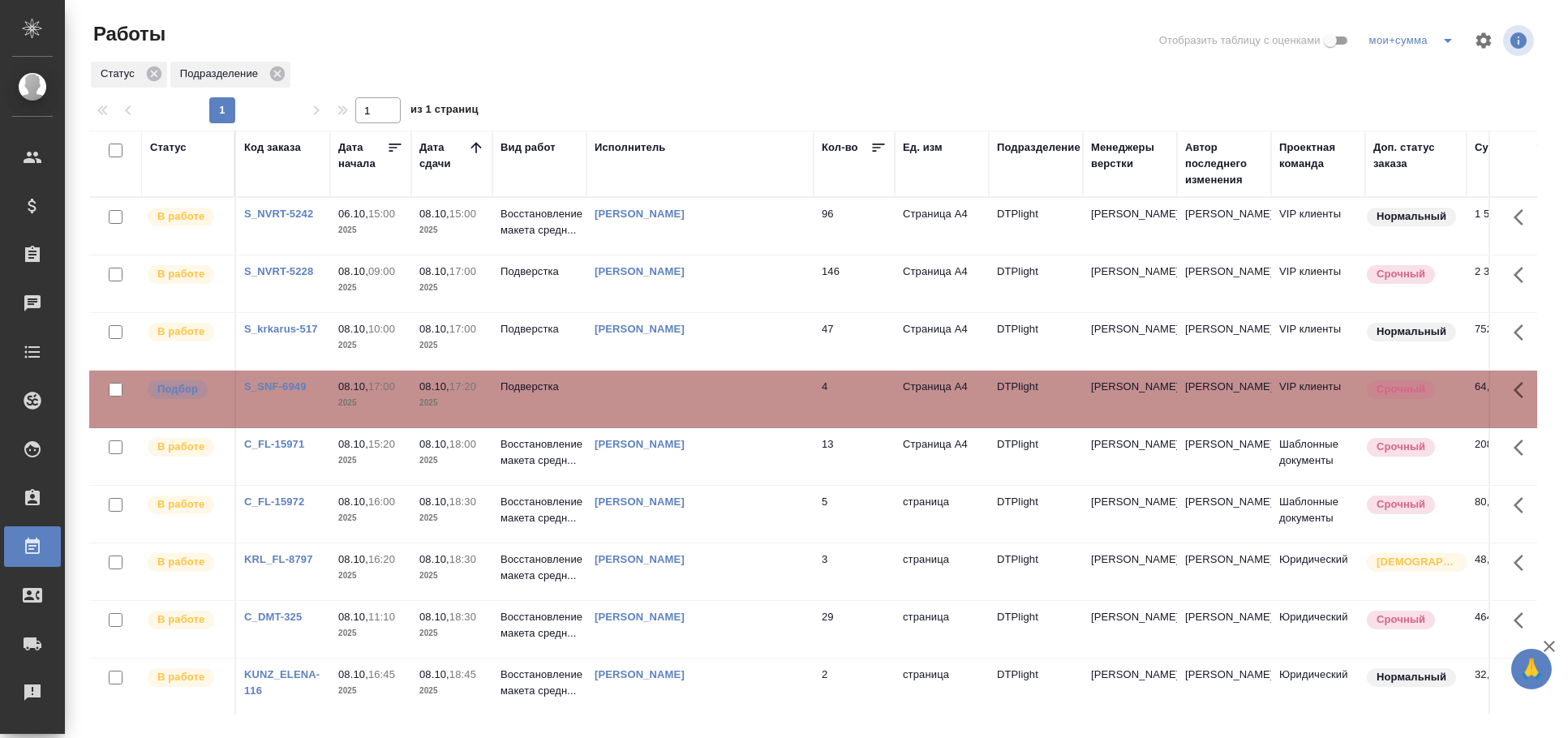
scroll to position [270, 0]
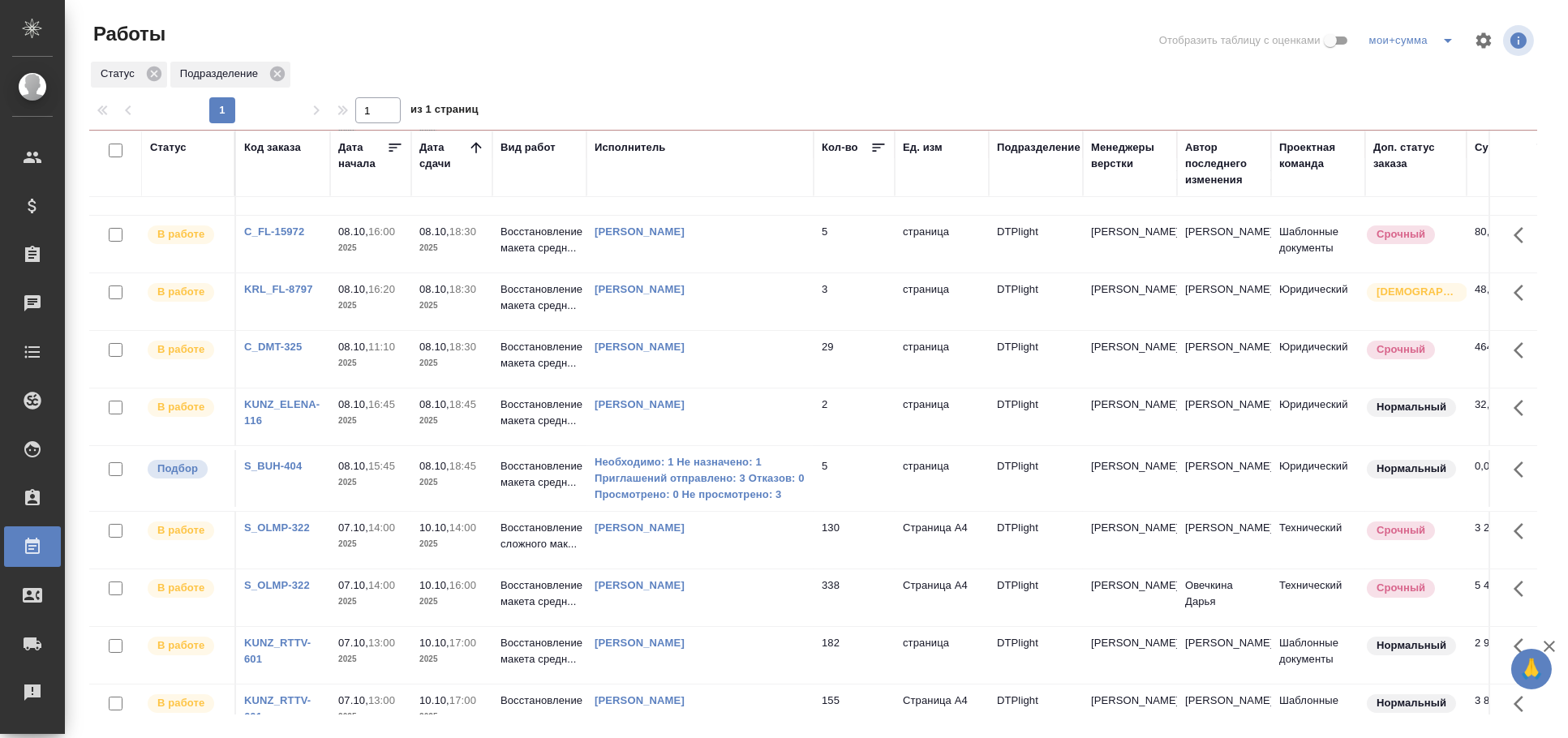
click at [860, 465] on td "5" at bounding box center [854, 479] width 81 height 57
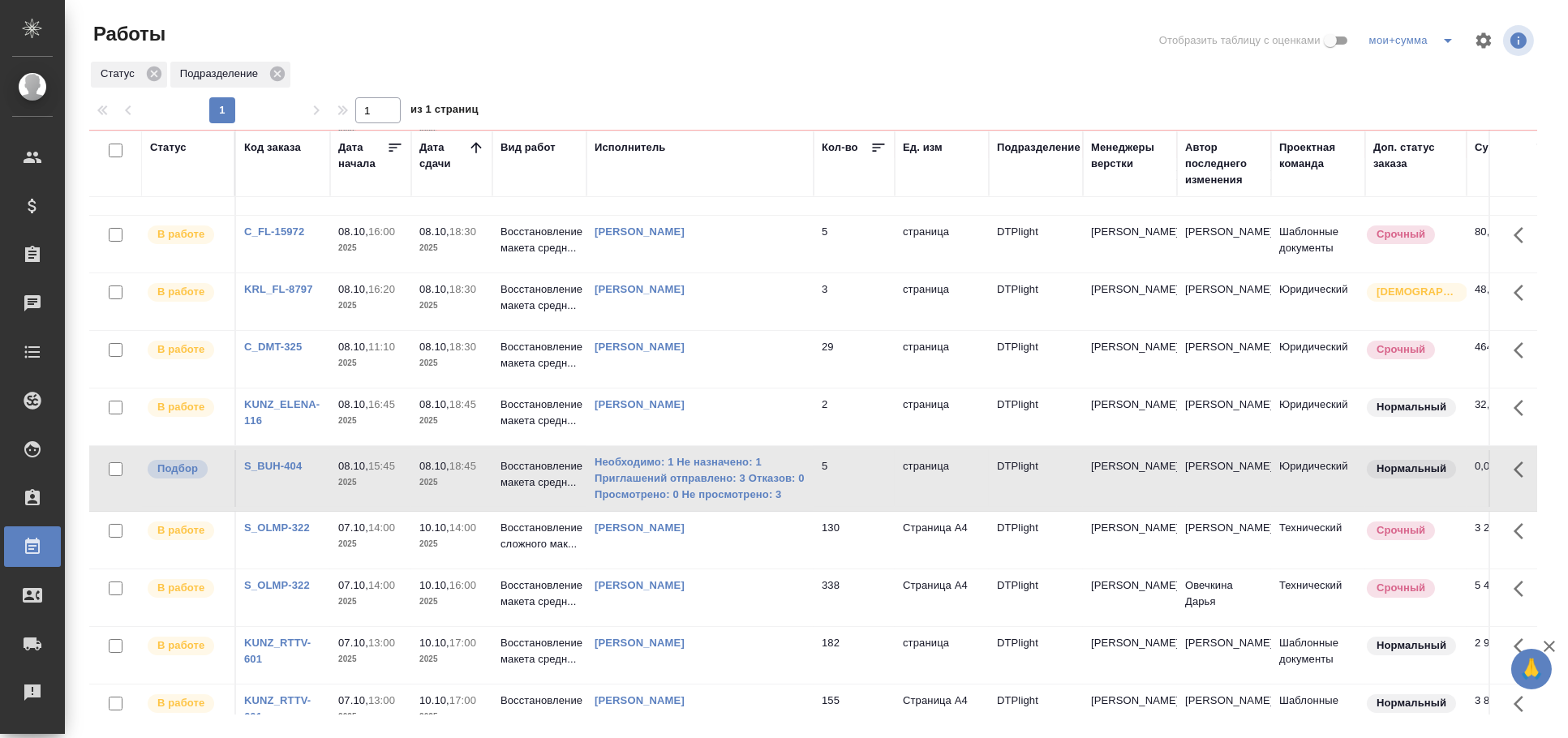
click at [860, 465] on td "5" at bounding box center [854, 479] width 81 height 57
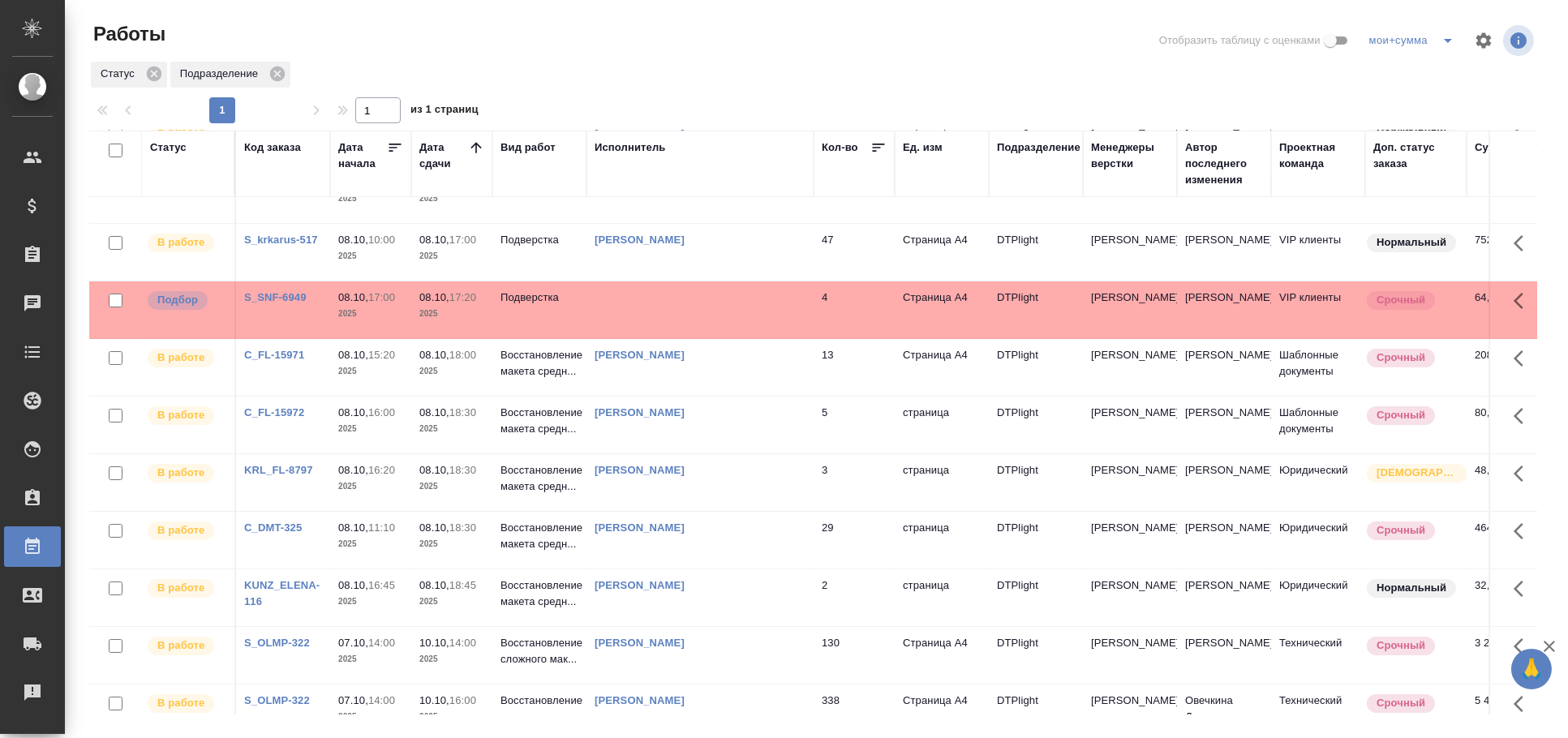
scroll to position [0, 0]
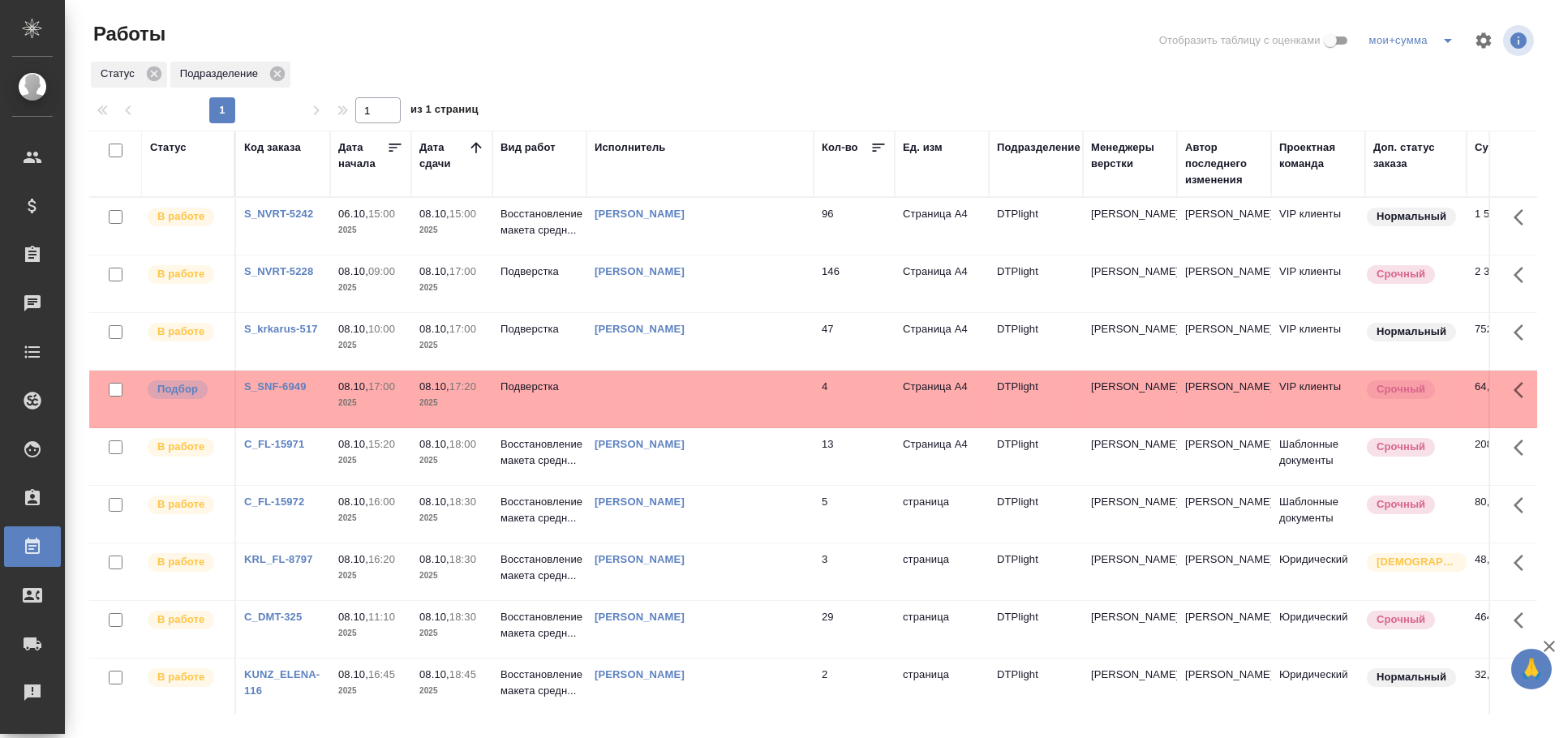
click at [676, 388] on td at bounding box center [699, 399] width 227 height 57
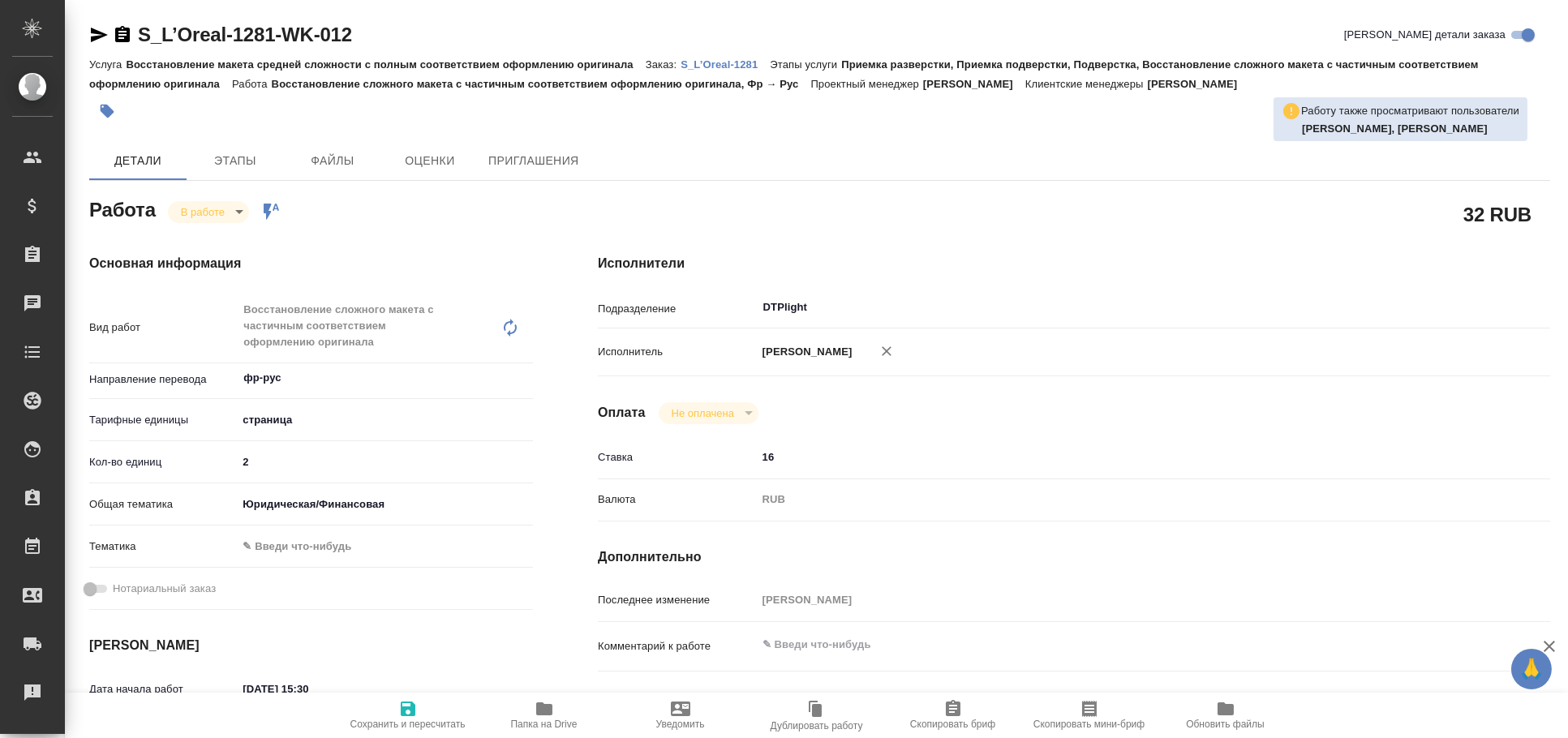
type textarea "x"
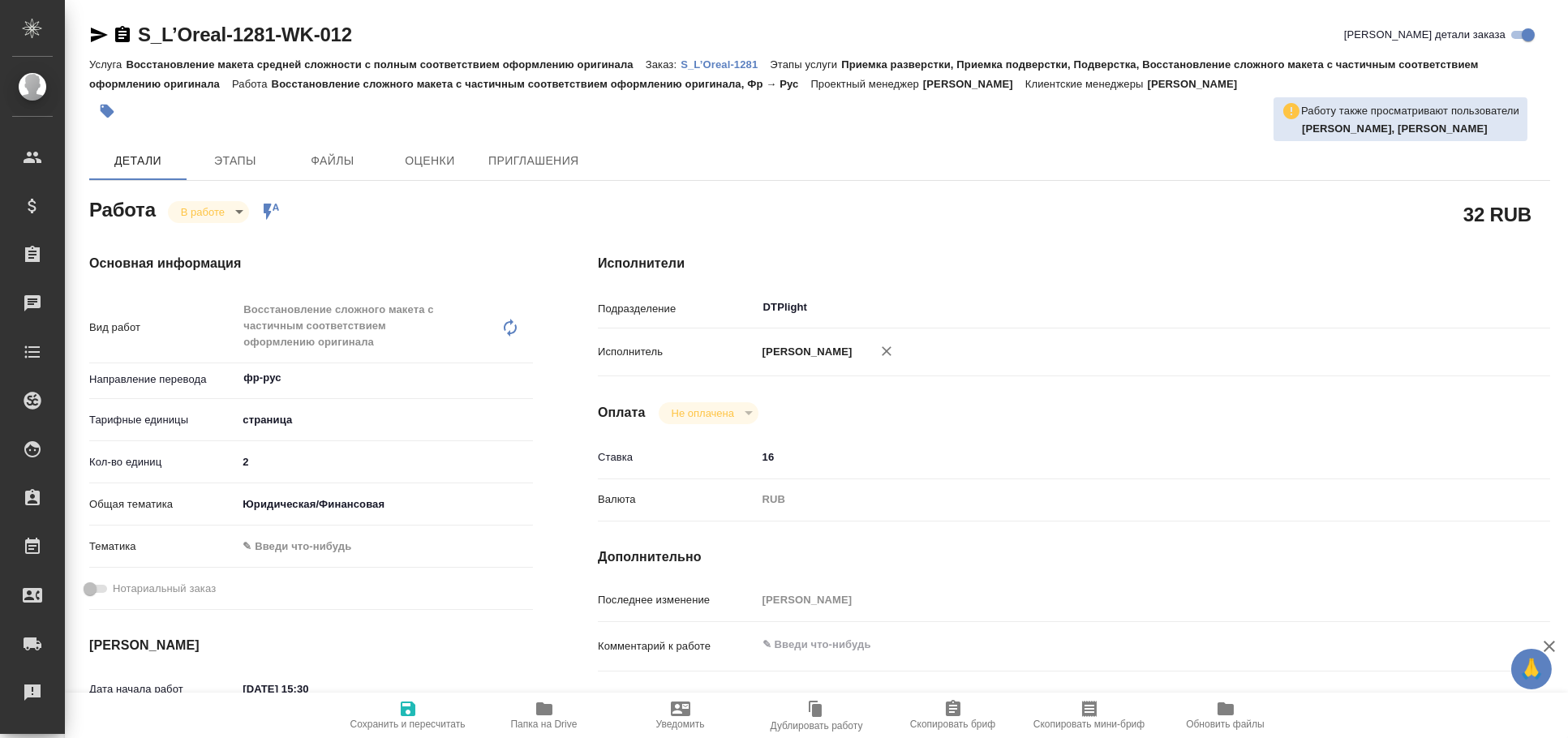
type textarea "x"
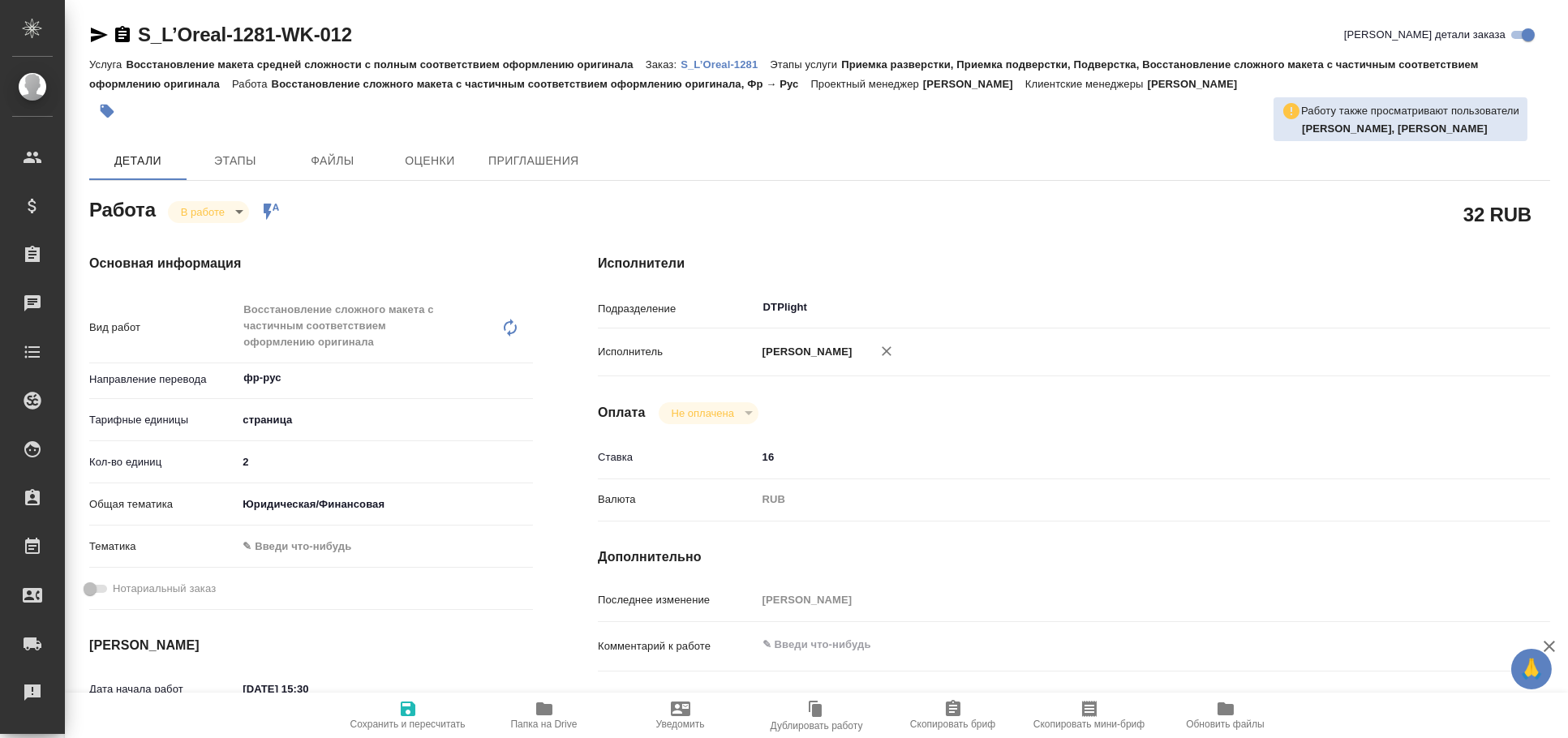
type textarea "x"
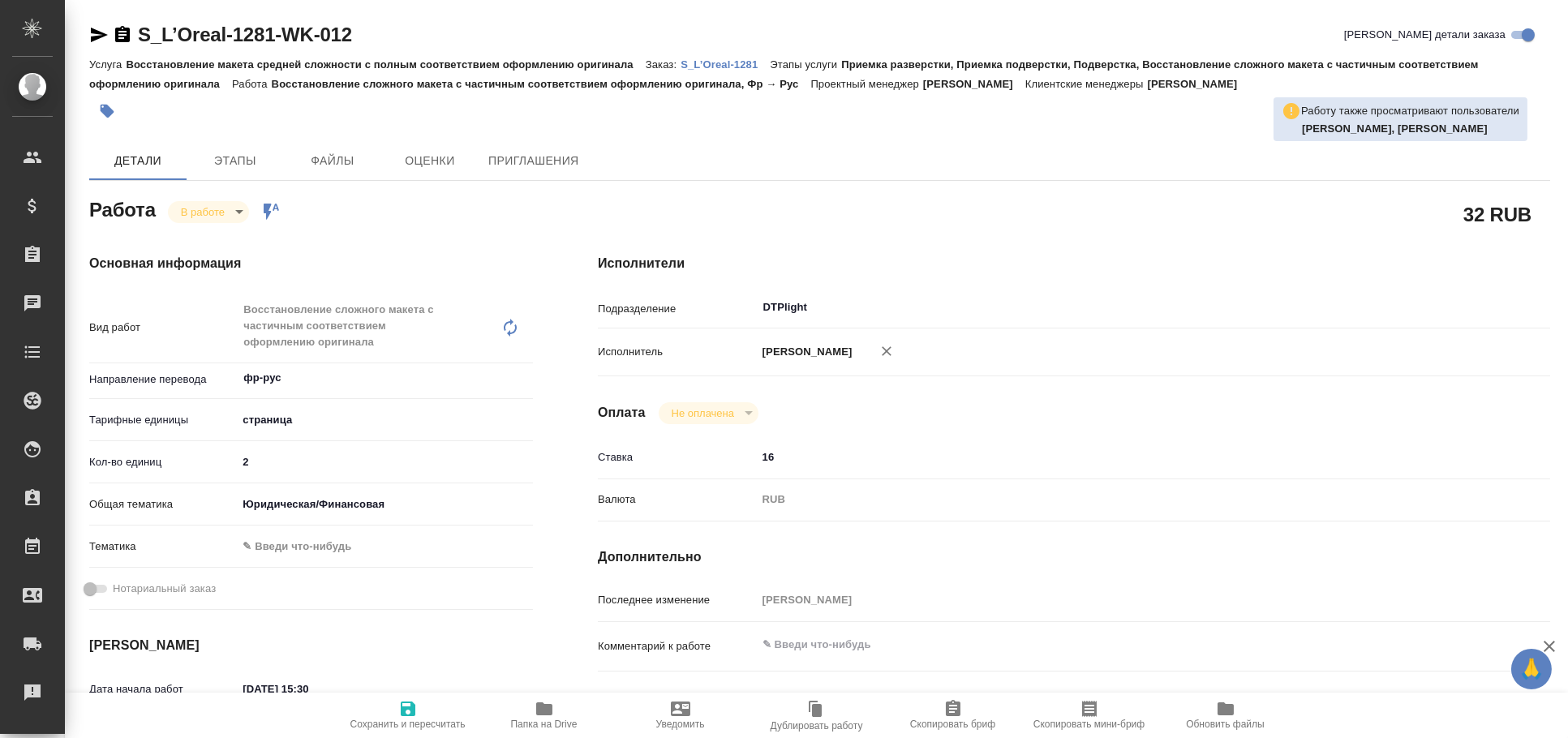
type textarea "x"
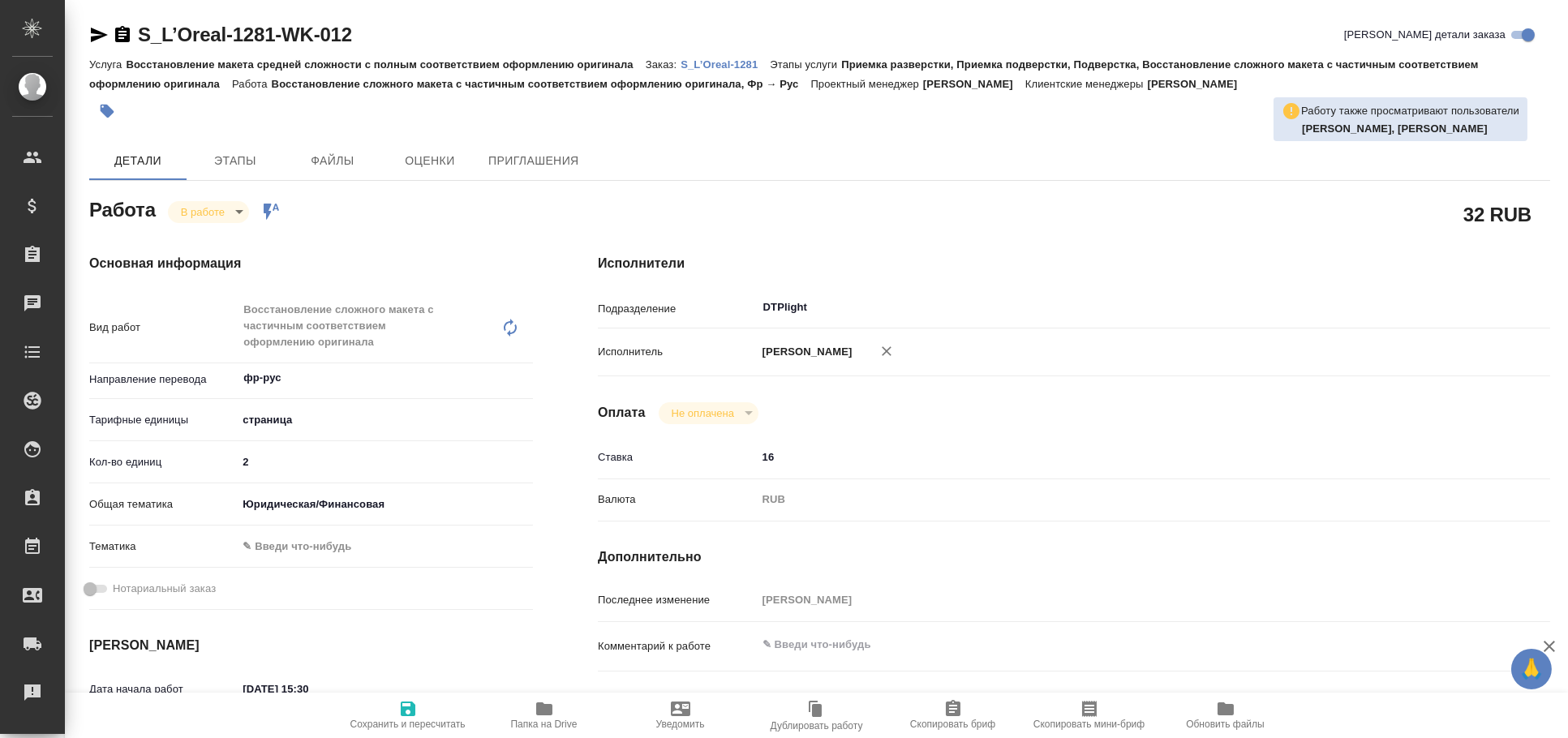
type textarea "x"
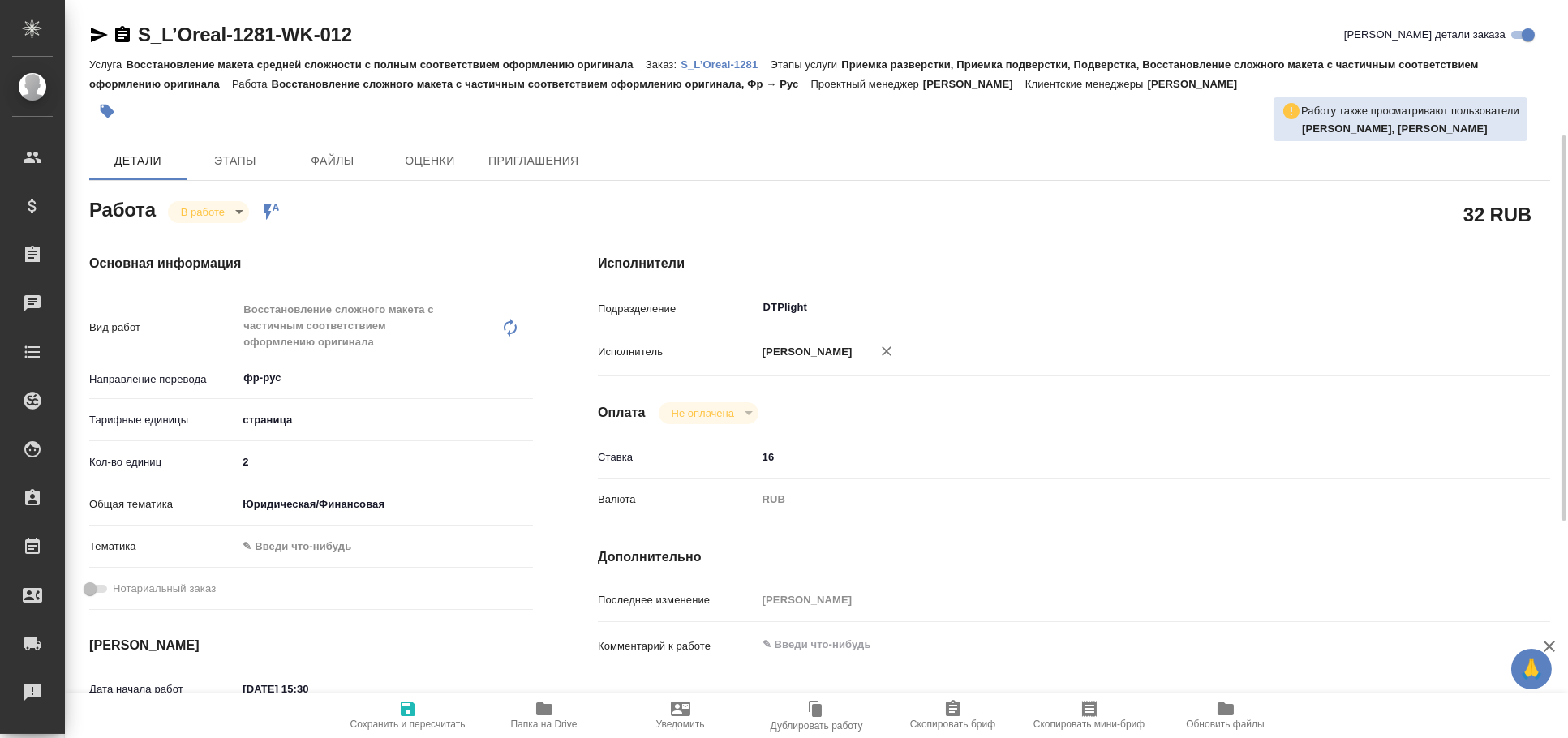
scroll to position [89, 0]
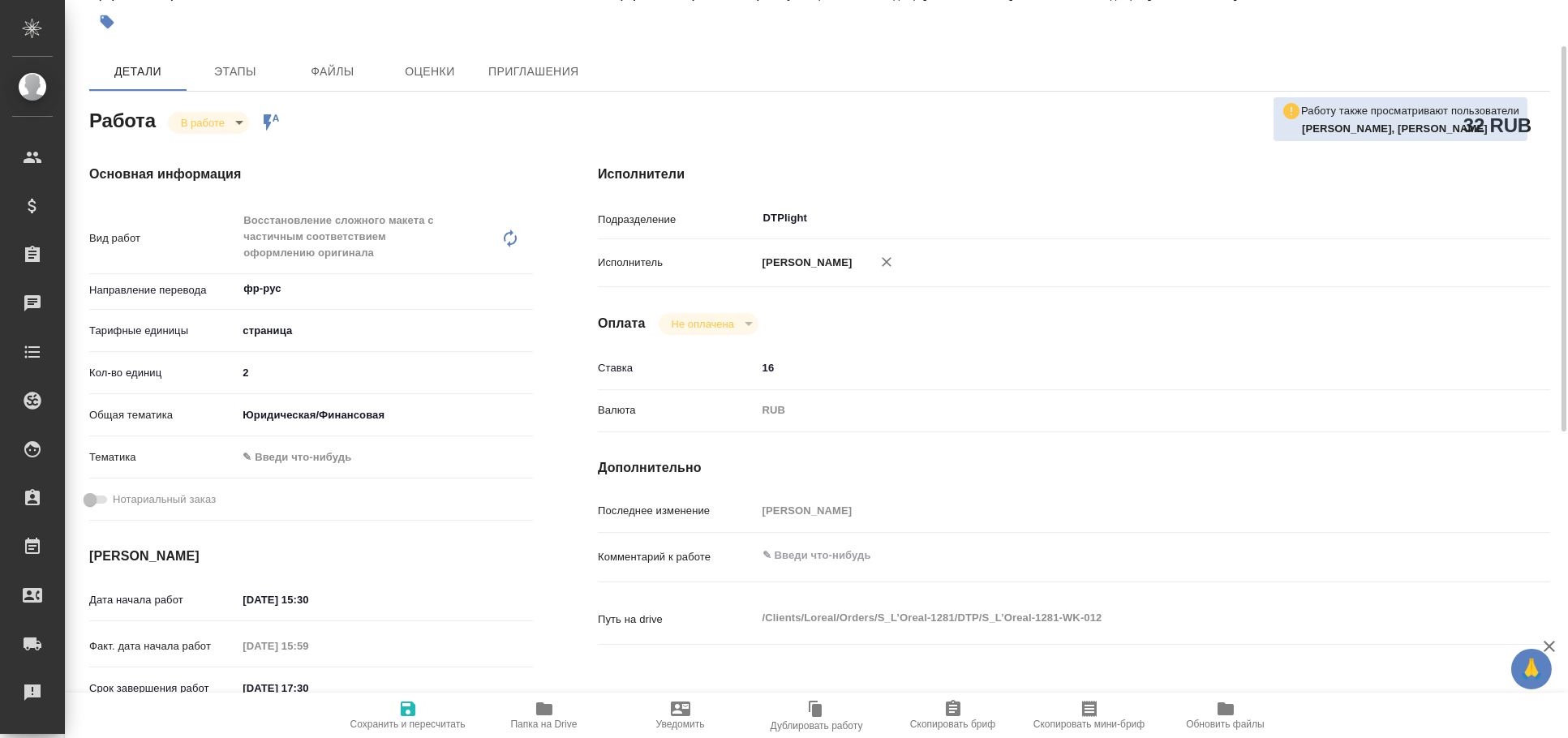
click at [405, 707] on icon "button" at bounding box center [407, 708] width 14 height 14
type textarea "x"
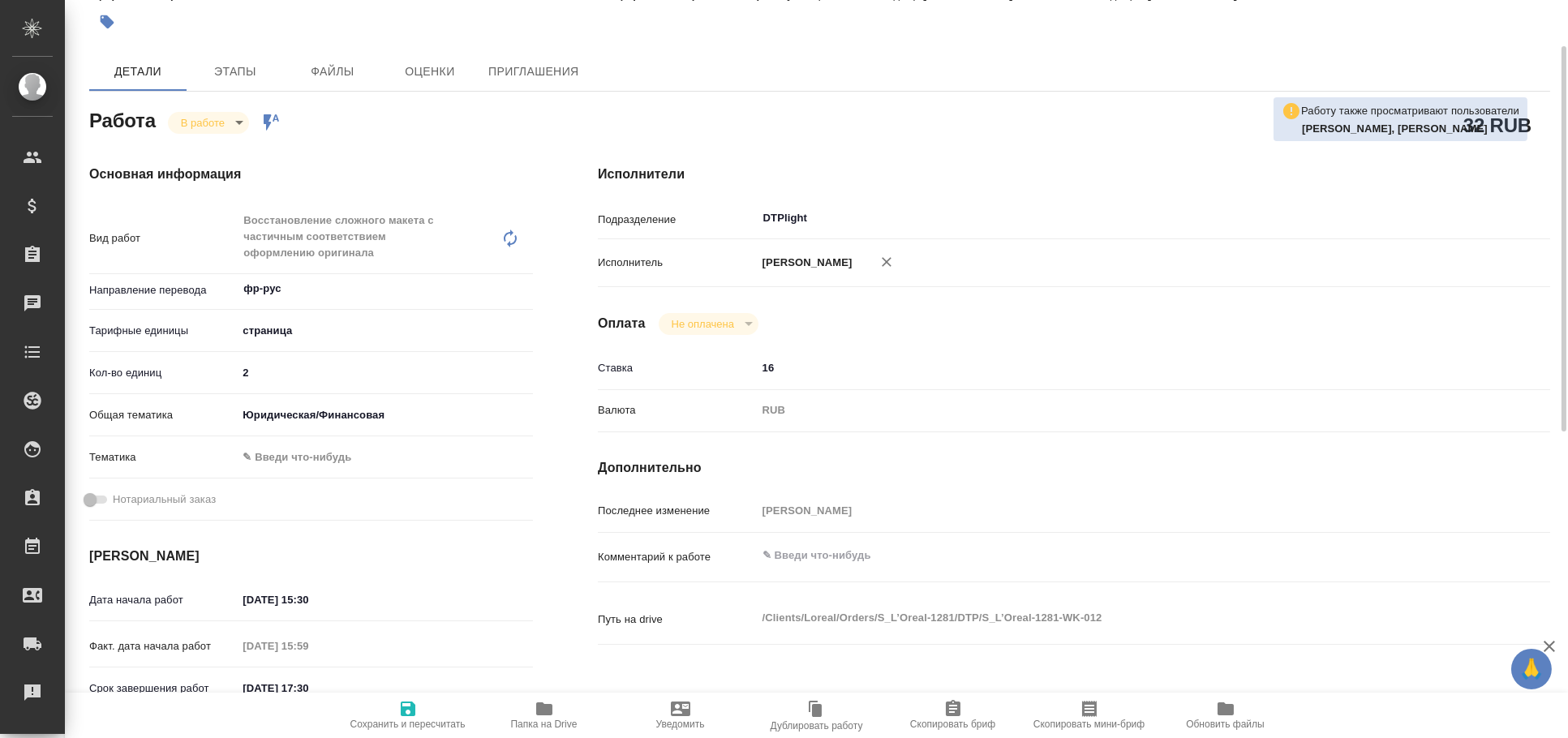
type textarea "x"
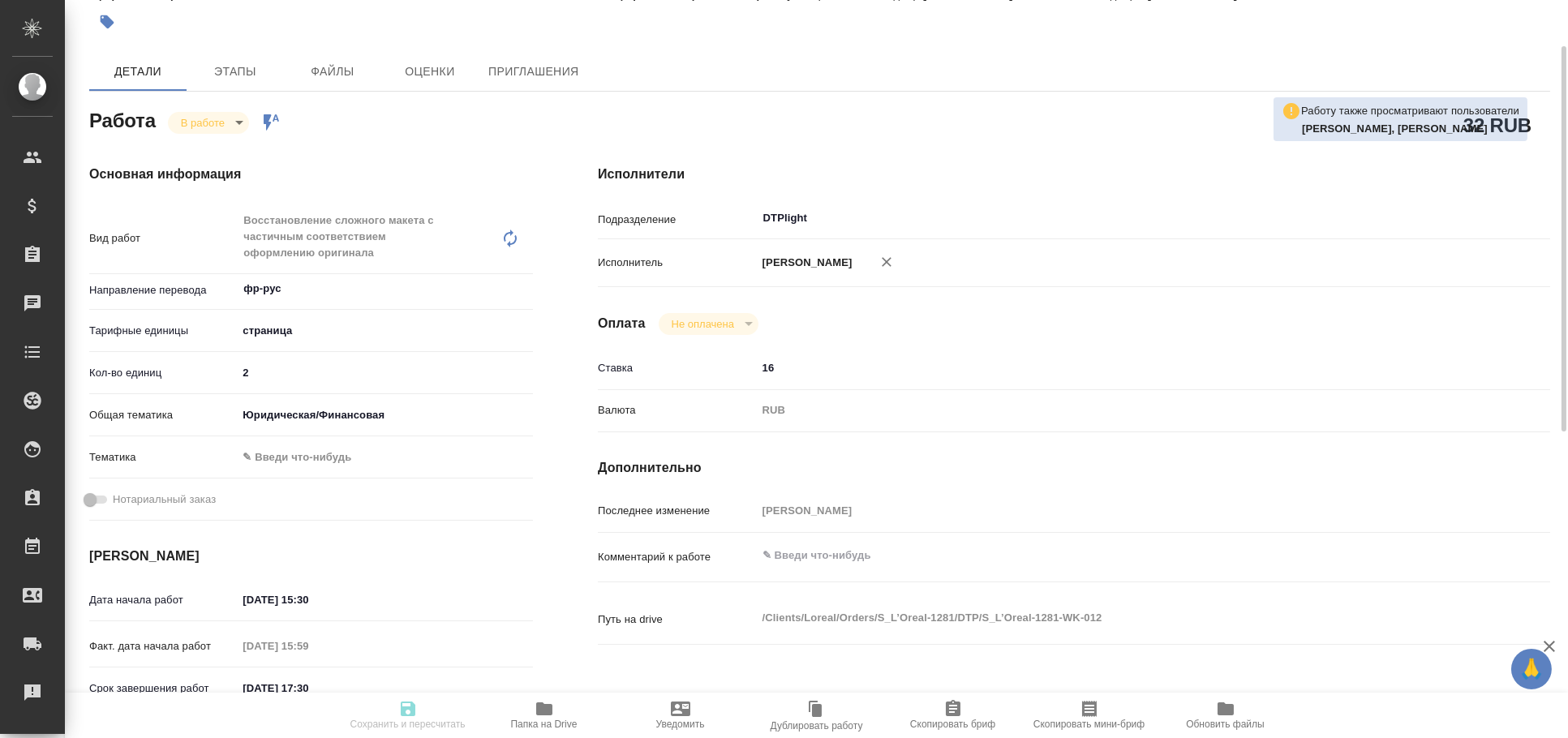
type textarea "x"
type input "inProgress"
type textarea "Восстановление сложного макета с частичным соответствием оформлению оригинала"
type textarea "x"
type input "фр-рус"
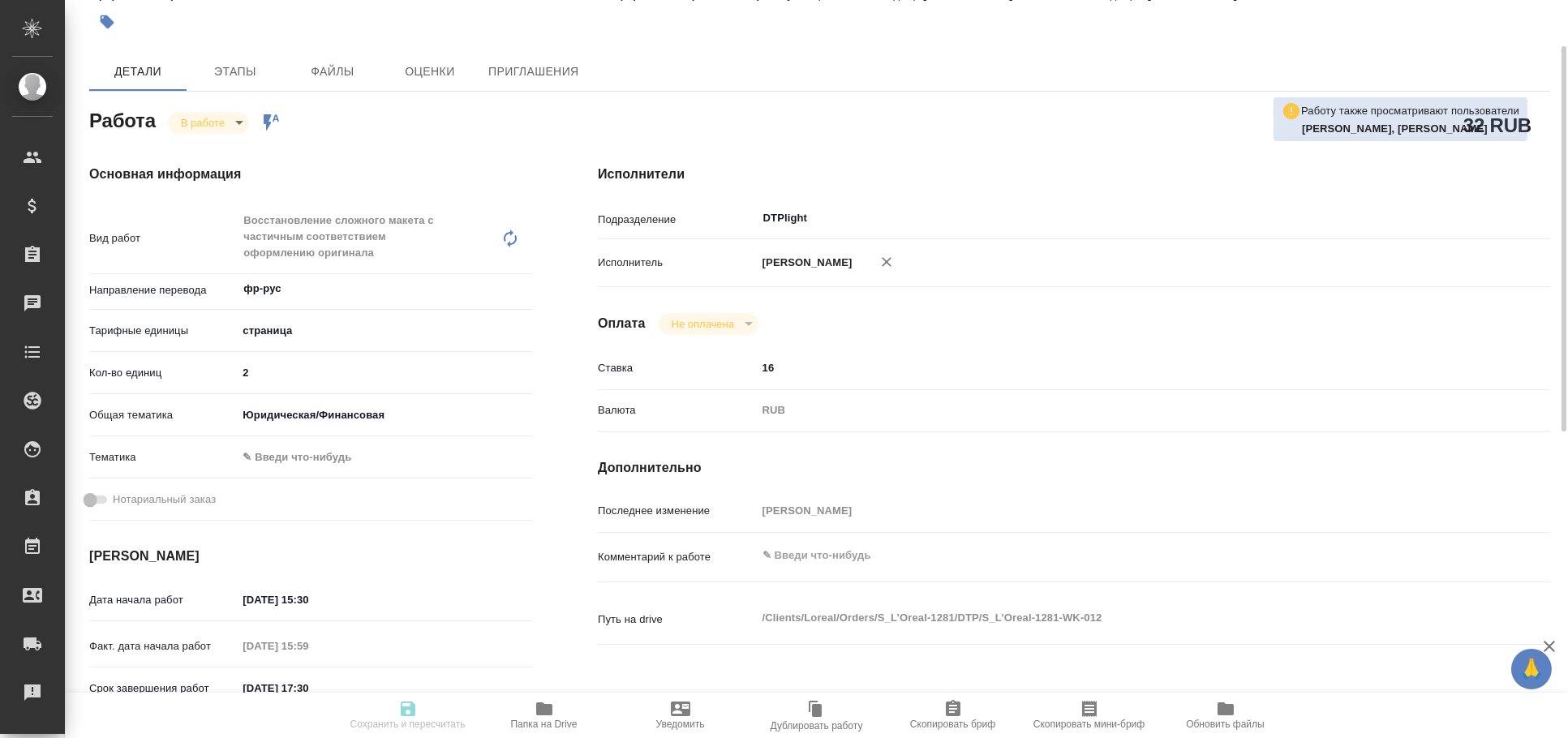
type input "5a8b1489cc6b4906c91bfdb2"
type input "2"
type input "yr-fn"
type input "08.10.2025 15:30"
type input "08.10.2025 15:59"
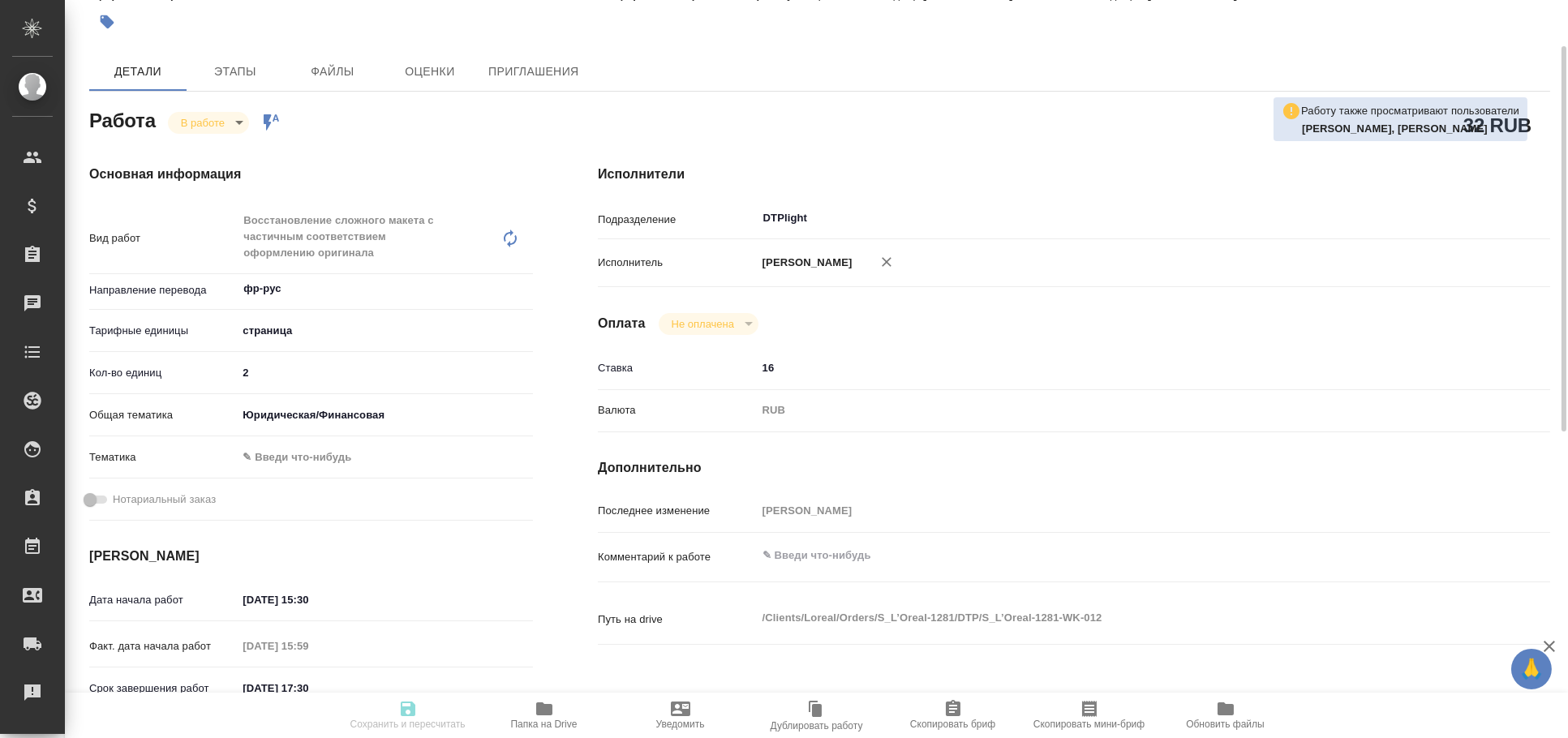
type input "08.10.2025 17:30"
type input "10.10.2025 16:00"
type input "DTPlight"
type input "notPayed"
type input "16"
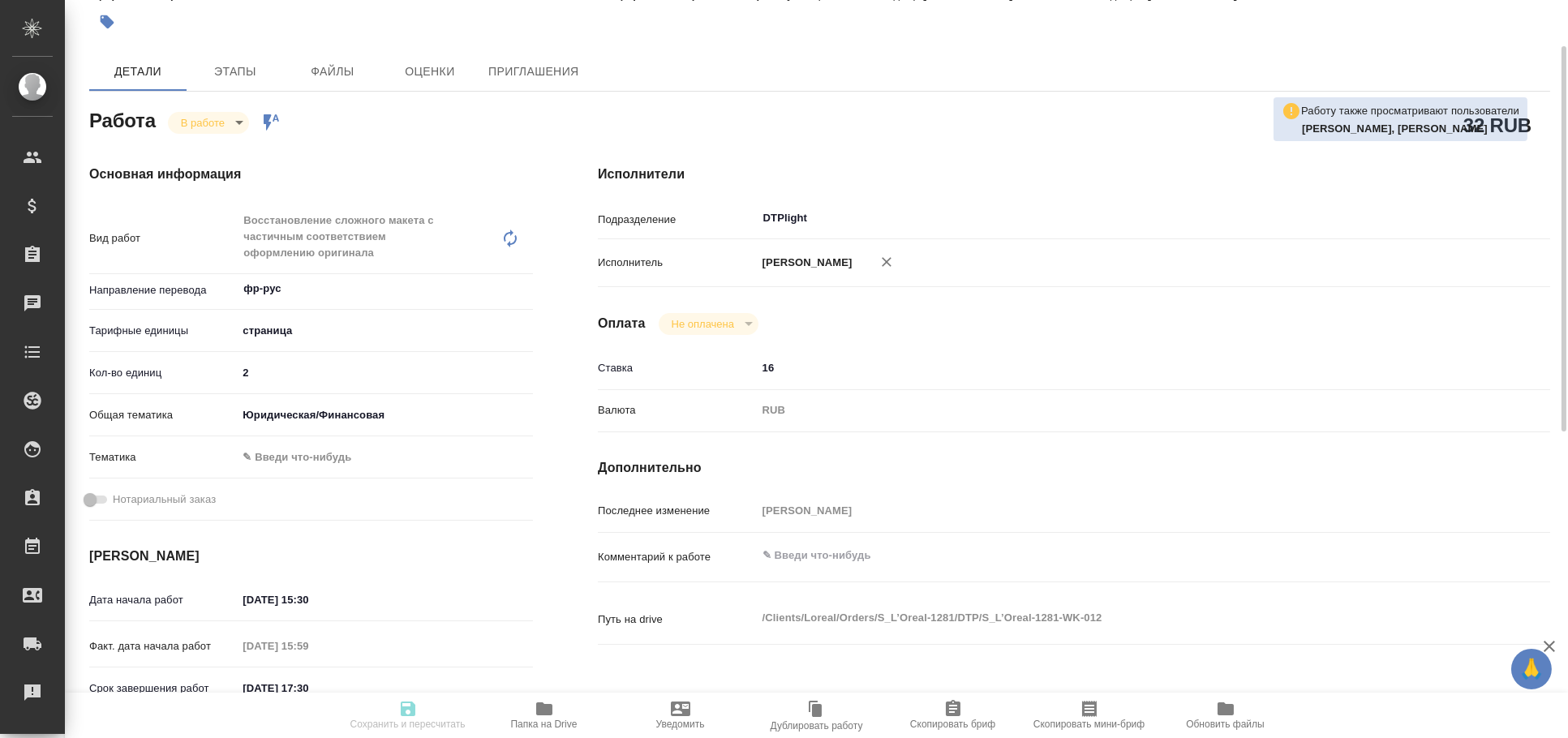
type input "RUB"
type input "Смыслова Светлана"
type textarea "x"
type textarea "/Clients/Loreal/Orders/S_L’Oreal-1281/DTP/S_L’Oreal-1281-WK-012"
type textarea "x"
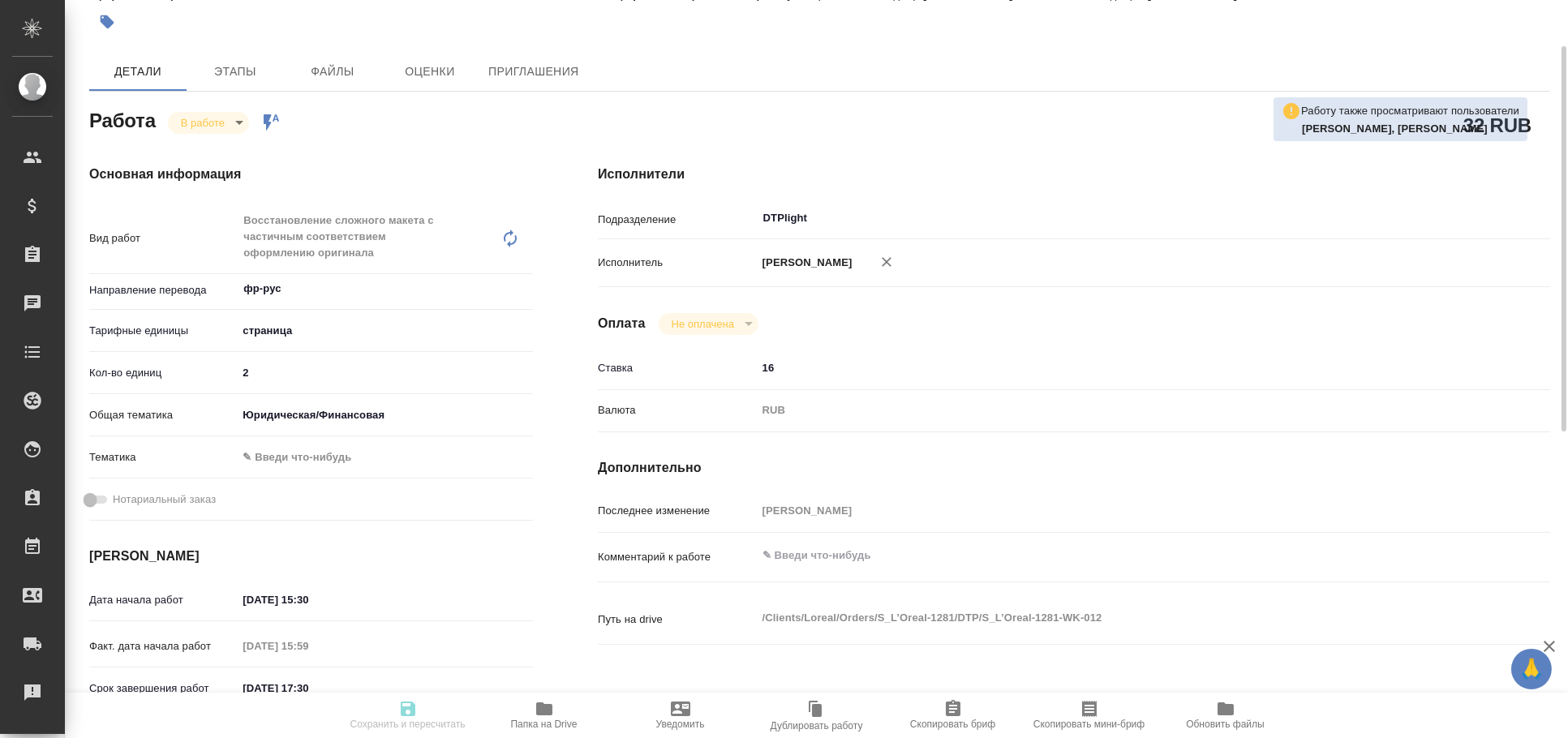
type input "S_L’Oreal-1281"
type input "1004533"
type input "Восстановление макета средней сложности с полным соответствием оформлению ориги…"
type input "Приемка разверстки, Приемка подверстки, Подверстка, Восстановление сложного мак…"
type input "Валяева Анна"
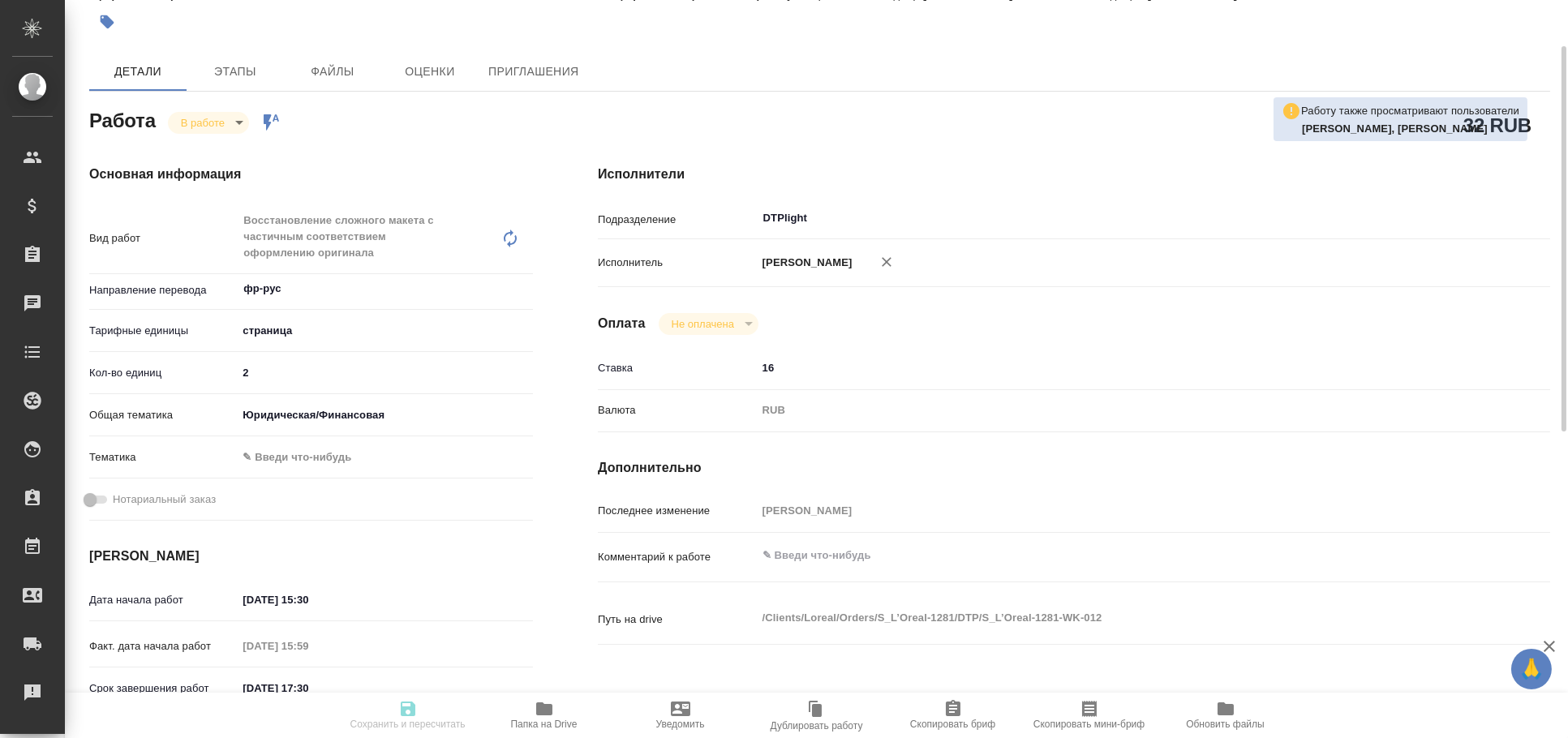
type input "Арсеньева Вера"
type input "/Clients/Loreal/Orders/S_L’Oreal-1281"
type textarea "x"
type textarea "Просьба подготовить перевод экспортной декларации во вложении"
type textarea "x"
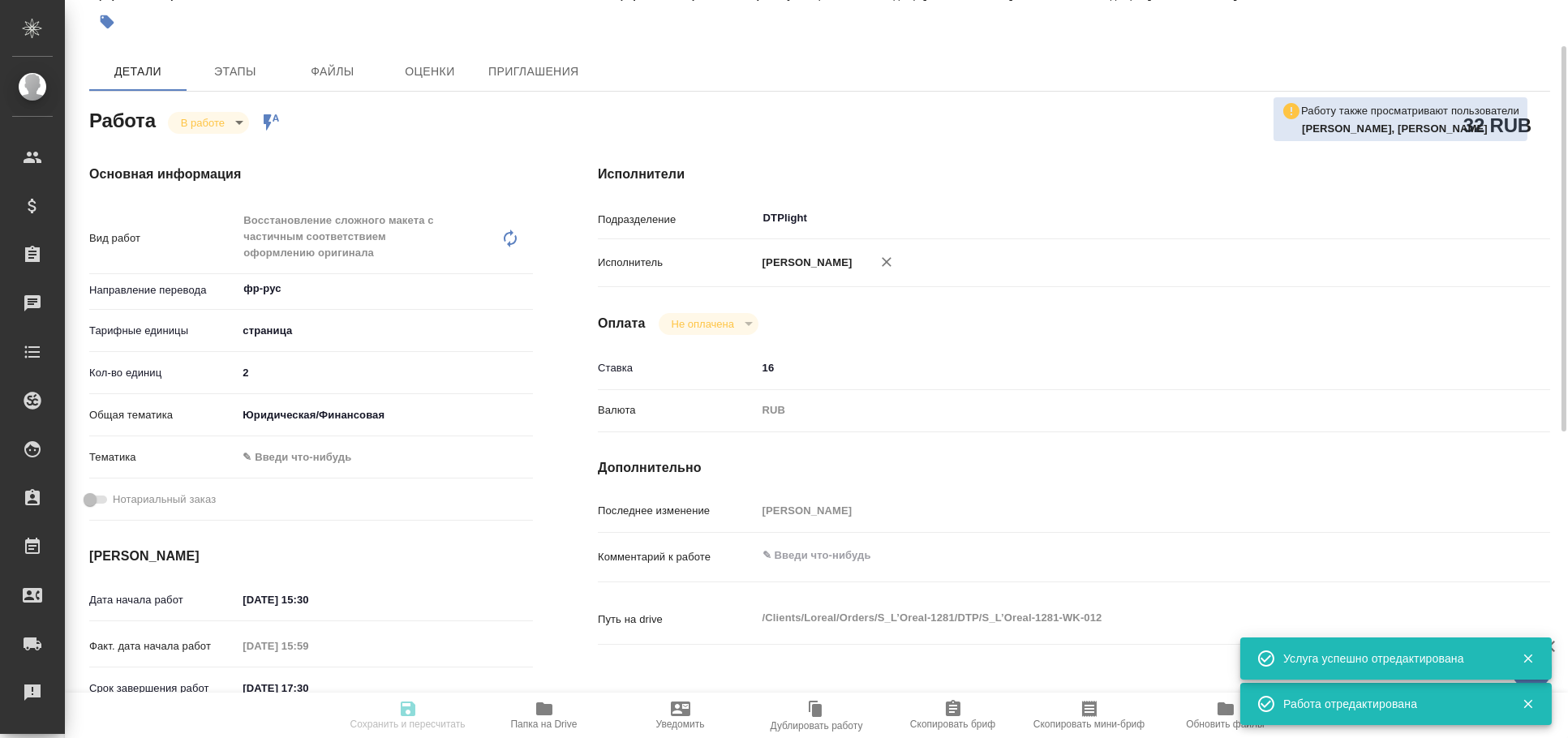
type textarea "x"
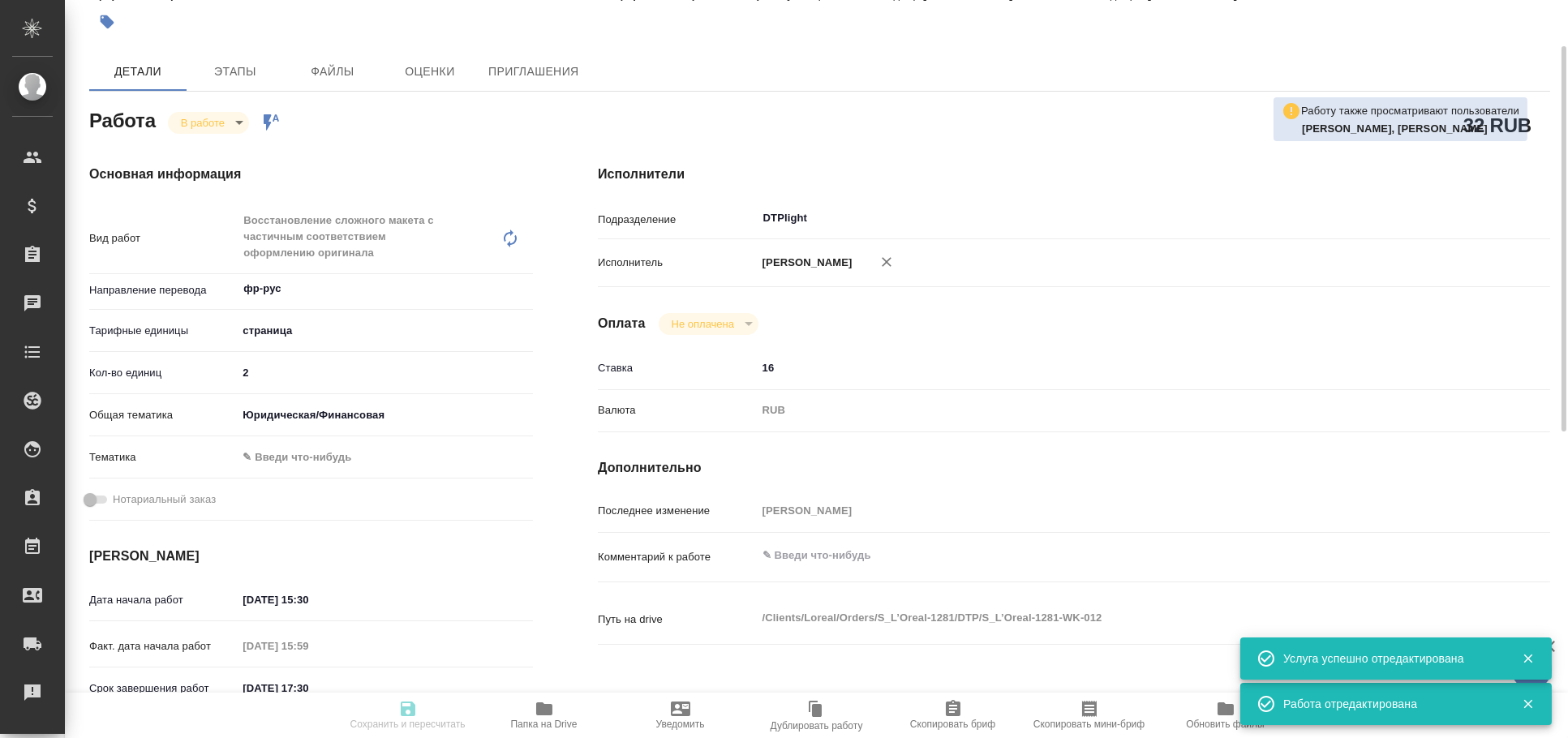
type textarea "x"
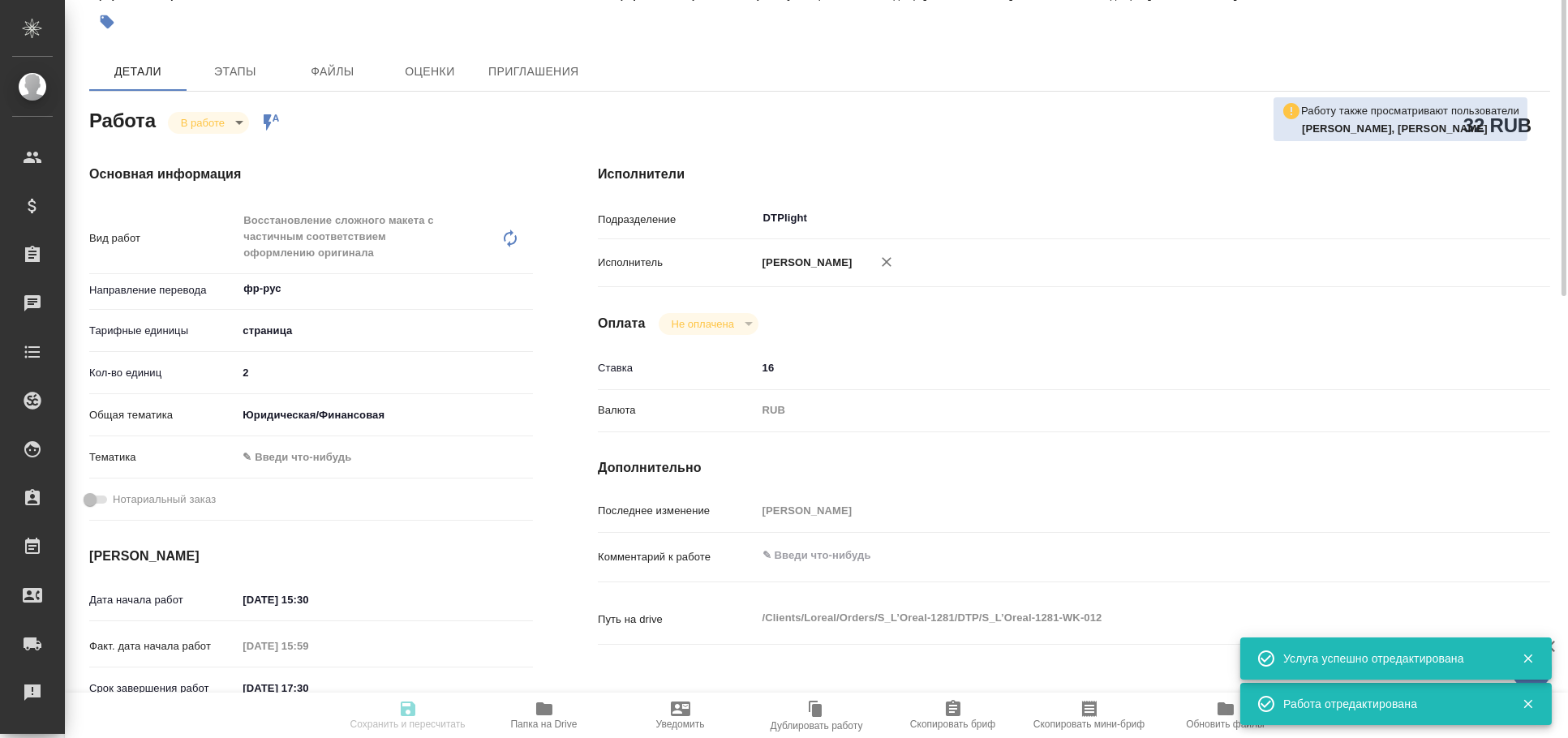
type textarea "x"
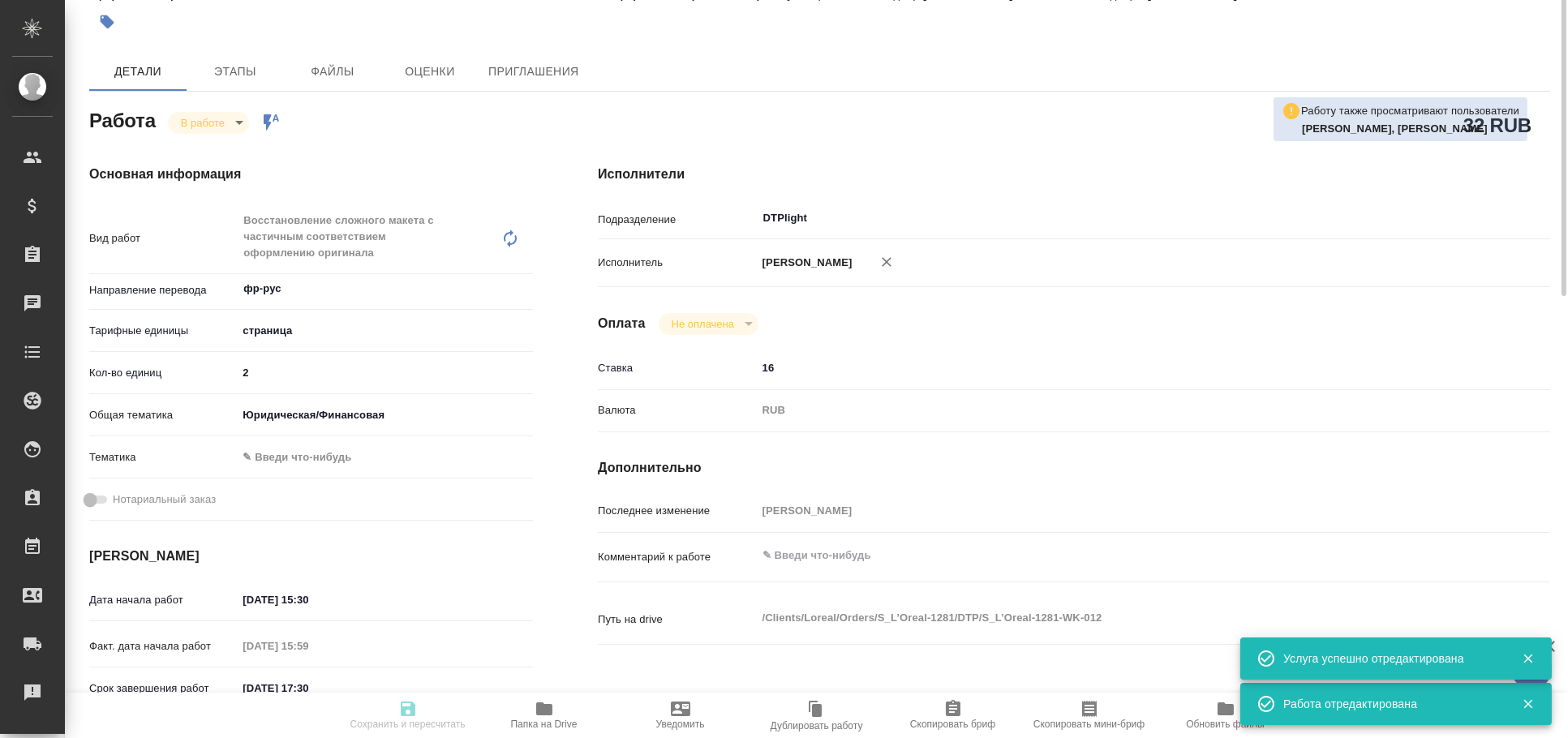
scroll to position [0, 0]
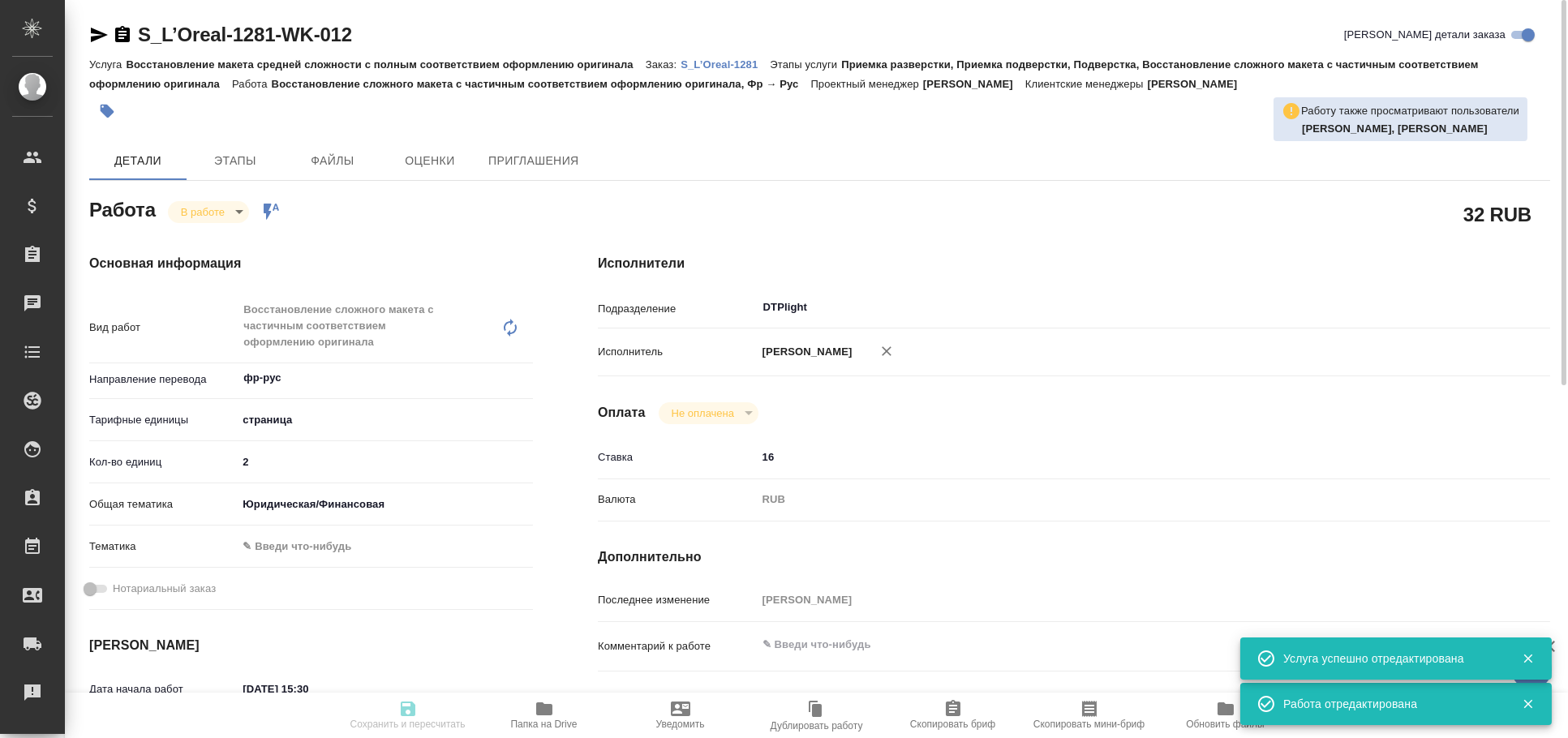
type textarea "x"
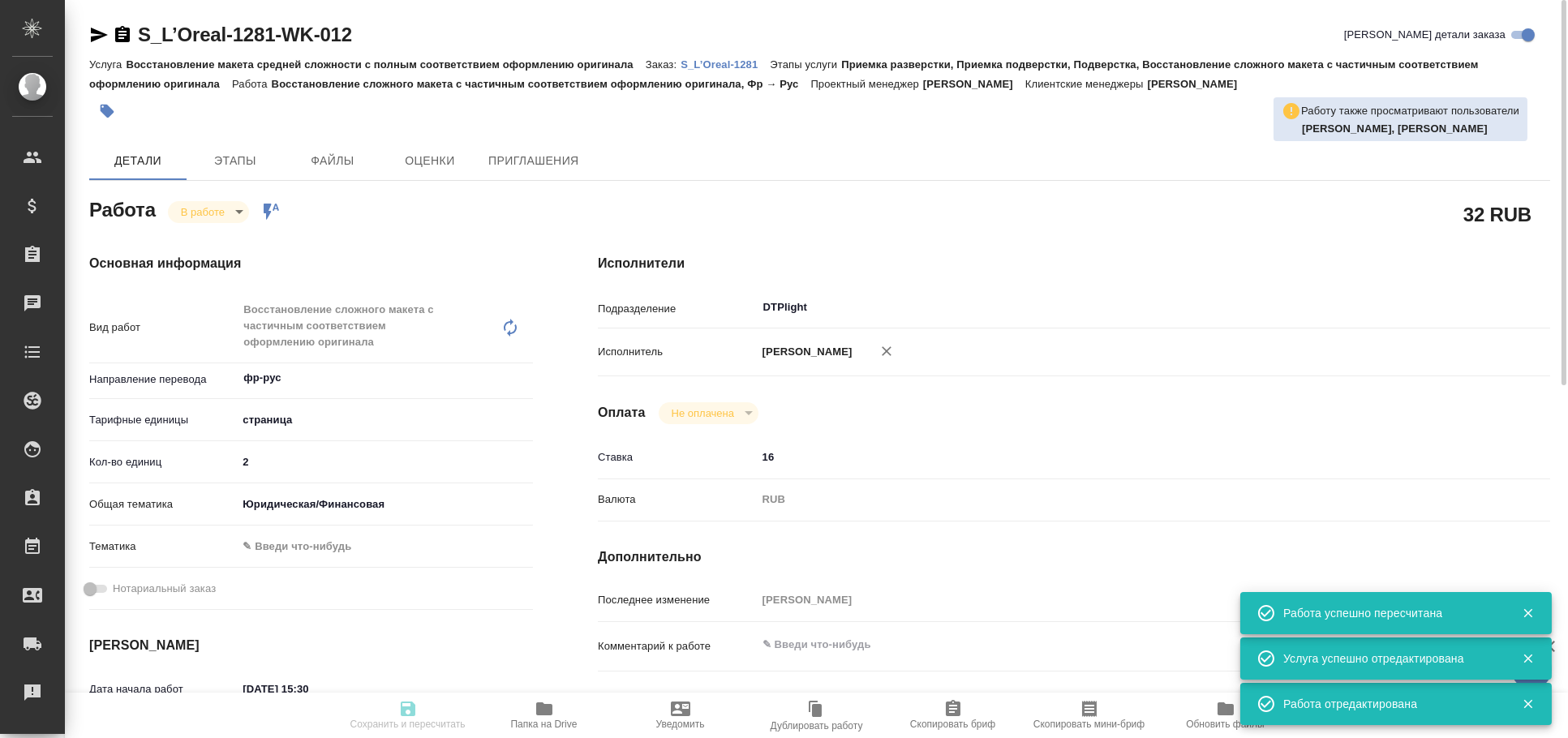
type input "inProgress"
type textarea "Восстановление сложного макета с частичным соответствием оформлению оригинала"
type textarea "x"
type input "фр-рус"
type input "5a8b1489cc6b4906c91bfdb2"
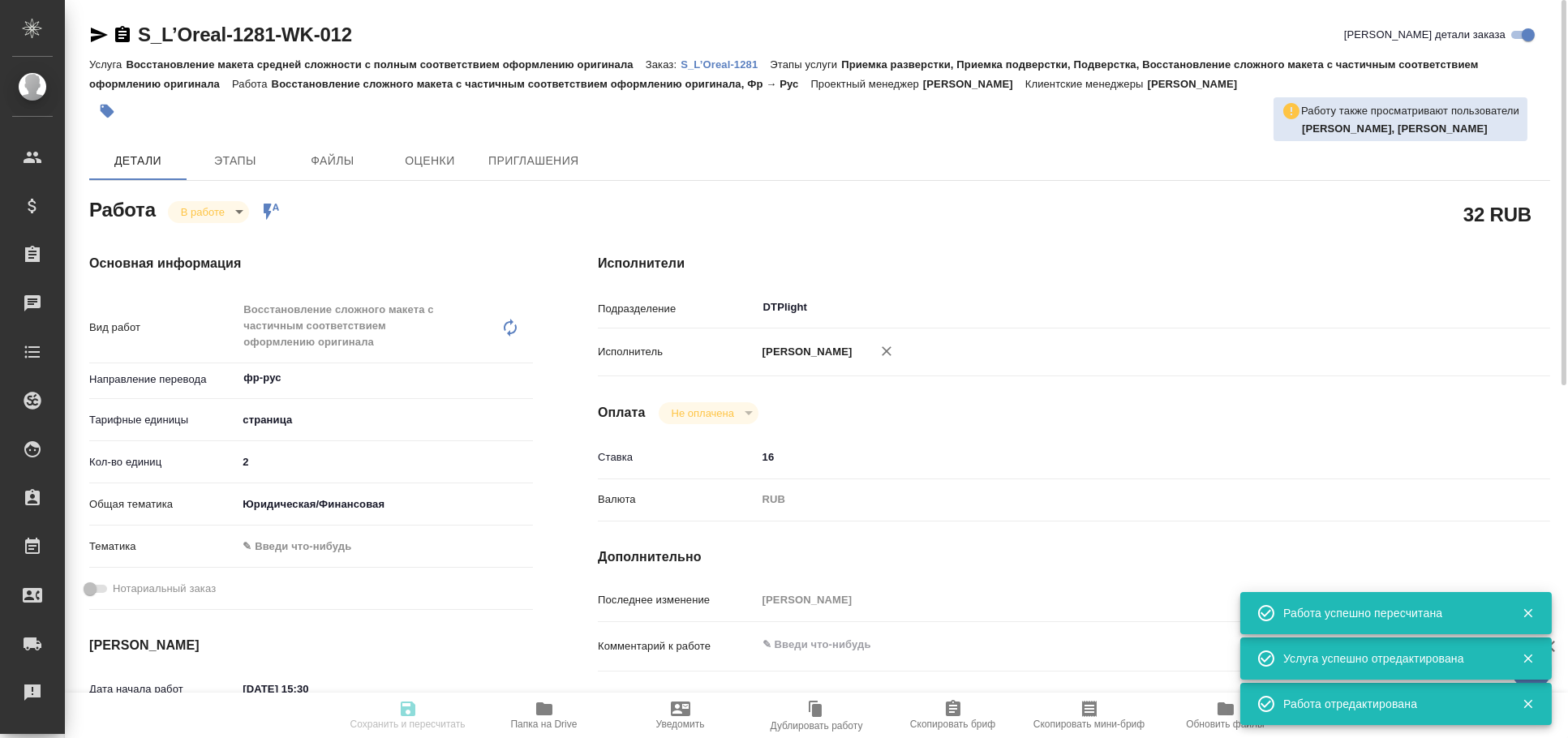
type input "2"
type input "yr-fn"
type input "08.10.2025 15:30"
type input "08.10.2025 15:59"
type input "08.10.2025 17:30"
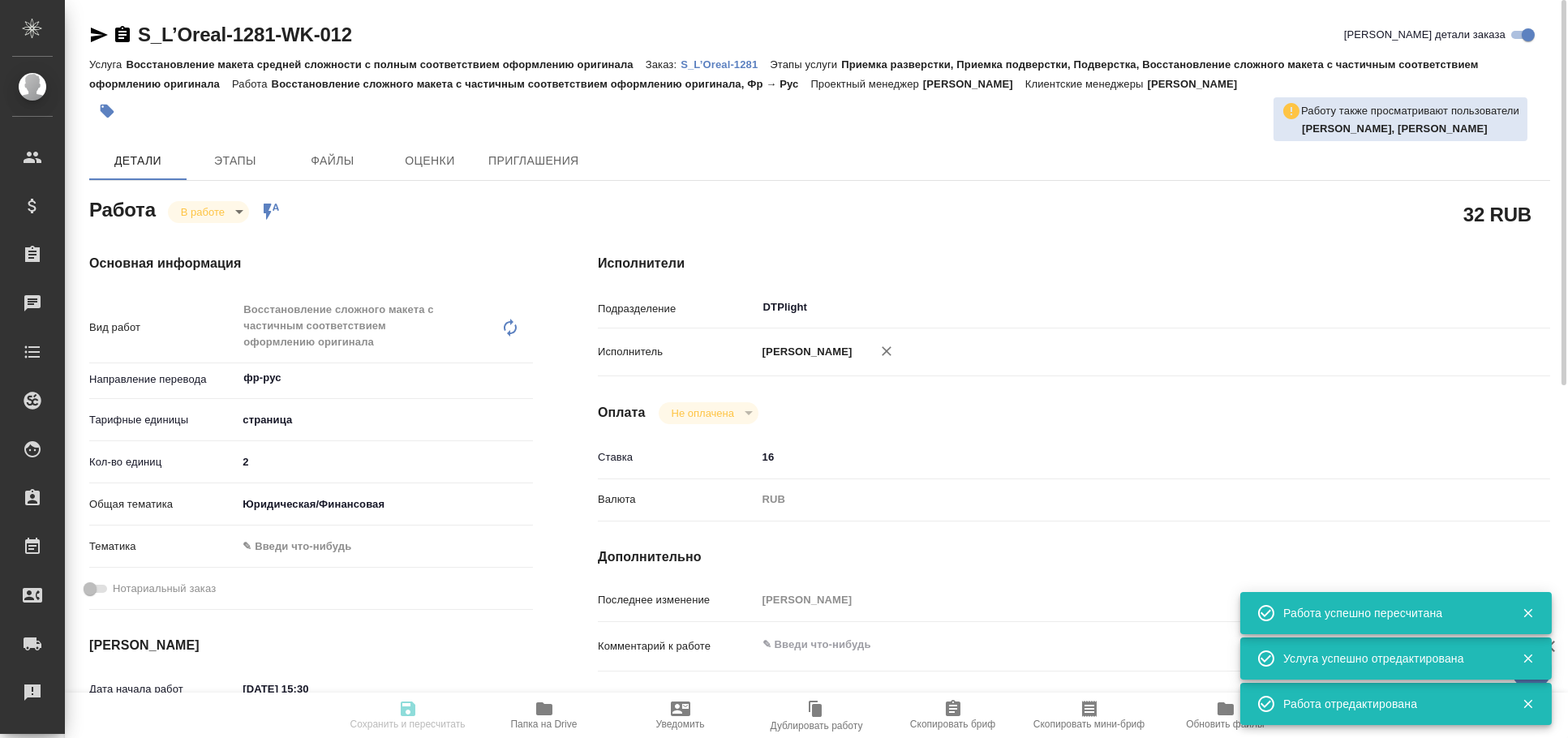
type input "10.10.2025 16:00"
type input "DTPlight"
type input "notPayed"
type input "16"
type input "RUB"
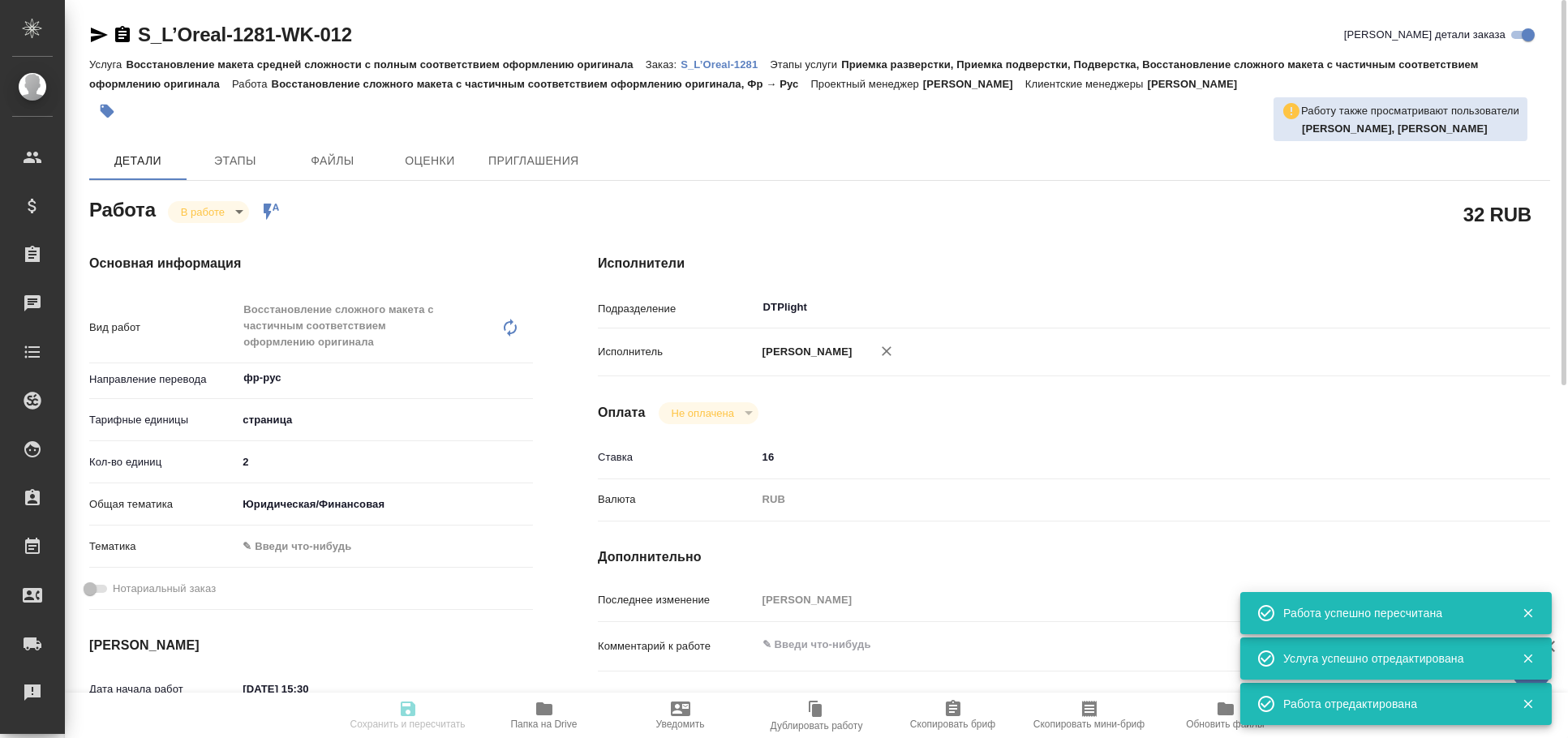
type input "[PERSON_NAME]"
type textarea "x"
type textarea "/Clients/Loreal/Orders/S_L’Oreal-1281/DTP/S_L’Oreal-1281-WK-012"
type textarea "x"
type input "S_L’Oreal-1281"
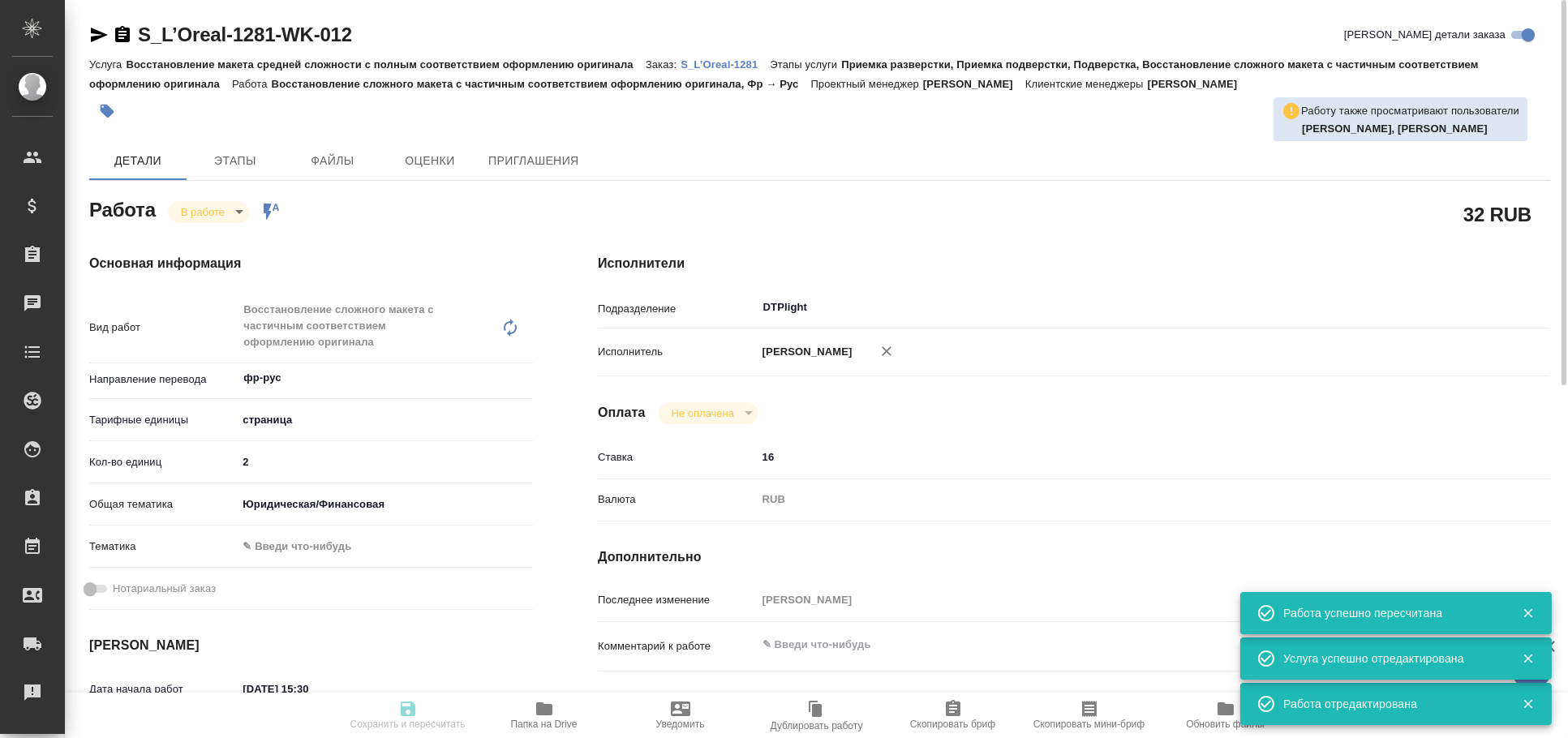
type input "1004533"
type input "Восстановление макета средней сложности с полным соответствием оформлению ориги…"
type input "Приемка разверстки, Приемка подверстки, Подверстка, Восстановление сложного мак…"
type input "Валяева Анна"
type input "Арсеньева Вера"
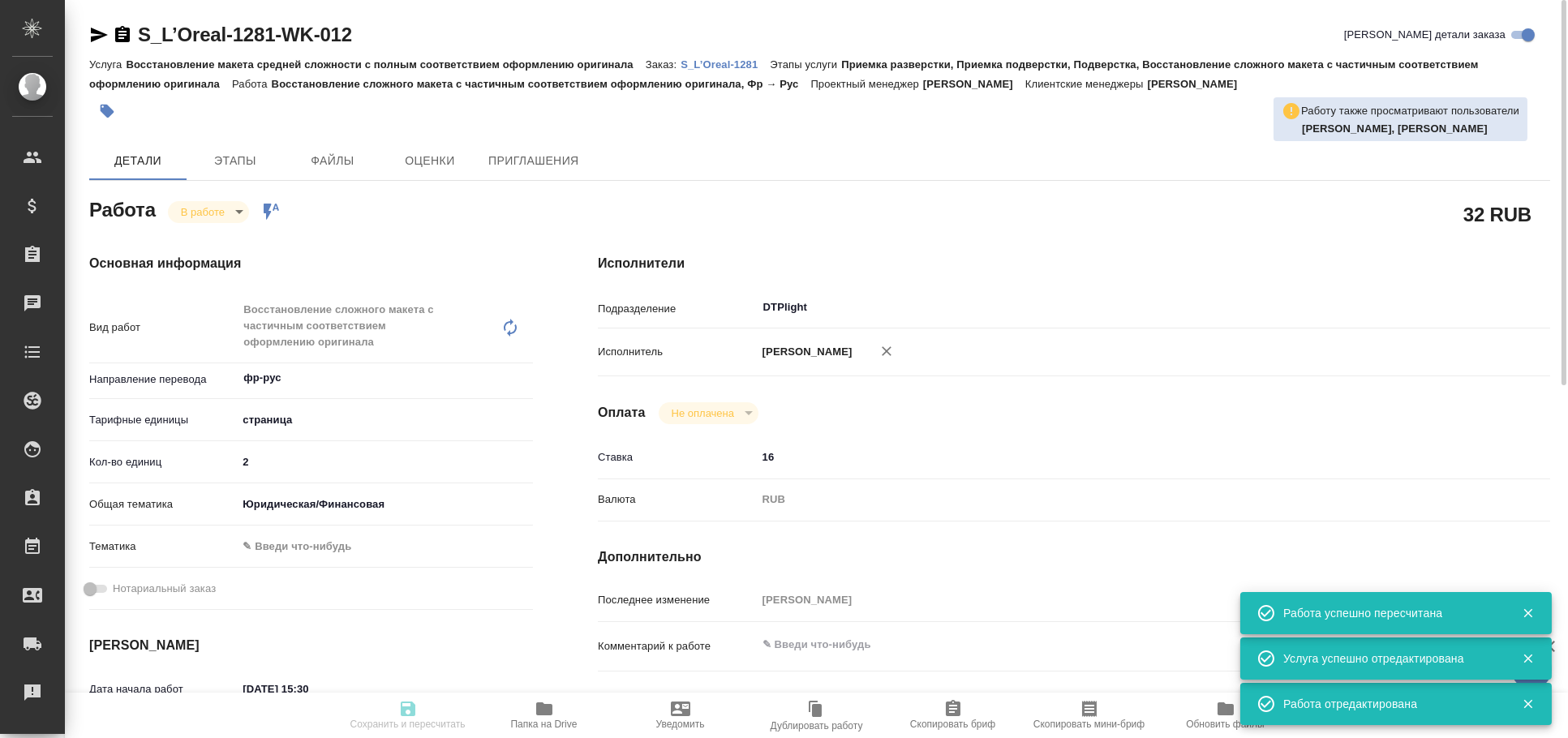
type input "/Clients/Loreal/Orders/S_L’Oreal-1281"
type textarea "x"
type textarea "Просьба подготовить перевод экспортной декларации во вложении"
type textarea "x"
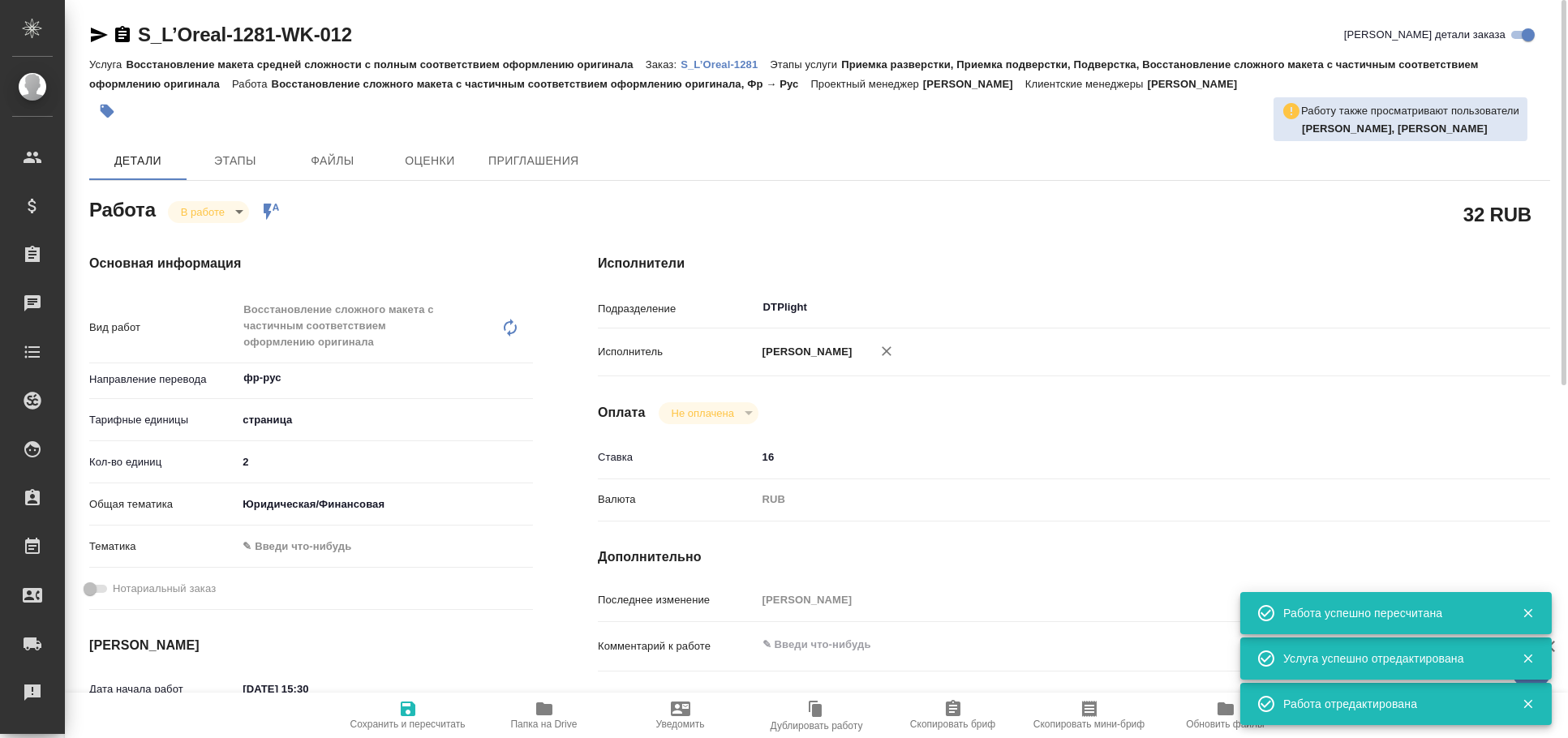
type textarea "x"
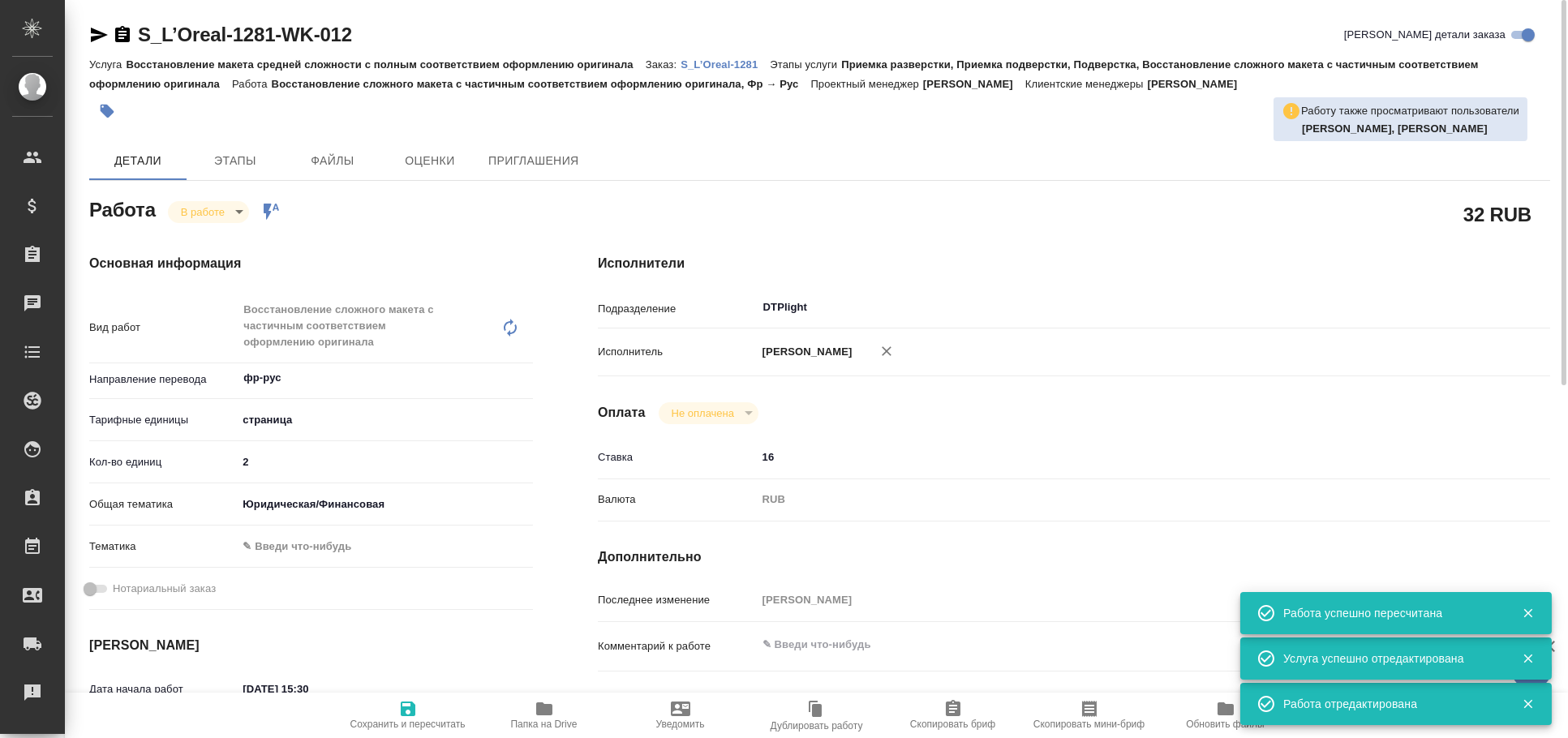
type textarea "x"
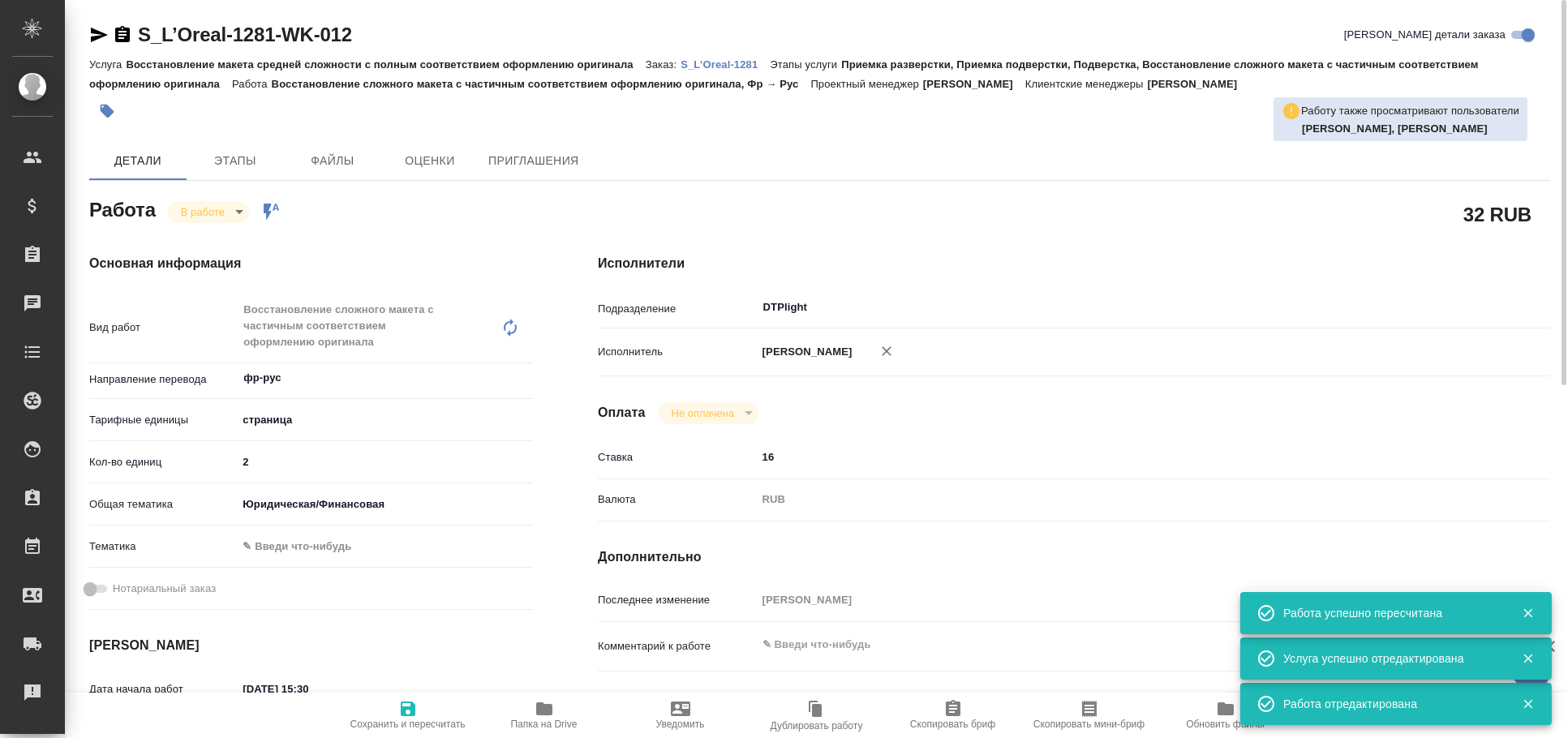
type textarea "x"
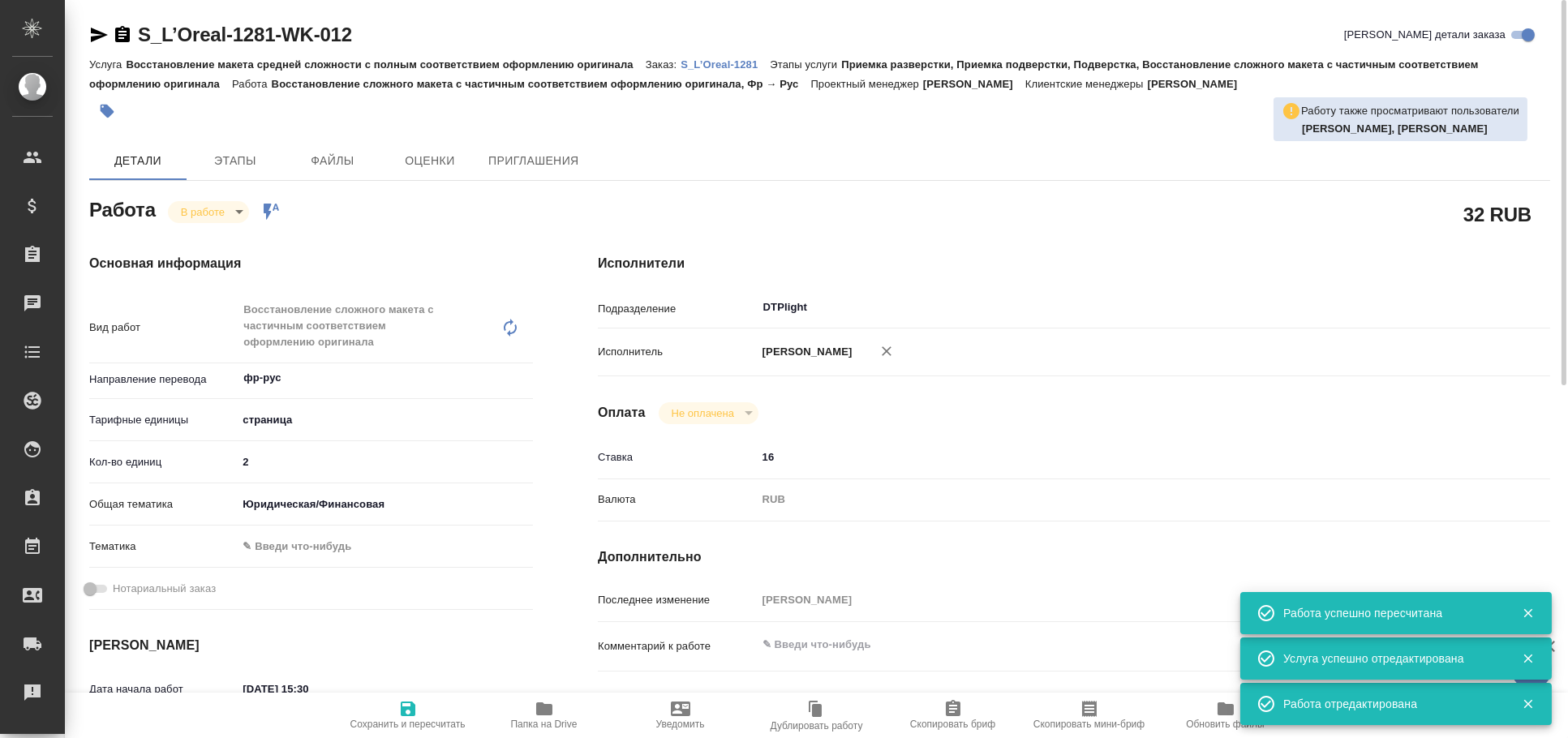
type textarea "x"
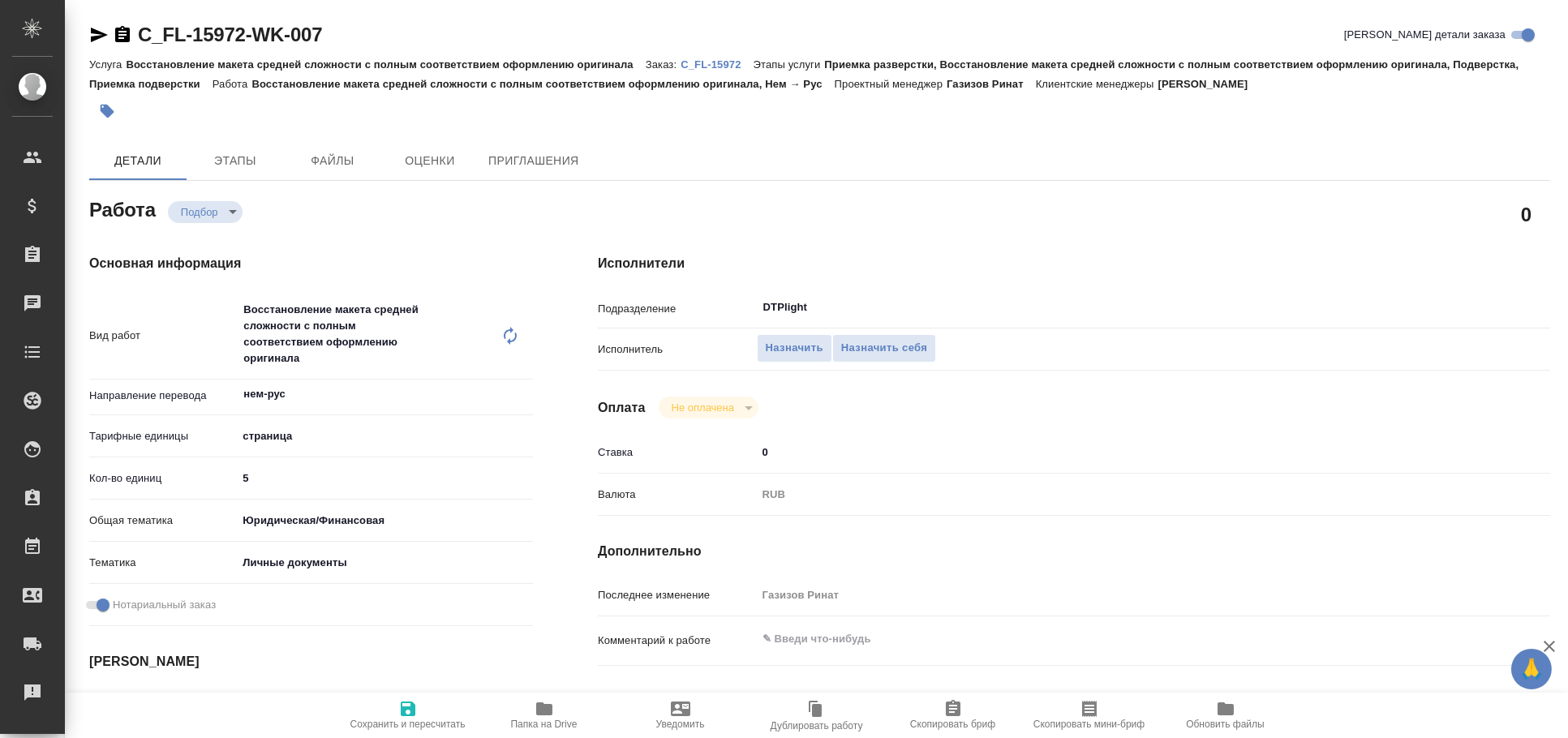
type textarea "x"
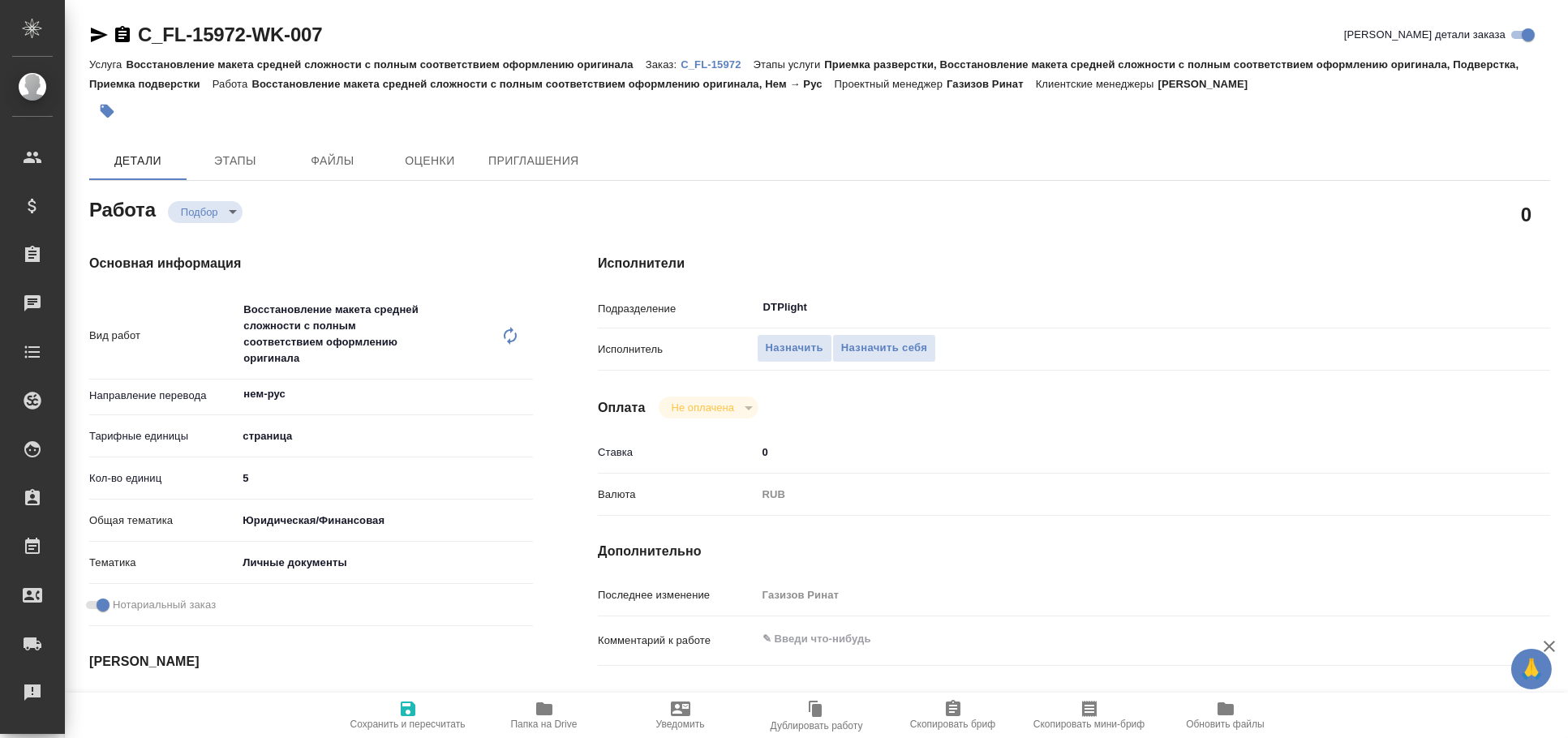
type textarea "x"
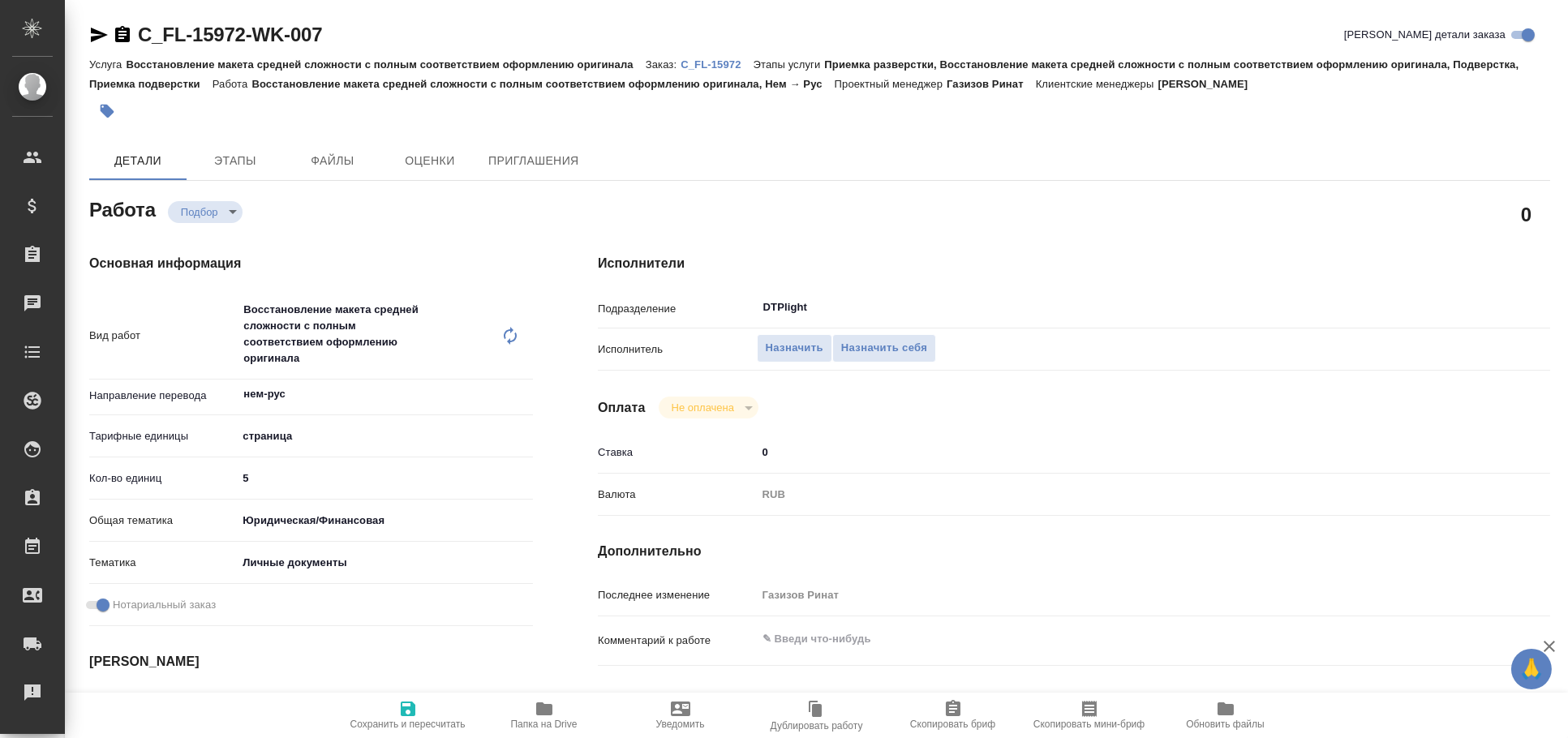
type textarea "x"
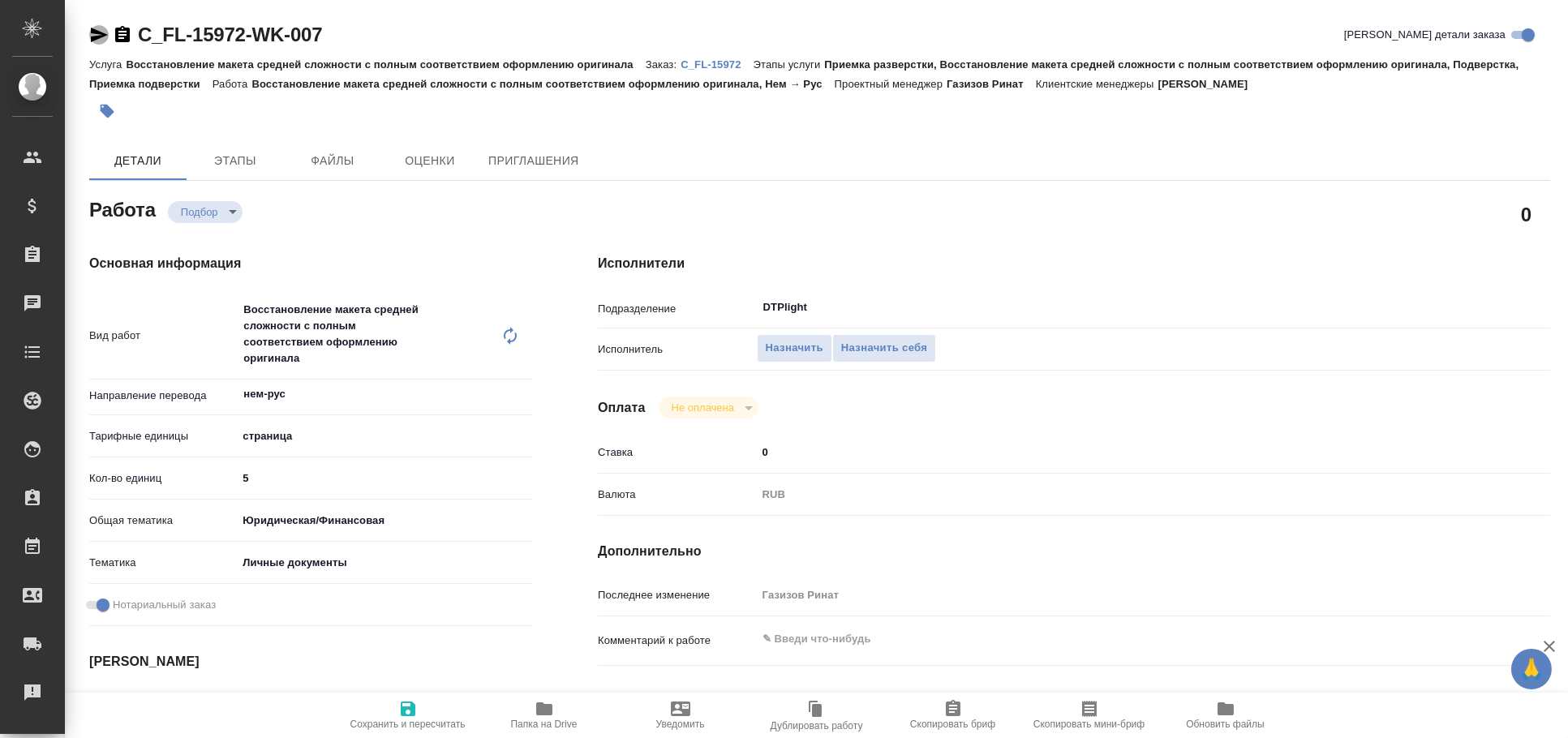
click at [102, 34] on icon "button" at bounding box center [100, 35] width 17 height 14
type textarea "x"
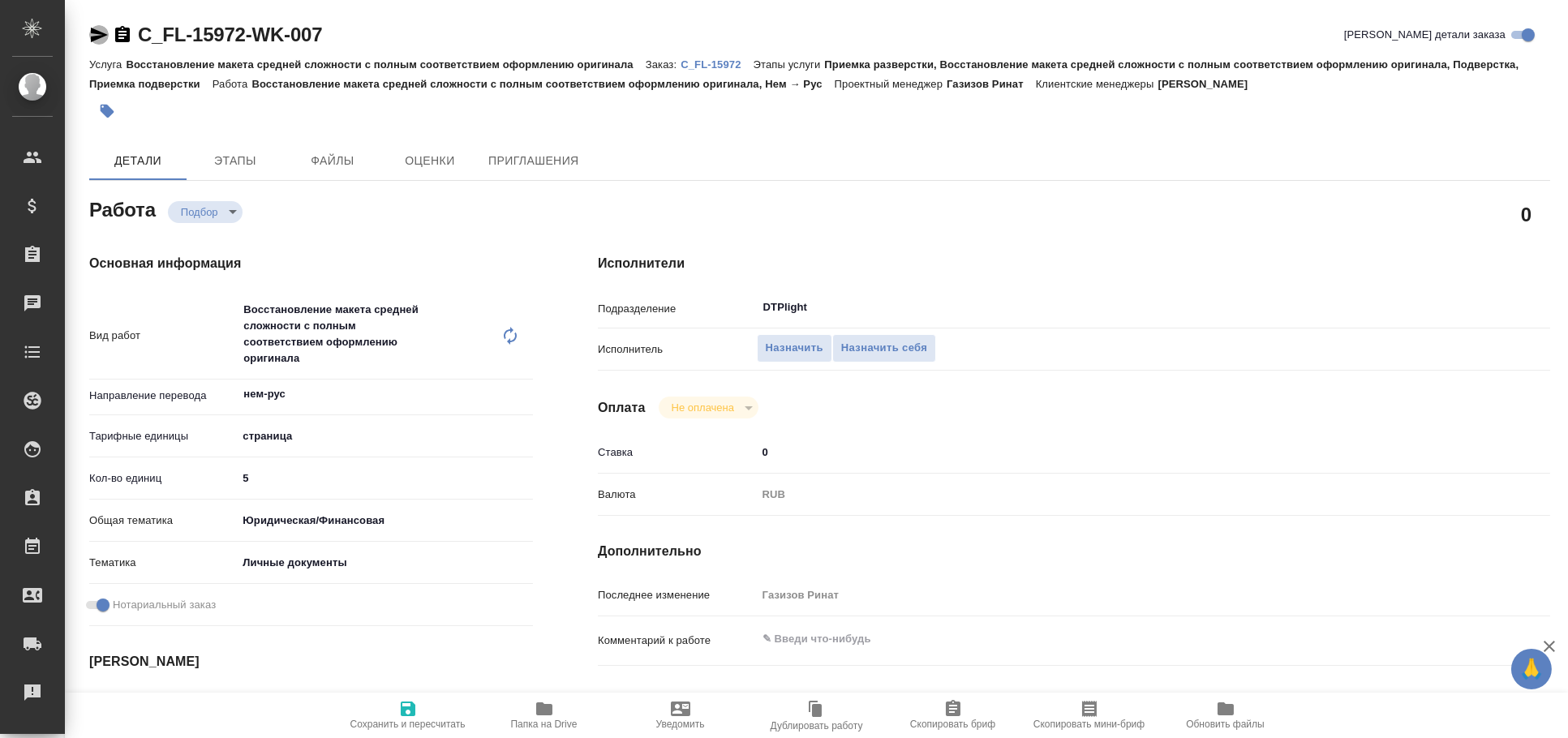
type textarea "x"
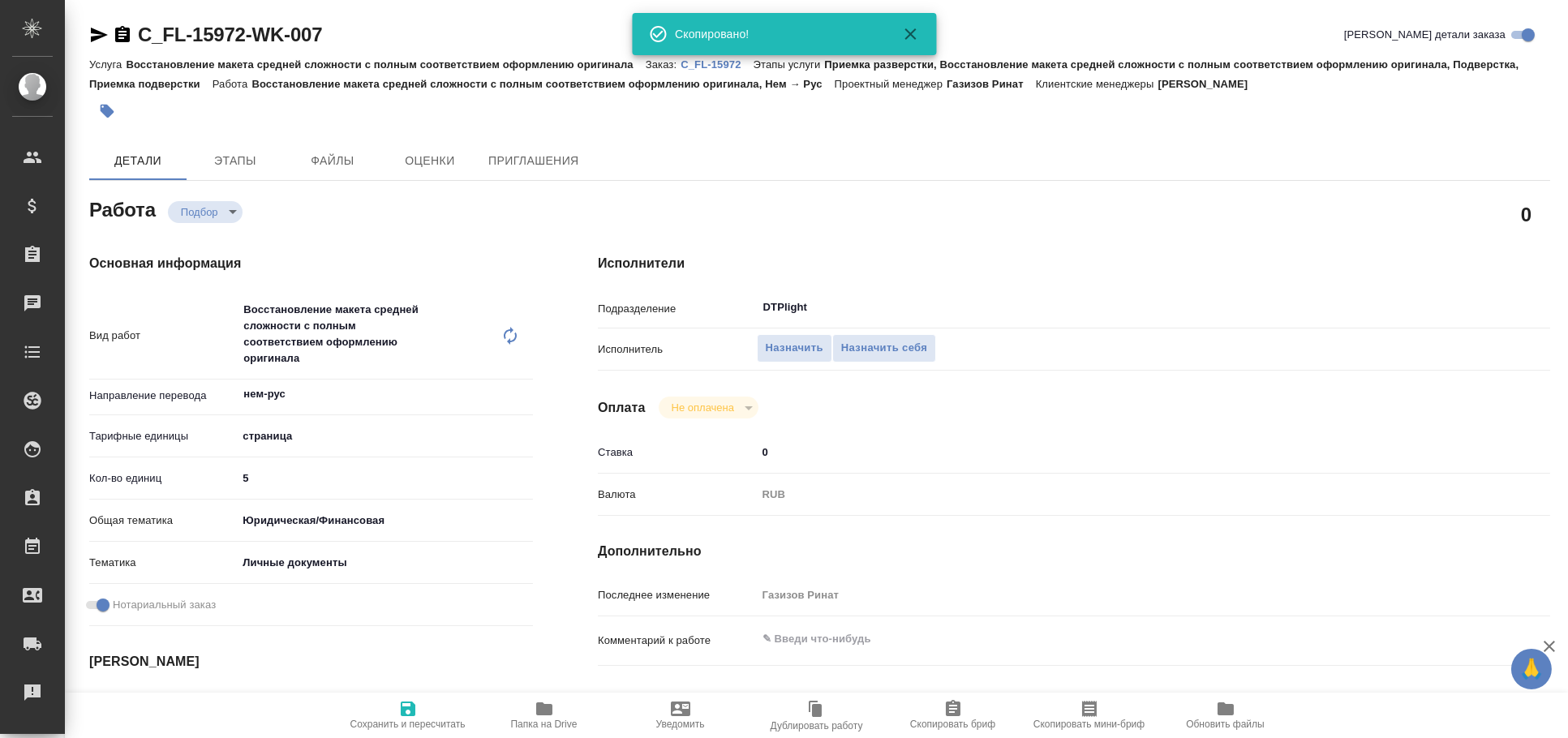
type textarea "x"
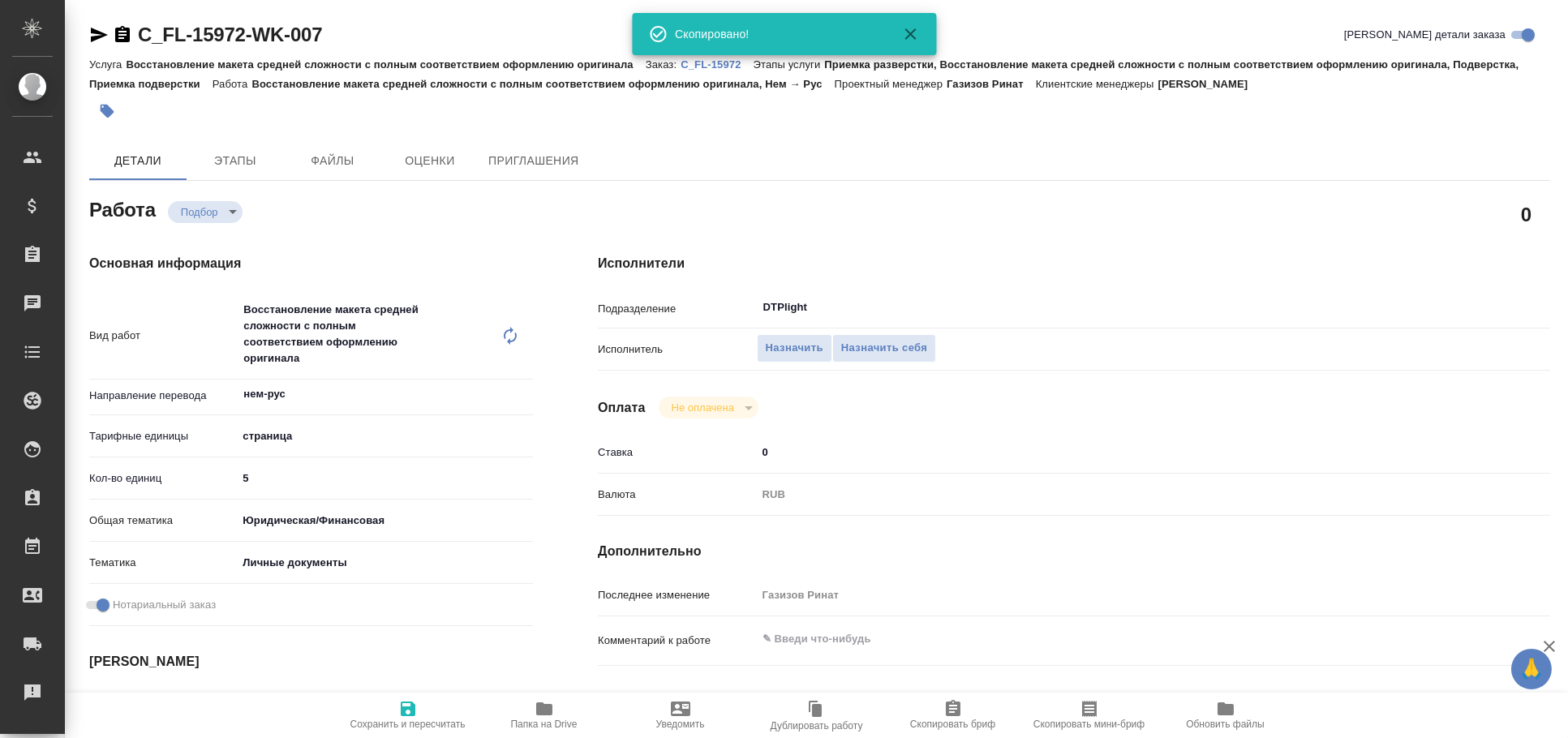
type textarea "x"
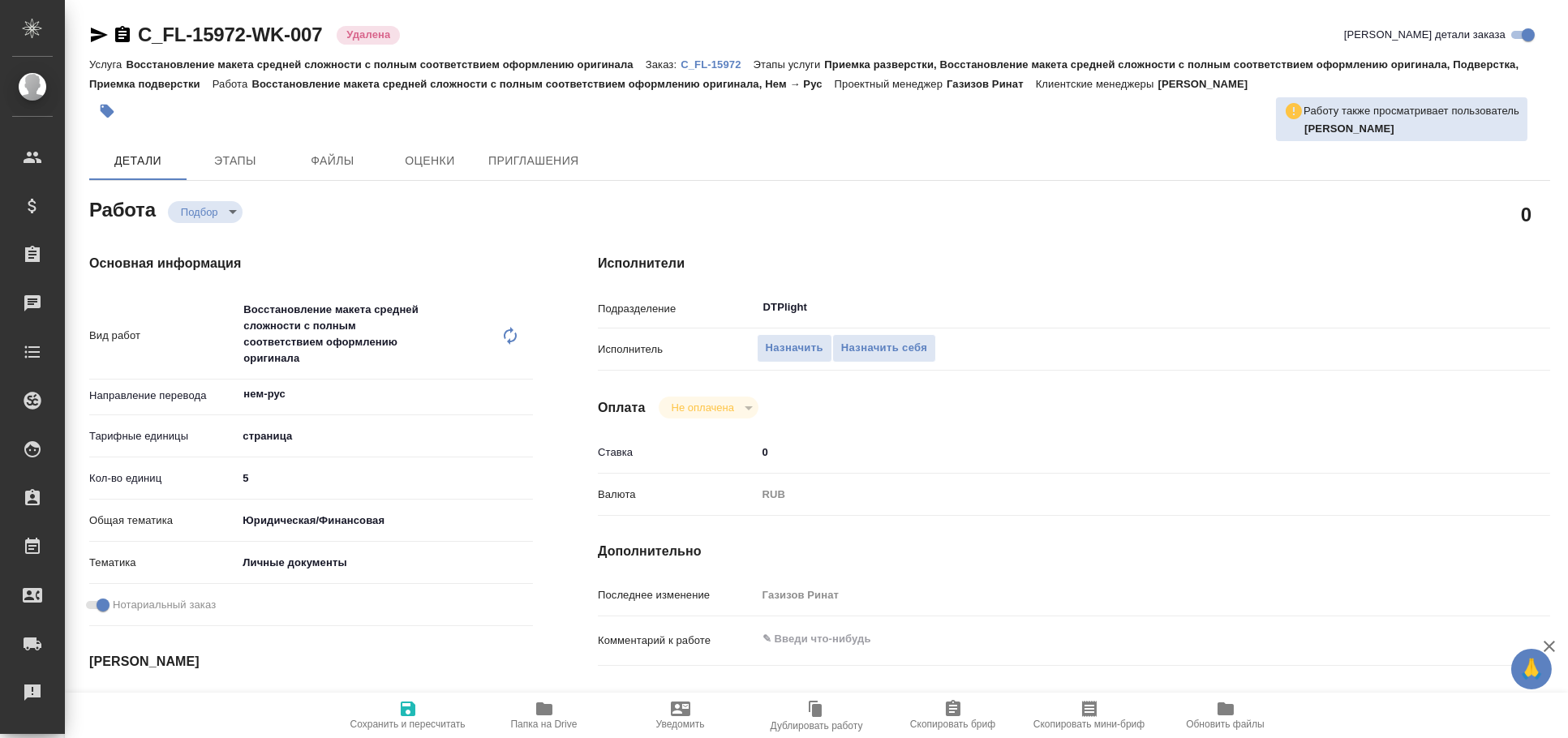
type textarea "x"
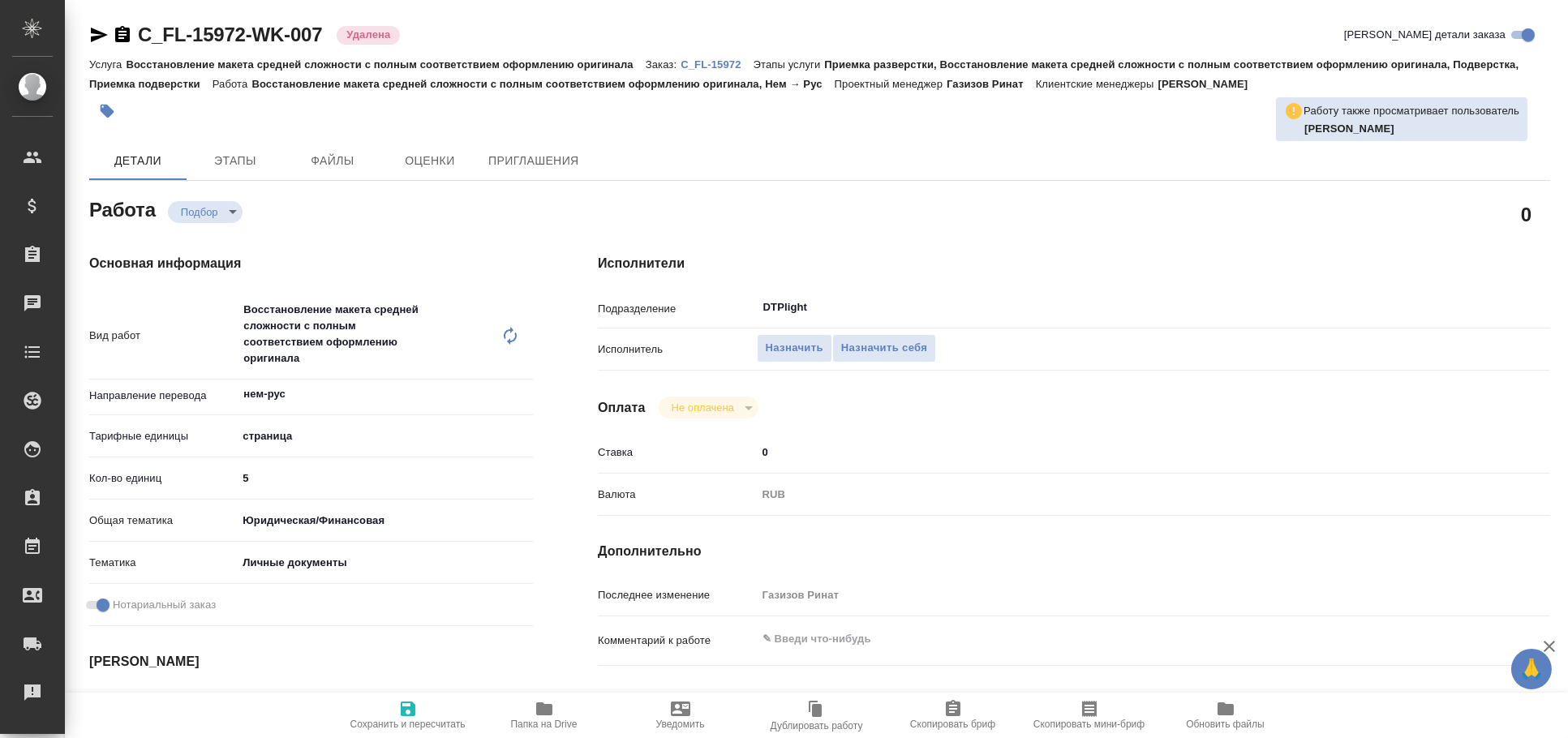
type textarea "x"
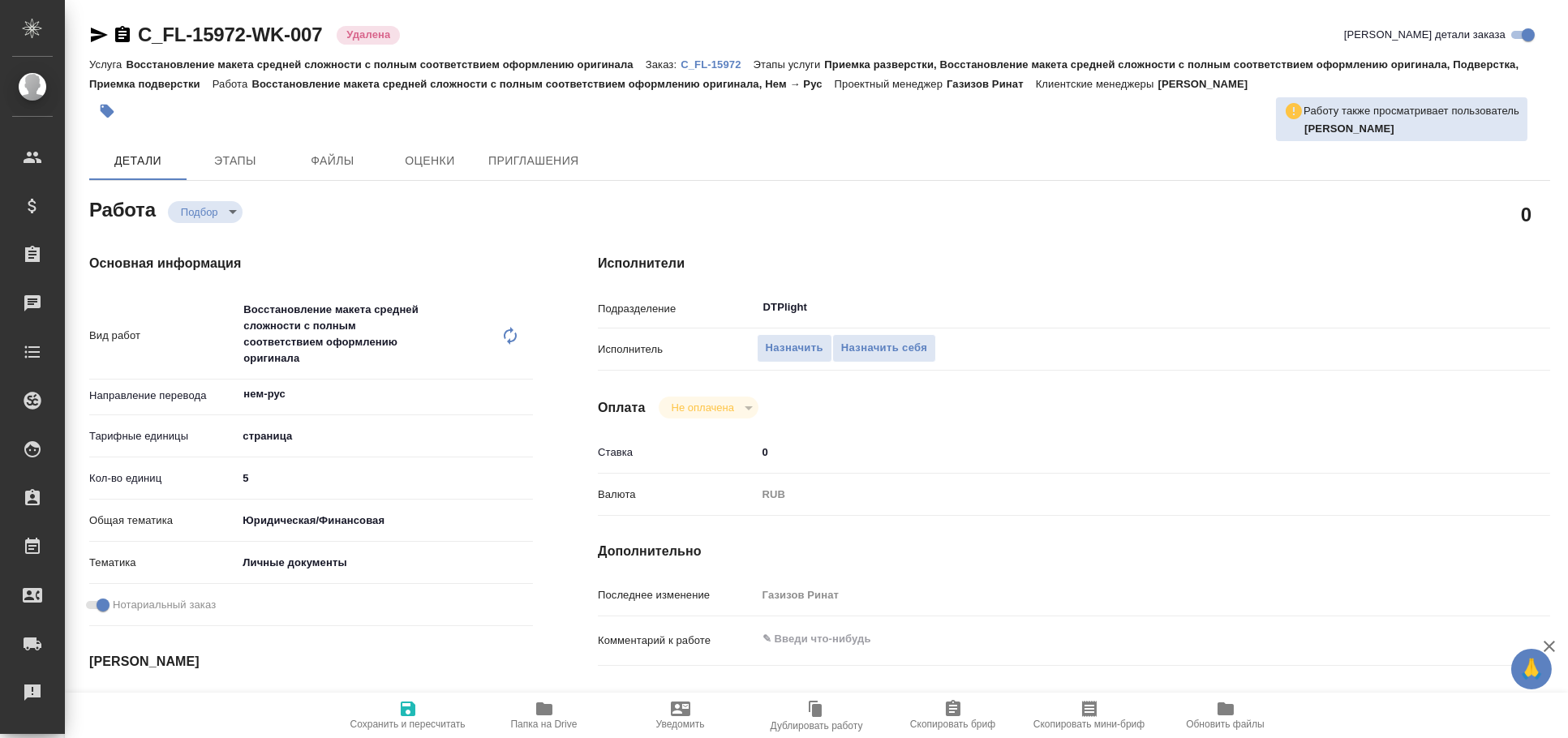
type textarea "x"
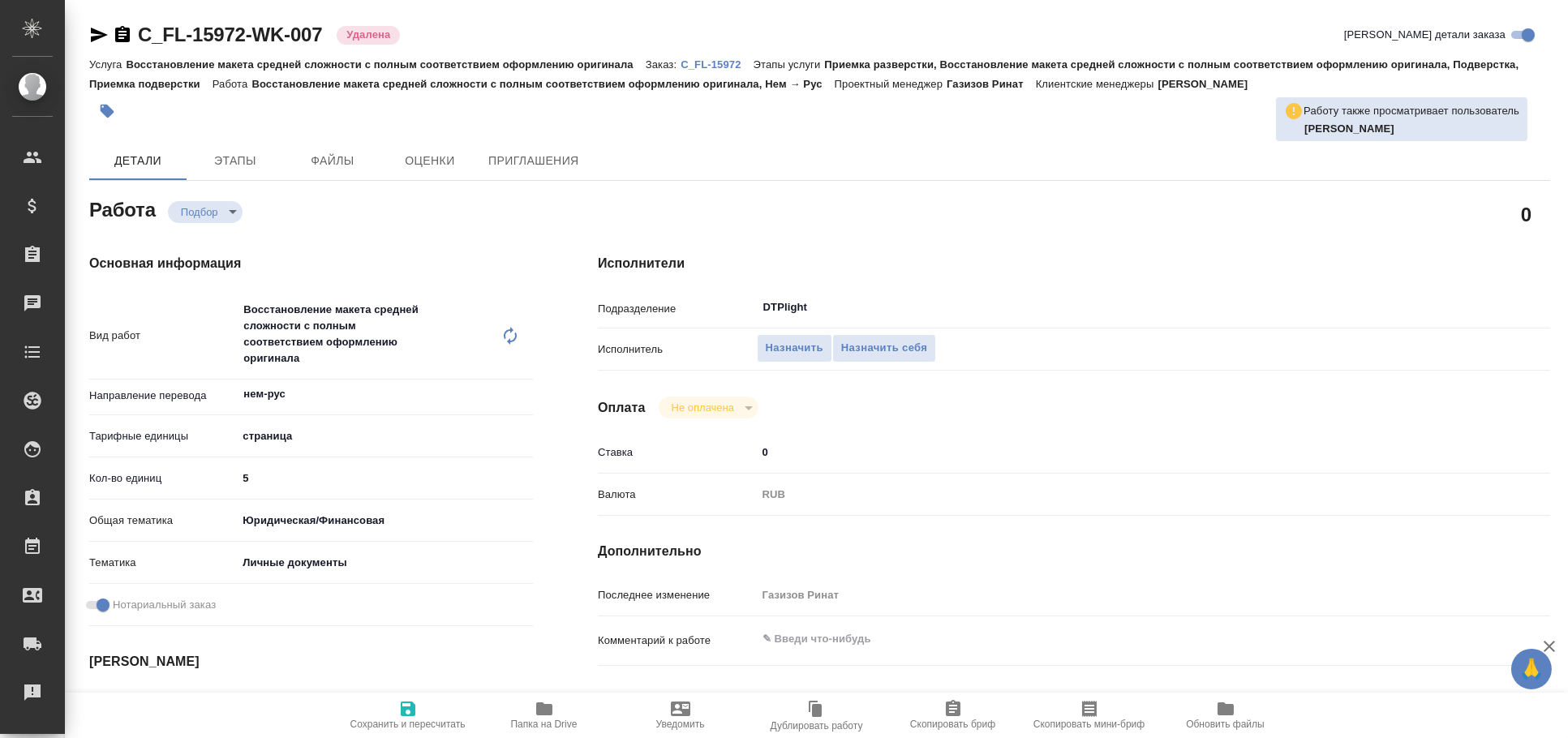
type textarea "x"
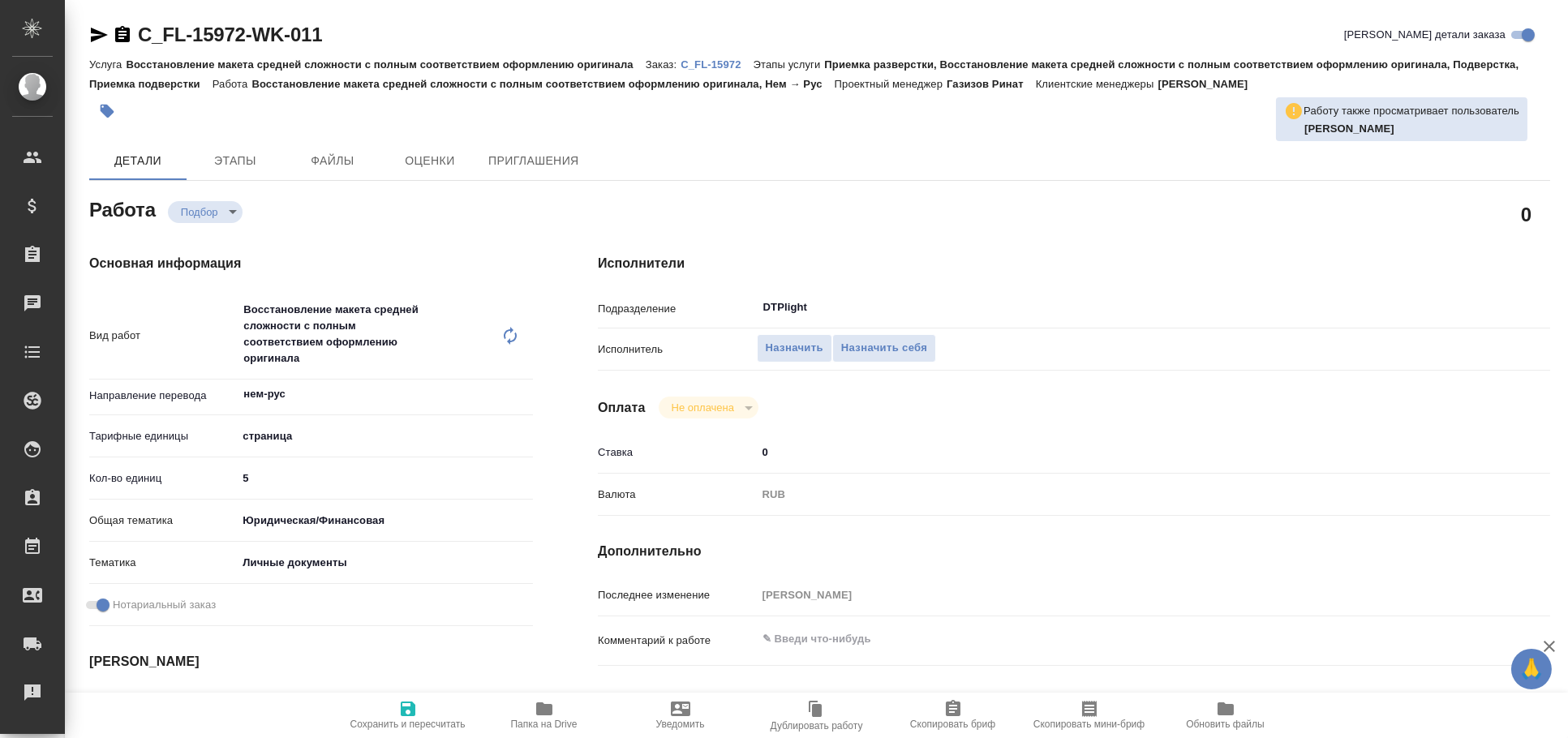
type textarea "x"
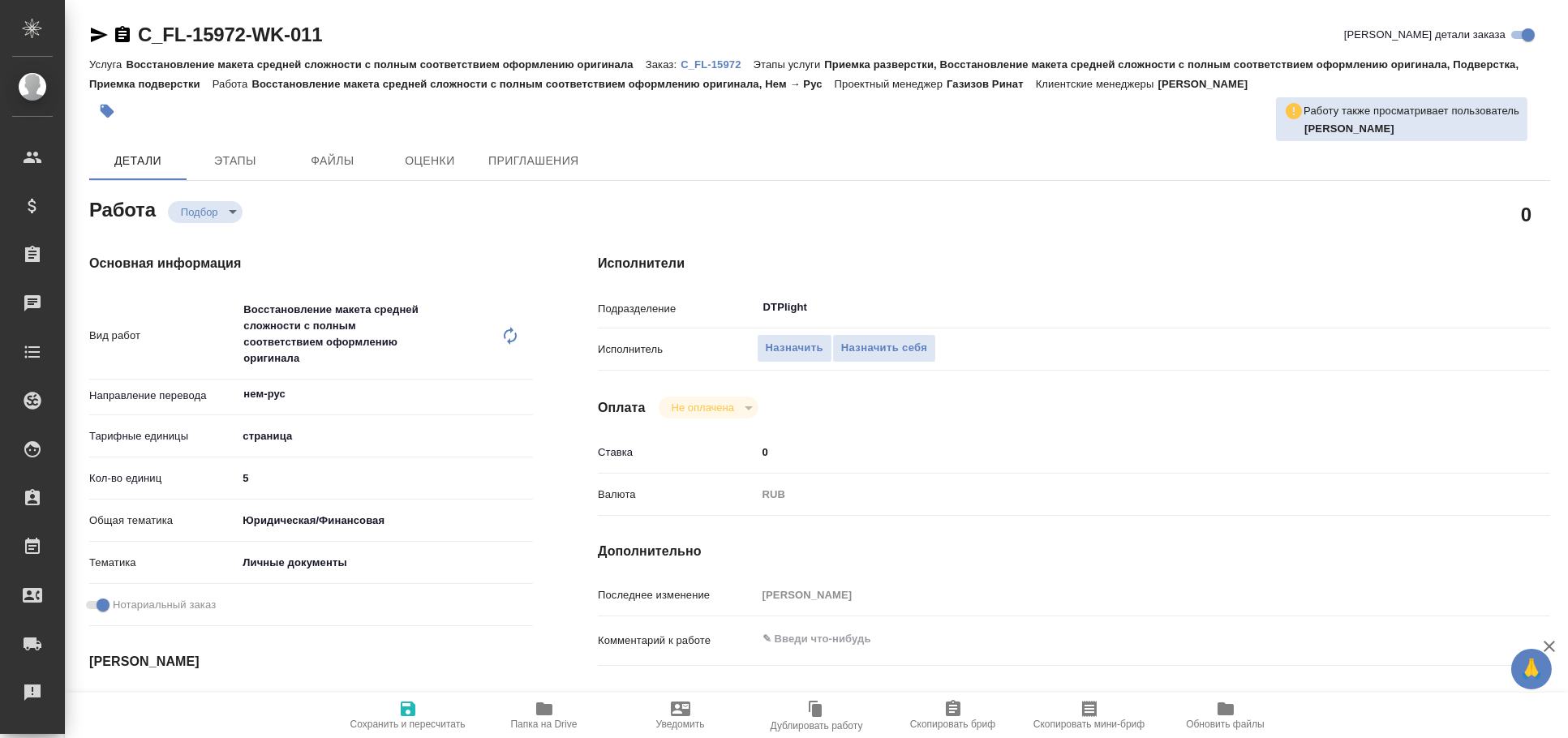
type textarea "x"
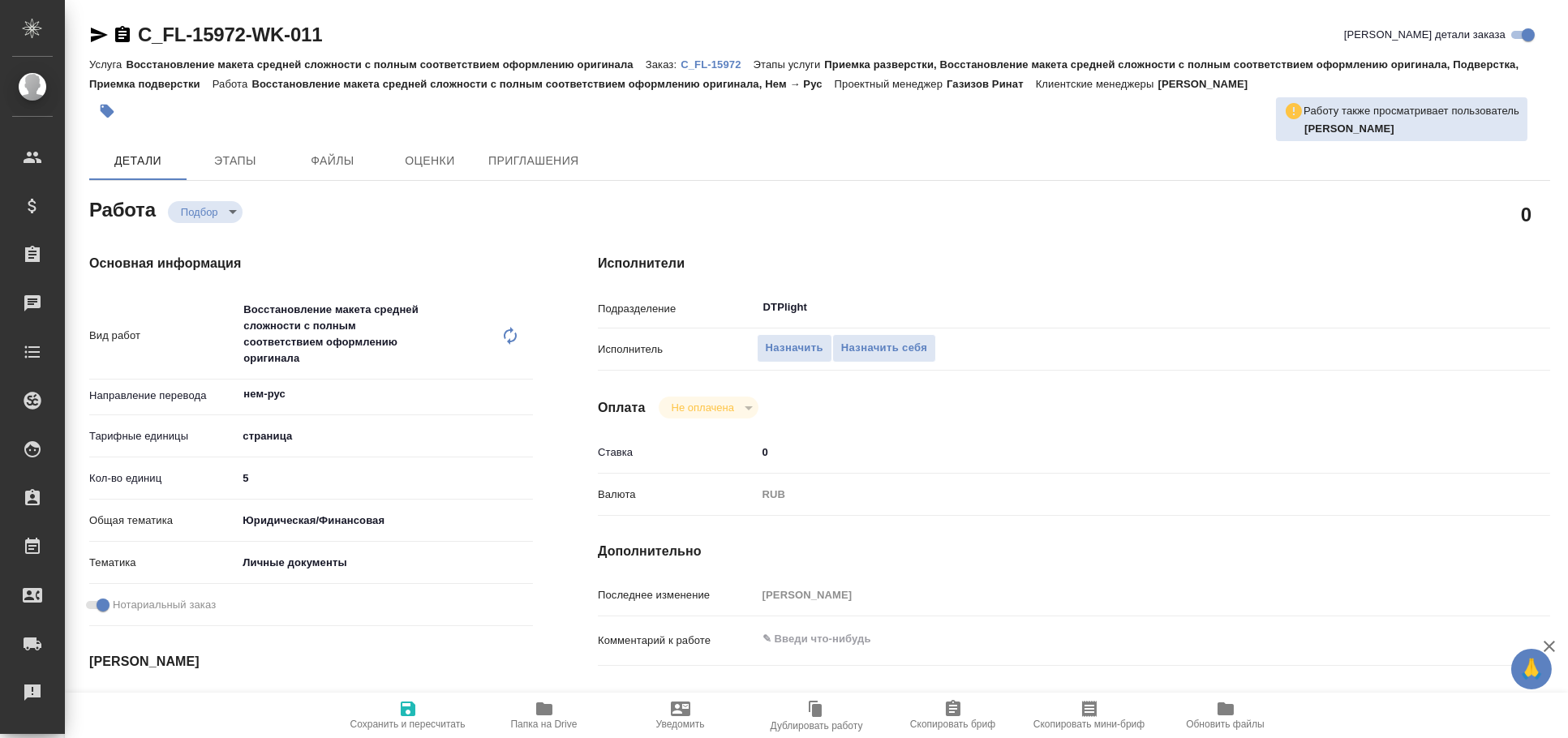
type textarea "x"
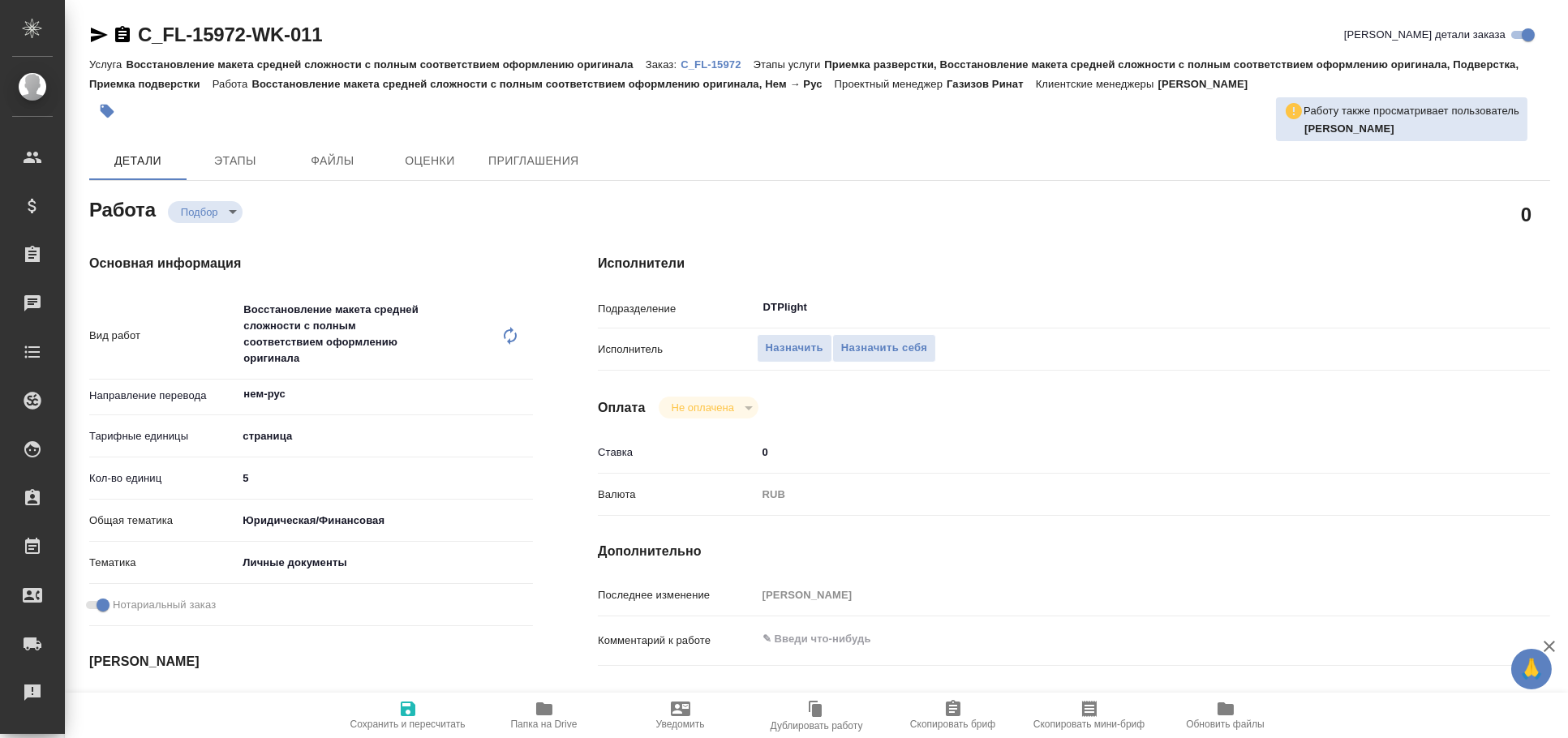
type textarea "x"
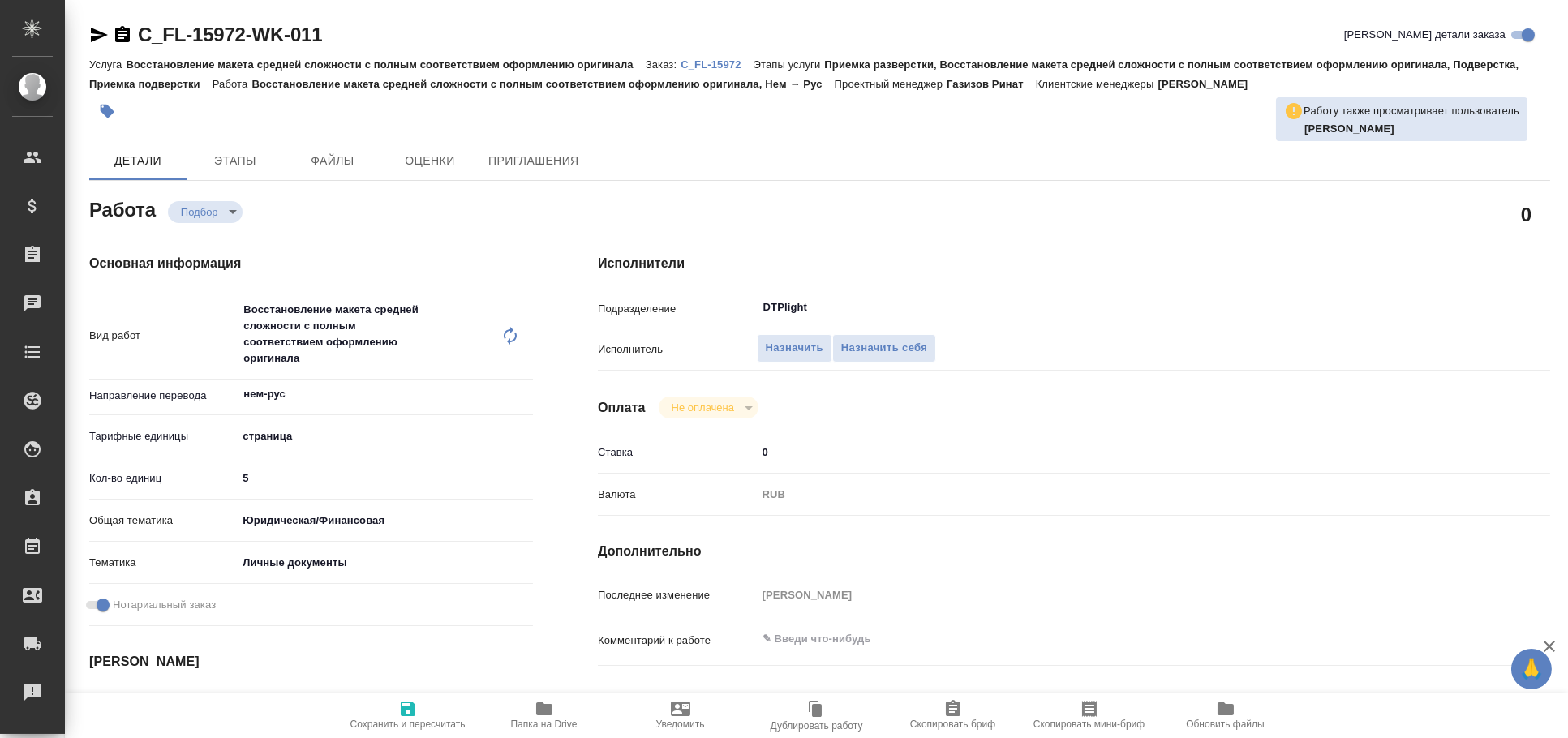
click at [91, 37] on icon "button" at bounding box center [100, 35] width 17 height 14
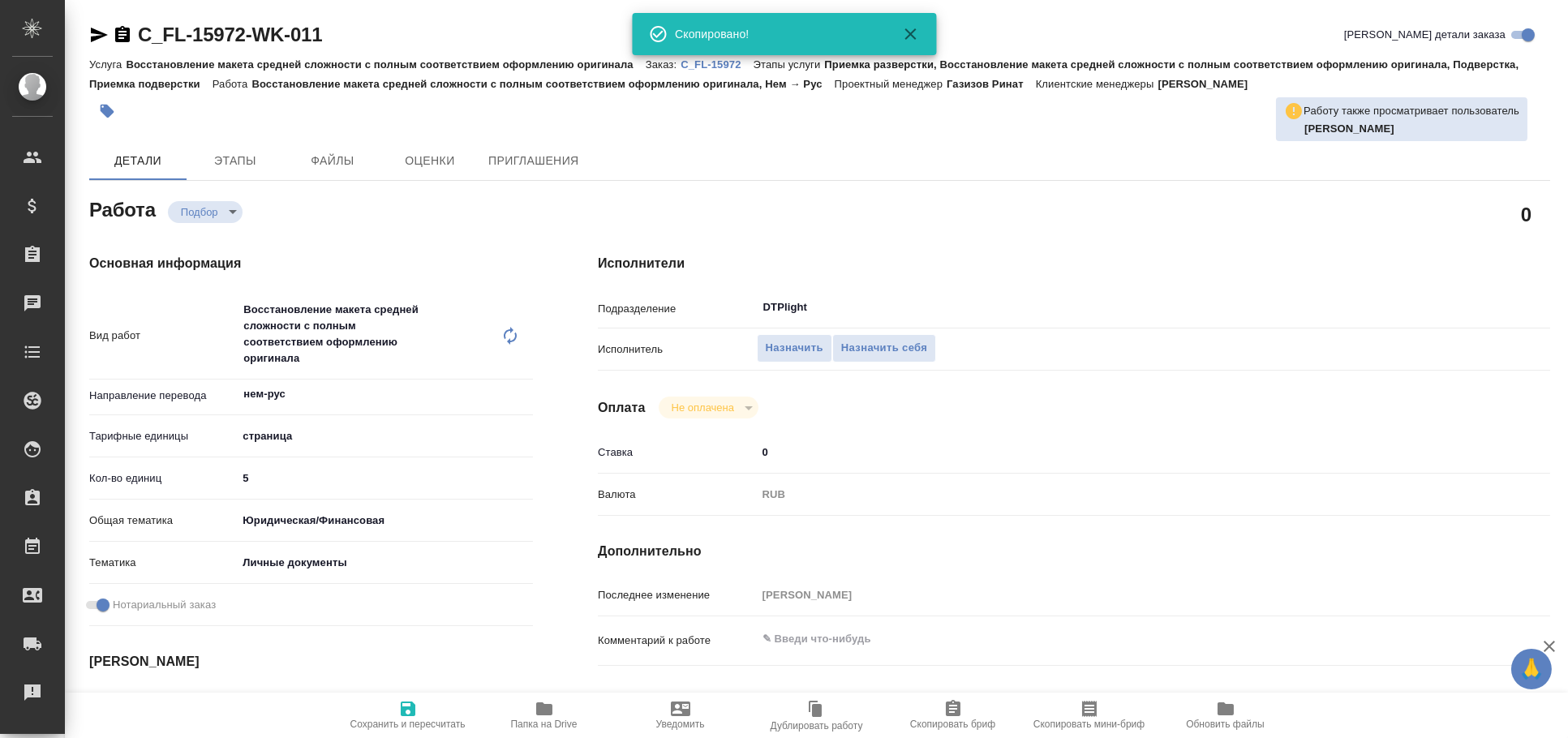
type textarea "x"
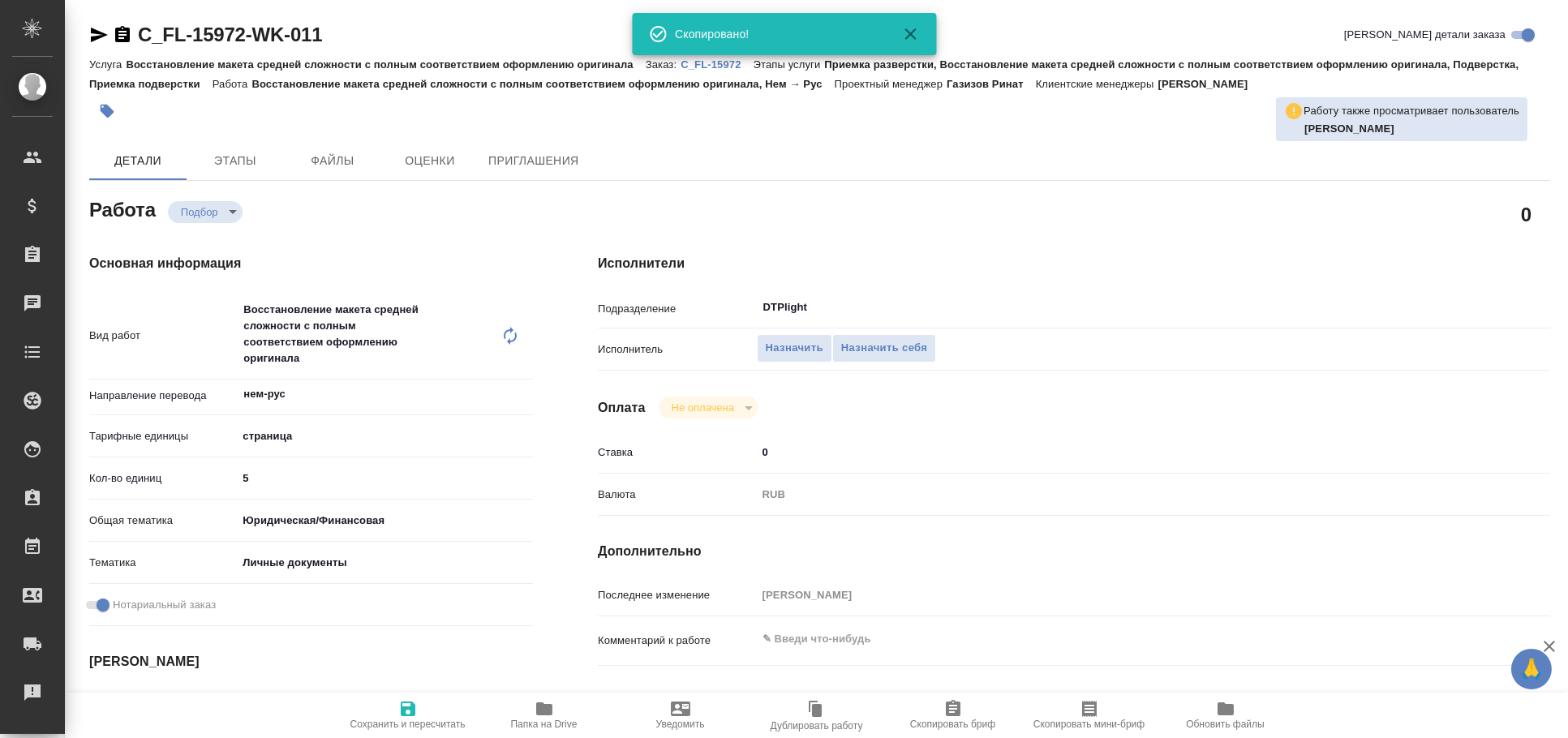
type textarea "x"
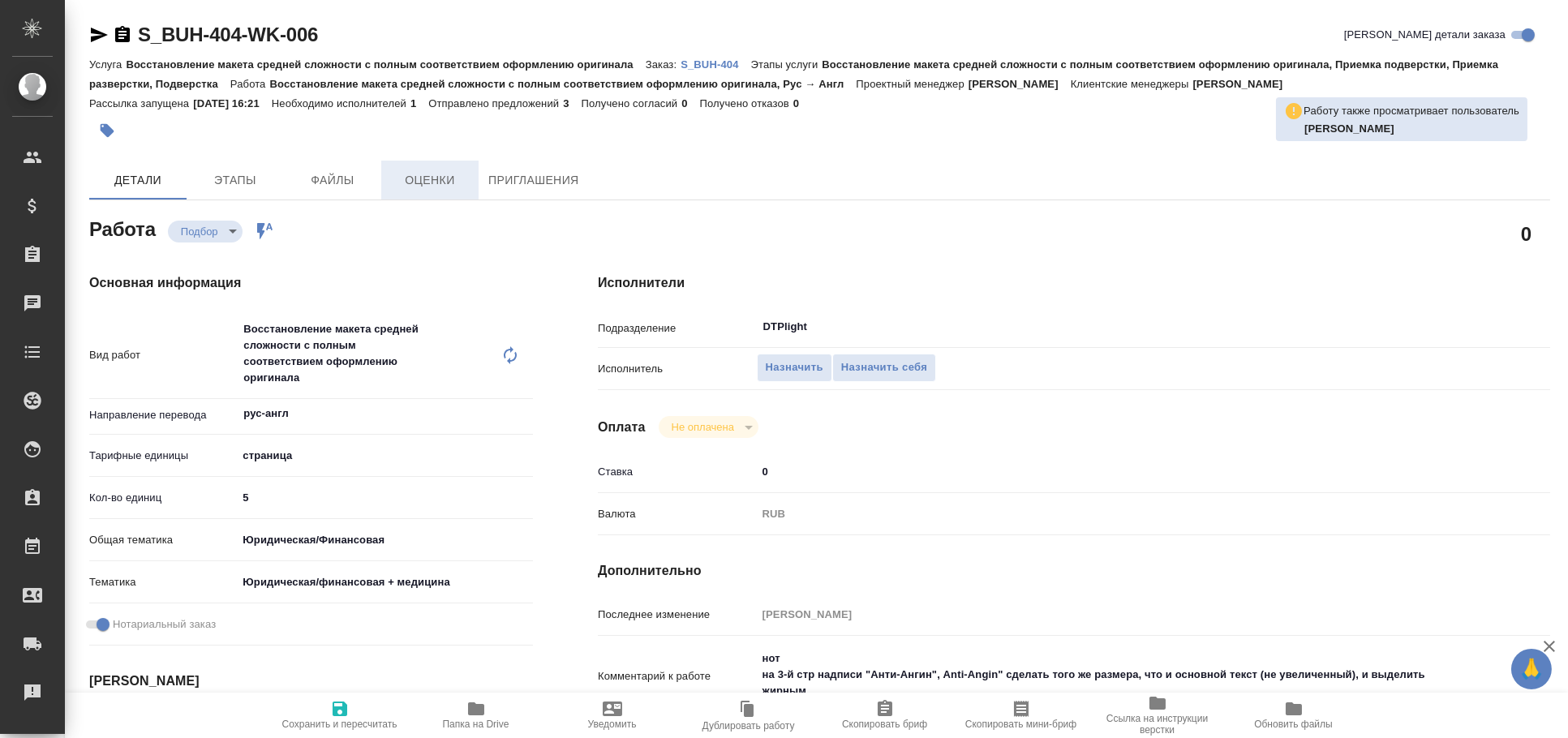
type textarea "x"
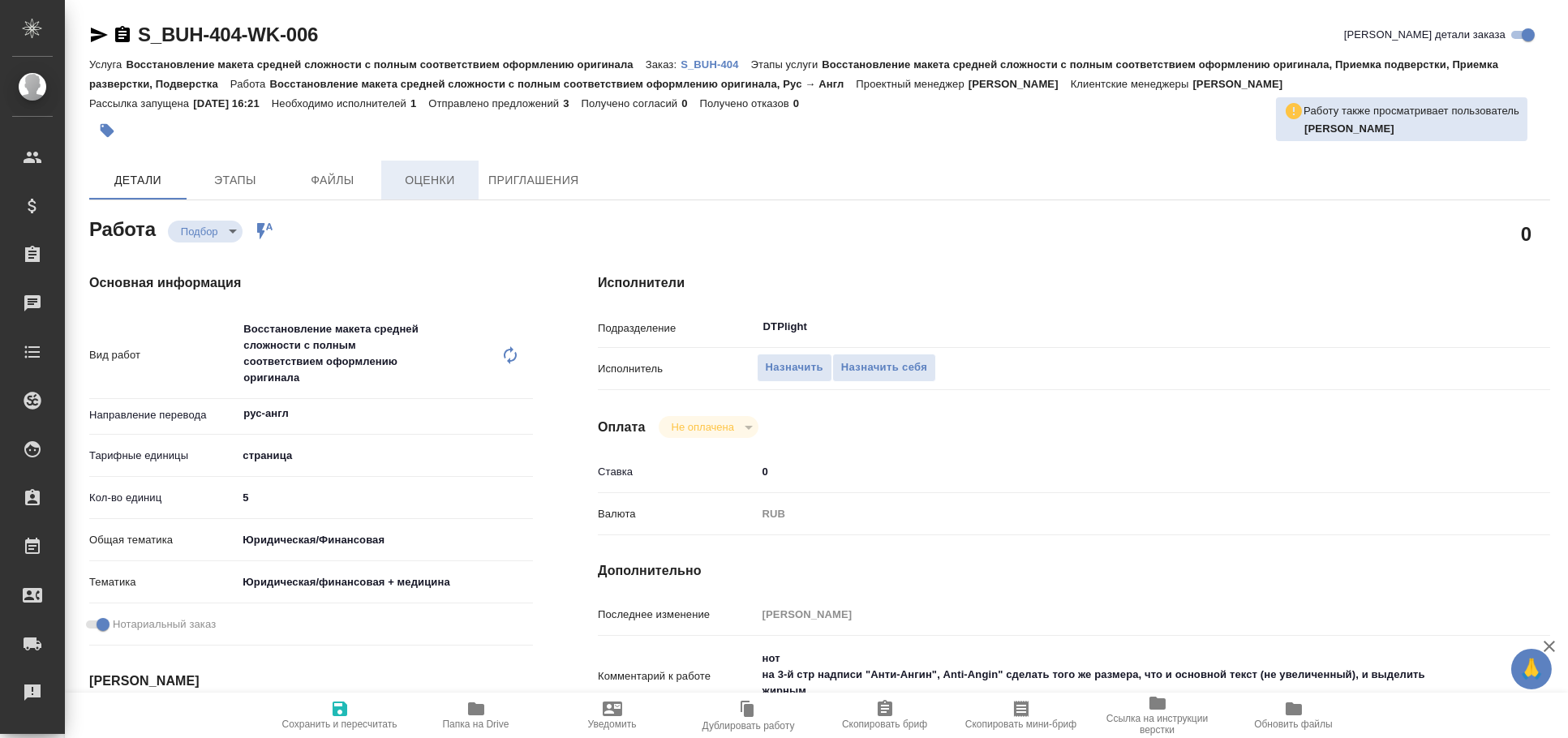
type textarea "x"
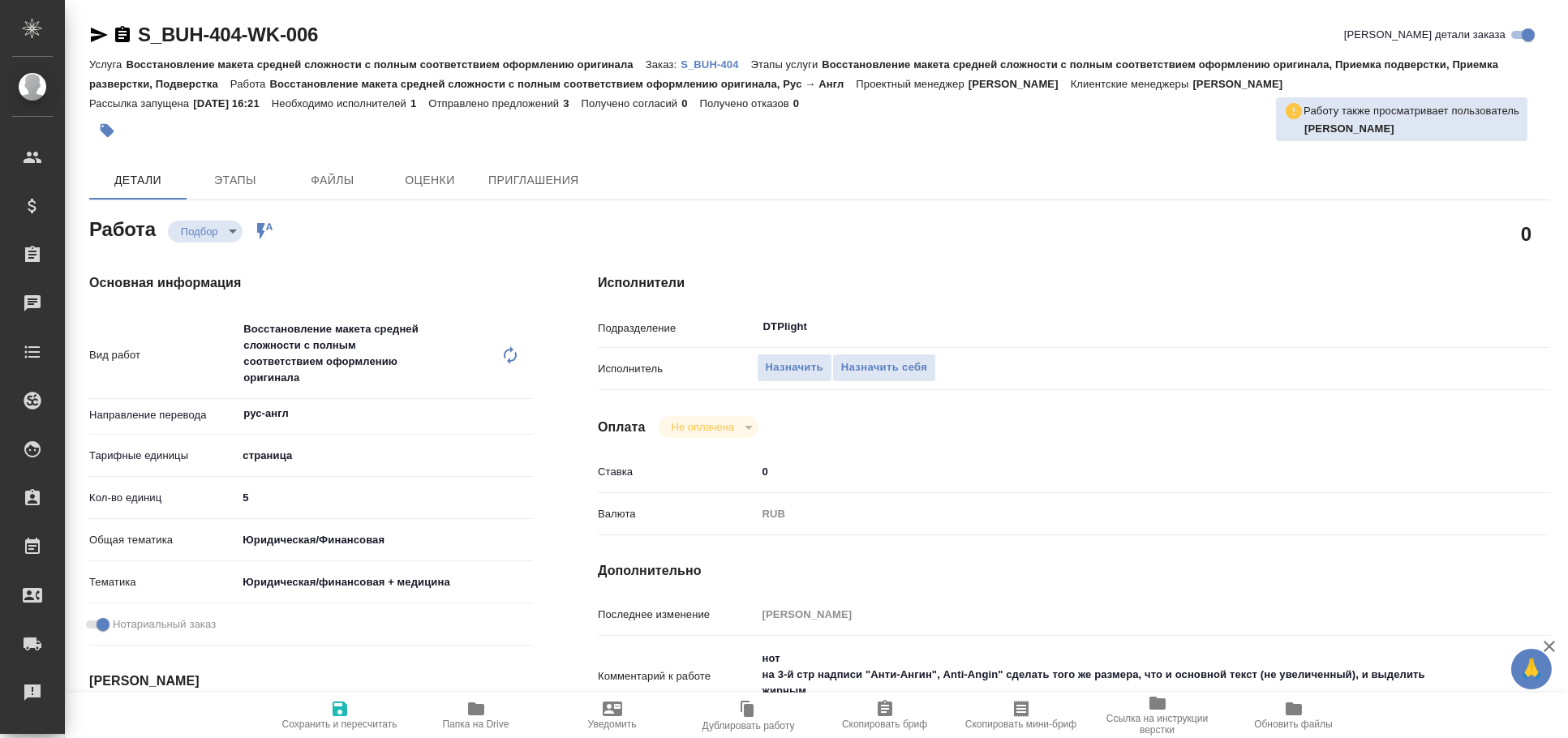
type textarea "x"
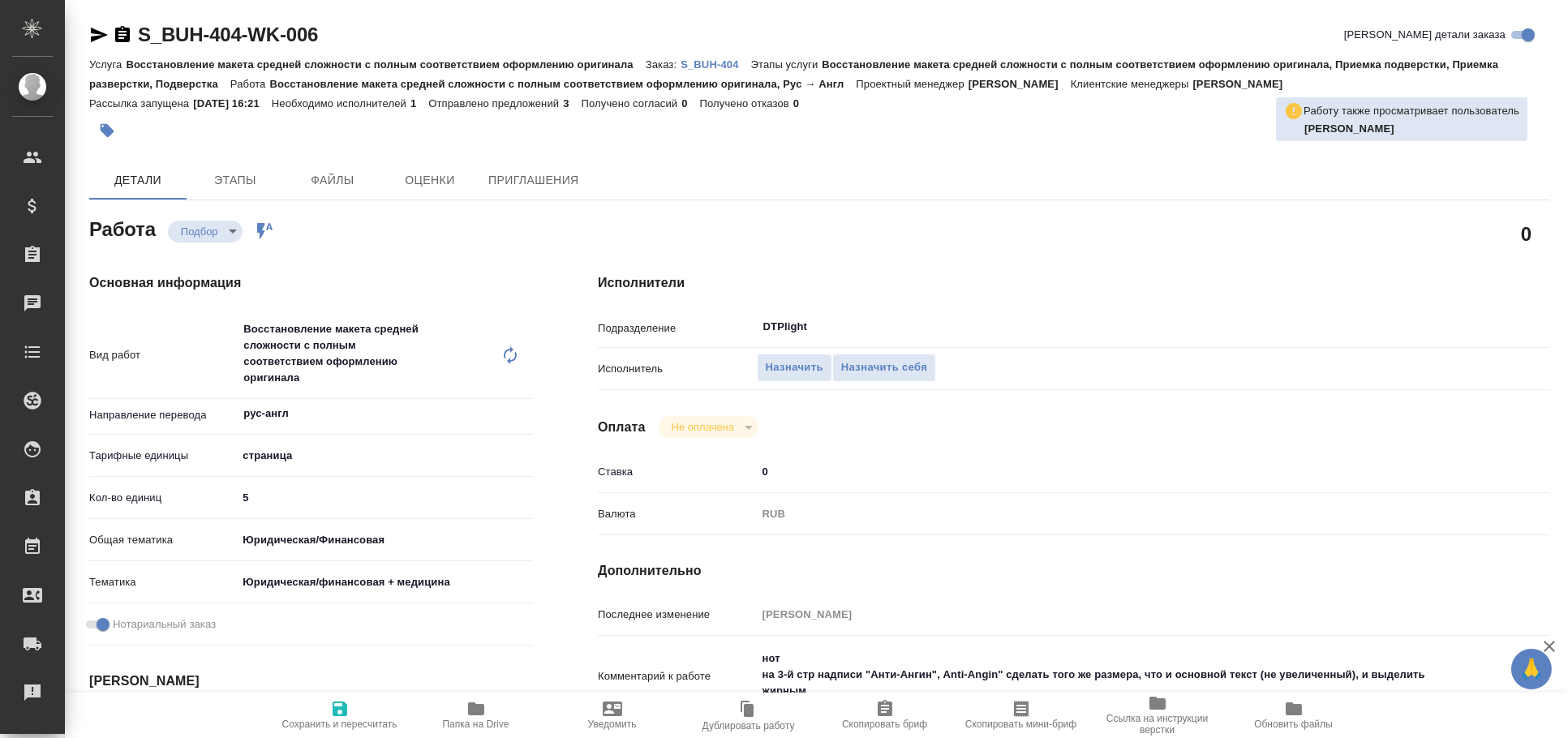
click at [93, 34] on icon "button" at bounding box center [99, 35] width 19 height 19
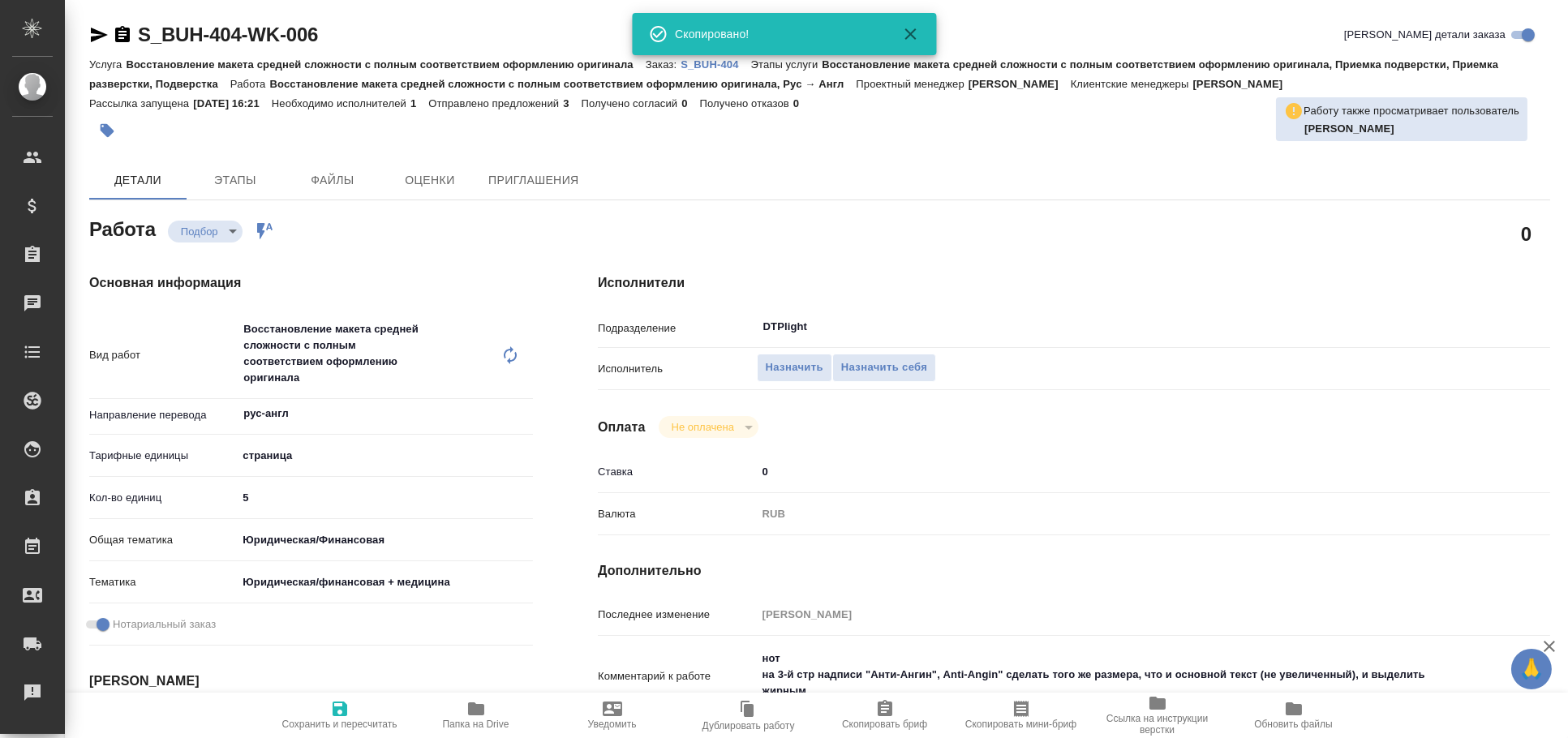
type textarea "x"
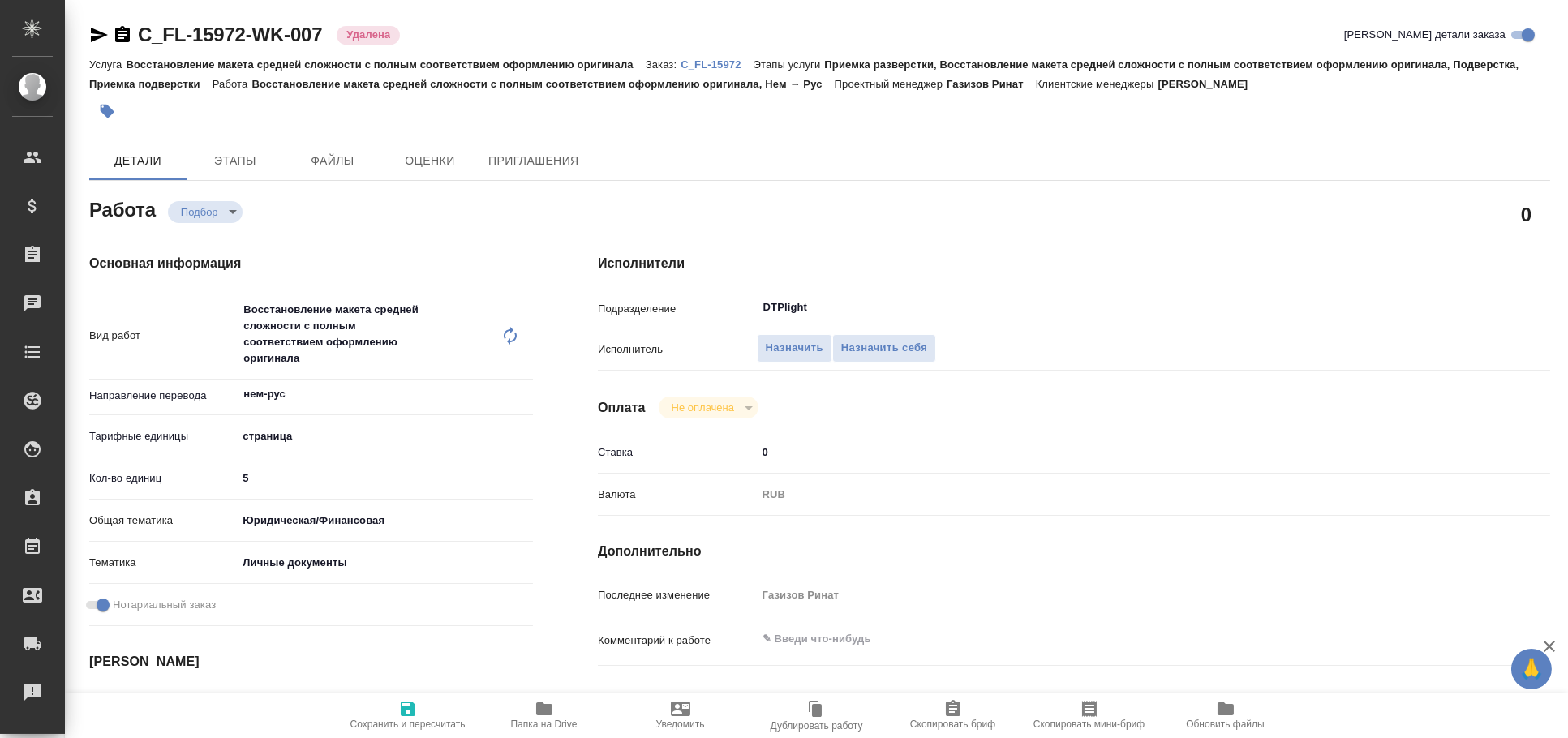
type textarea "x"
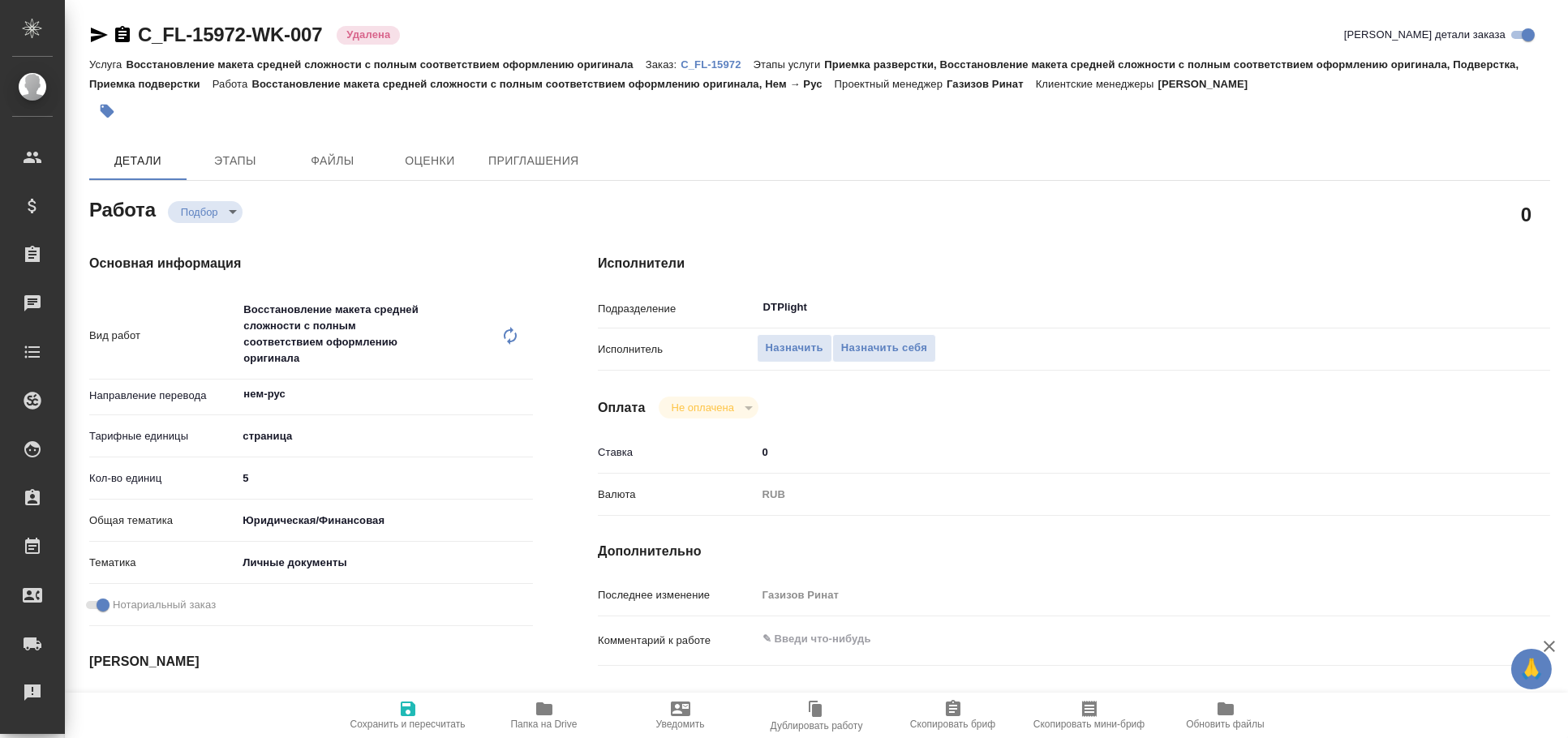
type textarea "x"
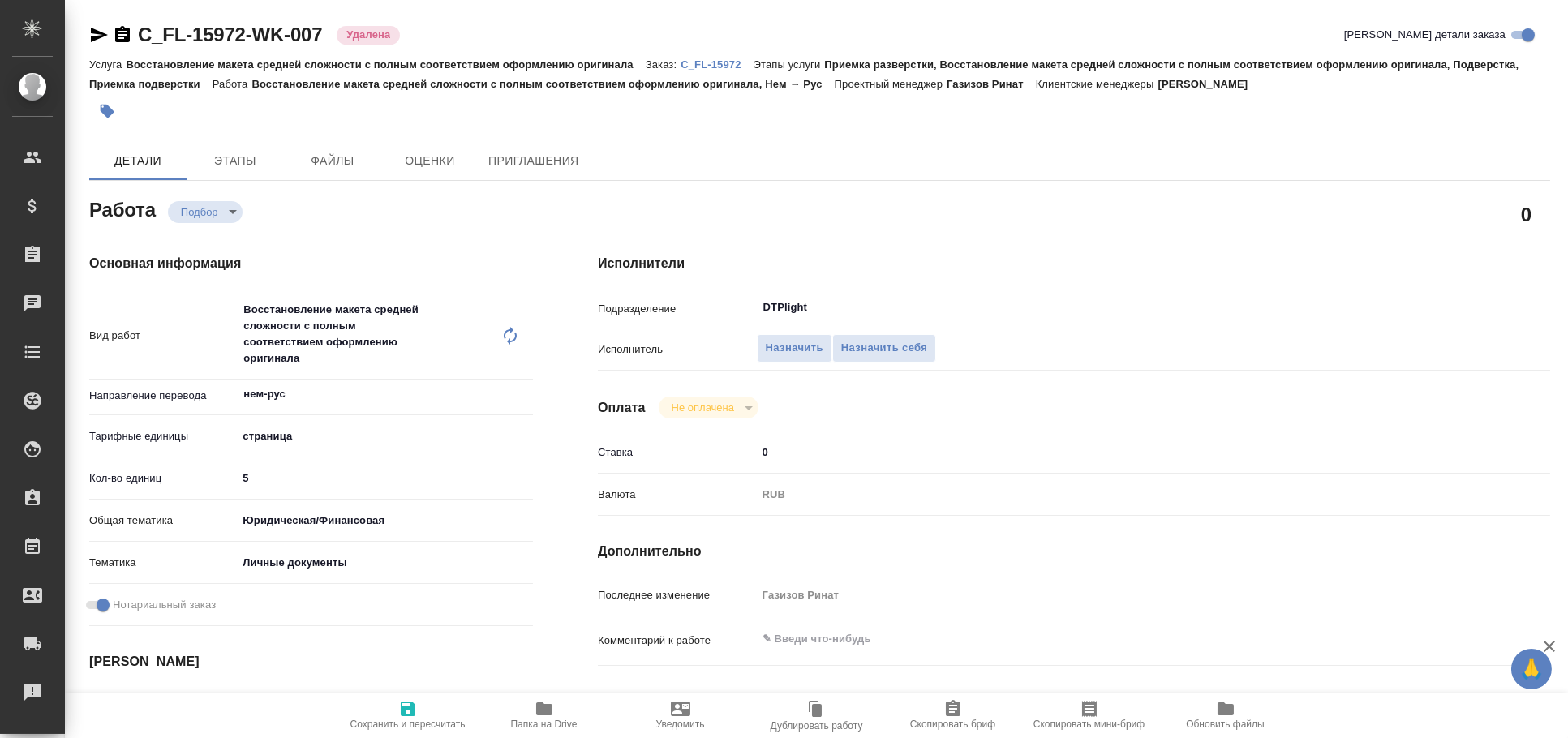
type textarea "x"
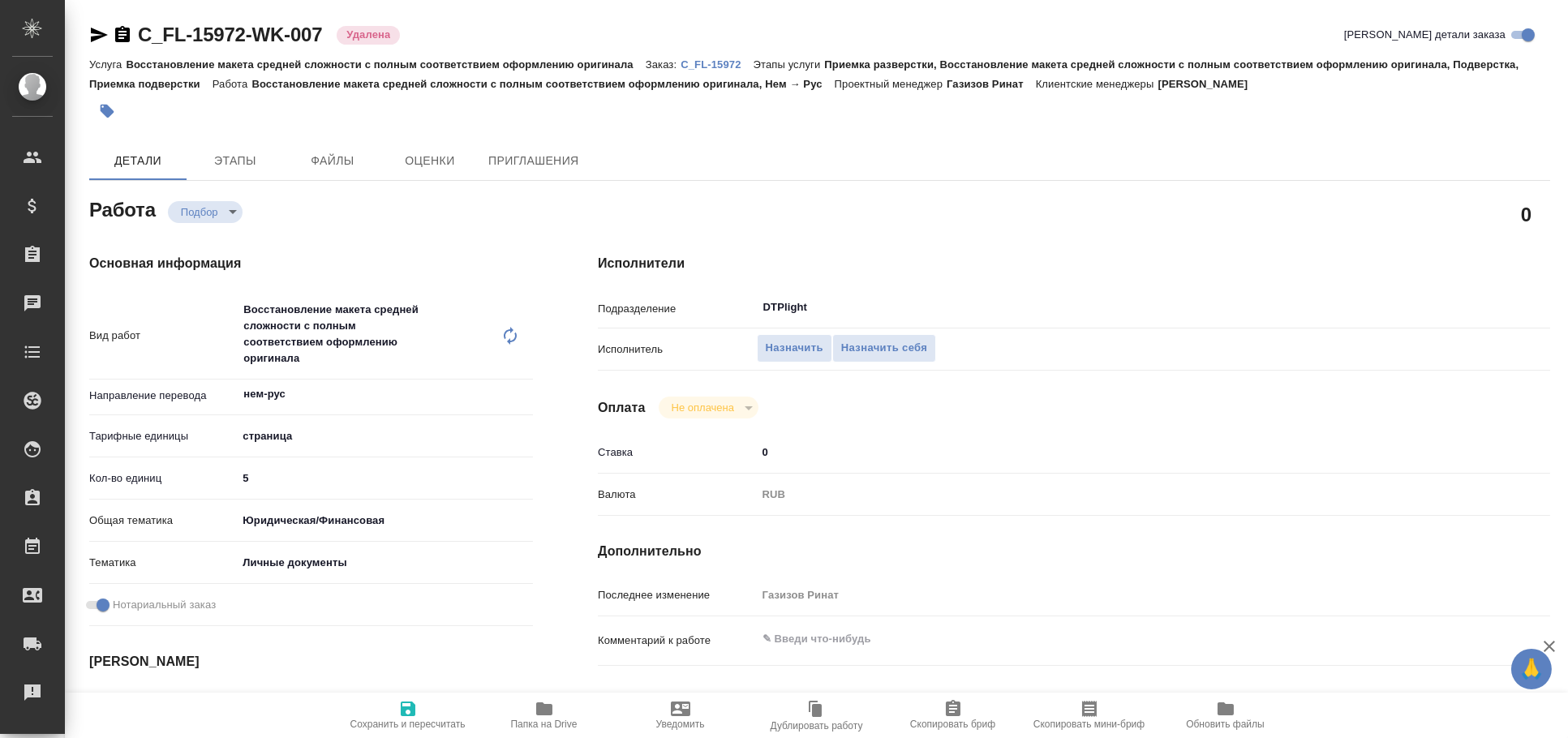
type textarea "x"
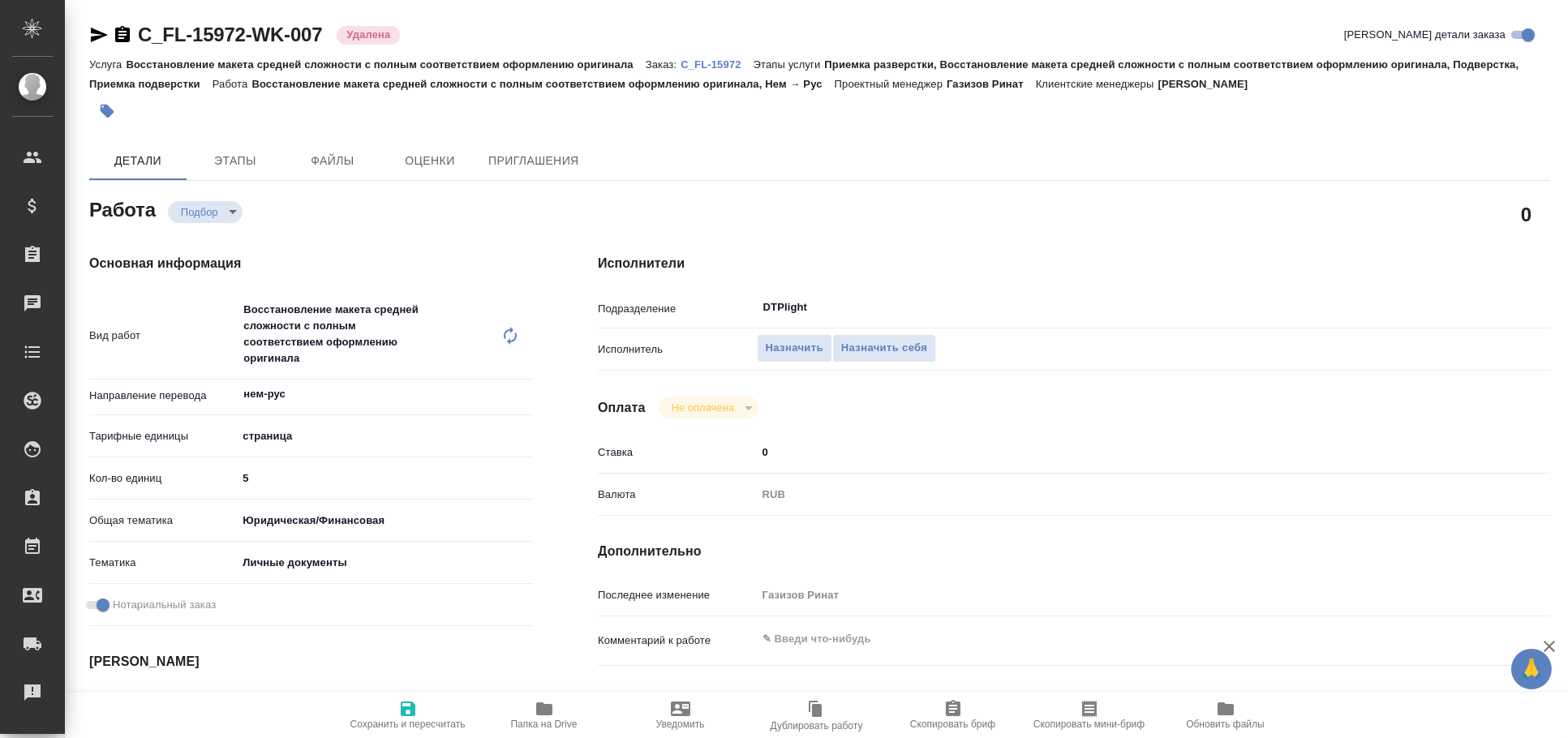
type textarea "x"
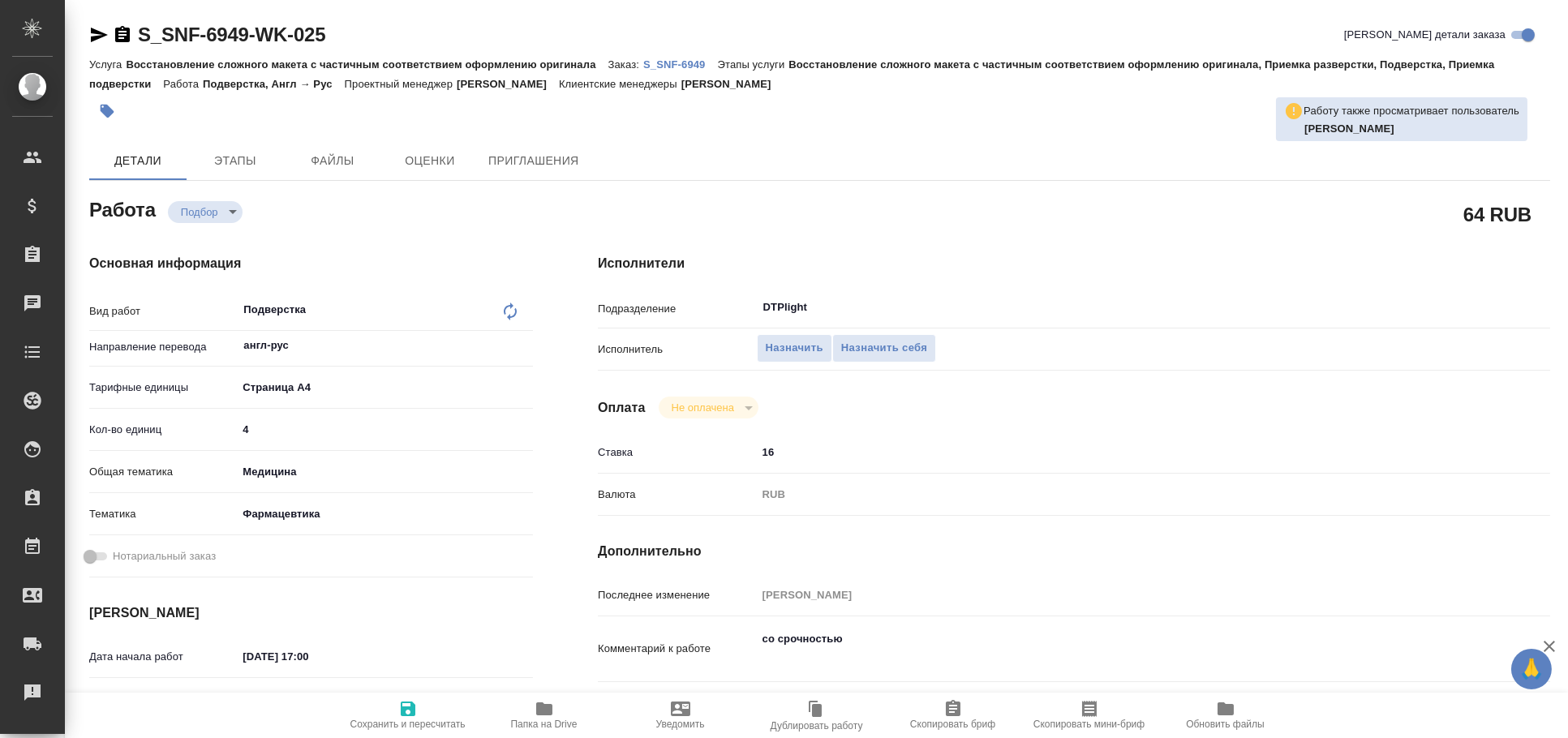
type textarea "x"
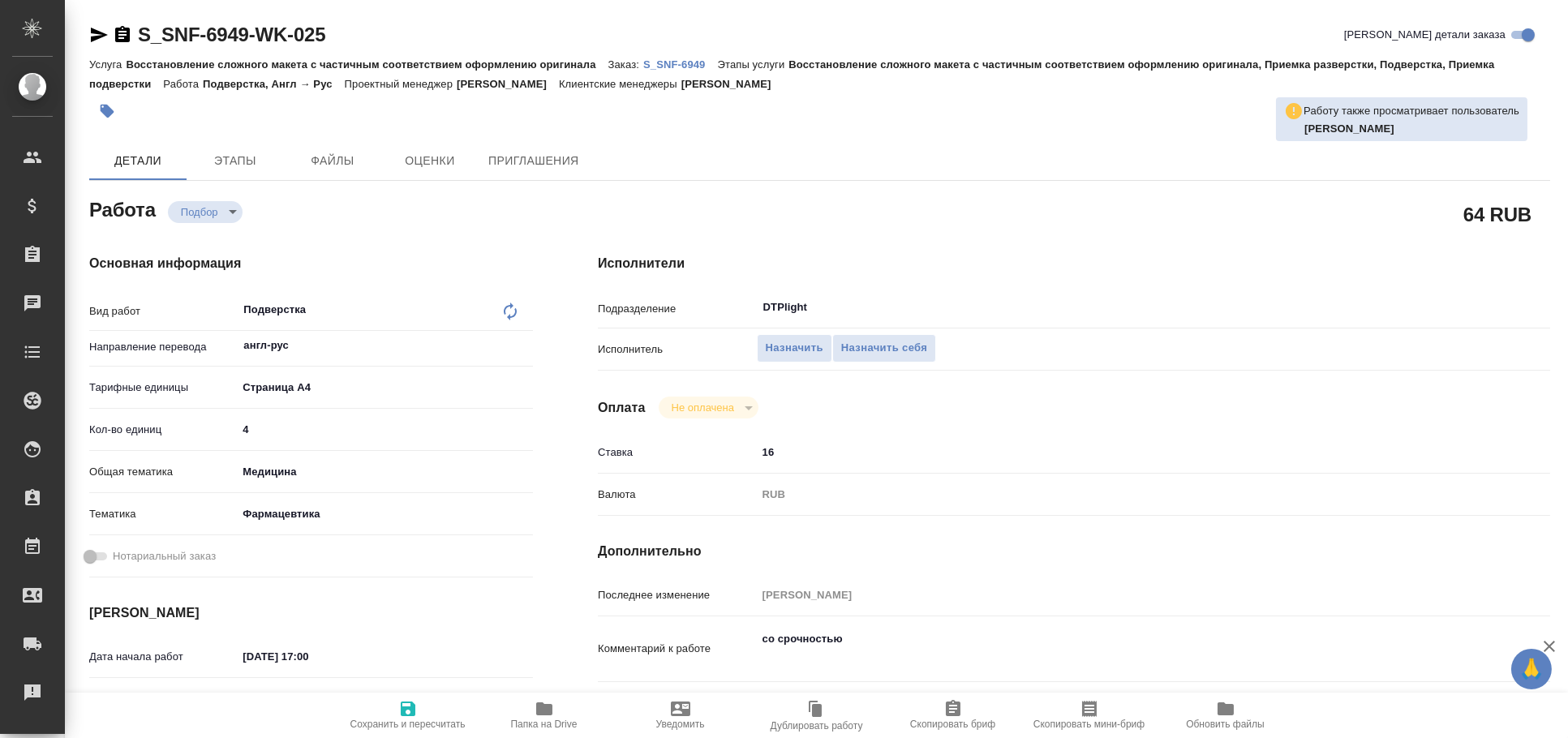
type textarea "x"
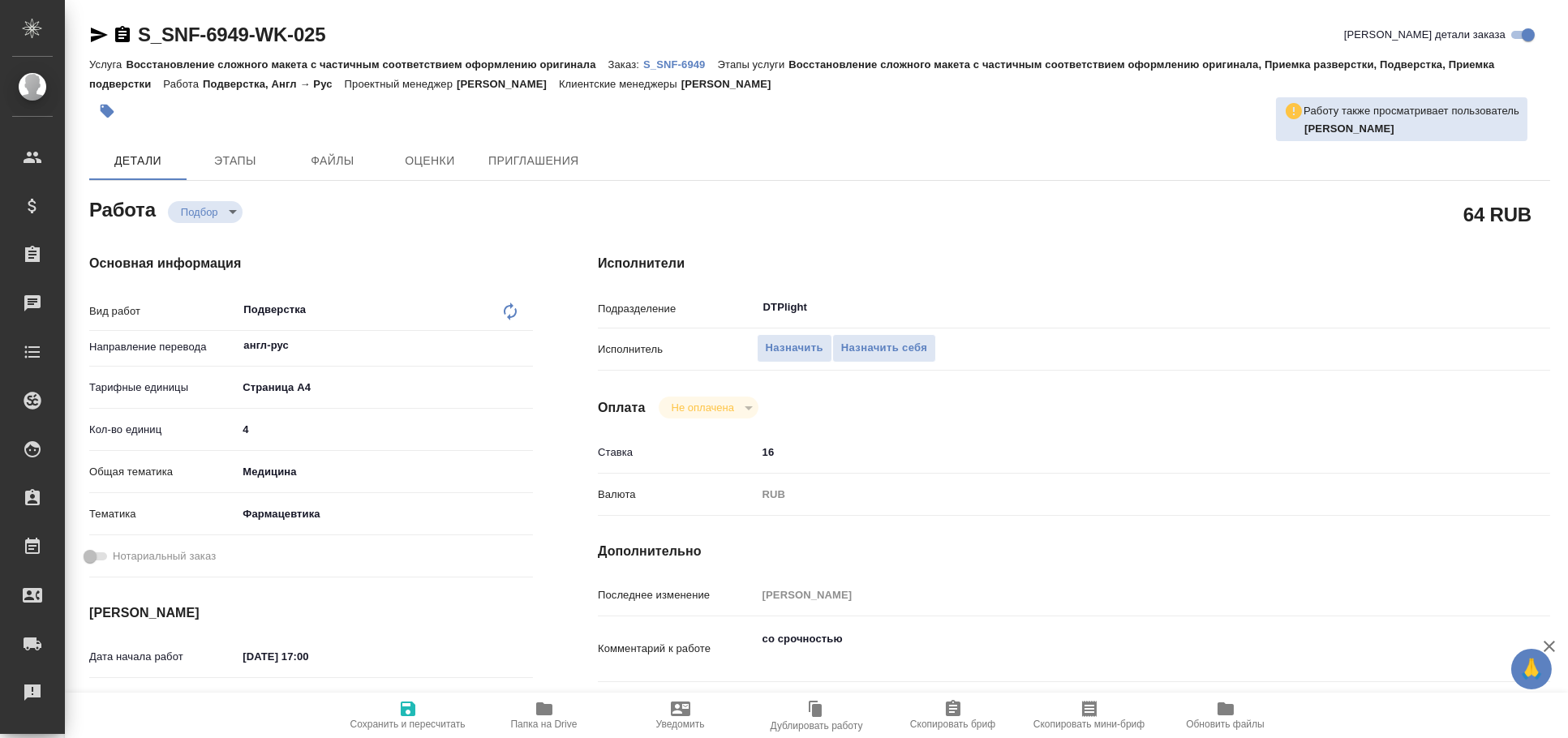
type textarea "x"
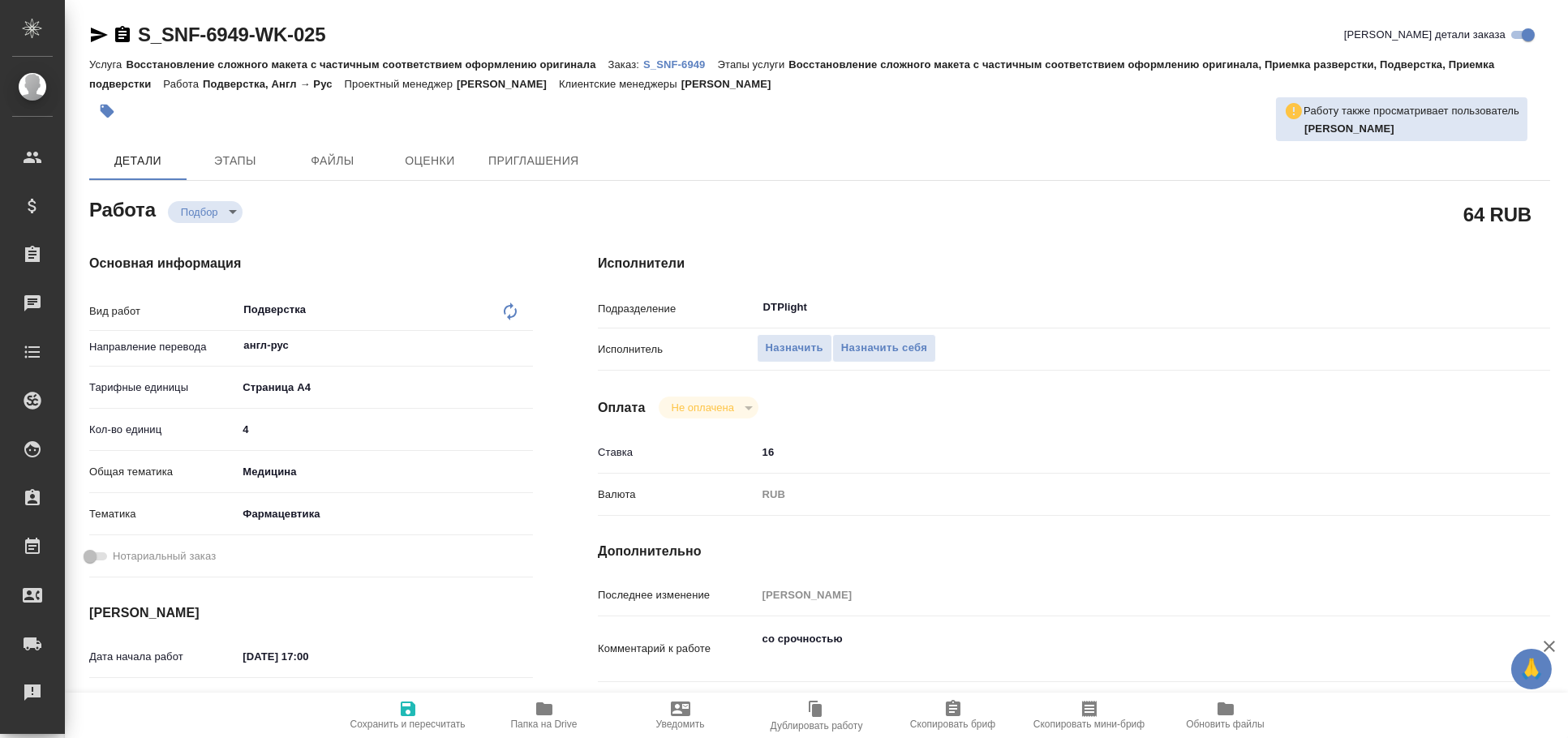
scroll to position [180, 0]
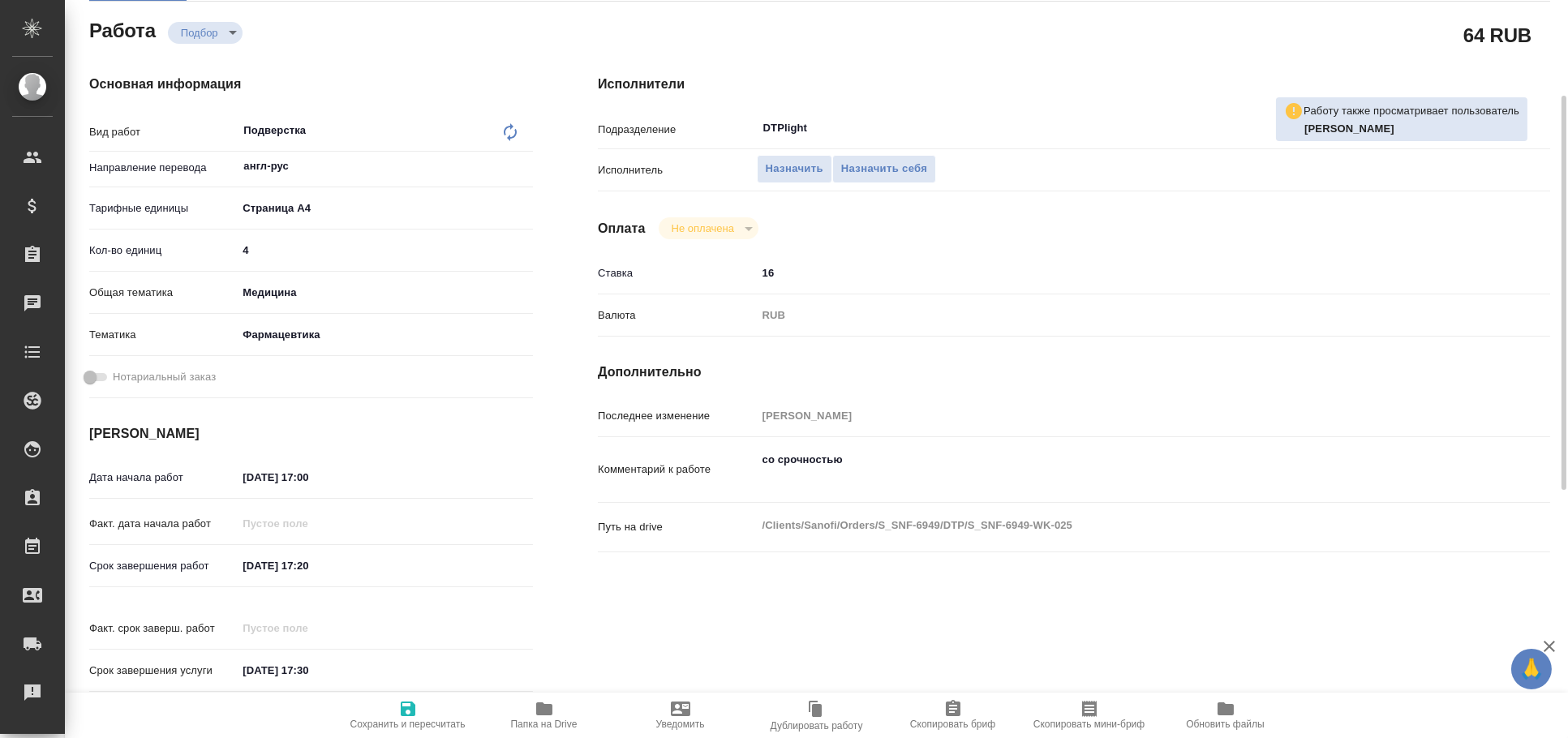
type textarea "x"
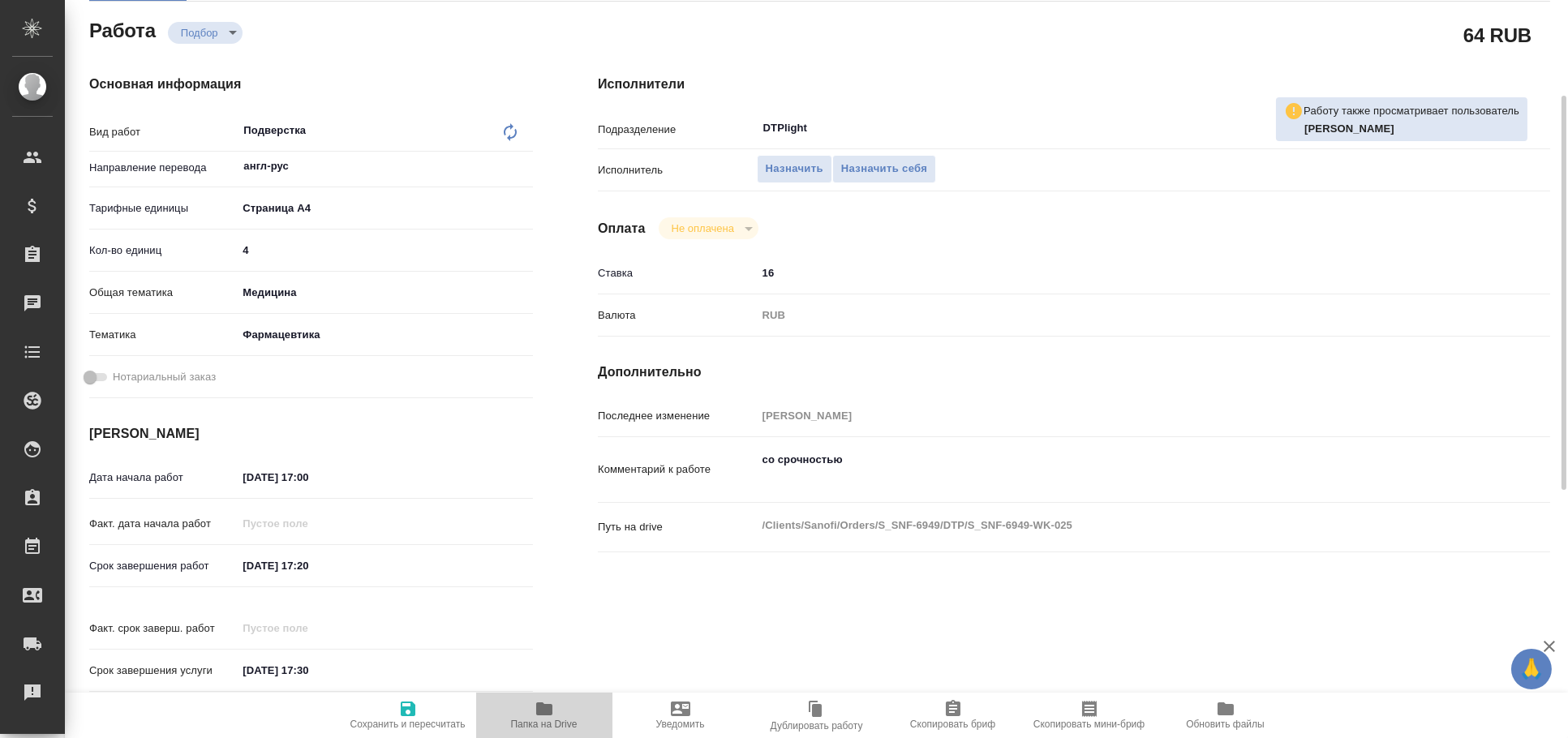
click at [548, 713] on icon "button" at bounding box center [544, 709] width 16 height 13
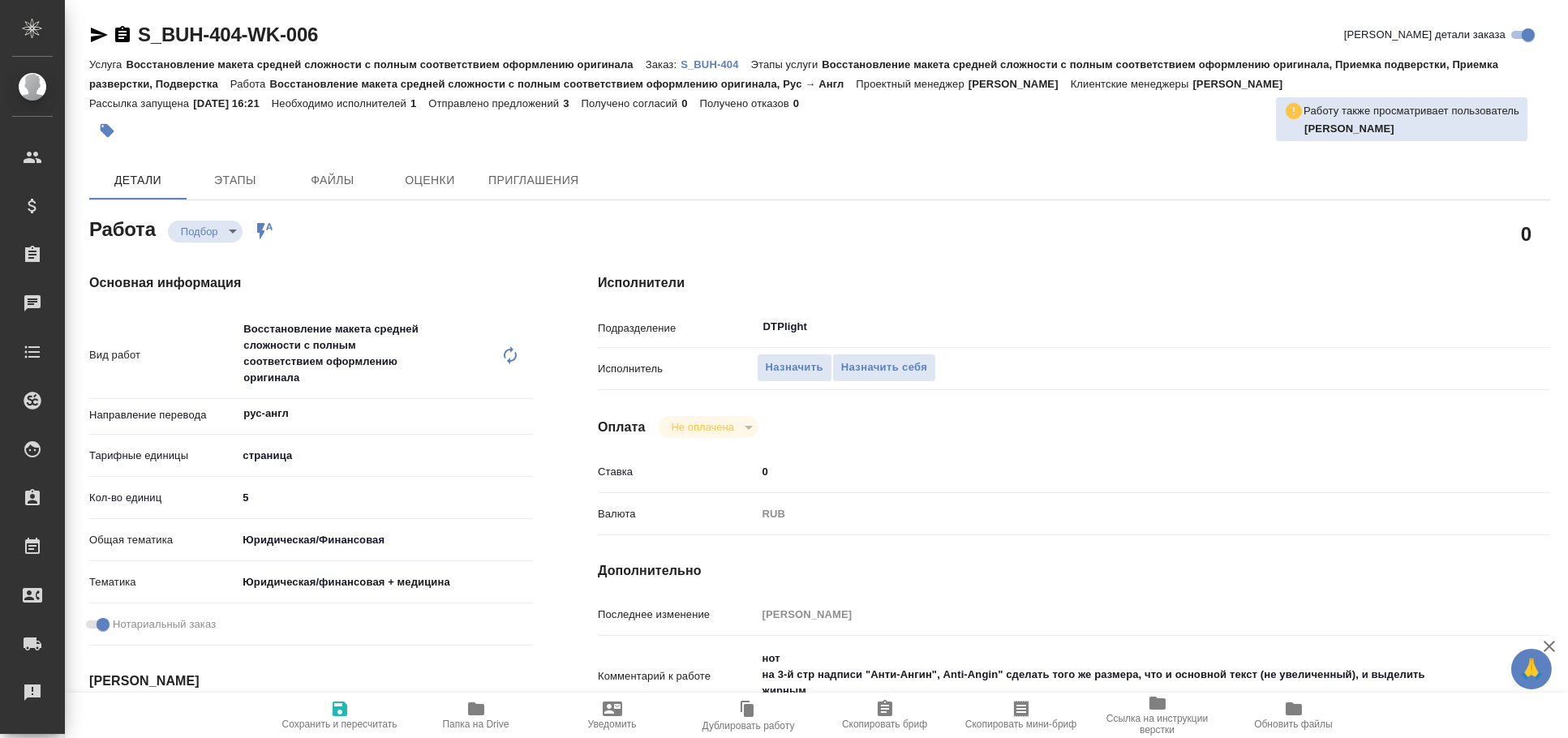
type textarea "x"
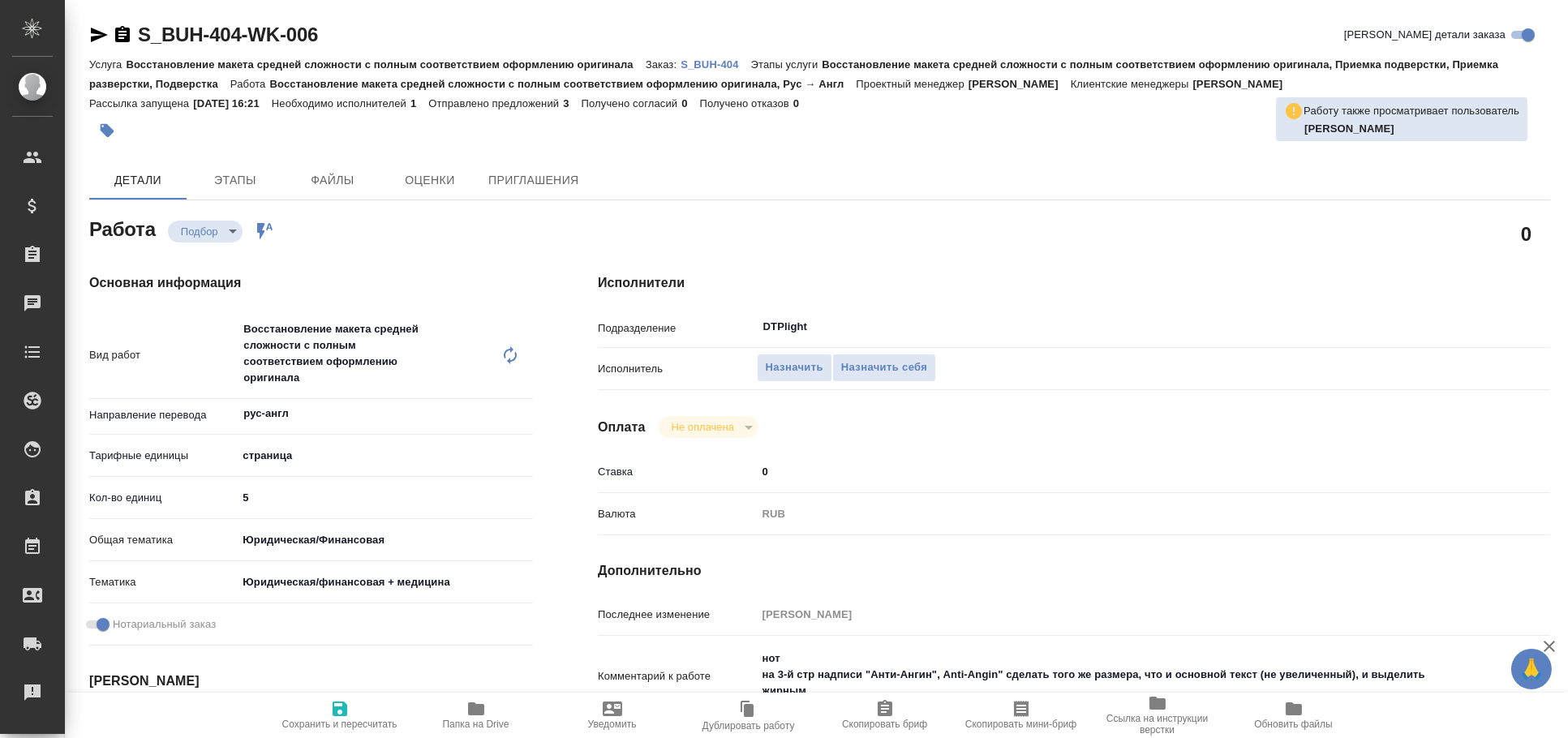
type textarea "x"
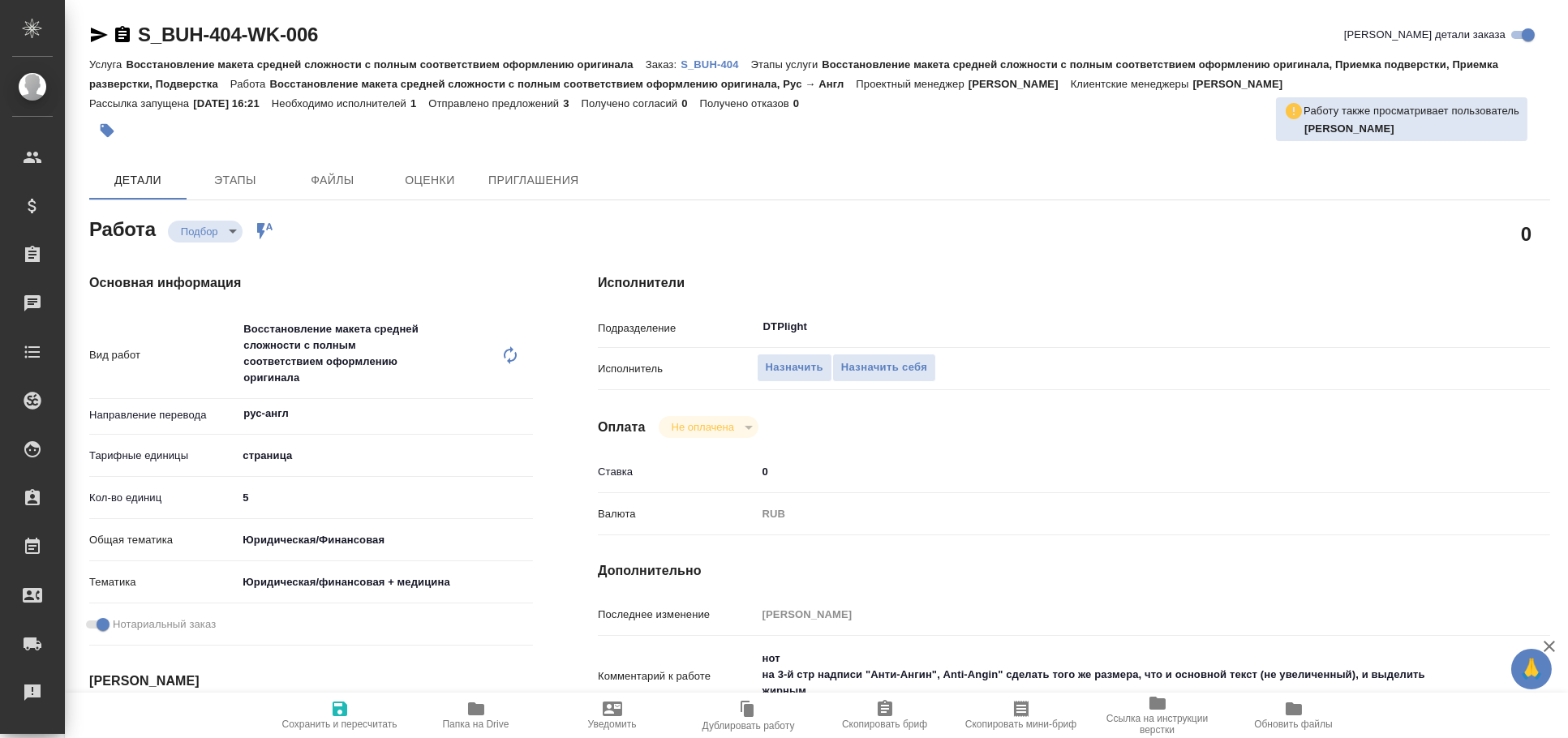
type textarea "x"
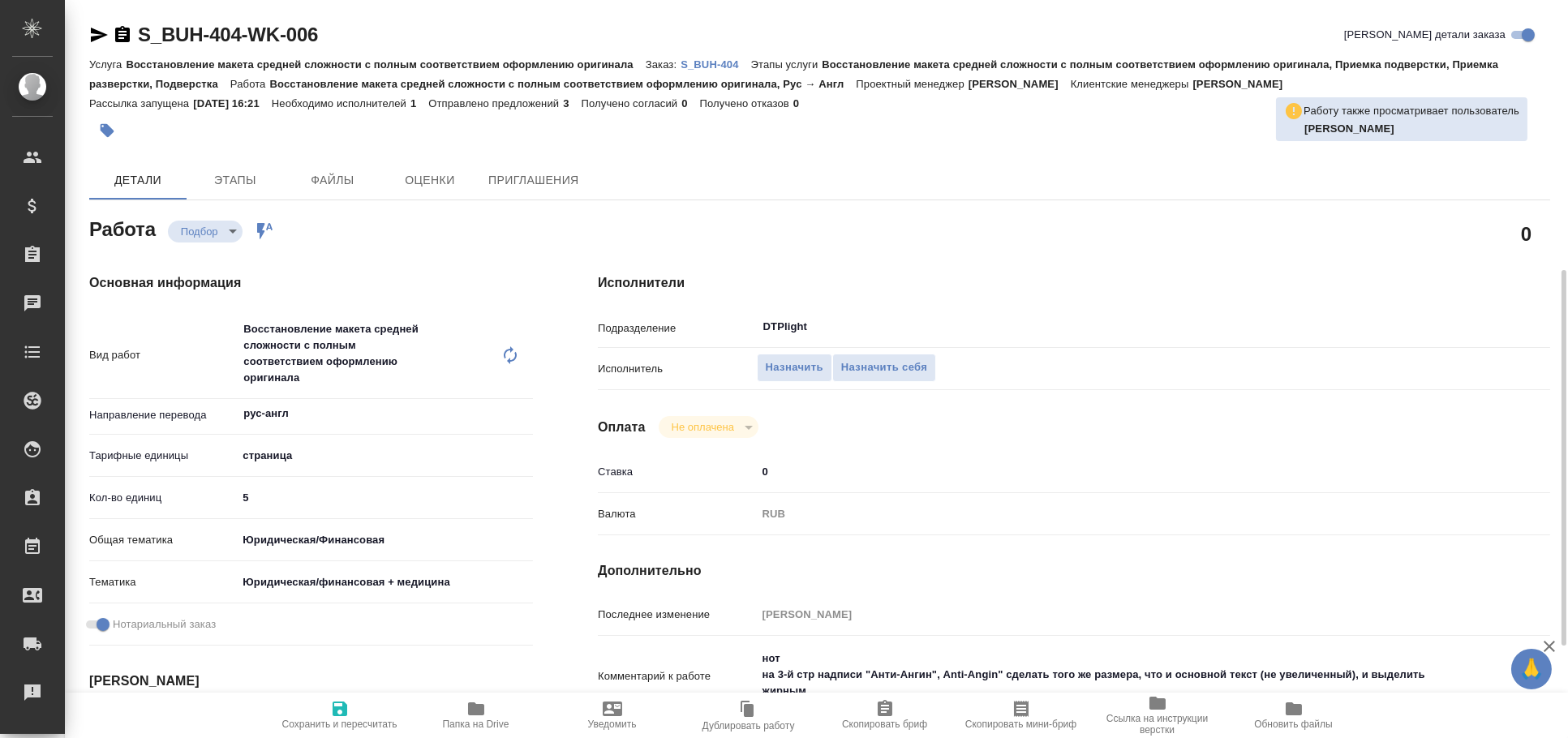
scroll to position [180, 0]
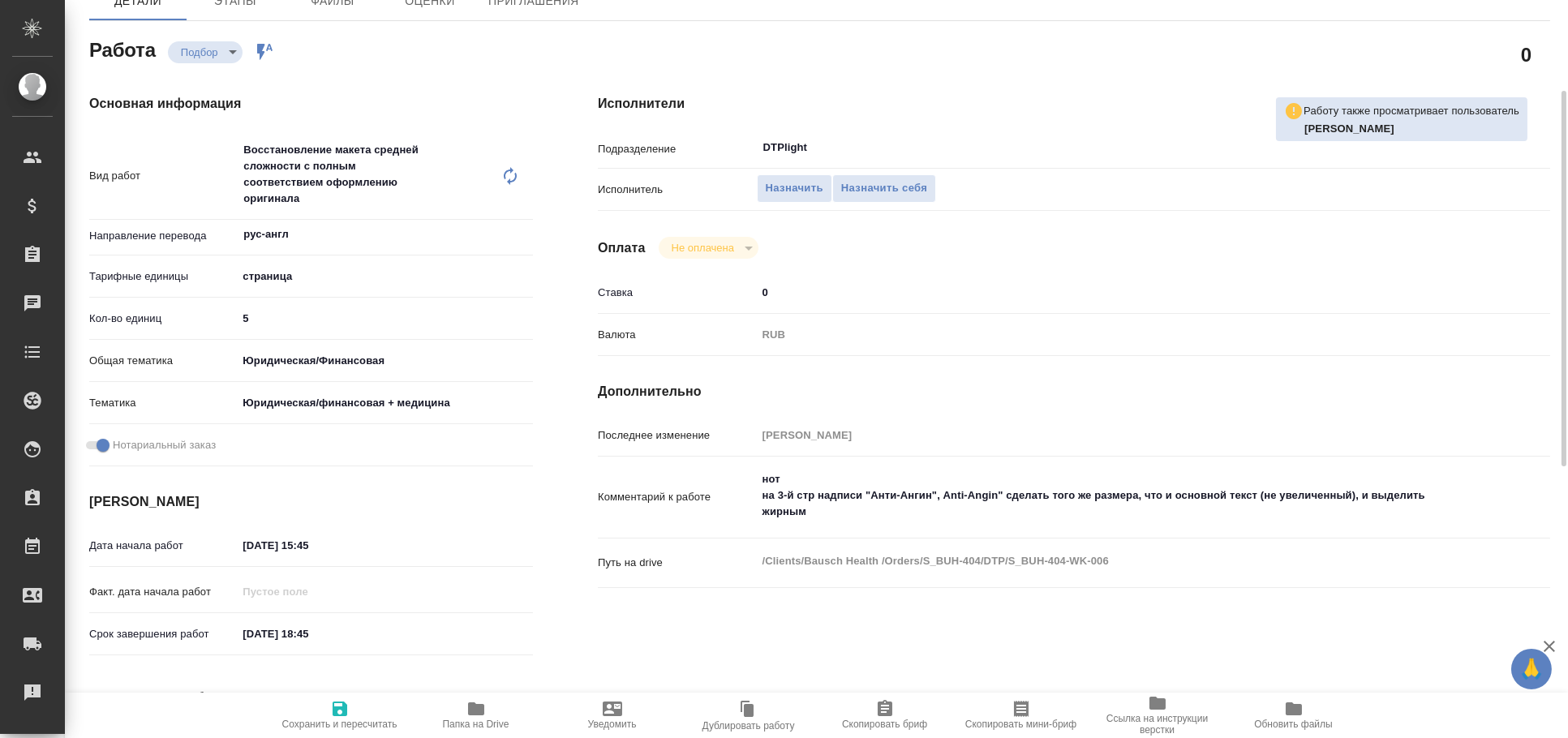
type textarea "x"
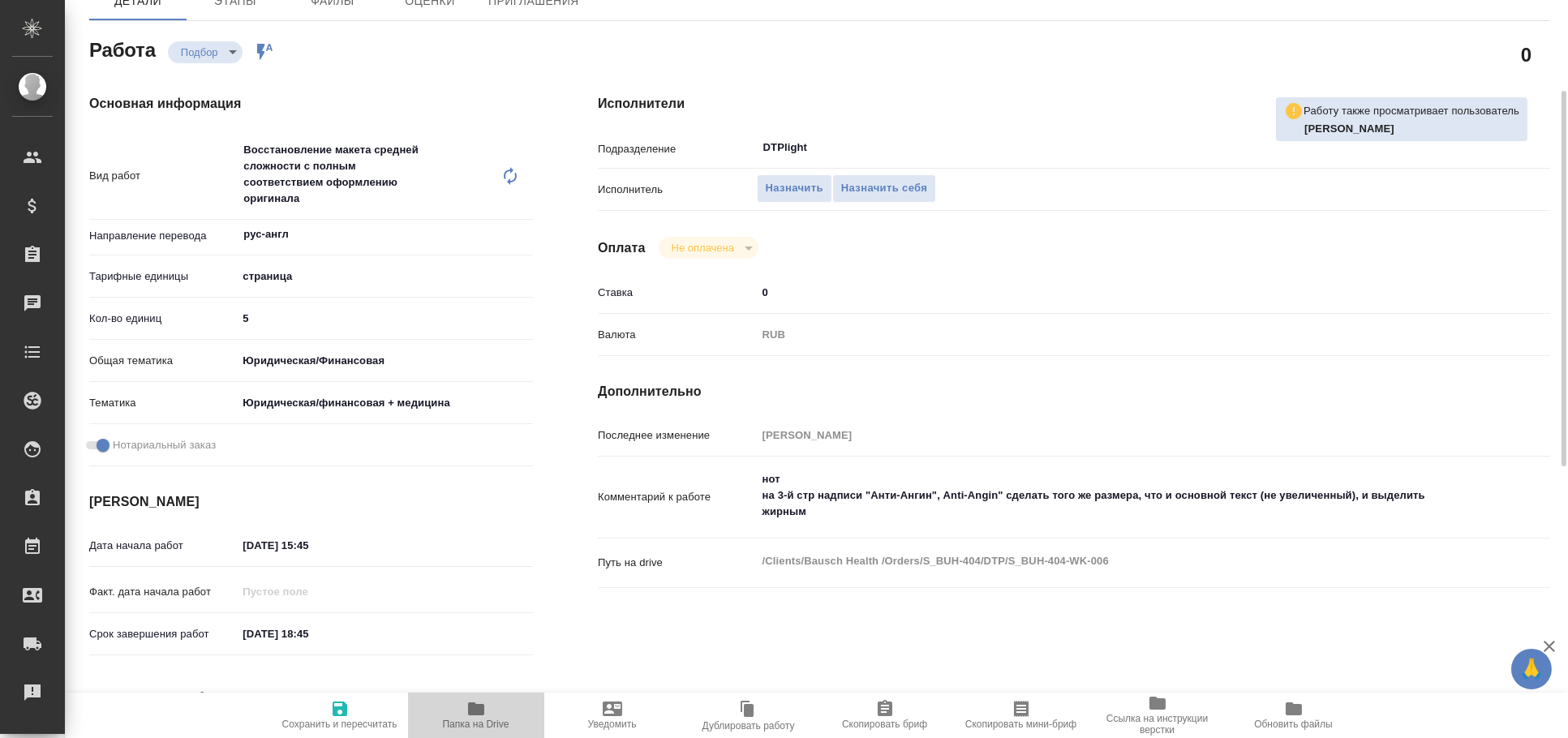
click at [467, 700] on icon "button" at bounding box center [476, 709] width 19 height 19
type textarea "x"
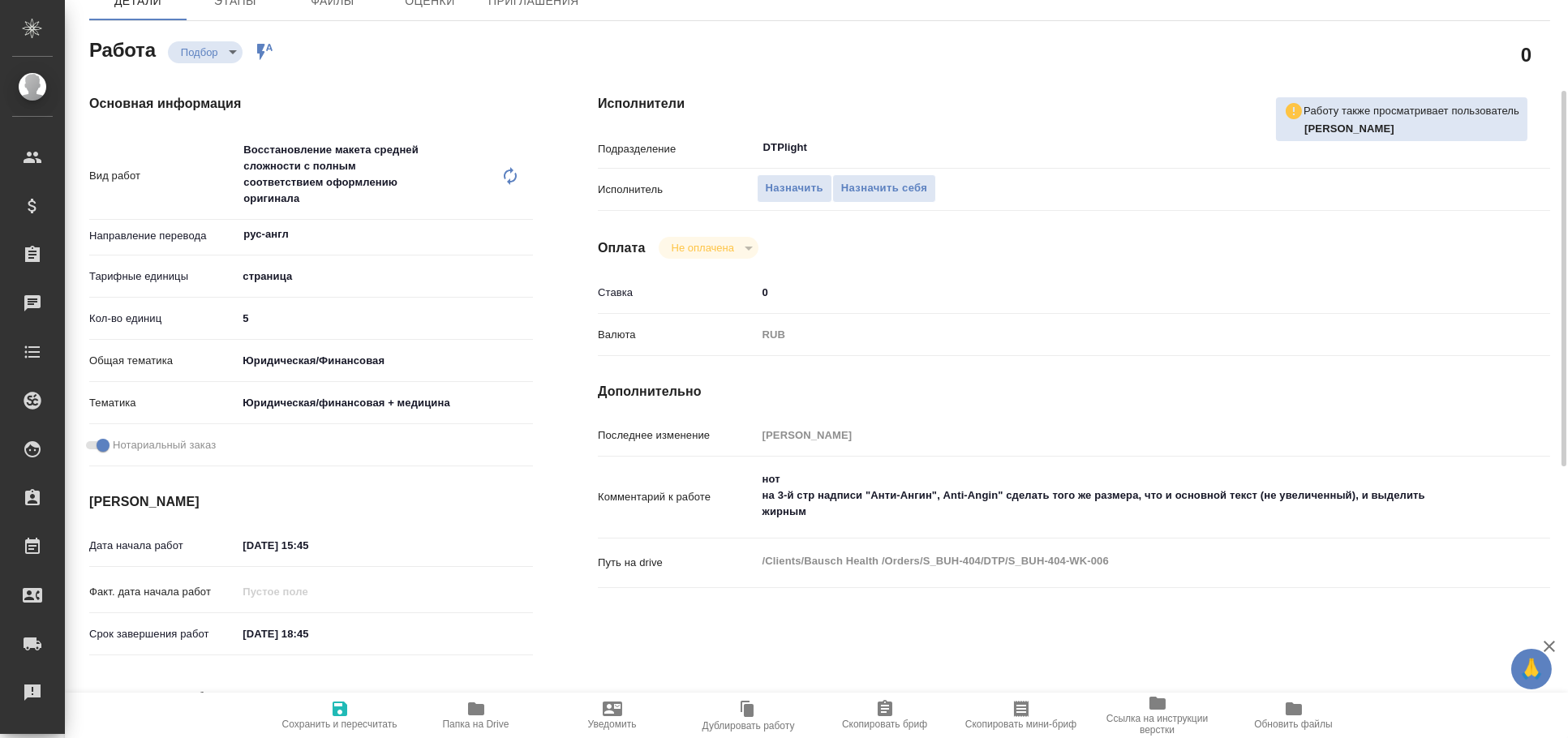
type textarea "x"
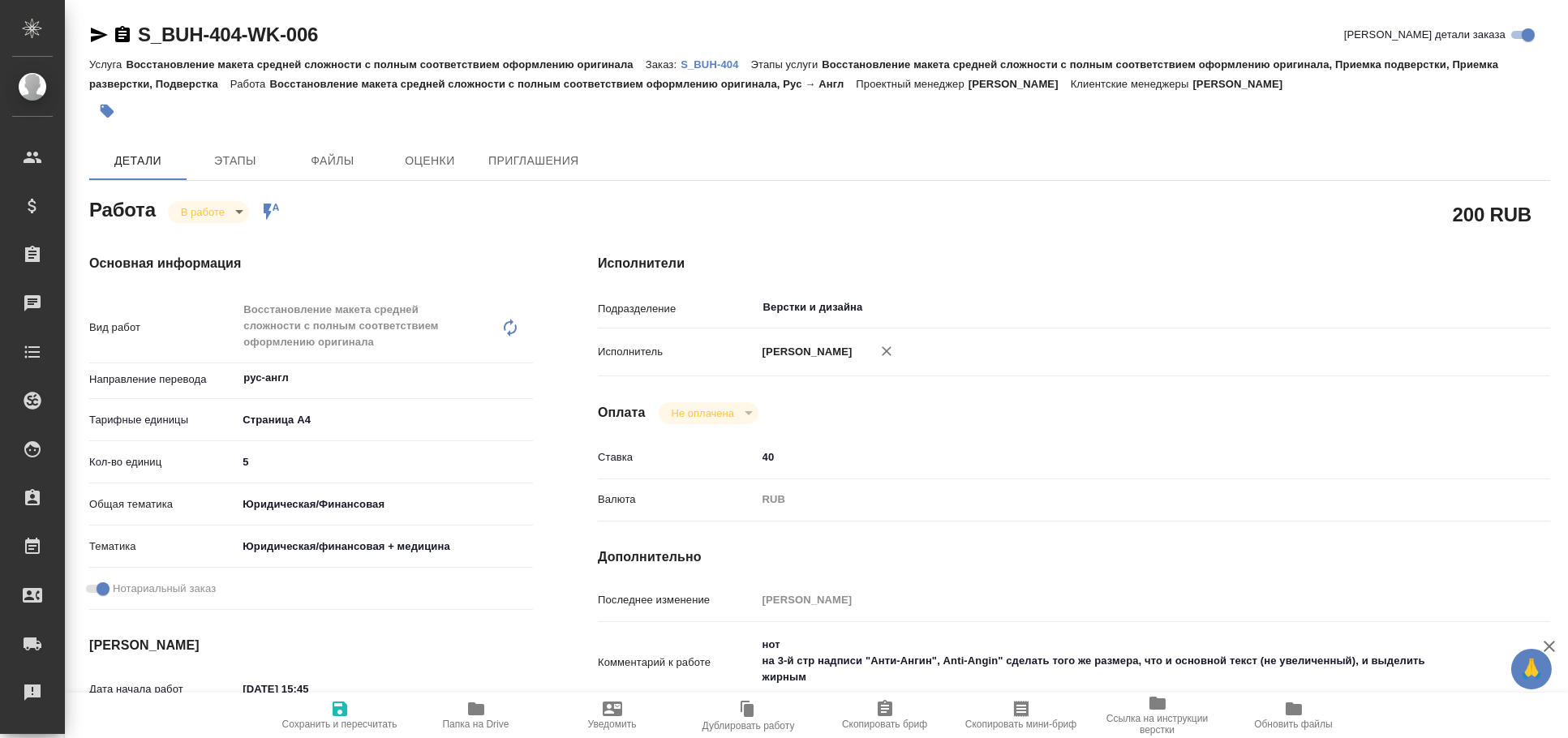
type textarea "x"
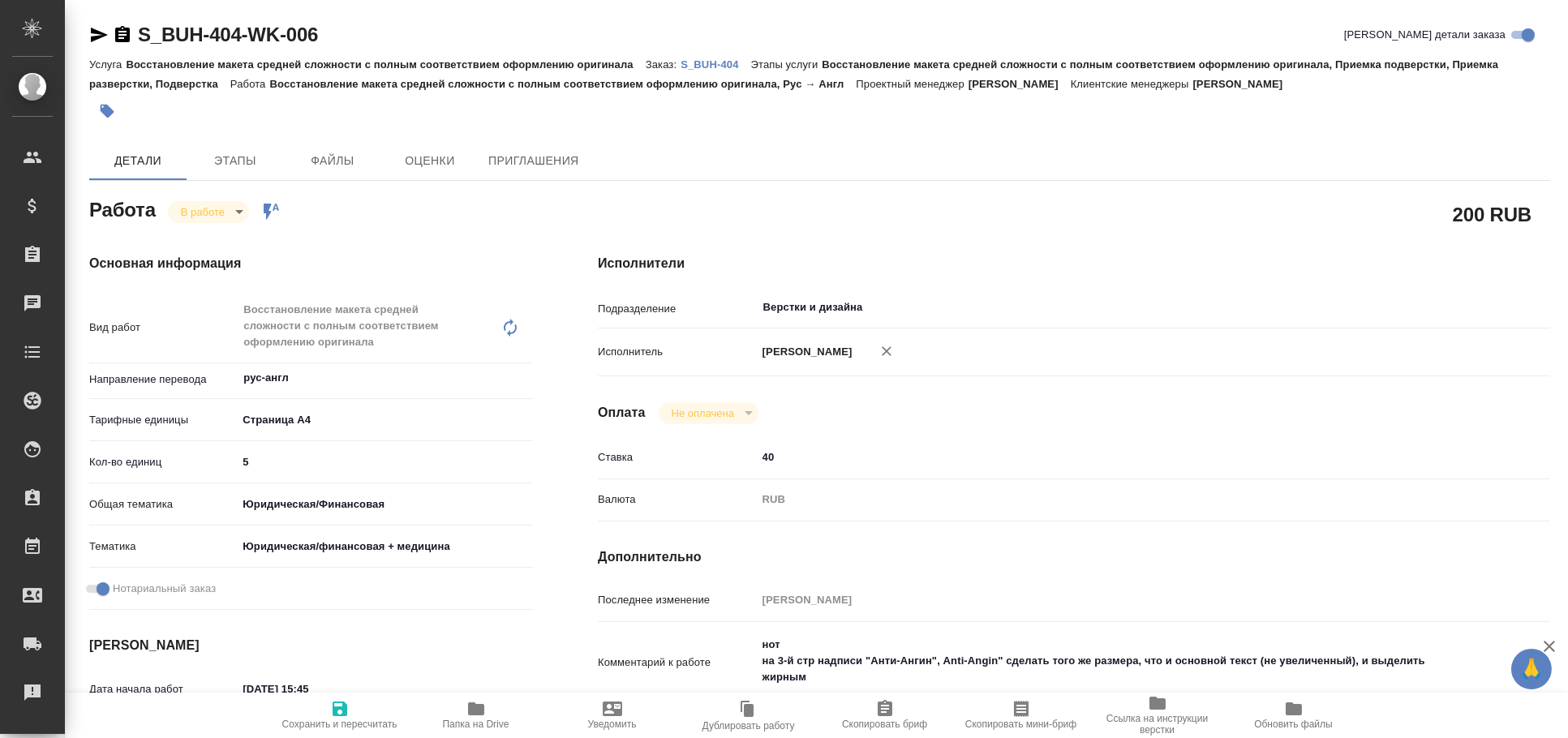
type textarea "x"
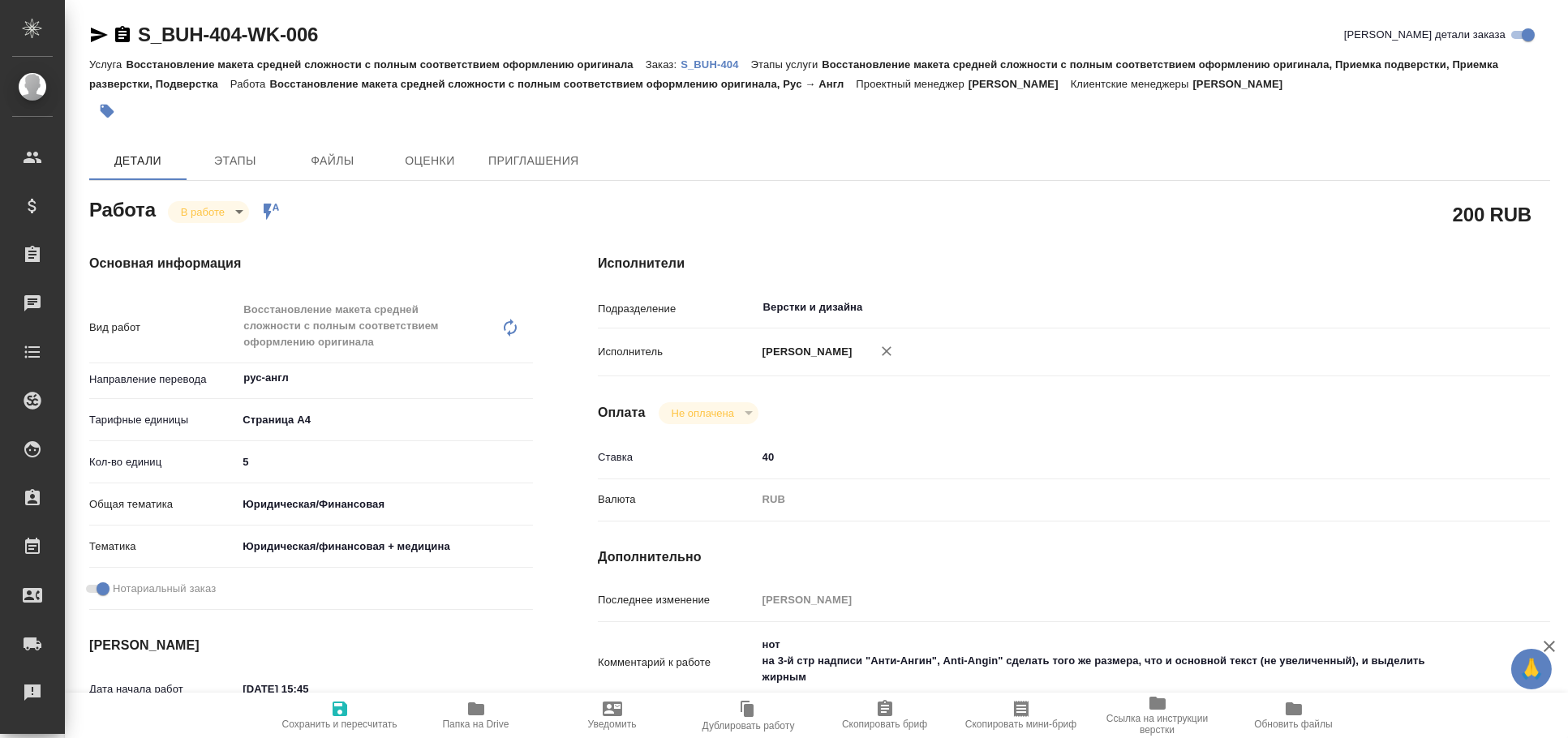
type textarea "x"
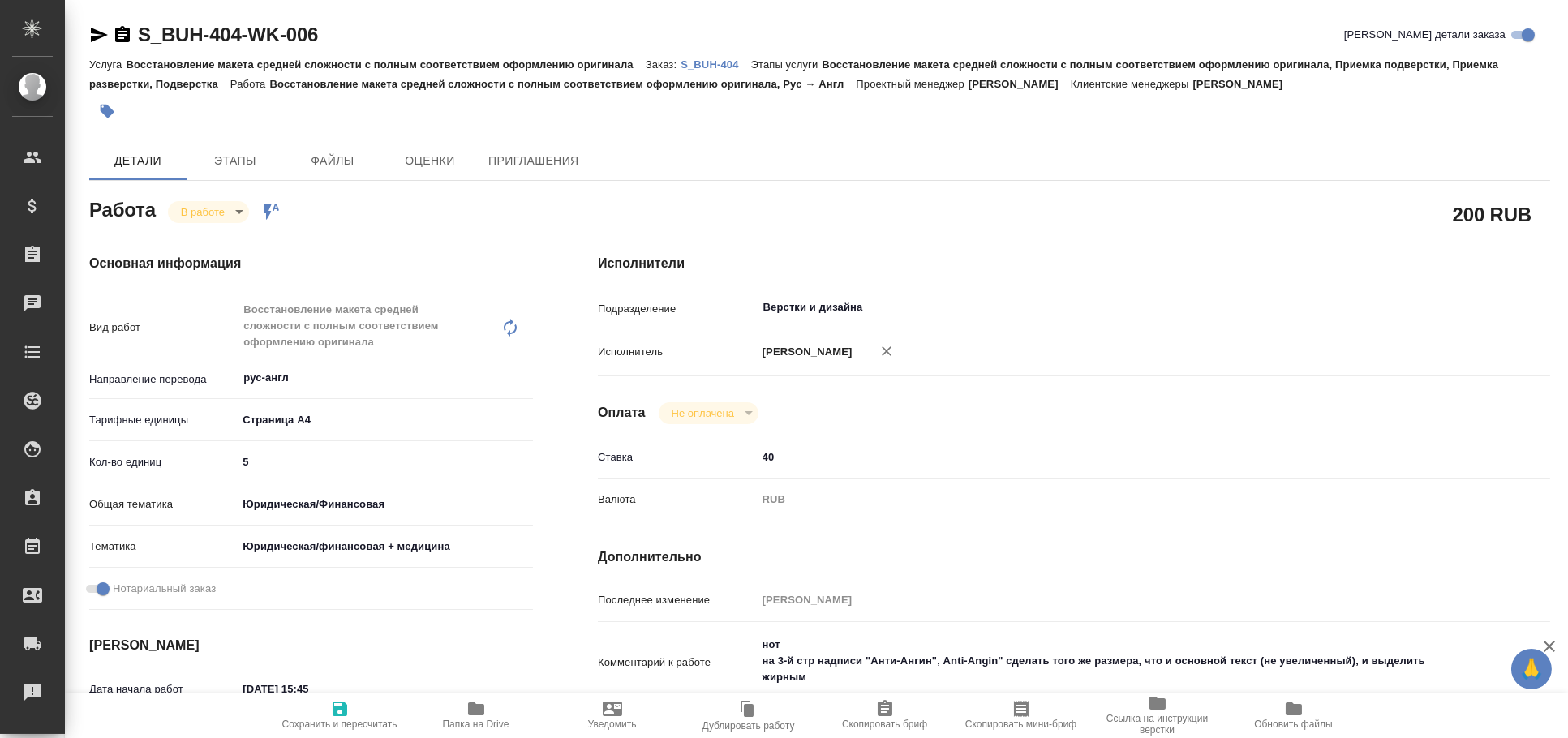
type textarea "x"
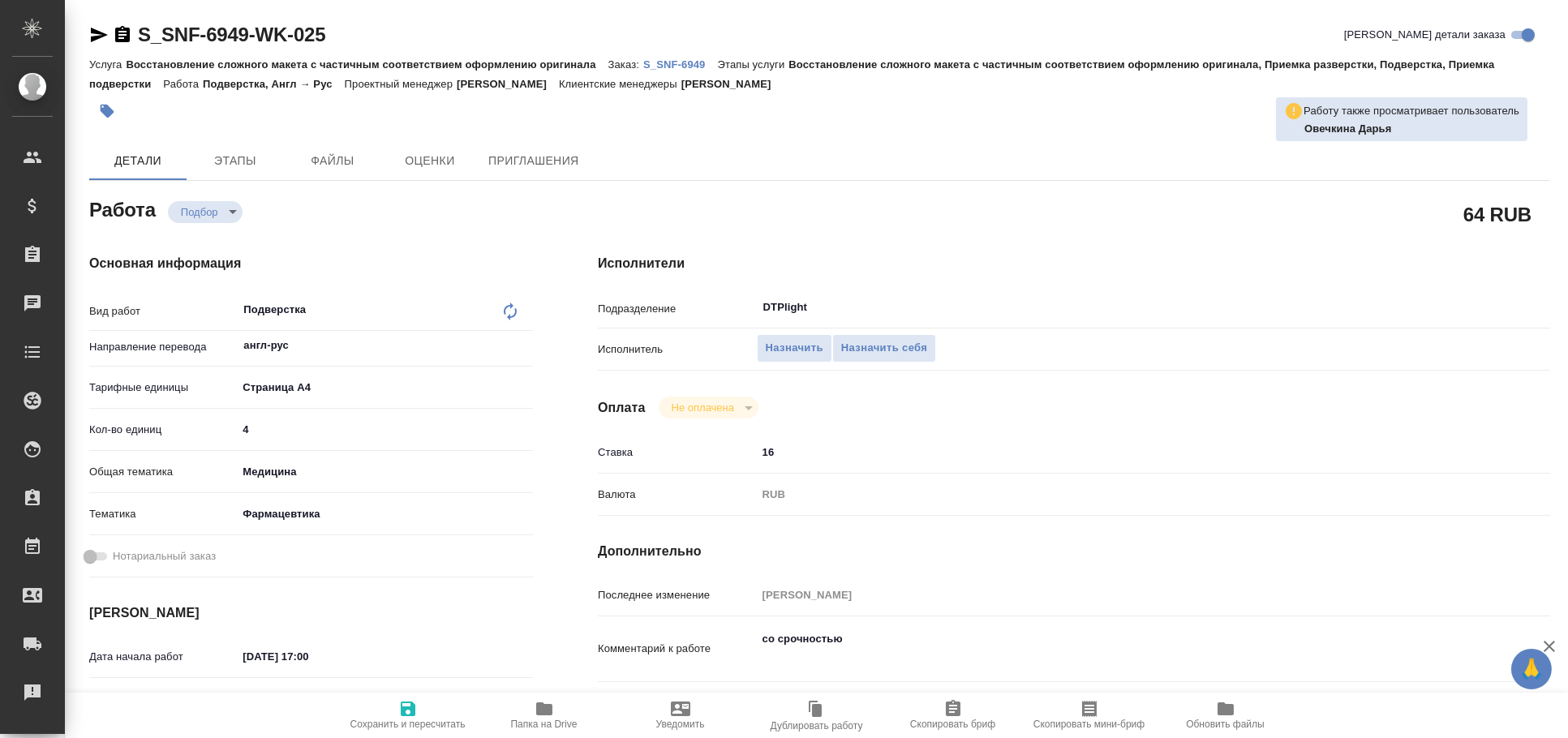
type textarea "x"
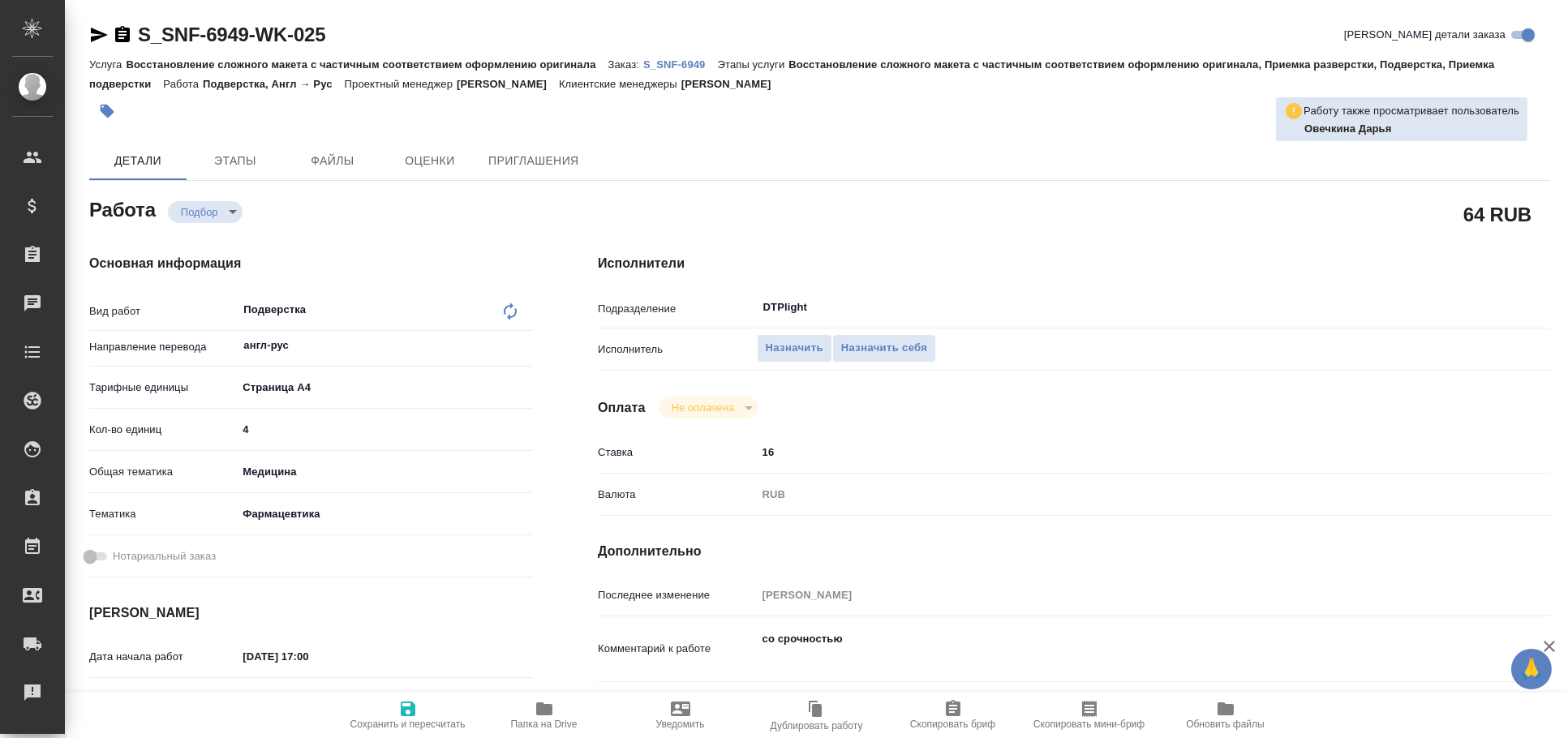
type textarea "x"
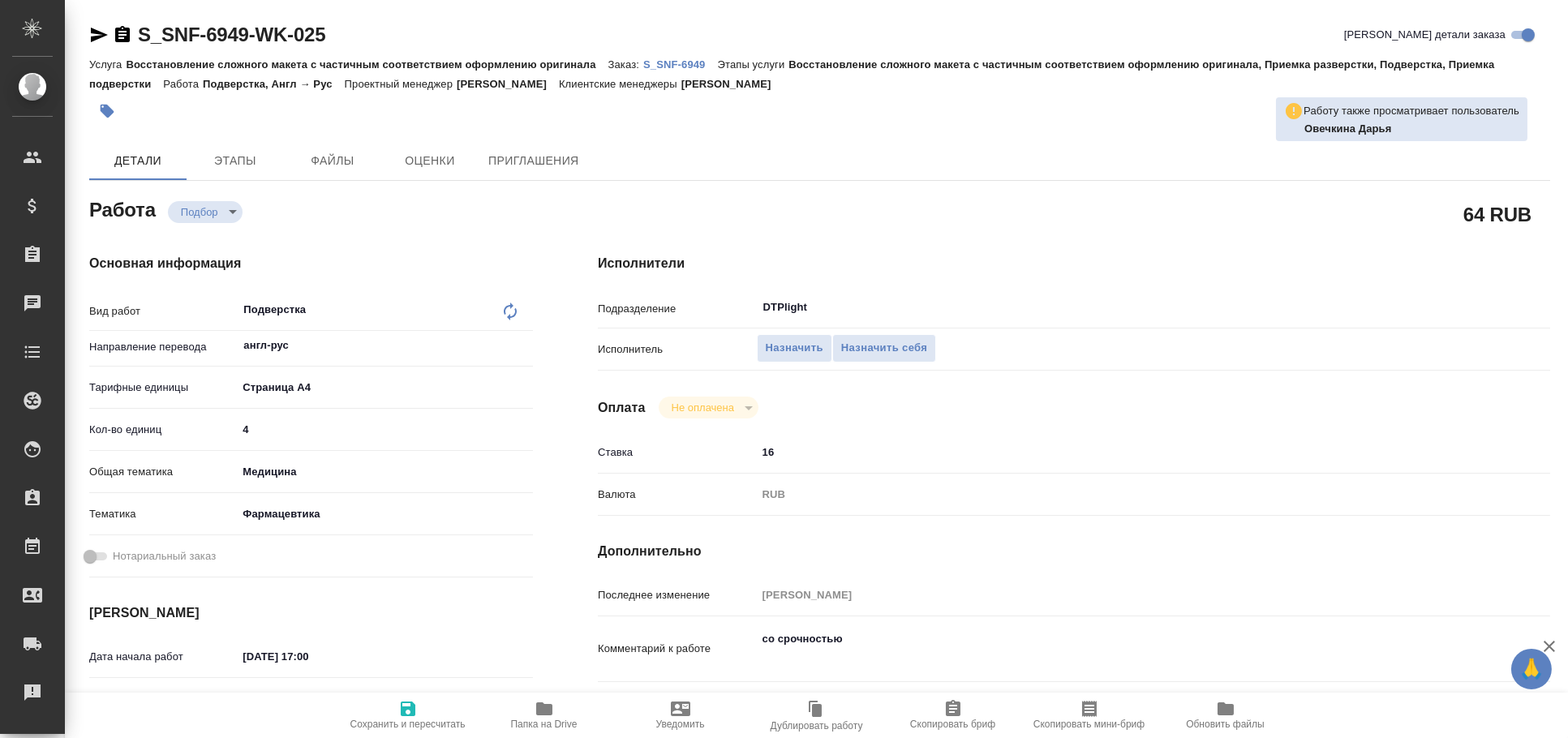
type textarea "x"
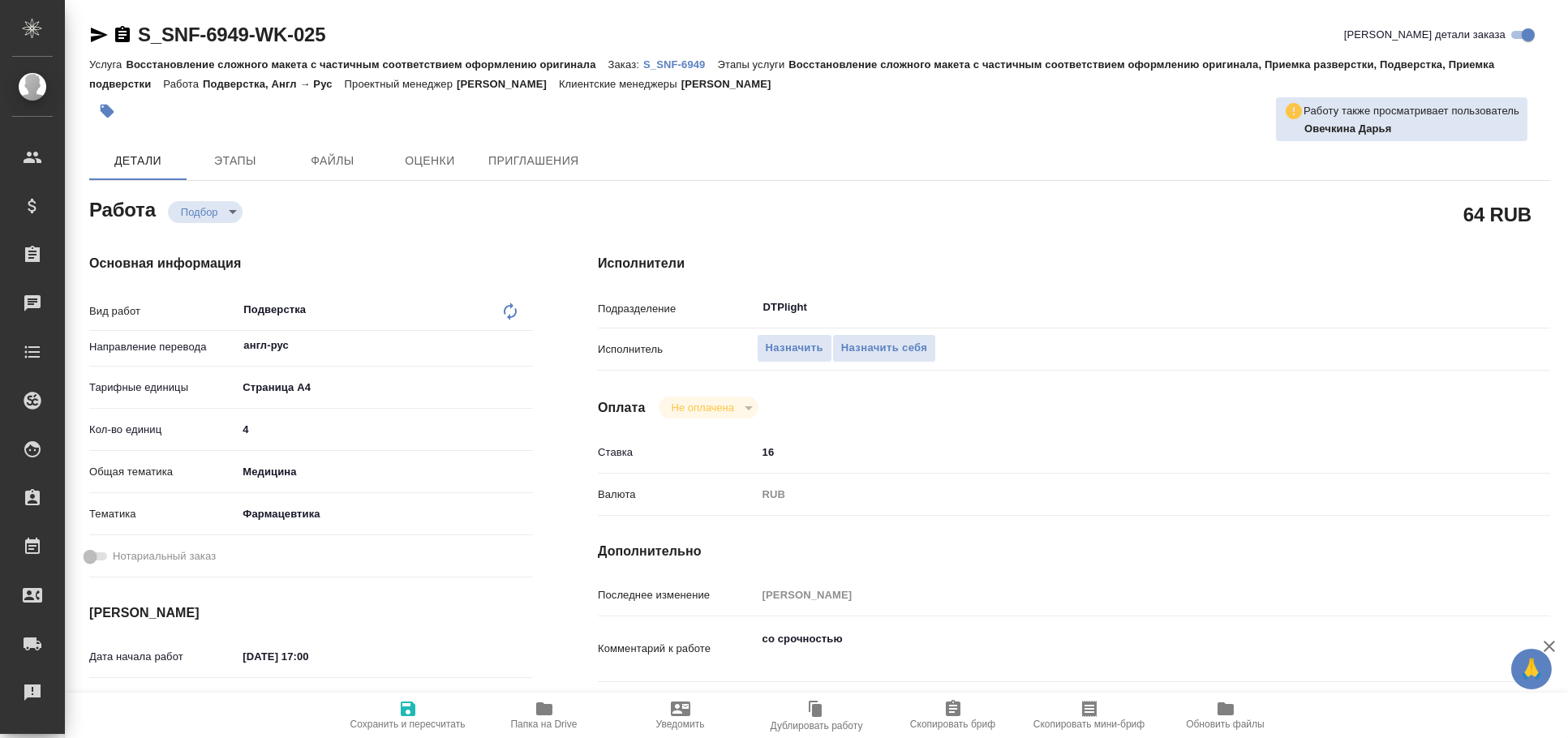
type textarea "x"
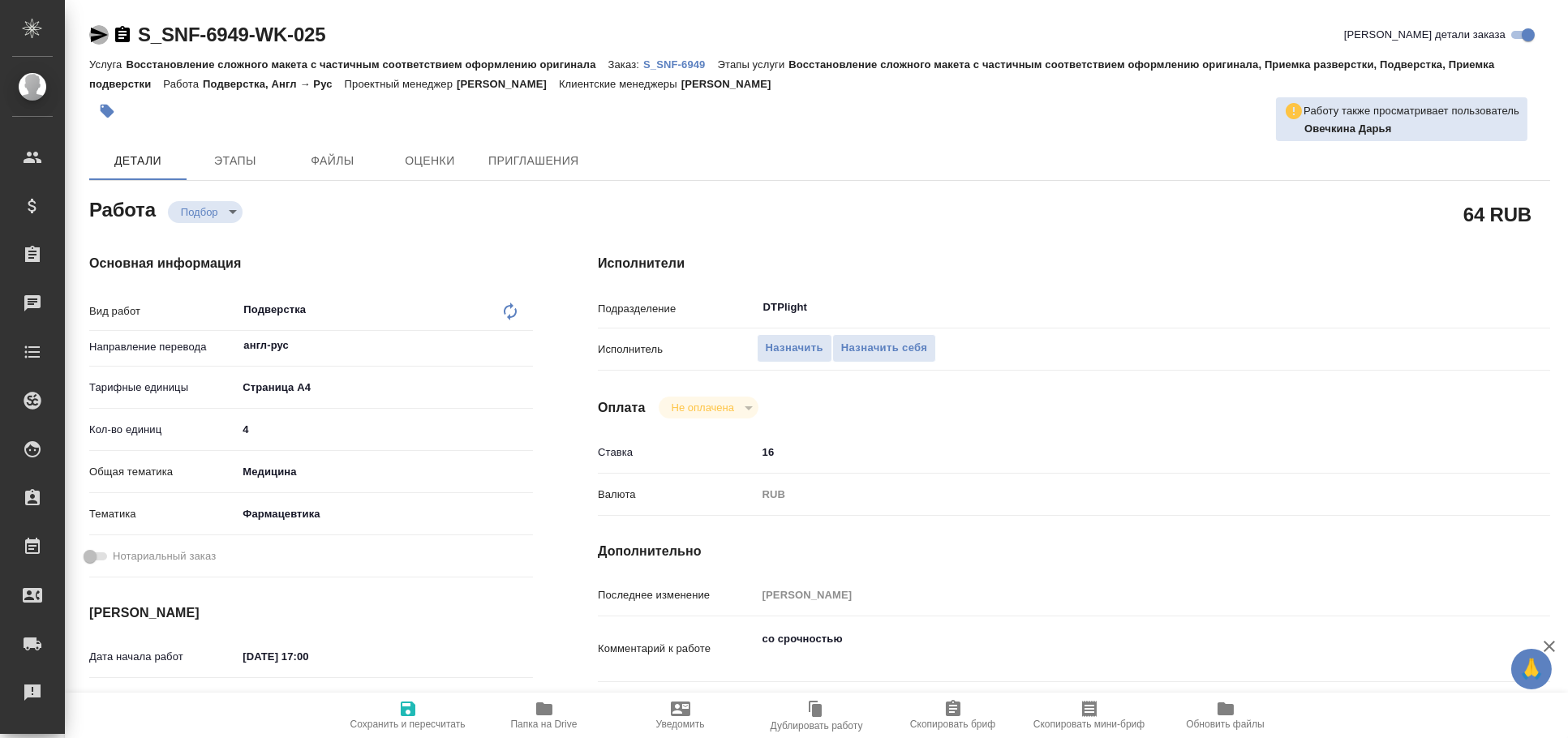
click at [100, 33] on icon "button" at bounding box center [100, 35] width 17 height 14
type textarea "x"
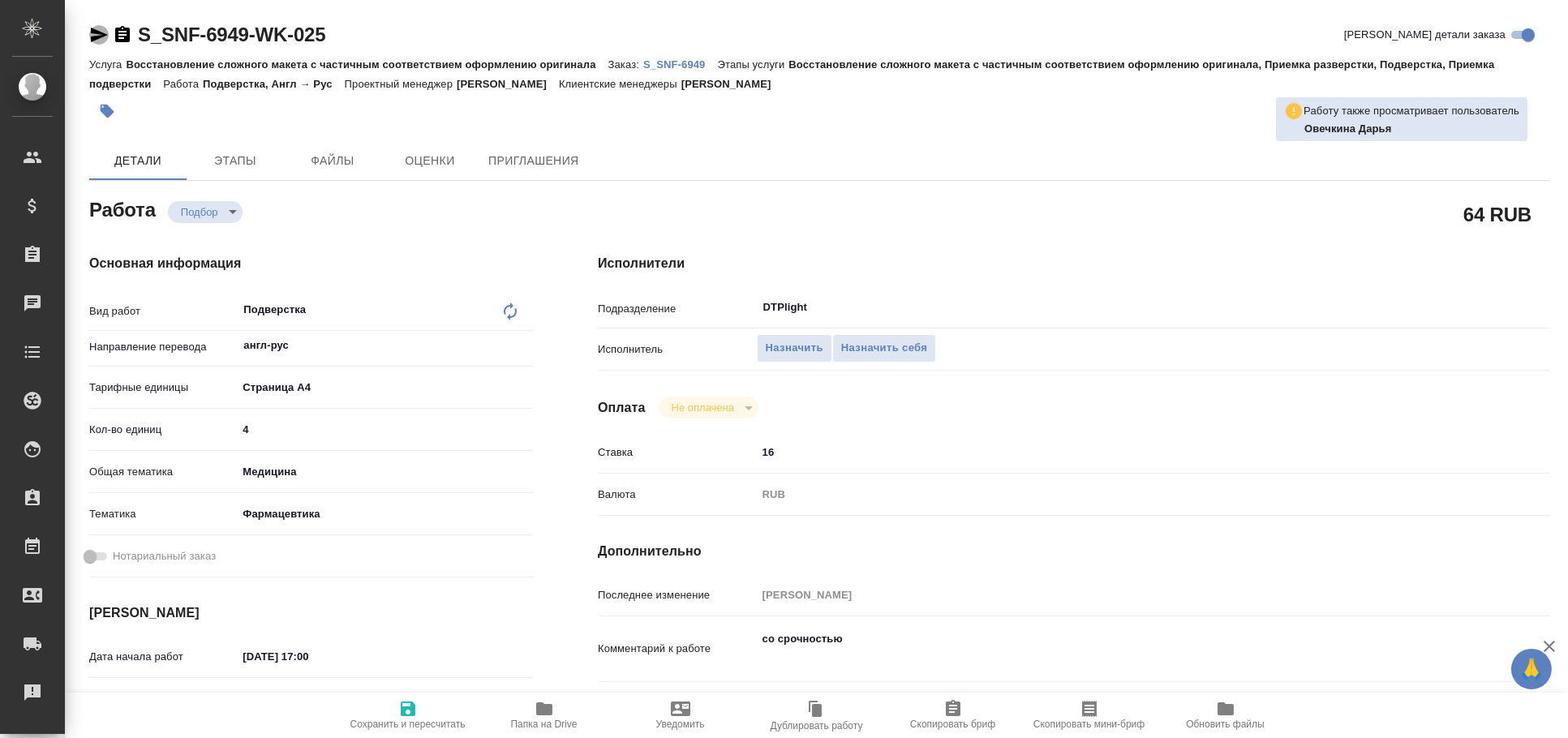
type textarea "x"
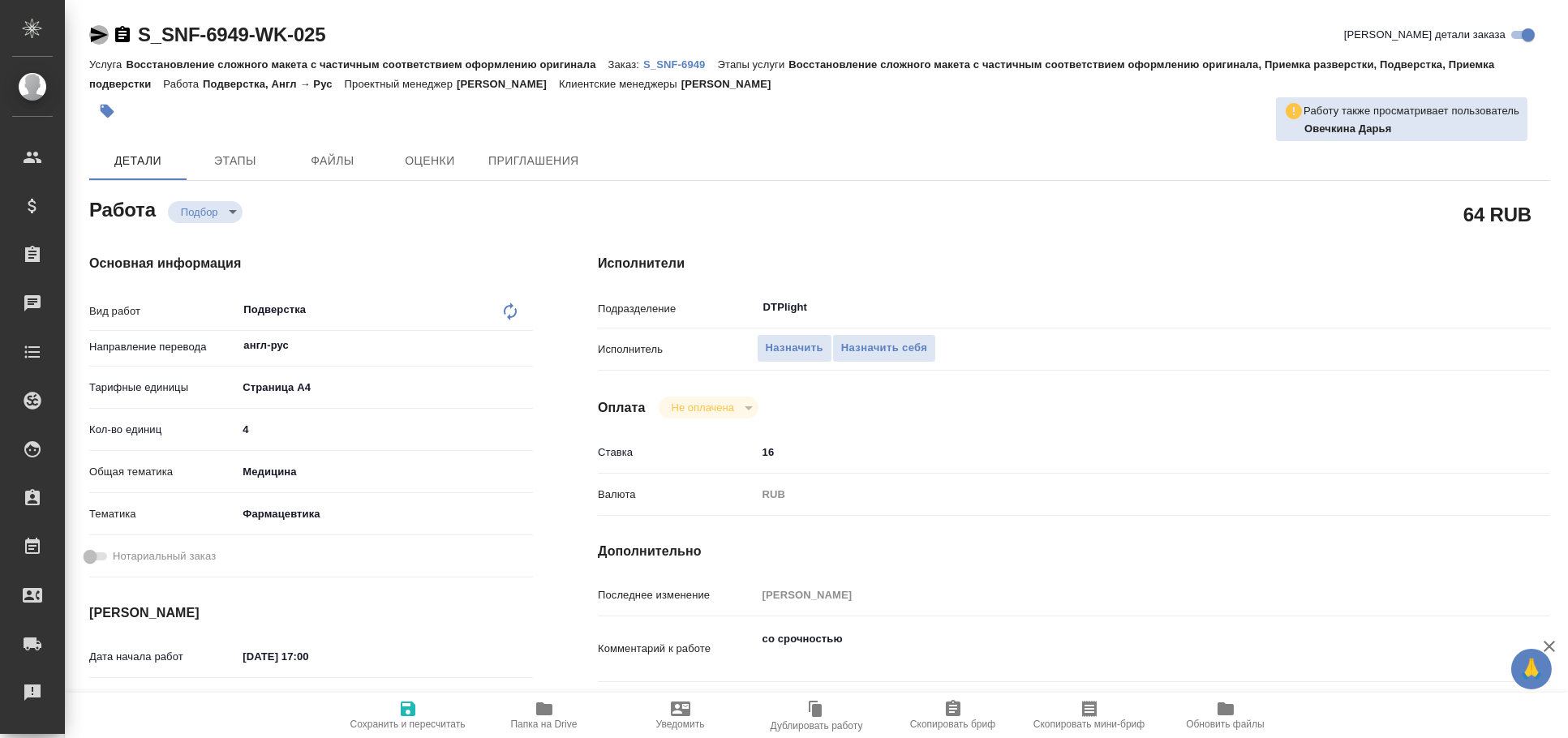
type textarea "x"
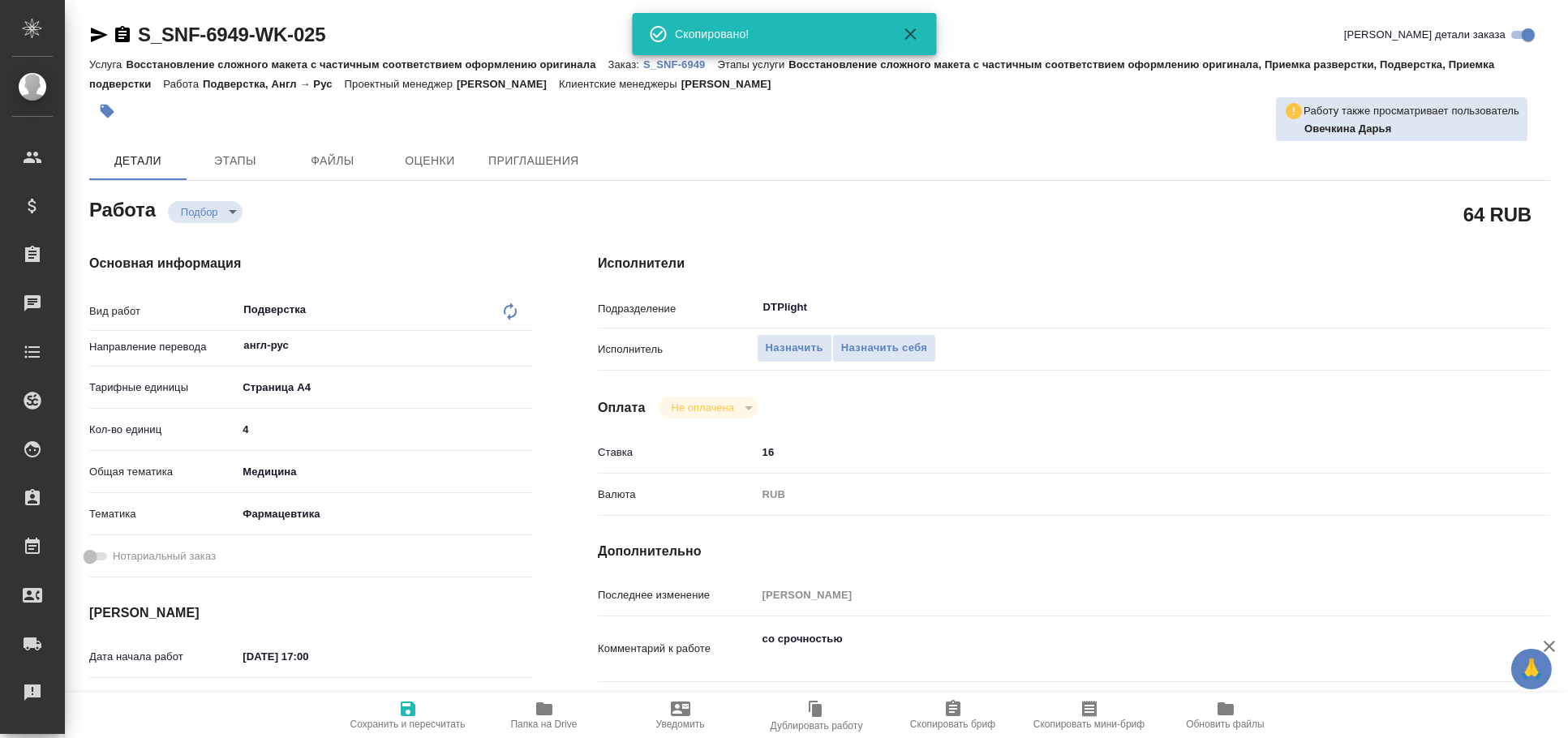
type textarea "x"
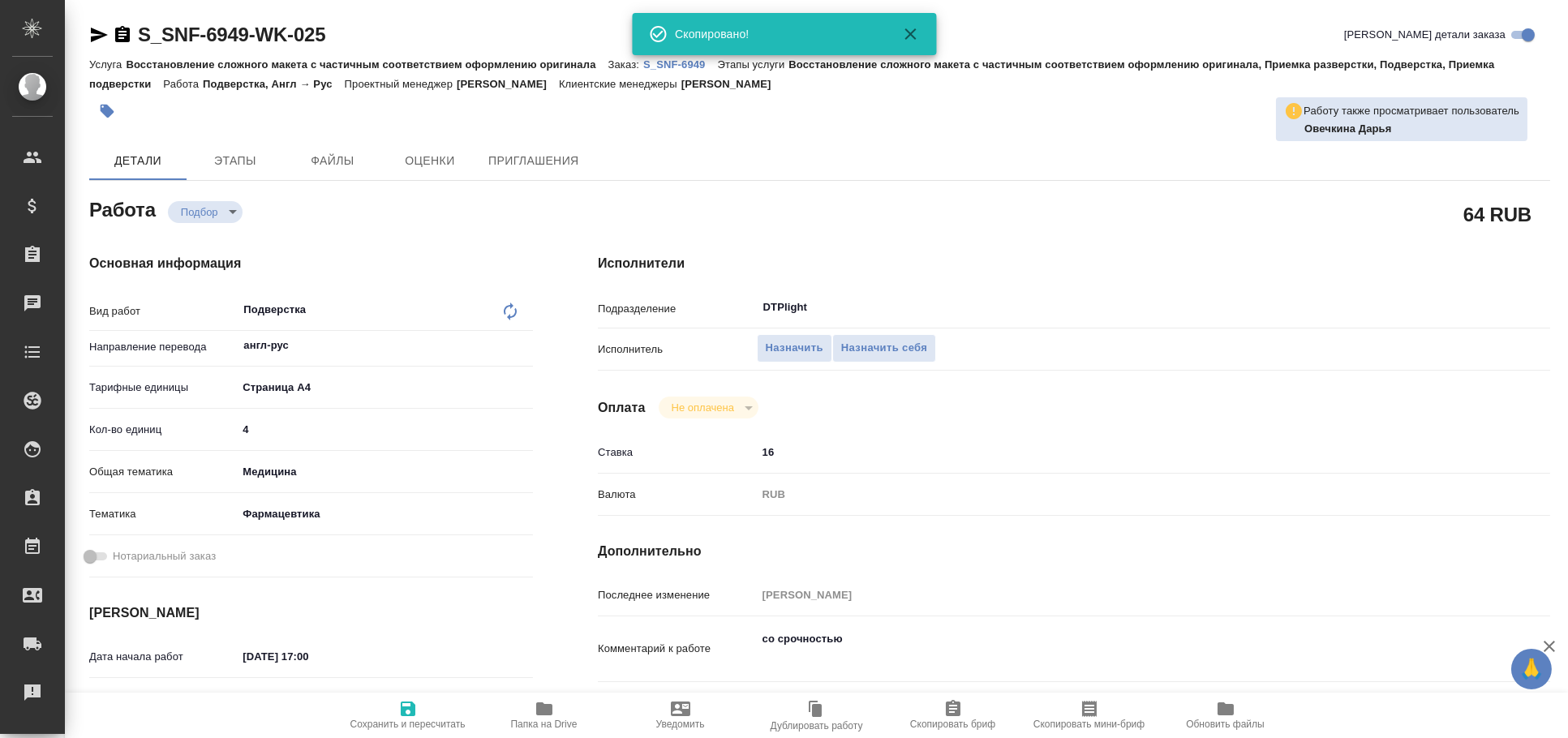
type textarea "x"
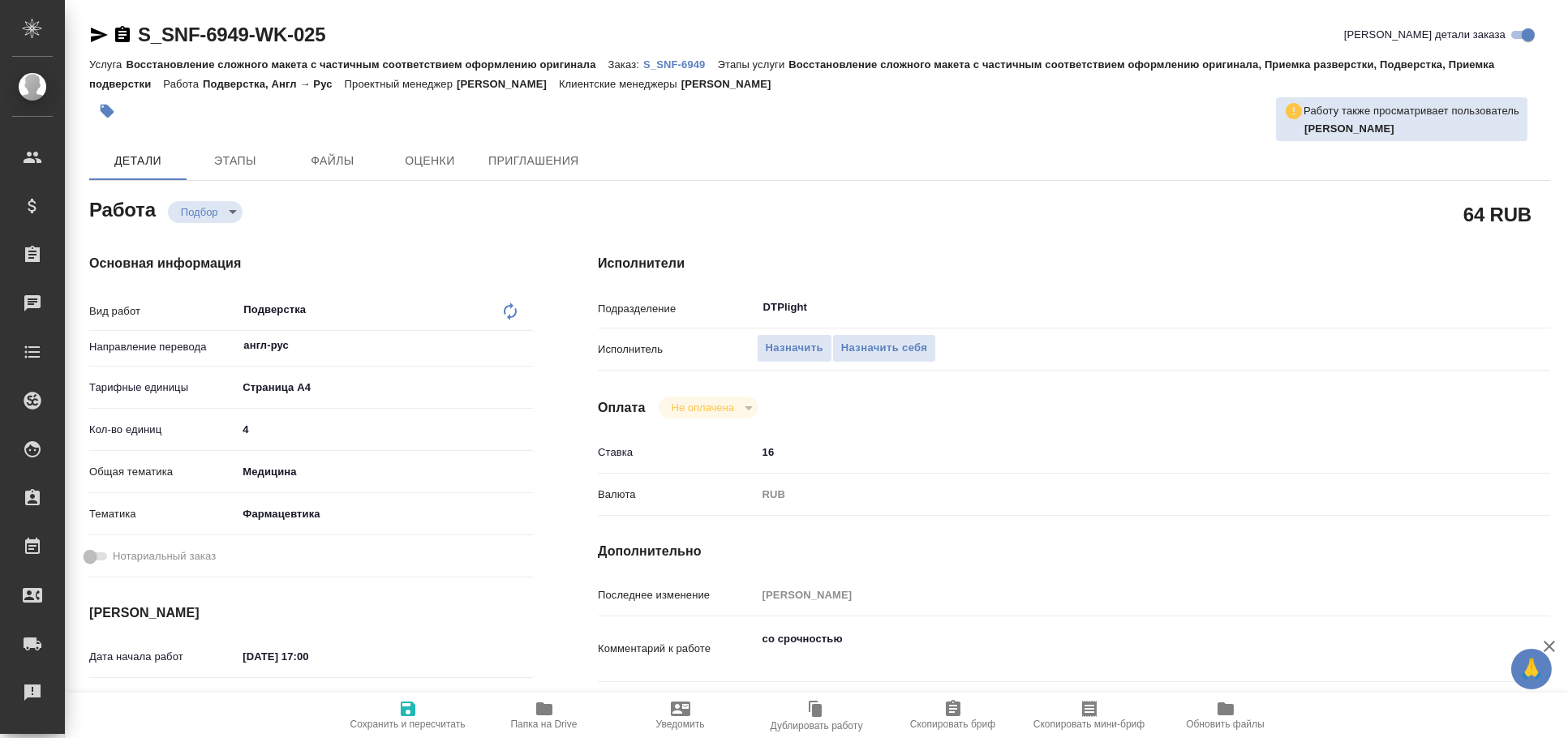
type textarea "x"
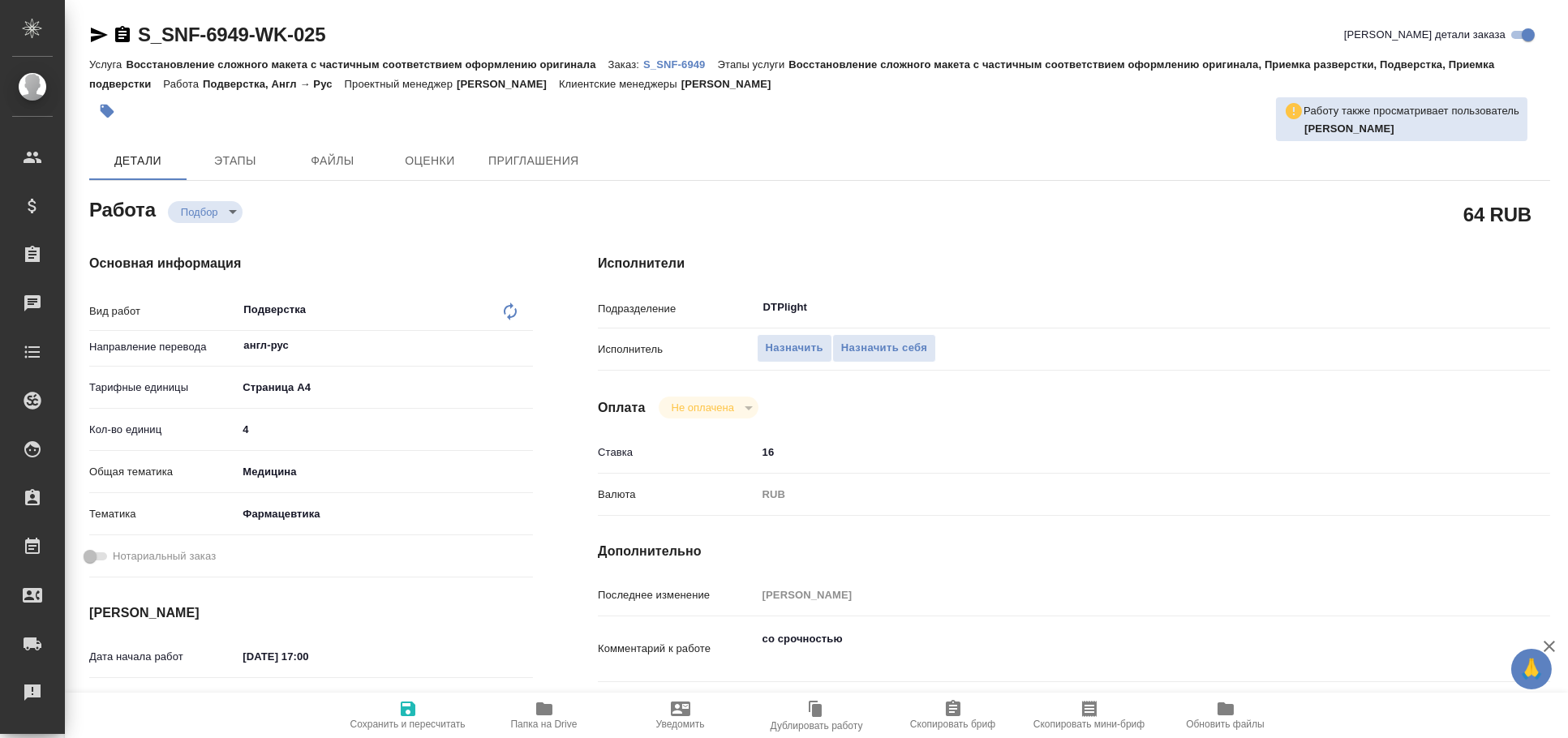
type textarea "x"
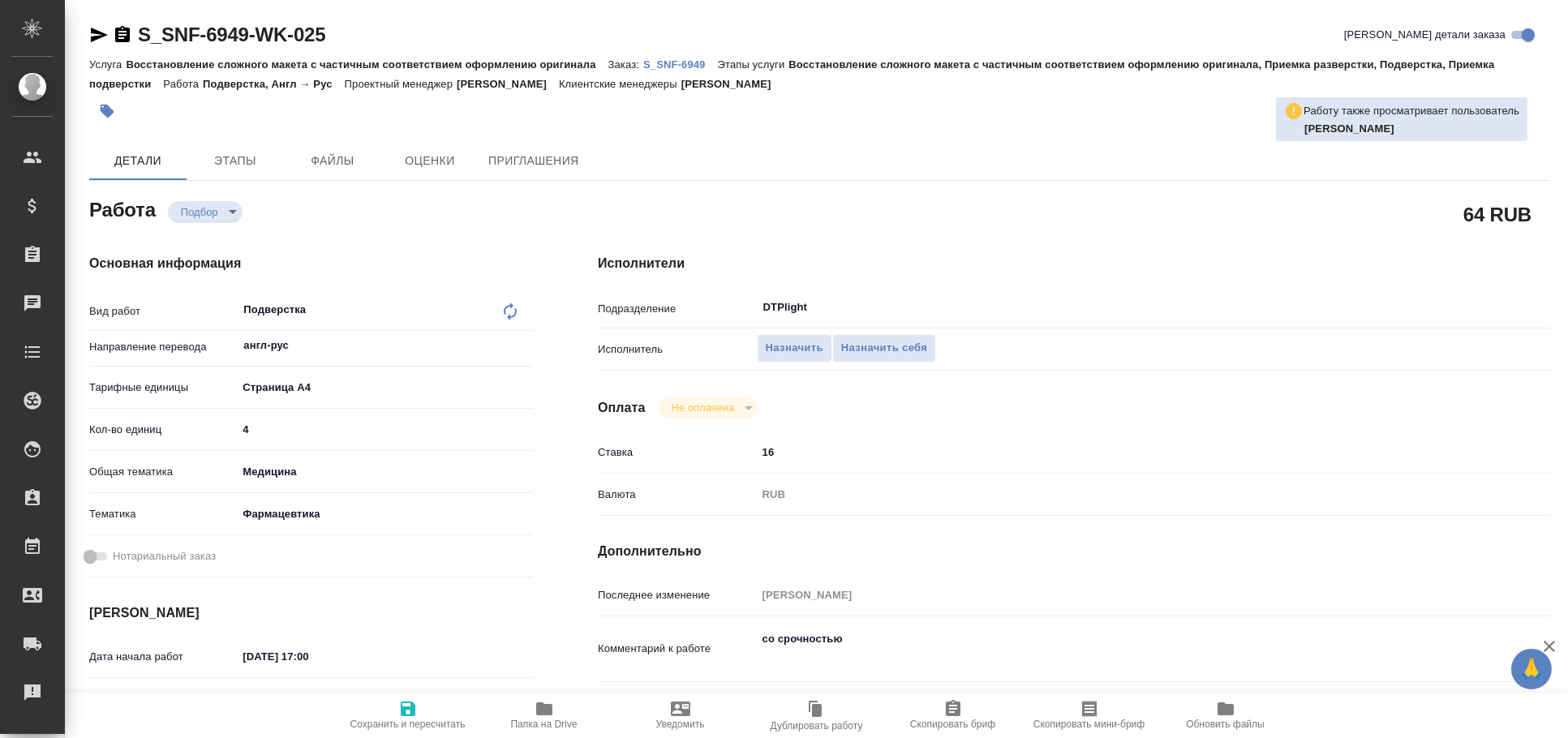
type textarea "x"
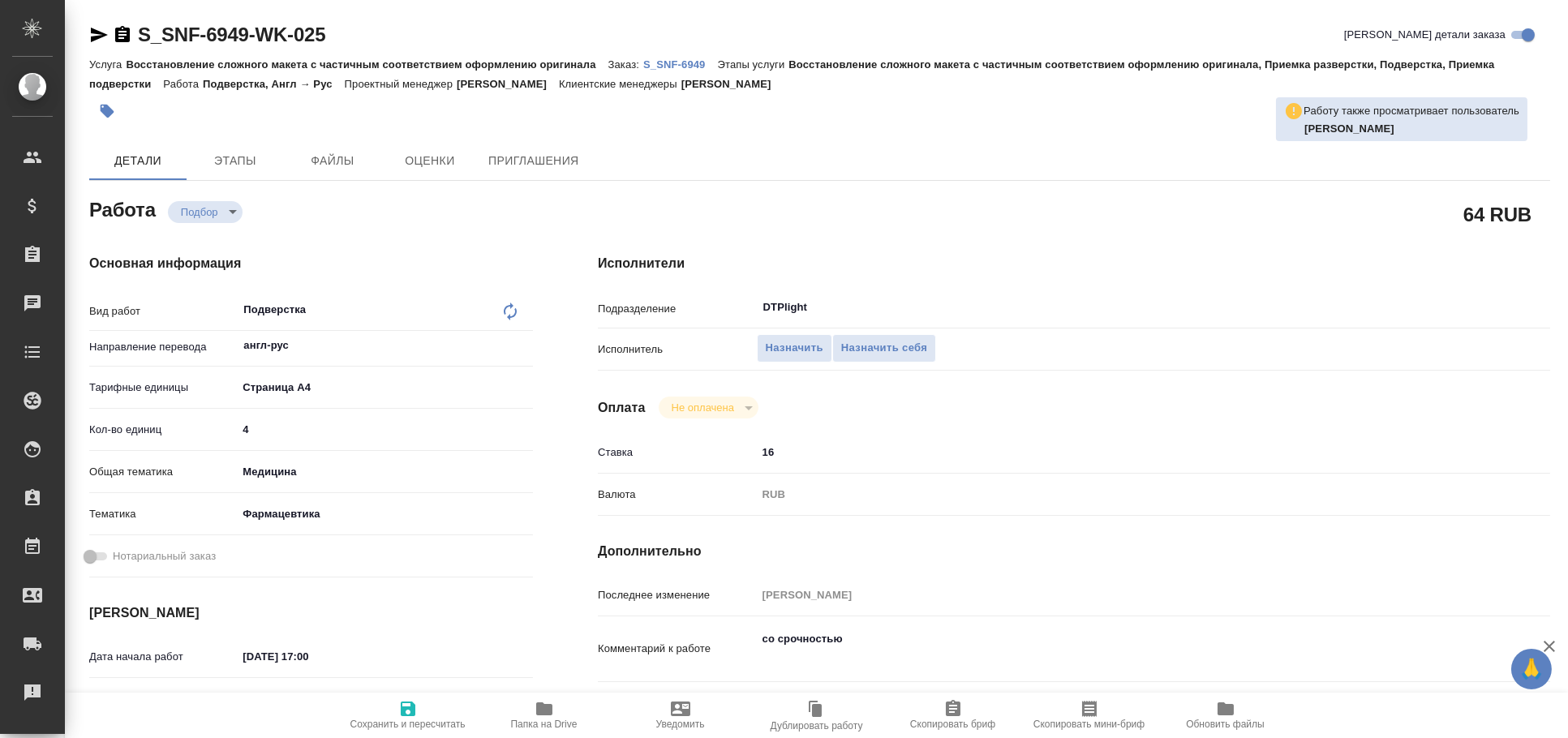
type textarea "x"
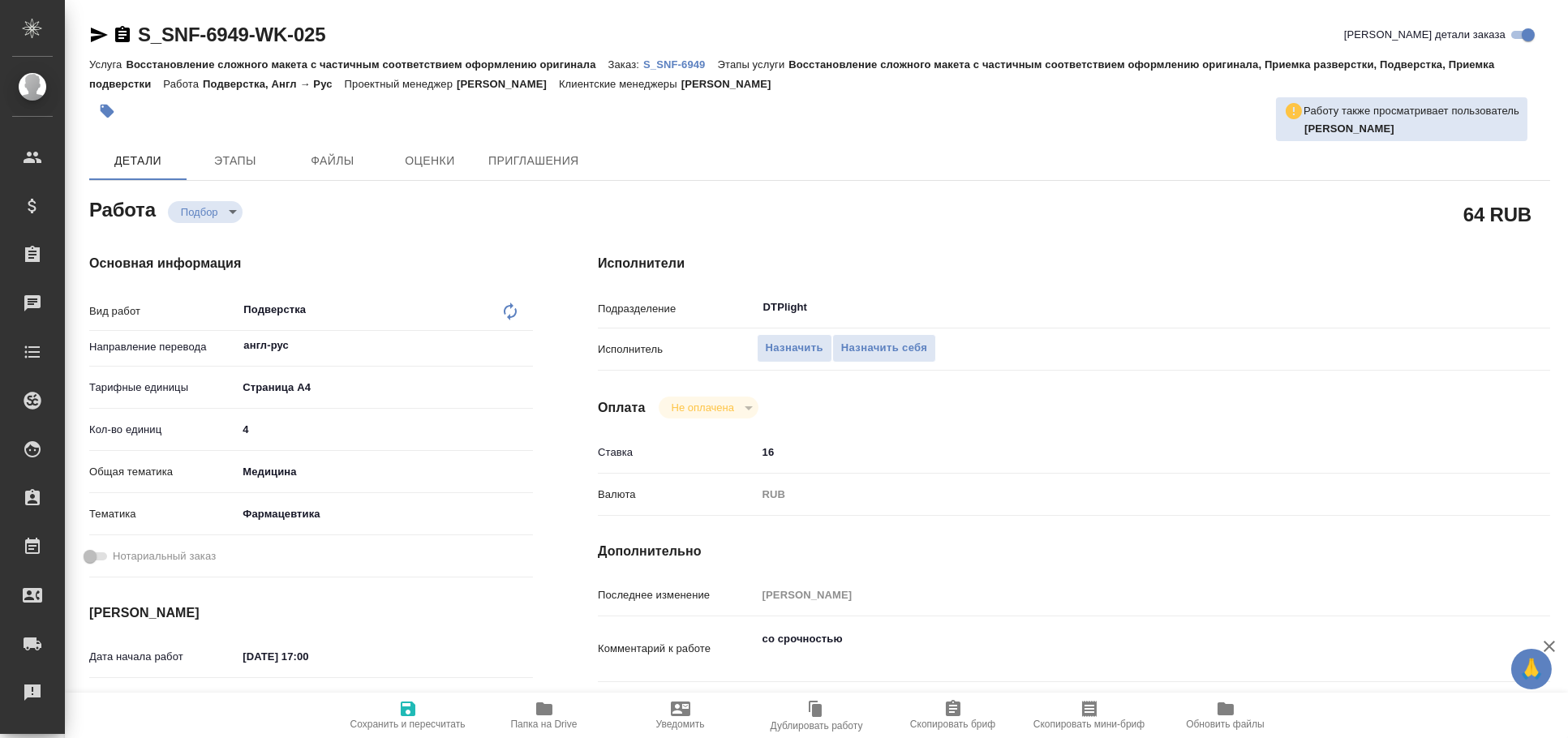
scroll to position [269, 0]
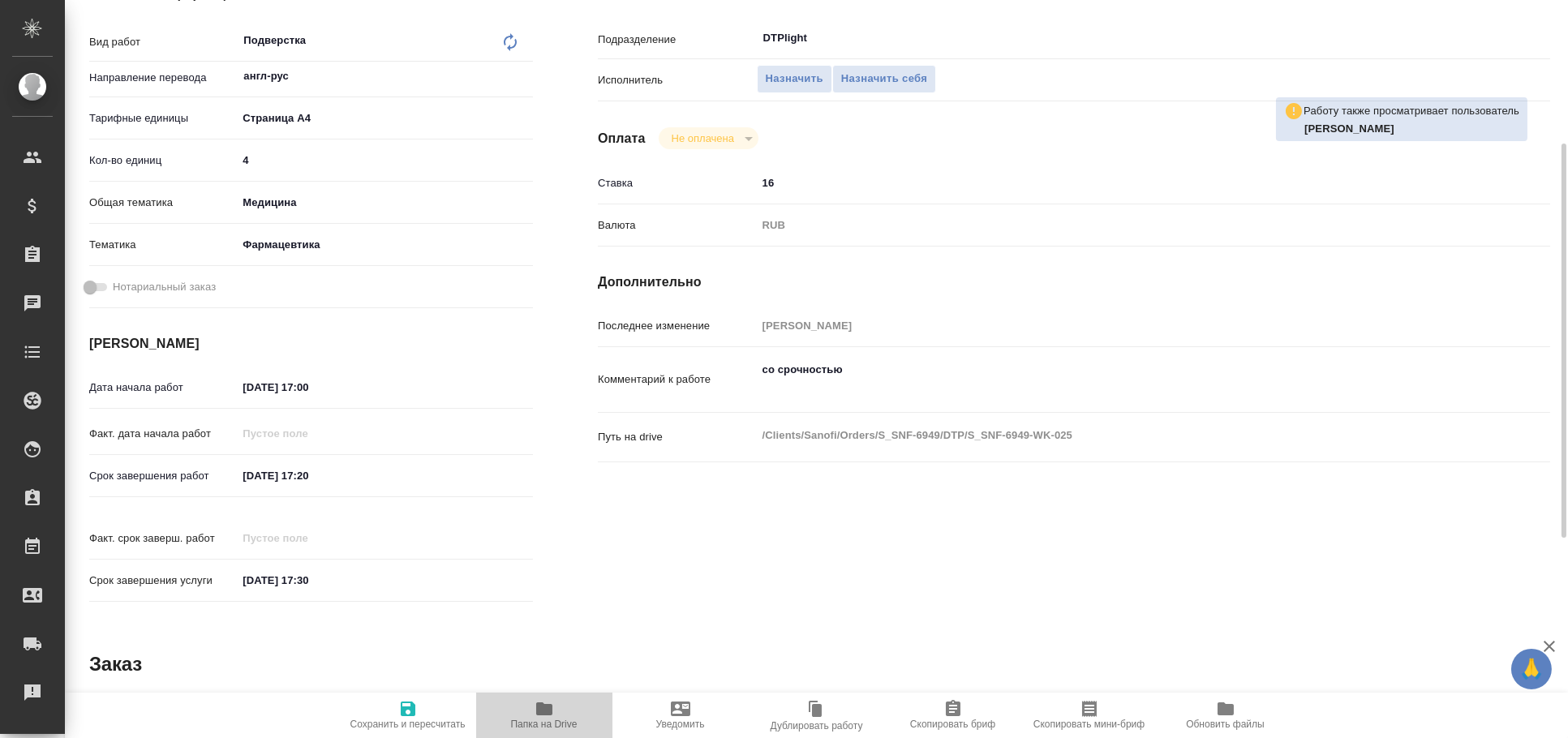
click at [541, 707] on icon "button" at bounding box center [544, 709] width 16 height 13
type textarea "x"
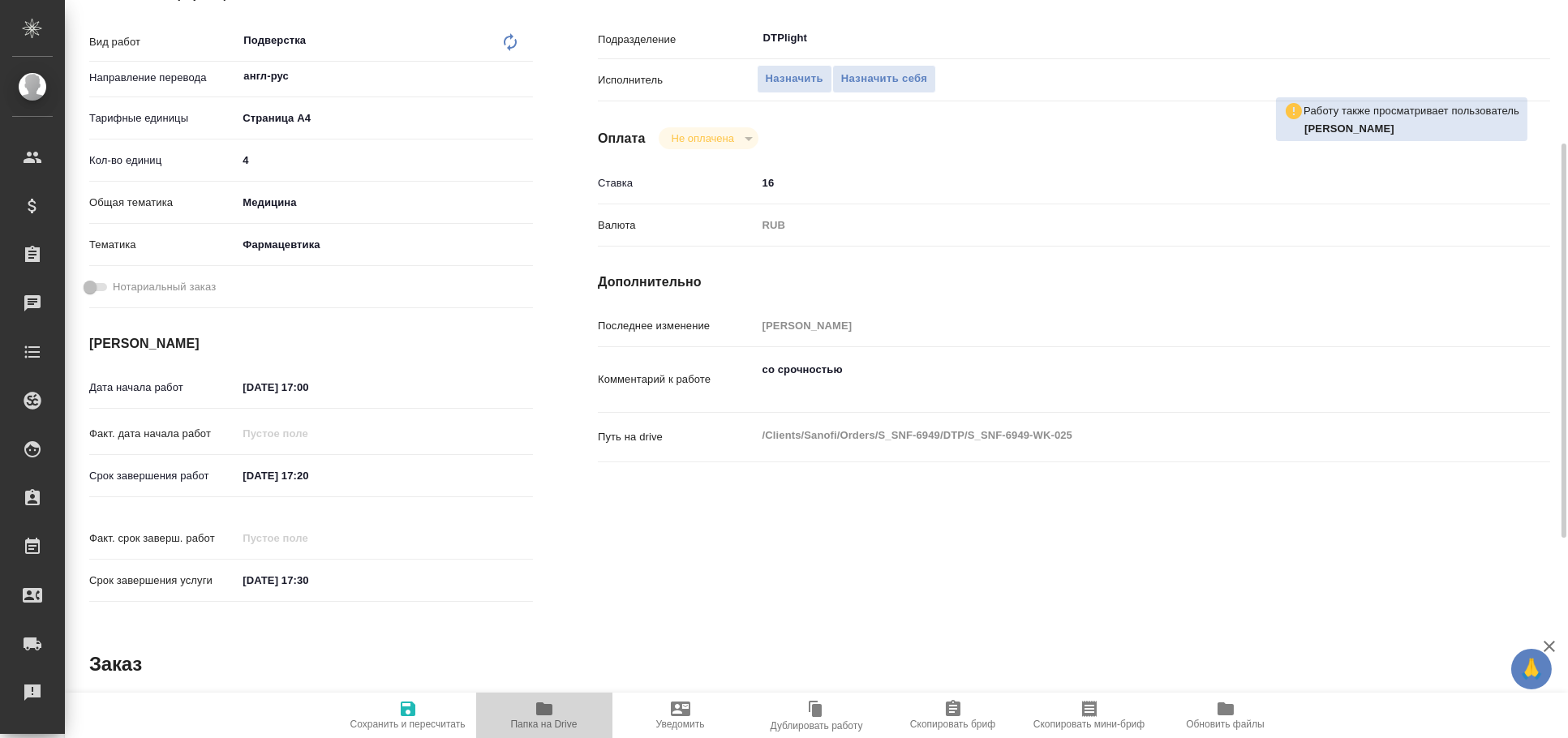
type textarea "x"
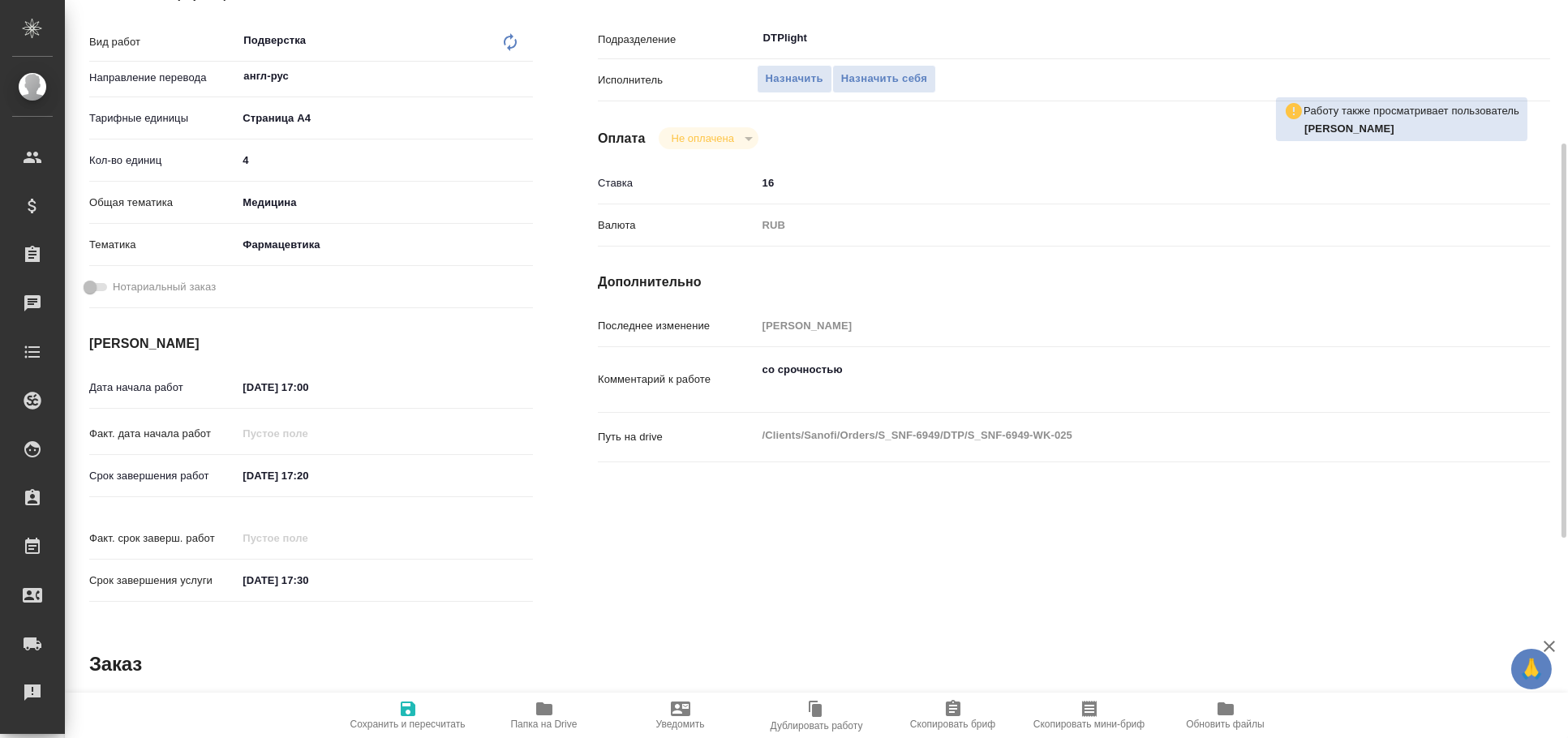
type textarea "x"
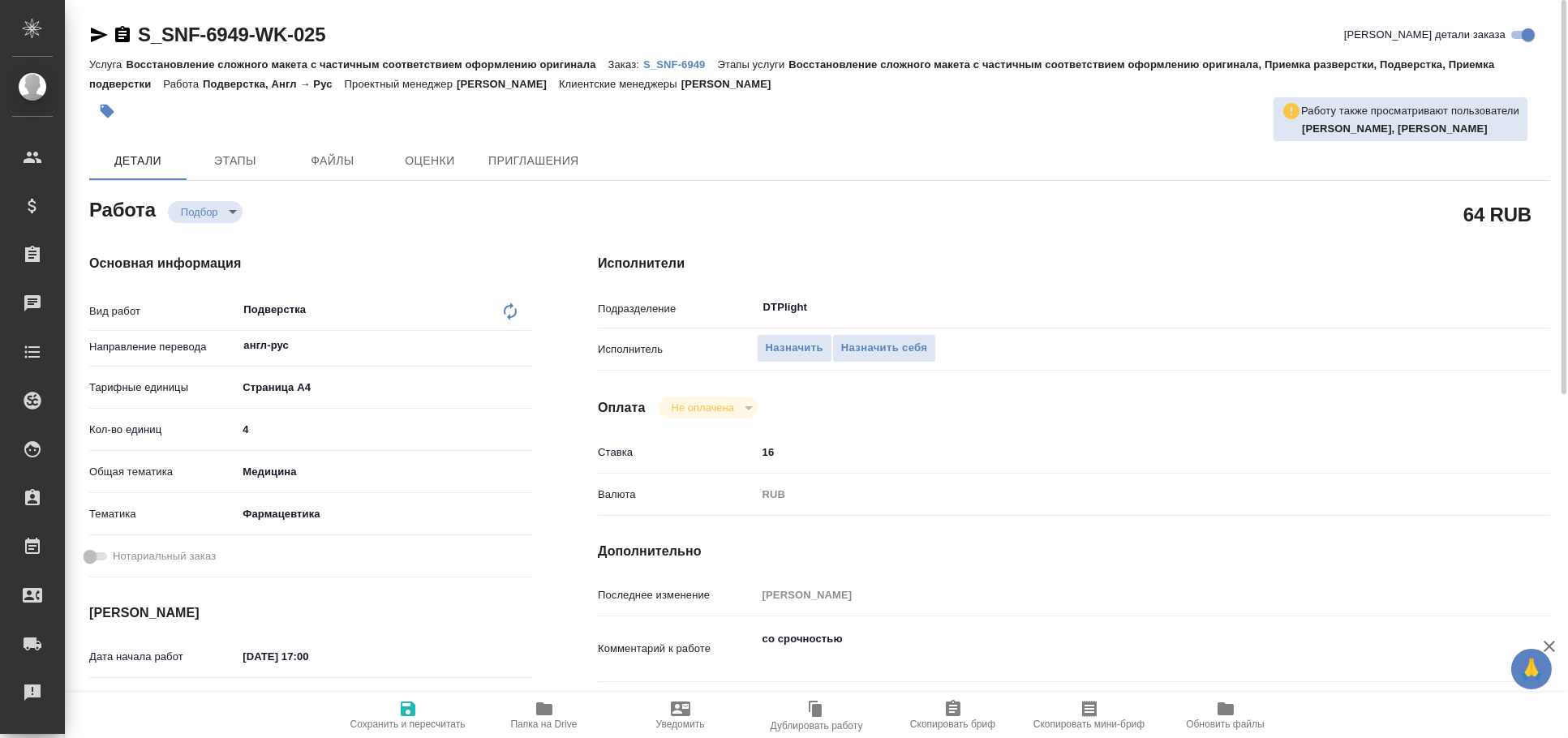
click at [677, 65] on p "S_SNF-6949" at bounding box center [681, 64] width 75 height 12
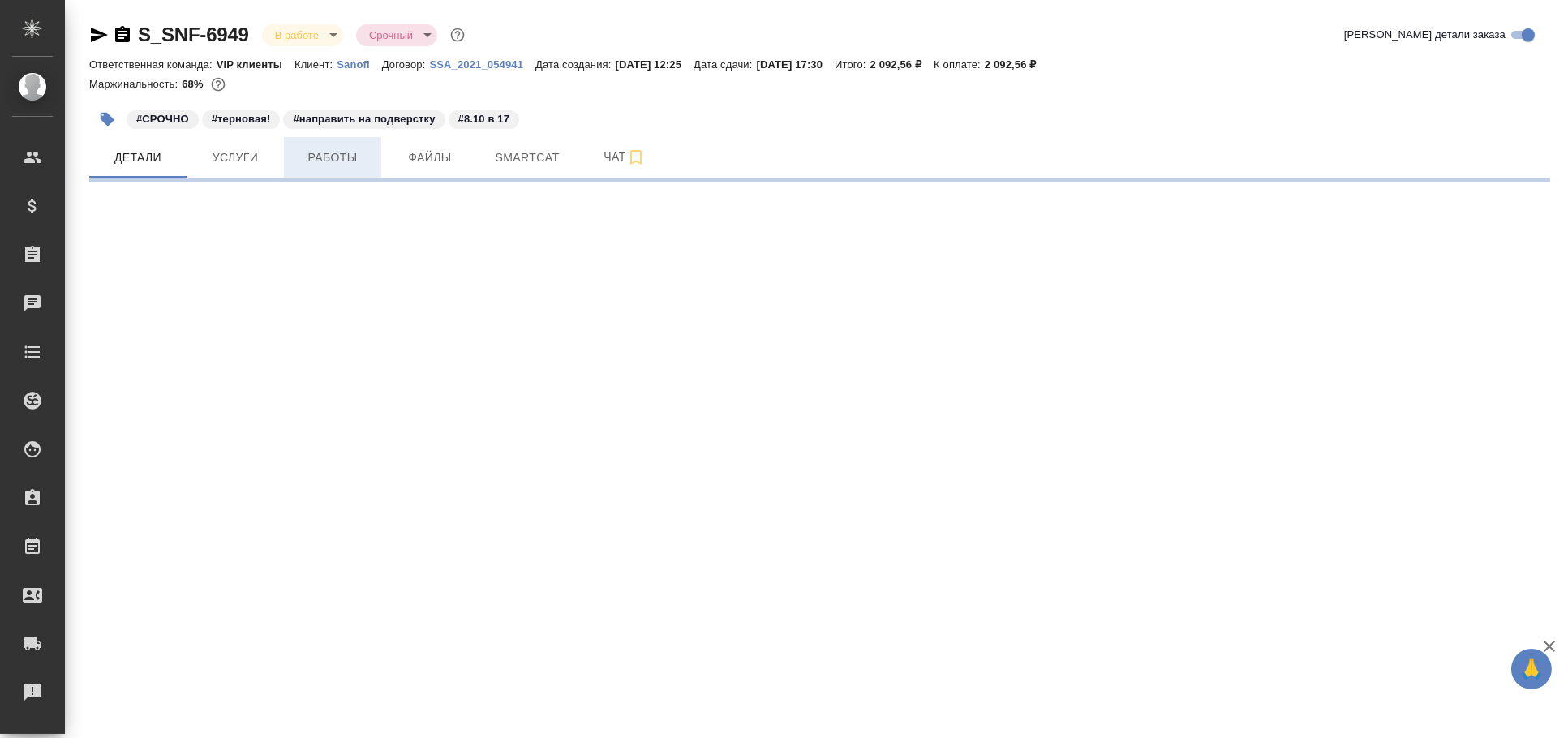
click at [330, 144] on button "Работы" at bounding box center [331, 158] width 97 height 40
select select "RU"
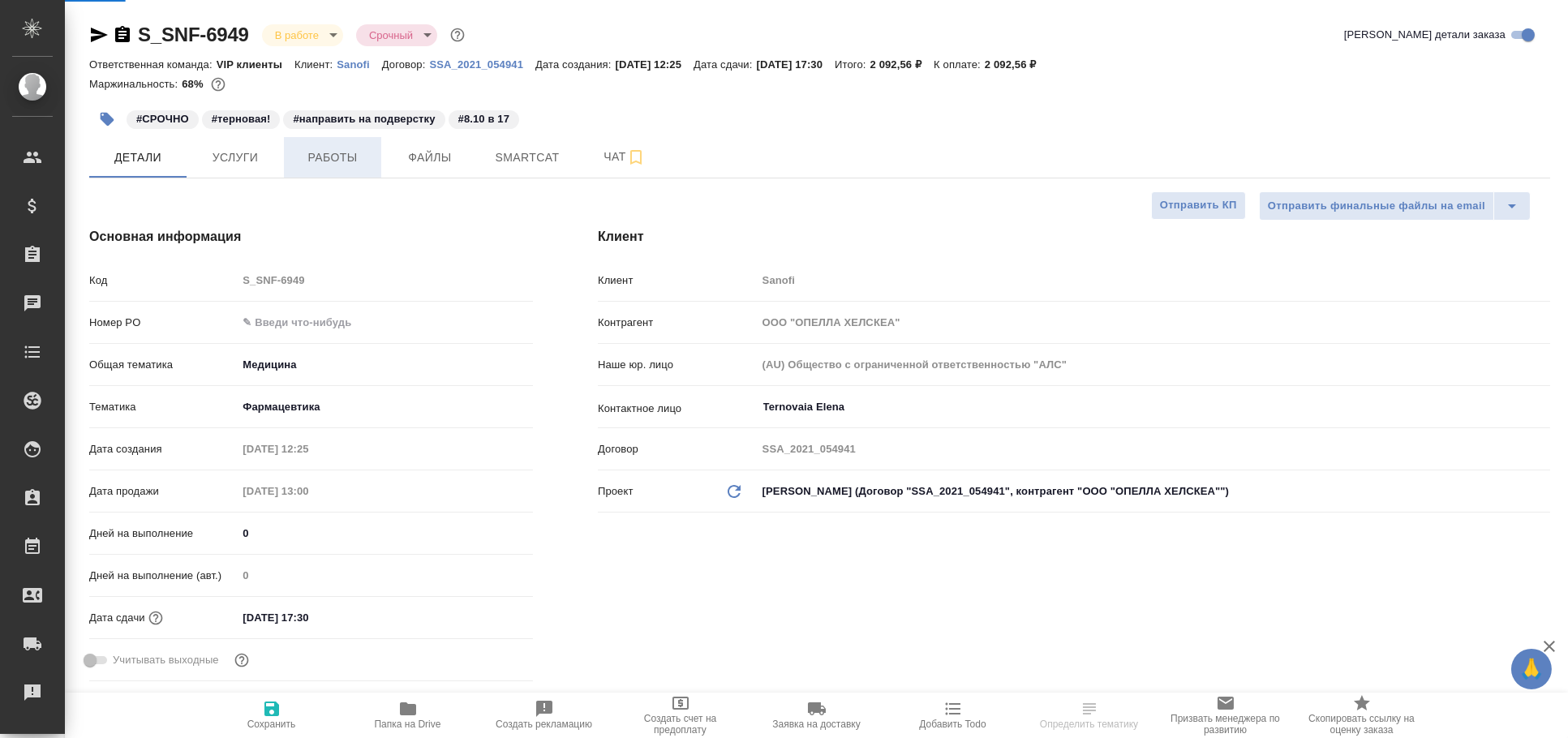
type textarea "x"
type input "[PERSON_NAME]"
type input "Комаров Роман"
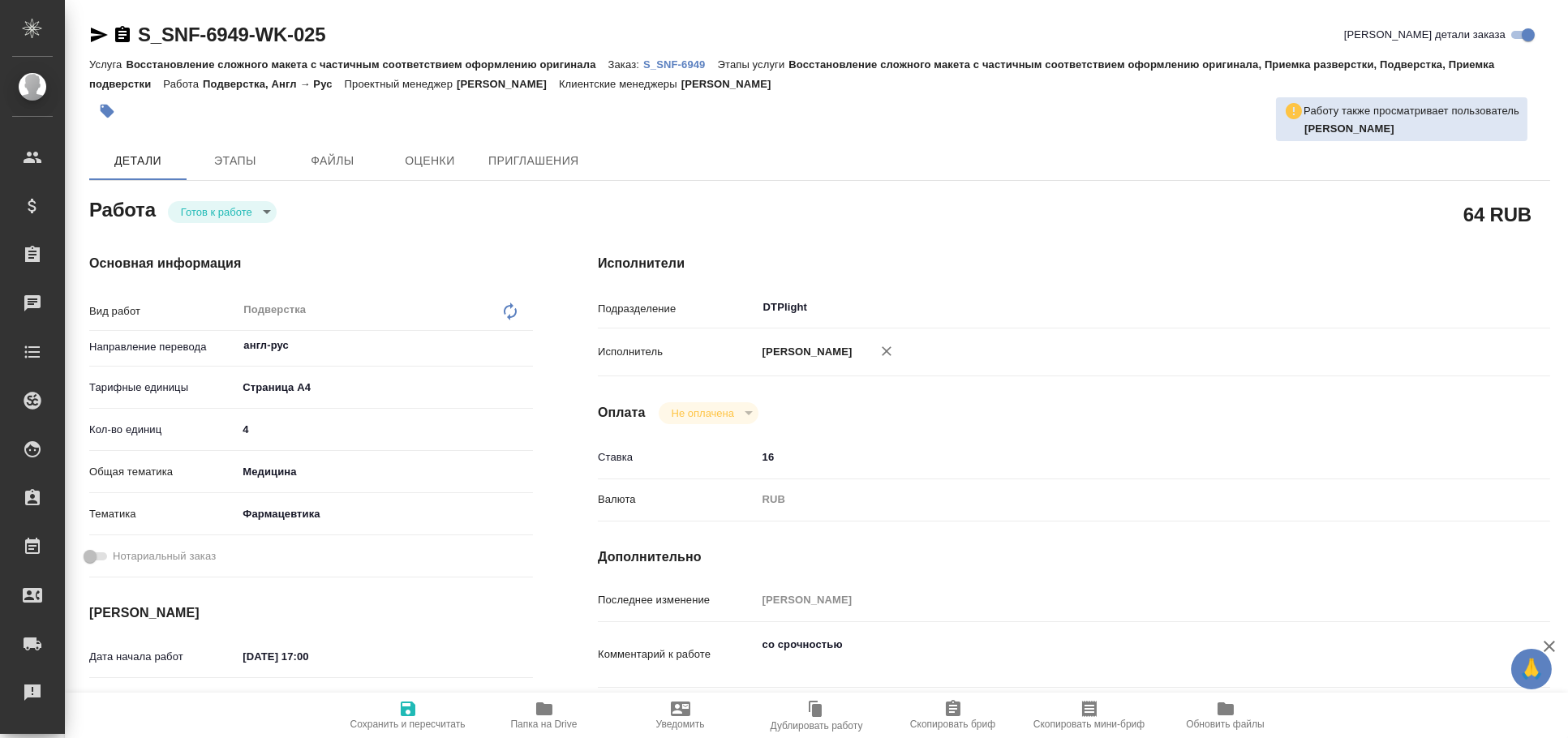
type textarea "x"
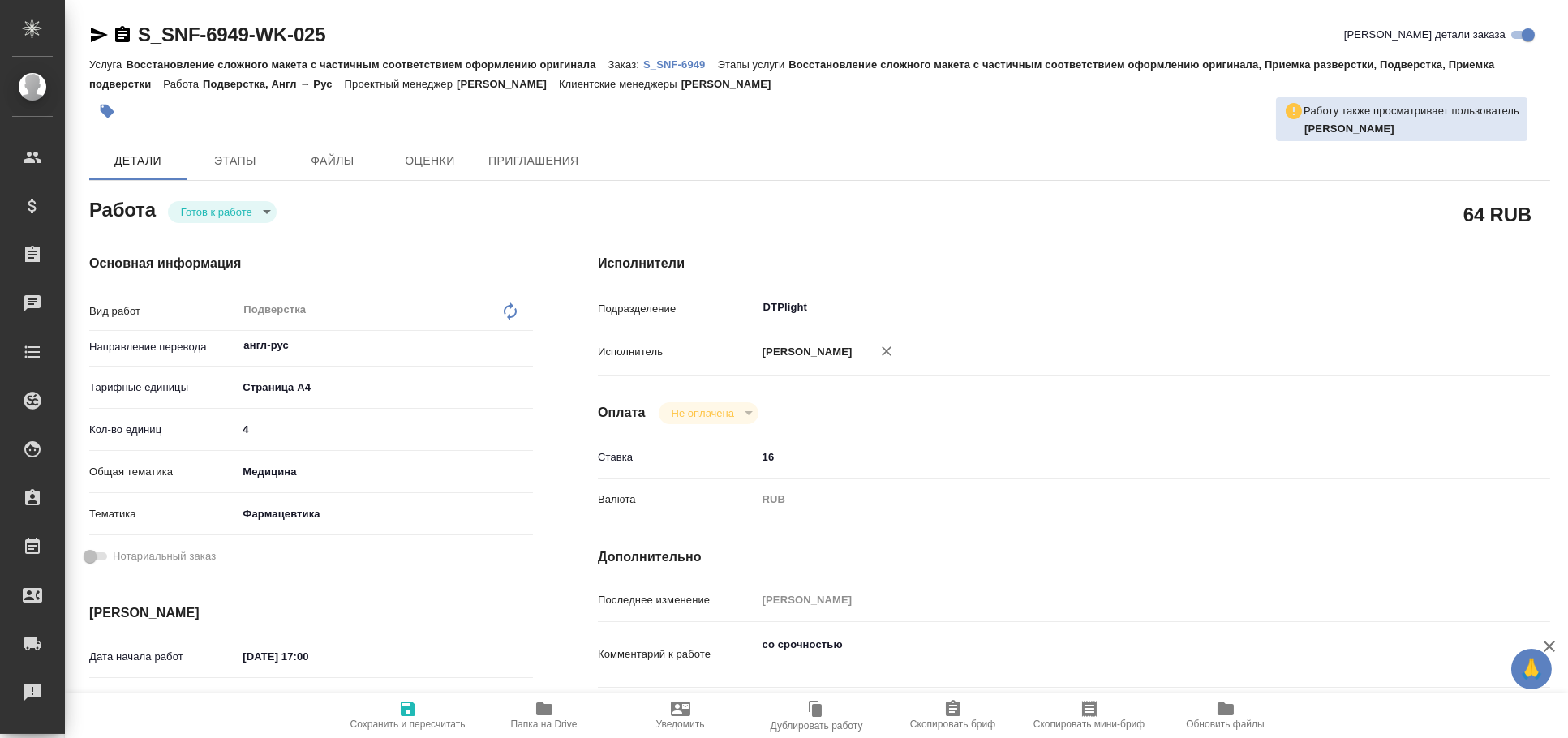
type textarea "x"
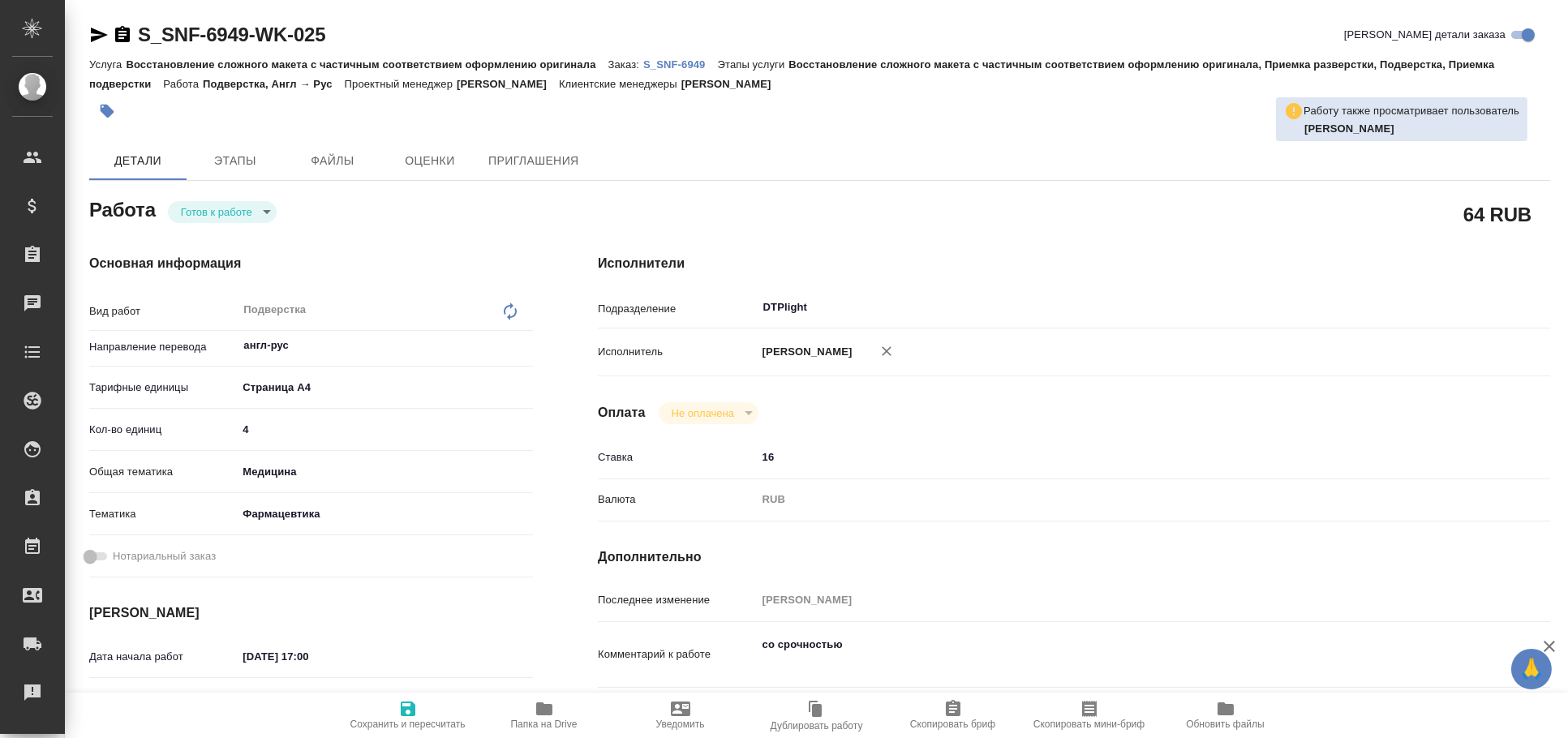
type textarea "x"
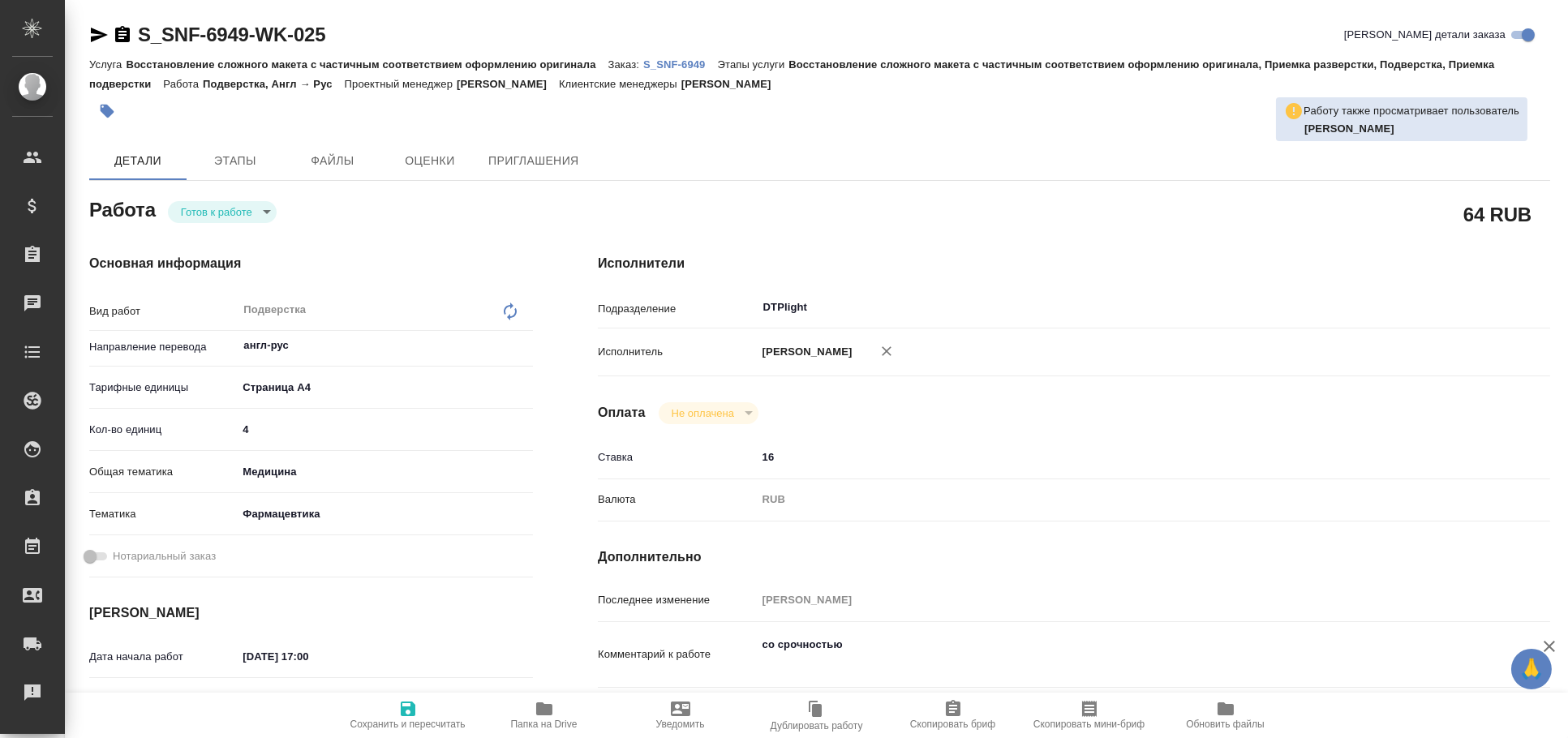
type textarea "x"
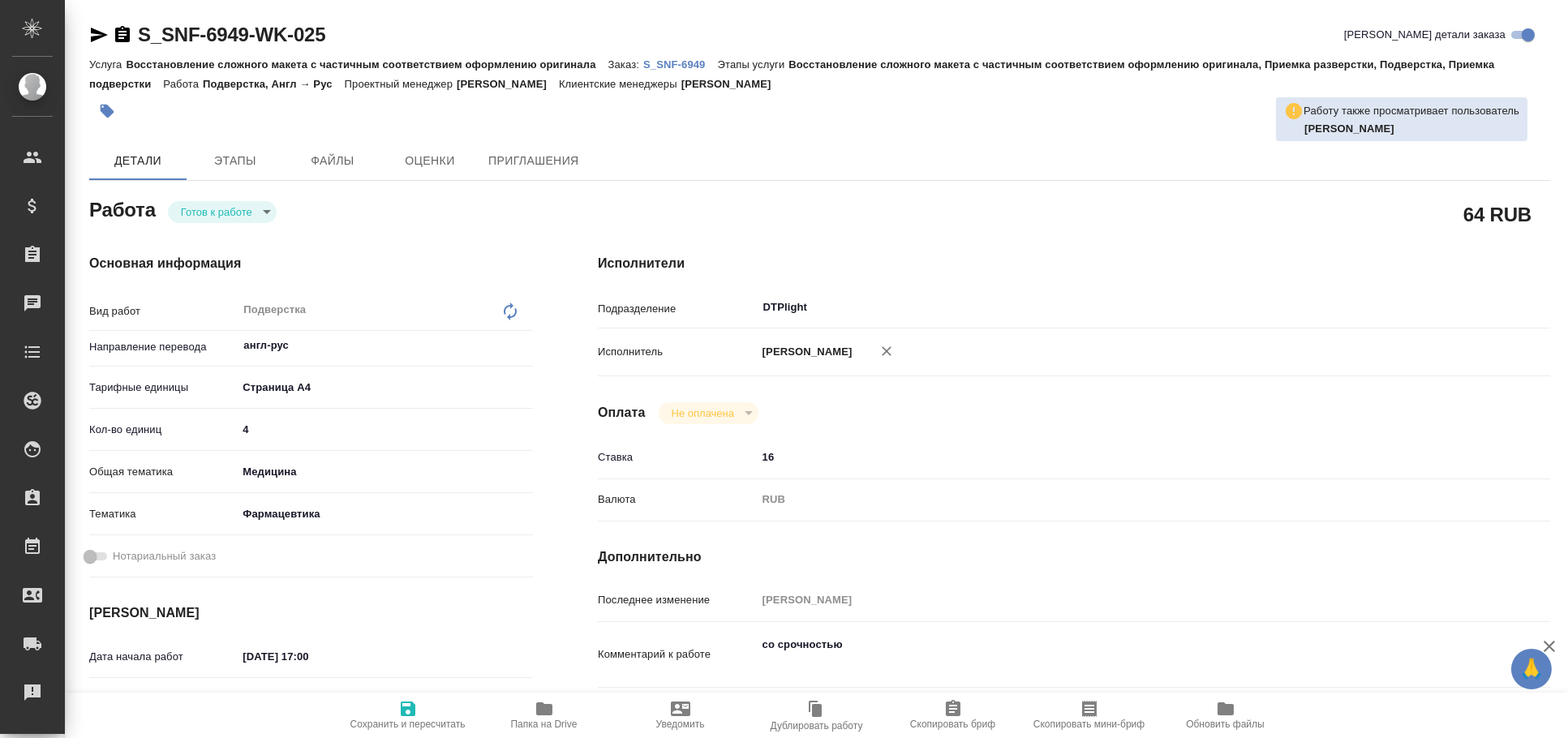
type textarea "x"
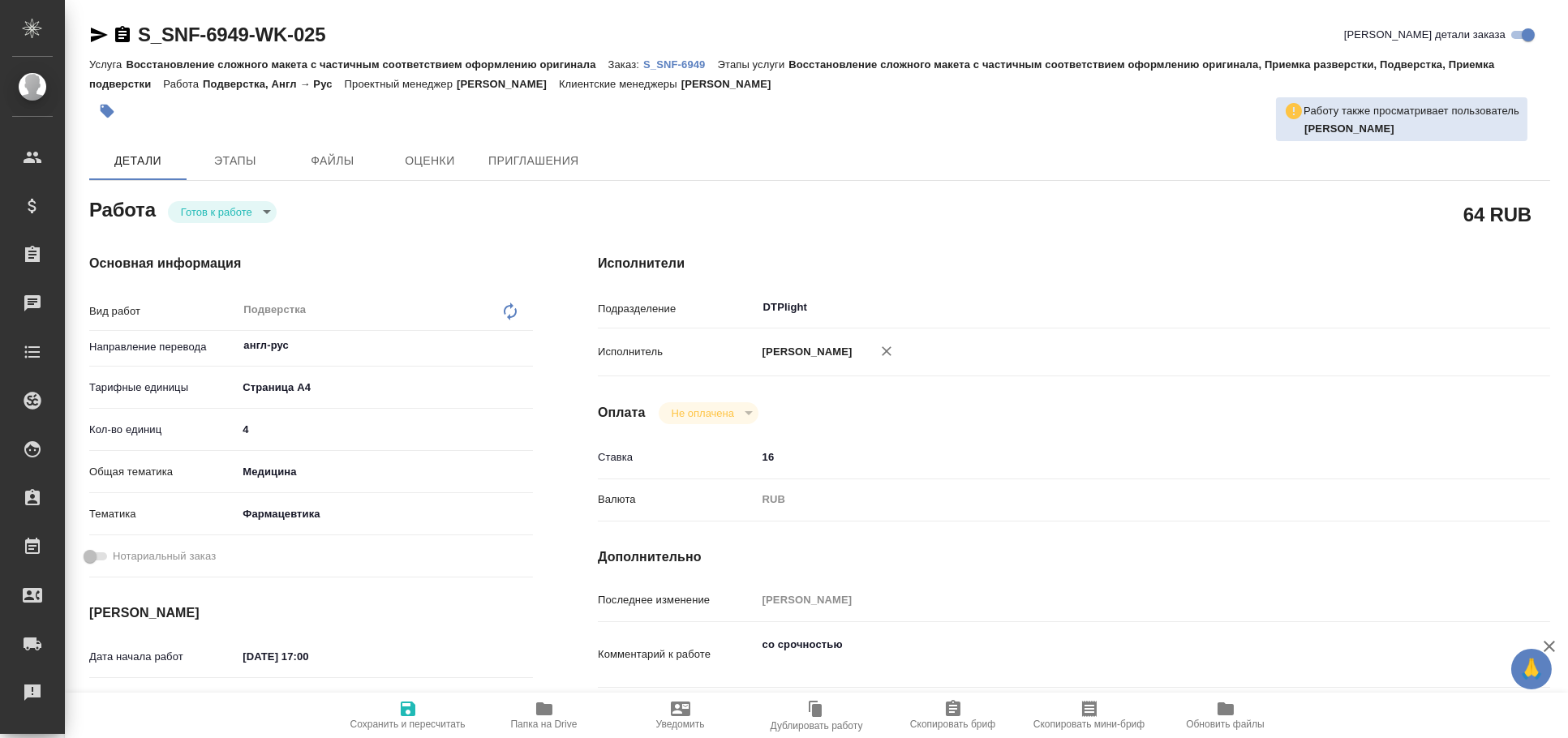
type textarea "x"
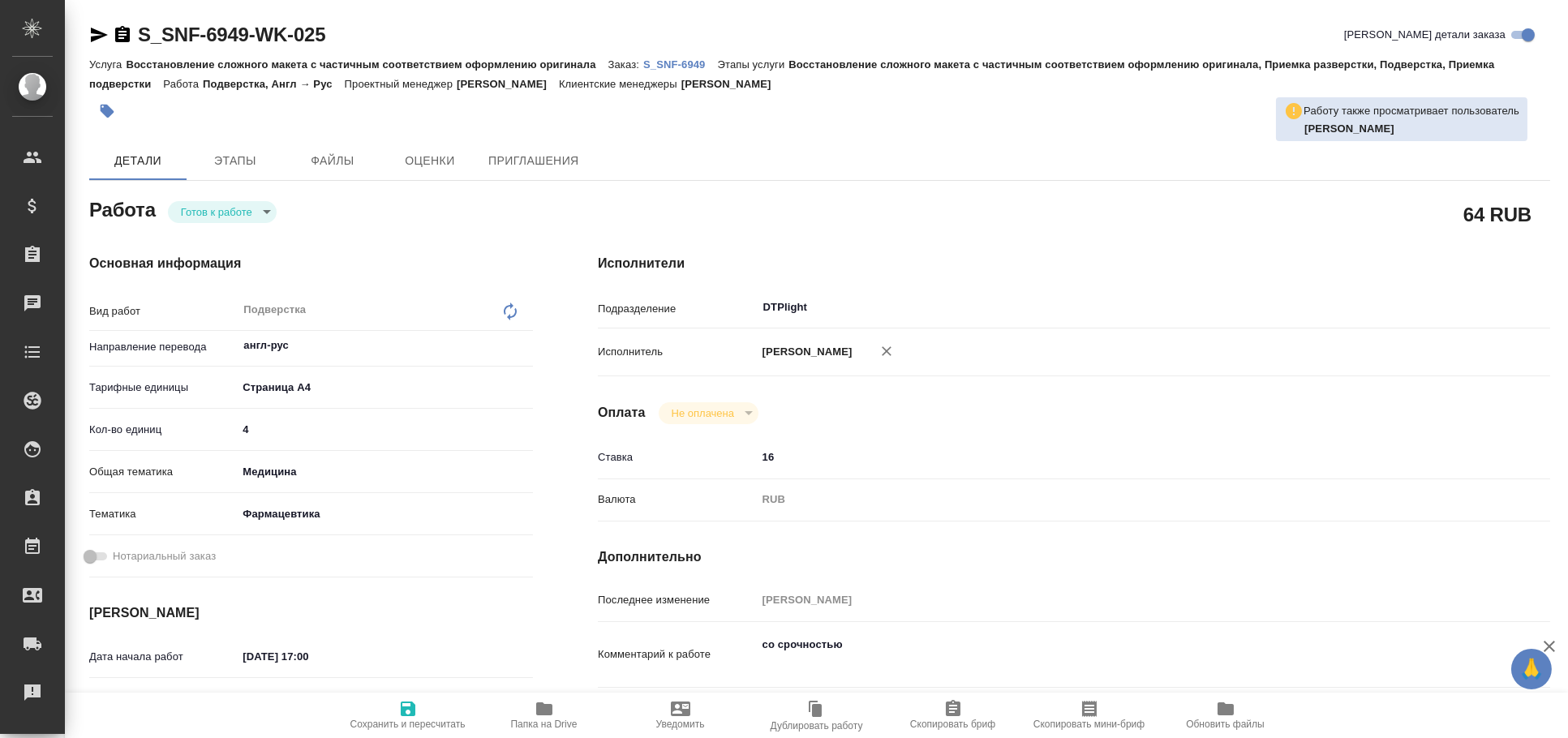
type textarea "x"
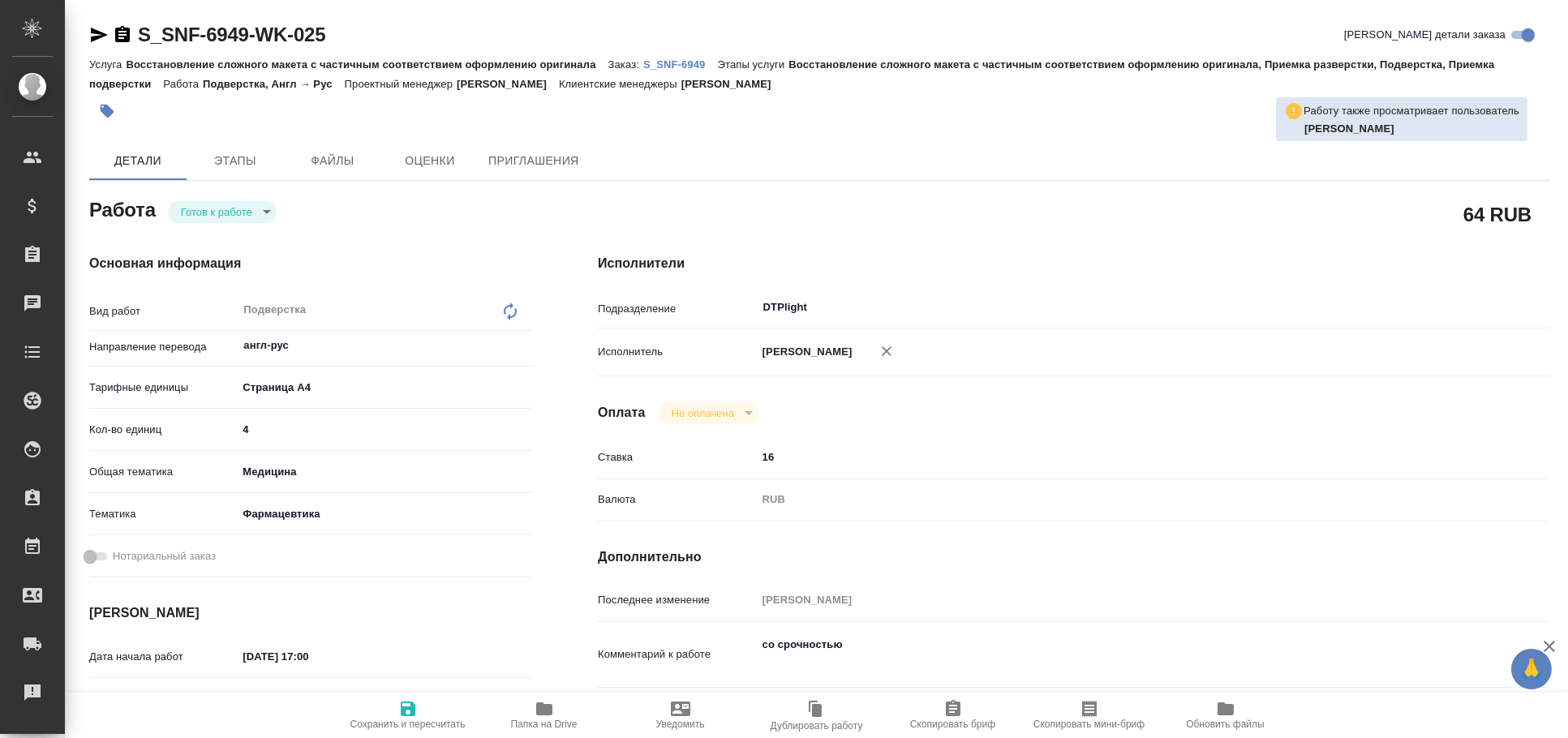
type textarea "x"
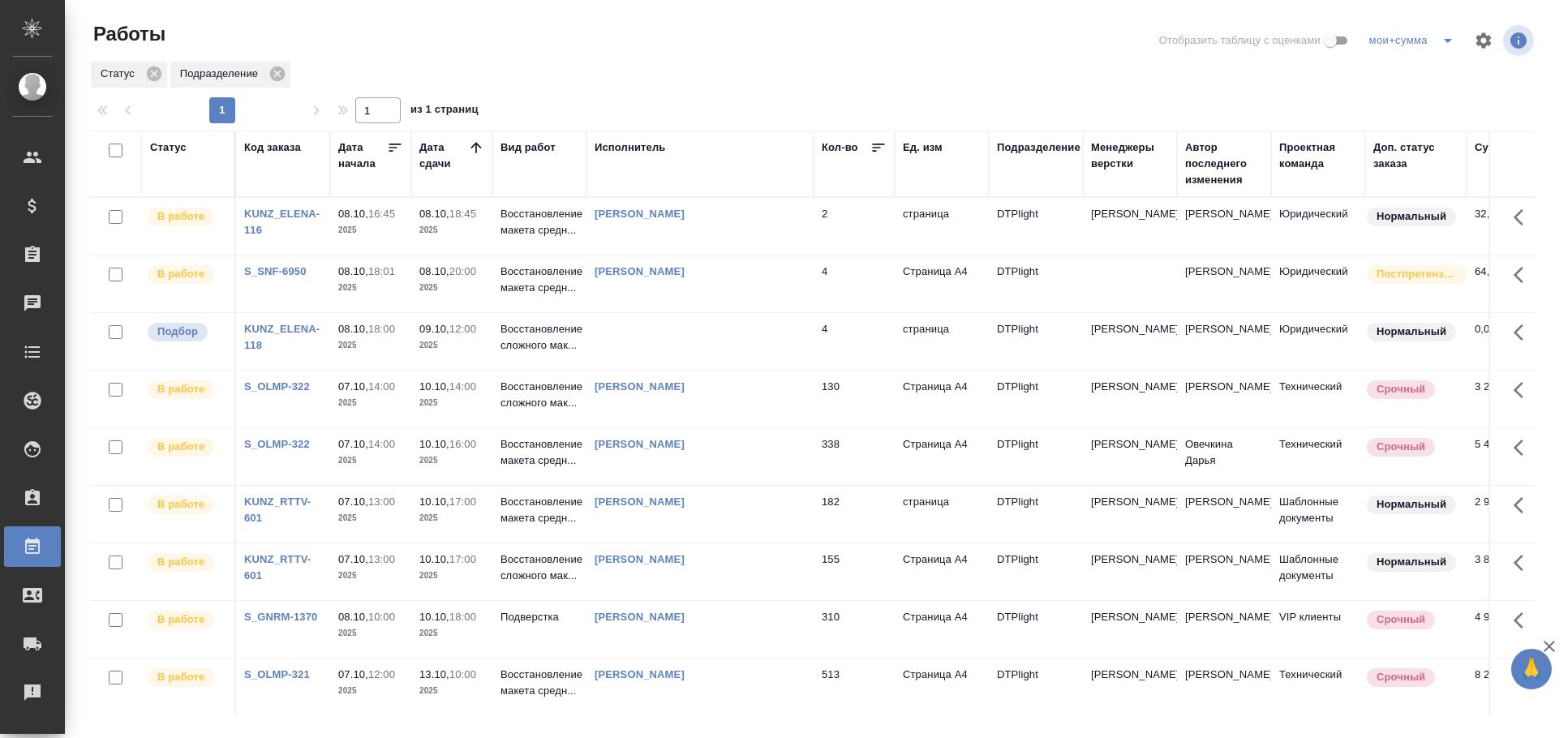
click at [726, 362] on td at bounding box center [699, 341] width 227 height 57
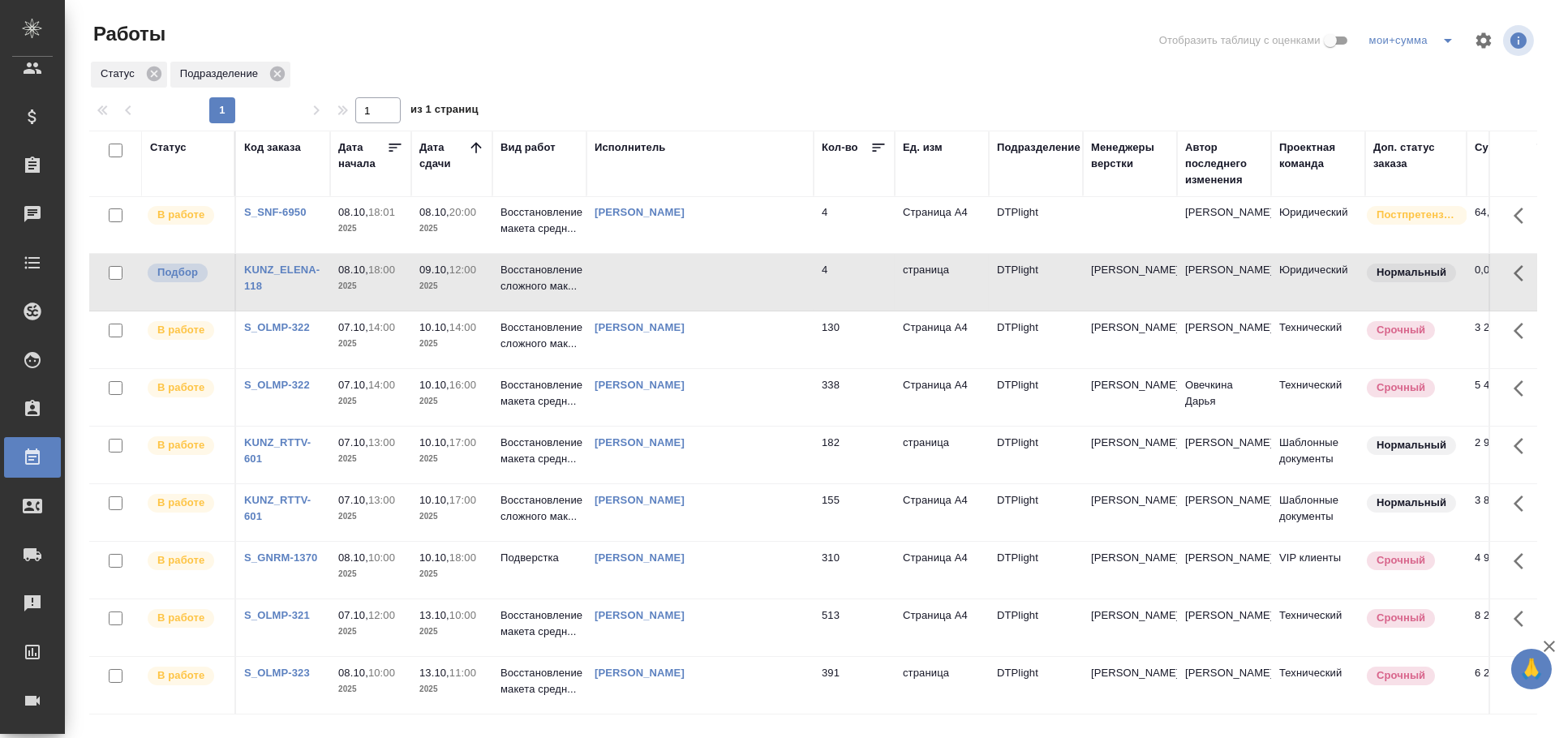
scroll to position [32, 0]
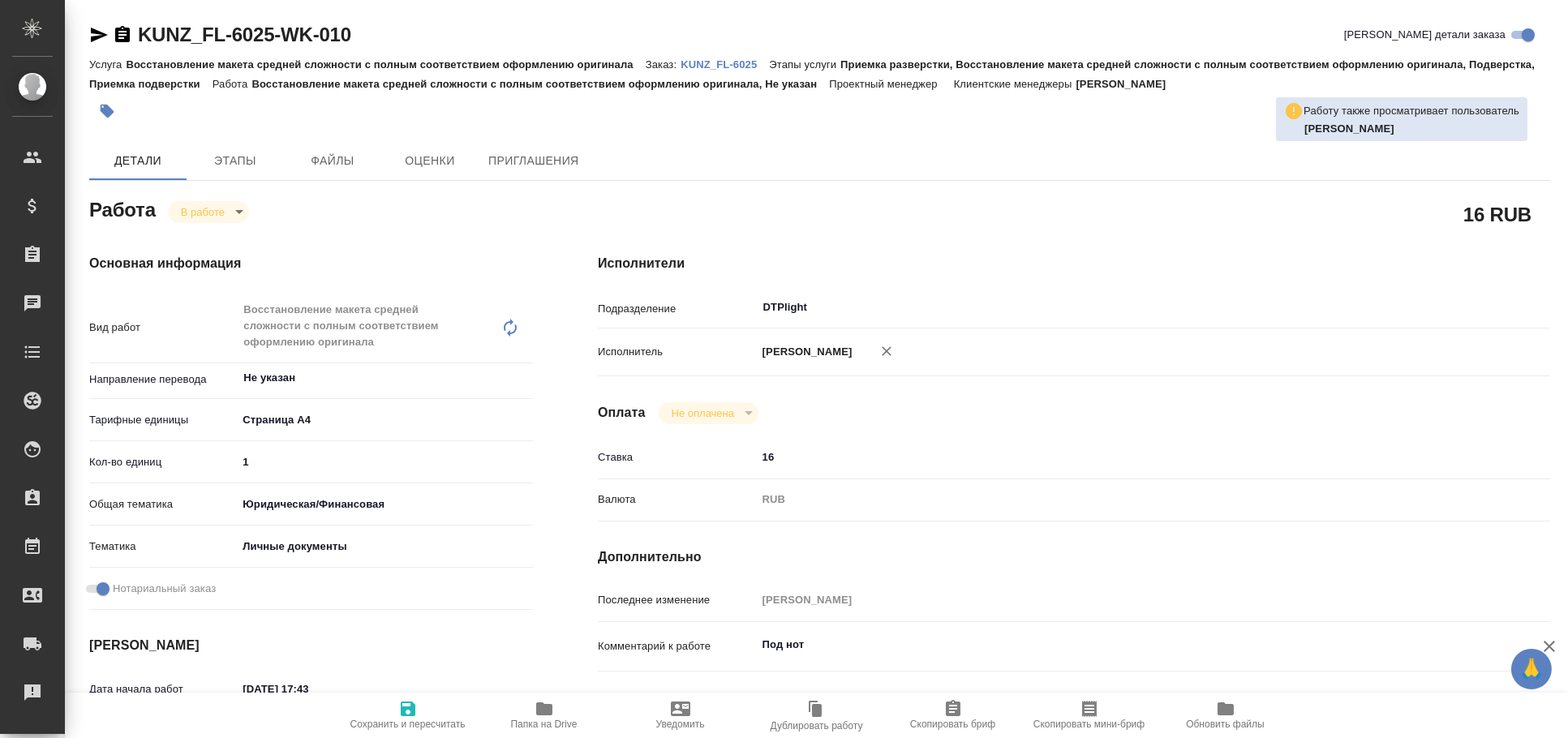
type textarea "x"
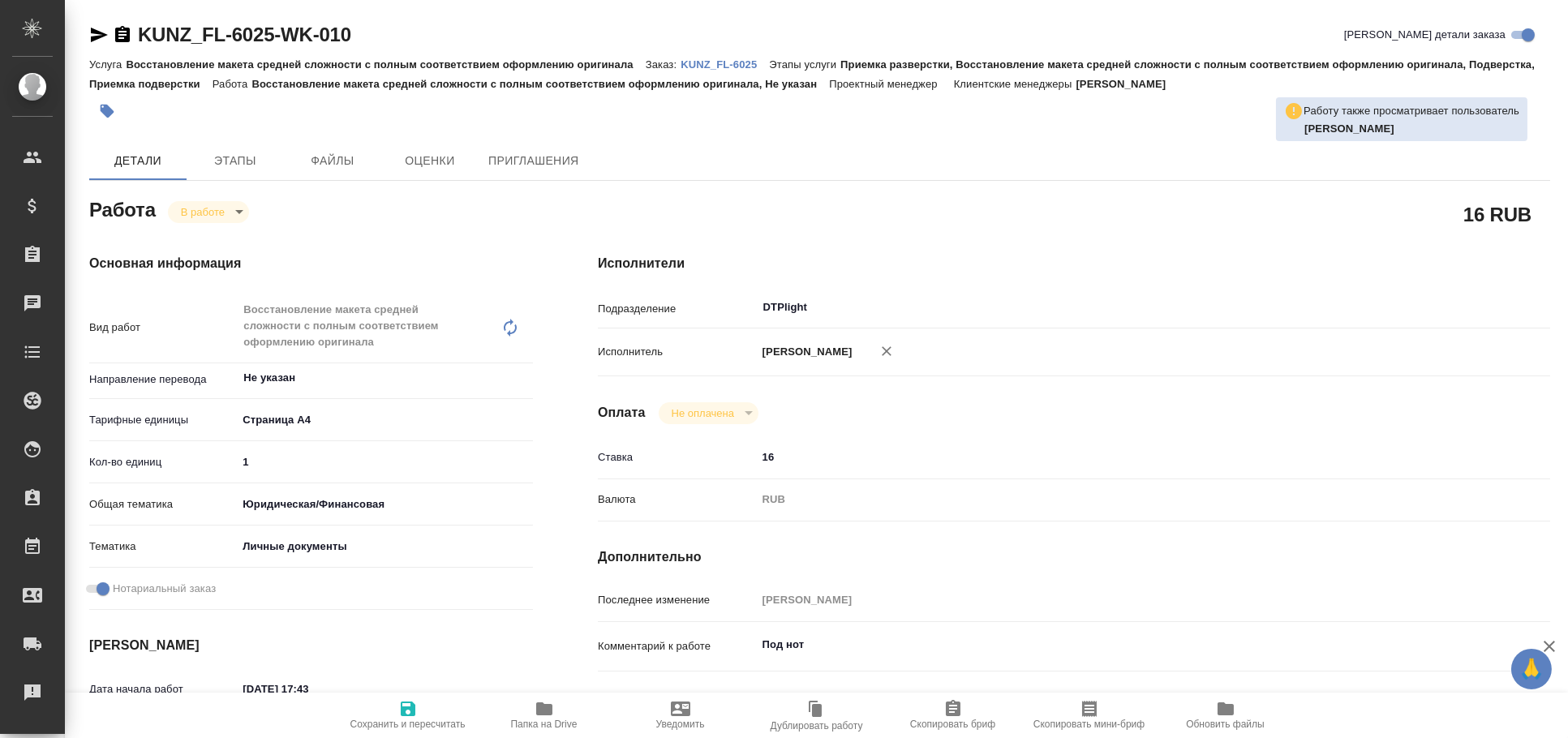
type textarea "x"
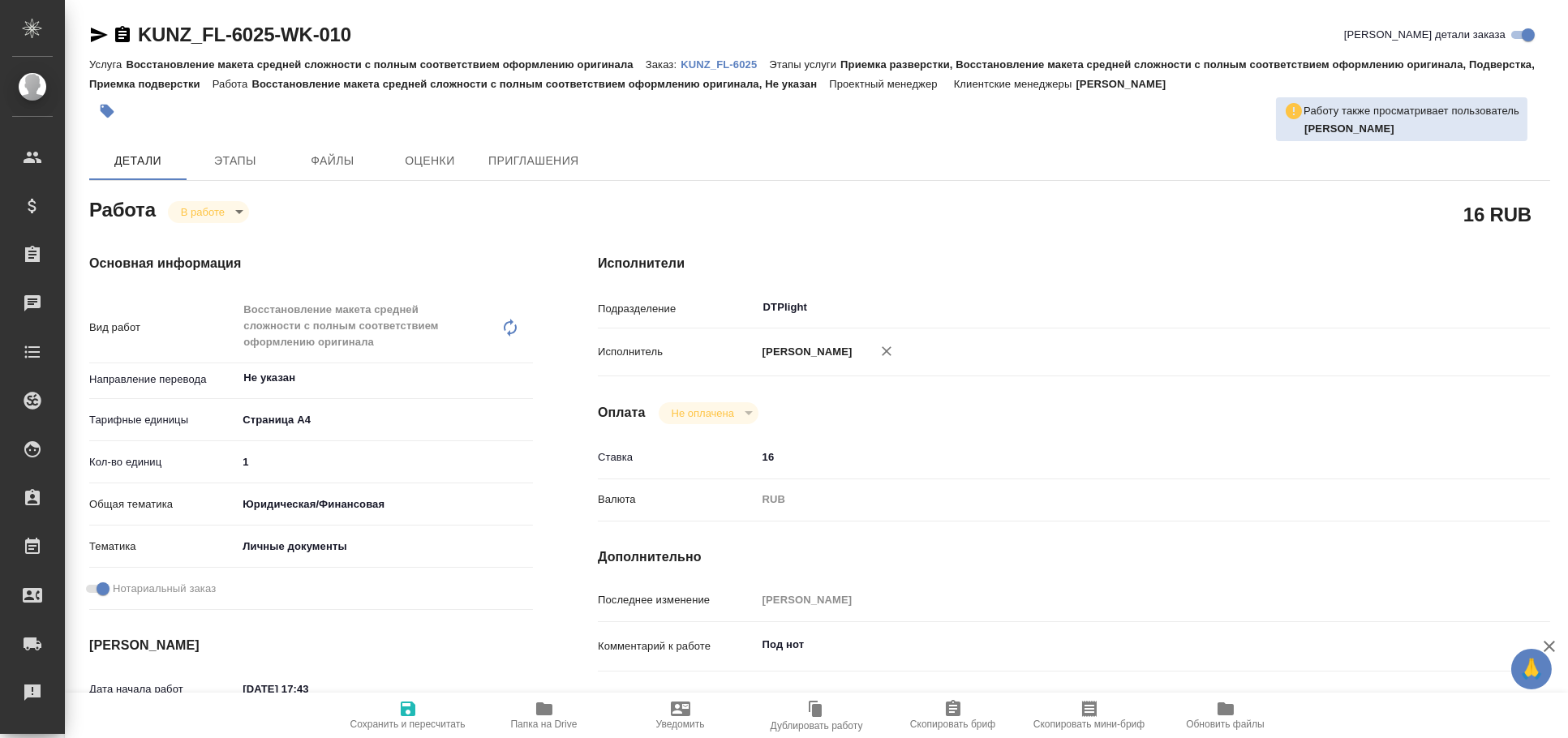
type textarea "x"
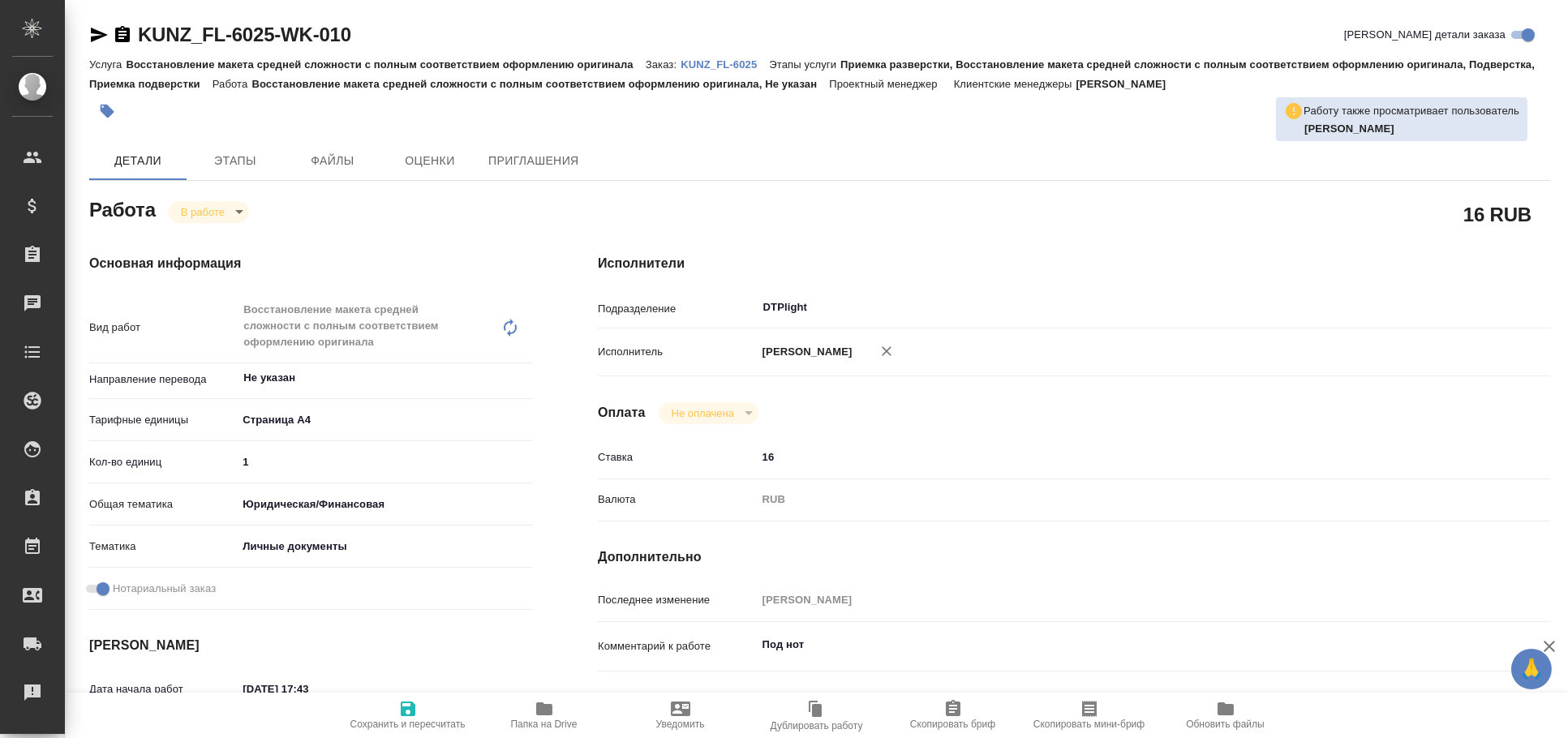
type textarea "x"
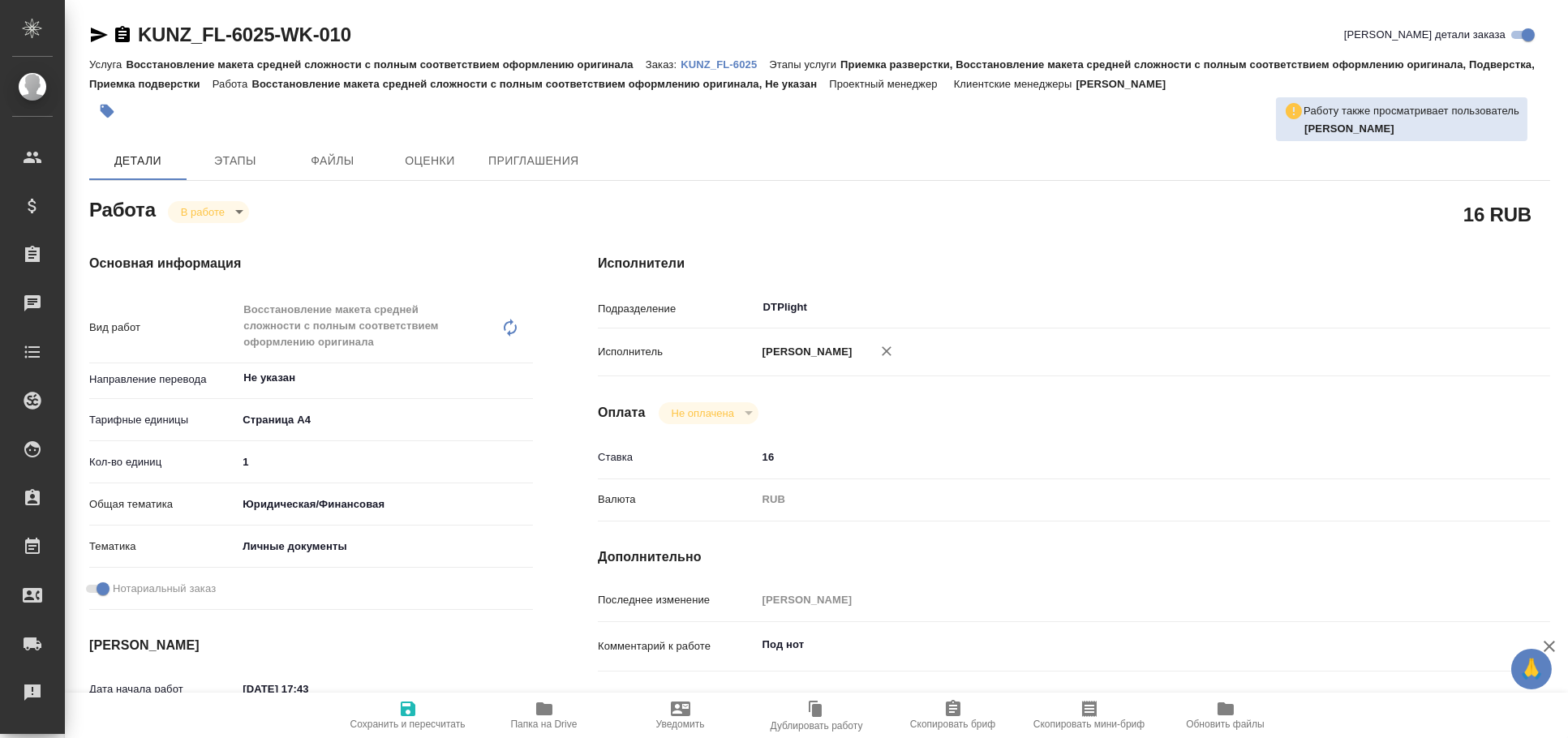
type textarea "x"
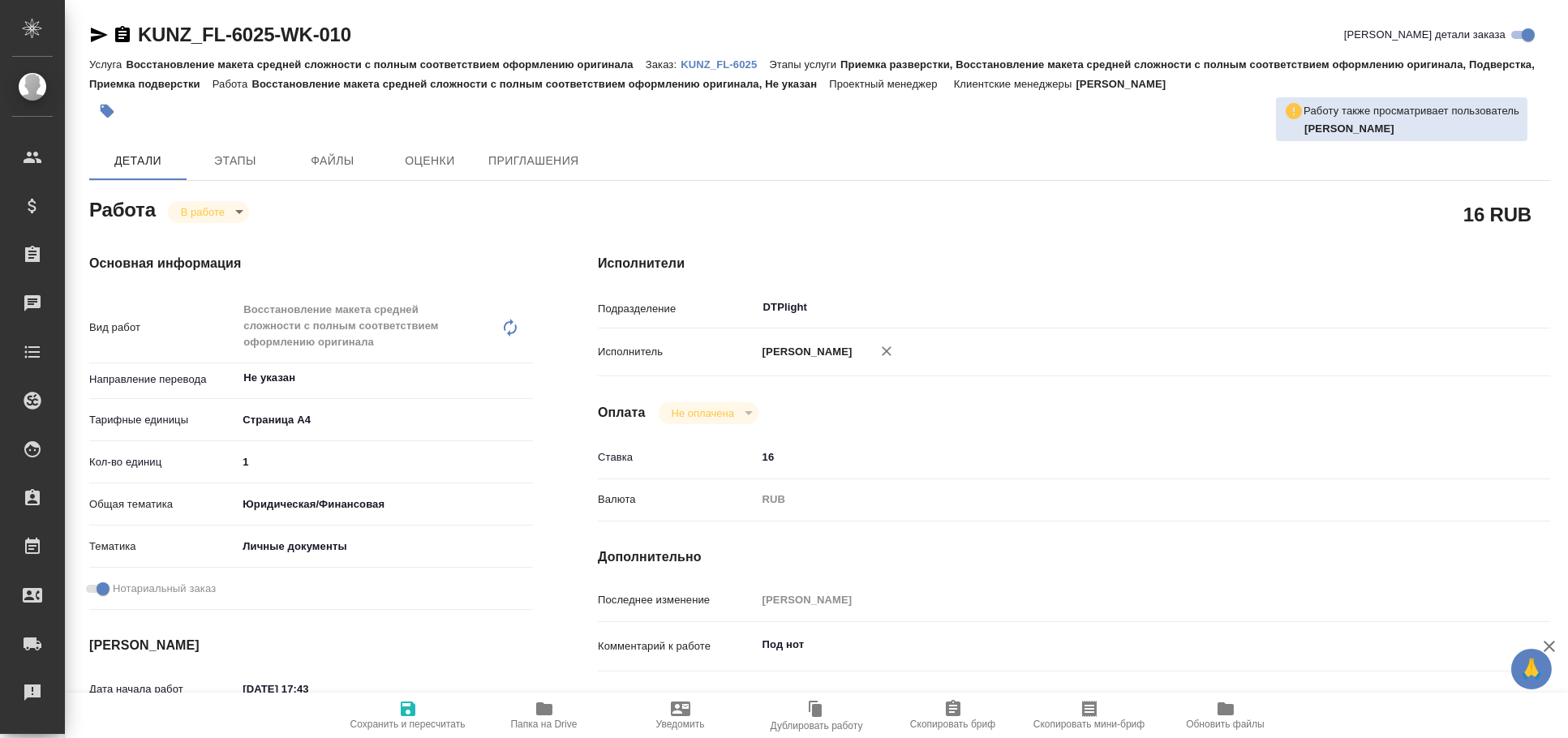
type textarea "x"
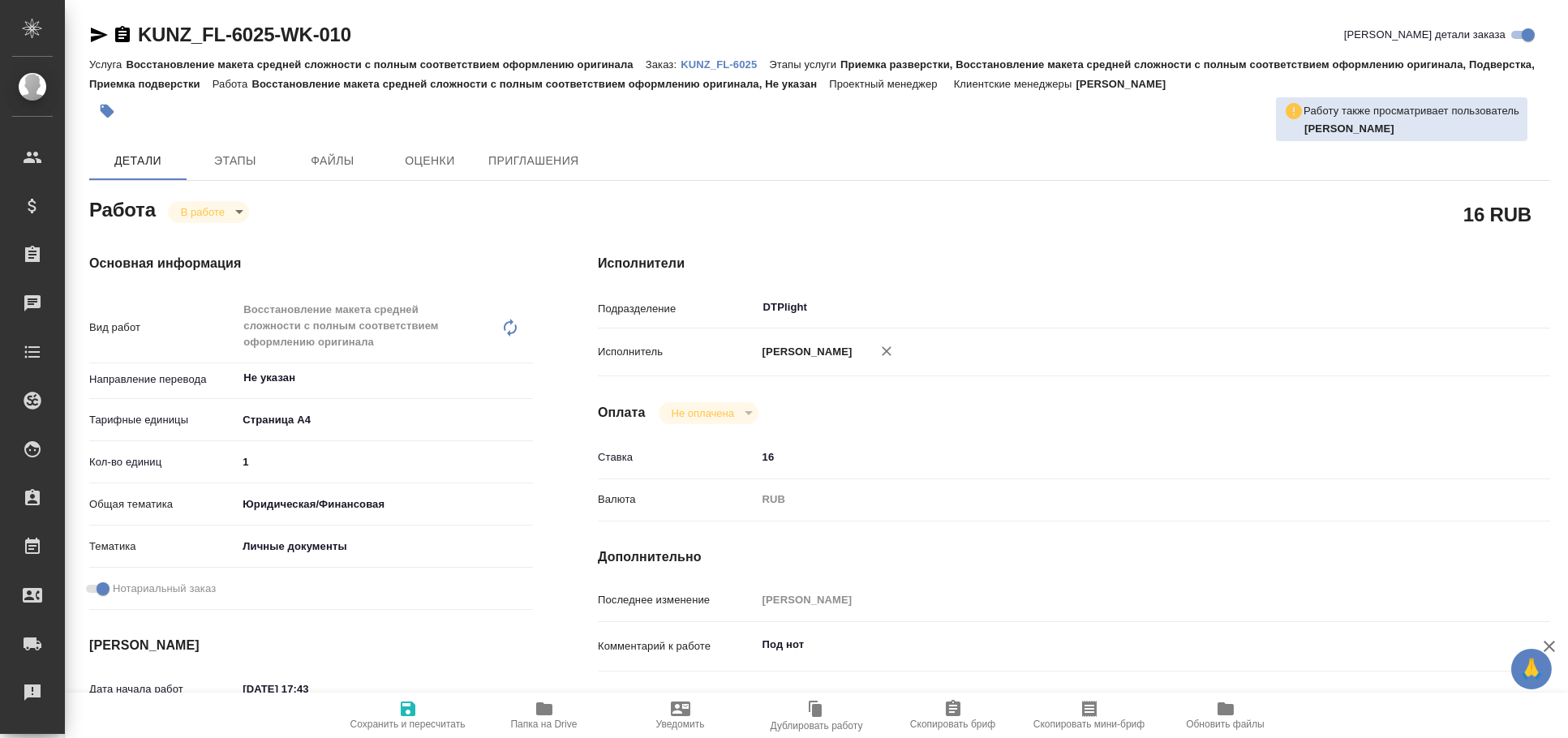
type textarea "x"
